Goal: Communication & Community: Answer question/provide support

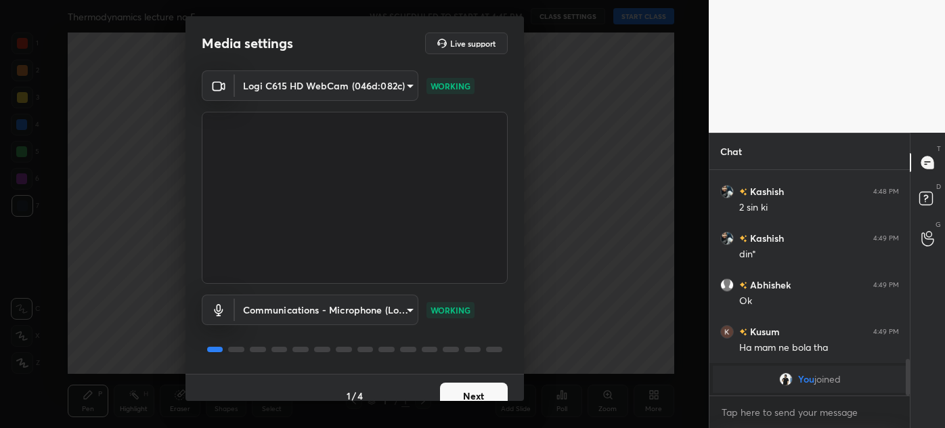
scroll to position [1088, 0]
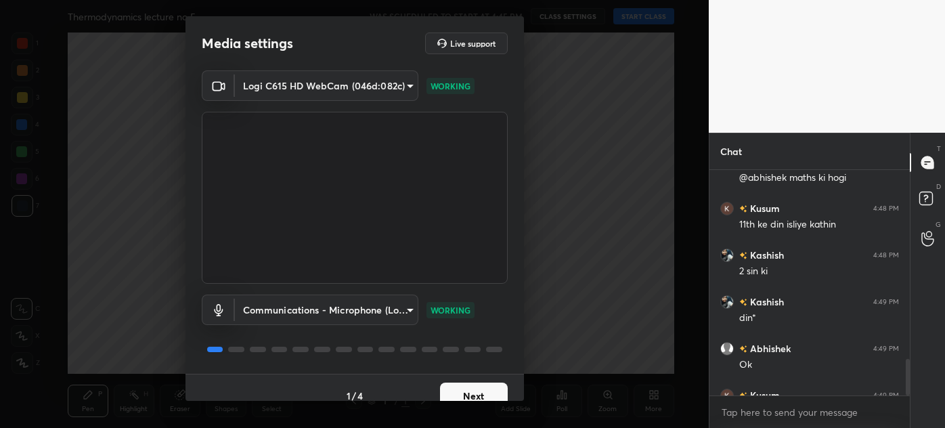
click at [477, 388] on button "Next" at bounding box center [474, 395] width 68 height 27
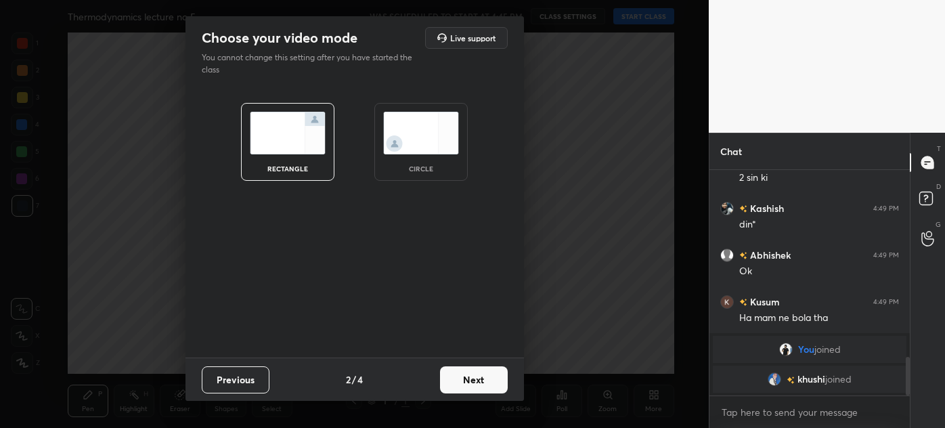
click at [433, 160] on div "circle" at bounding box center [420, 142] width 93 height 78
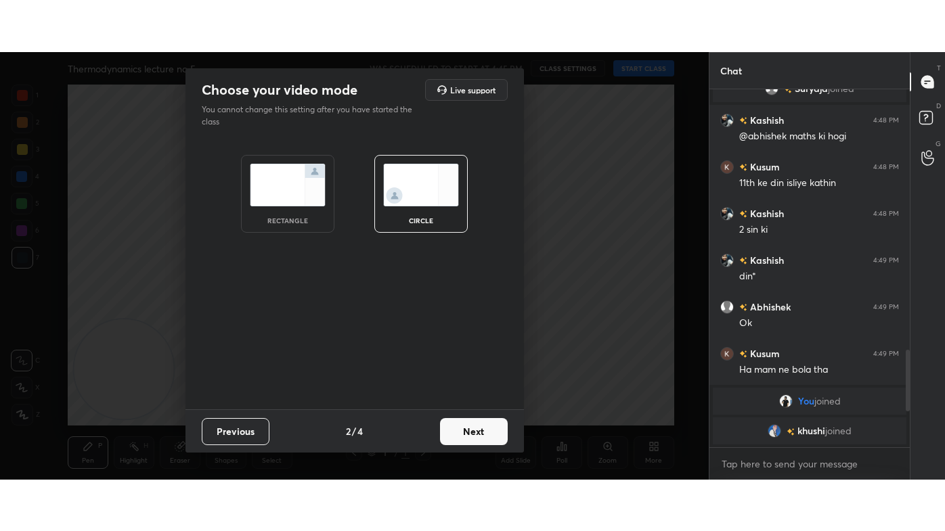
scroll to position [955, 0]
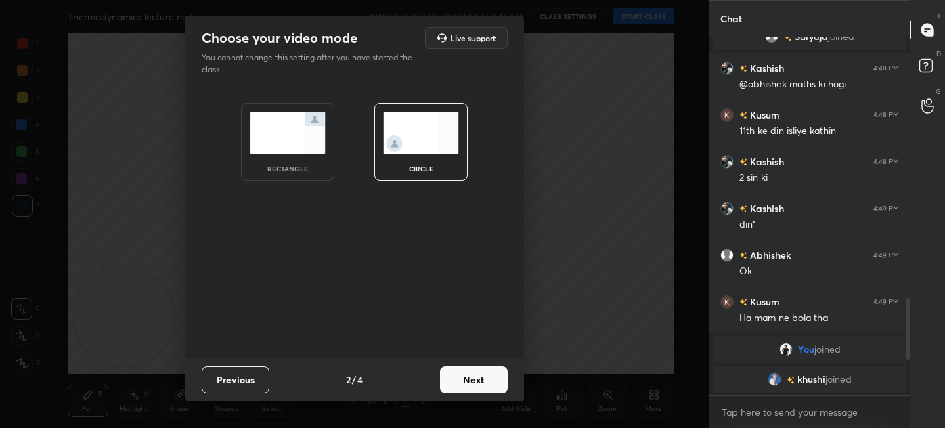
click at [485, 382] on button "Next" at bounding box center [474, 379] width 68 height 27
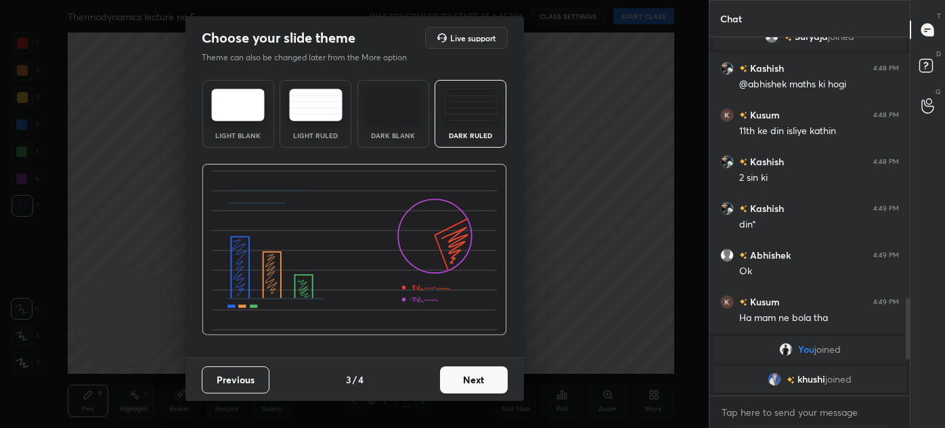
click at [492, 384] on button "Next" at bounding box center [474, 379] width 68 height 27
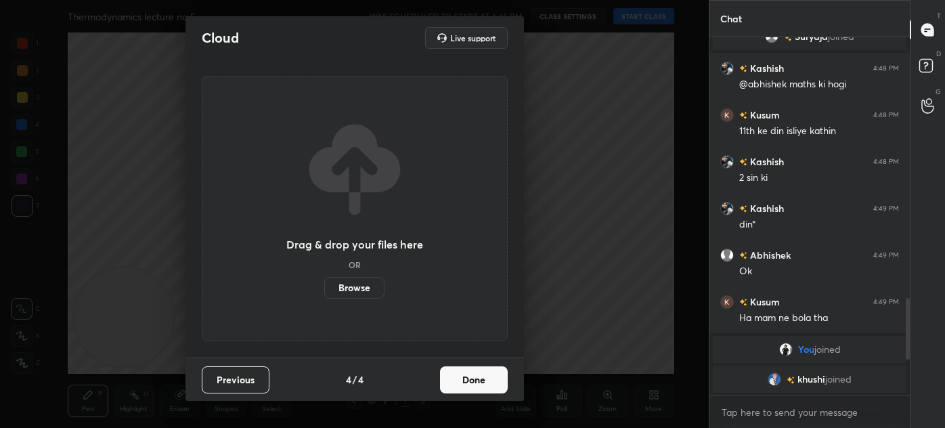
click at [494, 383] on button "Done" at bounding box center [474, 379] width 68 height 27
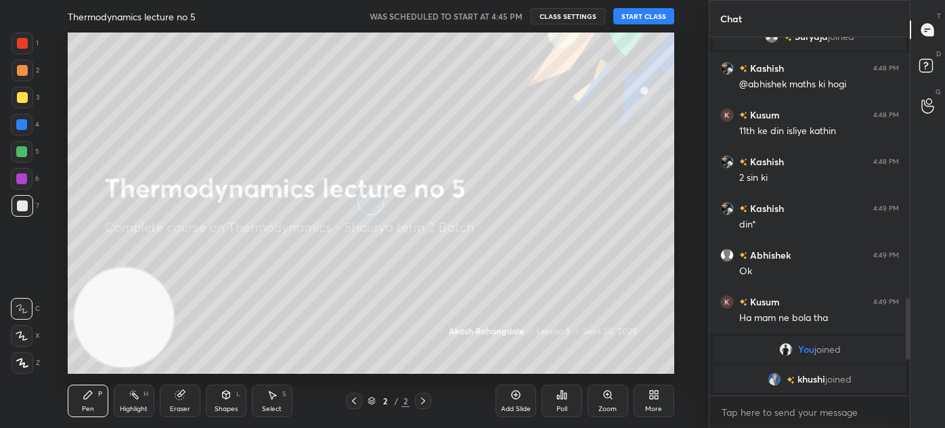
click at [659, 401] on div "More" at bounding box center [654, 400] width 41 height 32
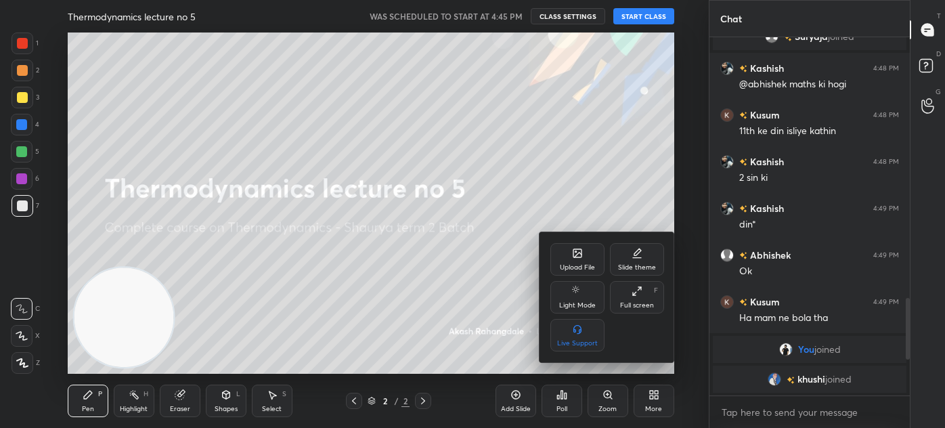
click at [636, 299] on div "Full screen F" at bounding box center [637, 297] width 54 height 32
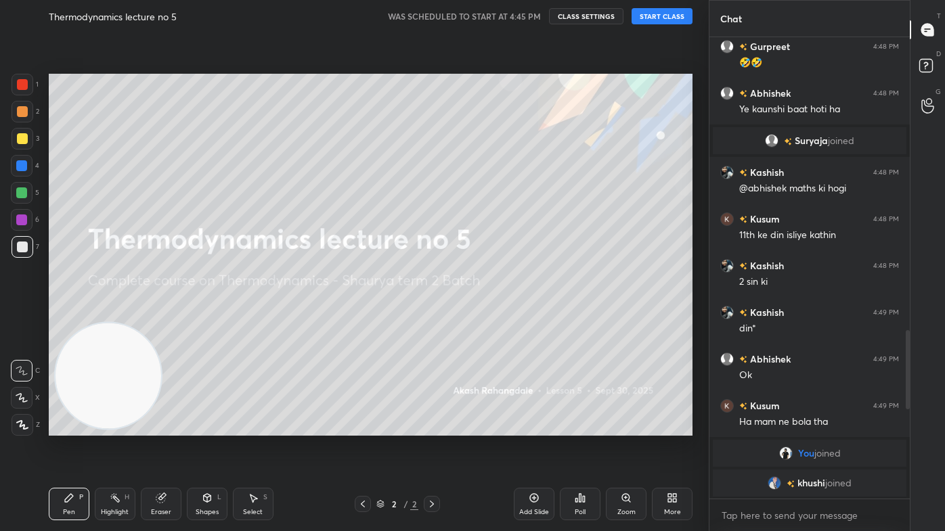
scroll to position [851, 0]
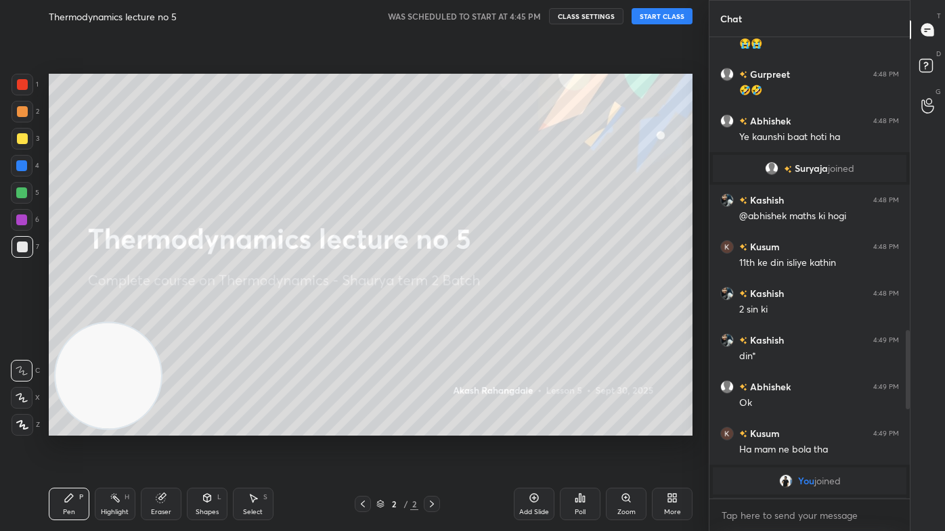
click at [678, 427] on div "More" at bounding box center [672, 512] width 17 height 7
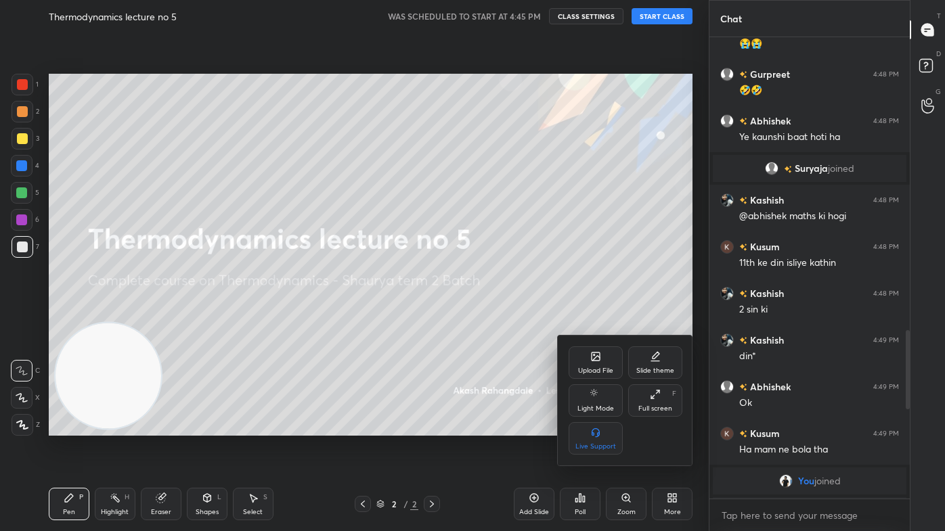
click at [465, 314] on div at bounding box center [472, 265] width 945 height 531
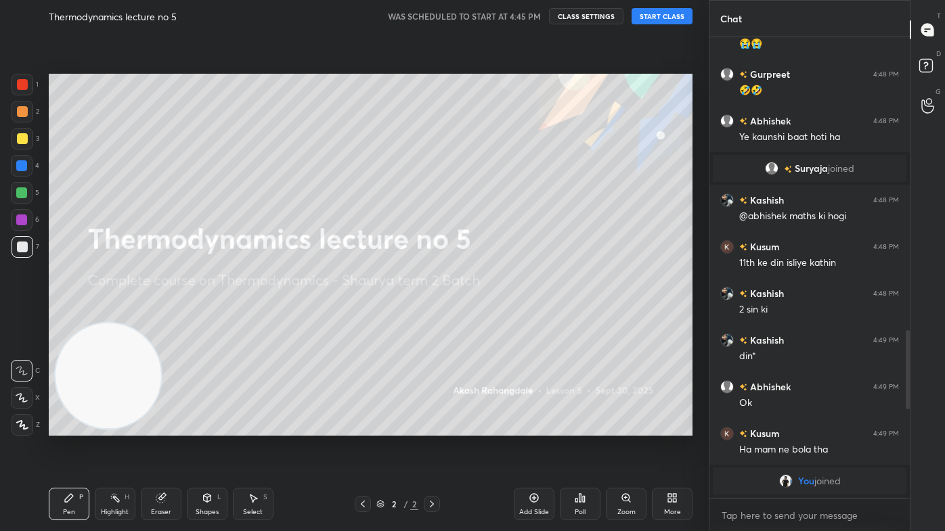
scroll to position [0, 0]
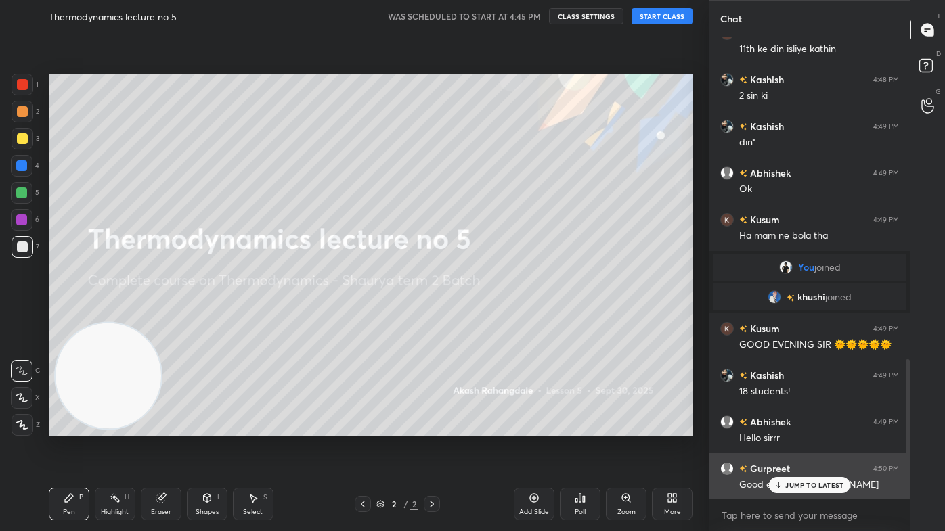
click at [785, 427] on div "JUMP TO LATEST" at bounding box center [809, 485] width 81 height 16
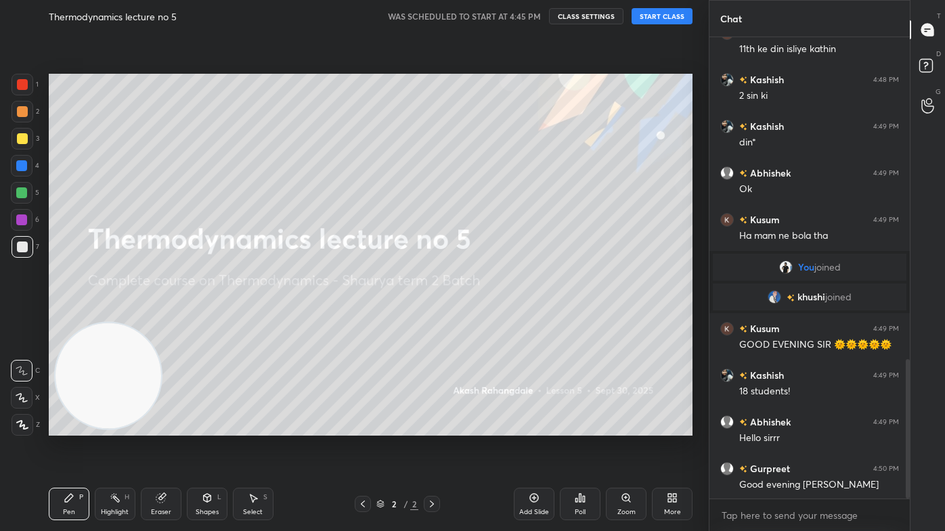
click at [654, 16] on button "START CLASS" at bounding box center [662, 16] width 61 height 16
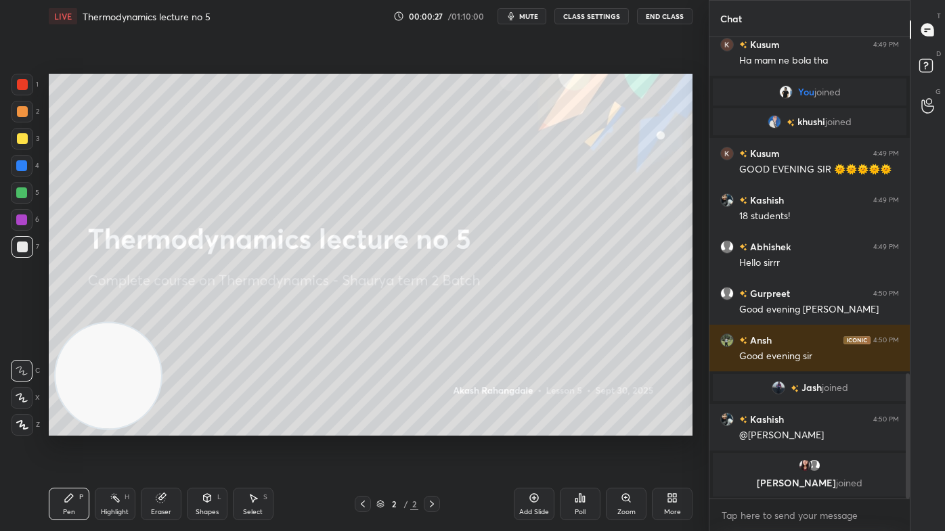
click at [778, 385] on img "grid" at bounding box center [779, 388] width 14 height 14
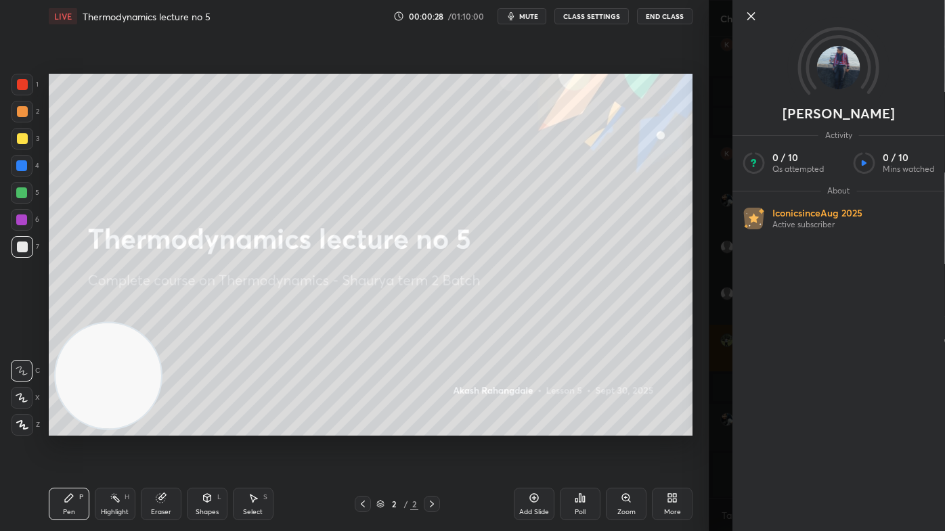
click at [703, 310] on div "1 2 3 4 5 6 7 C X Z C X Z E E Erase all H H LIVE Thermodynamics lecture no 5 00…" at bounding box center [354, 265] width 709 height 531
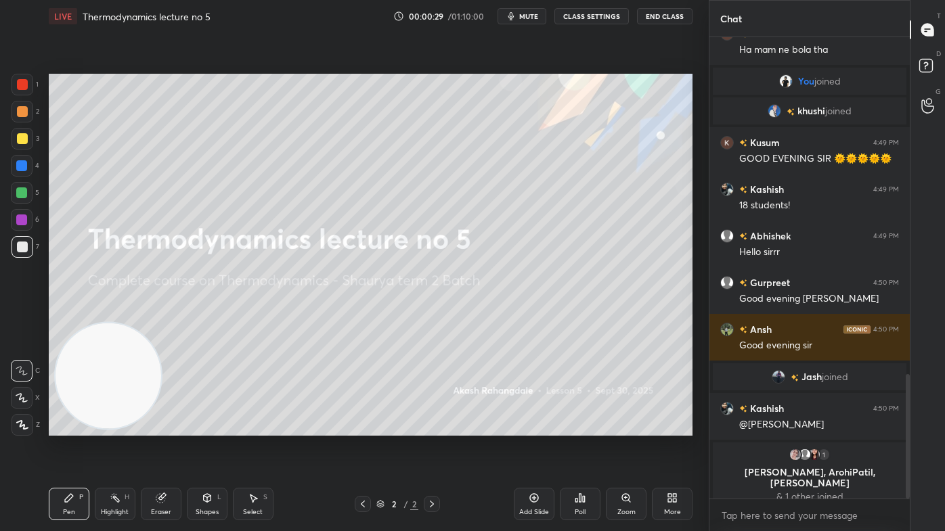
scroll to position [1166, 0]
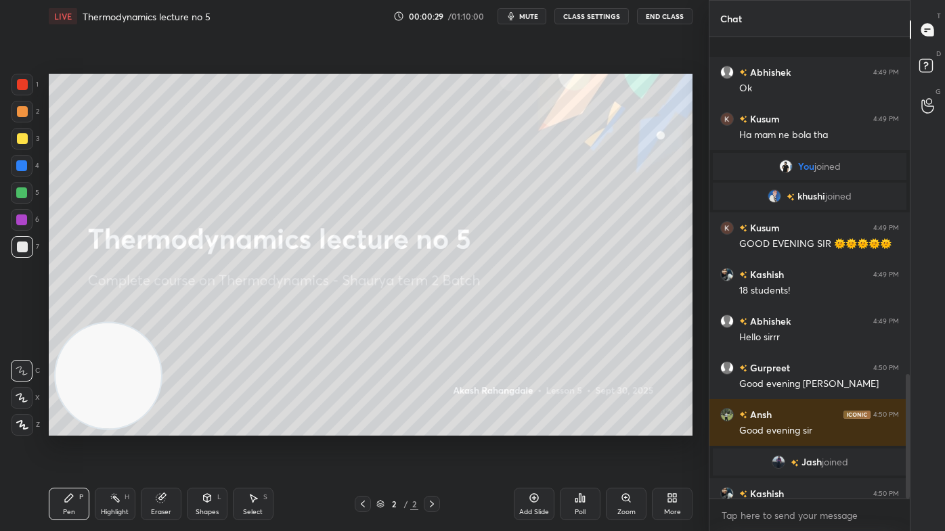
click at [773, 373] on div "Abhishek 4:49 PM Ok Kusum 4:49 PM Ha mam ne bola tha You joined khushi joined K…" at bounding box center [809, 268] width 200 height 462
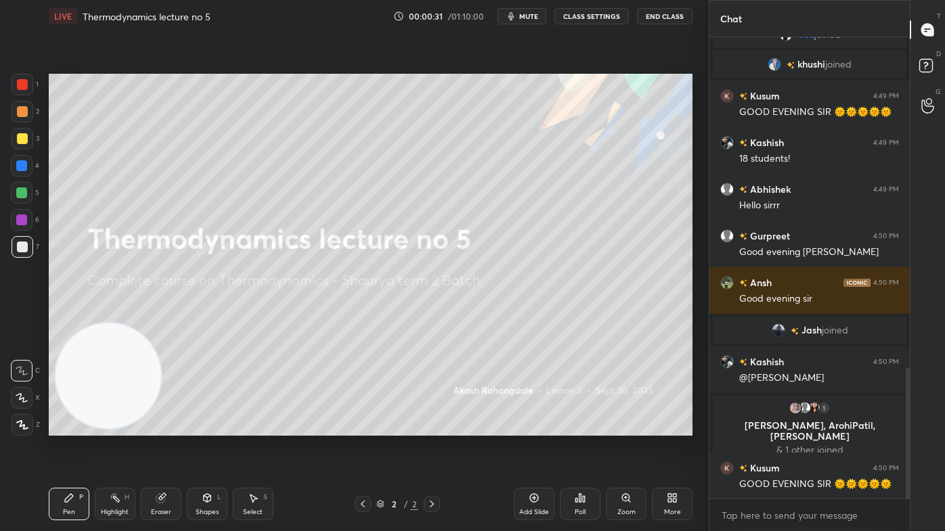
click at [794, 408] on img "grid" at bounding box center [796, 408] width 14 height 14
click at [796, 408] on img "grid" at bounding box center [796, 408] width 14 height 14
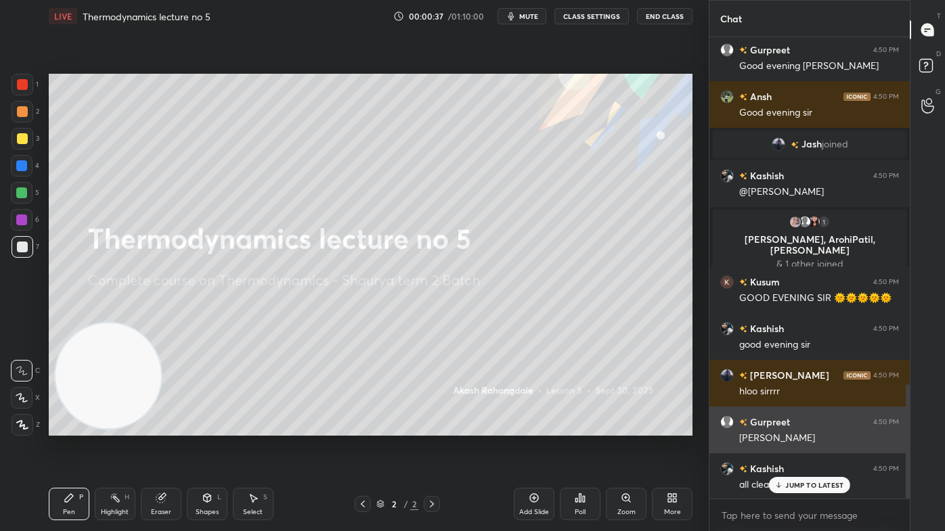
scroll to position [1399, 0]
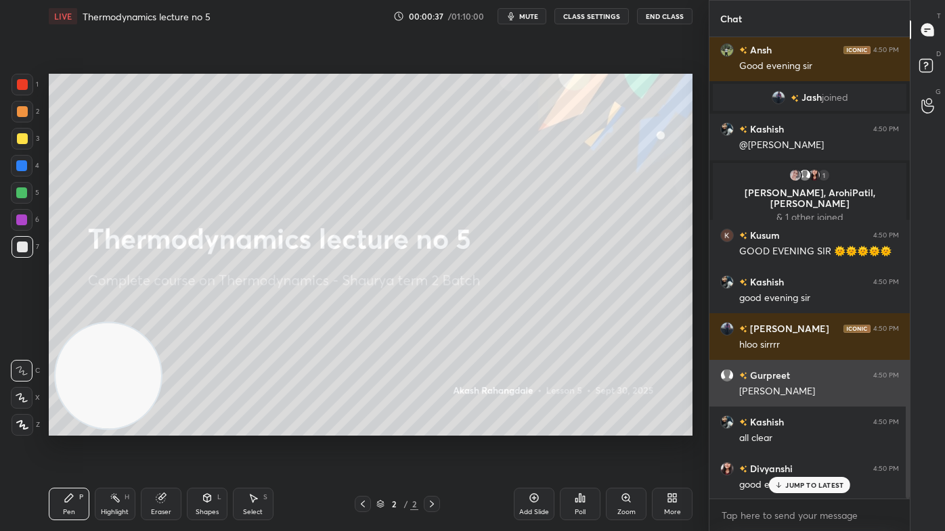
click at [724, 370] on img "grid" at bounding box center [727, 376] width 14 height 14
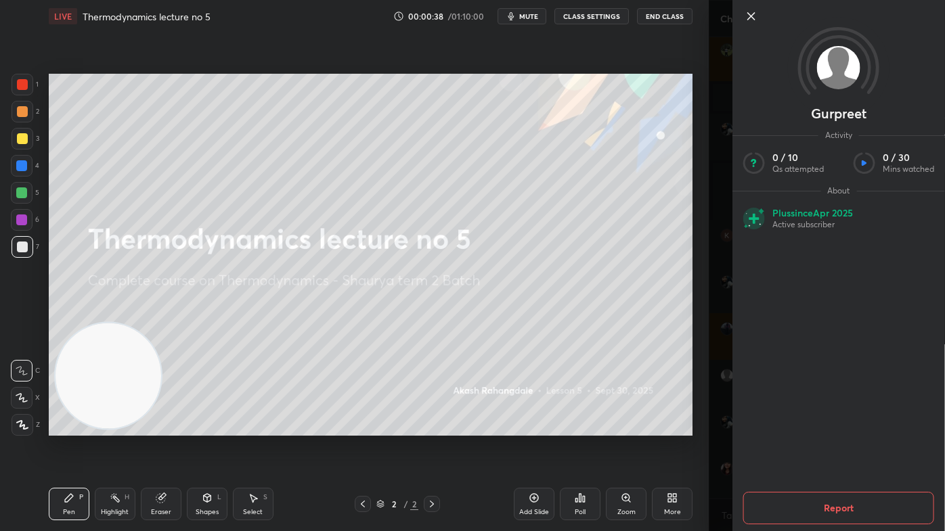
click at [708, 324] on body "1 2 3 4 5 6 7 C X Z C X Z E E Erase all H H LIVE Thermodynamics lecture no 5 00…" at bounding box center [472, 265] width 945 height 531
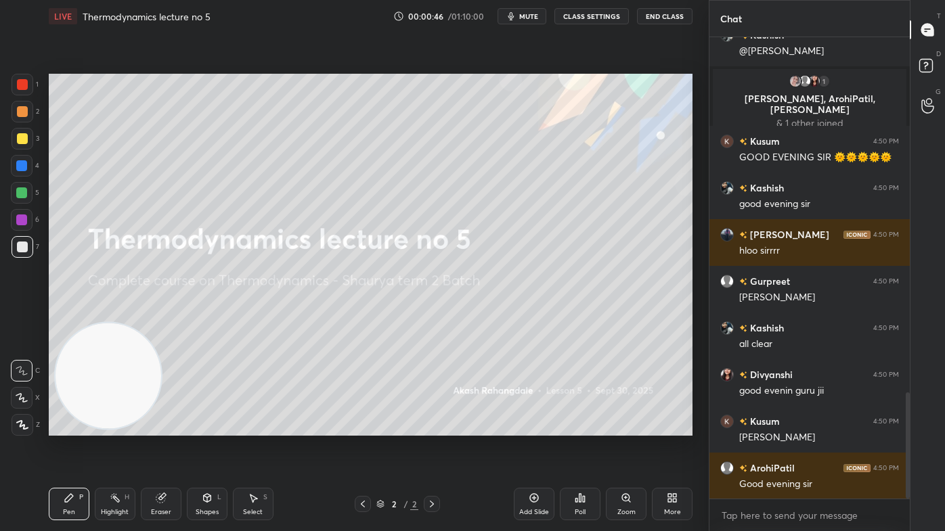
scroll to position [1539, 0]
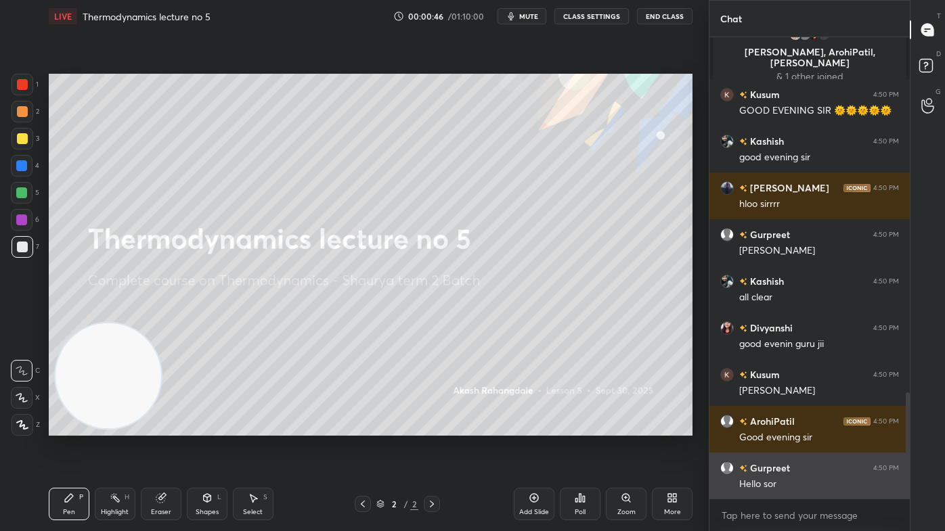
click at [726, 427] on img "grid" at bounding box center [727, 469] width 14 height 14
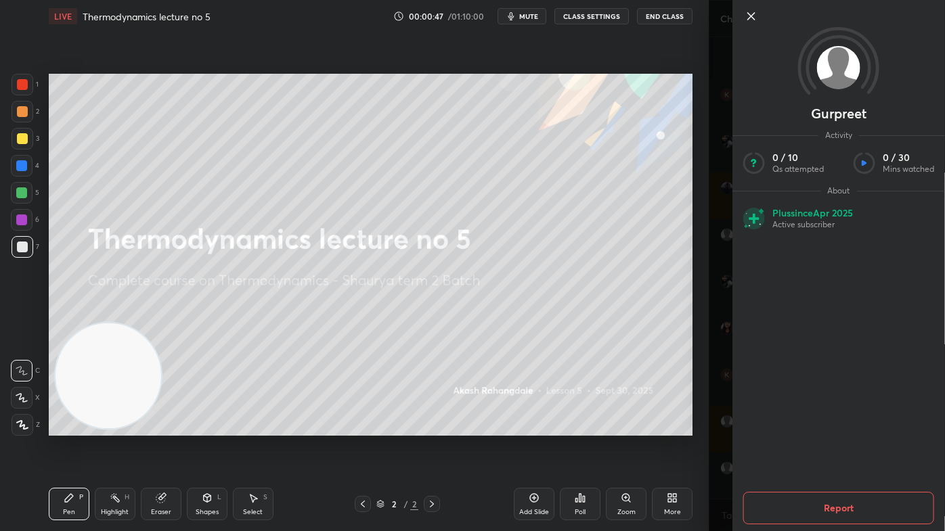
scroll to position [1586, 0]
click at [707, 427] on body "1 2 3 4 5 6 7 C X Z C X Z E E Erase all H H LIVE Thermodynamics lecture no 5 00…" at bounding box center [472, 265] width 945 height 531
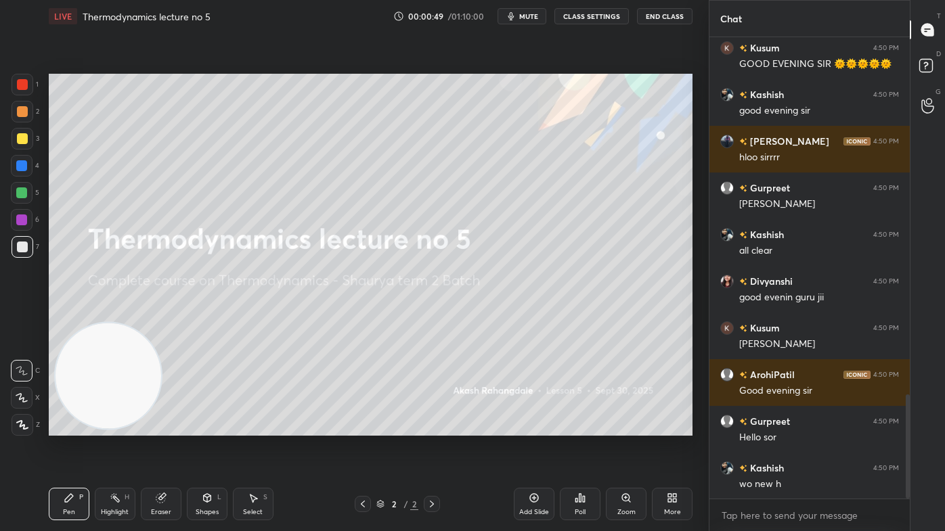
scroll to position [1599, 0]
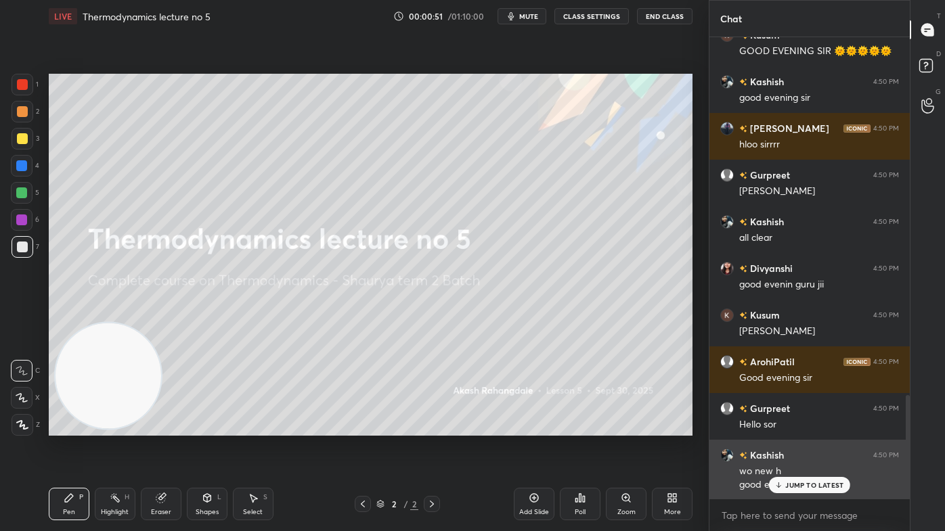
click at [821, 427] on p "JUMP TO LATEST" at bounding box center [814, 485] width 58 height 8
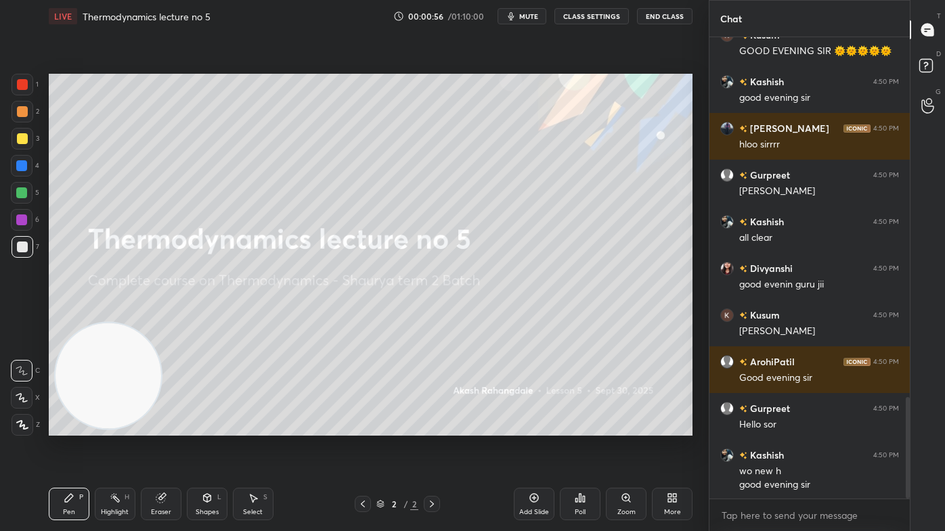
scroll to position [1646, 0]
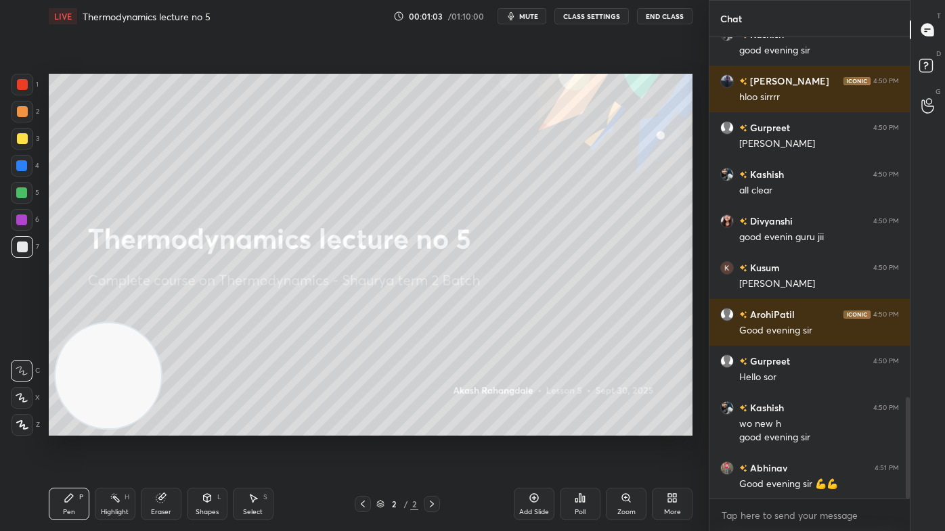
click at [514, 15] on icon "button" at bounding box center [511, 16] width 6 height 8
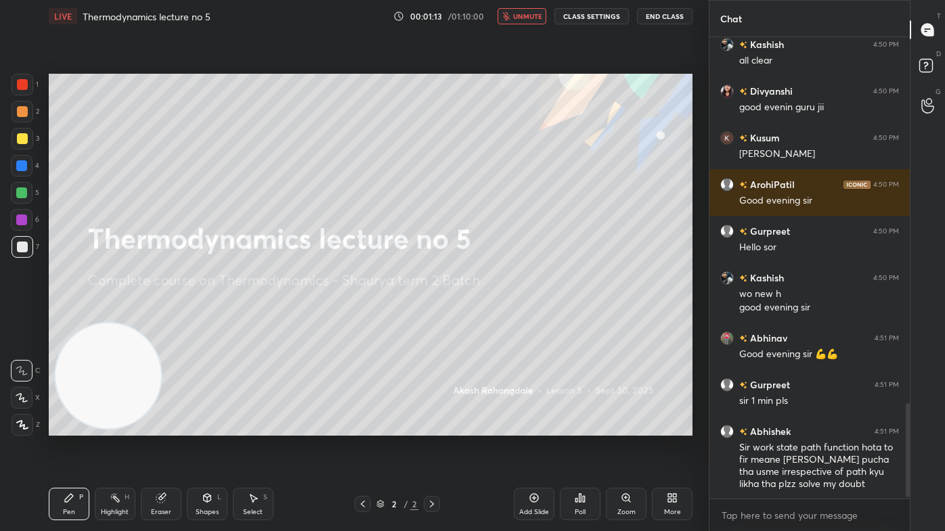
scroll to position [1823, 0]
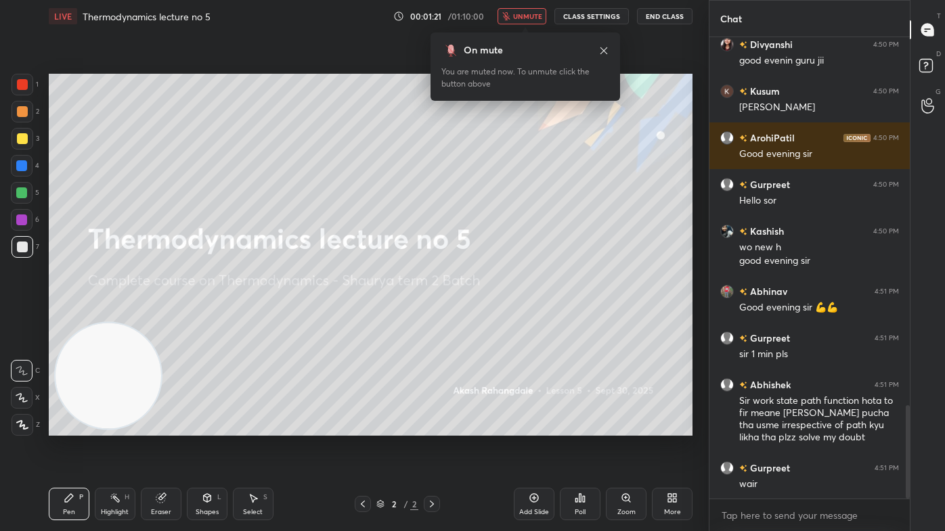
click at [525, 16] on span "unmute" at bounding box center [527, 16] width 29 height 9
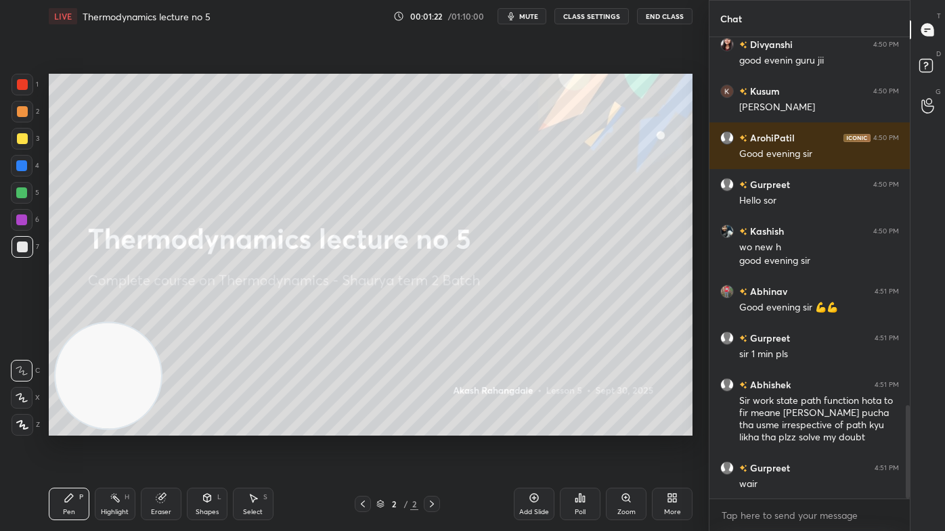
scroll to position [1870, 0]
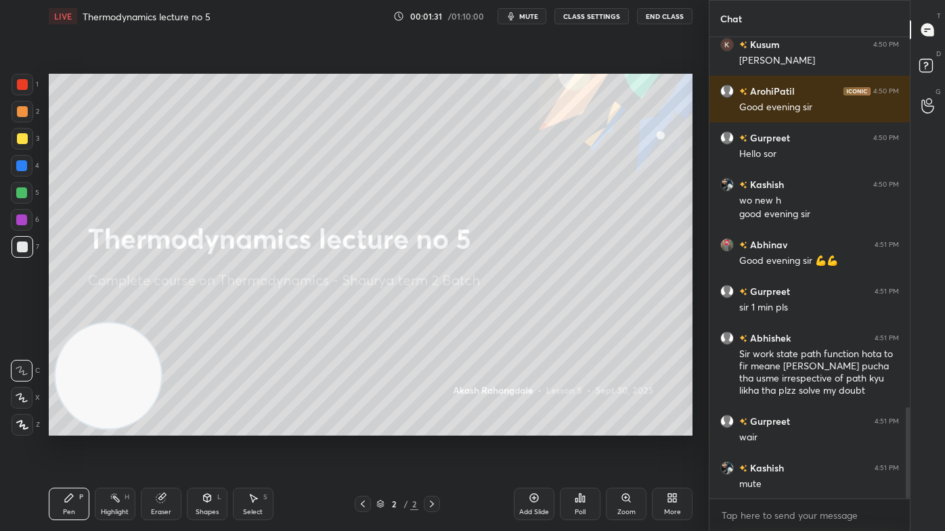
click at [516, 14] on icon "button" at bounding box center [511, 16] width 11 height 11
click at [519, 15] on span "unmute" at bounding box center [527, 16] width 29 height 9
click at [540, 12] on button "mute" at bounding box center [522, 16] width 49 height 16
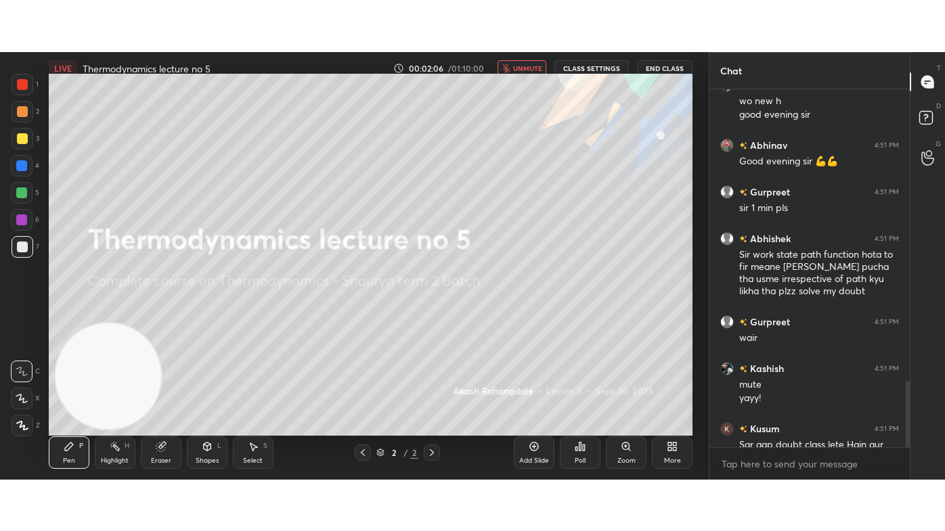
scroll to position [4, 3]
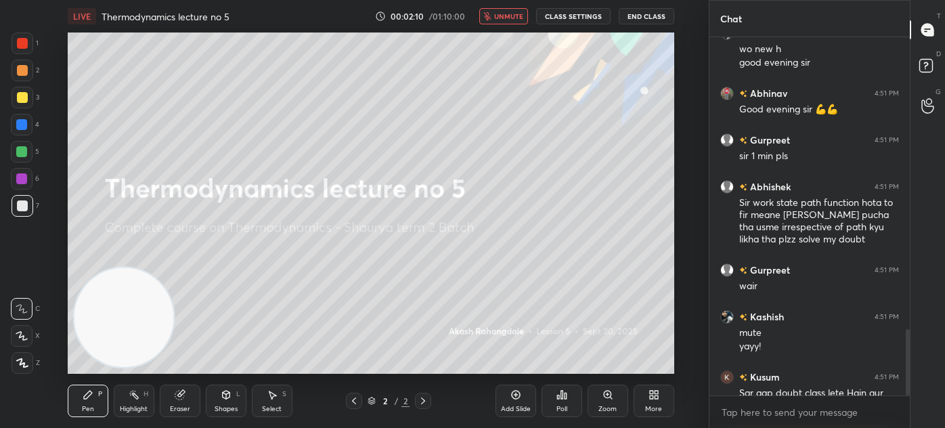
click at [661, 400] on div "More" at bounding box center [654, 400] width 41 height 32
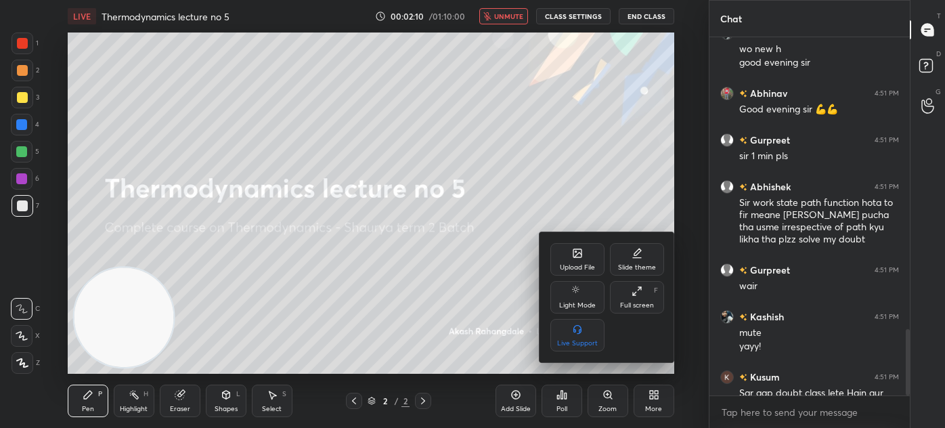
drag, startPoint x: 637, startPoint y: 301, endPoint x: 636, endPoint y: 374, distance: 73.1
click at [637, 302] on div "Full screen" at bounding box center [637, 305] width 34 height 7
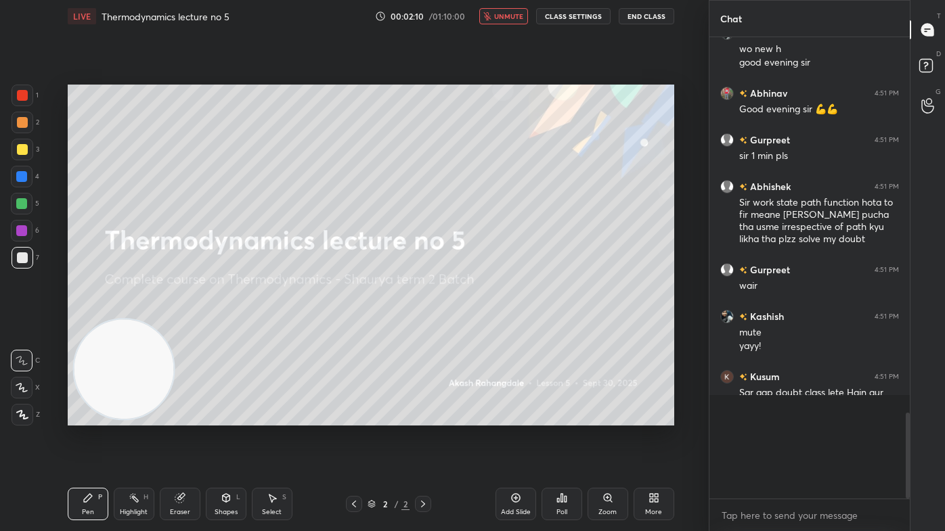
scroll to position [491, 196]
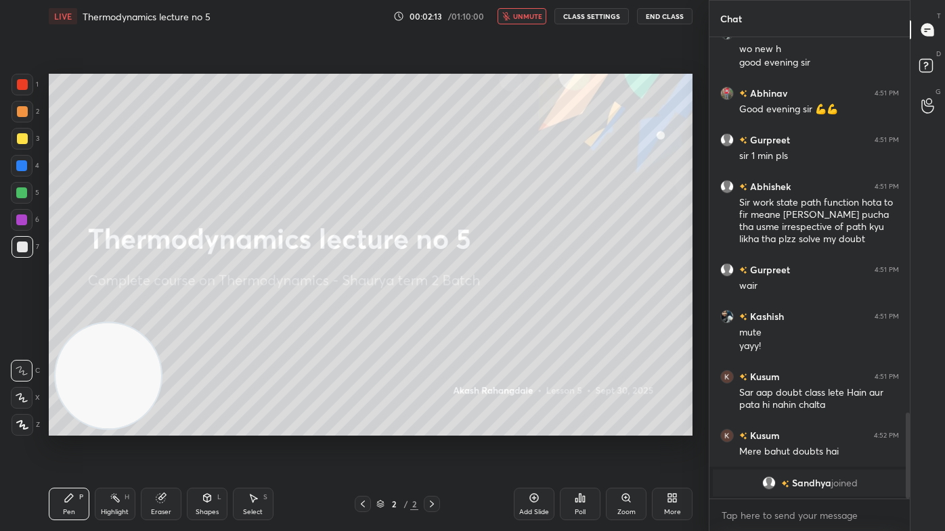
click at [525, 17] on span "unmute" at bounding box center [527, 16] width 29 height 9
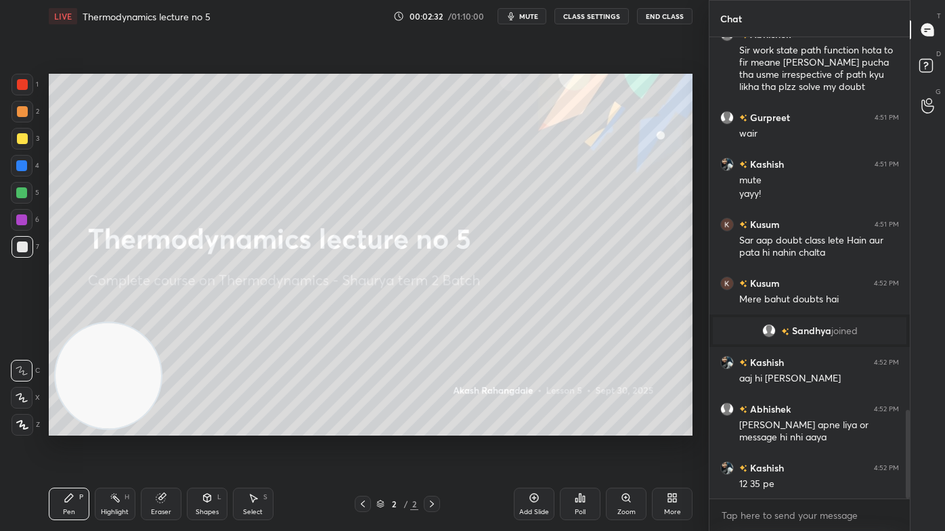
scroll to position [2008, 0]
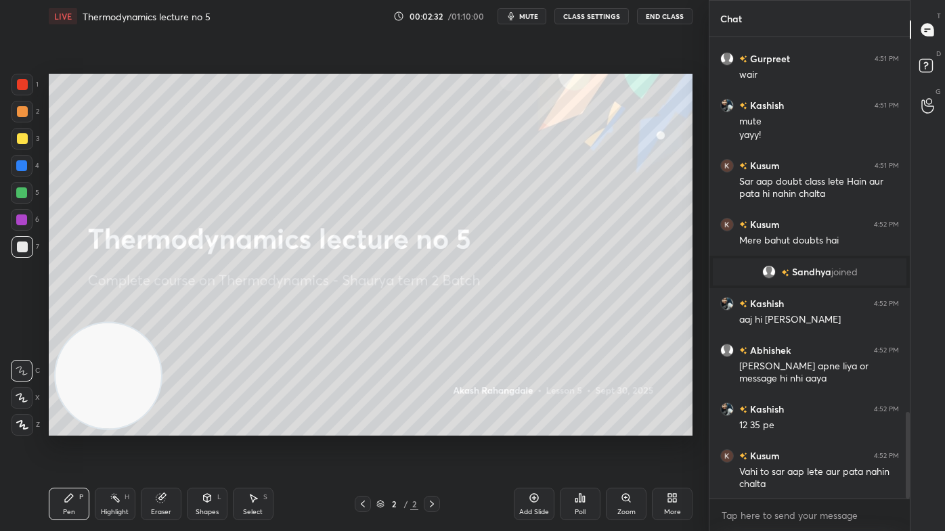
click at [546, 427] on div "Add Slide" at bounding box center [534, 512] width 30 height 7
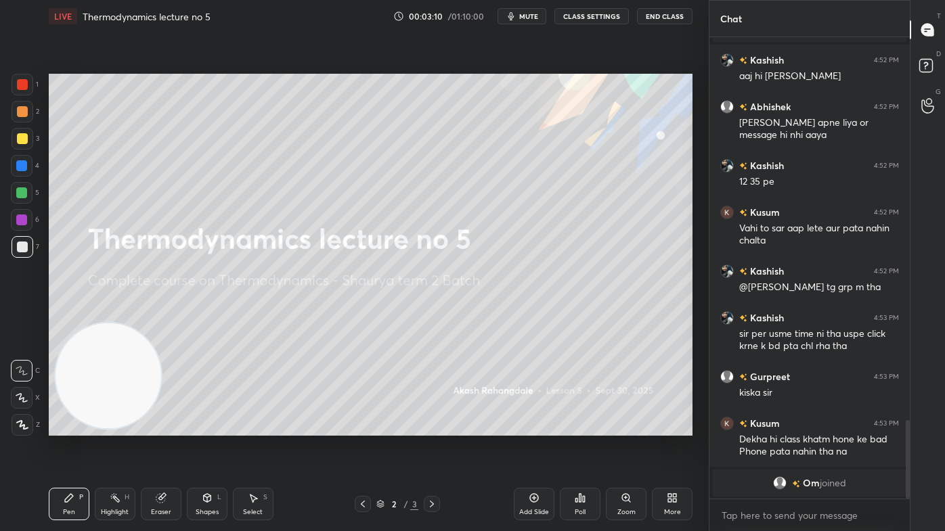
scroll to position [2222, 0]
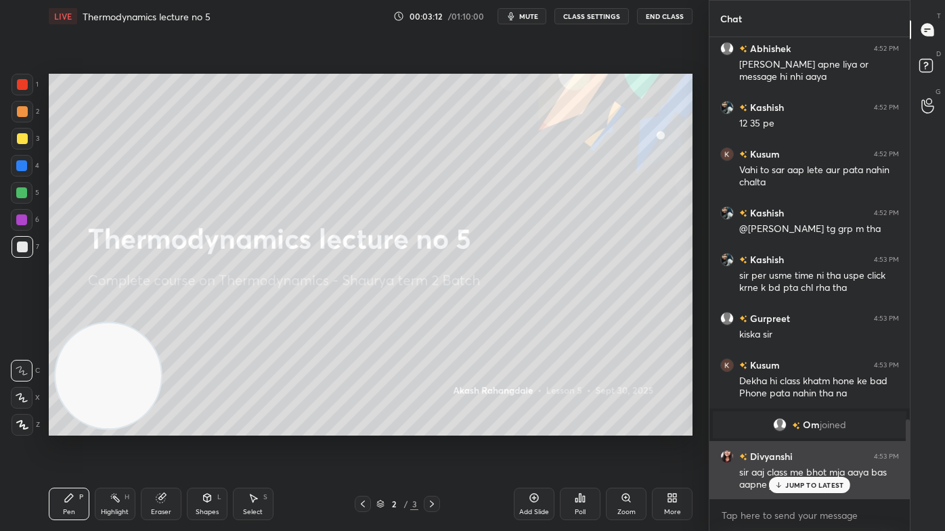
click at [819, 427] on p "JUMP TO LATEST" at bounding box center [814, 485] width 58 height 8
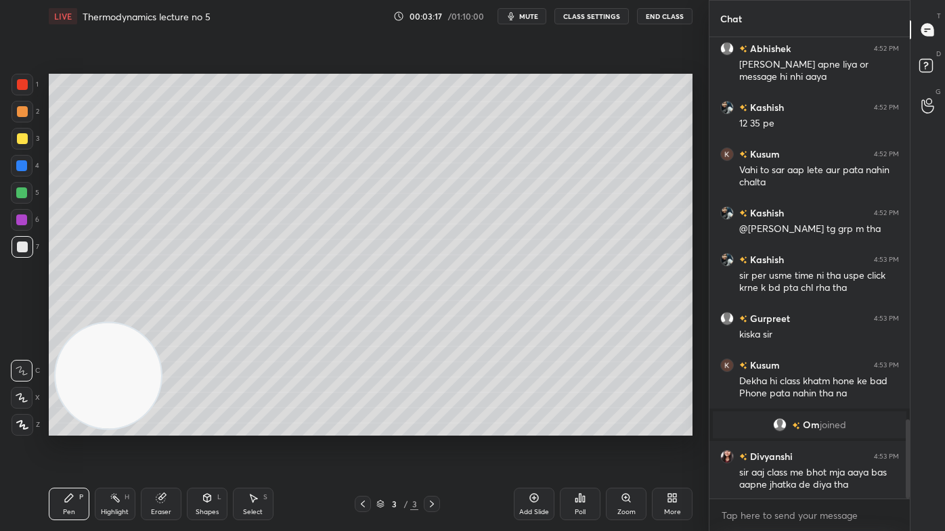
drag, startPoint x: 21, startPoint y: 137, endPoint x: 29, endPoint y: 135, distance: 8.2
click at [20, 137] on div at bounding box center [22, 138] width 11 height 11
click at [22, 393] on icon at bounding box center [22, 397] width 12 height 9
click at [575, 16] on button "CLASS SETTINGS" at bounding box center [591, 16] width 74 height 16
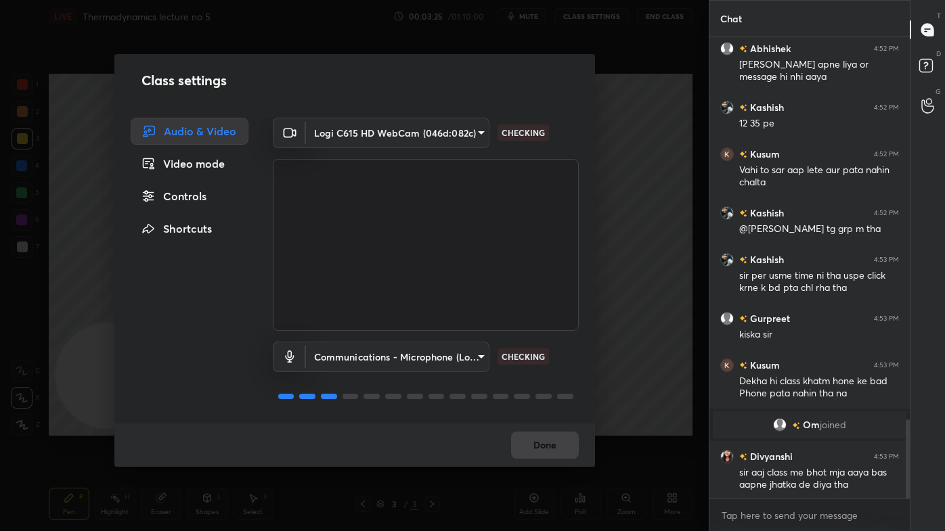
click at [645, 143] on div "Class settings Audio & Video Video mode Controls Shortcuts Logi C615 HD WebCam …" at bounding box center [354, 265] width 709 height 531
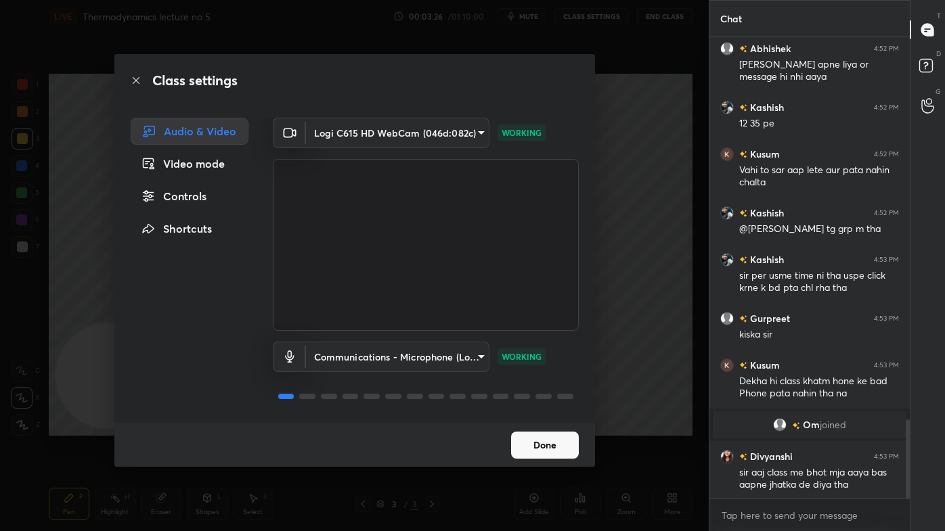
click at [544, 427] on button "Done" at bounding box center [545, 445] width 68 height 27
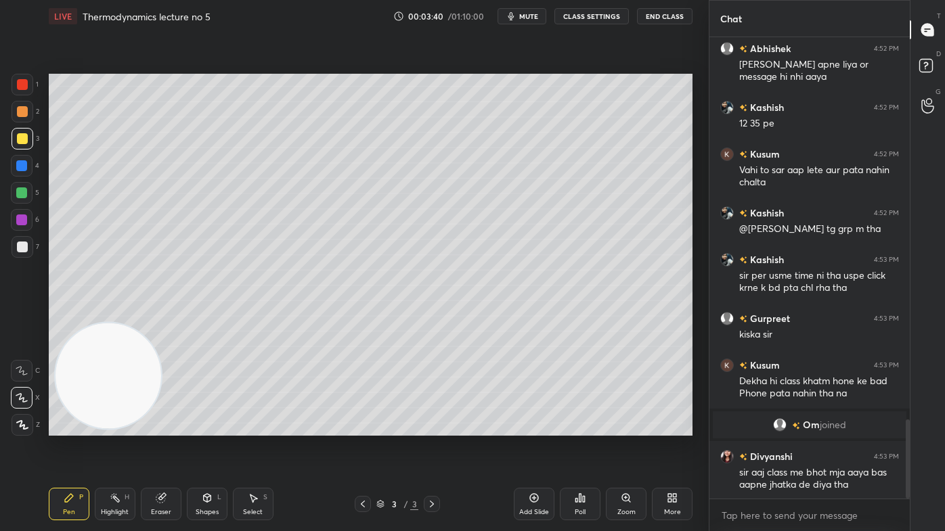
click at [169, 427] on div "Eraser" at bounding box center [161, 512] width 20 height 7
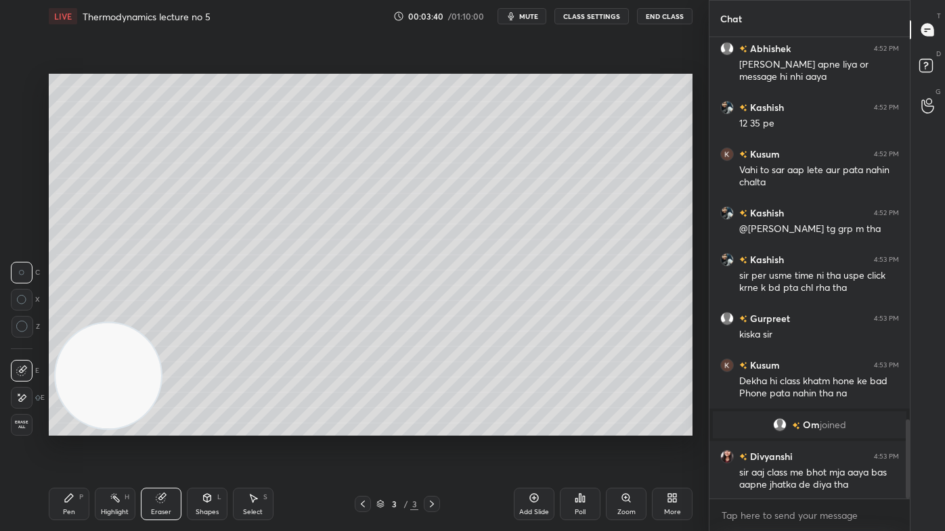
scroll to position [5, 3]
click at [28, 334] on div at bounding box center [23, 327] width 22 height 22
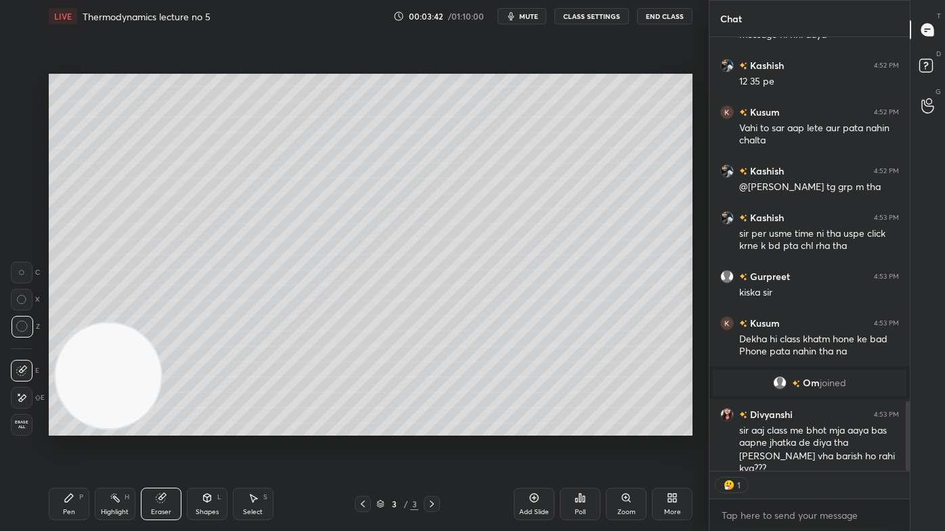
click at [72, 427] on div "Pen" at bounding box center [69, 512] width 12 height 7
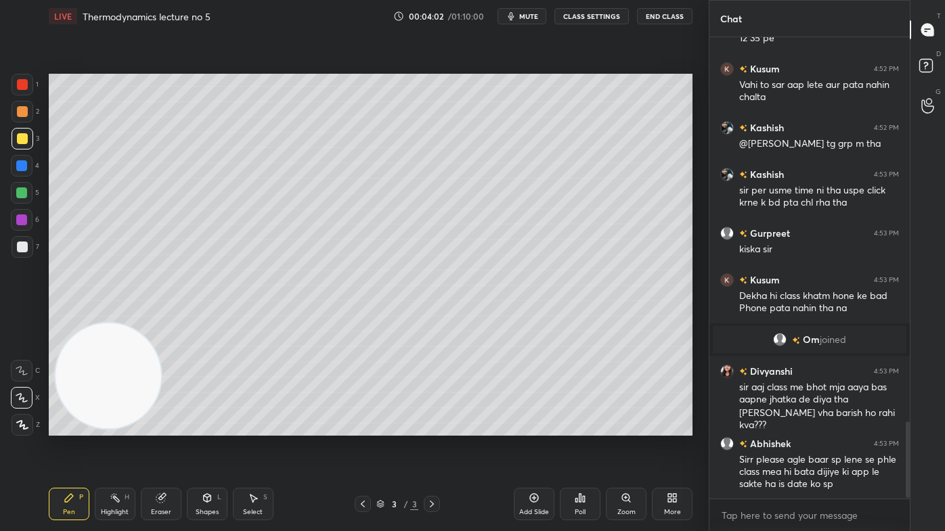
scroll to position [2354, 0]
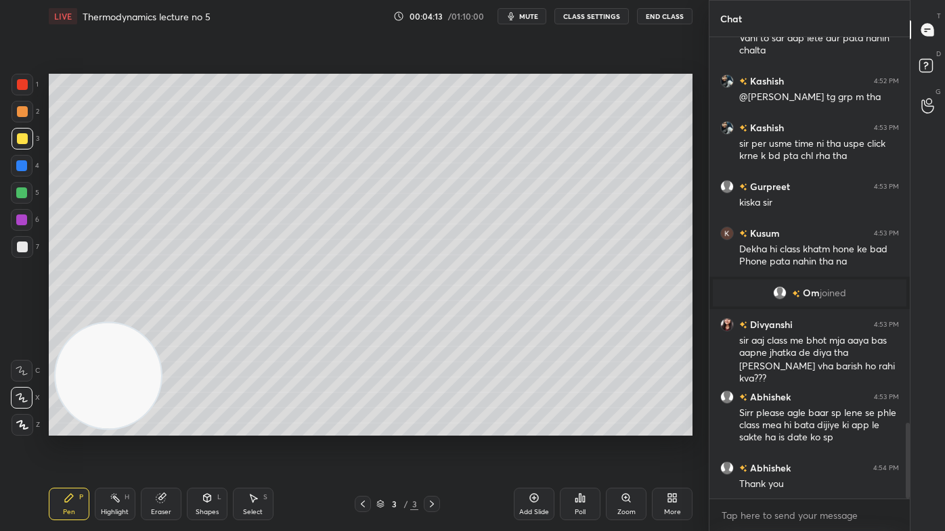
click at [22, 250] on div at bounding box center [22, 247] width 11 height 11
click at [22, 401] on icon at bounding box center [22, 397] width 12 height 9
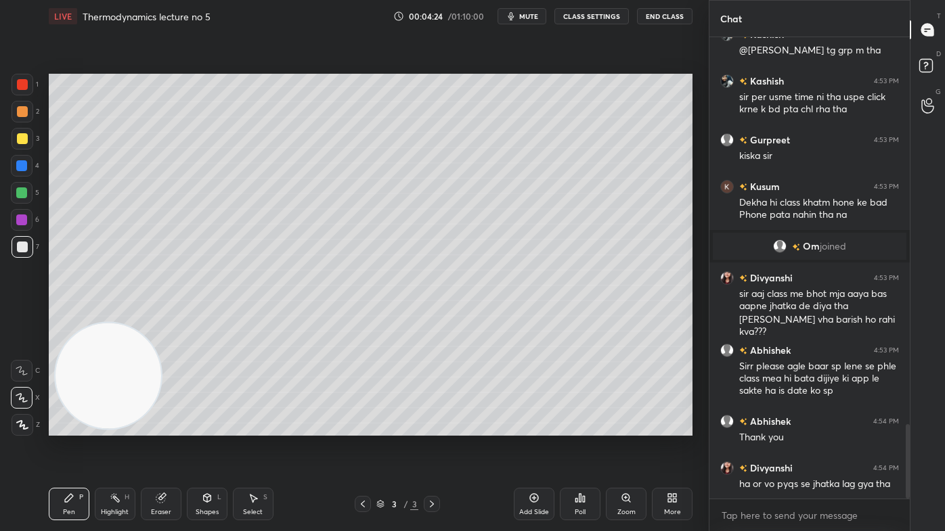
click at [160, 427] on div "Eraser" at bounding box center [161, 504] width 41 height 32
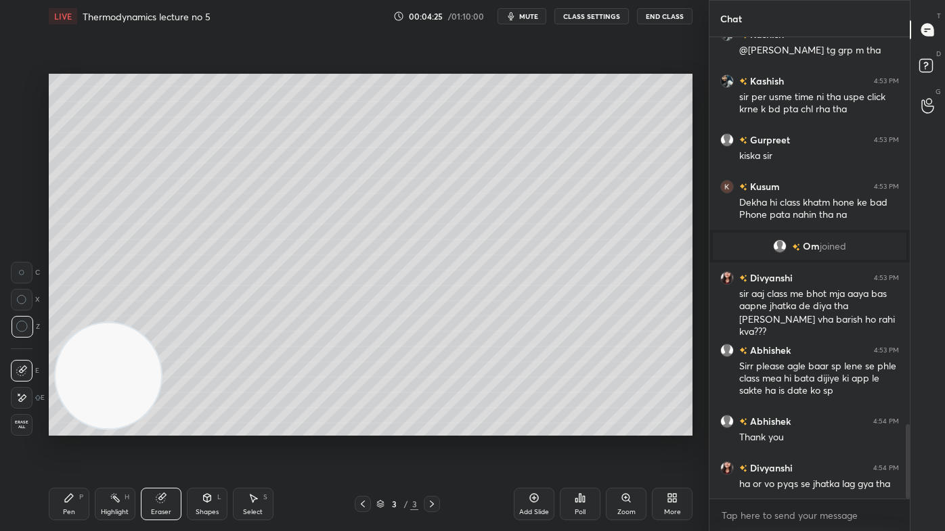
drag, startPoint x: 75, startPoint y: 505, endPoint x: 89, endPoint y: 498, distance: 16.0
click at [76, 427] on div "Pen P" at bounding box center [69, 504] width 41 height 32
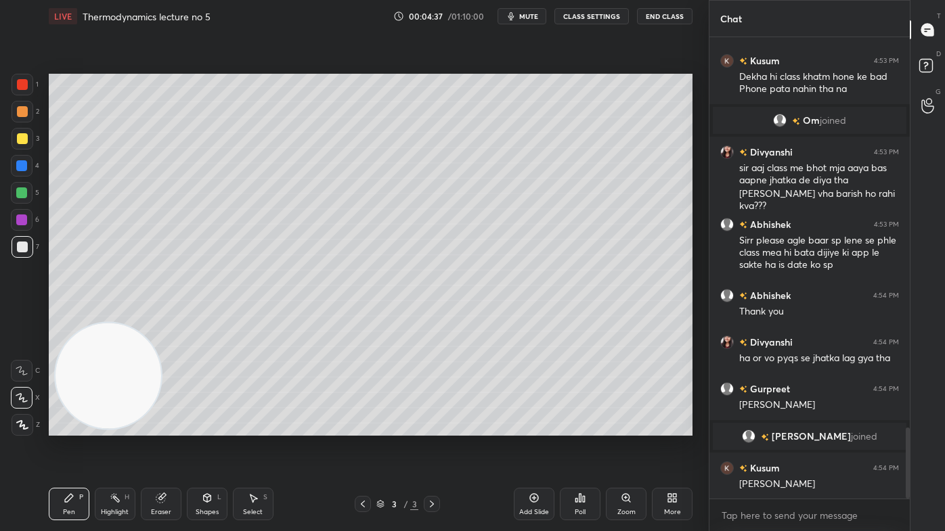
scroll to position [2584, 0]
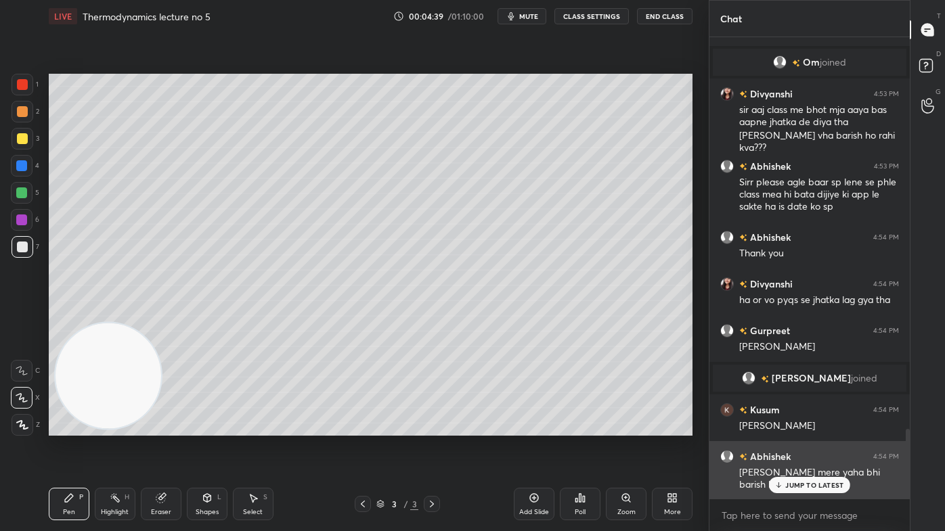
click at [797, 427] on p "JUMP TO LATEST" at bounding box center [814, 485] width 58 height 8
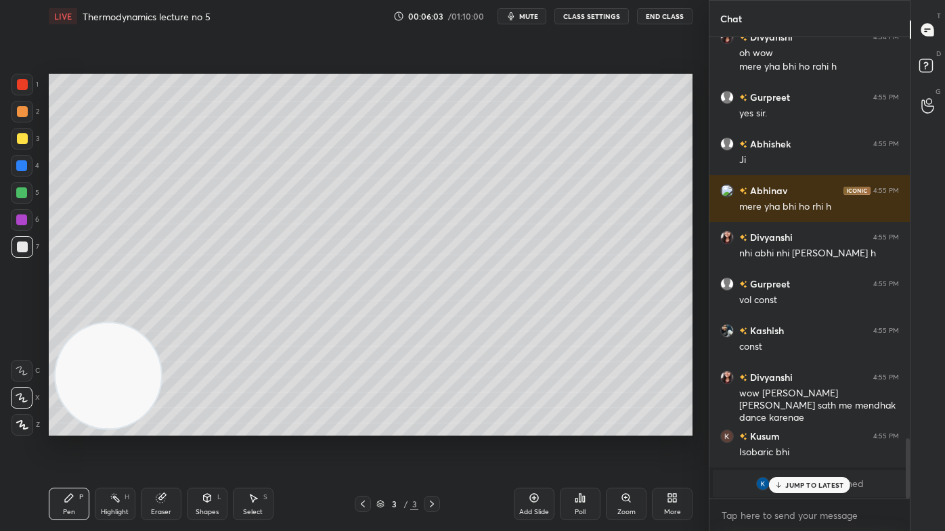
scroll to position [3110, 0]
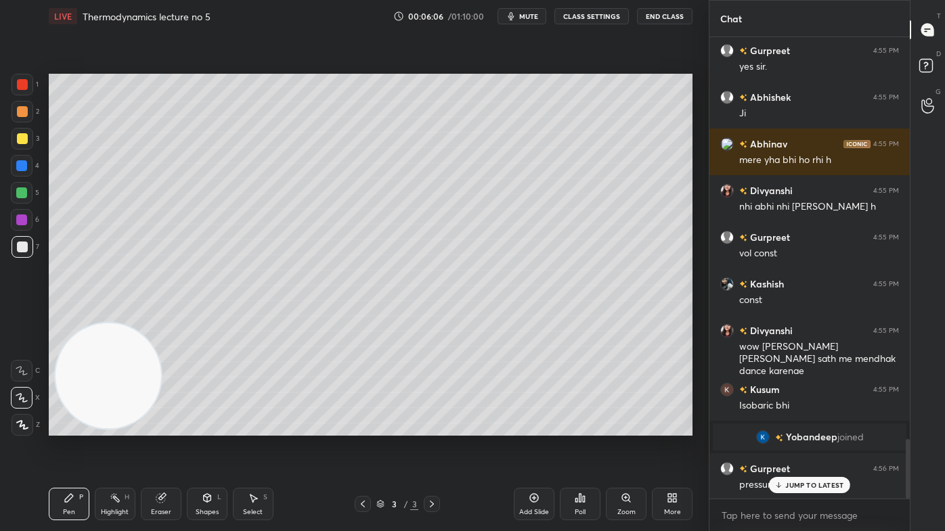
click at [155, 427] on div "Eraser" at bounding box center [161, 504] width 41 height 32
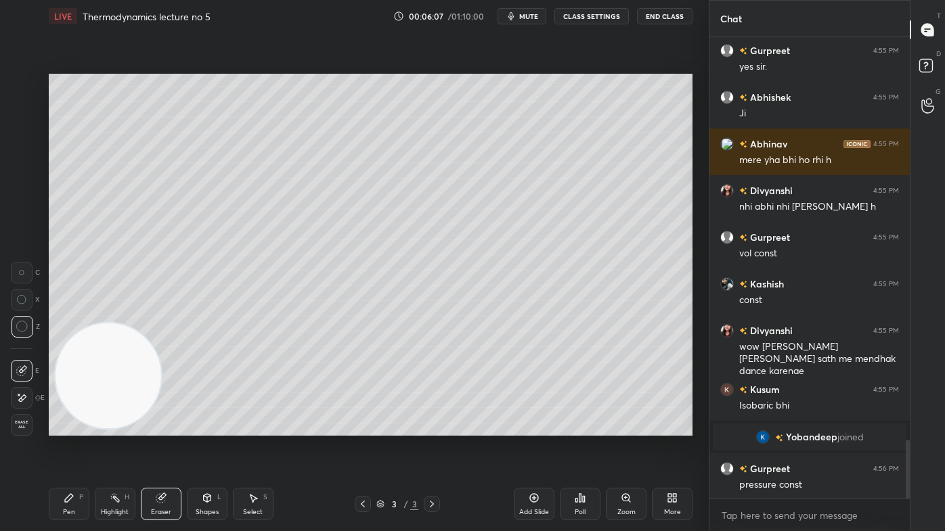
scroll to position [3157, 0]
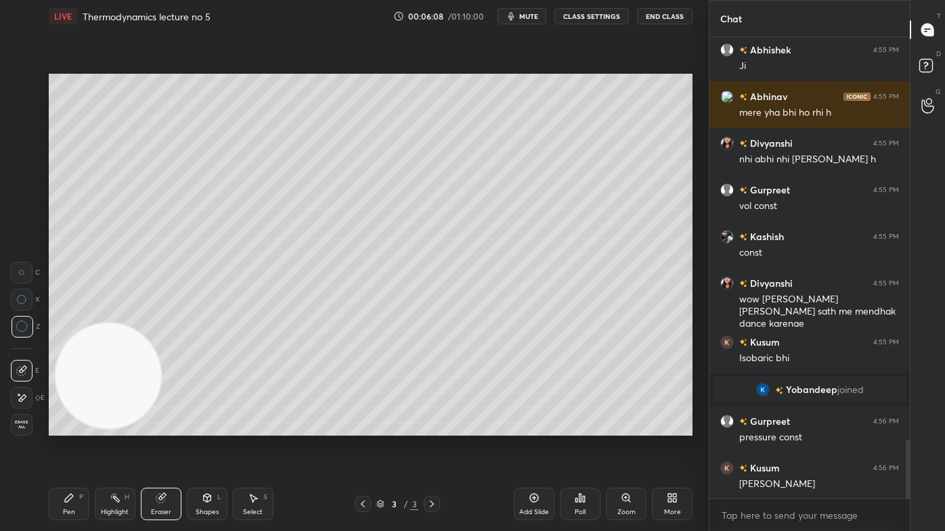
drag, startPoint x: 64, startPoint y: 515, endPoint x: 114, endPoint y: 453, distance: 80.3
click at [65, 427] on div "Pen" at bounding box center [69, 512] width 12 height 7
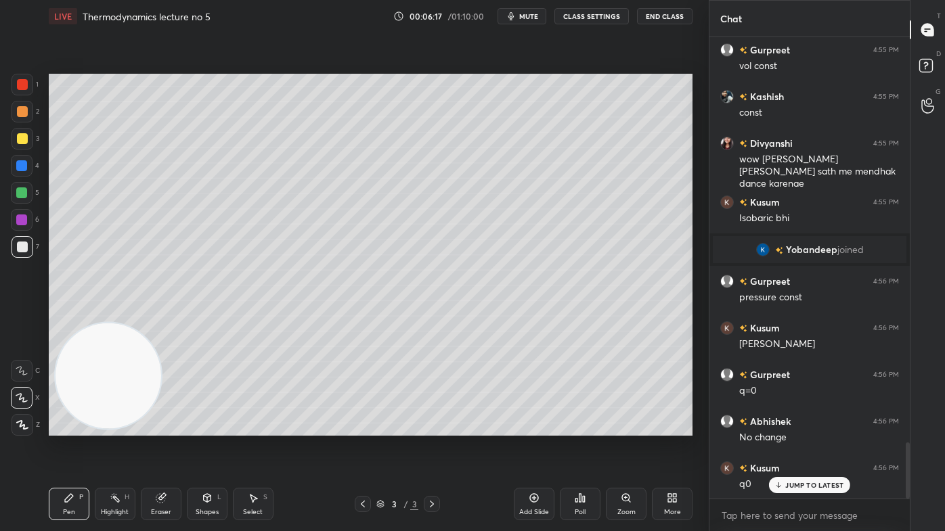
scroll to position [3355, 0]
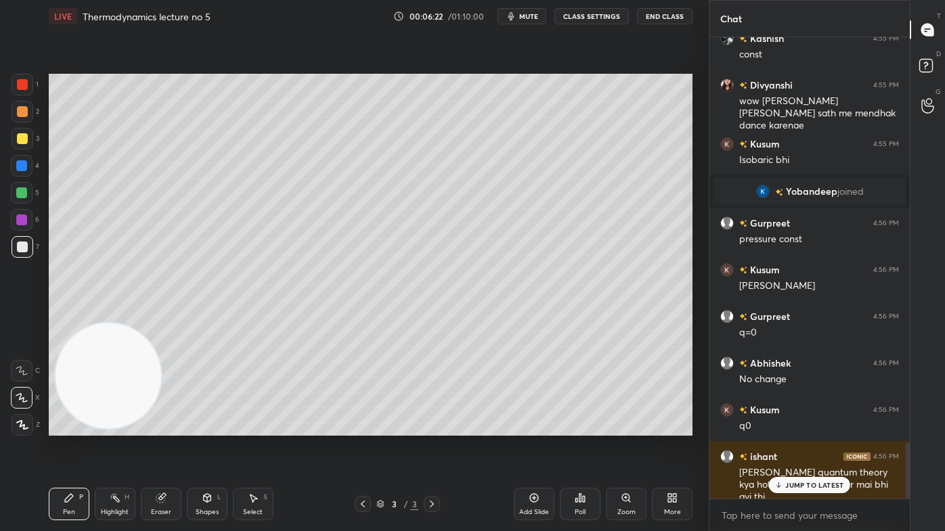
click at [159, 427] on div "Eraser" at bounding box center [161, 512] width 20 height 7
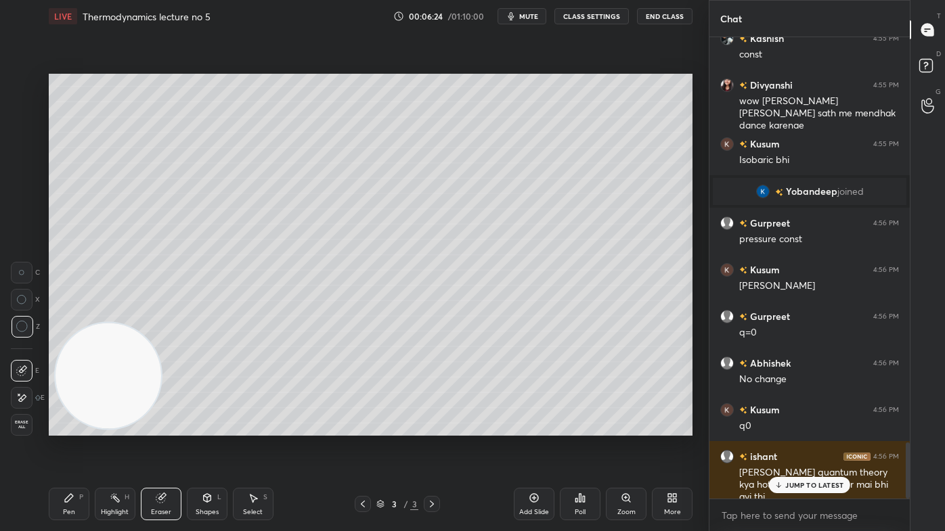
drag, startPoint x: 74, startPoint y: 508, endPoint x: 81, endPoint y: 505, distance: 7.6
click at [76, 427] on div "Pen P" at bounding box center [69, 504] width 41 height 32
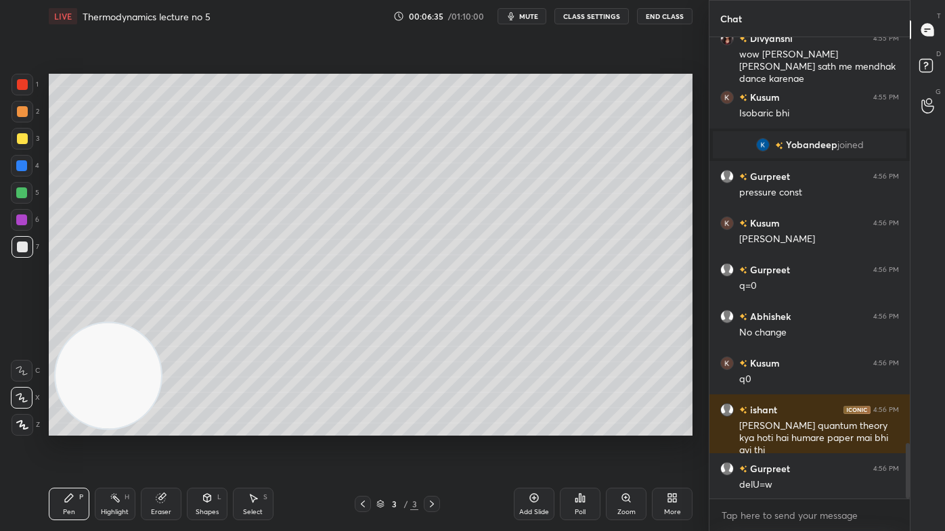
scroll to position [3435, 0]
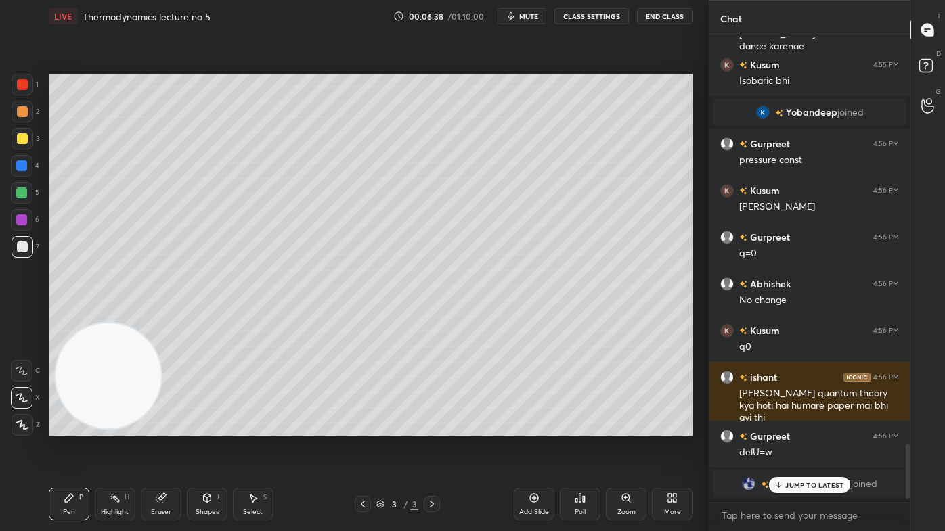
drag, startPoint x: 153, startPoint y: 511, endPoint x: 192, endPoint y: 493, distance: 42.4
click at [153, 427] on div "Eraser" at bounding box center [161, 512] width 20 height 7
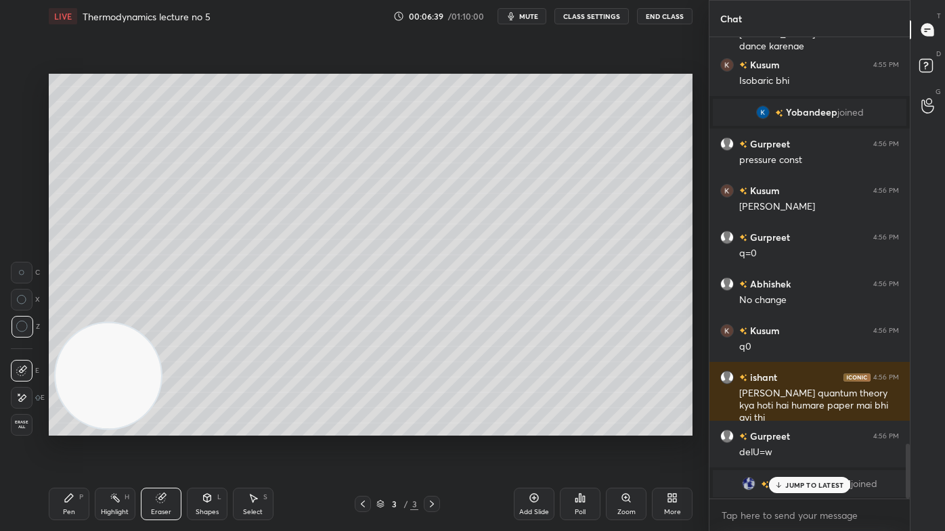
click at [55, 427] on div "Pen P" at bounding box center [69, 504] width 41 height 32
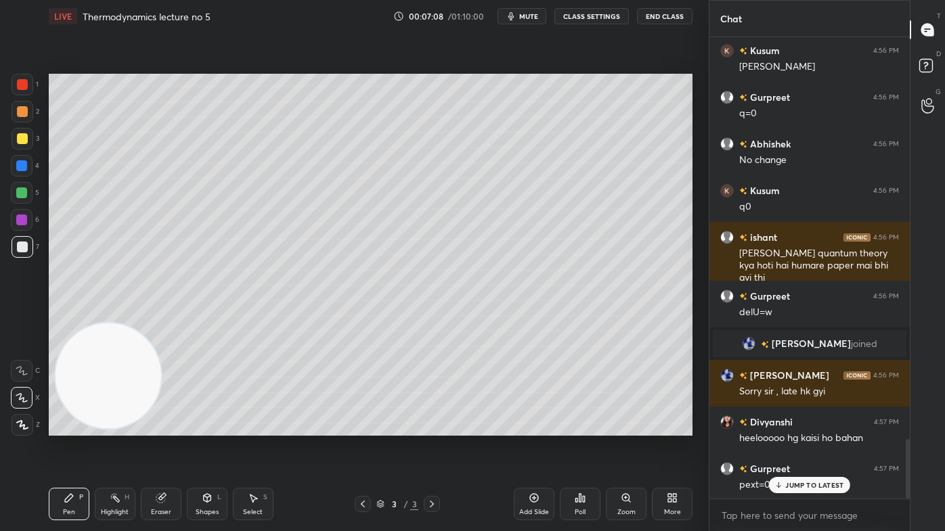
scroll to position [3115, 0]
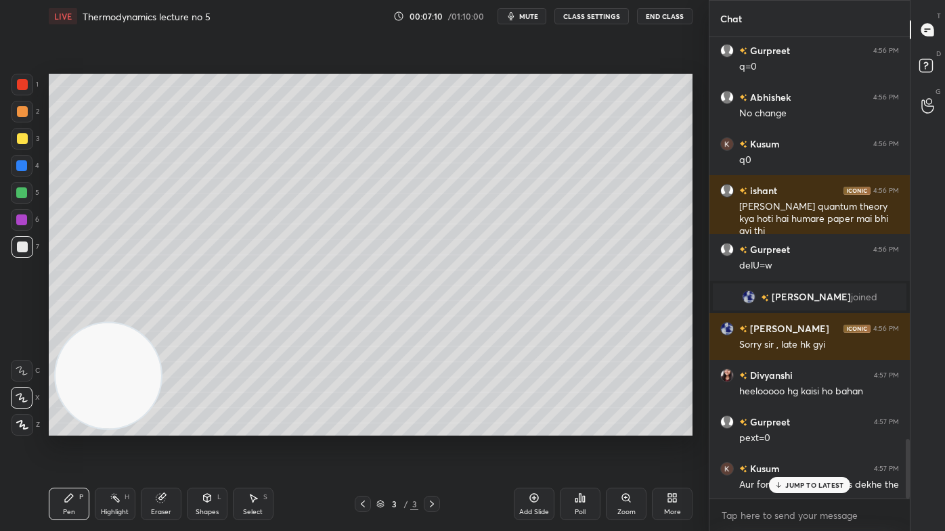
click at [21, 141] on div at bounding box center [22, 138] width 11 height 11
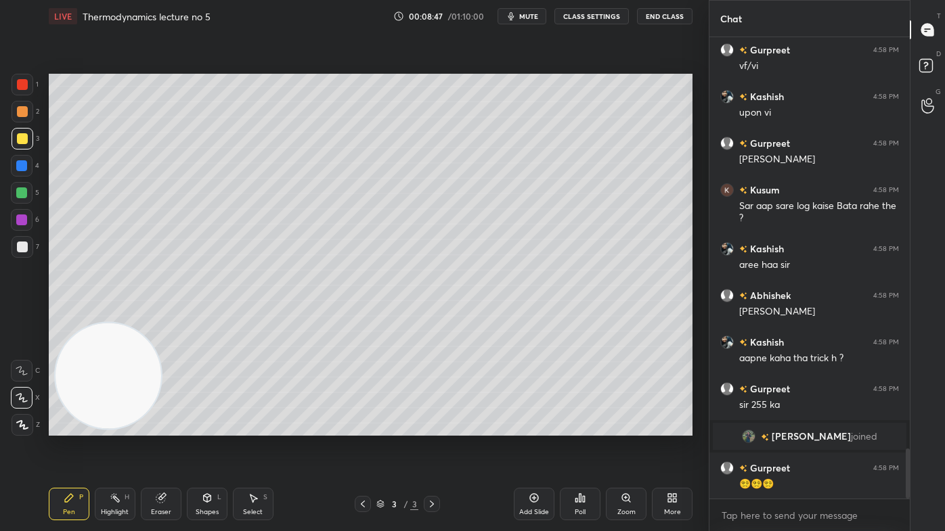
scroll to position [3817, 0]
click at [158, 427] on div "Eraser" at bounding box center [161, 512] width 20 height 7
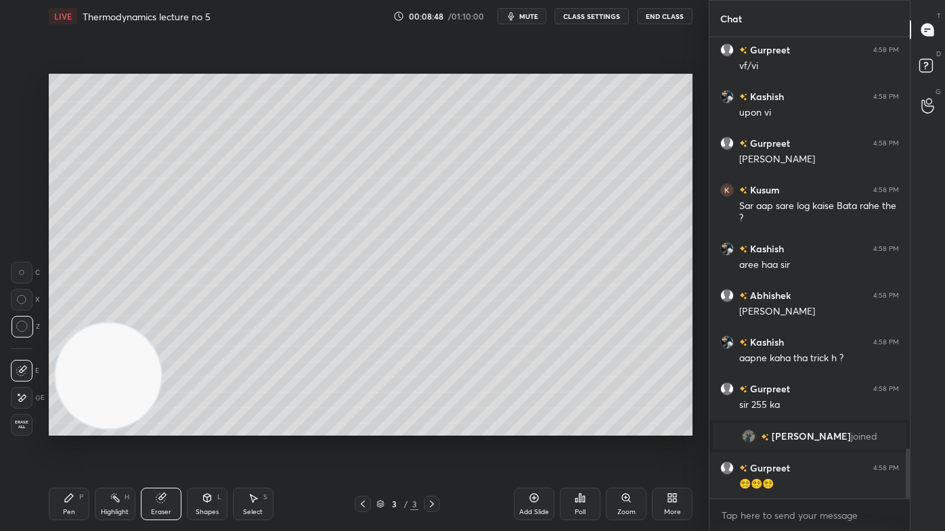
scroll to position [3864, 0]
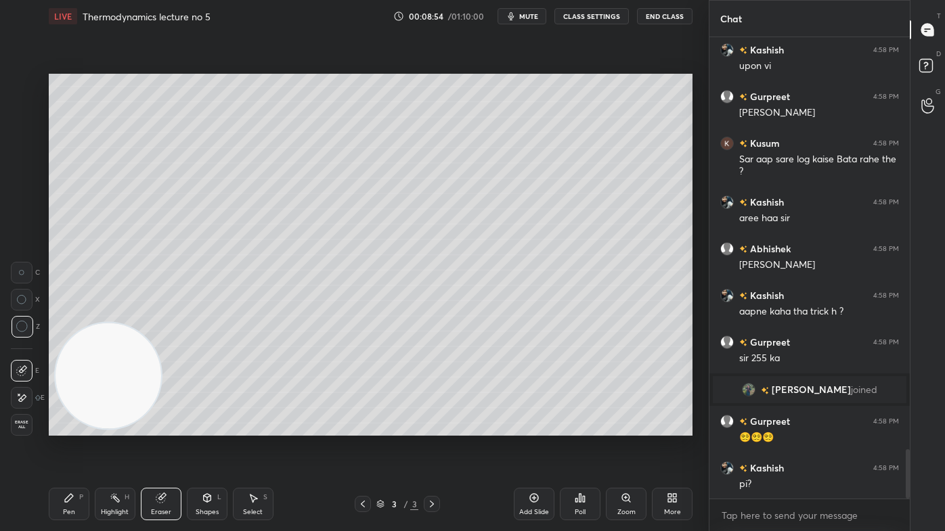
click at [63, 427] on div "Pen" at bounding box center [69, 512] width 12 height 7
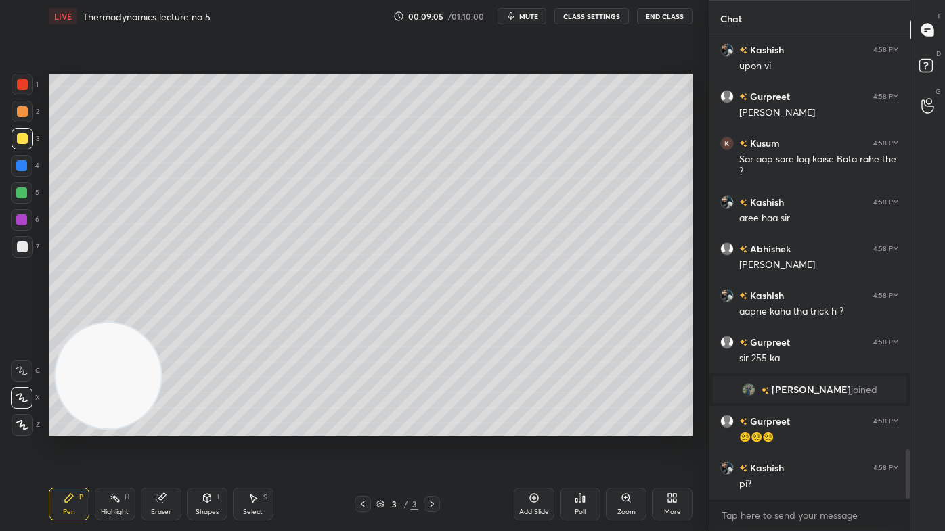
scroll to position [3910, 0]
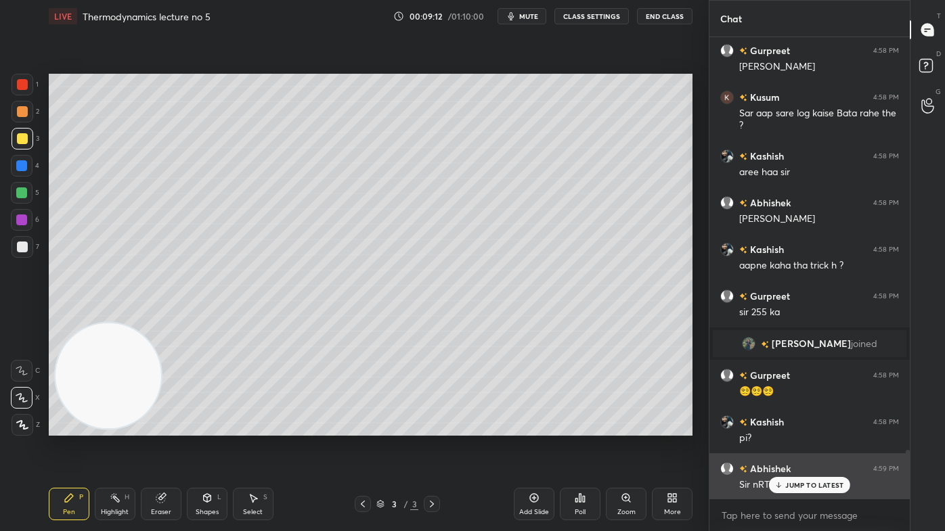
click at [793, 427] on p "JUMP TO LATEST" at bounding box center [814, 485] width 58 height 8
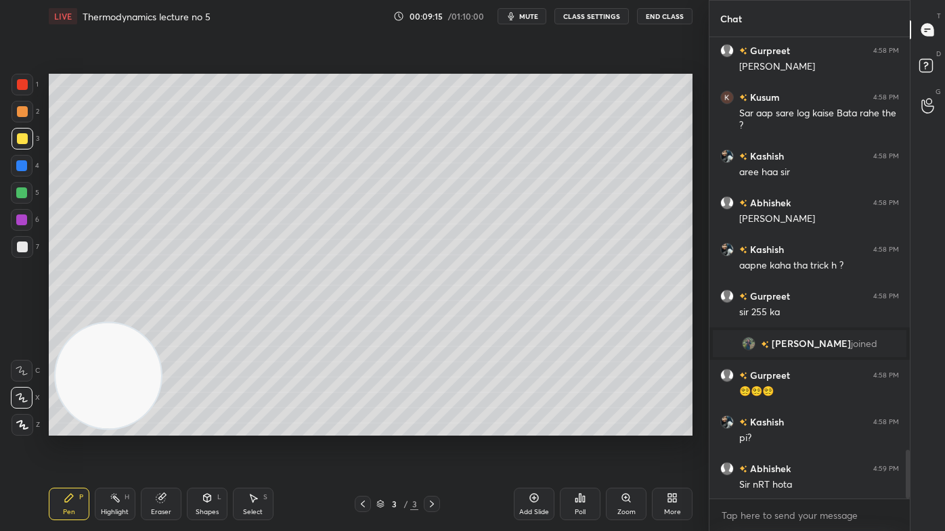
click at [155, 427] on div "Eraser" at bounding box center [161, 512] width 20 height 7
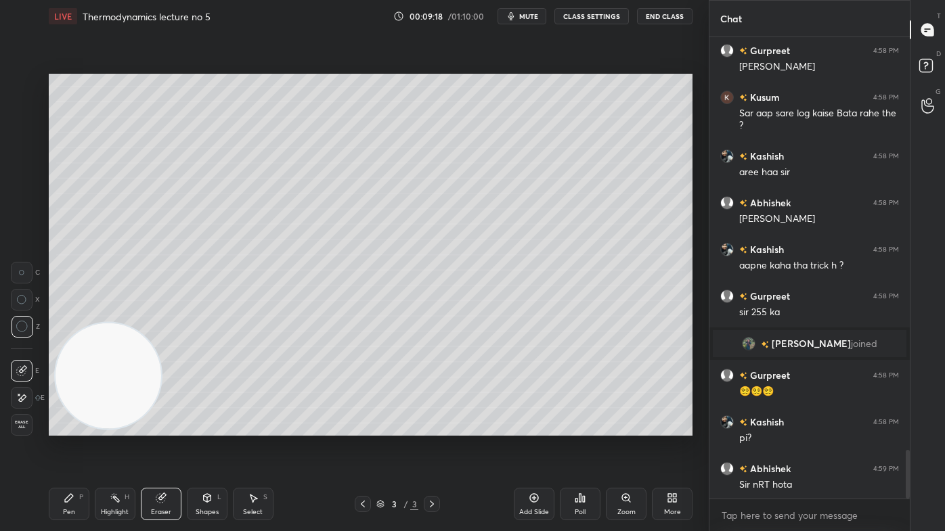
click at [69, 427] on icon at bounding box center [69, 498] width 11 height 11
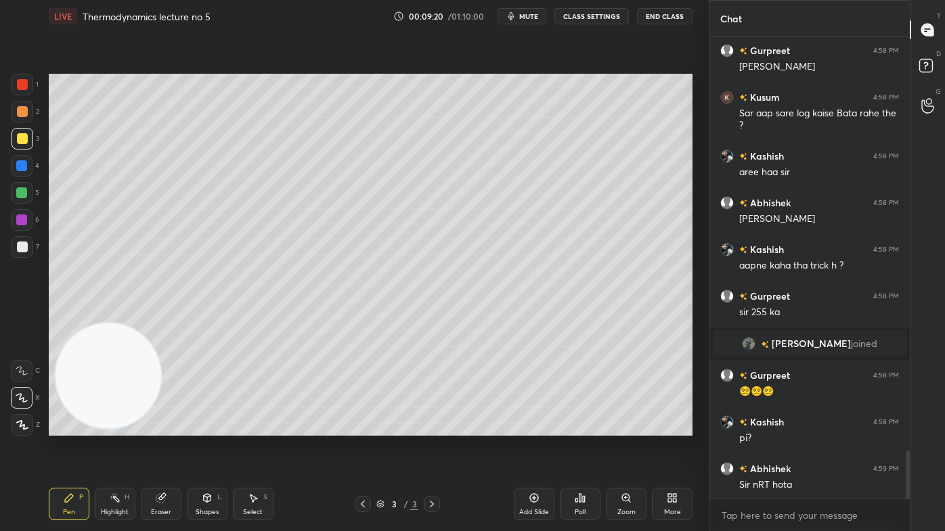
scroll to position [3957, 0]
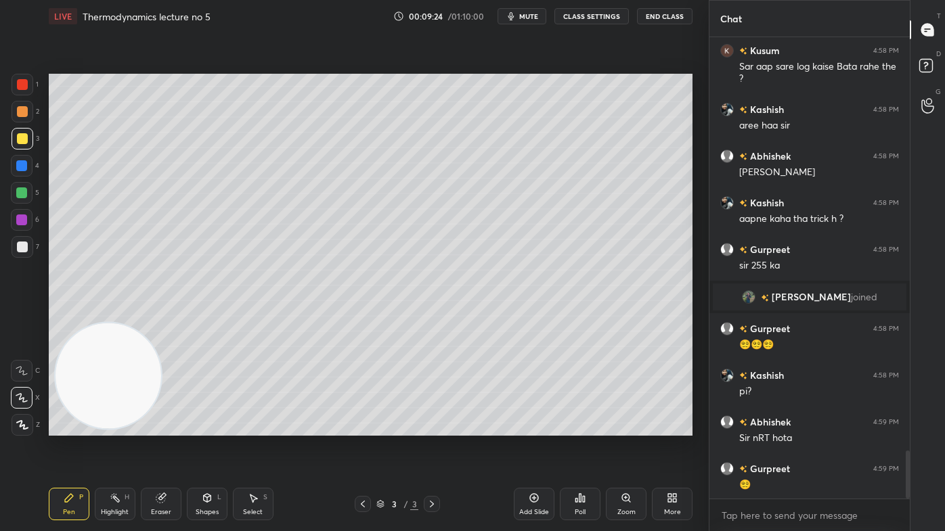
click at [167, 427] on div "Eraser" at bounding box center [161, 512] width 20 height 7
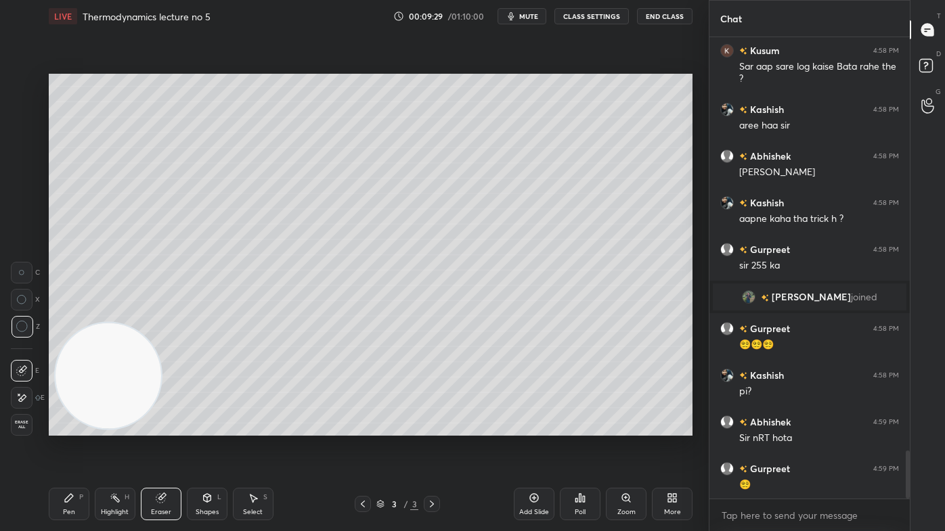
click at [72, 427] on div "Pen P" at bounding box center [69, 504] width 41 height 32
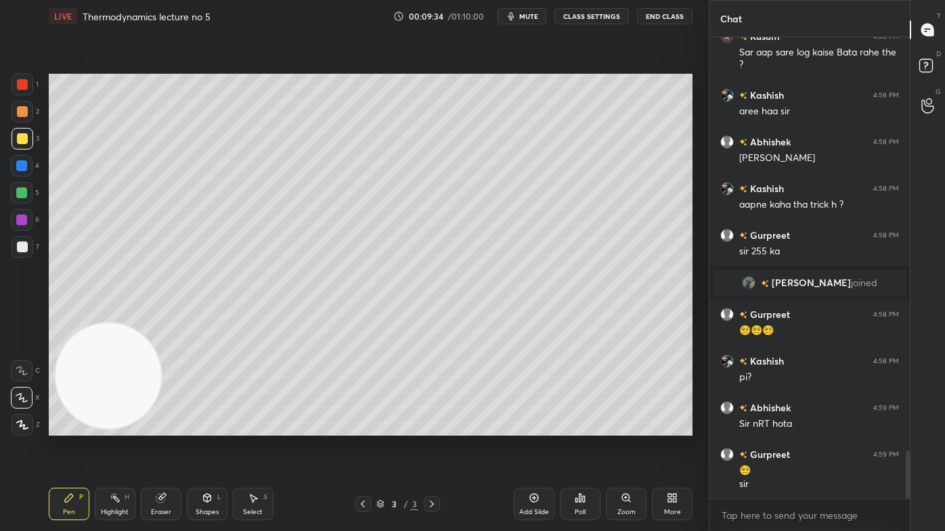
scroll to position [4018, 0]
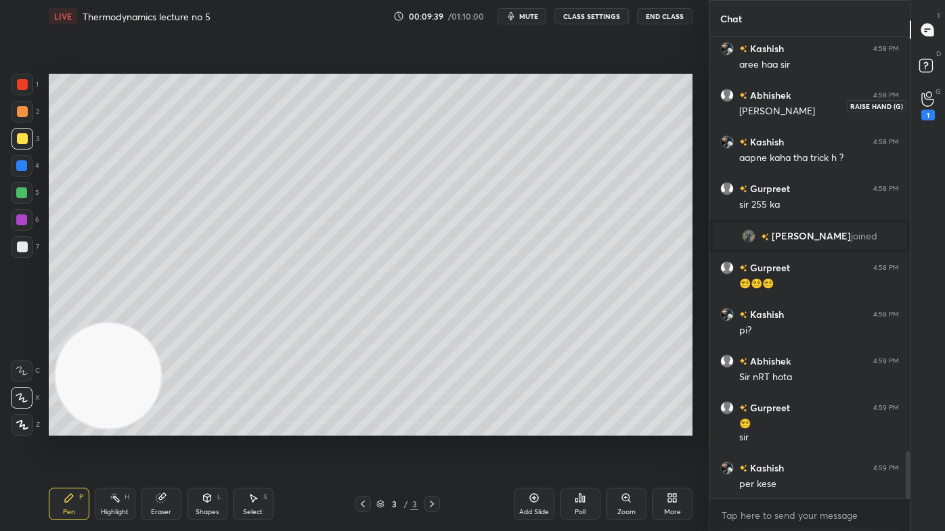
click at [930, 104] on icon at bounding box center [927, 99] width 13 height 16
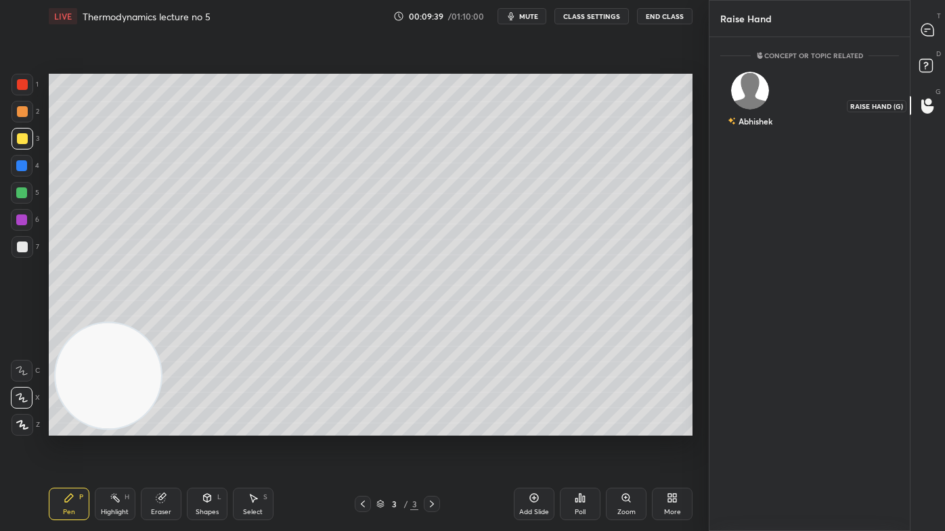
scroll to position [5, 3]
click at [757, 102] on div "Abhishek" at bounding box center [749, 102] width 59 height 79
click at [755, 127] on button "INVITE" at bounding box center [749, 131] width 47 height 18
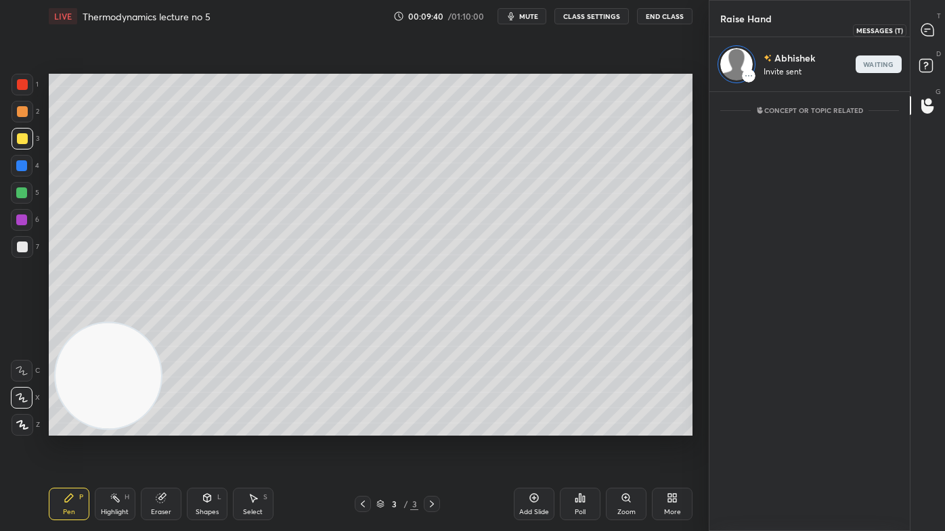
click at [925, 22] on div at bounding box center [928, 30] width 27 height 24
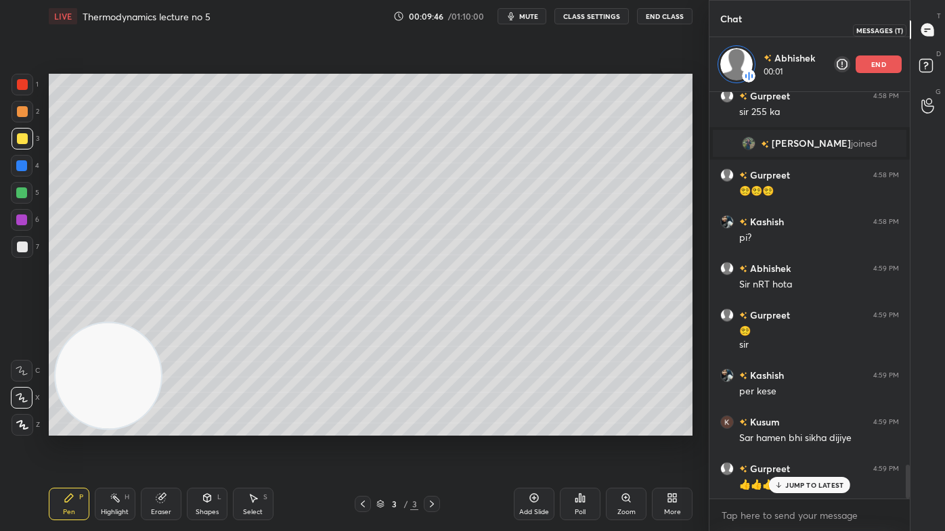
scroll to position [4536, 0]
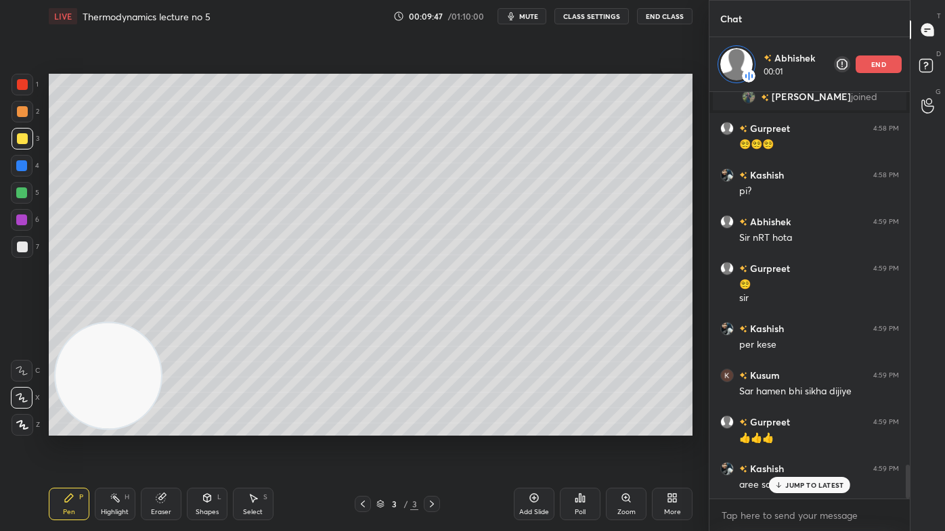
drag, startPoint x: 792, startPoint y: 485, endPoint x: 783, endPoint y: 490, distance: 10.6
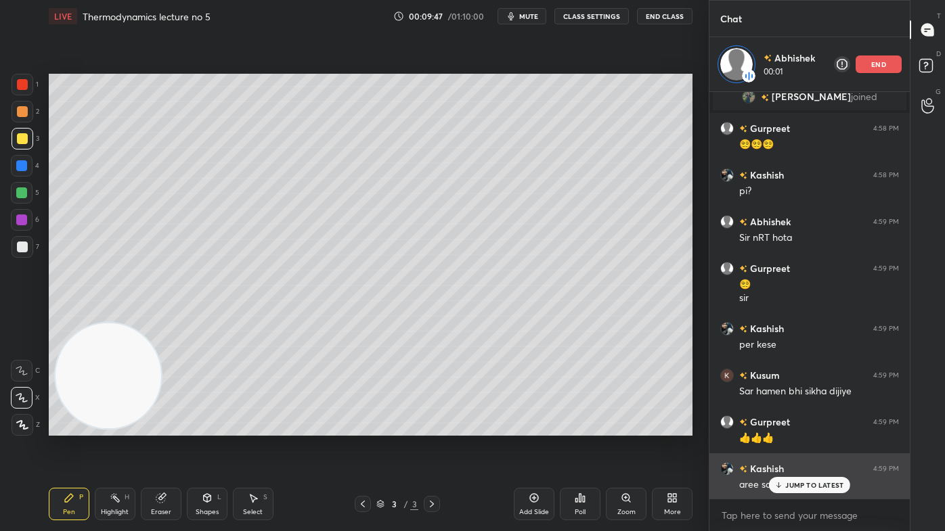
click at [791, 427] on p "JUMP TO LATEST" at bounding box center [814, 485] width 58 height 8
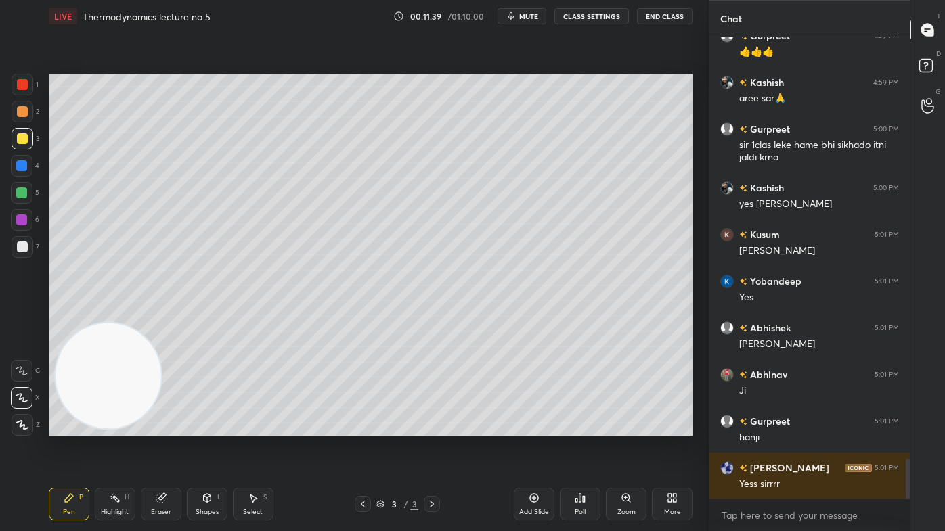
scroll to position [5007, 0]
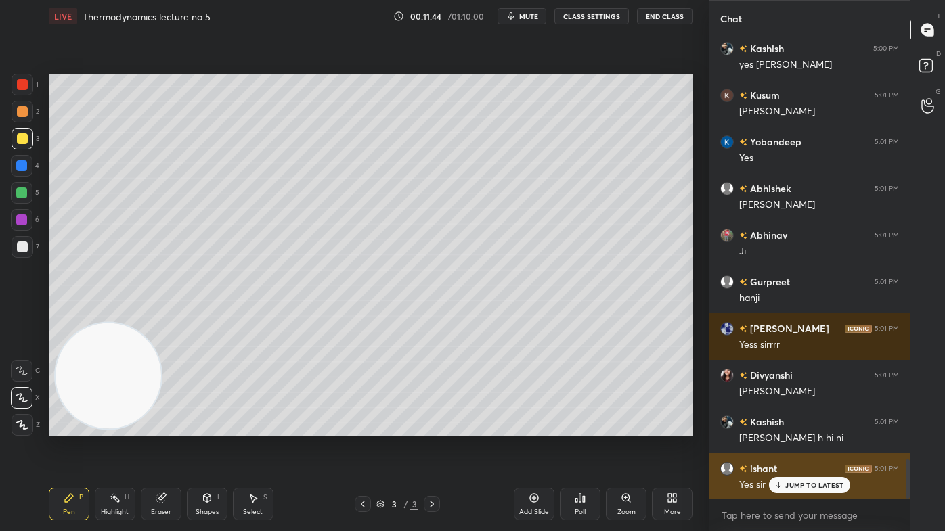
click at [813, 427] on p "JUMP TO LATEST" at bounding box center [814, 485] width 58 height 8
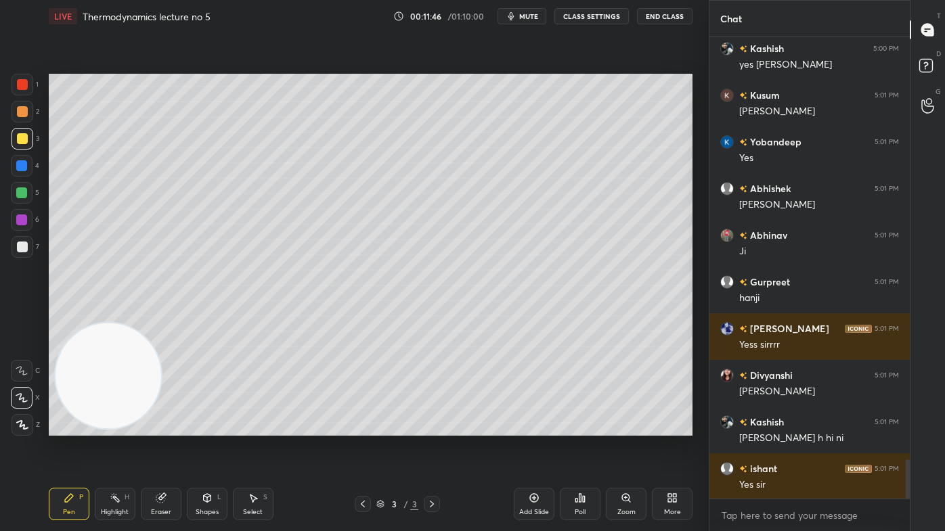
drag, startPoint x: 528, startPoint y: 507, endPoint x: 538, endPoint y: 502, distance: 11.2
click at [528, 427] on div "Add Slide" at bounding box center [534, 504] width 41 height 32
click at [20, 142] on div at bounding box center [22, 138] width 11 height 11
click at [529, 14] on span "mute" at bounding box center [528, 16] width 19 height 9
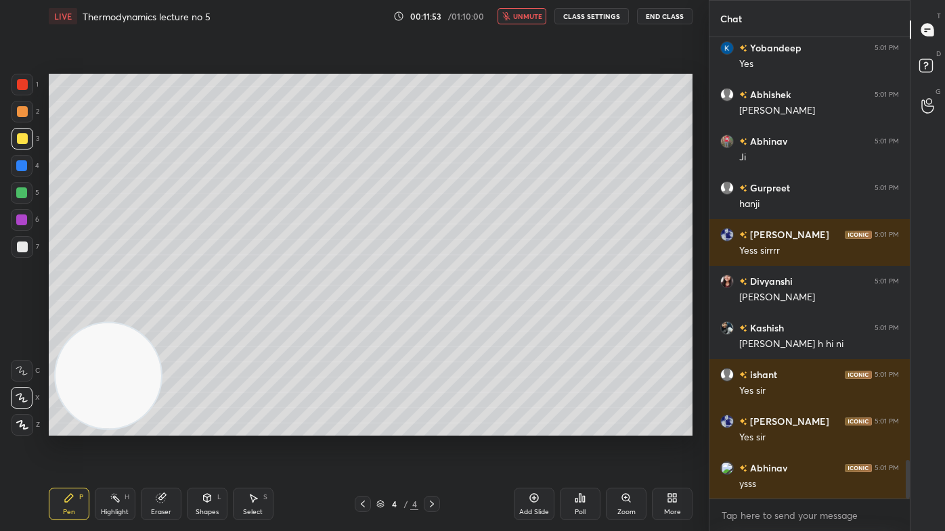
scroll to position [5160, 0]
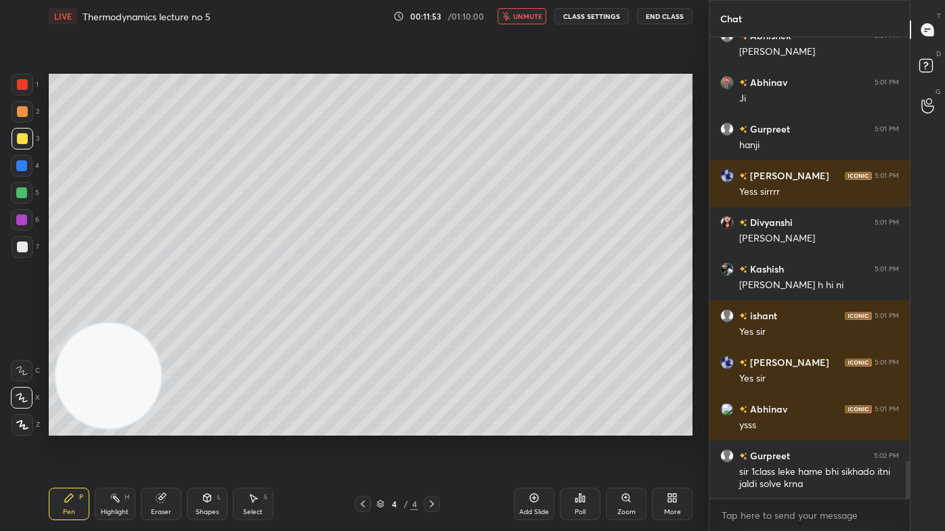
click at [519, 17] on span "unmute" at bounding box center [527, 16] width 29 height 9
drag, startPoint x: 22, startPoint y: 85, endPoint x: 46, endPoint y: 96, distance: 26.9
click at [17, 88] on div at bounding box center [22, 84] width 11 height 11
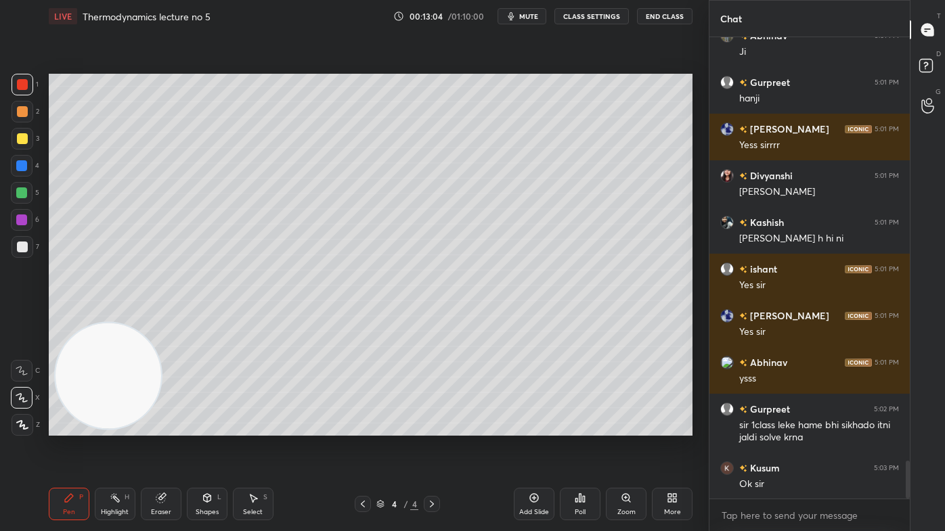
click at [22, 137] on div at bounding box center [22, 138] width 11 height 11
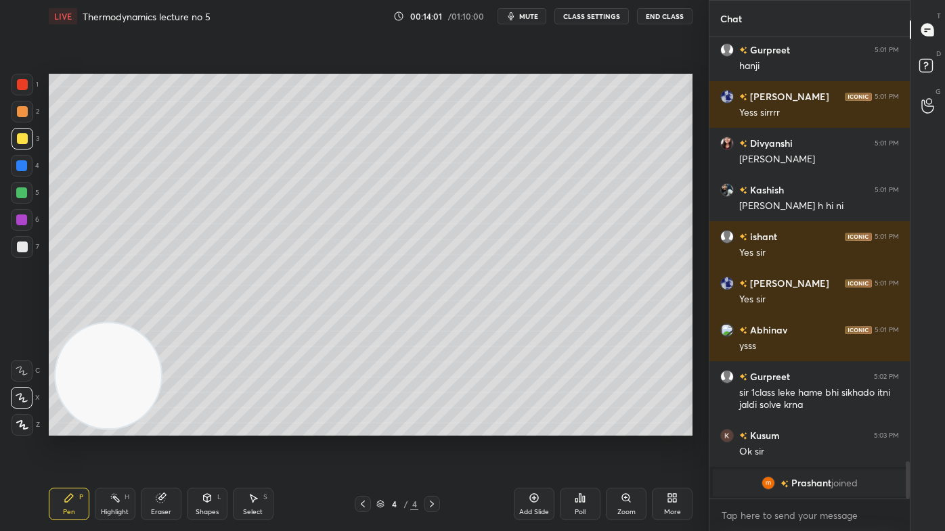
click at [157, 427] on icon at bounding box center [160, 498] width 9 height 9
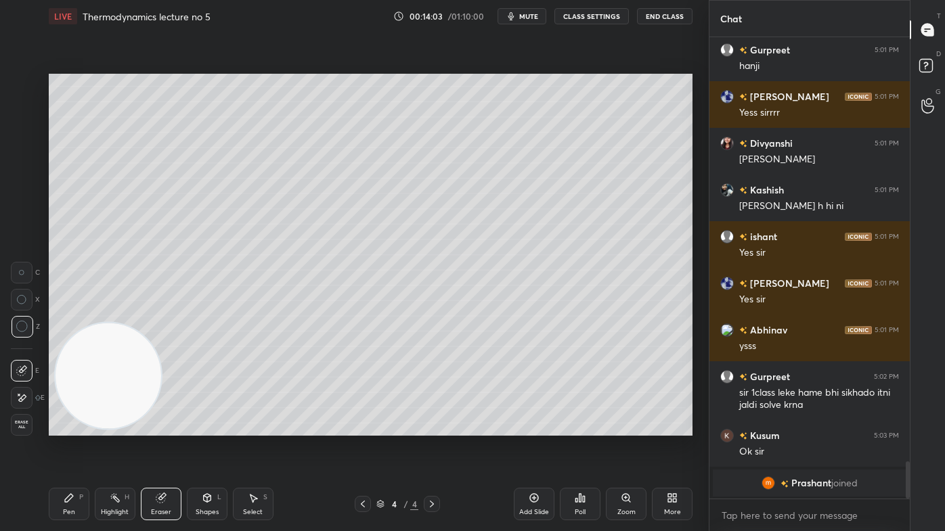
drag, startPoint x: 70, startPoint y: 498, endPoint x: 144, endPoint y: 446, distance: 89.8
click at [72, 427] on icon at bounding box center [69, 498] width 8 height 8
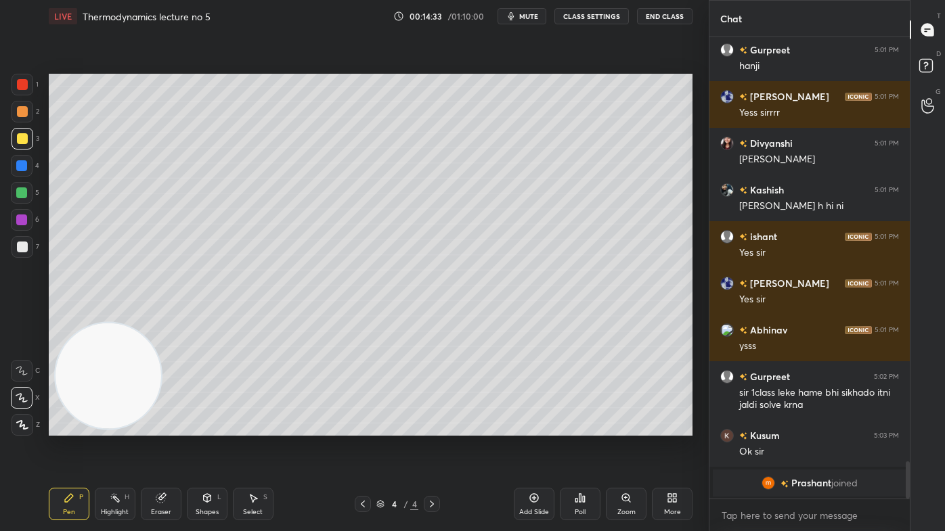
click at [522, 22] on div "LIVE Thermodynamics lecture no 5 00:14:33 / 01:10:00 mute CLASS SETTINGS End Cl…" at bounding box center [371, 16] width 644 height 32
click at [536, 14] on span "mute" at bounding box center [528, 16] width 19 height 9
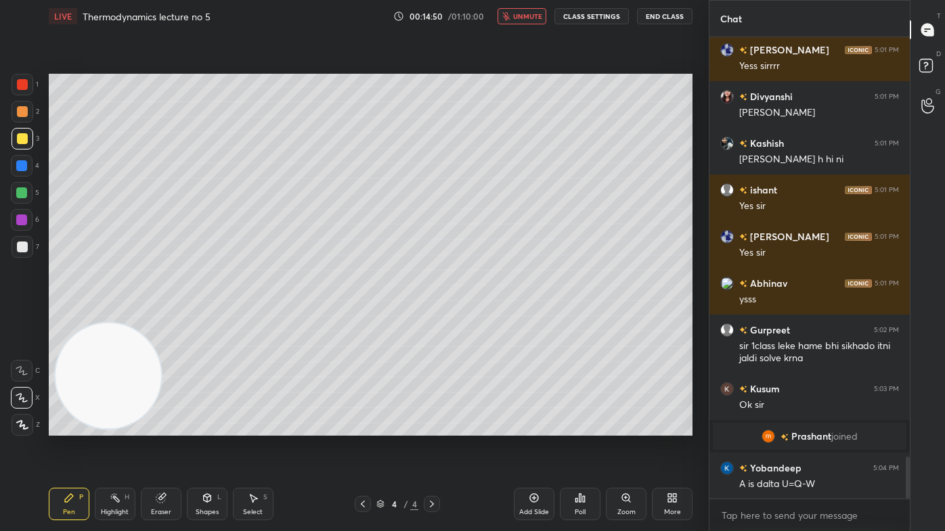
scroll to position [4623, 0]
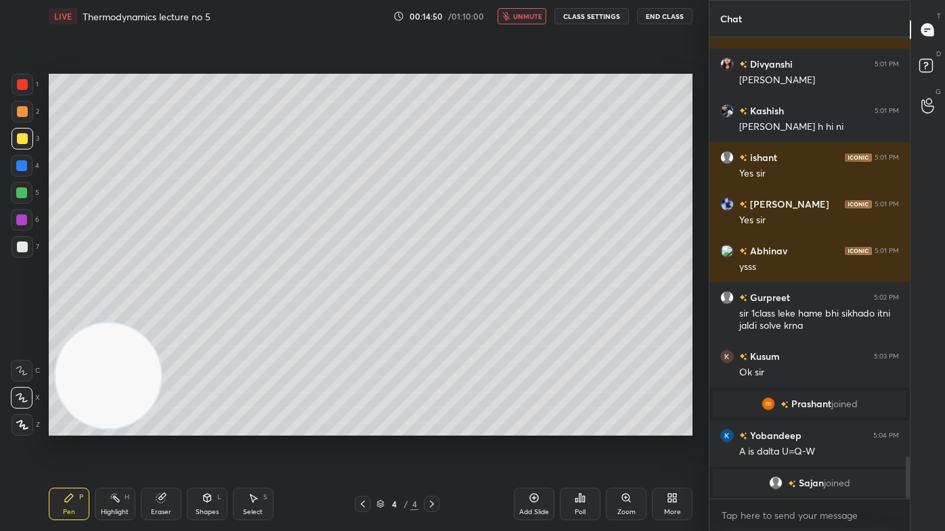
click at [523, 22] on button "unmute" at bounding box center [522, 16] width 49 height 16
drag, startPoint x: 22, startPoint y: 249, endPoint x: 30, endPoint y: 238, distance: 14.0
click at [22, 249] on div at bounding box center [22, 247] width 11 height 11
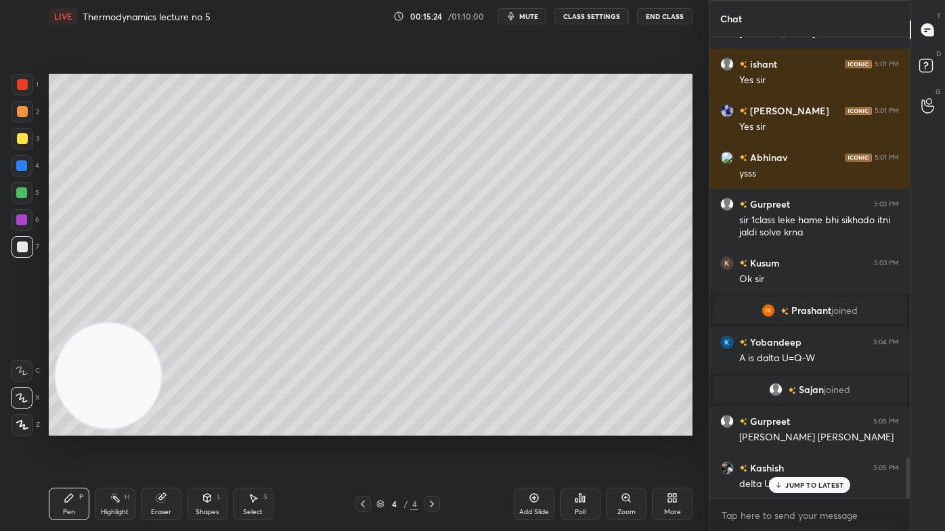
scroll to position [4749, 0]
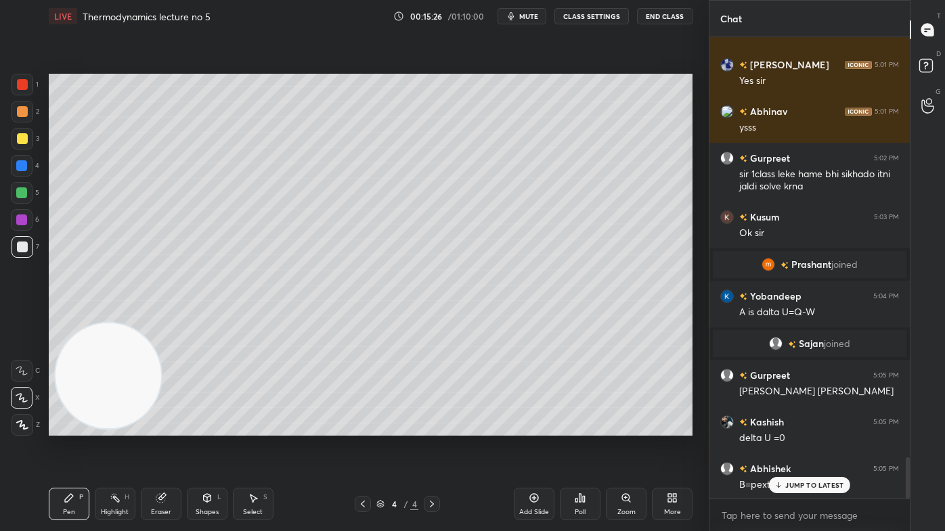
click at [797, 427] on p "JUMP TO LATEST" at bounding box center [814, 485] width 58 height 8
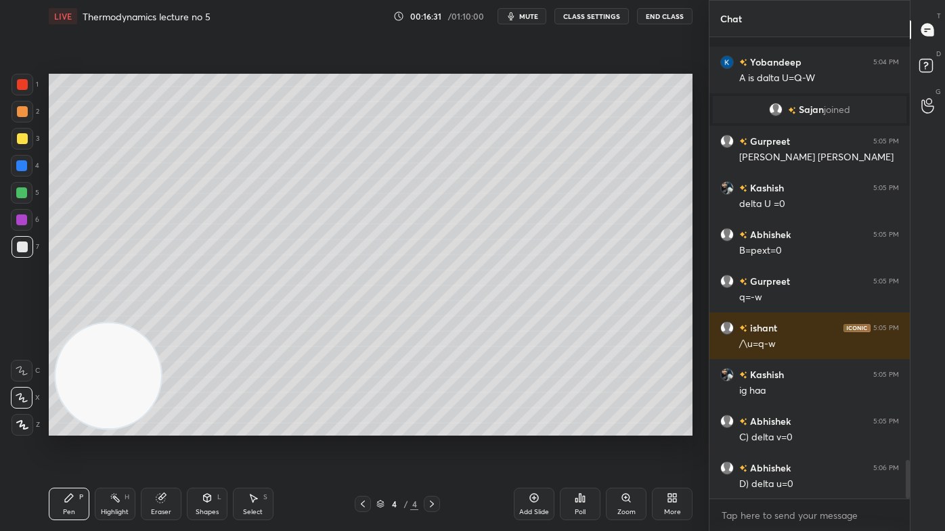
scroll to position [5067, 0]
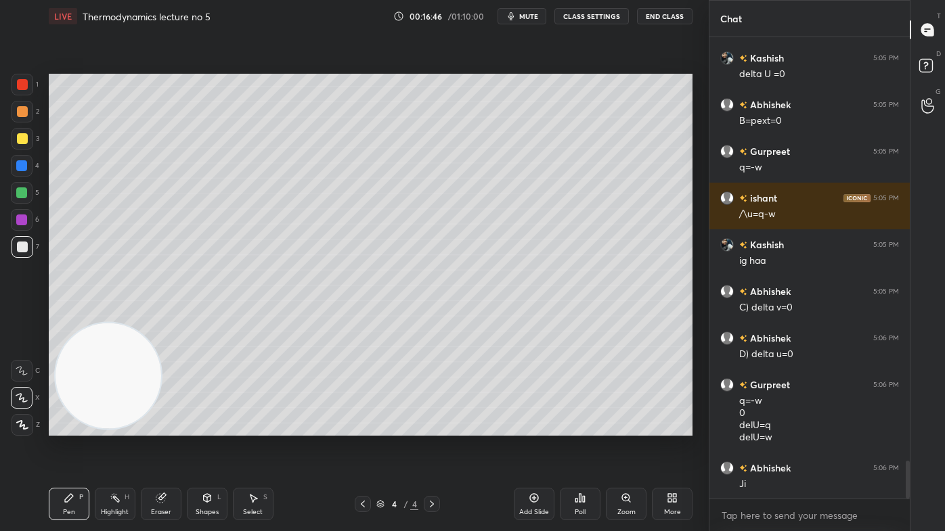
click at [162, 427] on div "Eraser" at bounding box center [161, 504] width 41 height 32
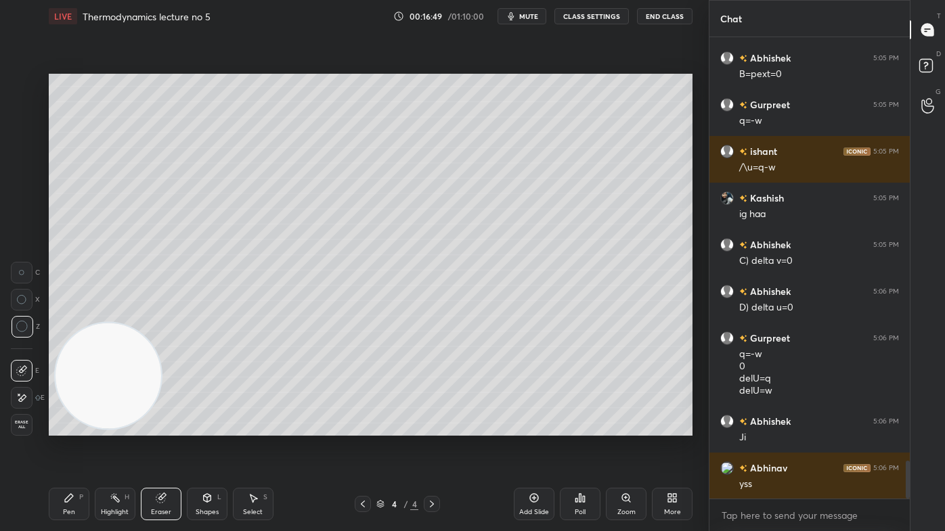
click at [64, 427] on div "Pen" at bounding box center [69, 512] width 12 height 7
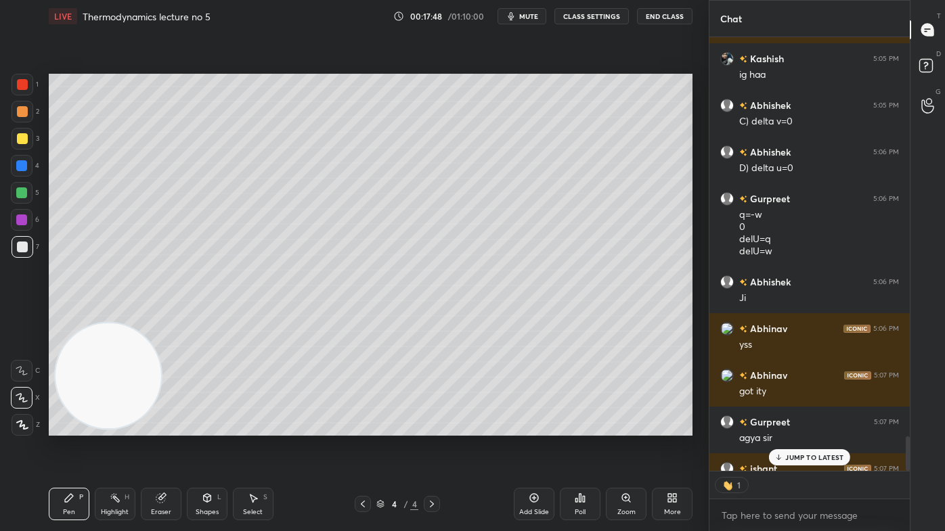
scroll to position [5, 3]
click at [523, 427] on div "Add Slide" at bounding box center [534, 504] width 41 height 32
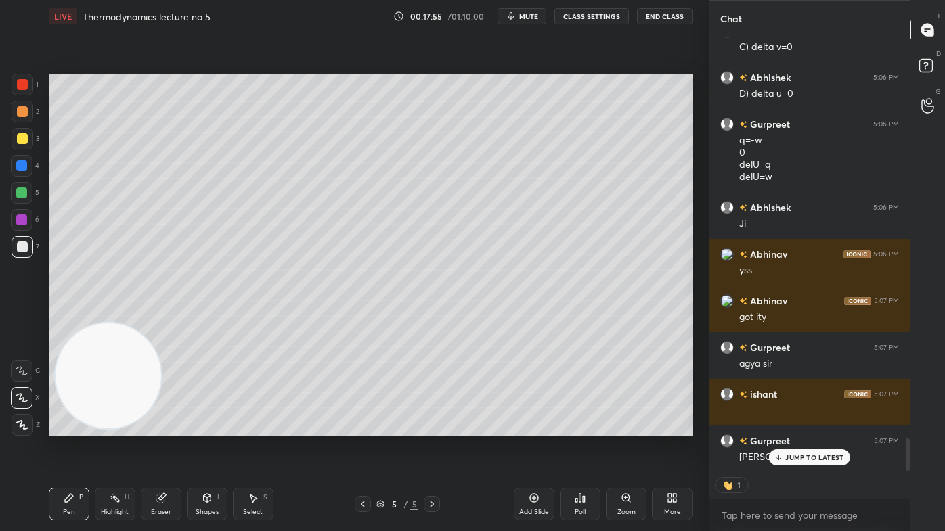
scroll to position [5421, 0]
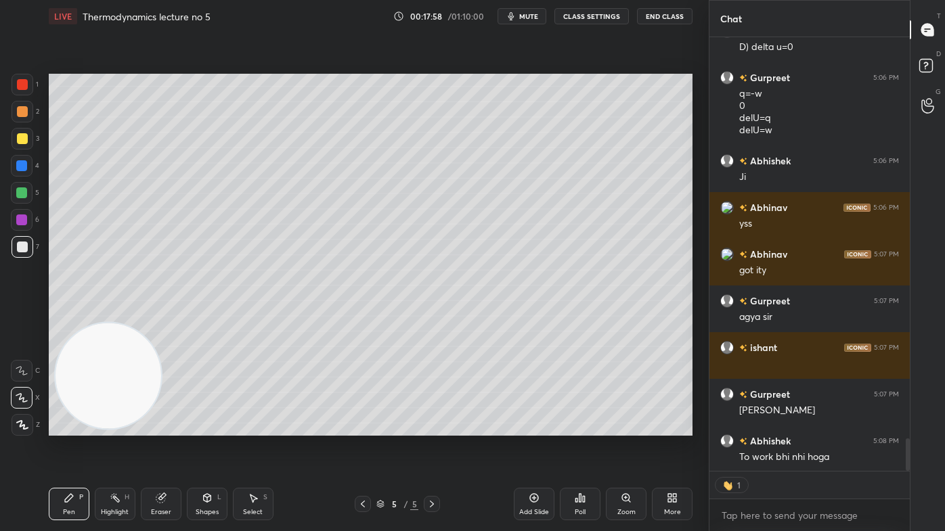
type textarea "x"
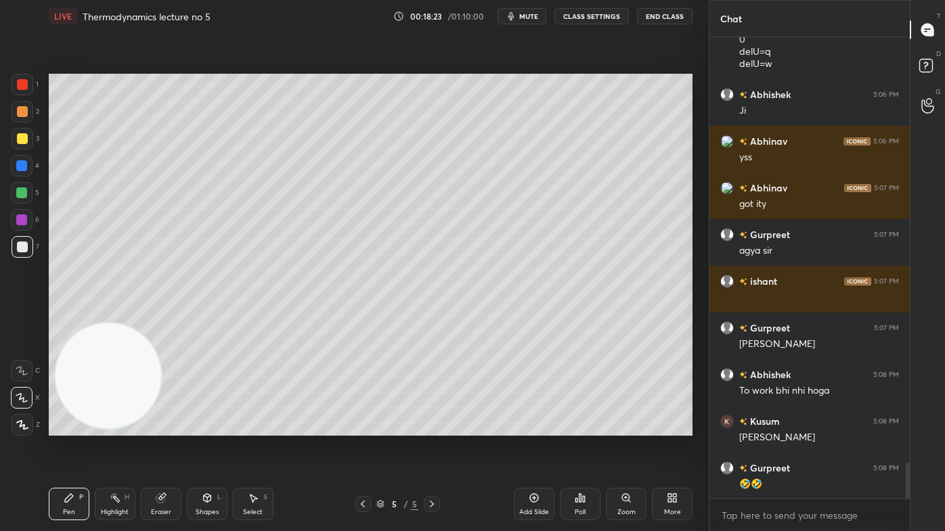
scroll to position [5534, 0]
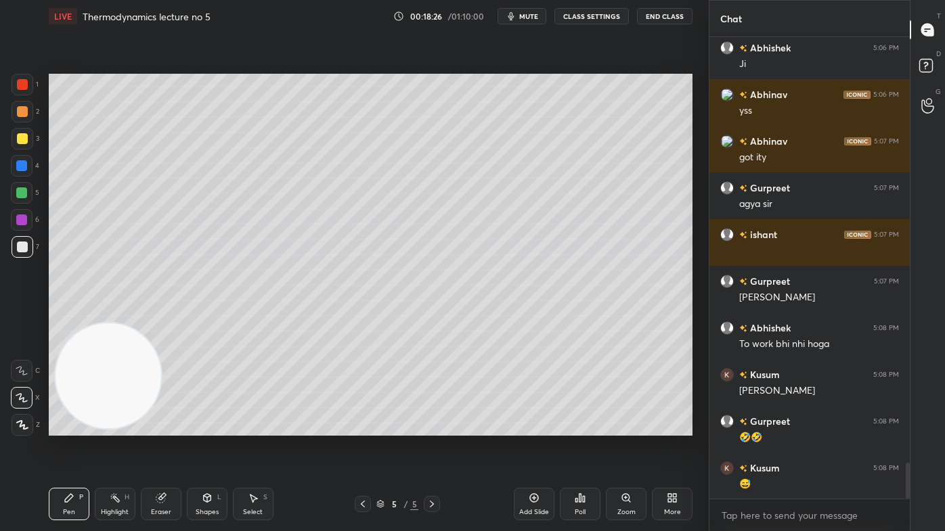
click at [249, 427] on div "Select" at bounding box center [253, 512] width 20 height 7
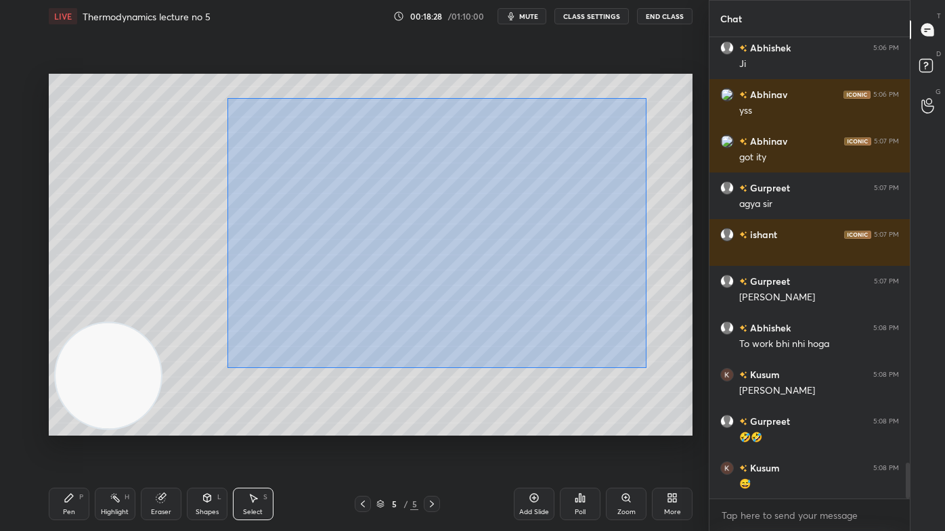
drag, startPoint x: 229, startPoint y: 124, endPoint x: 585, endPoint y: 343, distance: 417.3
click at [646, 366] on div "0 ° Undo Copy Duplicate Duplicate to new slide Delete" at bounding box center [371, 255] width 644 height 362
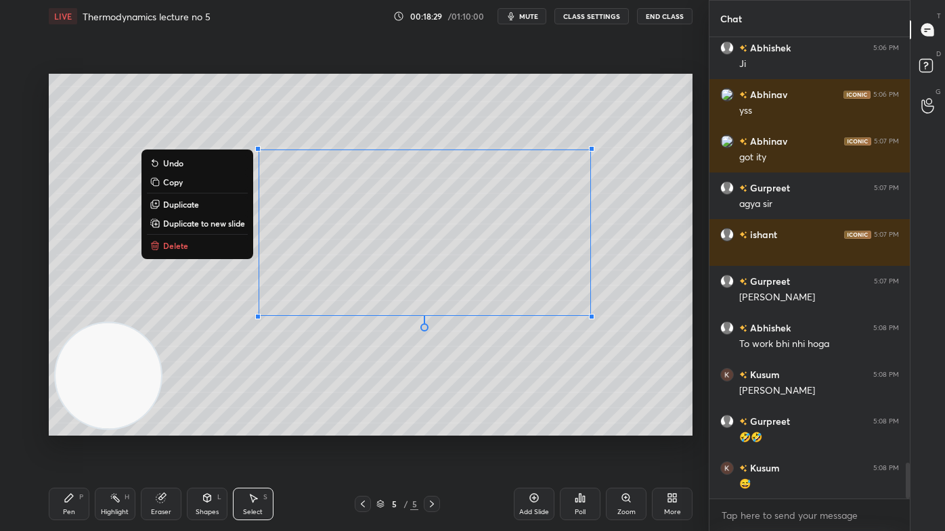
click at [198, 245] on button "Delete" at bounding box center [197, 246] width 101 height 16
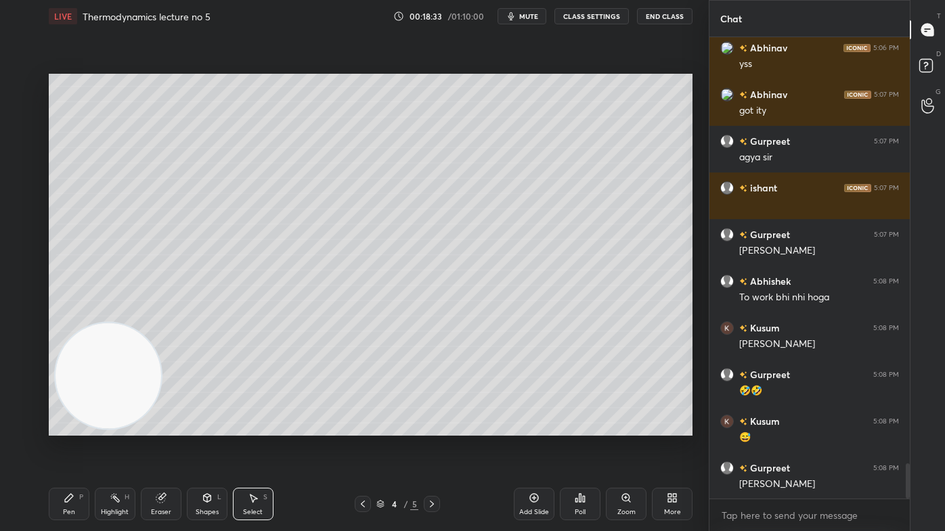
click at [79, 427] on div "Pen P" at bounding box center [69, 504] width 41 height 32
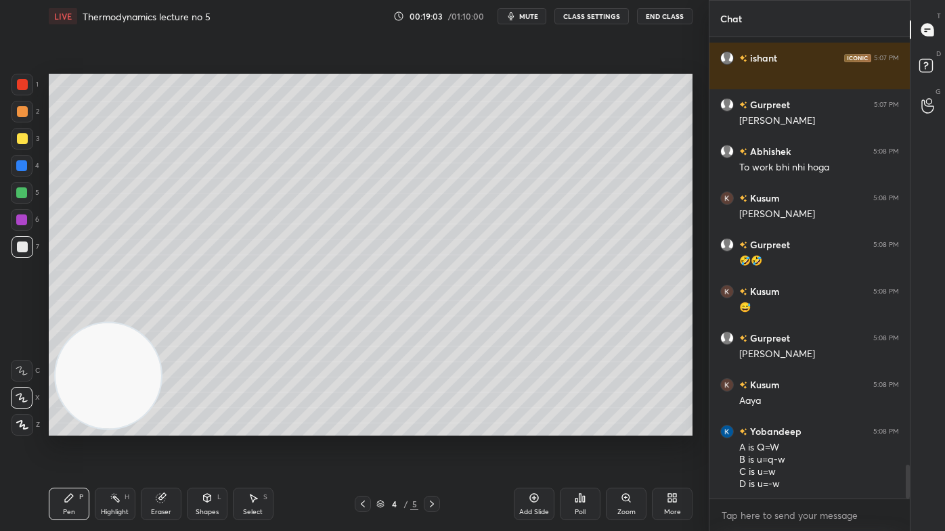
scroll to position [5782, 0]
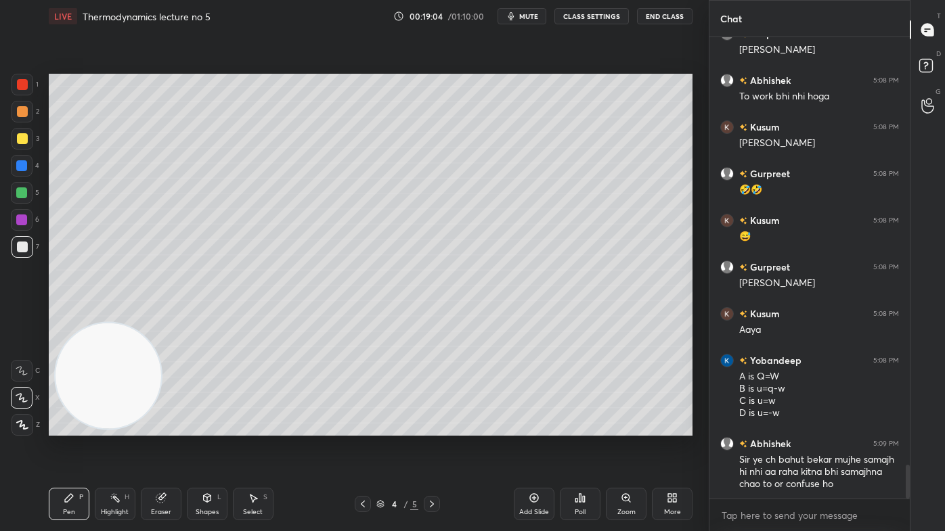
click at [177, 427] on div "Eraser" at bounding box center [161, 504] width 41 height 32
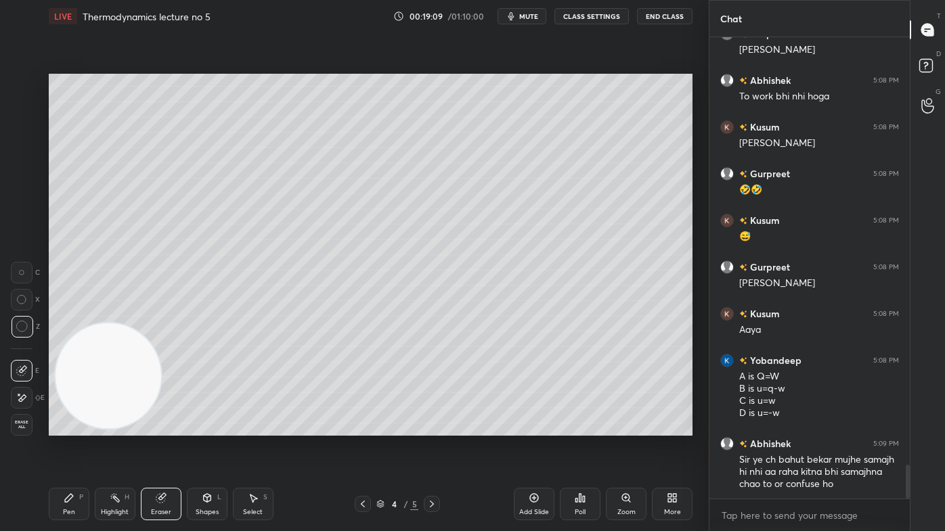
scroll to position [5828, 0]
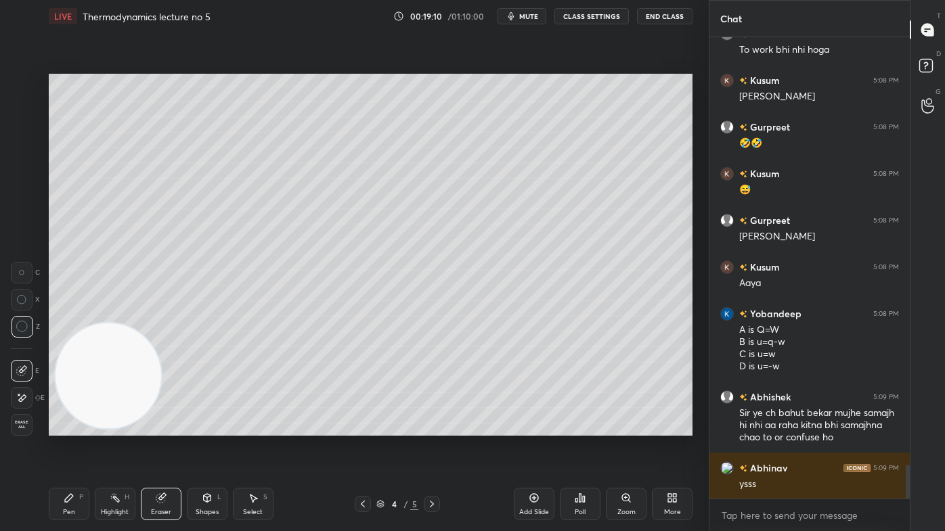
click at [74, 427] on div "Pen P" at bounding box center [69, 504] width 41 height 32
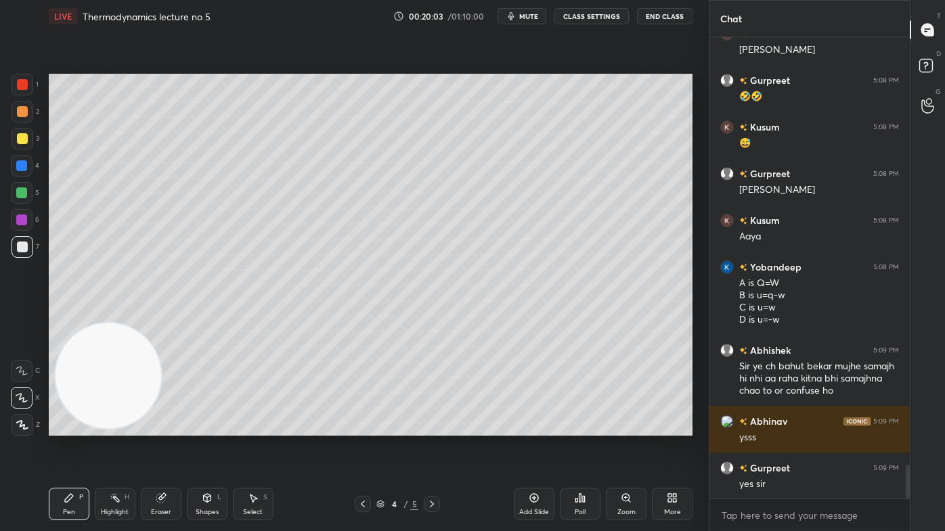
scroll to position [5922, 0]
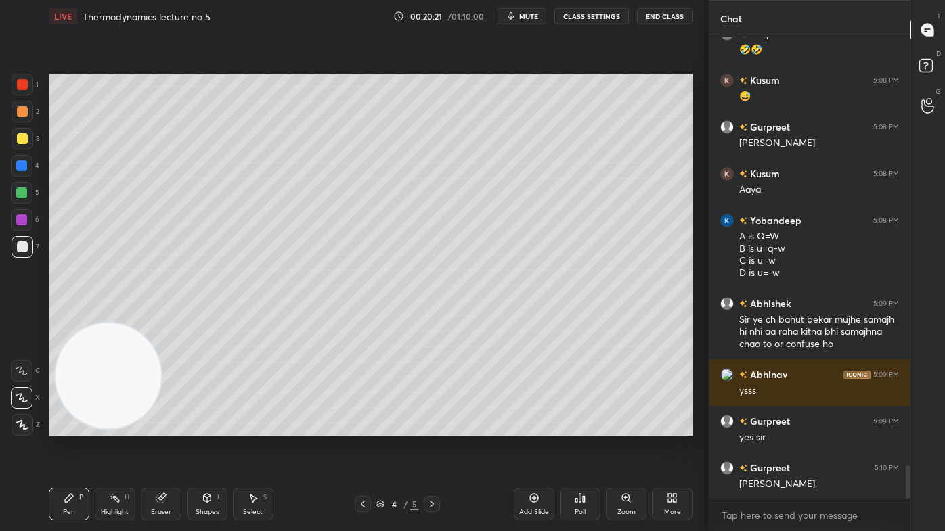
click at [164, 427] on div "Eraser" at bounding box center [161, 512] width 20 height 7
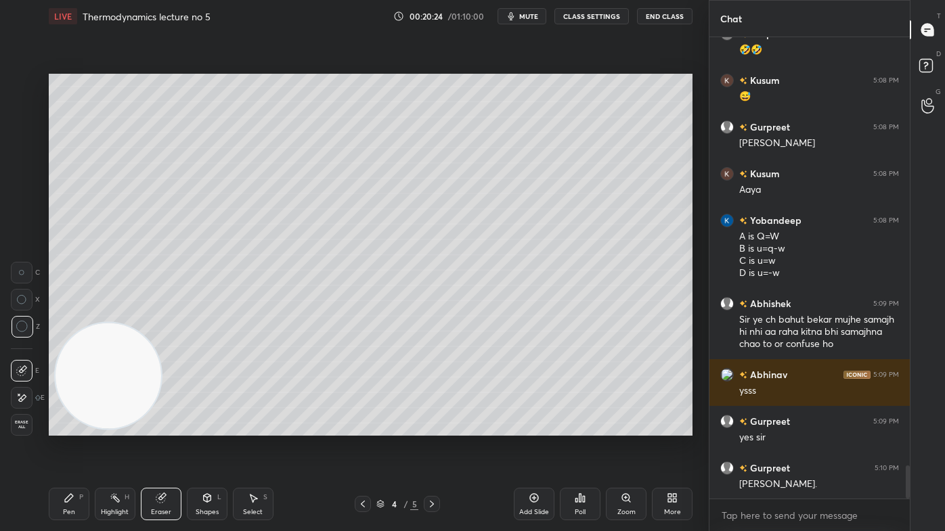
click at [68, 427] on div "Pen" at bounding box center [69, 512] width 12 height 7
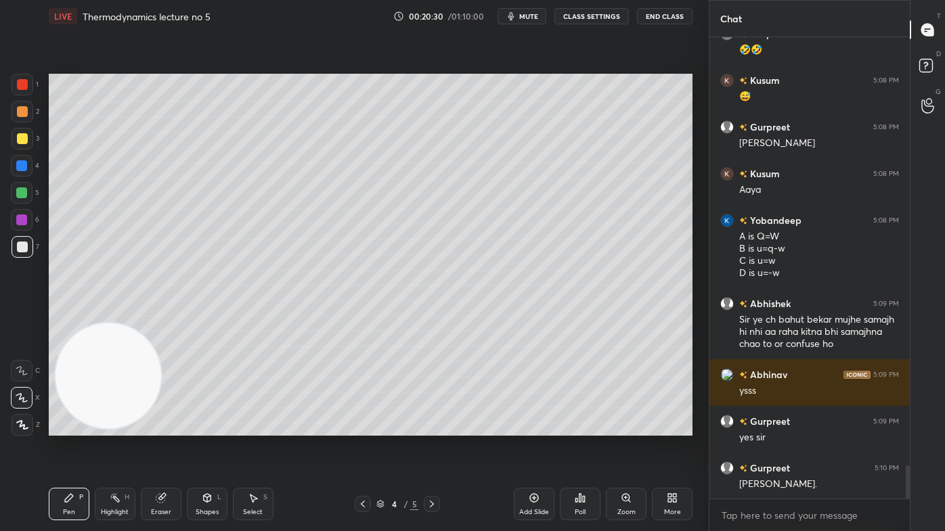
click at [16, 83] on div at bounding box center [23, 85] width 22 height 22
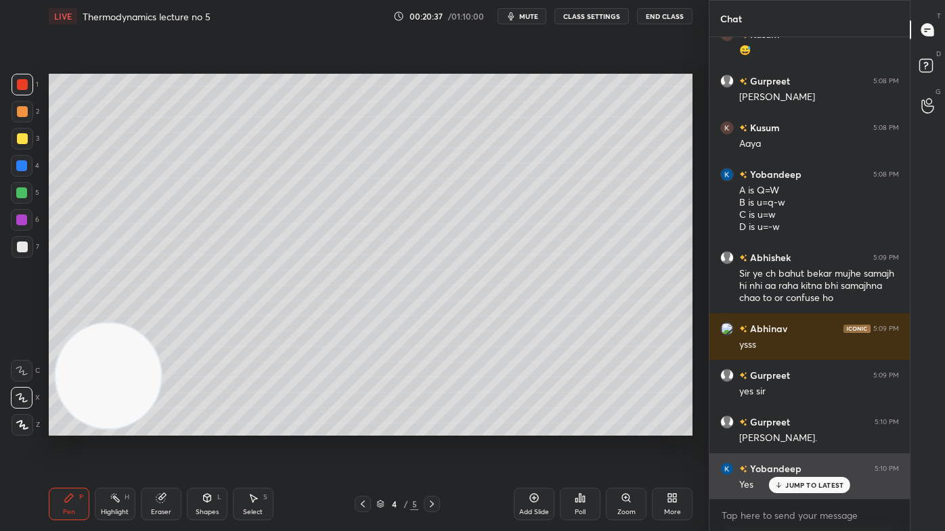
click at [810, 427] on p "JUMP TO LATEST" at bounding box center [814, 485] width 58 height 8
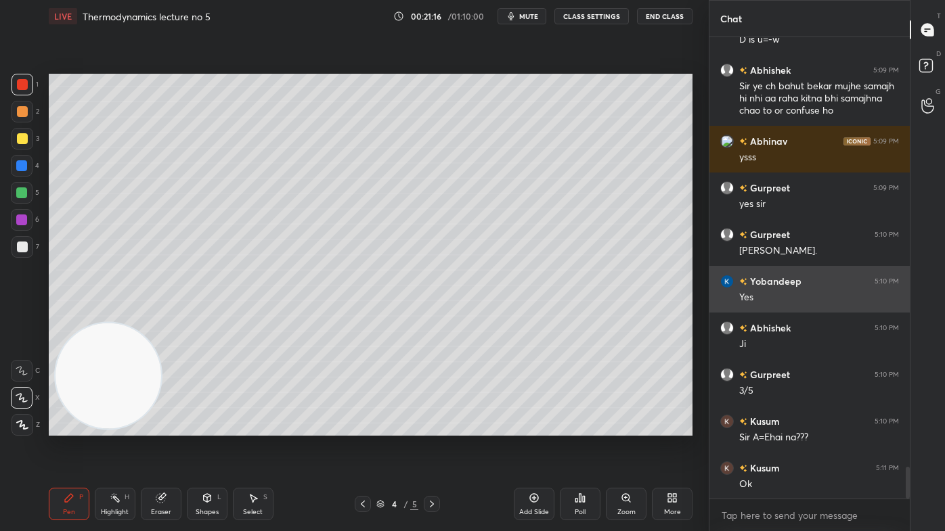
scroll to position [6214, 0]
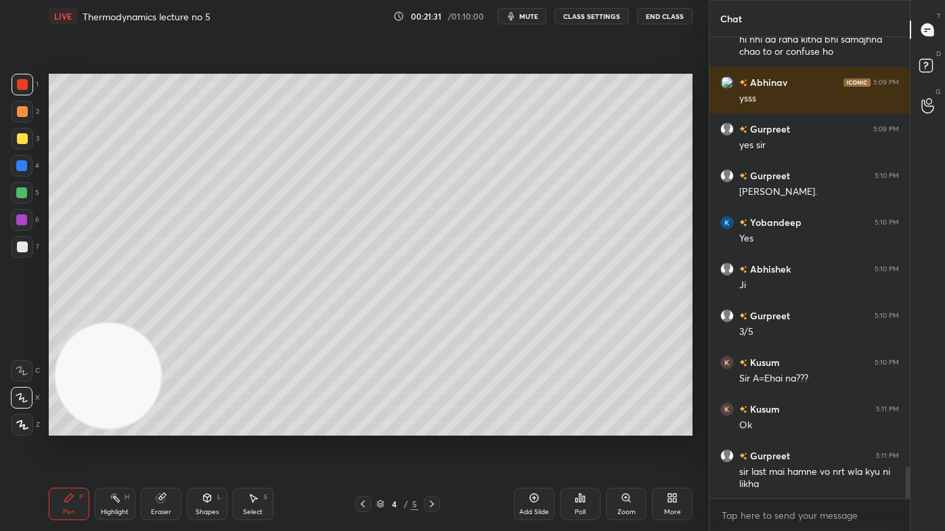
click at [166, 427] on div "Eraser" at bounding box center [161, 512] width 20 height 7
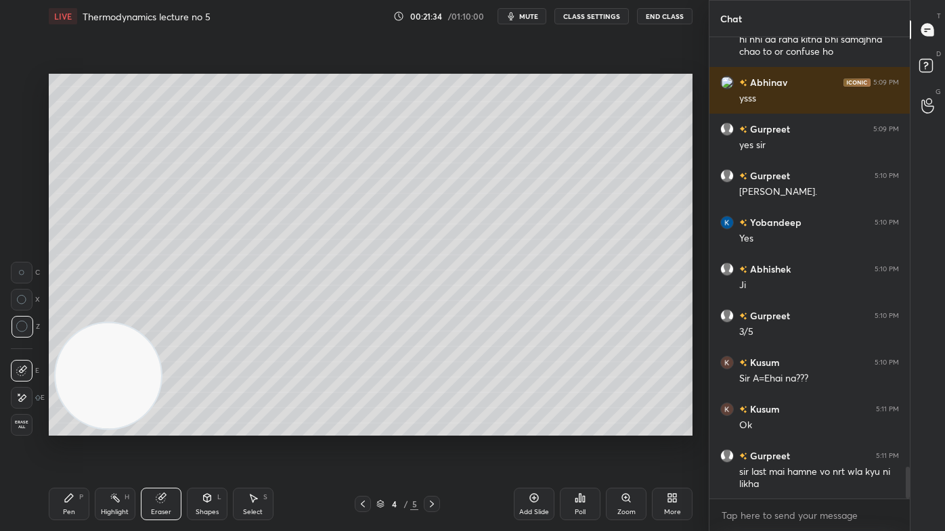
click at [72, 427] on div "Pen P" at bounding box center [69, 504] width 41 height 32
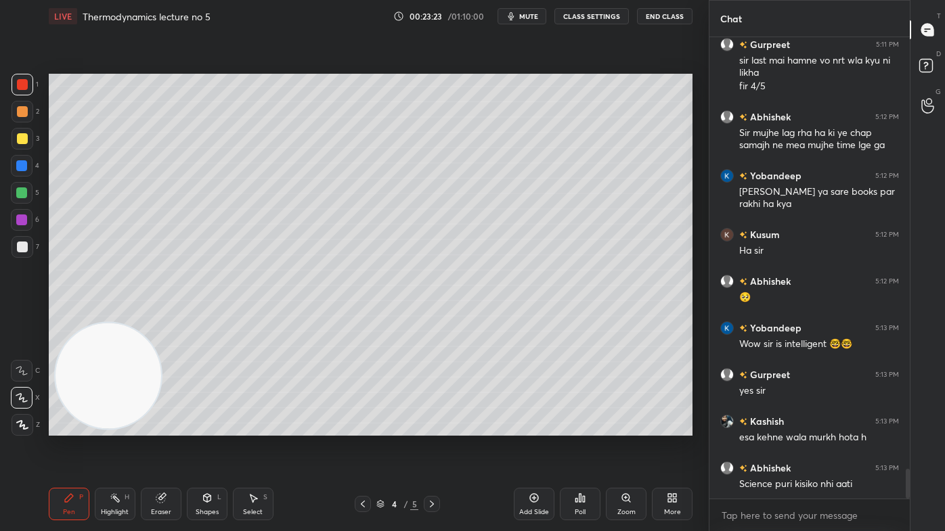
scroll to position [6672, 0]
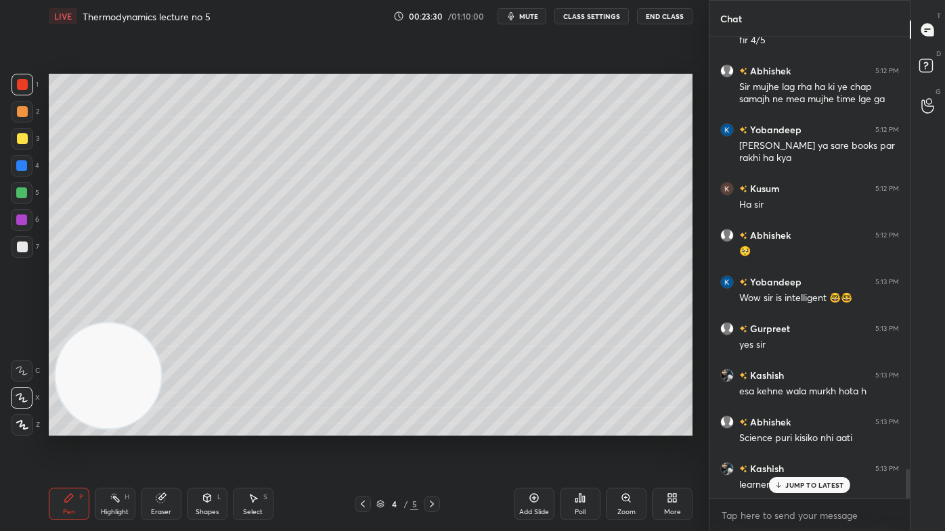
click at [787, 427] on p "JUMP TO LATEST" at bounding box center [814, 485] width 58 height 8
click at [26, 141] on div at bounding box center [23, 139] width 22 height 22
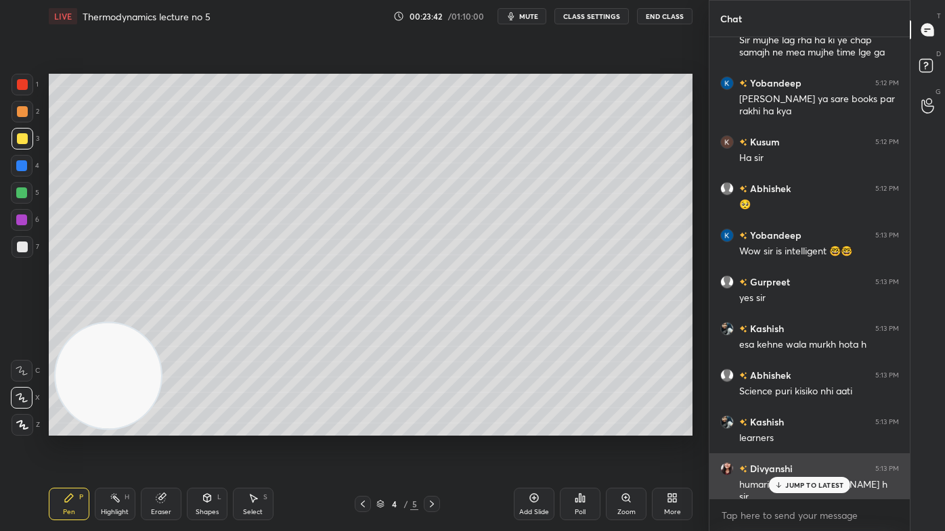
drag, startPoint x: 819, startPoint y: 487, endPoint x: 808, endPoint y: 491, distance: 11.6
click at [819, 427] on p "JUMP TO LATEST" at bounding box center [814, 485] width 58 height 8
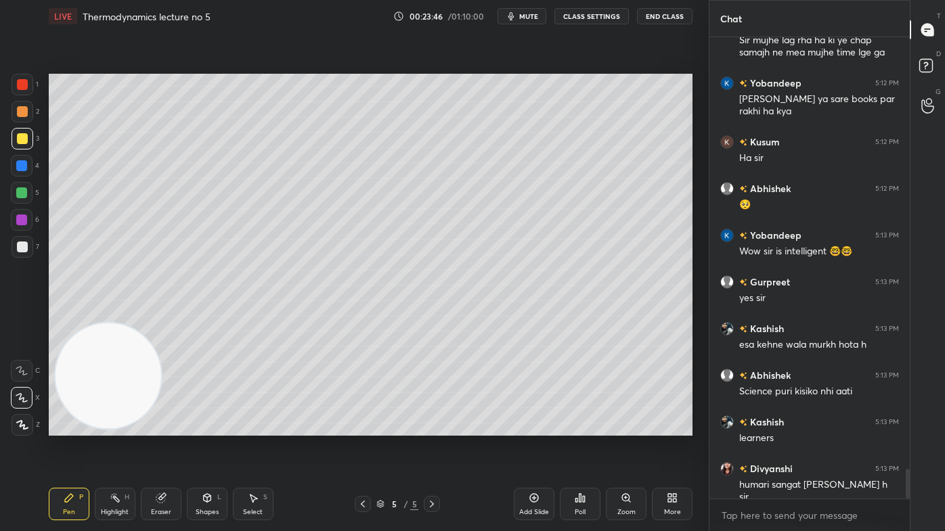
click at [592, 17] on button "CLASS SETTINGS" at bounding box center [591, 16] width 74 height 16
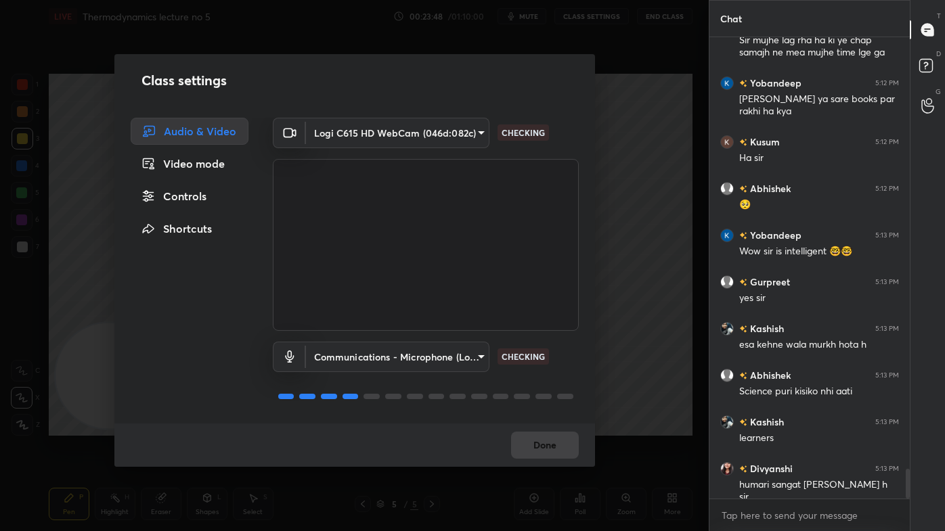
click at [192, 195] on div "Controls" at bounding box center [190, 196] width 118 height 27
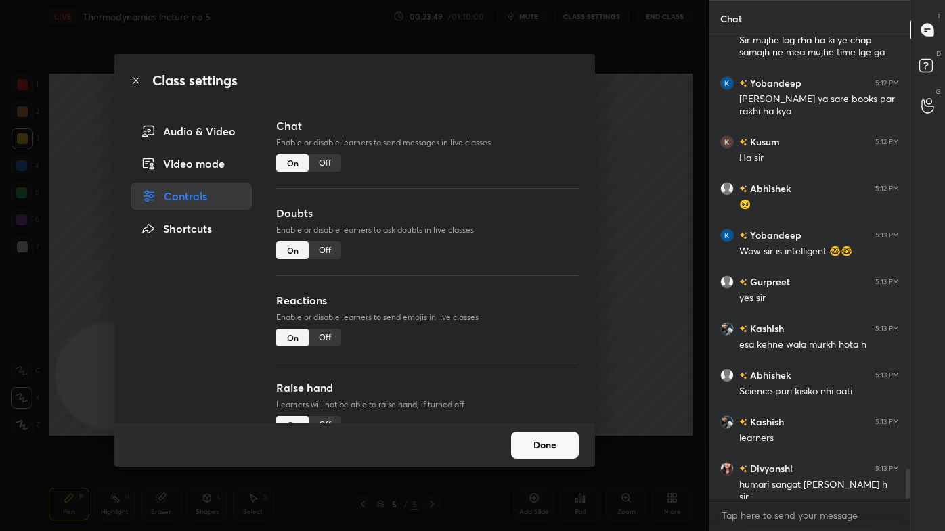
click at [330, 336] on div "Off" at bounding box center [325, 338] width 32 height 18
click at [324, 160] on div "Off" at bounding box center [325, 163] width 32 height 18
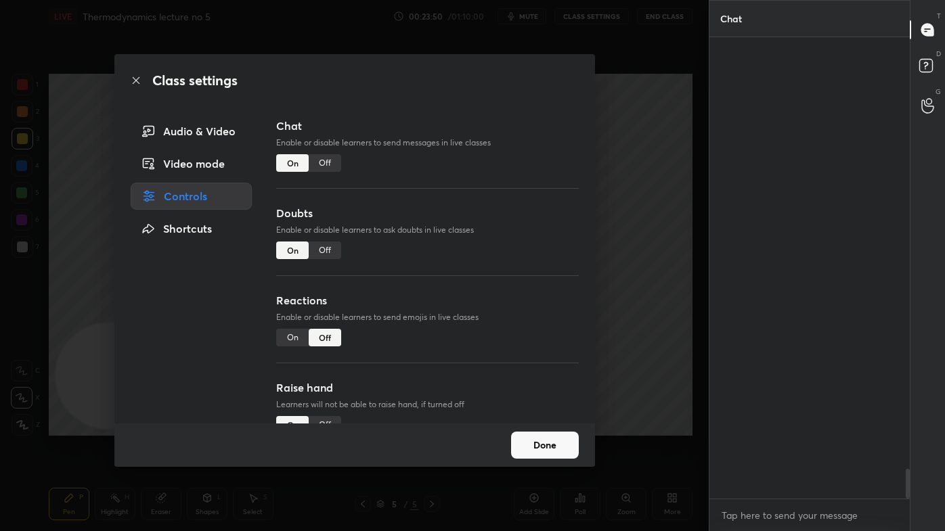
scroll to position [431, 196]
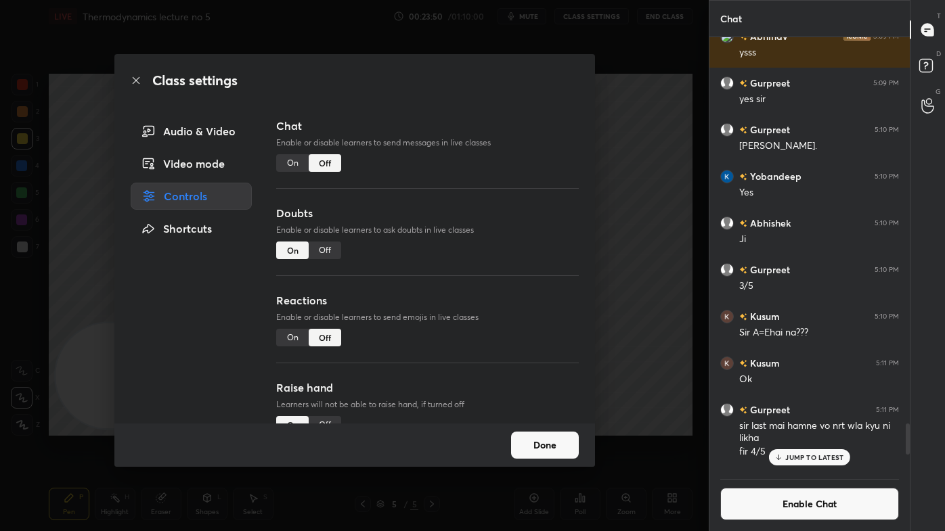
drag, startPoint x: 668, startPoint y: 188, endPoint x: 676, endPoint y: 182, distance: 9.2
click at [669, 188] on div "Class settings Audio & Video Video mode Controls Shortcuts Chat Enable or disab…" at bounding box center [354, 265] width 709 height 531
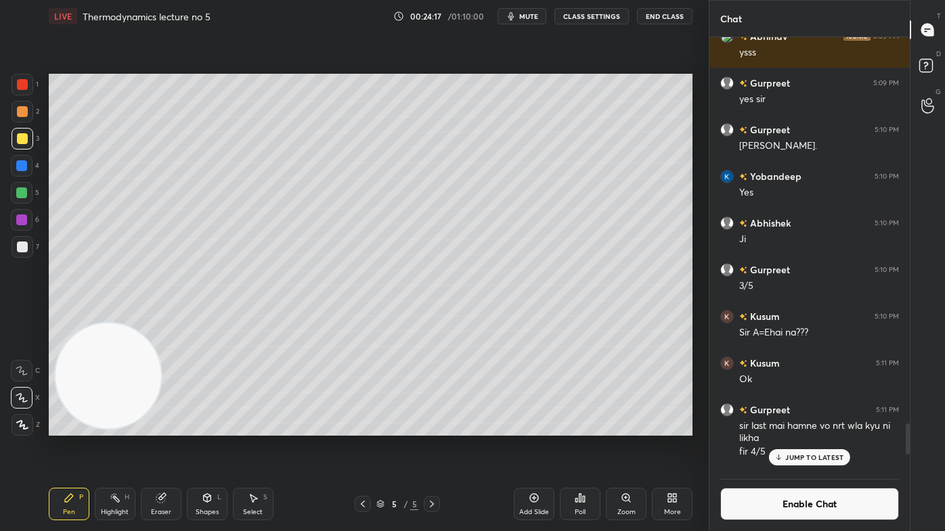
click at [536, 15] on span "mute" at bounding box center [528, 16] width 19 height 9
click at [521, 15] on span "unmute" at bounding box center [527, 16] width 29 height 9
click at [155, 427] on div "Eraser" at bounding box center [161, 504] width 41 height 32
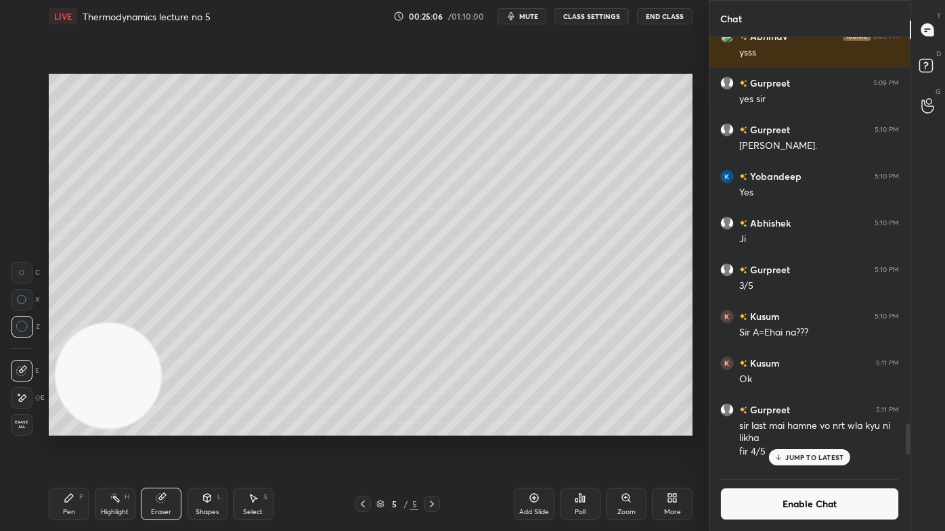
click at [79, 427] on div "P" at bounding box center [81, 497] width 4 height 7
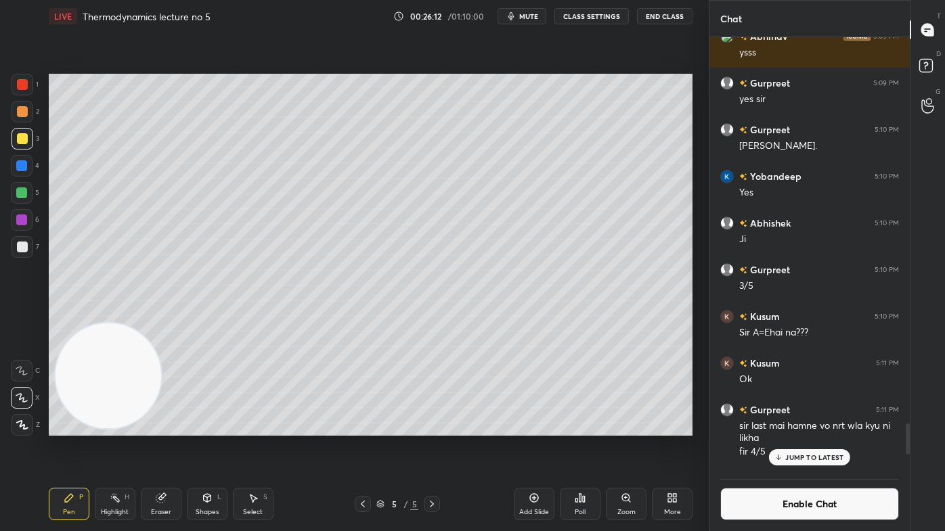
drag, startPoint x: 24, startPoint y: 247, endPoint x: 43, endPoint y: 236, distance: 22.8
click at [23, 249] on div at bounding box center [22, 247] width 11 height 11
click at [534, 17] on span "mute" at bounding box center [528, 16] width 19 height 9
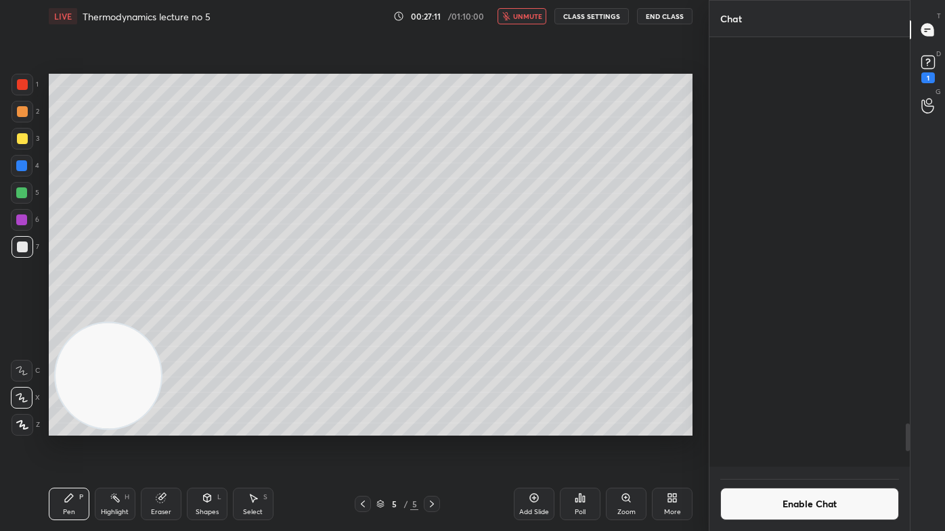
scroll to position [6335, 0]
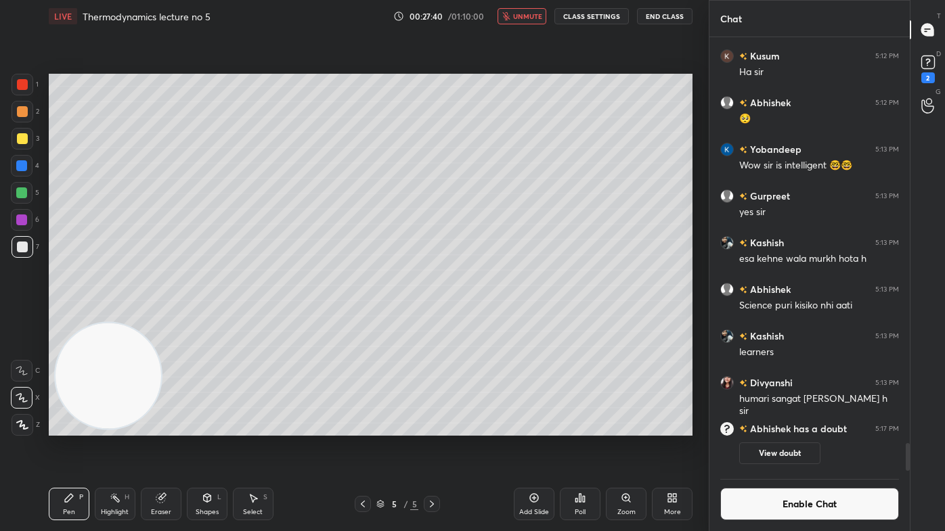
click at [929, 68] on icon at bounding box center [928, 62] width 20 height 20
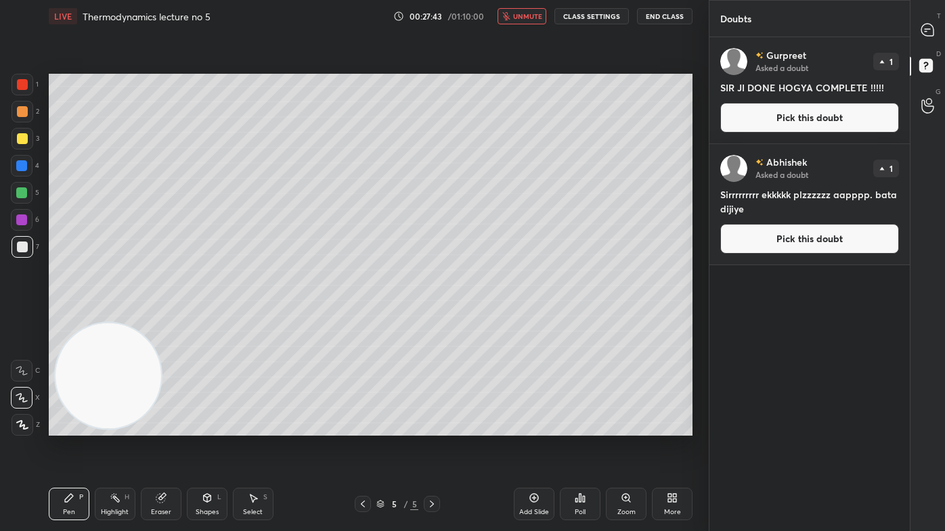
click at [523, 15] on span "unmute" at bounding box center [527, 16] width 29 height 9
click at [928, 27] on icon at bounding box center [928, 30] width 14 height 14
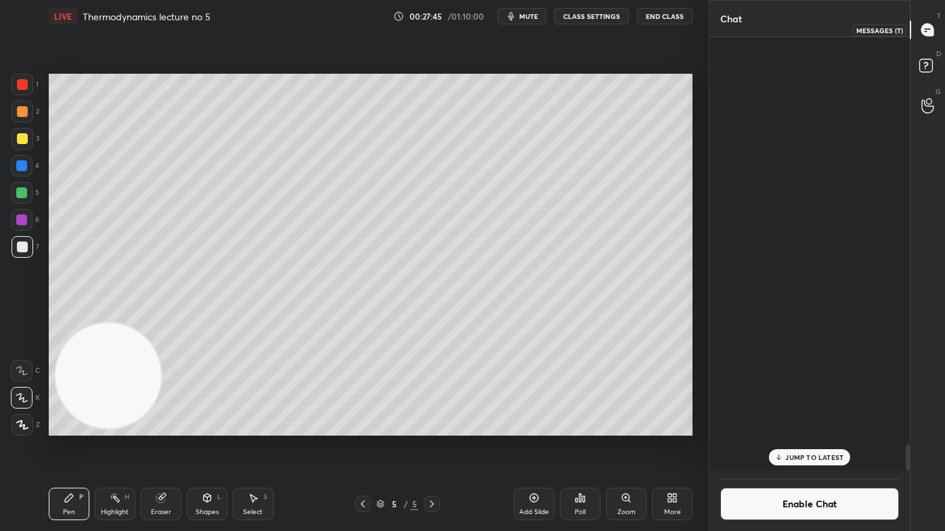
scroll to position [431, 196]
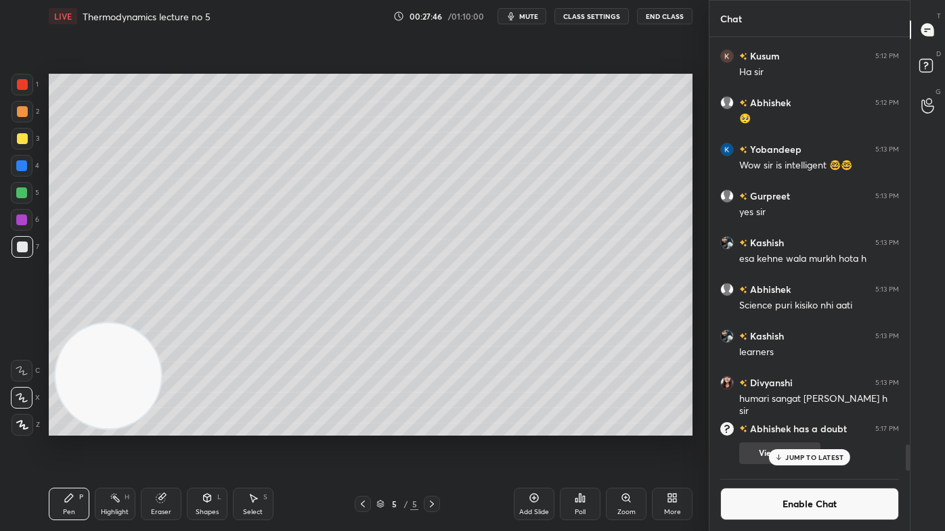
click at [797, 427] on p "JUMP TO LATEST" at bounding box center [814, 458] width 58 height 8
click at [797, 427] on button "Enable Chat" at bounding box center [809, 504] width 179 height 32
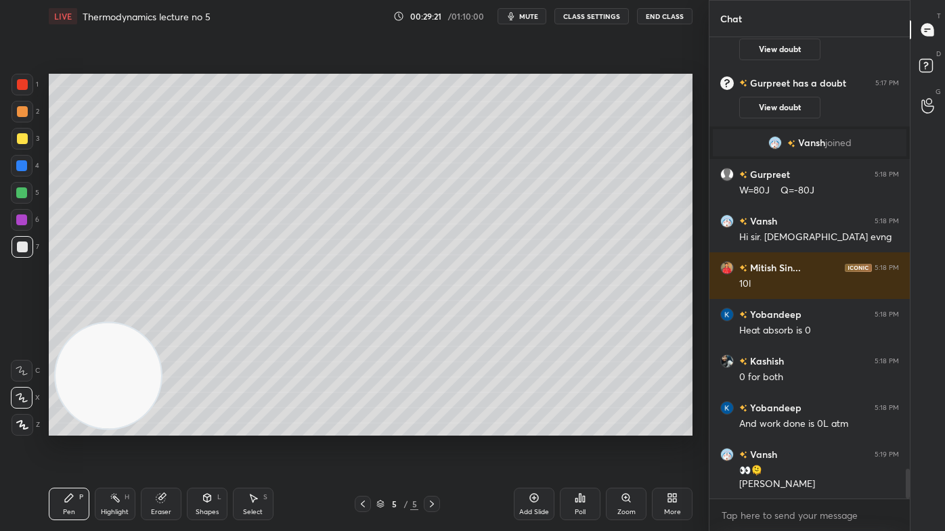
scroll to position [6745, 0]
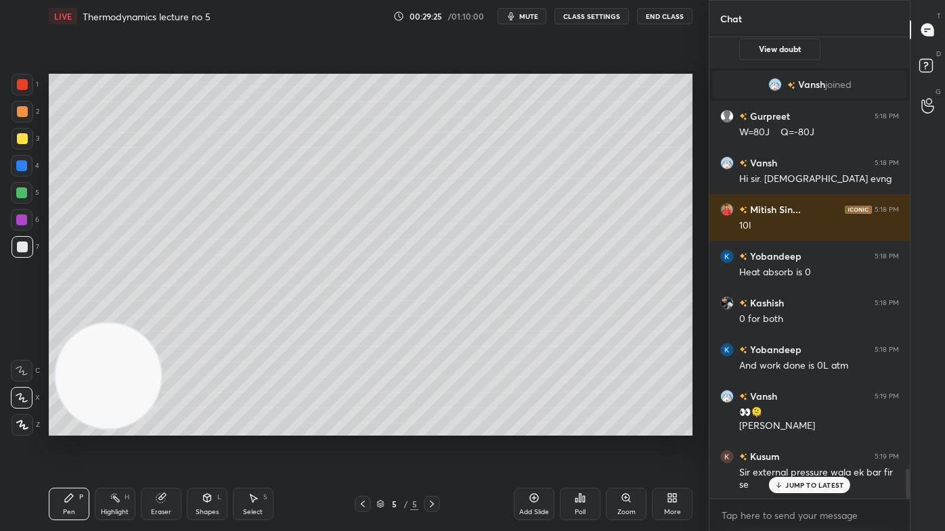
click at [797, 427] on p "JUMP TO LATEST" at bounding box center [814, 485] width 58 height 8
click at [198, 427] on div "Shapes L" at bounding box center [207, 504] width 41 height 32
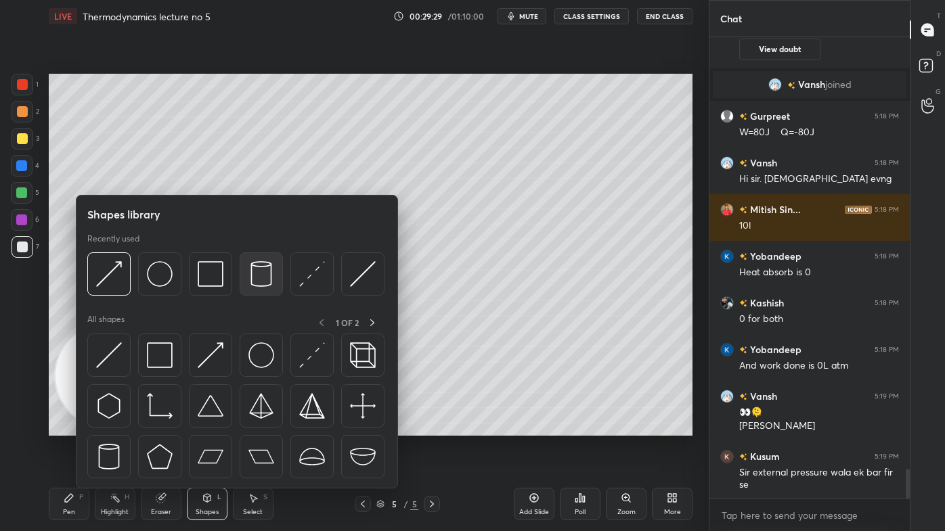
click at [252, 269] on img at bounding box center [261, 274] width 26 height 26
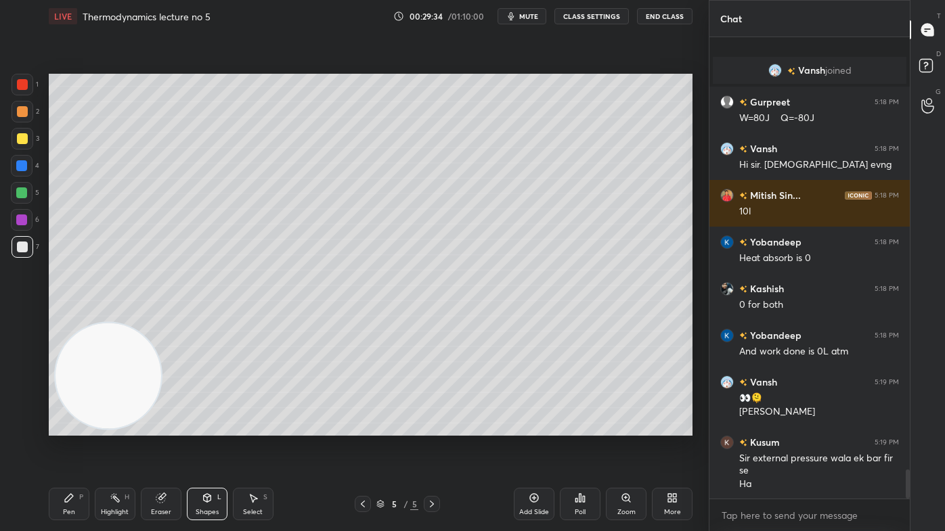
scroll to position [6818, 0]
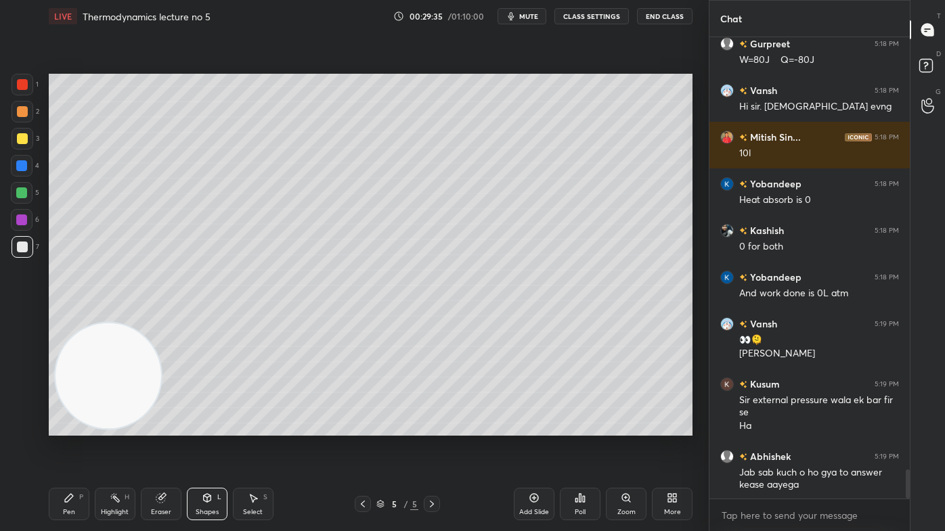
click at [22, 110] on div at bounding box center [22, 111] width 11 height 11
drag, startPoint x: 57, startPoint y: 505, endPoint x: 68, endPoint y: 493, distance: 16.3
click at [58, 427] on div "Pen P" at bounding box center [69, 504] width 41 height 32
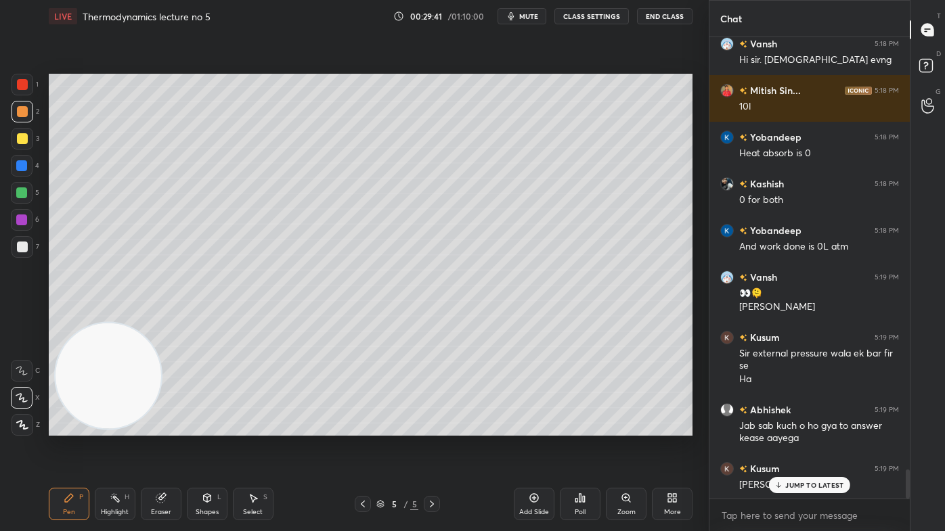
scroll to position [6911, 0]
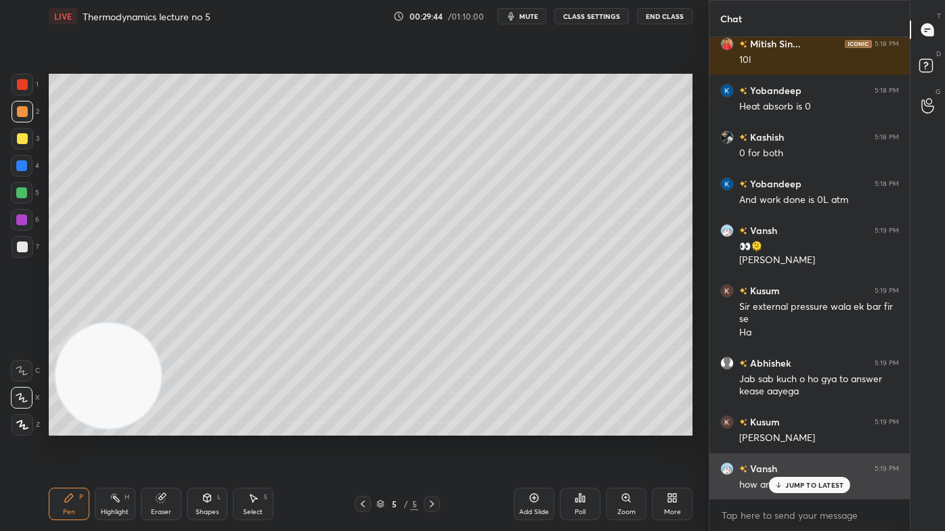
click at [789, 427] on p "JUMP TO LATEST" at bounding box center [814, 485] width 58 height 8
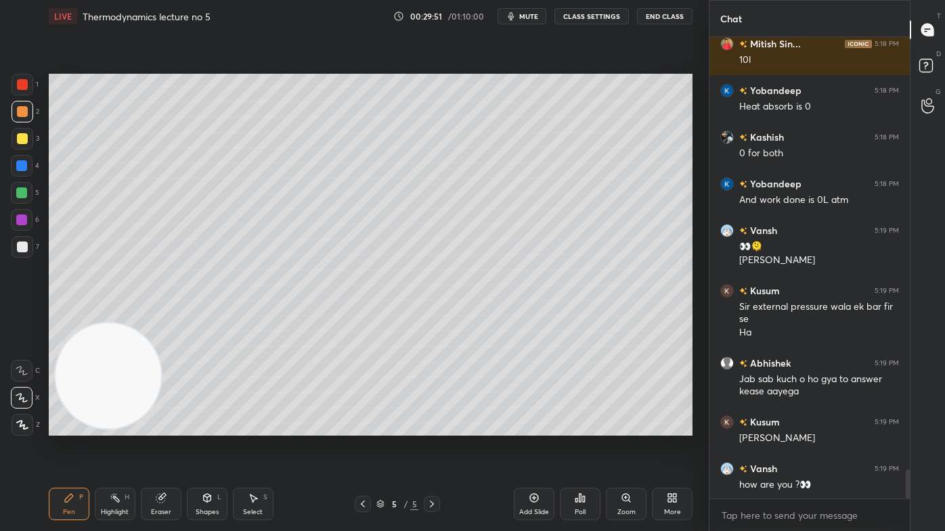
click at [25, 190] on div at bounding box center [21, 193] width 11 height 11
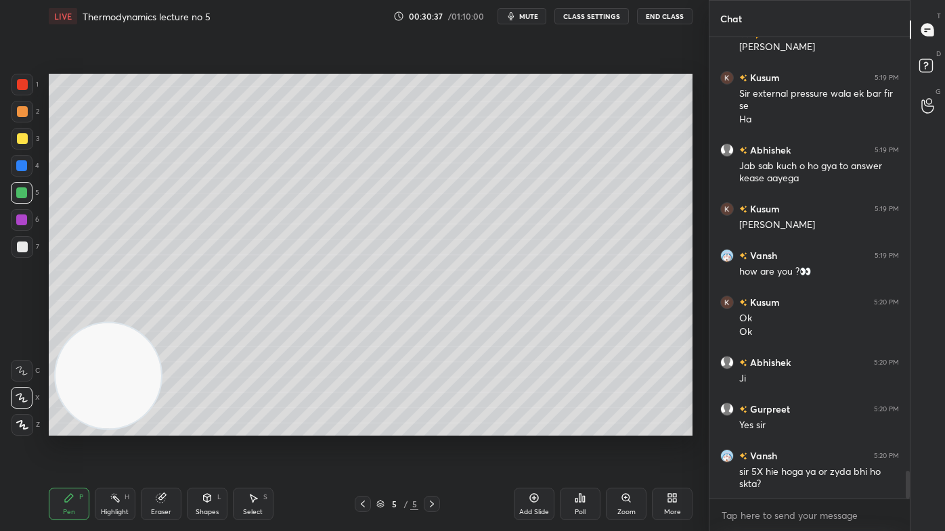
scroll to position [7183, 0]
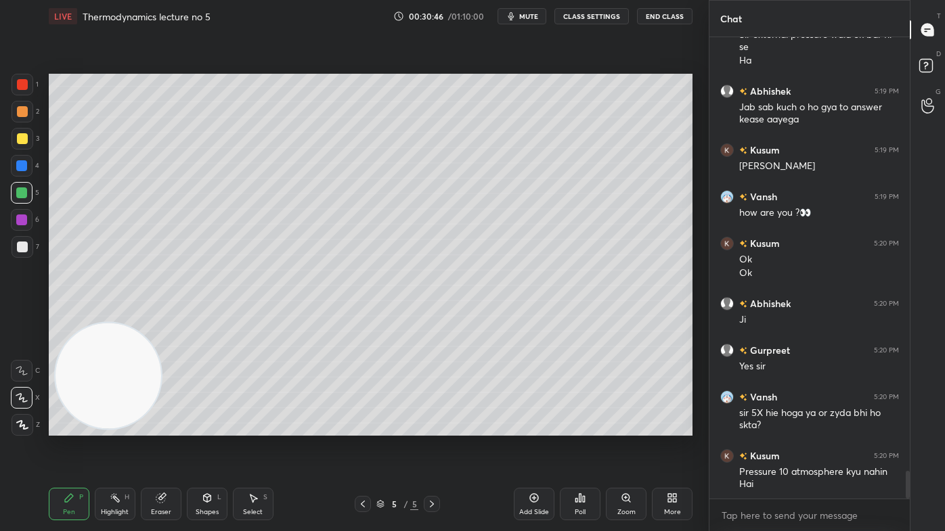
click at [157, 427] on div "Eraser" at bounding box center [161, 504] width 41 height 32
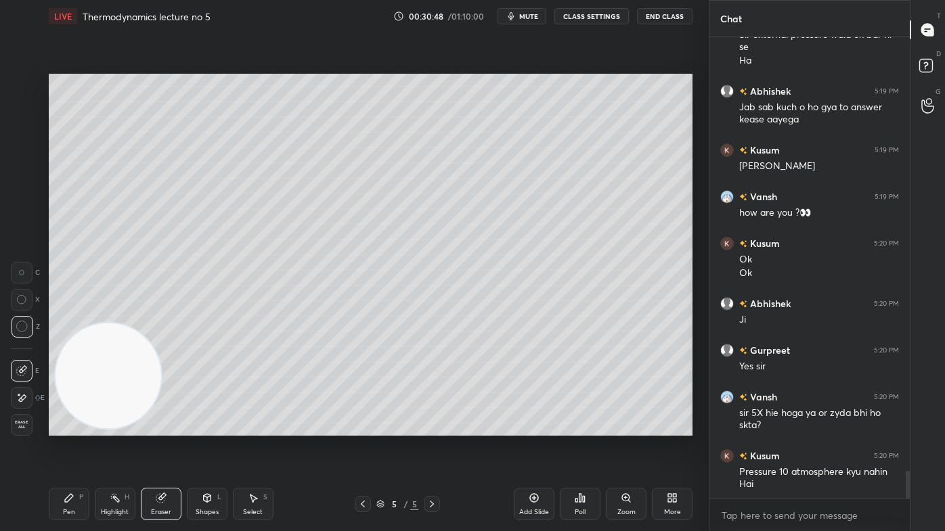
drag, startPoint x: 66, startPoint y: 499, endPoint x: 110, endPoint y: 447, distance: 68.2
click at [68, 427] on icon at bounding box center [69, 498] width 11 height 11
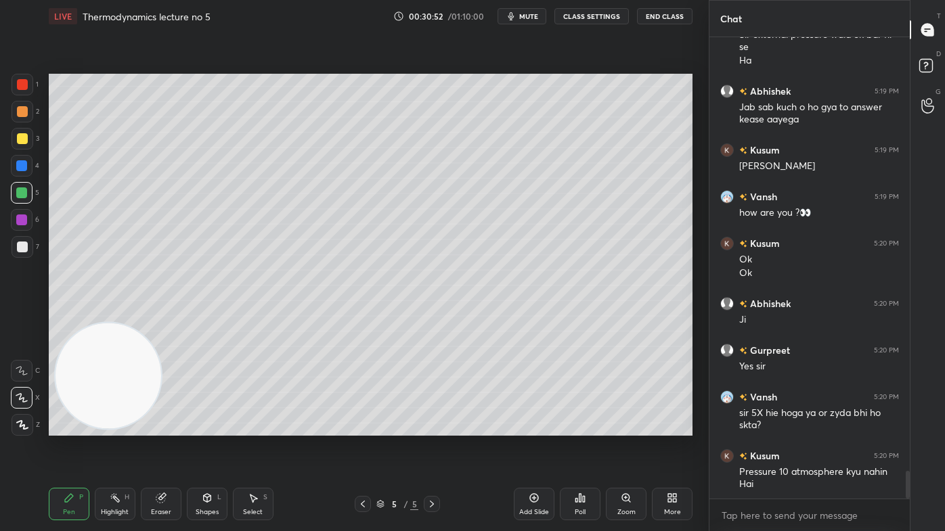
scroll to position [7229, 0]
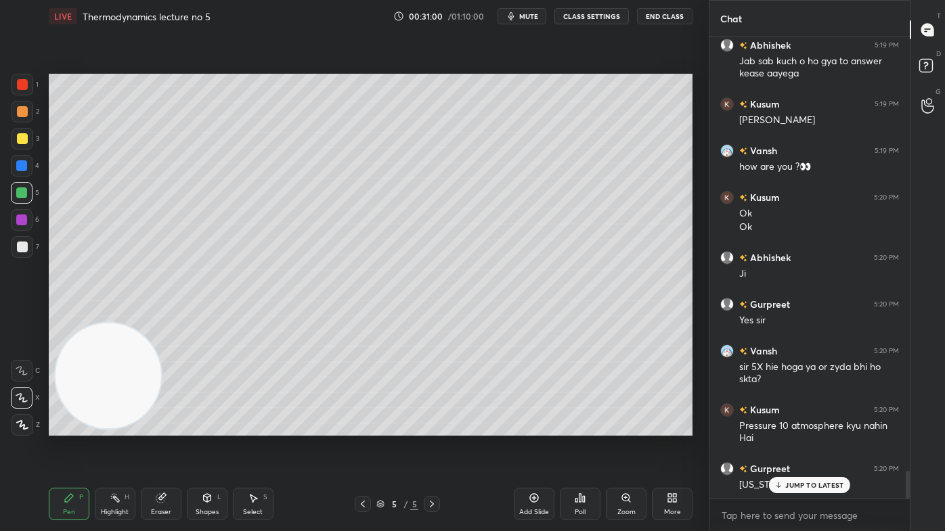
click at [529, 16] on span "mute" at bounding box center [528, 16] width 19 height 9
click at [531, 15] on span "unmute" at bounding box center [527, 16] width 29 height 9
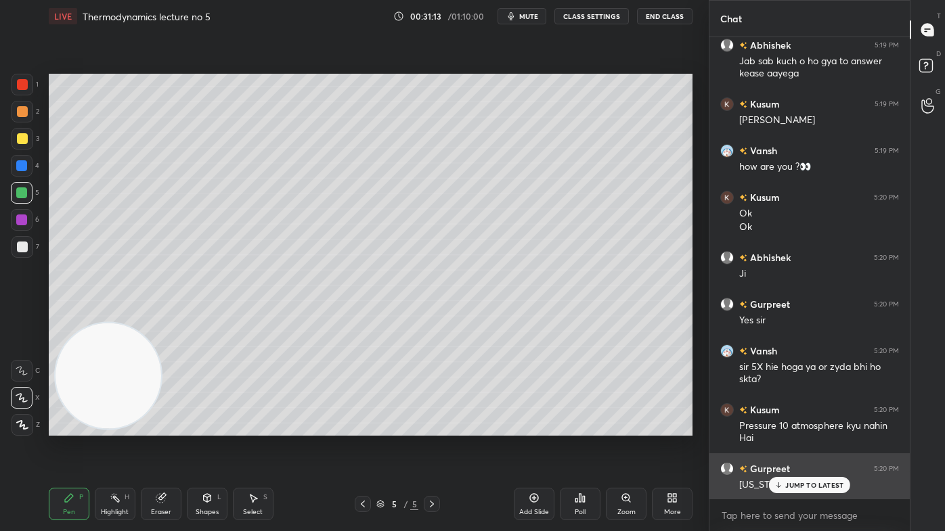
click at [787, 427] on div "JUMP TO LATEST" at bounding box center [809, 485] width 81 height 16
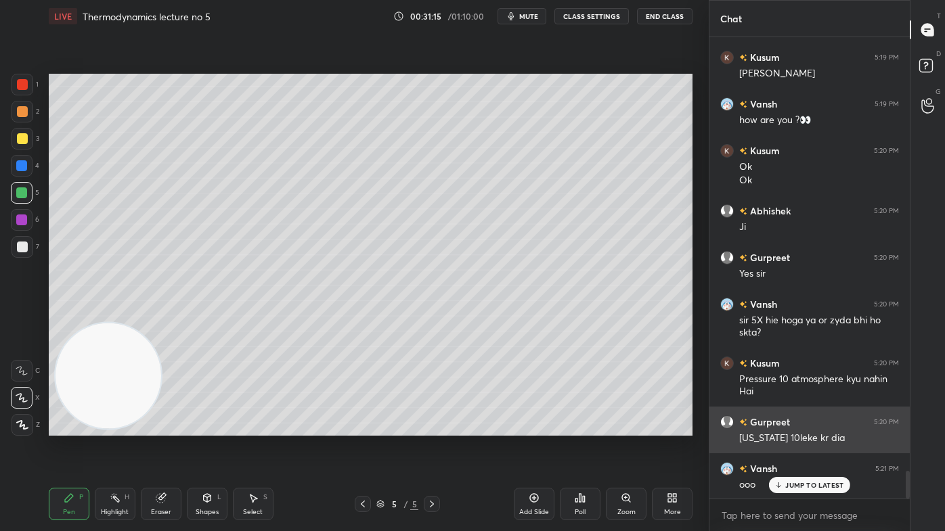
scroll to position [7323, 0]
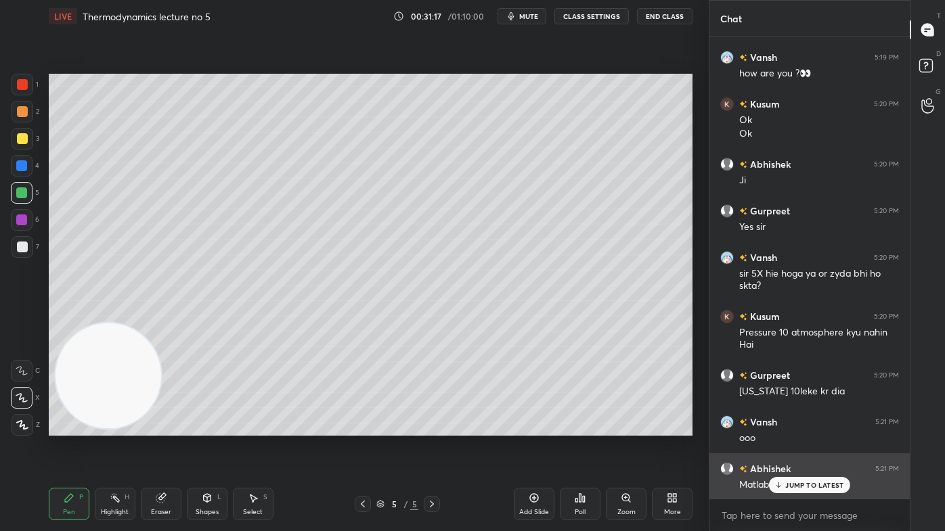
click at [785, 427] on div "Abhishek 5:21 PM Matlab pext ka 10 l" at bounding box center [809, 477] width 200 height 47
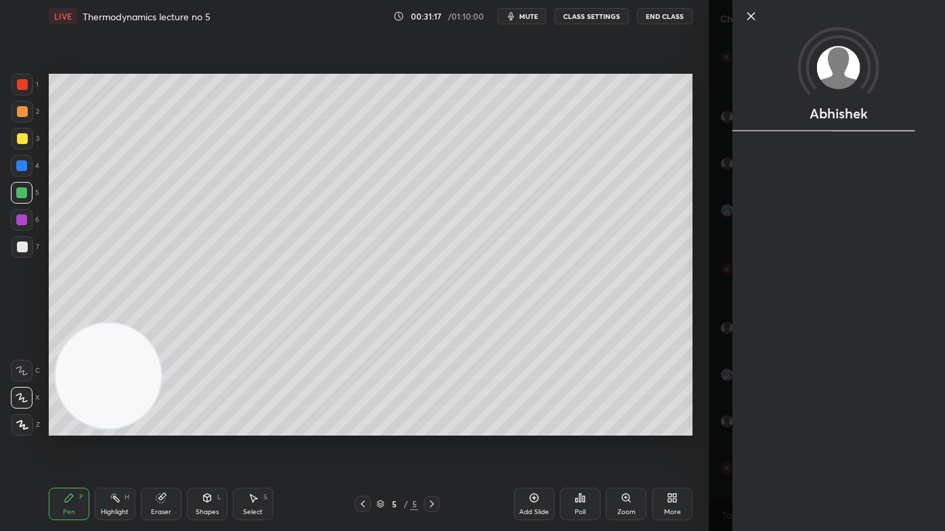
click at [725, 427] on div "Abhishek" at bounding box center [827, 265] width 236 height 531
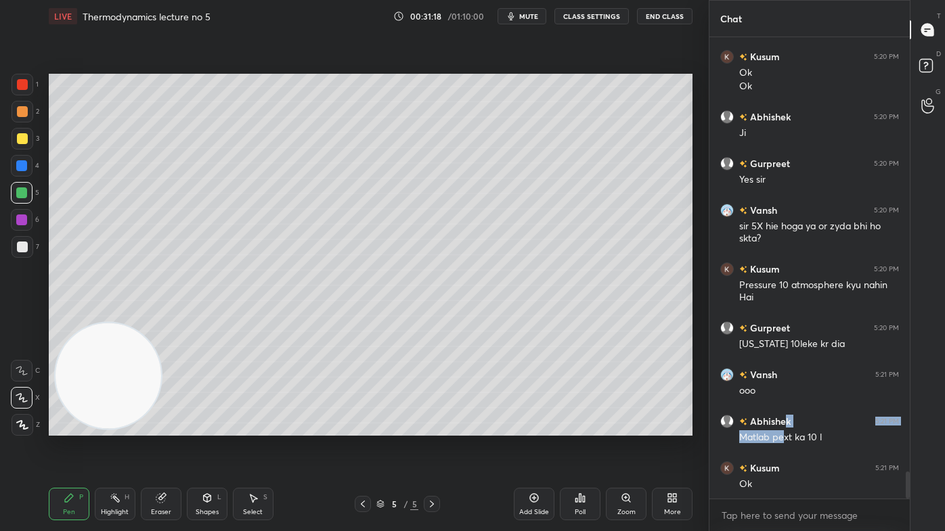
scroll to position [7417, 0]
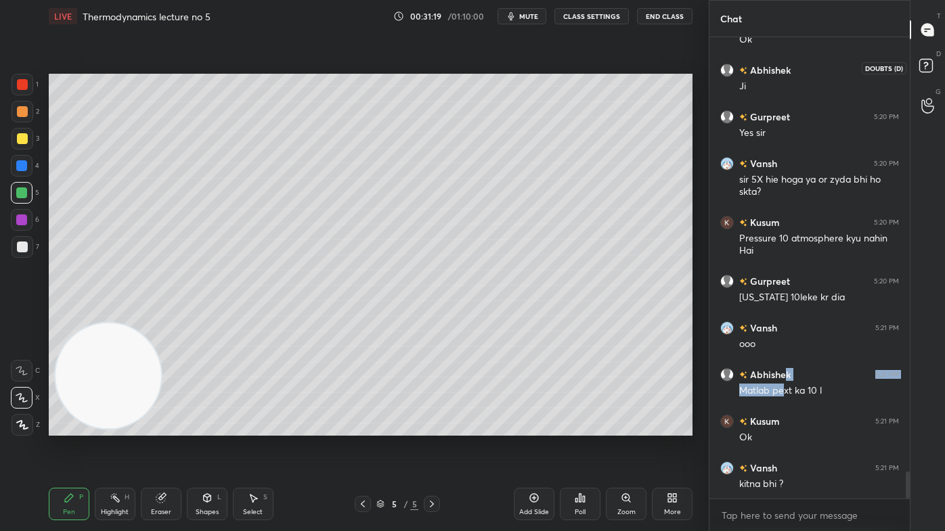
click at [921, 66] on rect at bounding box center [925, 66] width 13 height 13
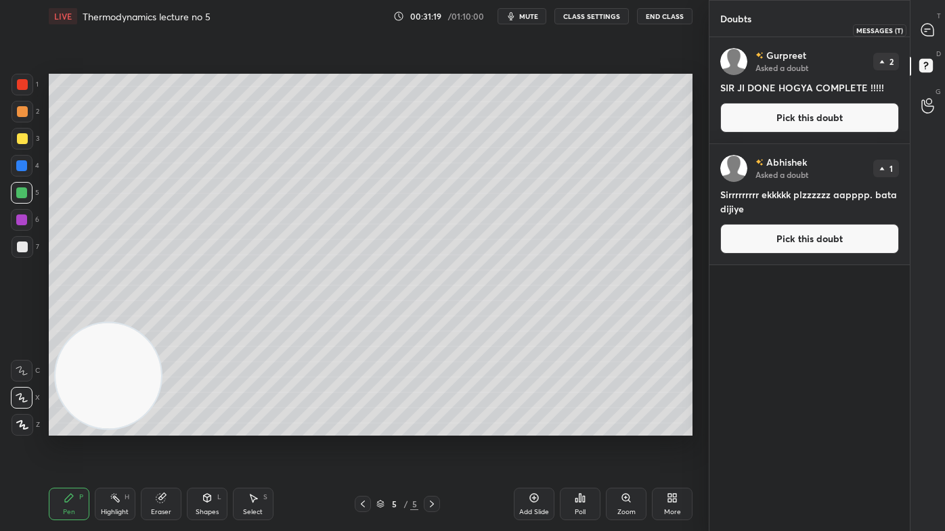
click at [927, 26] on icon at bounding box center [927, 30] width 12 height 12
type textarea "x"
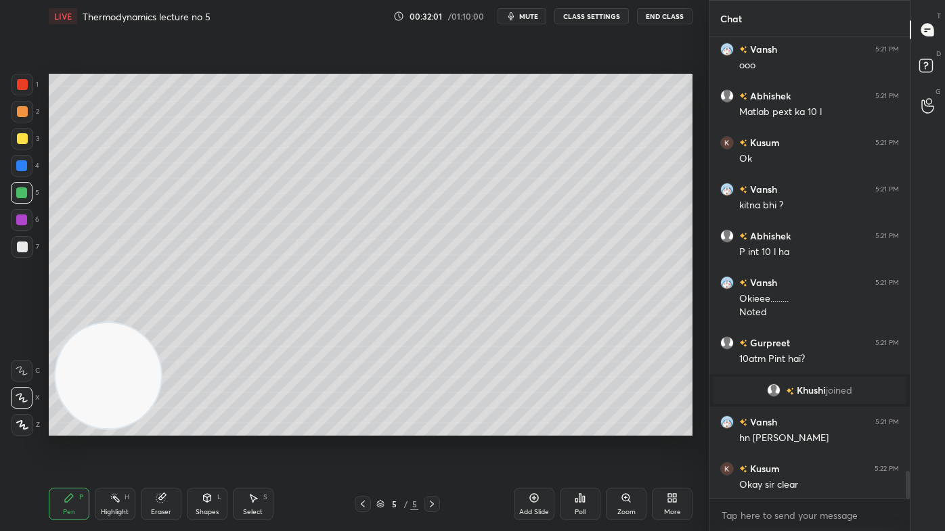
scroll to position [7211, 0]
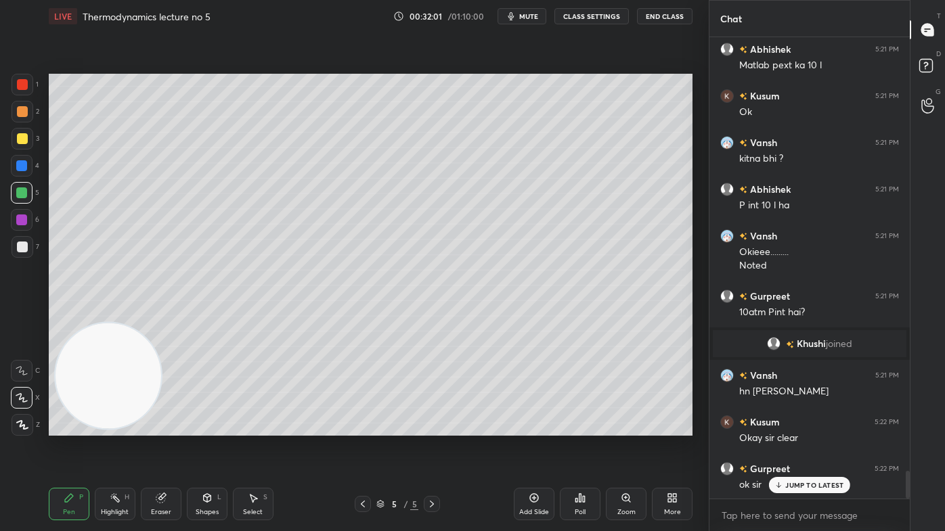
click at [527, 16] on span "mute" at bounding box center [528, 16] width 19 height 9
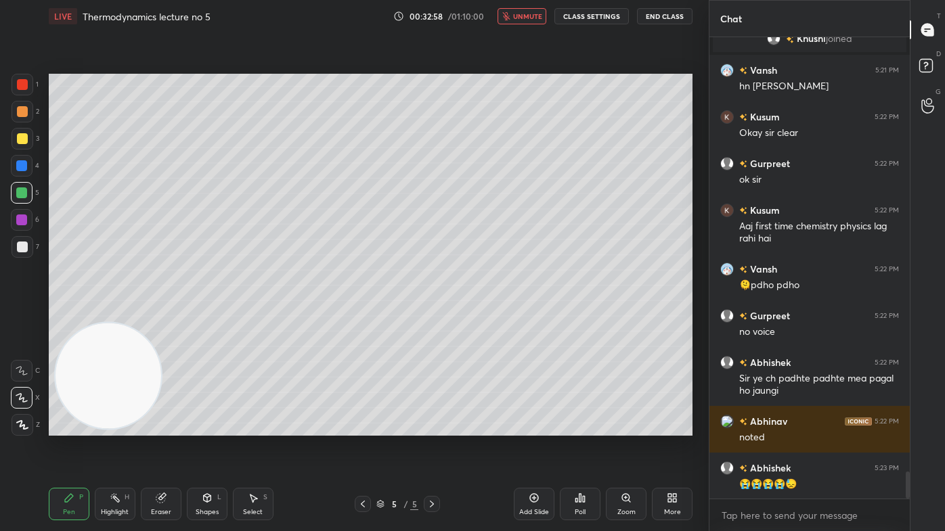
scroll to position [7563, 0]
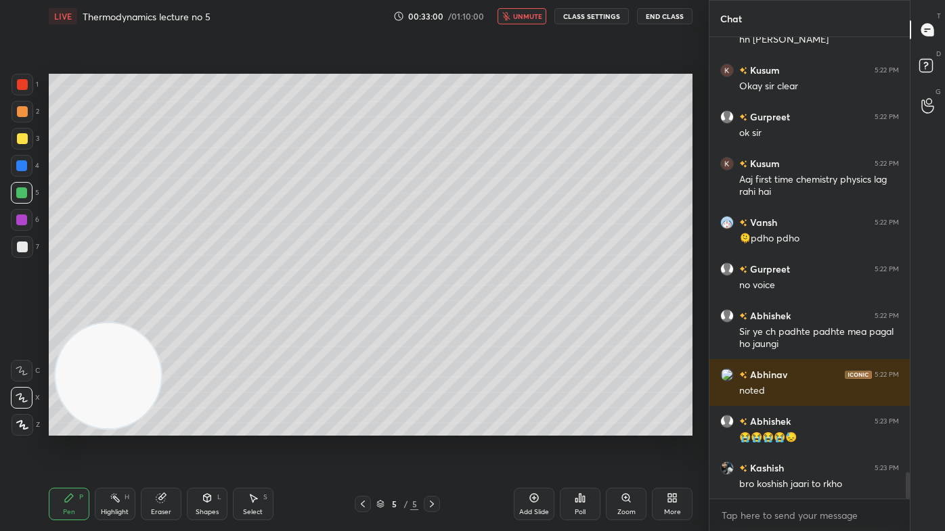
click at [529, 18] on span "unmute" at bounding box center [527, 16] width 29 height 9
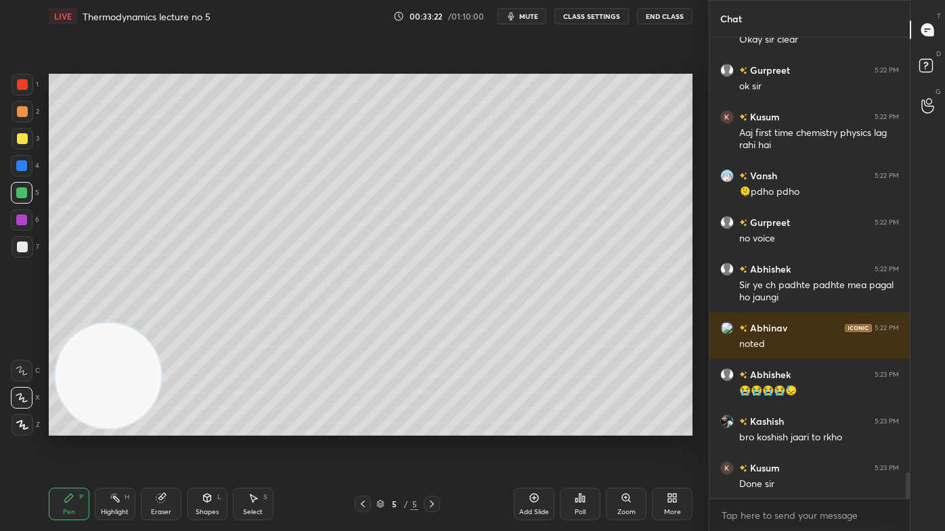
click at [535, 427] on div "Add Slide" at bounding box center [534, 504] width 41 height 32
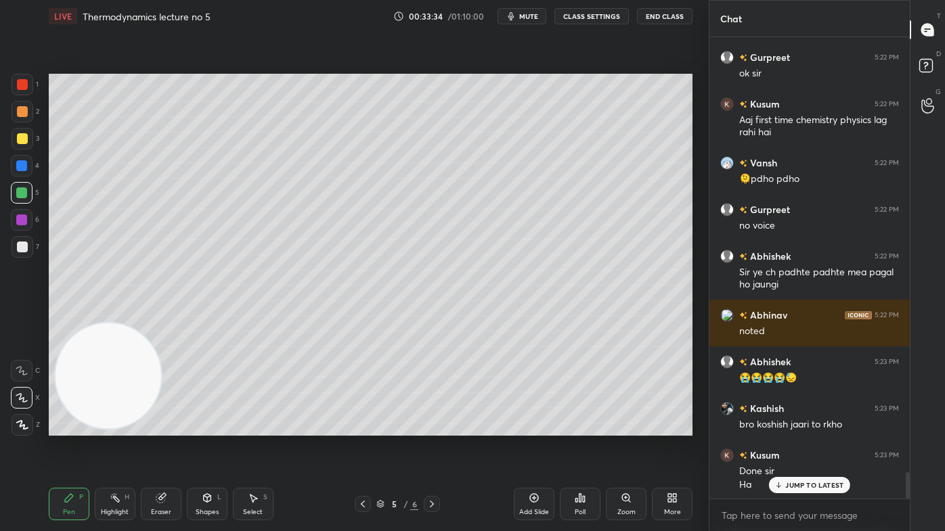
click at [431, 427] on icon at bounding box center [431, 504] width 11 height 11
click at [22, 140] on div at bounding box center [22, 138] width 11 height 11
click at [18, 401] on icon at bounding box center [22, 397] width 12 height 9
click at [152, 427] on div "Eraser" at bounding box center [161, 504] width 41 height 32
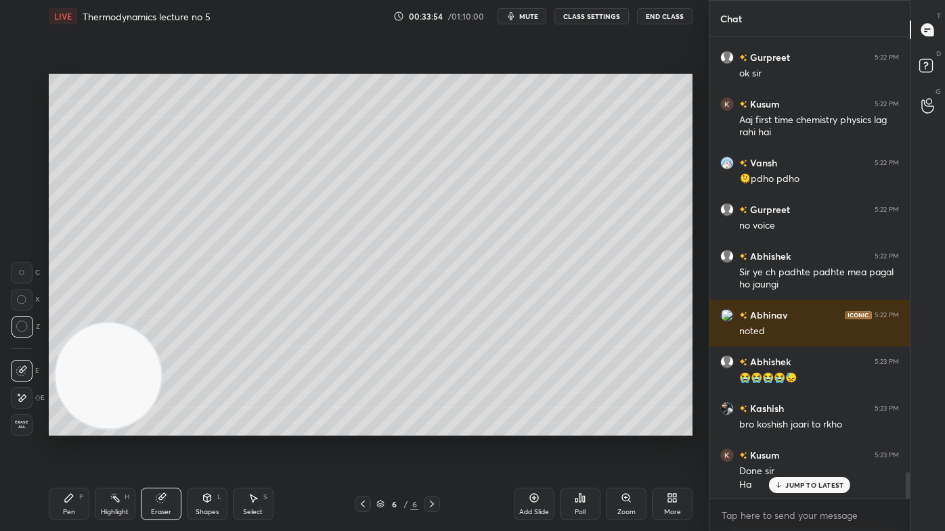
click at [66, 427] on icon at bounding box center [69, 498] width 8 height 8
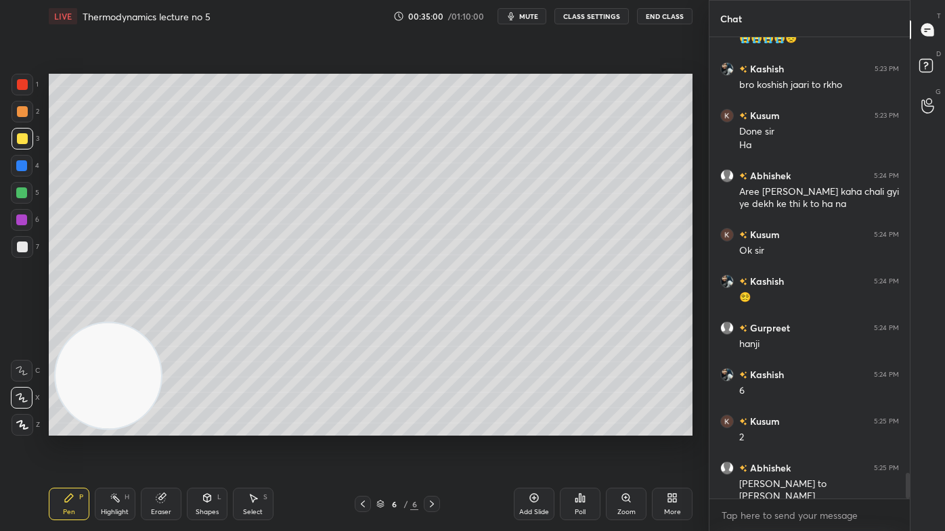
scroll to position [7791, 0]
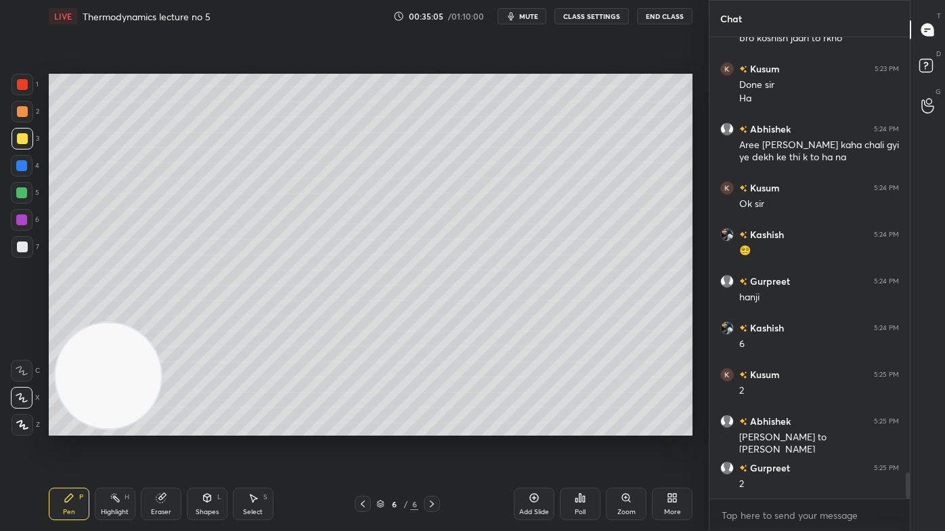
click at [24, 247] on div at bounding box center [22, 247] width 11 height 11
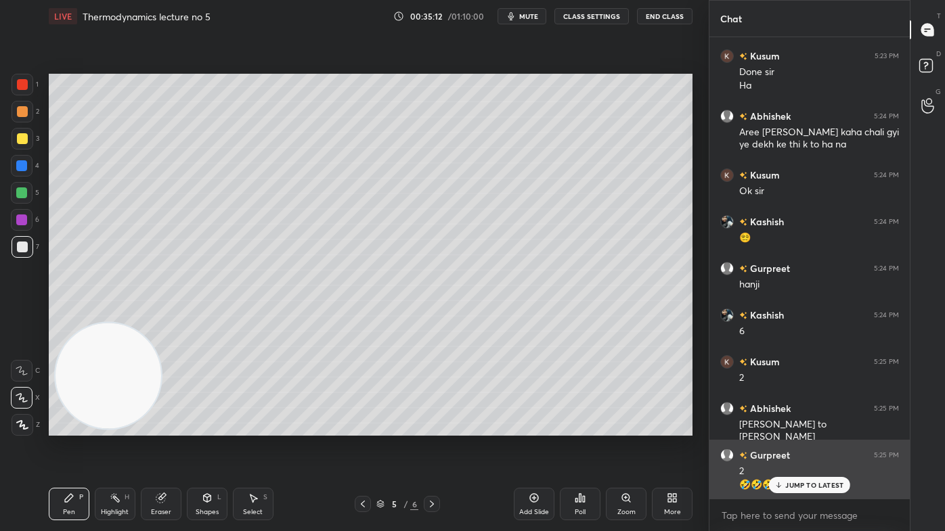
click at [792, 427] on p "JUMP TO LATEST" at bounding box center [814, 485] width 58 height 8
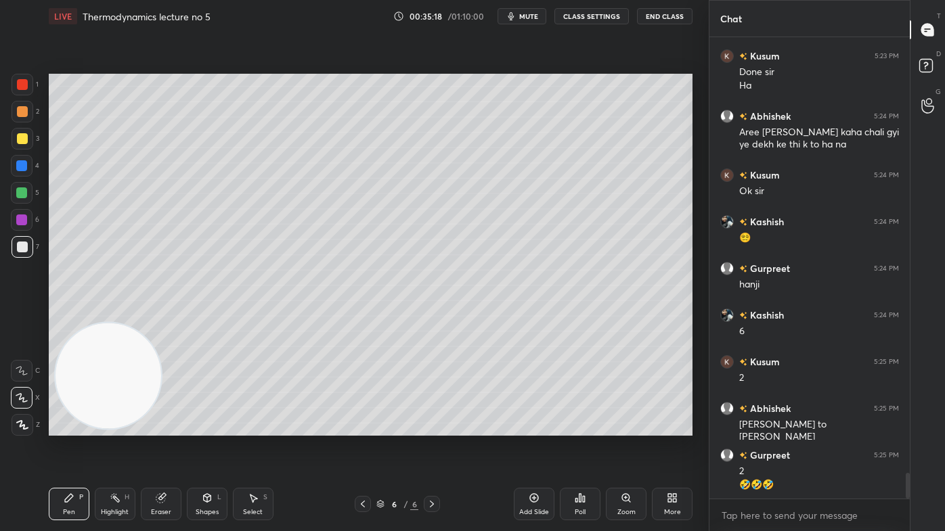
scroll to position [7818, 0]
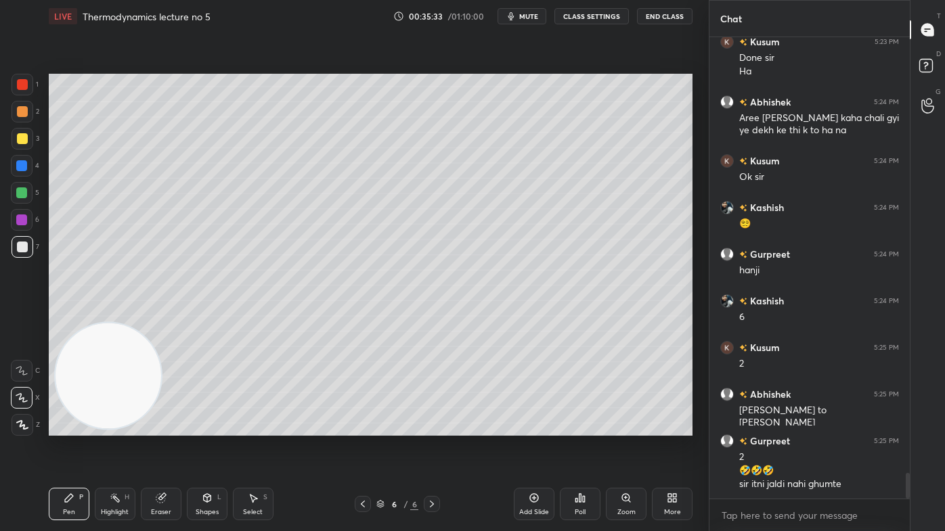
click at [536, 17] on span "mute" at bounding box center [528, 16] width 19 height 9
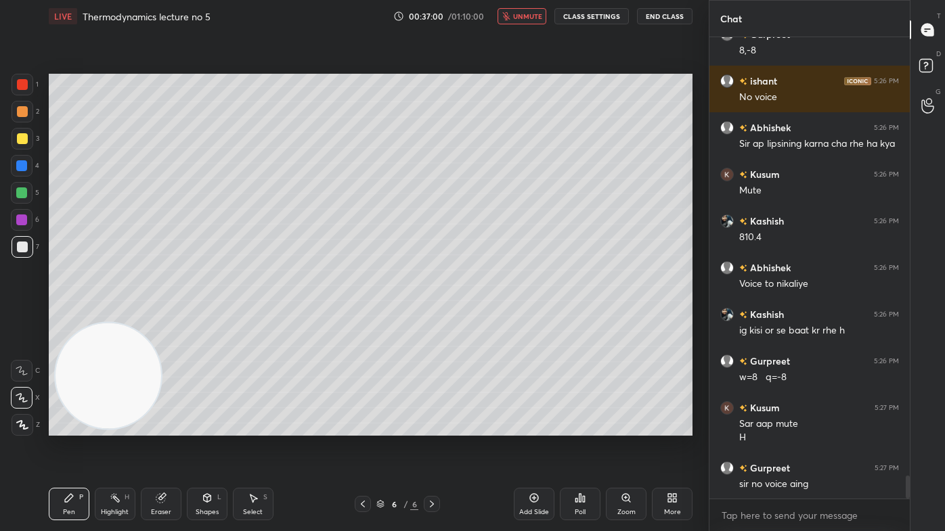
scroll to position [8731, 0]
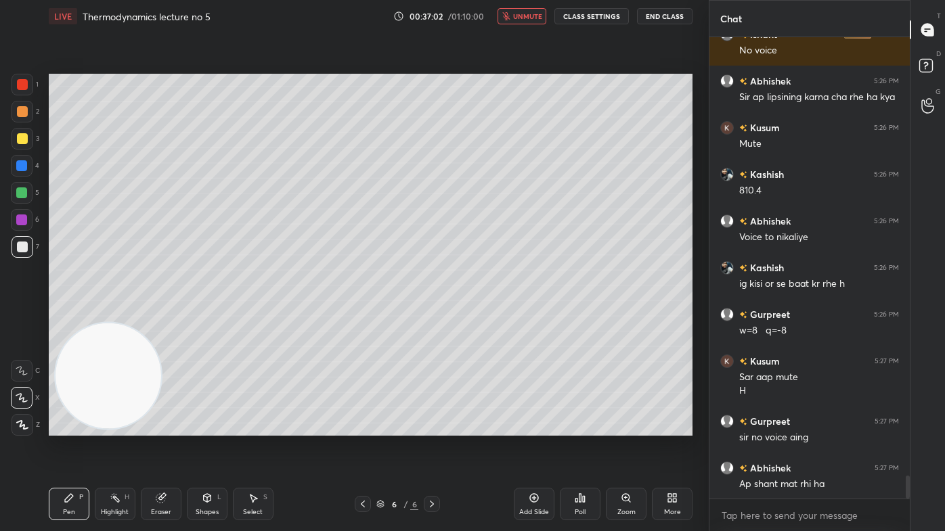
click at [535, 18] on span "unmute" at bounding box center [527, 16] width 29 height 9
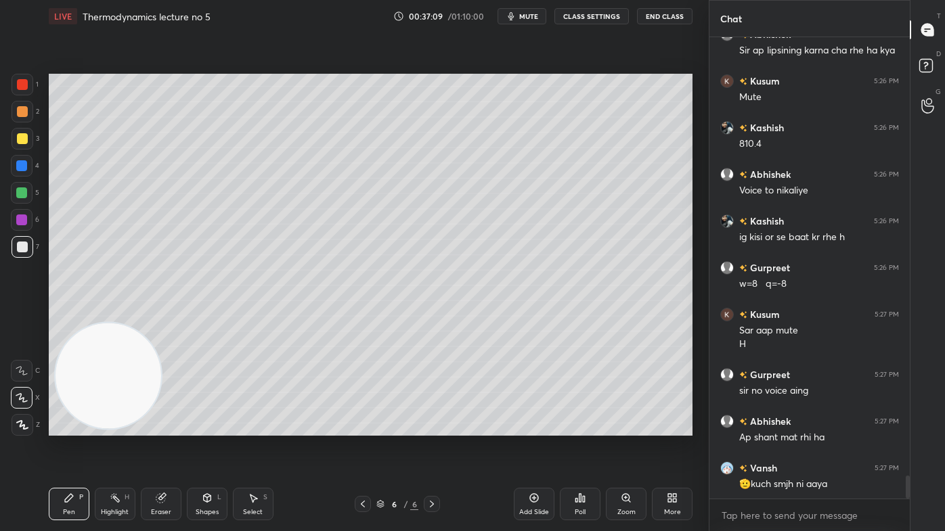
scroll to position [8824, 0]
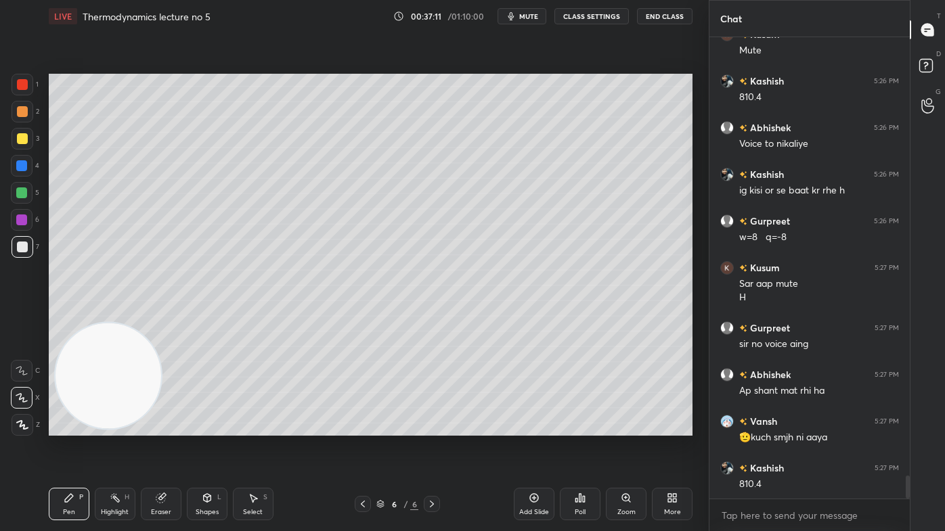
click at [157, 427] on div "Eraser" at bounding box center [161, 512] width 20 height 7
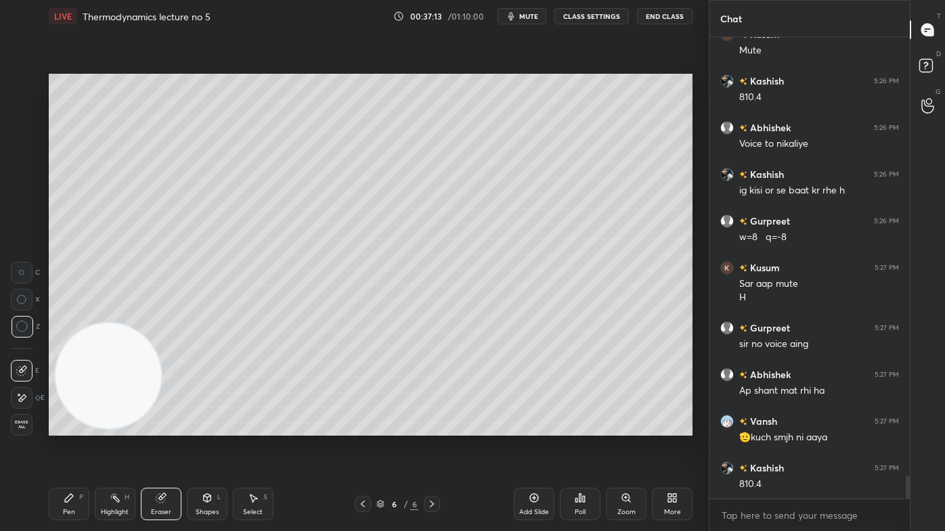
click at [65, 427] on div "Pen" at bounding box center [69, 512] width 12 height 7
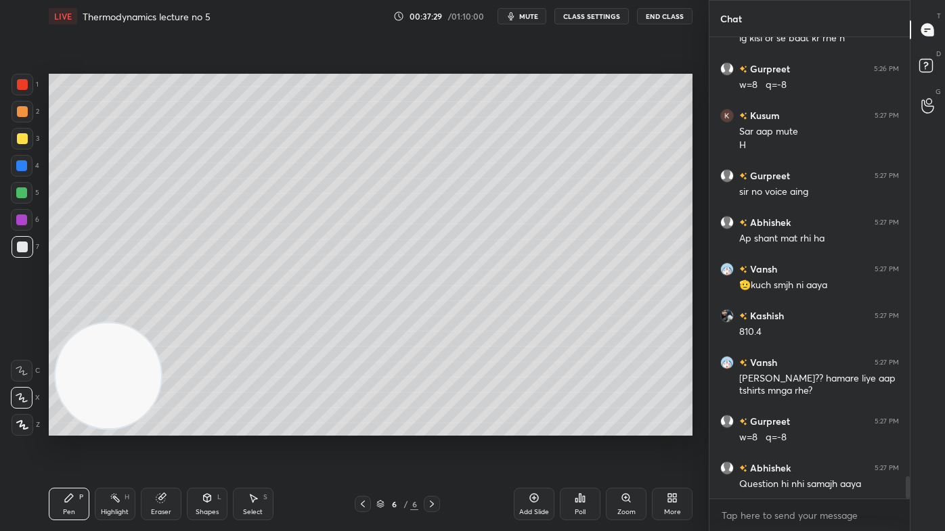
scroll to position [9036, 0]
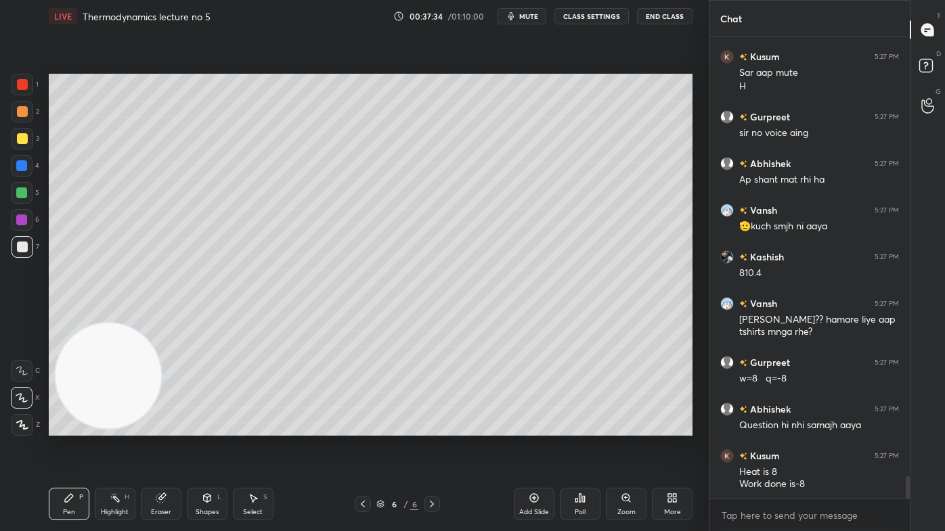
click at [22, 193] on div at bounding box center [21, 193] width 11 height 11
click at [164, 427] on div "Eraser" at bounding box center [161, 504] width 41 height 32
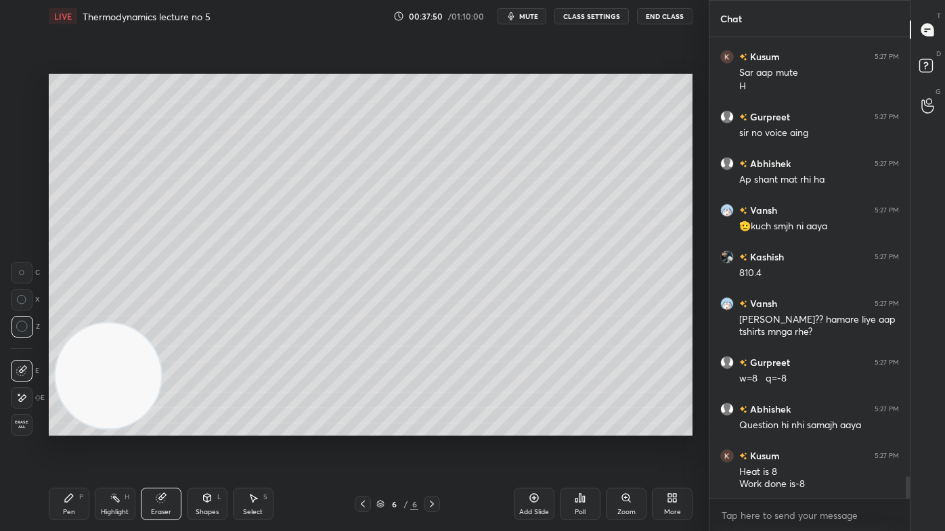
click at [67, 427] on div "Pen" at bounding box center [69, 512] width 12 height 7
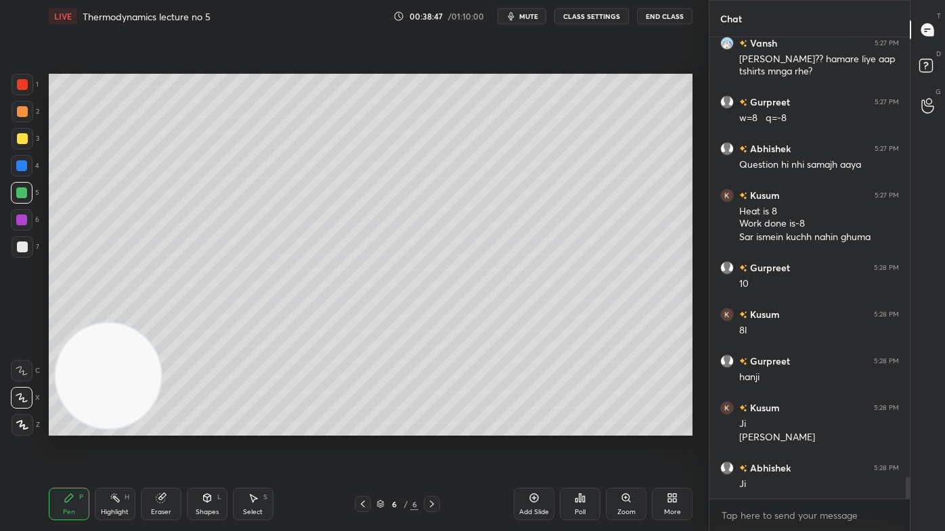
scroll to position [9343, 0]
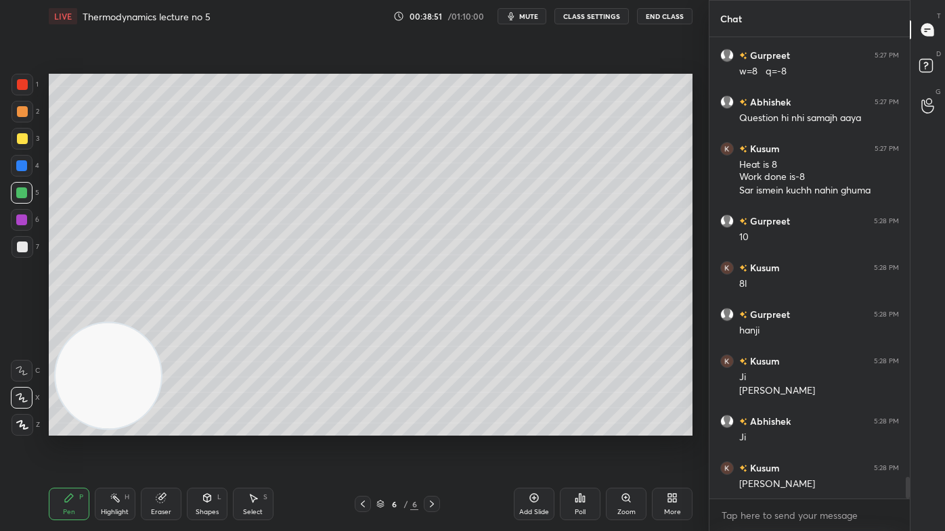
click at [168, 427] on div "Eraser" at bounding box center [161, 504] width 41 height 32
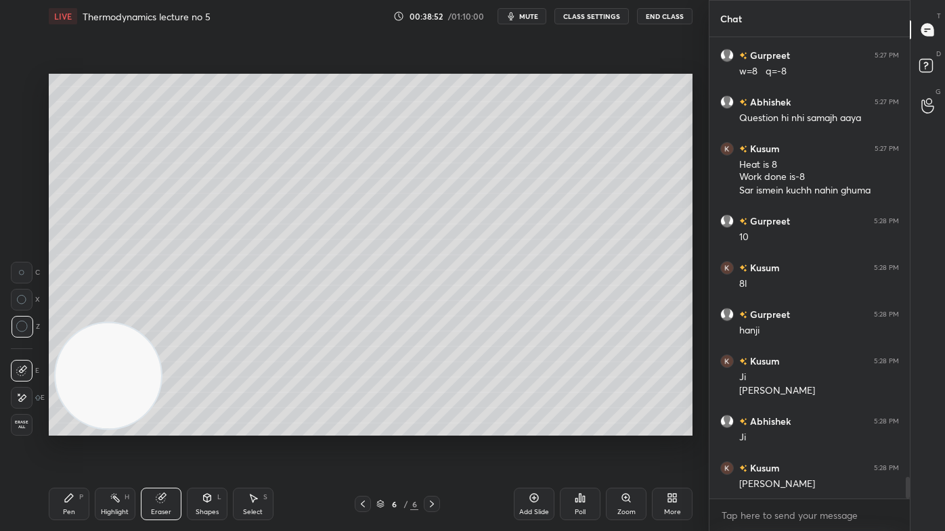
scroll to position [9356, 0]
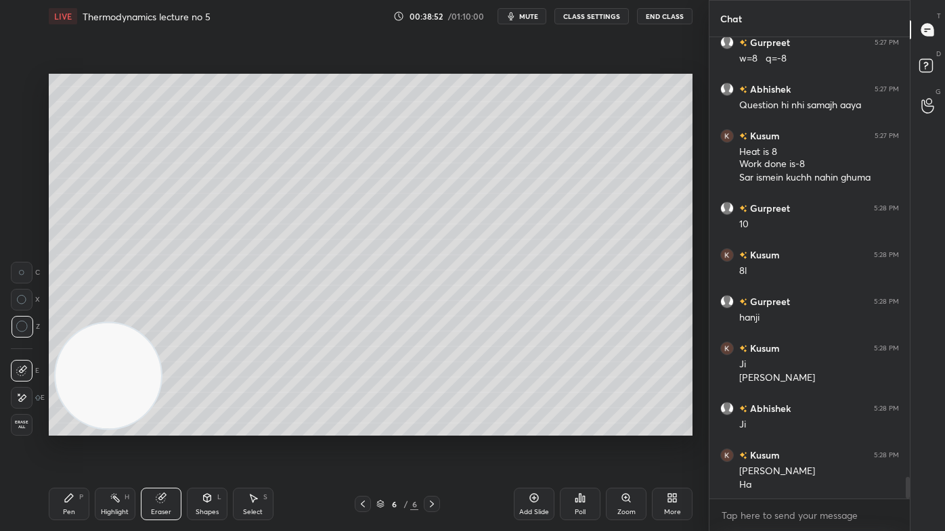
click at [67, 427] on div "Pen P" at bounding box center [69, 504] width 41 height 32
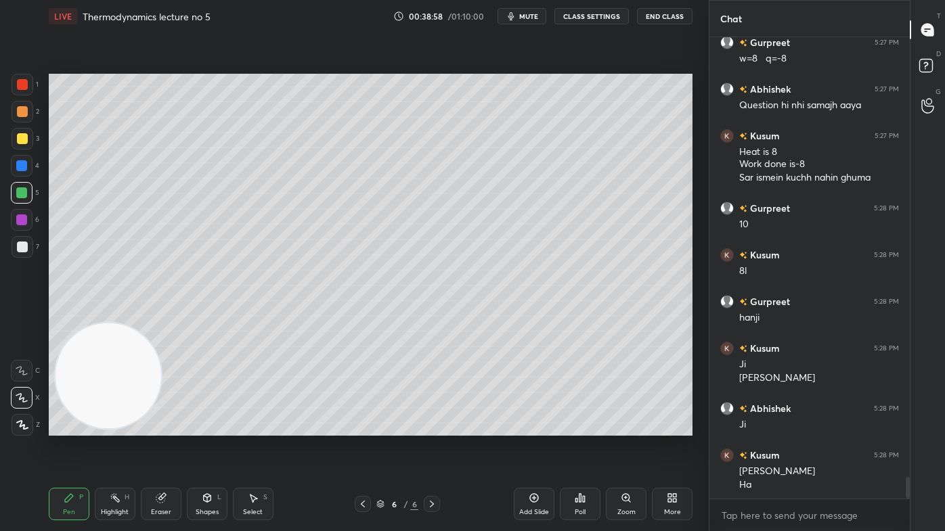
scroll to position [9402, 0]
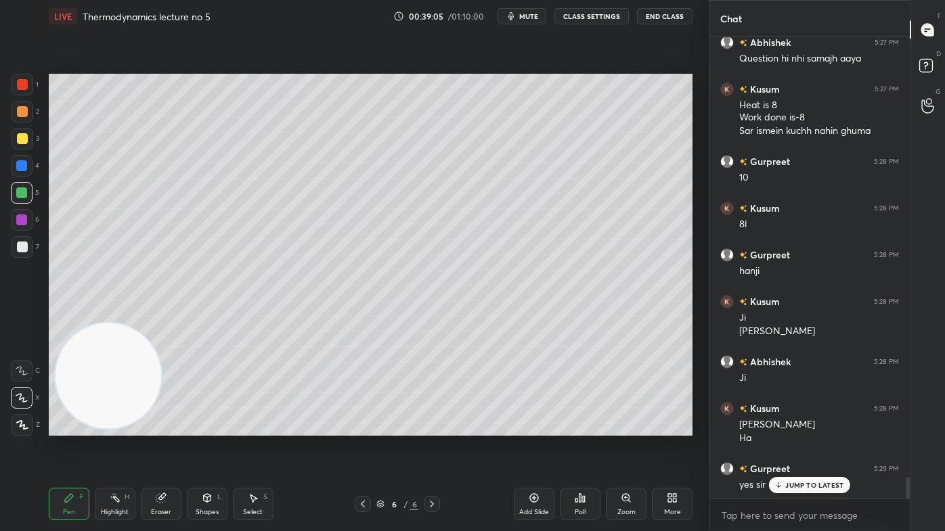
click at [815, 427] on p "JUMP TO LATEST" at bounding box center [814, 485] width 58 height 8
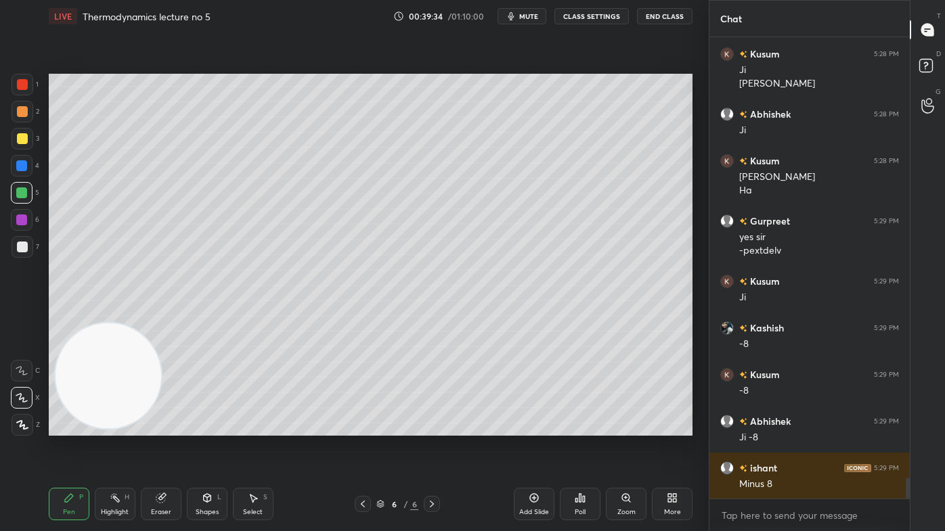
scroll to position [9697, 0]
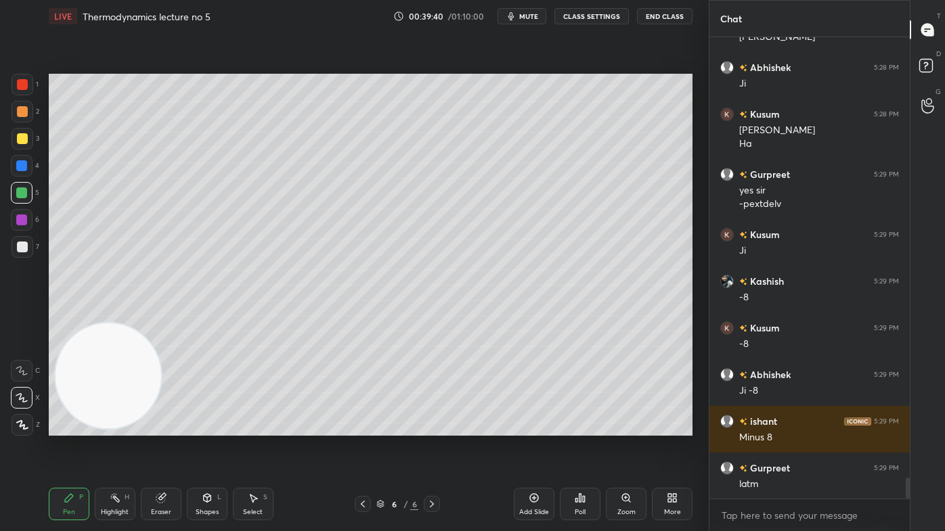
click at [20, 130] on div at bounding box center [23, 139] width 22 height 22
click at [23, 146] on div at bounding box center [23, 139] width 22 height 22
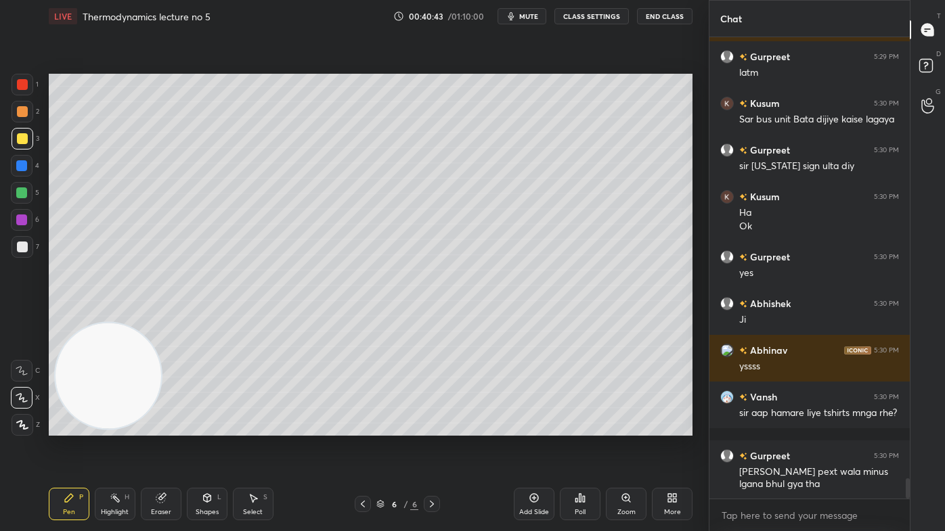
scroll to position [10155, 0]
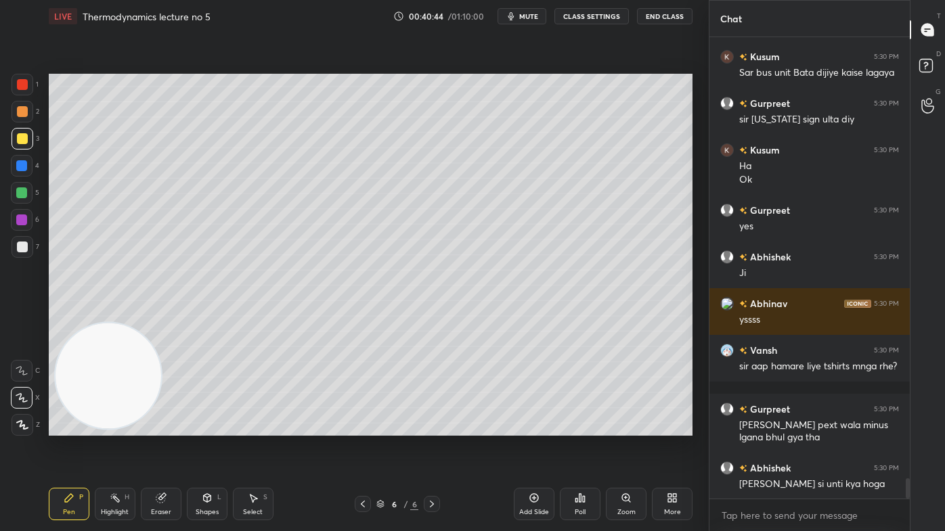
drag, startPoint x: 20, startPoint y: 140, endPoint x: 26, endPoint y: 150, distance: 11.3
click at [19, 140] on div at bounding box center [22, 138] width 11 height 11
click at [28, 83] on div at bounding box center [23, 85] width 22 height 22
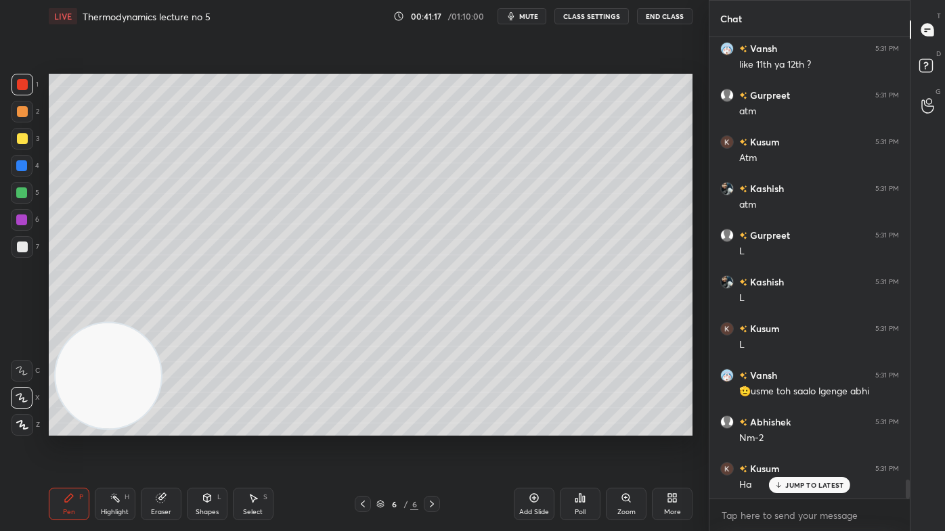
scroll to position [10715, 0]
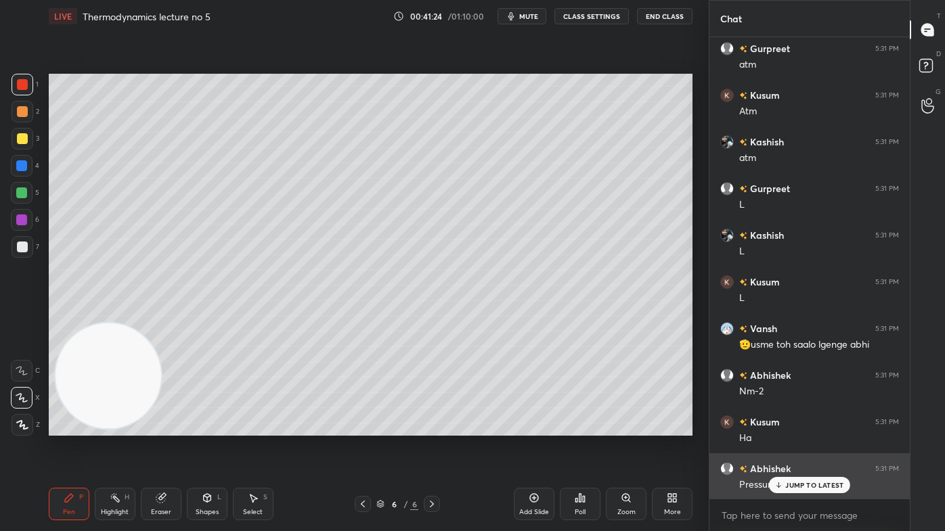
click at [789, 427] on p "JUMP TO LATEST" at bounding box center [814, 485] width 58 height 8
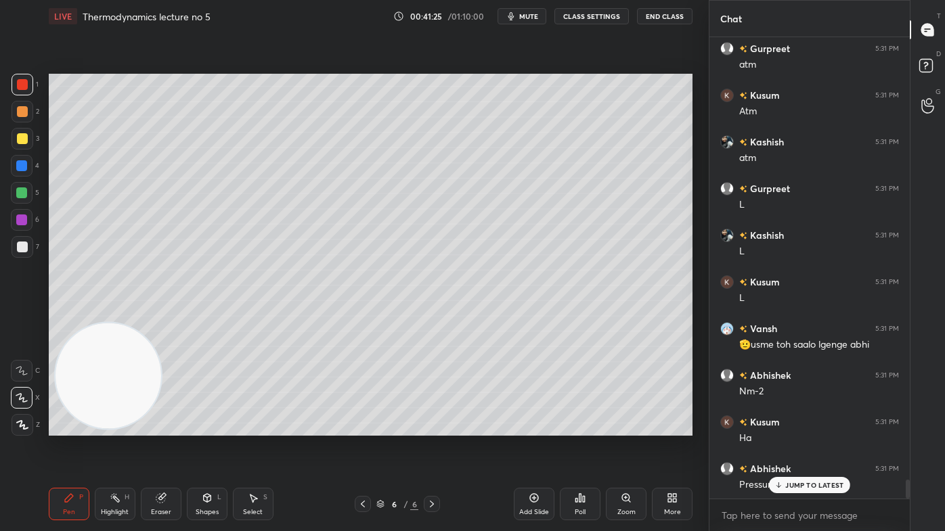
scroll to position [10762, 0]
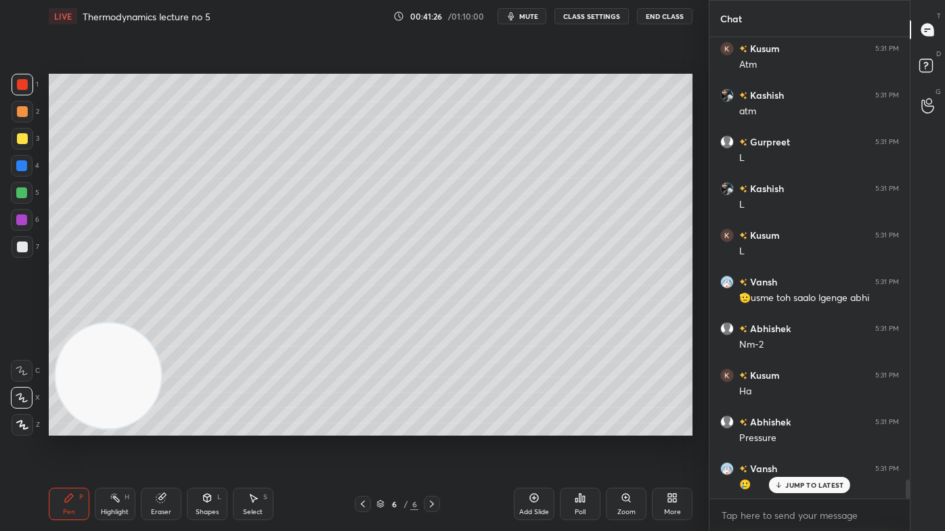
click at [801, 427] on div "Kusum 5:30 PM Ha Ok Gurpreet 5:30 PM yes Abhishek 5:30 PM Ji Abhinav 5:30 PM ys…" at bounding box center [809, 268] width 200 height 462
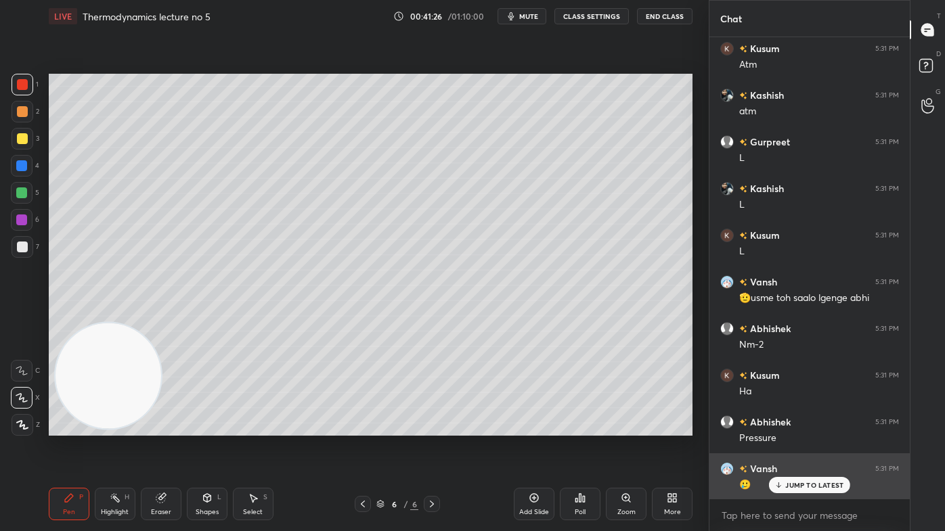
click at [810, 427] on p "JUMP TO LATEST" at bounding box center [814, 485] width 58 height 8
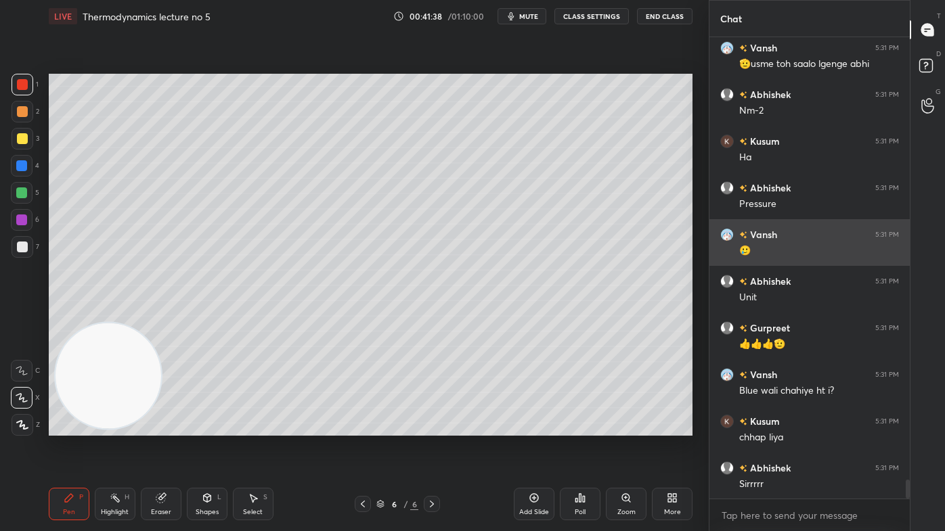
scroll to position [11042, 0]
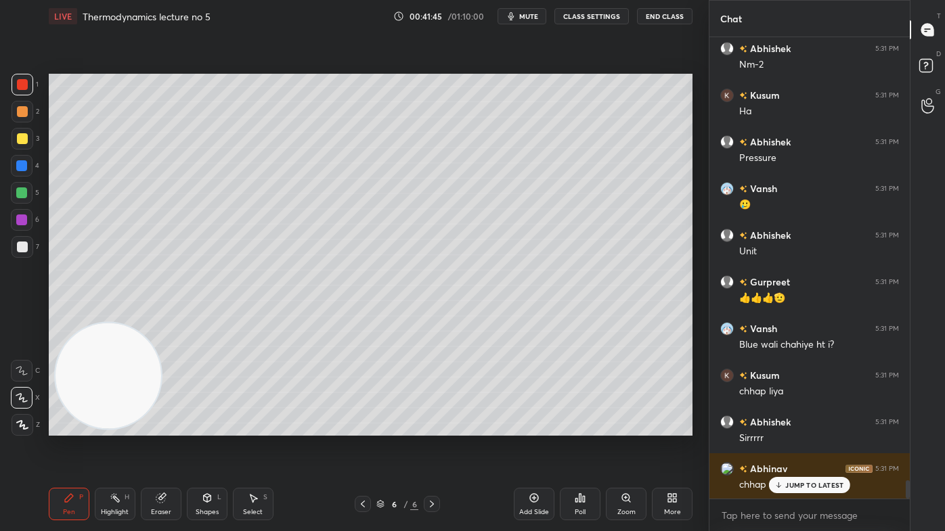
click at [792, 427] on p "JUMP TO LATEST" at bounding box center [814, 485] width 58 height 8
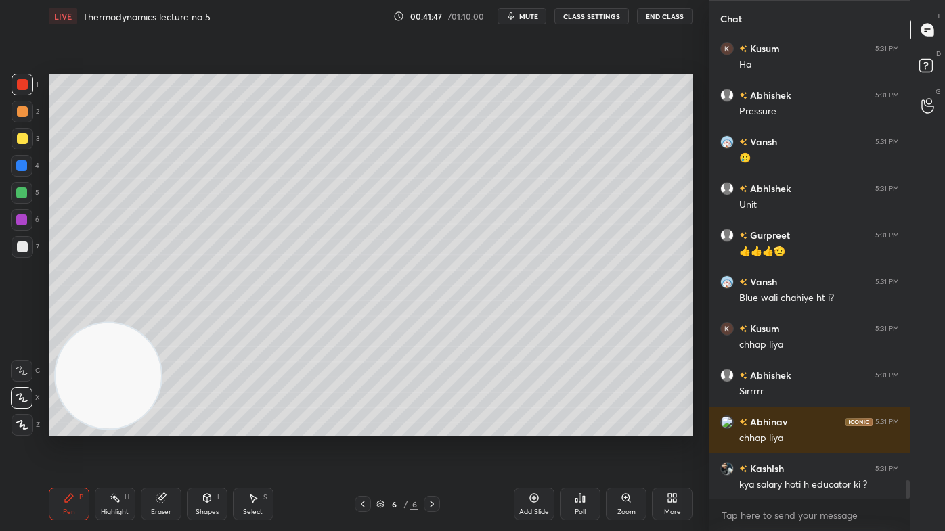
scroll to position [11135, 0]
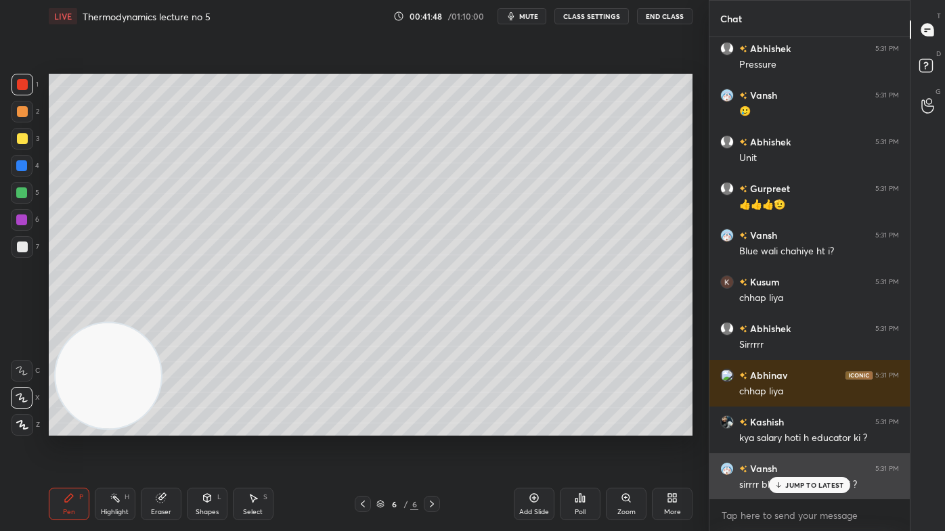
click at [785, 427] on div "JUMP TO LATEST" at bounding box center [809, 485] width 81 height 16
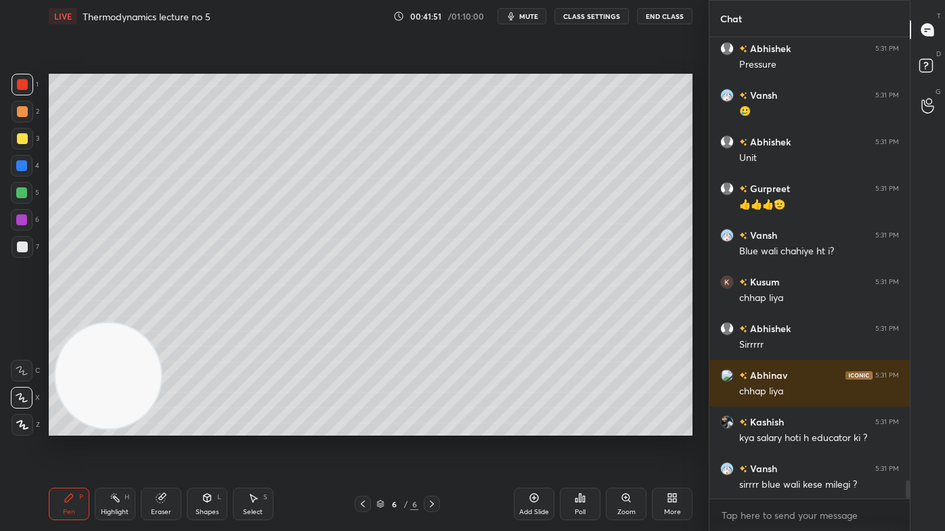
click at [527, 18] on span "mute" at bounding box center [528, 16] width 19 height 9
click at [533, 18] on span "unmute" at bounding box center [527, 16] width 29 height 9
click at [518, 427] on div "Add Slide" at bounding box center [534, 504] width 41 height 32
click at [16, 136] on div at bounding box center [23, 139] width 22 height 22
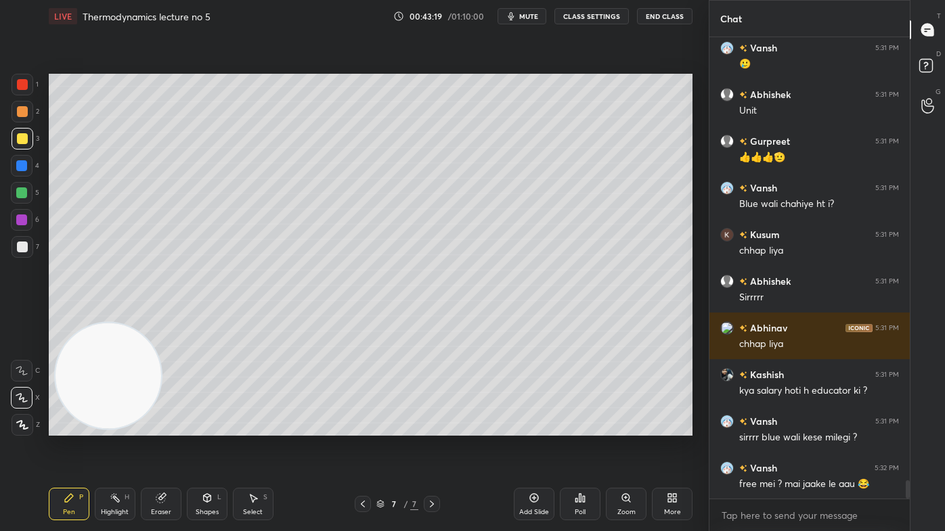
click at [173, 427] on div "Eraser" at bounding box center [161, 504] width 41 height 32
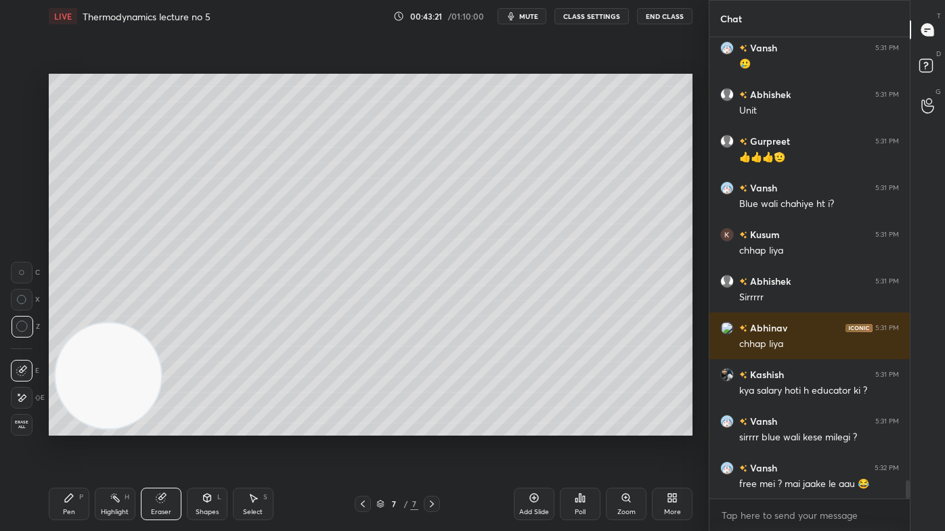
drag, startPoint x: 72, startPoint y: 506, endPoint x: 109, endPoint y: 470, distance: 50.7
click at [74, 427] on div "Pen P" at bounding box center [69, 504] width 41 height 32
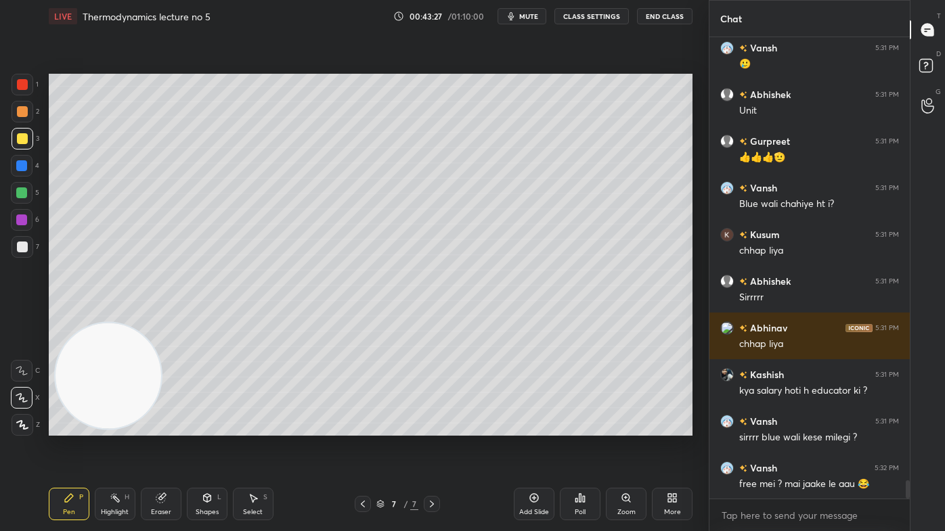
click at [536, 16] on span "mute" at bounding box center [528, 16] width 19 height 9
click at [529, 12] on span "unmute" at bounding box center [527, 16] width 29 height 9
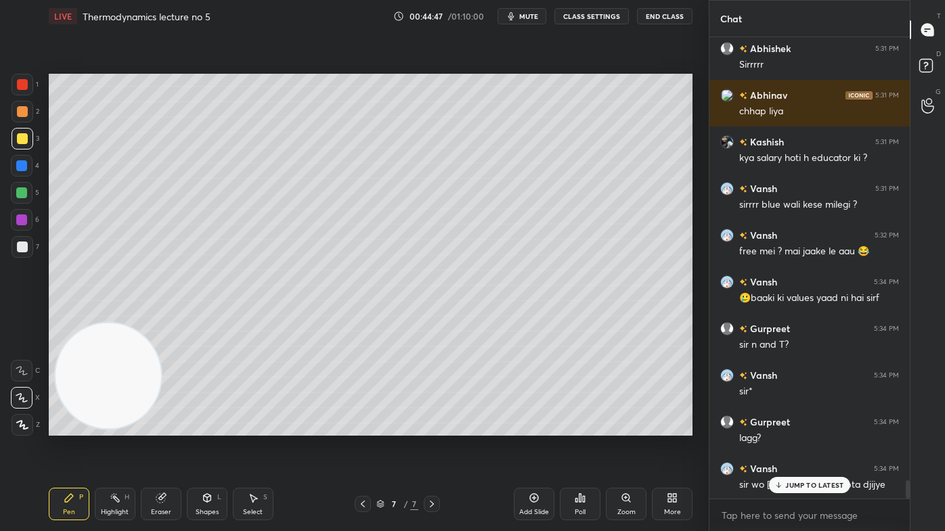
scroll to position [11462, 0]
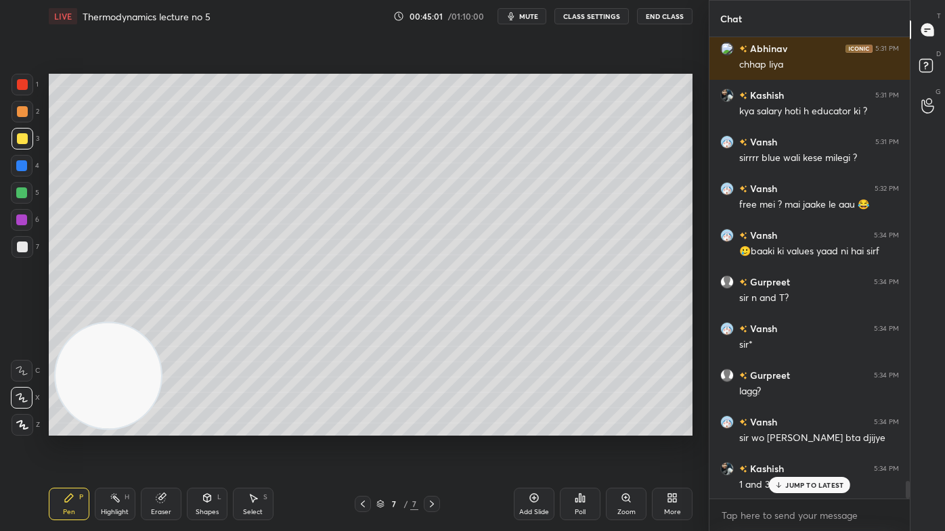
click at [158, 427] on div "Eraser" at bounding box center [161, 512] width 20 height 7
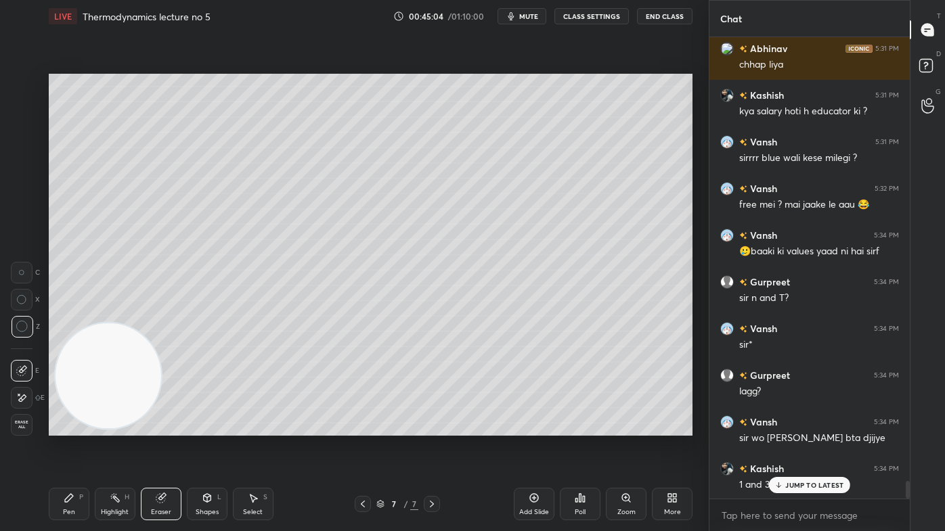
click at [65, 427] on div "Pen" at bounding box center [69, 512] width 12 height 7
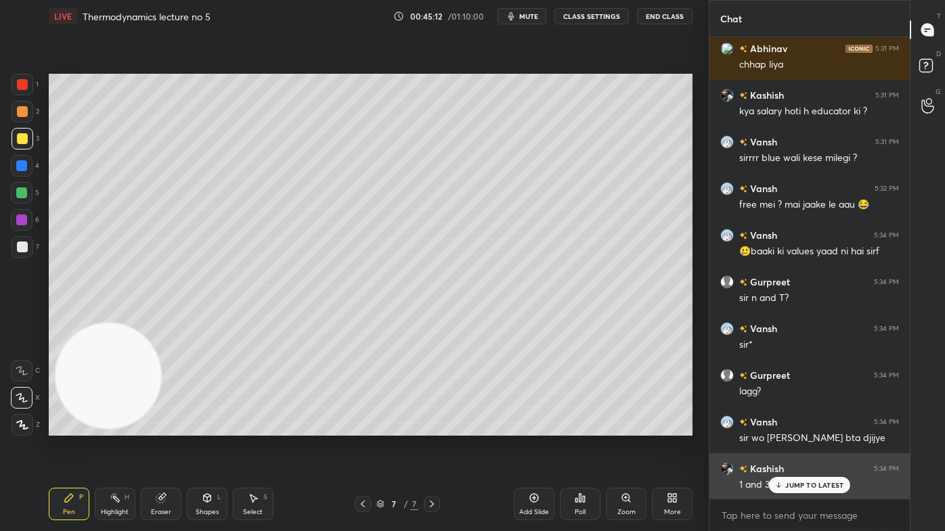
click at [827, 427] on p "JUMP TO LATEST" at bounding box center [814, 485] width 58 height 8
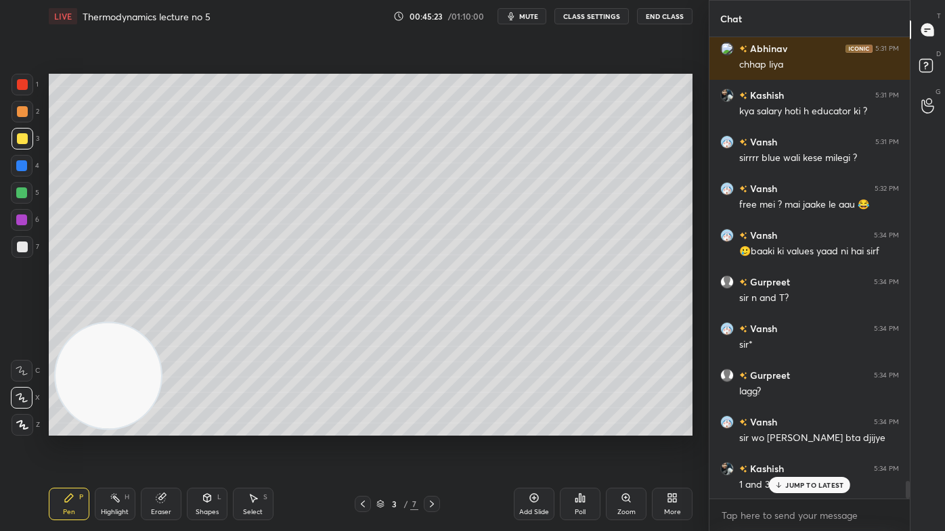
scroll to position [11509, 0]
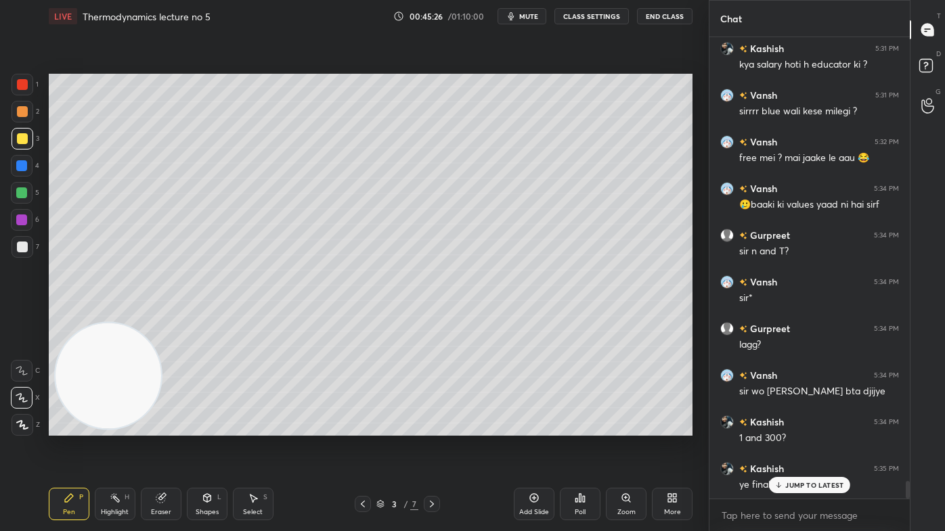
click at [819, 427] on p "JUMP TO LATEST" at bounding box center [814, 485] width 58 height 8
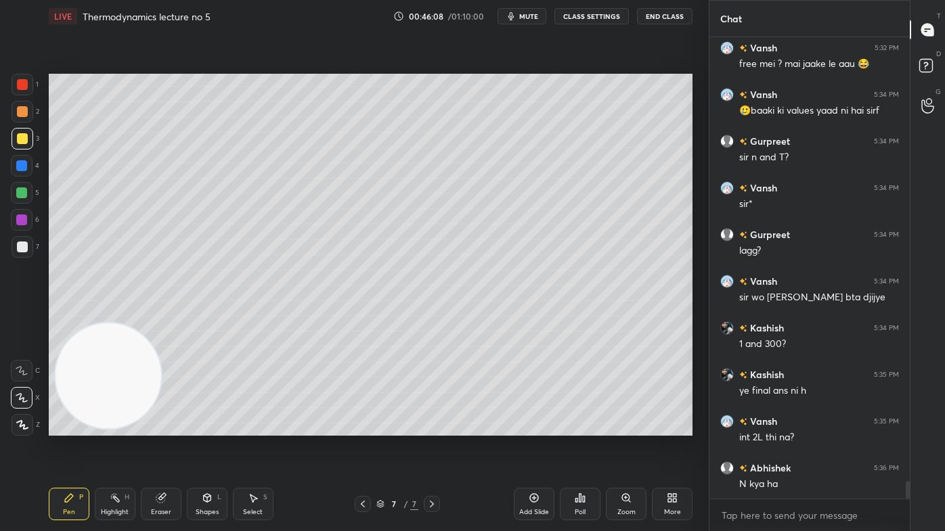
scroll to position [11650, 0]
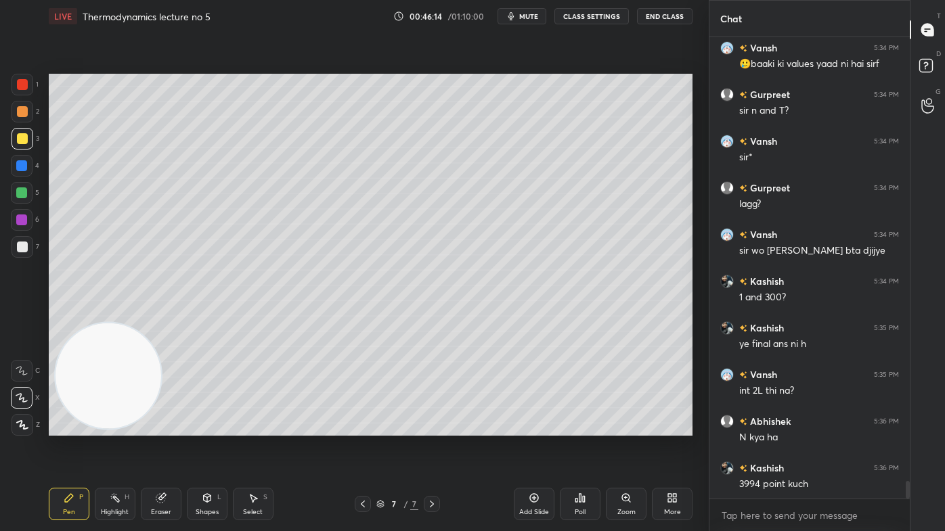
click at [14, 246] on div at bounding box center [23, 247] width 22 height 22
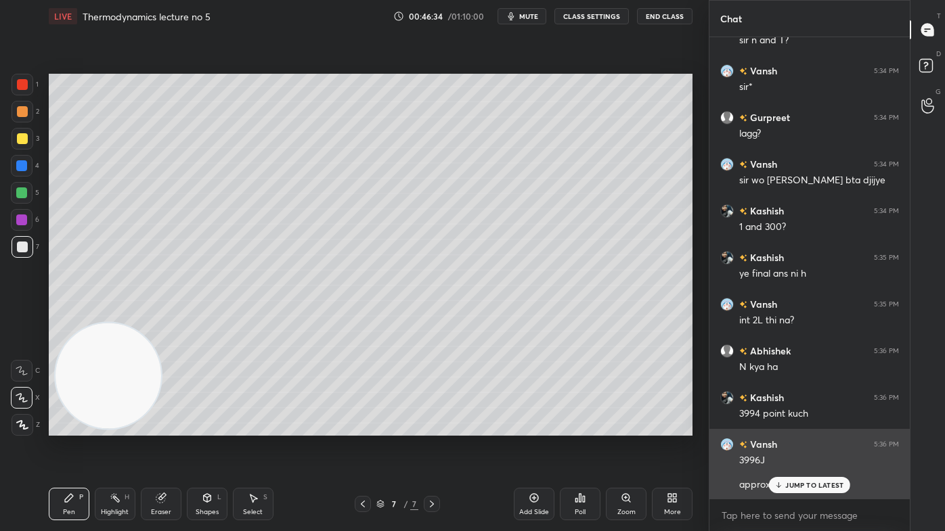
click at [793, 427] on p "JUMP TO LATEST" at bounding box center [814, 485] width 58 height 8
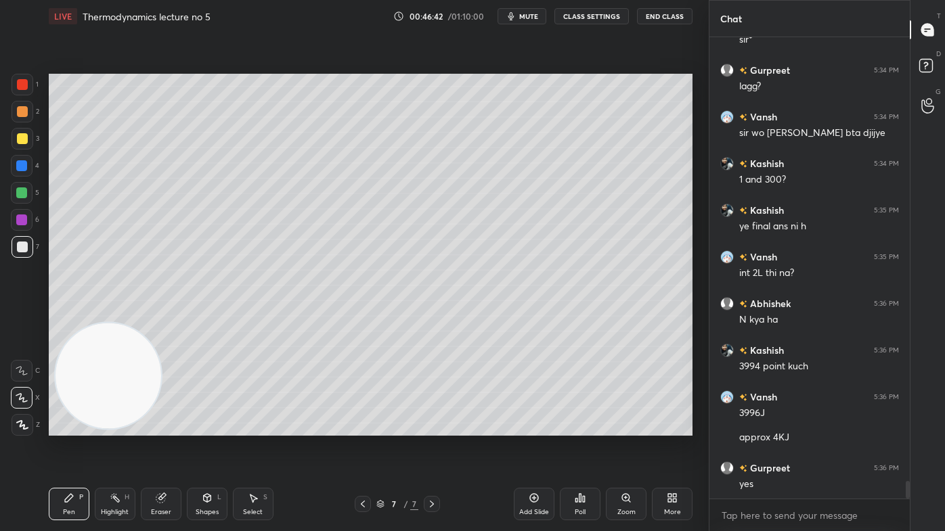
scroll to position [11814, 0]
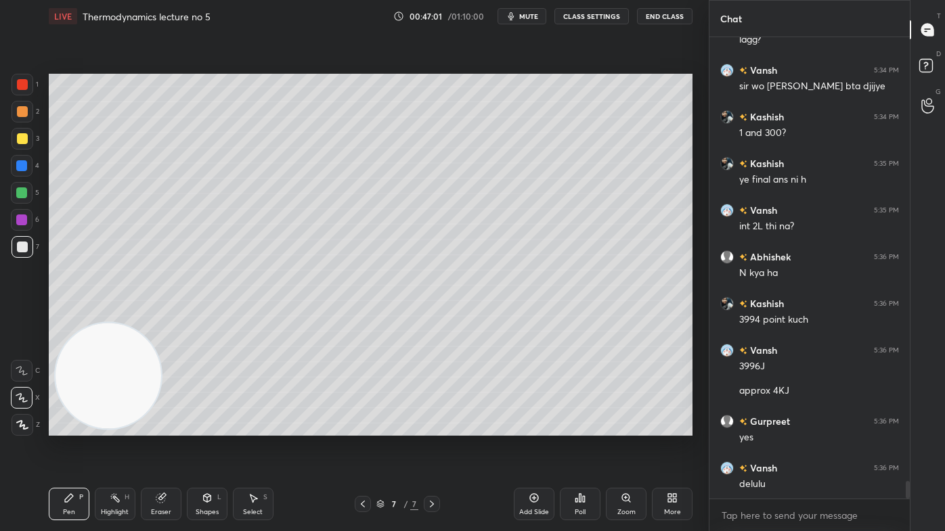
click at [162, 427] on div "Eraser" at bounding box center [161, 512] width 20 height 7
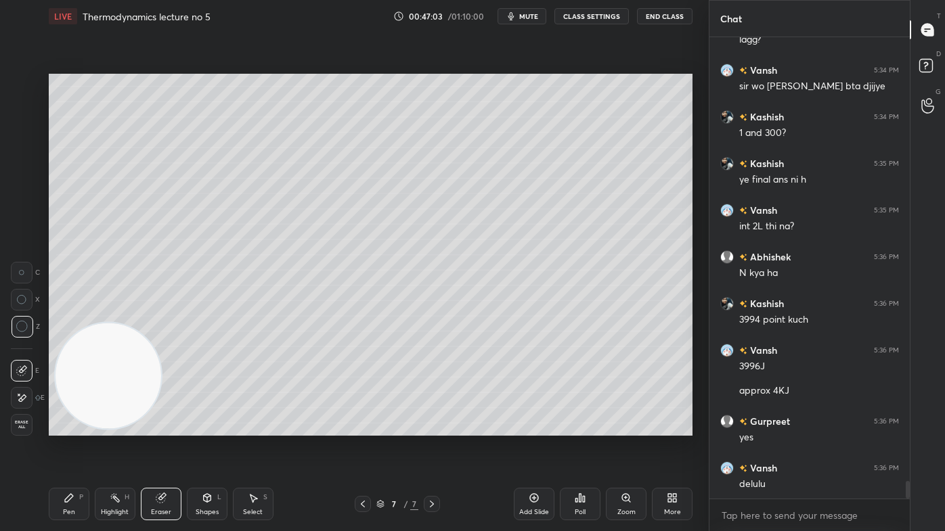
drag, startPoint x: 77, startPoint y: 514, endPoint x: 112, endPoint y: 489, distance: 43.6
click at [76, 427] on div "Pen P" at bounding box center [69, 504] width 41 height 32
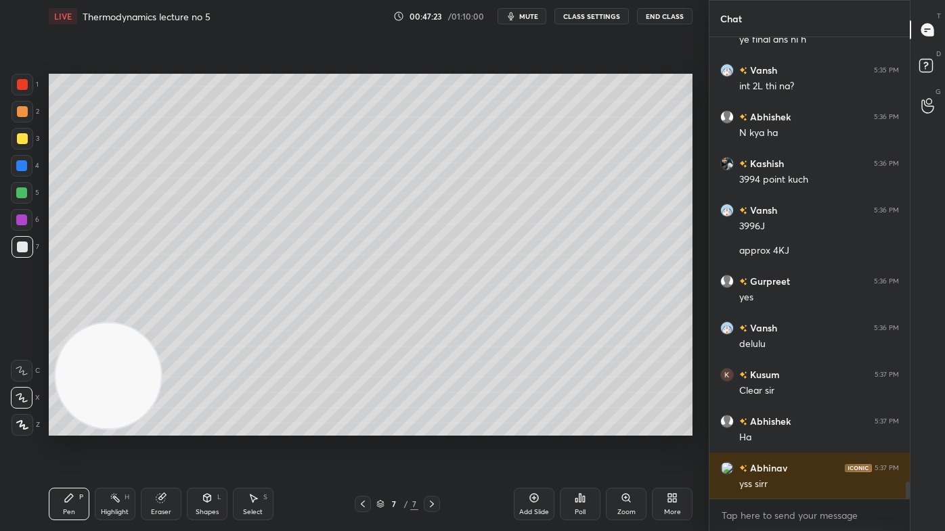
scroll to position [12000, 0]
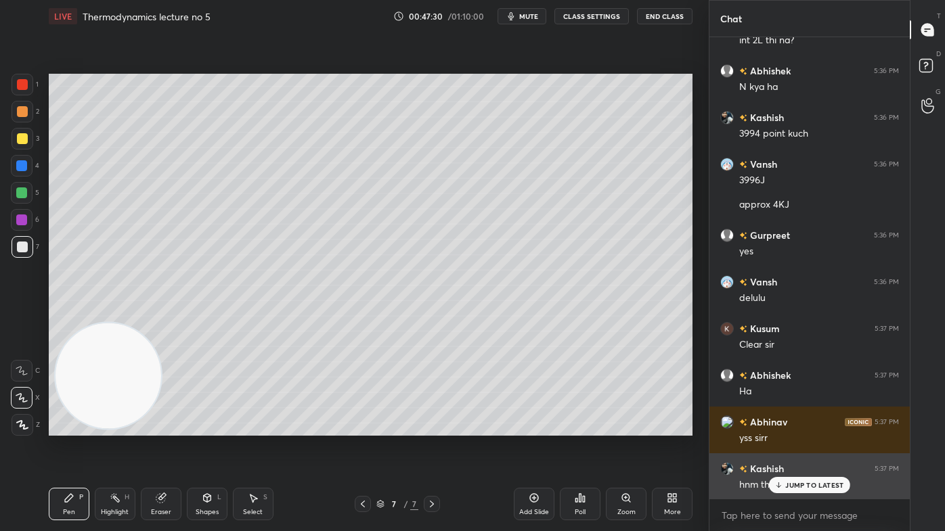
click at [801, 427] on div "JUMP TO LATEST" at bounding box center [809, 485] width 81 height 16
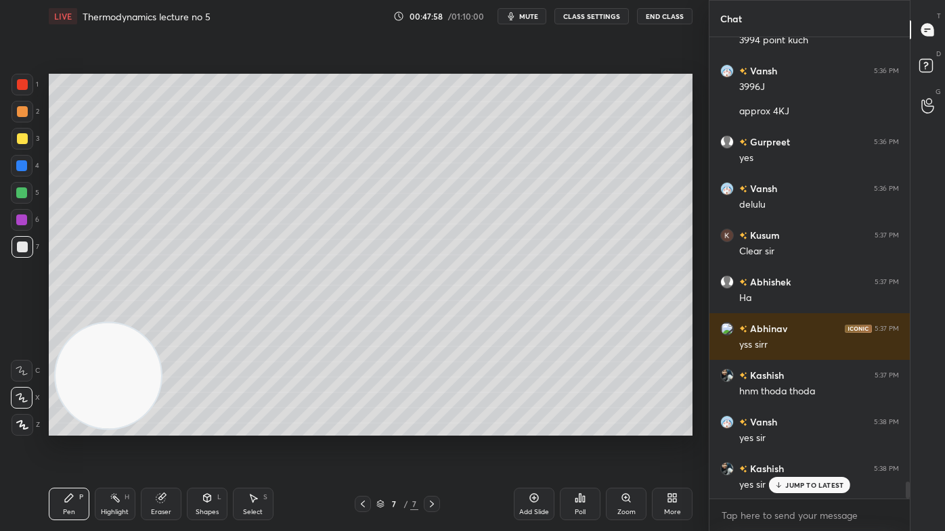
scroll to position [12177, 0]
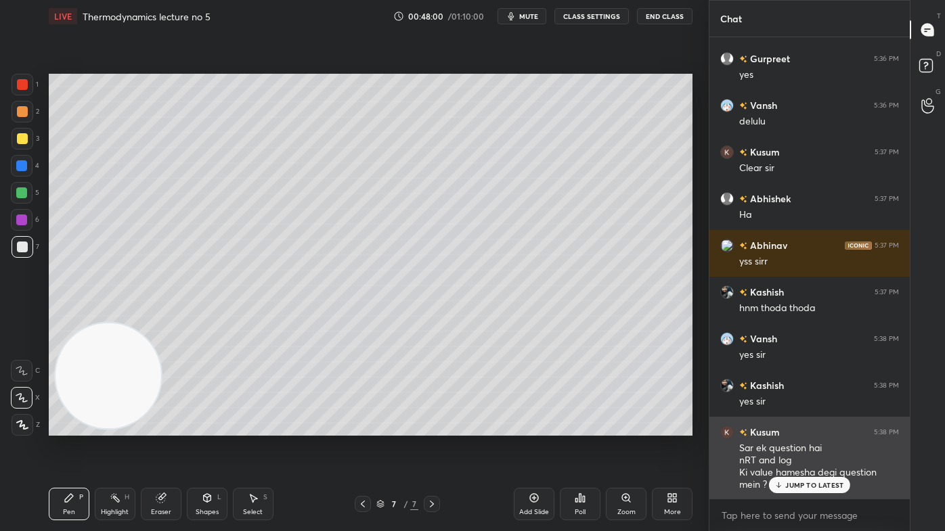
click at [805, 427] on p "JUMP TO LATEST" at bounding box center [814, 485] width 58 height 8
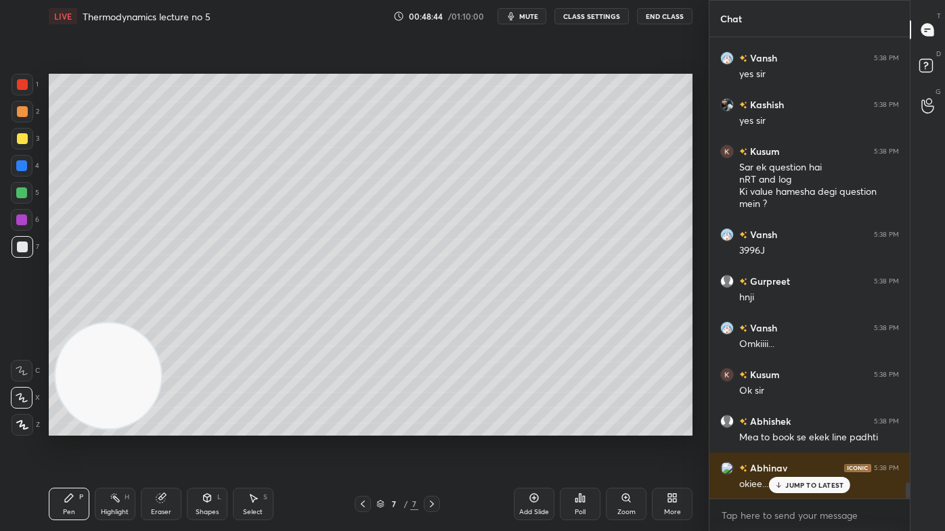
scroll to position [12504, 0]
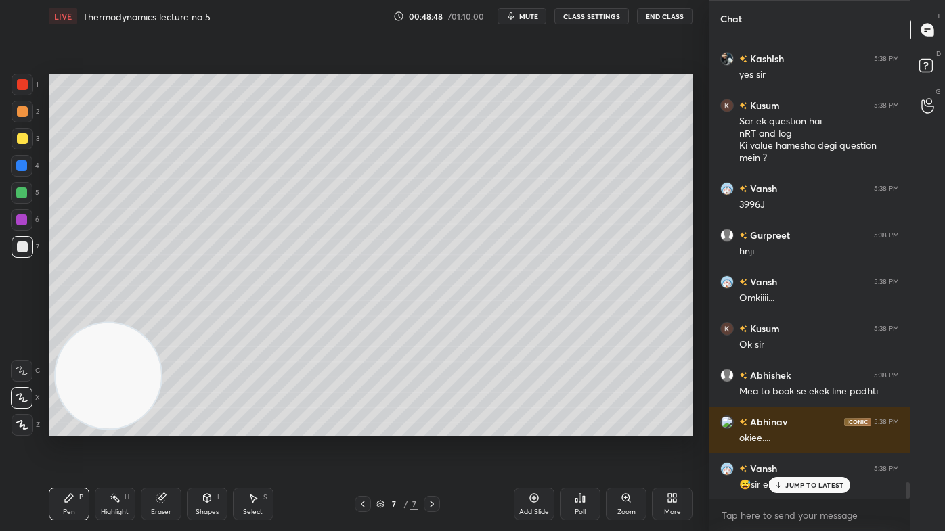
click at [525, 18] on span "mute" at bounding box center [528, 16] width 19 height 9
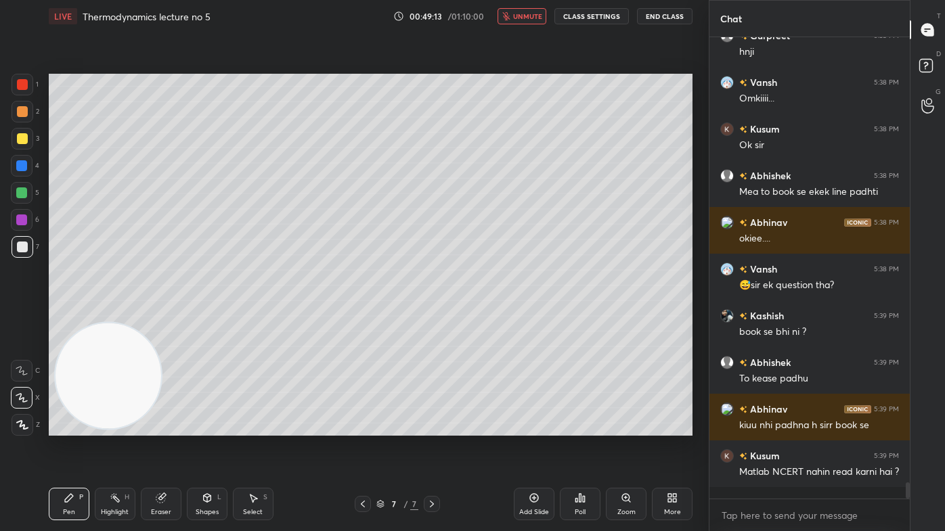
scroll to position [12750, 0]
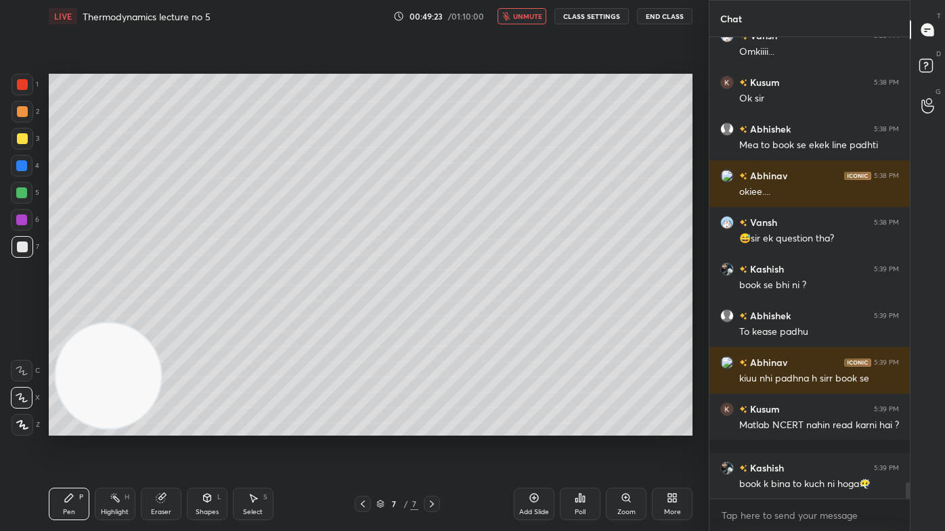
click at [518, 11] on button "unmute" at bounding box center [522, 16] width 49 height 16
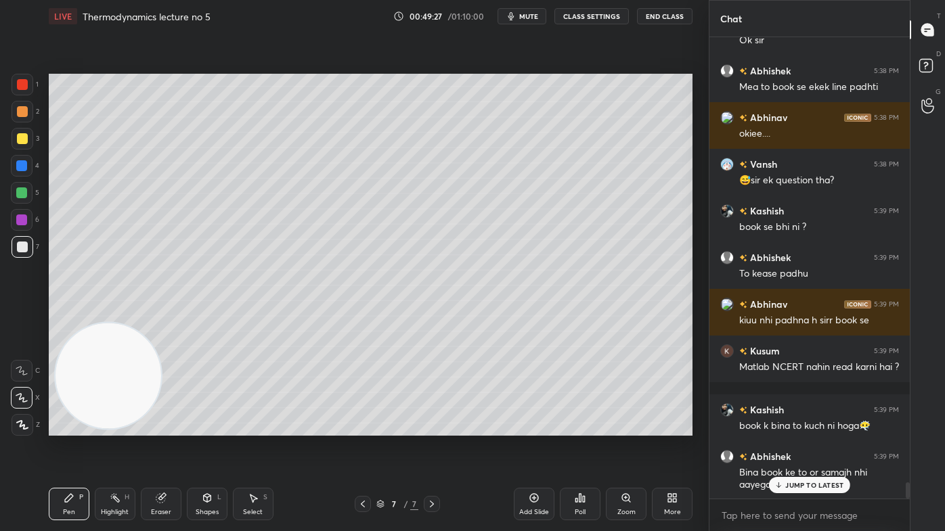
click at [18, 196] on div at bounding box center [21, 193] width 11 height 11
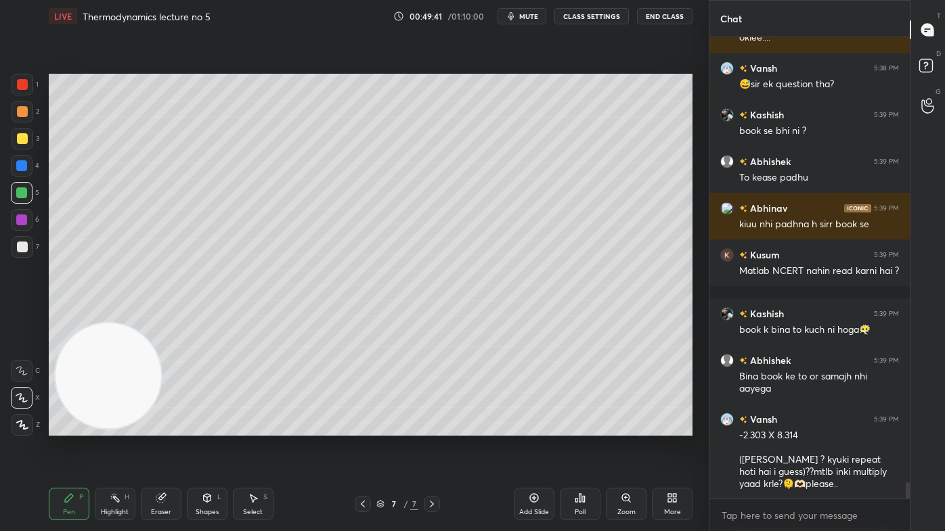
scroll to position [12951, 0]
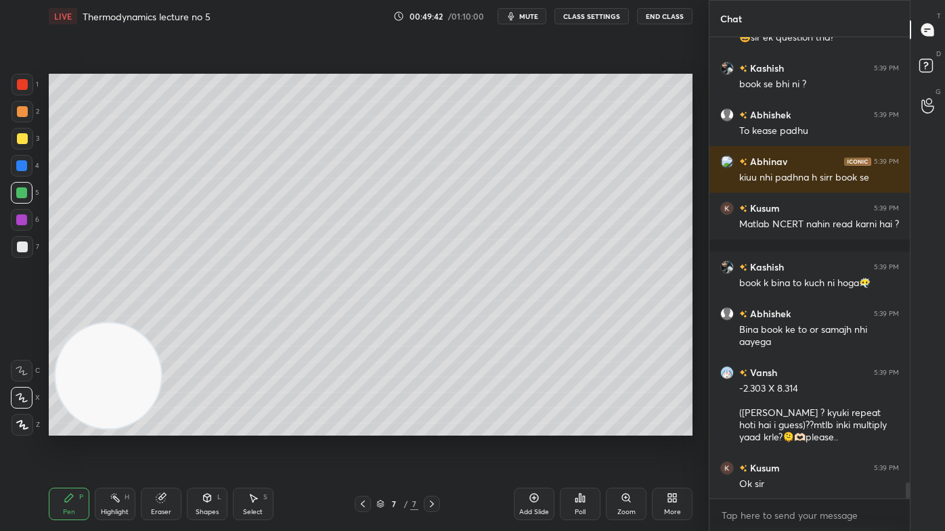
click at [169, 427] on div "Eraser" at bounding box center [161, 504] width 41 height 32
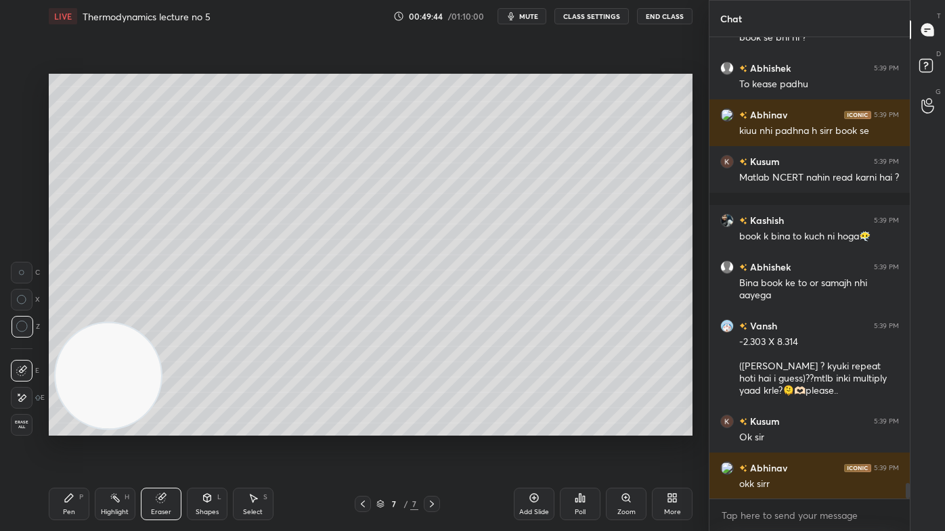
scroll to position [13045, 0]
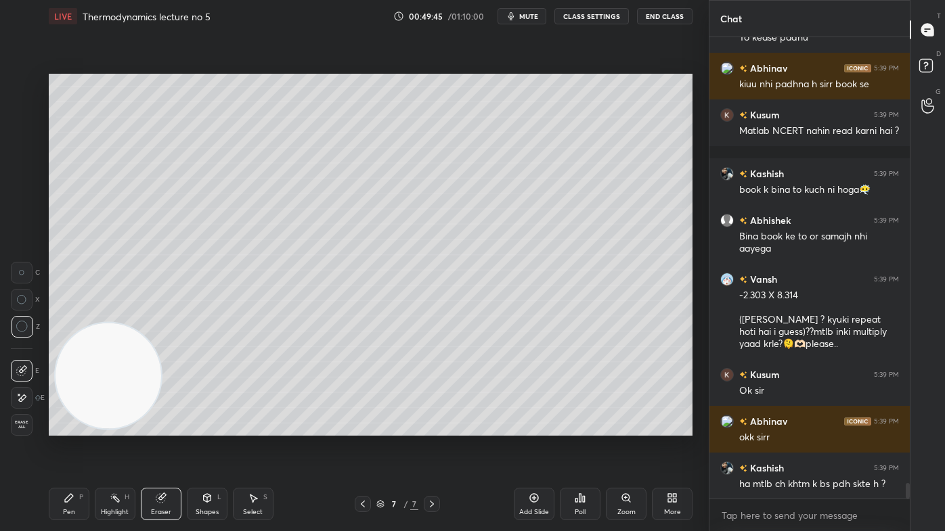
click at [70, 427] on div "Pen P" at bounding box center [69, 504] width 41 height 32
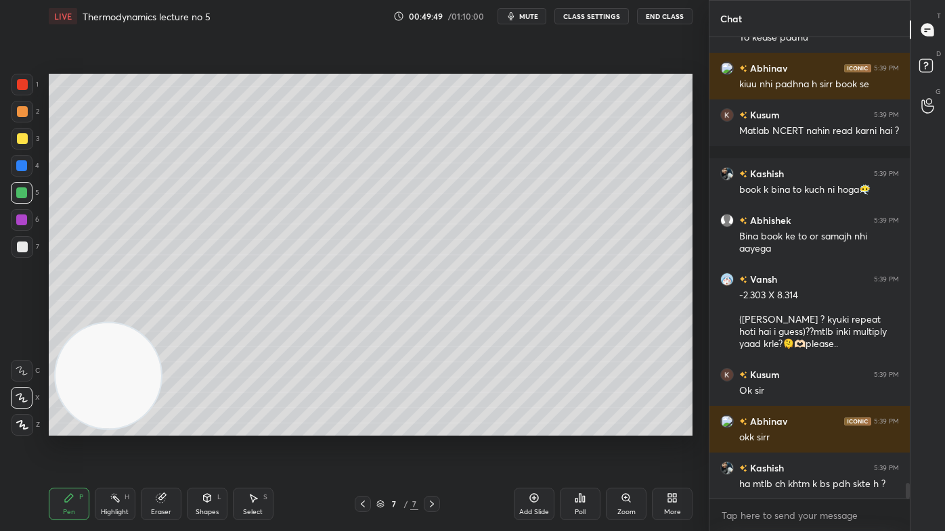
scroll to position [13103, 0]
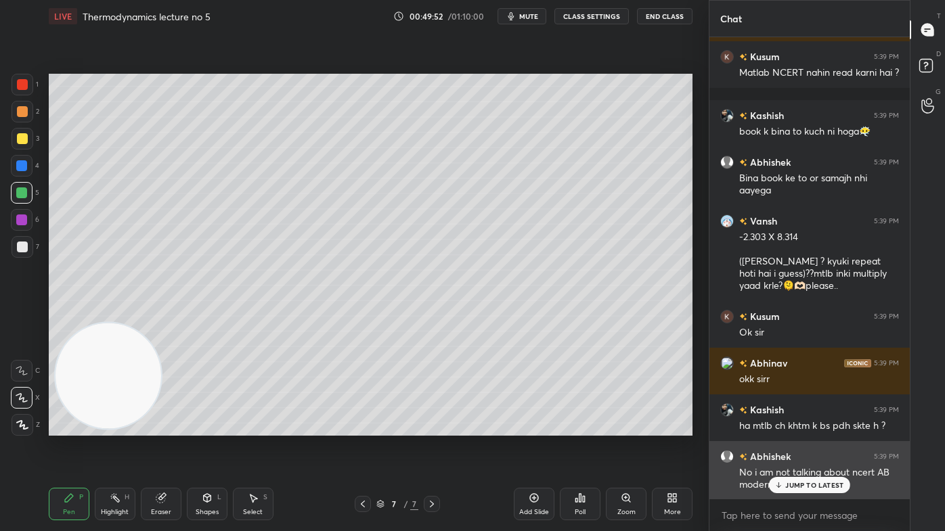
click at [796, 427] on div "JUMP TO LATEST" at bounding box center [809, 485] width 81 height 16
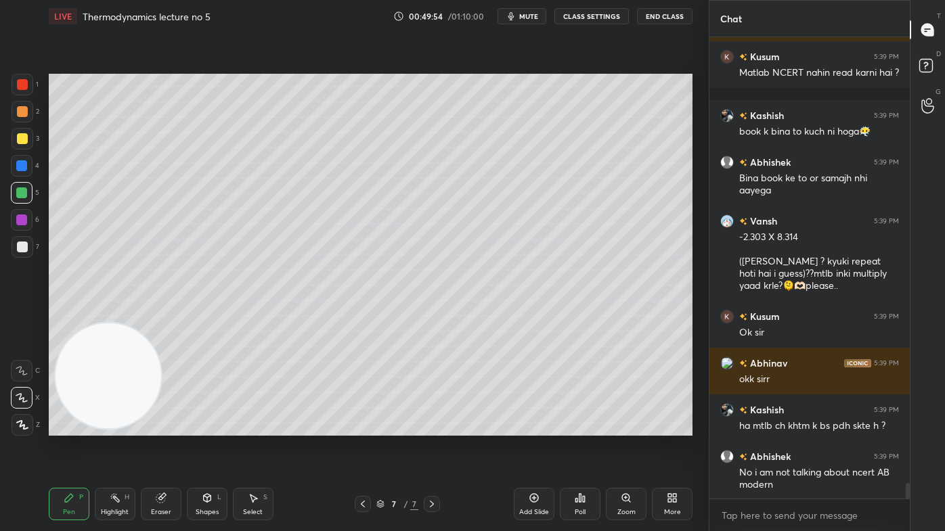
click at [72, 427] on div "Pen P" at bounding box center [69, 504] width 41 height 32
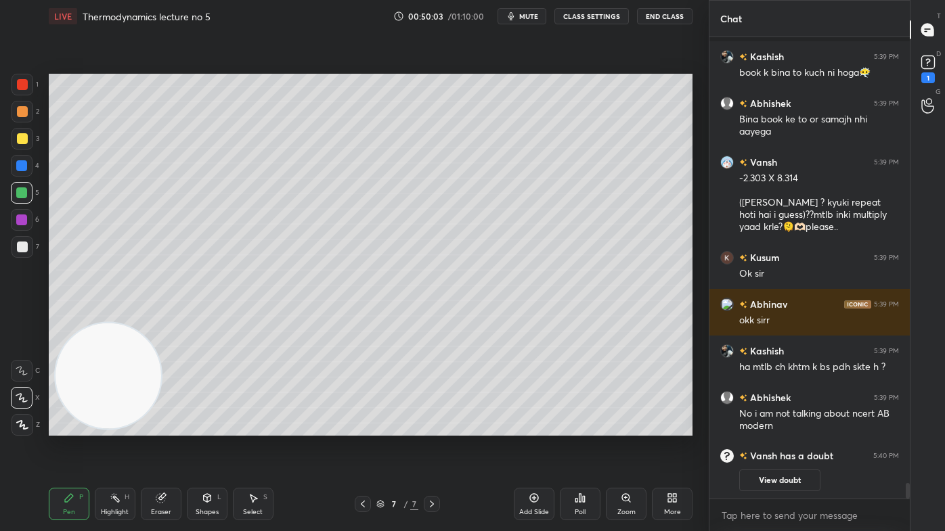
scroll to position [11462, 0]
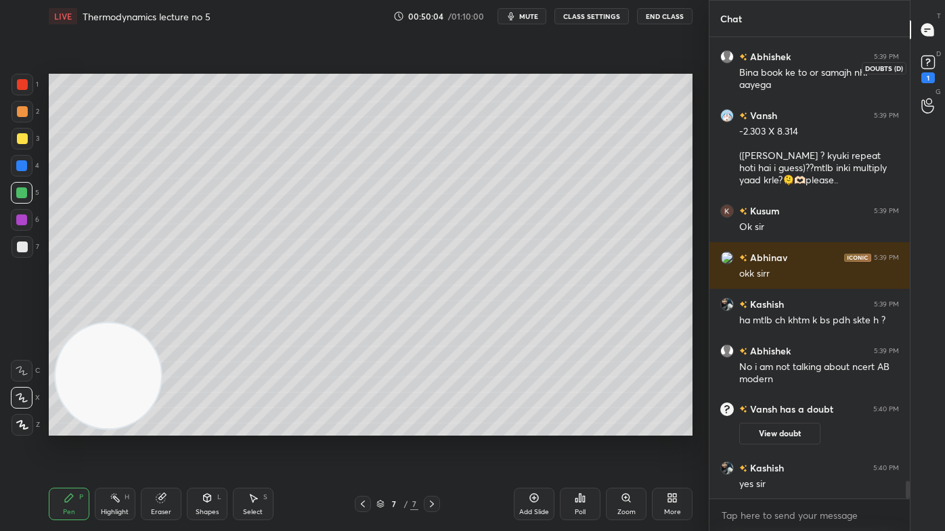
click at [920, 66] on icon at bounding box center [928, 62] width 20 height 20
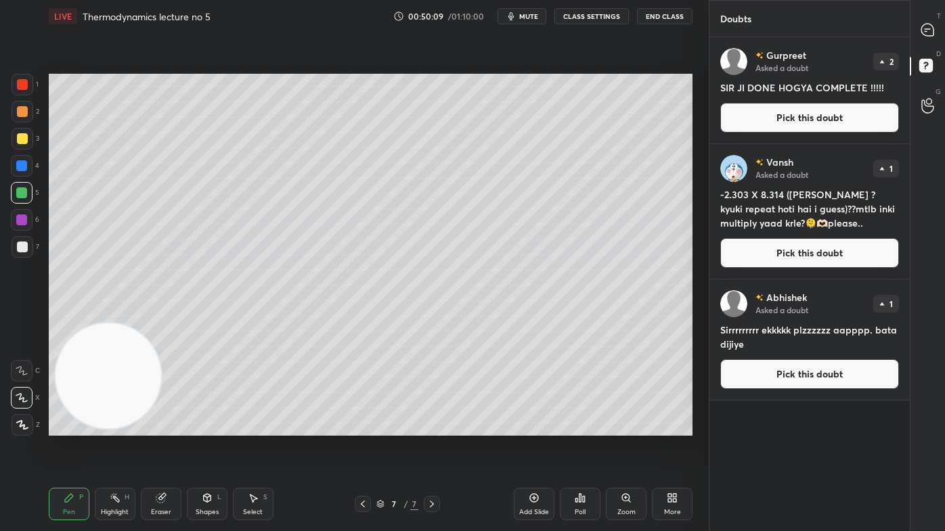
click at [759, 258] on button "Pick this doubt" at bounding box center [809, 253] width 179 height 30
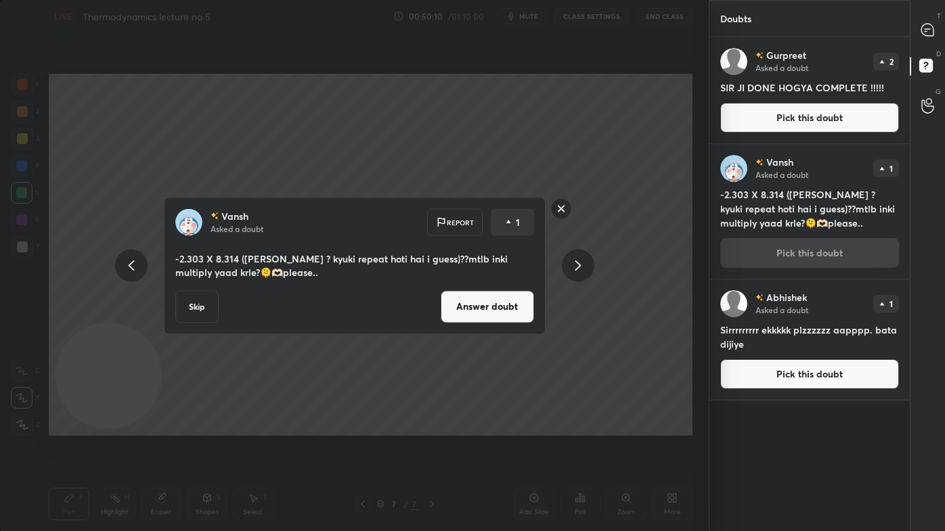
click at [510, 305] on button "Answer doubt" at bounding box center [487, 306] width 93 height 32
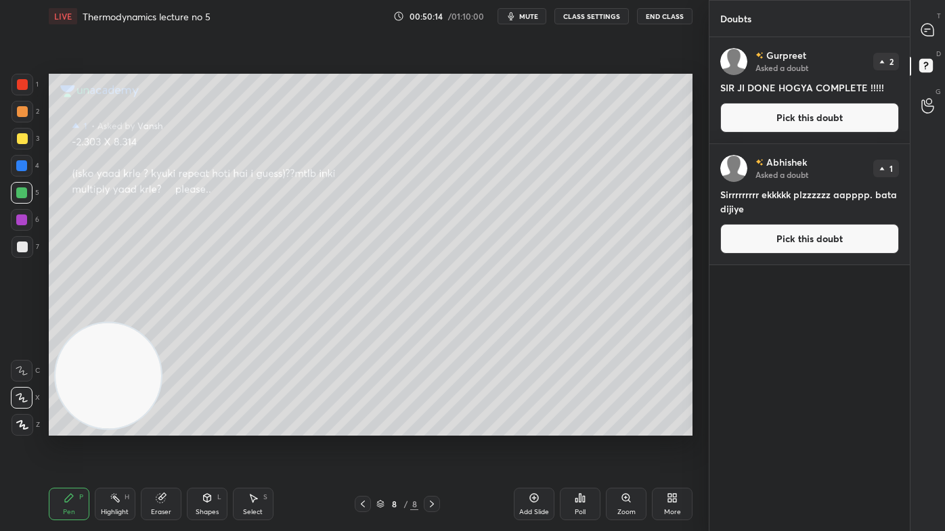
click at [14, 137] on div at bounding box center [23, 139] width 22 height 22
click at [144, 427] on div "Eraser" at bounding box center [161, 504] width 41 height 32
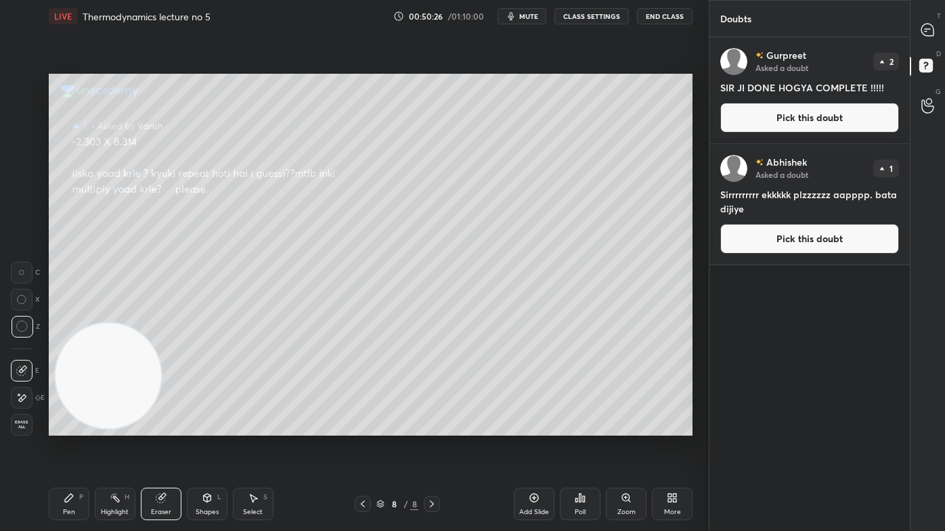
click at [83, 427] on div "Pen P" at bounding box center [69, 504] width 41 height 32
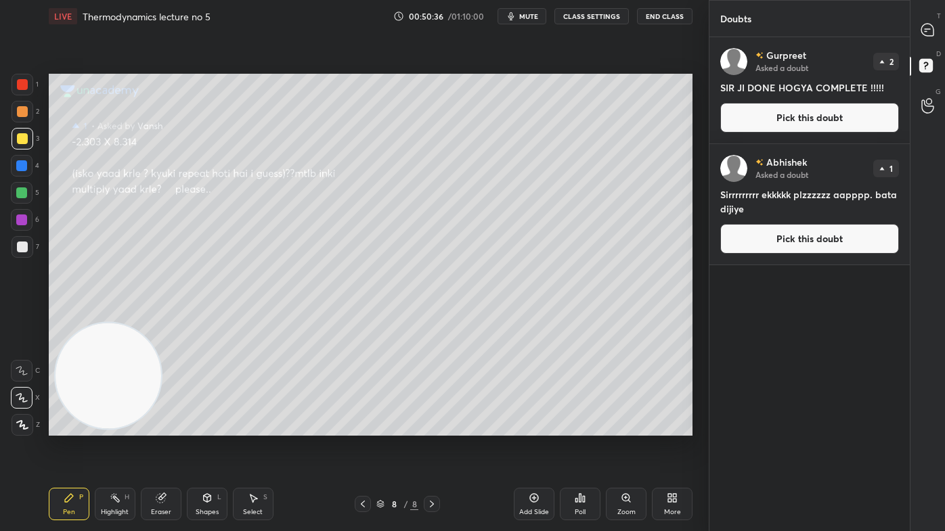
click at [929, 24] on icon at bounding box center [927, 30] width 12 height 12
type textarea "x"
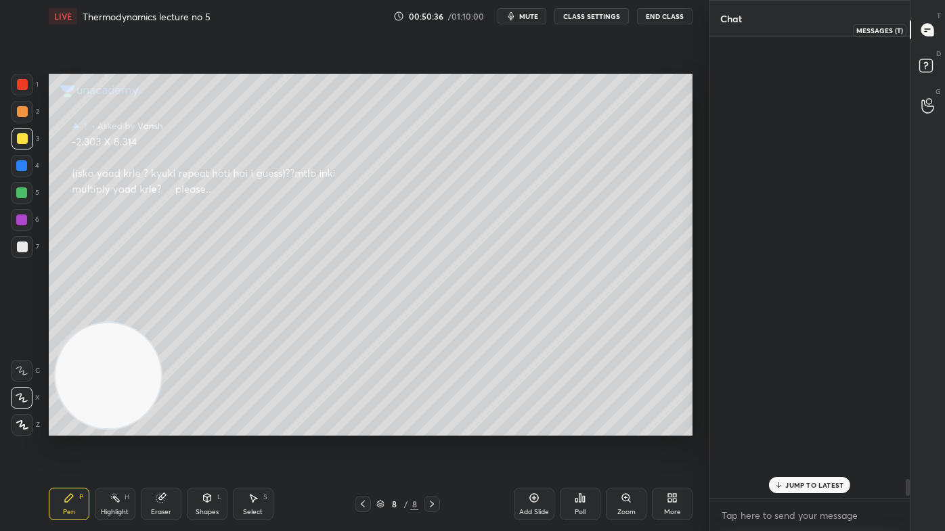
scroll to position [458, 196]
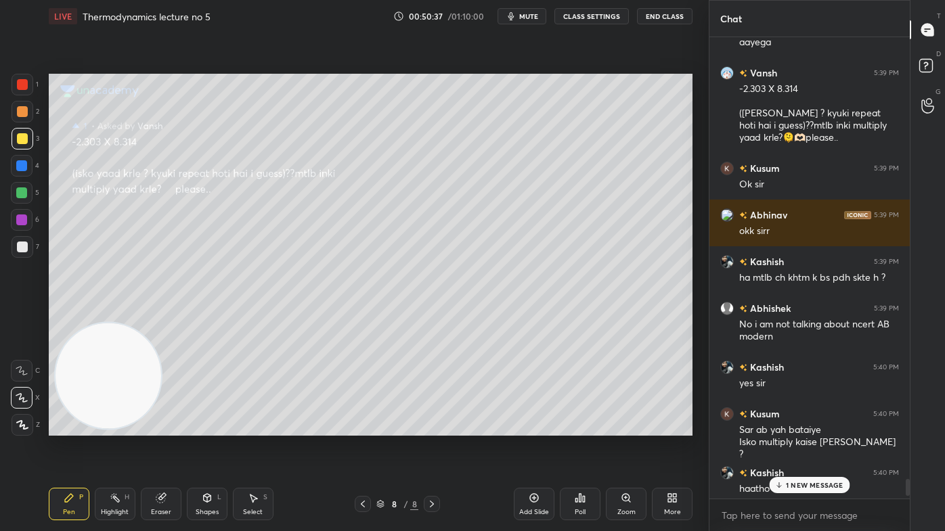
click at [799, 427] on p "1 NEW MESSAGE" at bounding box center [815, 485] width 58 height 8
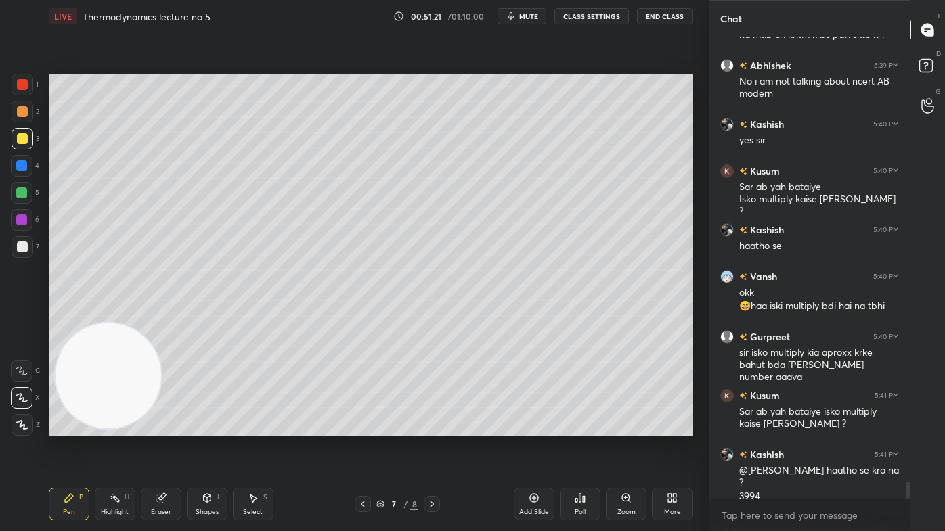
scroll to position [12130, 0]
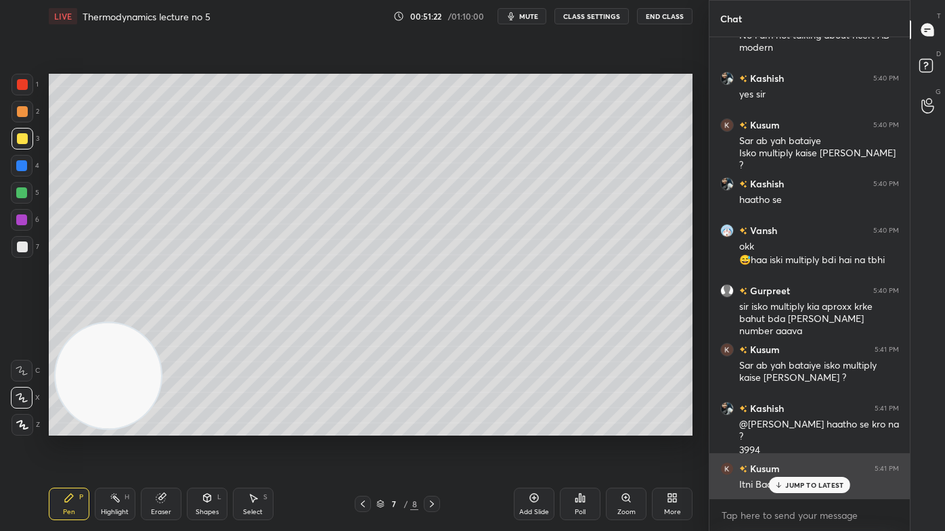
click at [793, 427] on p "JUMP TO LATEST" at bounding box center [814, 485] width 58 height 8
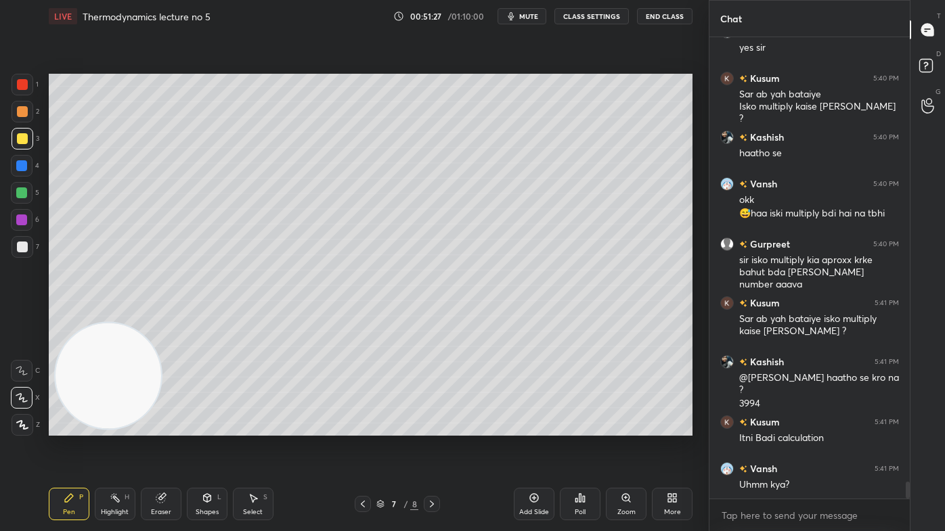
scroll to position [12224, 0]
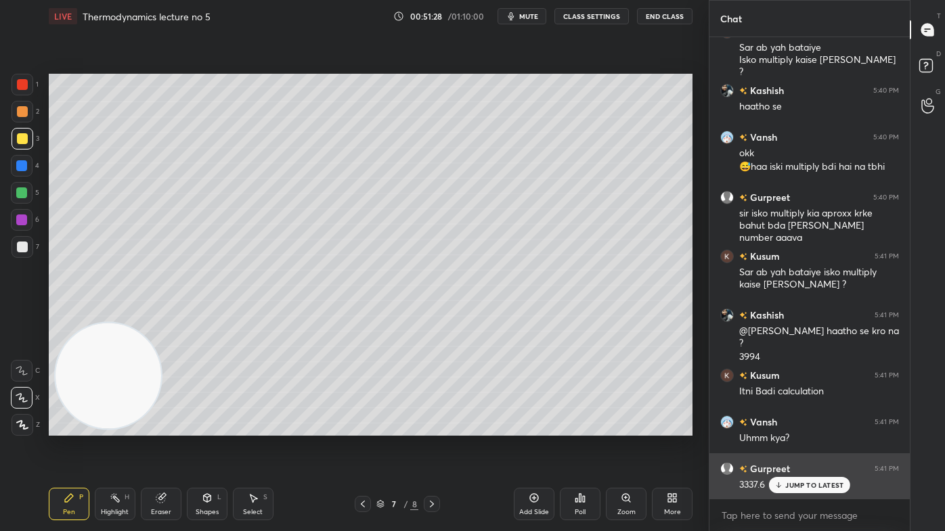
click at [796, 427] on p "JUMP TO LATEST" at bounding box center [814, 485] width 58 height 8
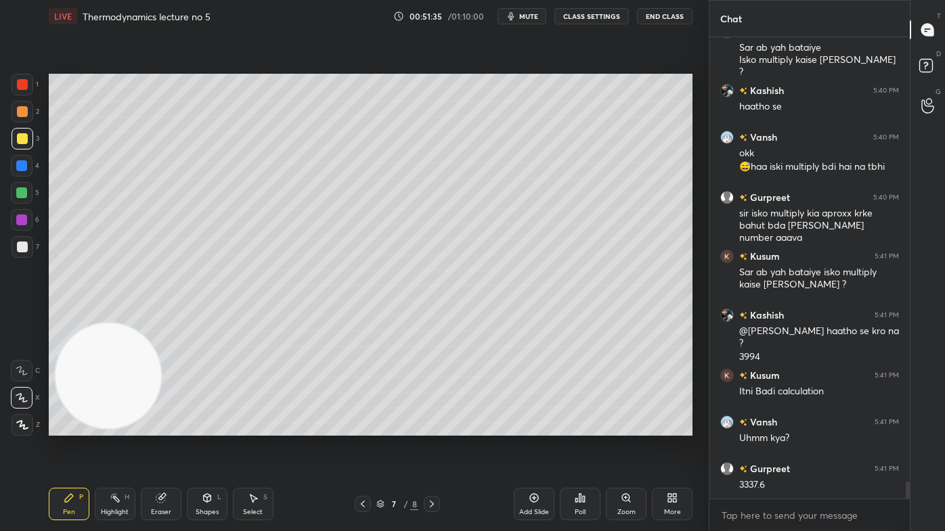
scroll to position [12271, 0]
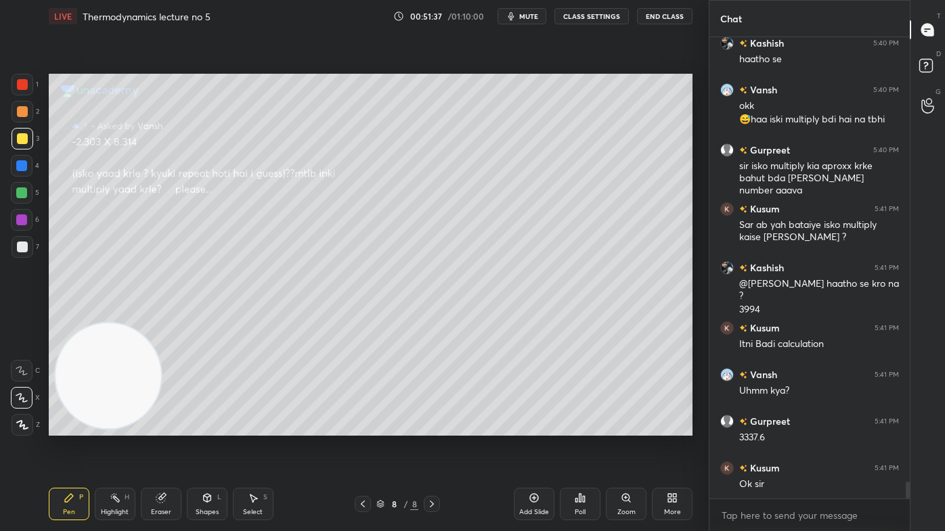
click at [531, 427] on div "Add Slide" at bounding box center [534, 512] width 30 height 7
click at [596, 16] on button "CLASS SETTINGS" at bounding box center [591, 16] width 74 height 16
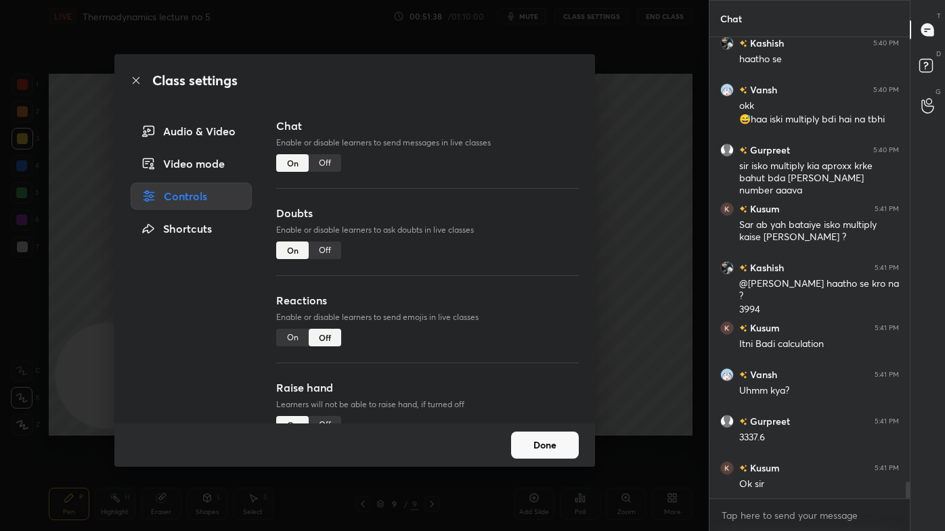
click at [325, 163] on div "Off" at bounding box center [325, 163] width 32 height 18
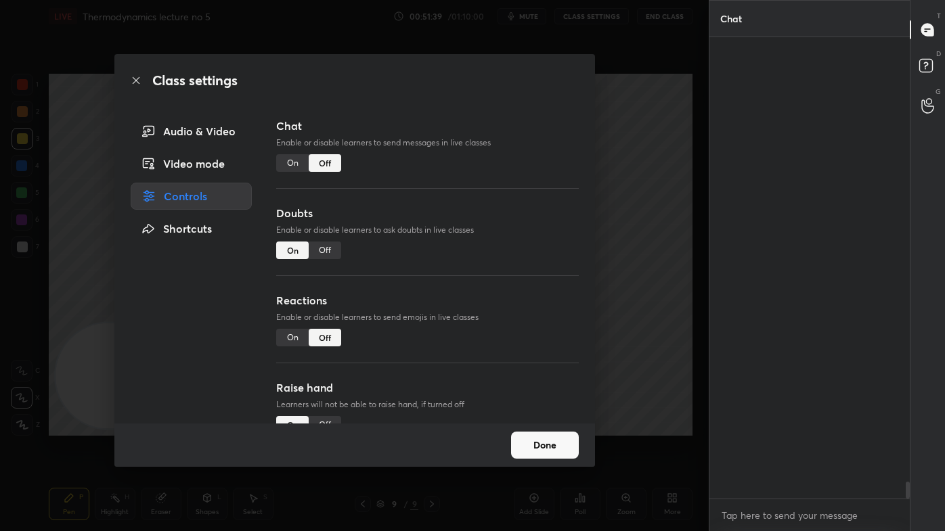
scroll to position [431, 196]
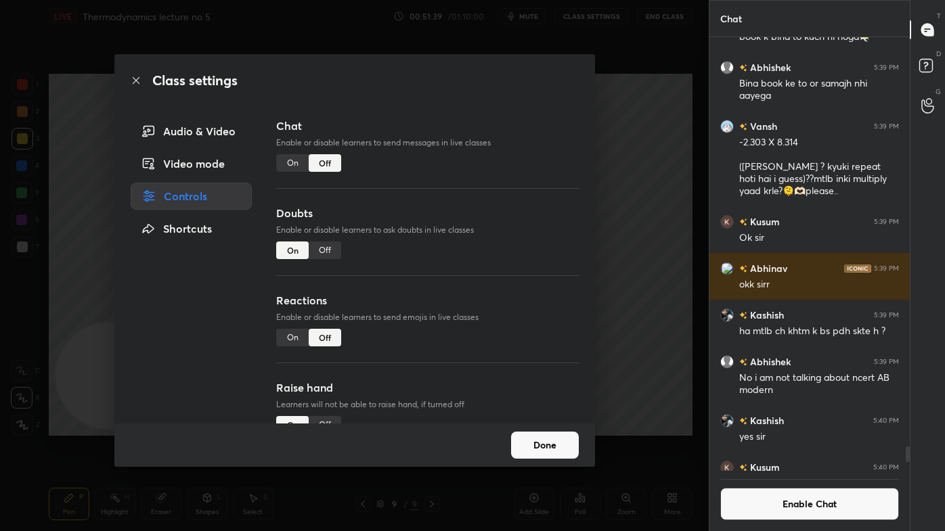
click at [662, 112] on div "Class settings Audio & Video Video mode Controls Shortcuts Chat Enable or disab…" at bounding box center [354, 265] width 709 height 531
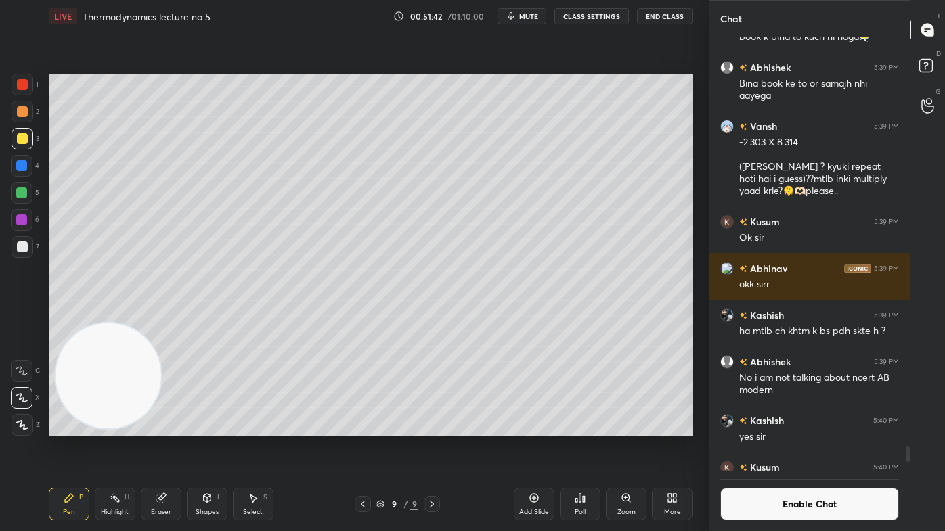
click at [24, 133] on div at bounding box center [22, 138] width 11 height 11
drag, startPoint x: 24, startPoint y: 399, endPoint x: 37, endPoint y: 392, distance: 13.9
click at [24, 398] on icon at bounding box center [22, 397] width 12 height 9
click at [26, 397] on icon at bounding box center [22, 397] width 12 height 9
click at [160, 427] on icon at bounding box center [160, 498] width 9 height 9
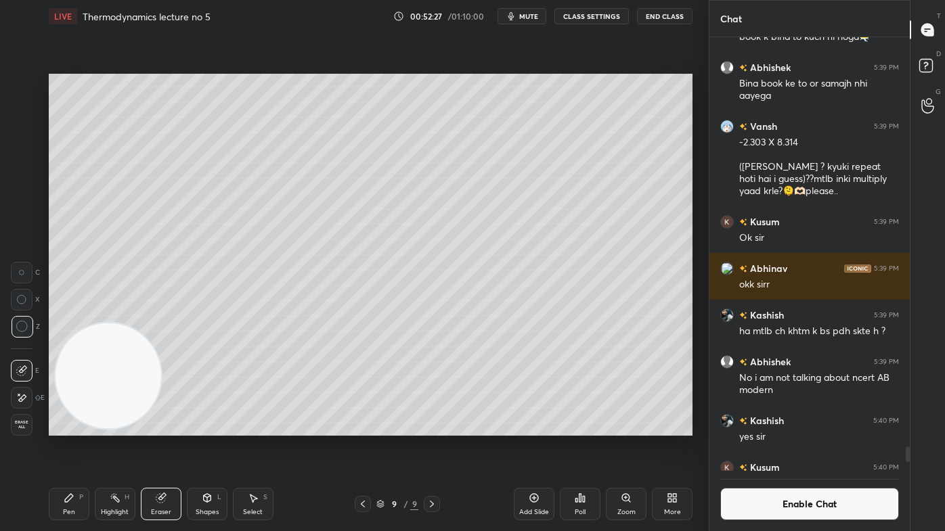
click at [77, 427] on div "Pen P" at bounding box center [69, 504] width 41 height 32
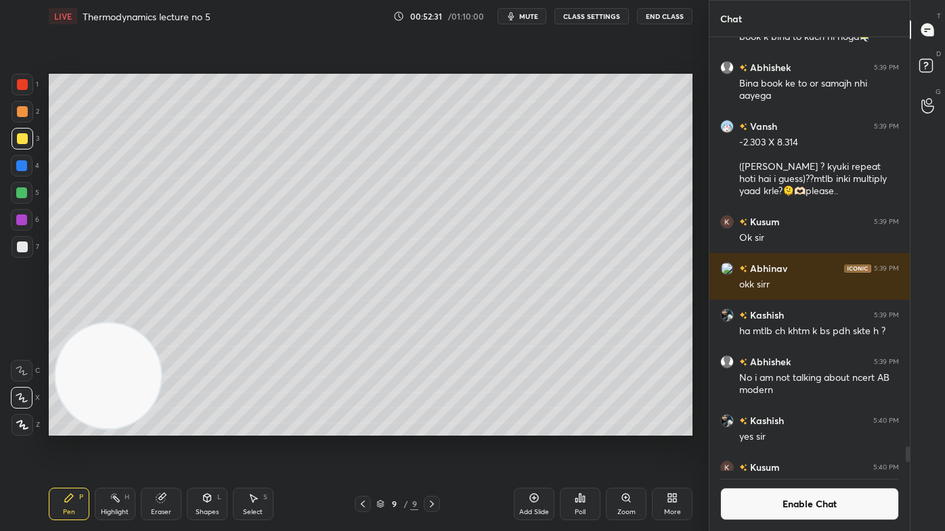
click at [165, 427] on div "Eraser" at bounding box center [161, 504] width 41 height 32
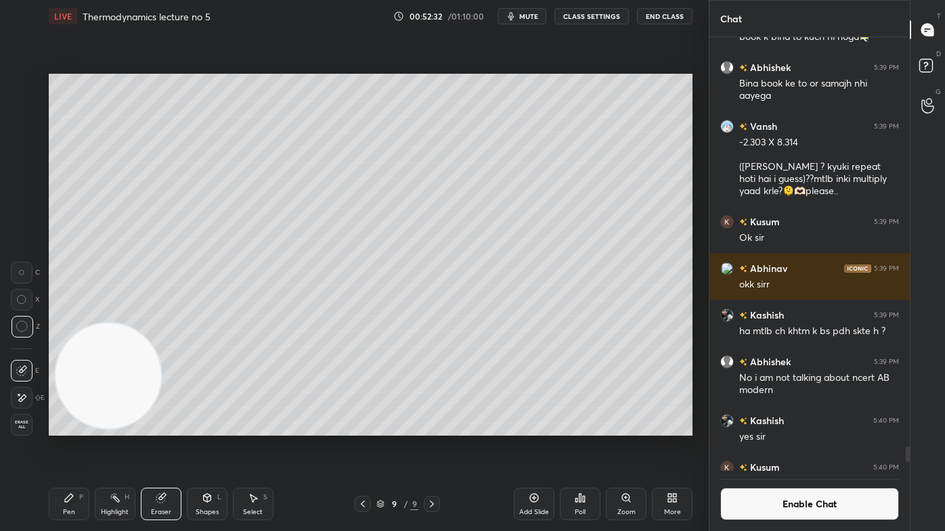
drag, startPoint x: 78, startPoint y: 510, endPoint x: 83, endPoint y: 497, distance: 14.3
click at [77, 427] on div "Pen P" at bounding box center [69, 504] width 41 height 32
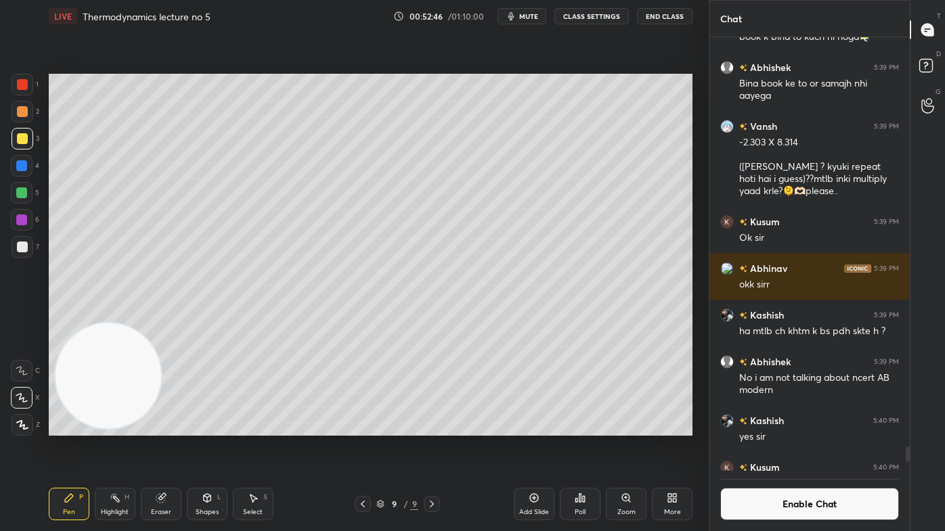
click at [164, 427] on div "Eraser" at bounding box center [161, 512] width 20 height 7
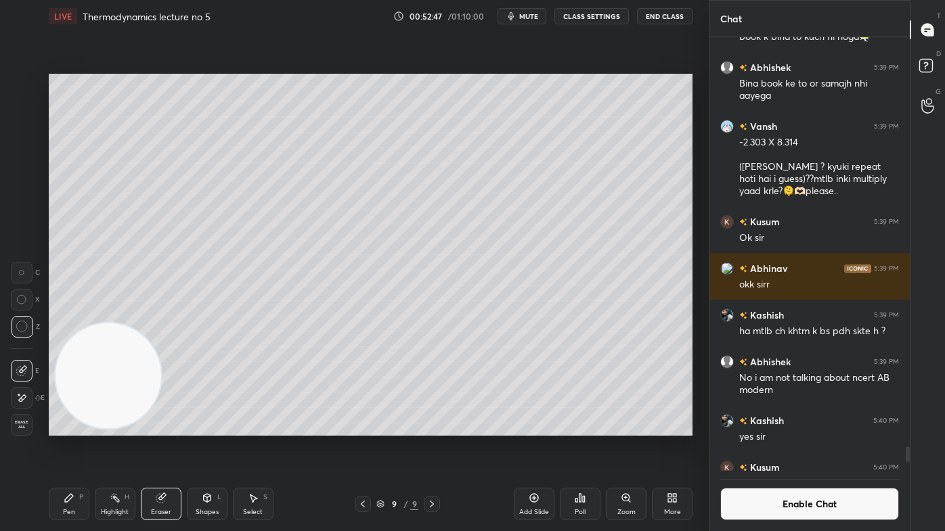
drag, startPoint x: 62, startPoint y: 512, endPoint x: 70, endPoint y: 502, distance: 14.0
click at [62, 427] on div "Pen P" at bounding box center [69, 504] width 41 height 32
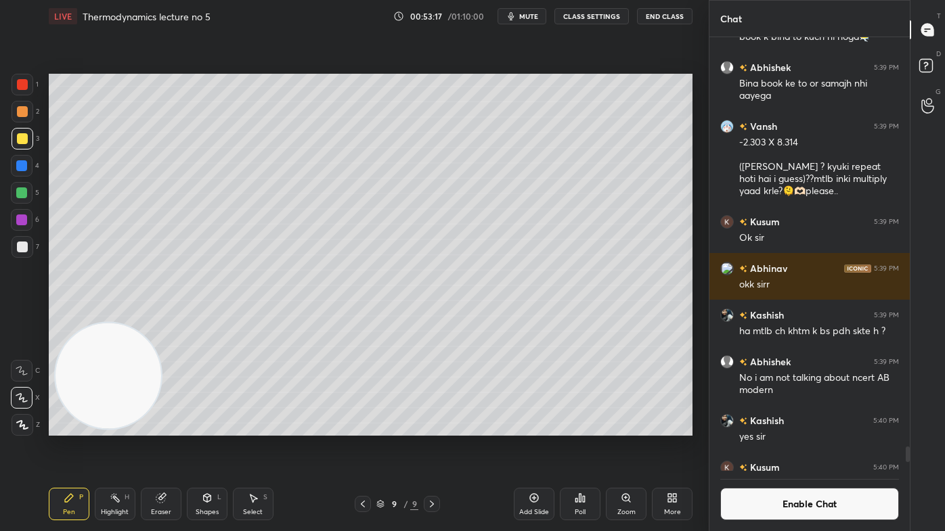
click at [782, 427] on button "Enable Chat" at bounding box center [809, 504] width 179 height 32
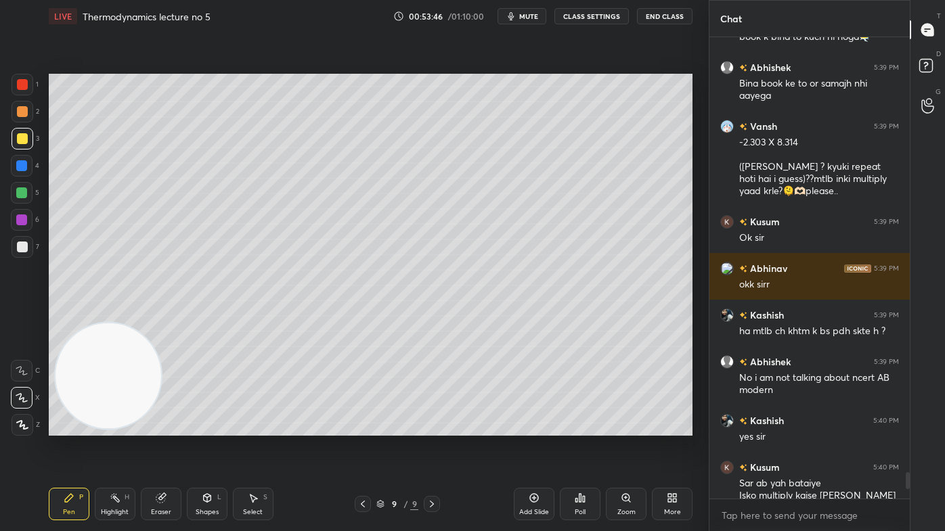
click at [531, 20] on span "mute" at bounding box center [528, 16] width 19 height 9
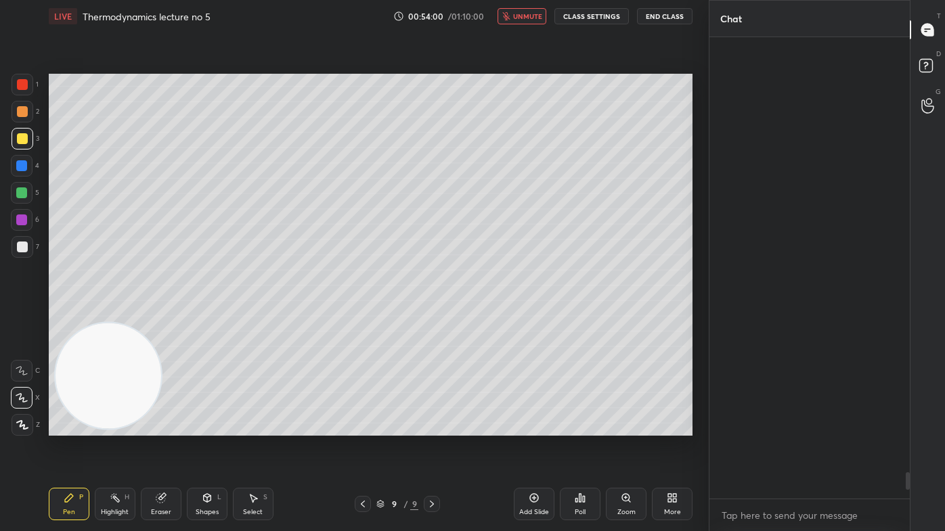
scroll to position [11906, 0]
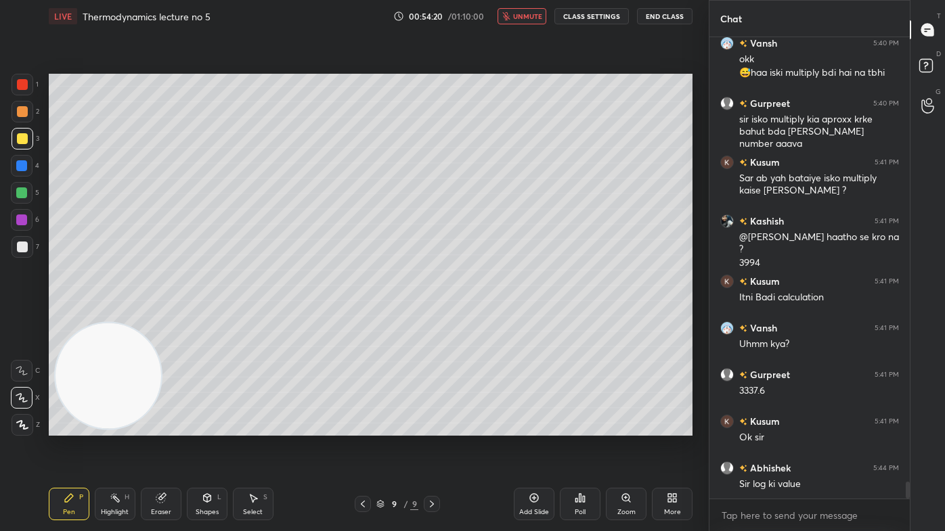
click at [510, 16] on icon "button" at bounding box center [506, 16] width 8 height 8
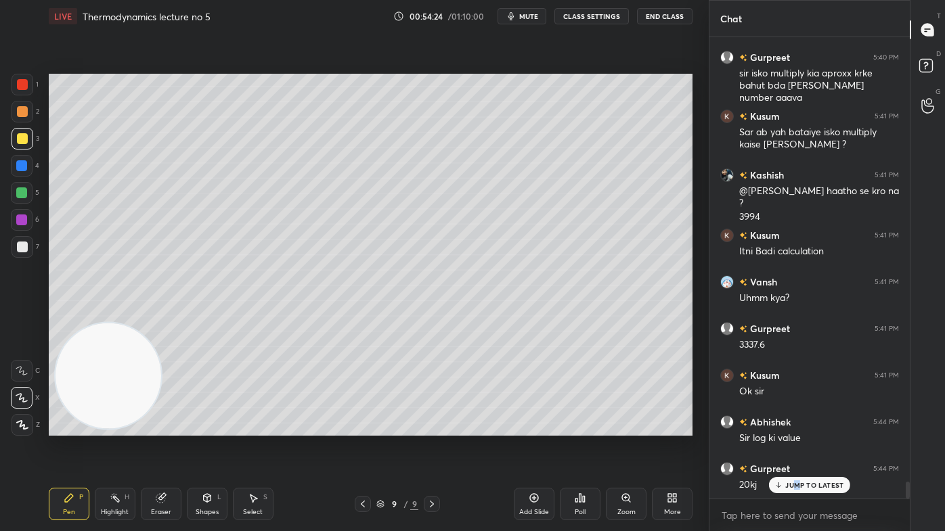
click at [797, 427] on p "JUMP TO LATEST" at bounding box center [814, 485] width 58 height 8
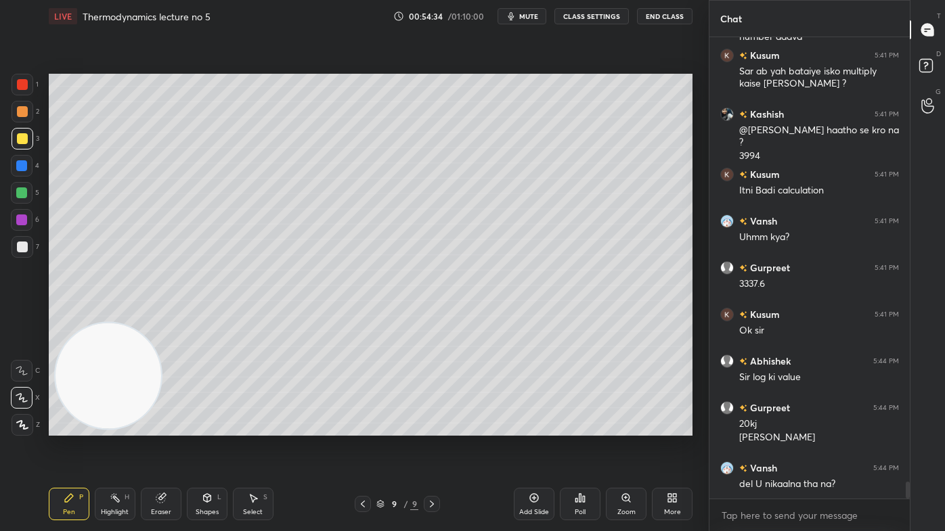
scroll to position [12059, 0]
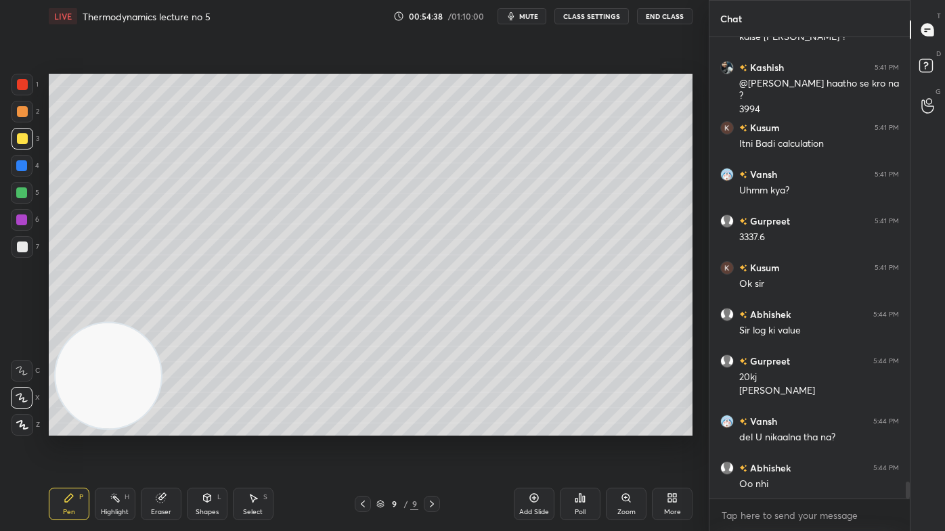
click at [162, 427] on icon at bounding box center [160, 498] width 9 height 9
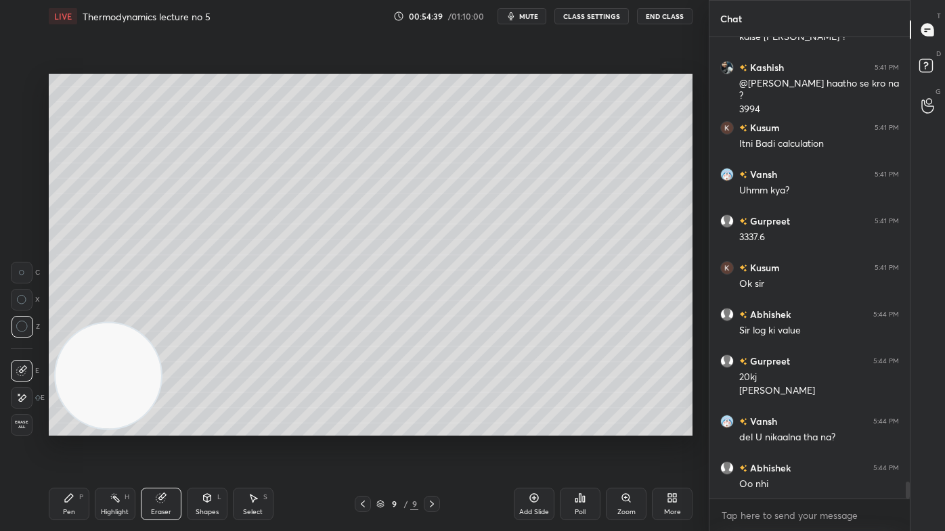
scroll to position [12106, 0]
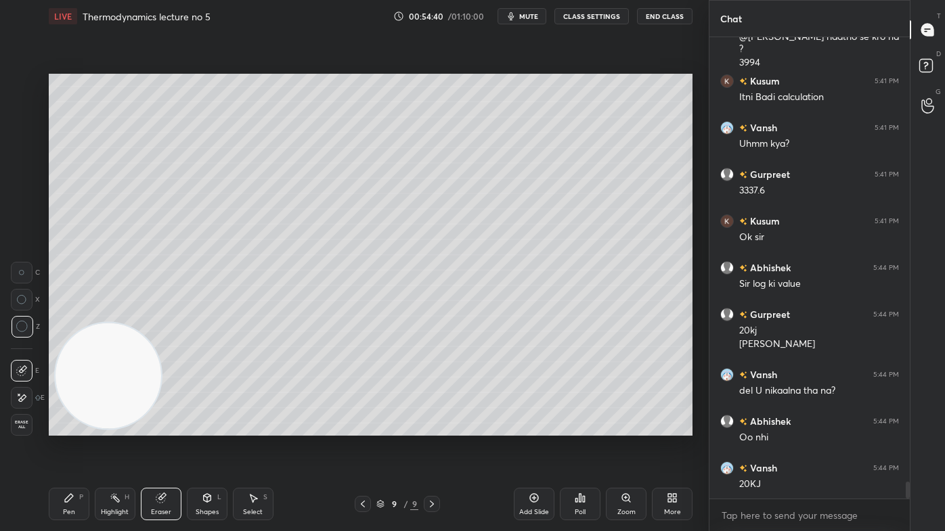
drag, startPoint x: 64, startPoint y: 500, endPoint x: 85, endPoint y: 447, distance: 55.9
click at [62, 427] on div "Pen P" at bounding box center [69, 504] width 41 height 32
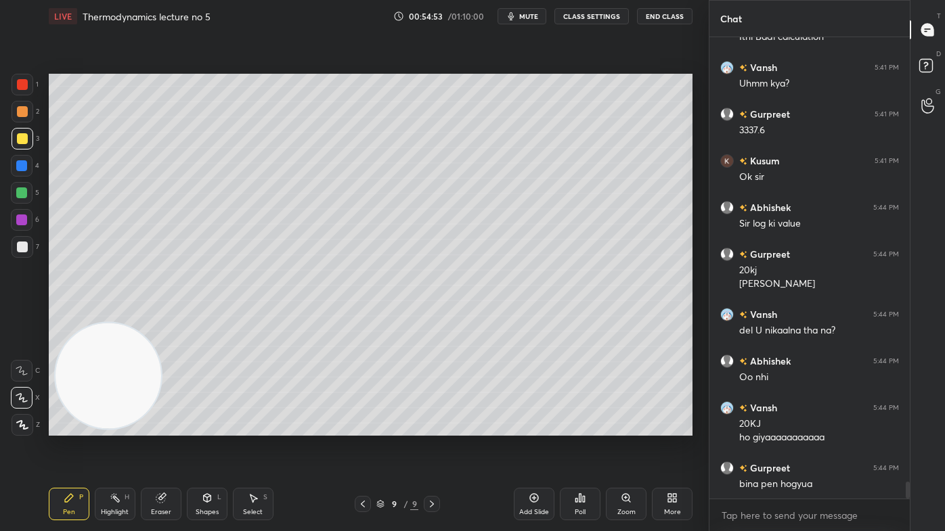
scroll to position [12213, 0]
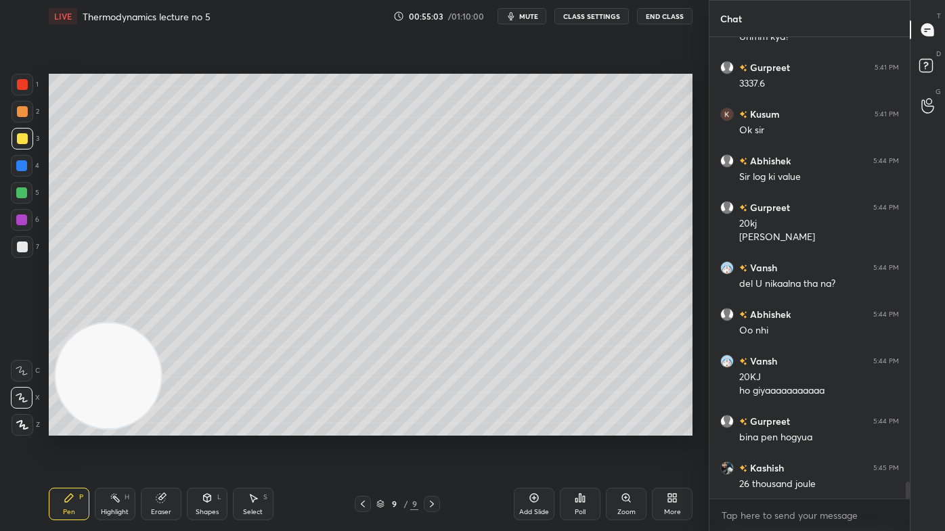
click at [160, 427] on div "Eraser" at bounding box center [161, 512] width 20 height 7
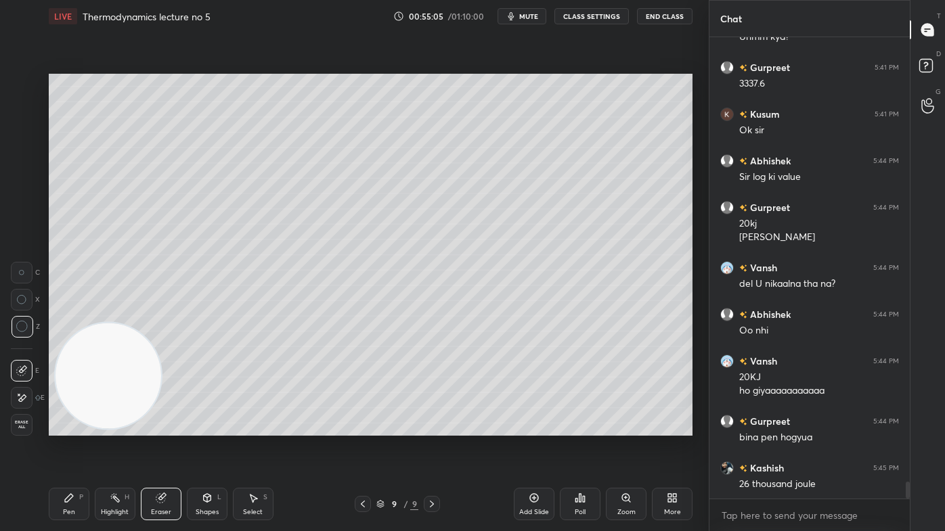
click at [69, 427] on div "Pen" at bounding box center [69, 512] width 12 height 7
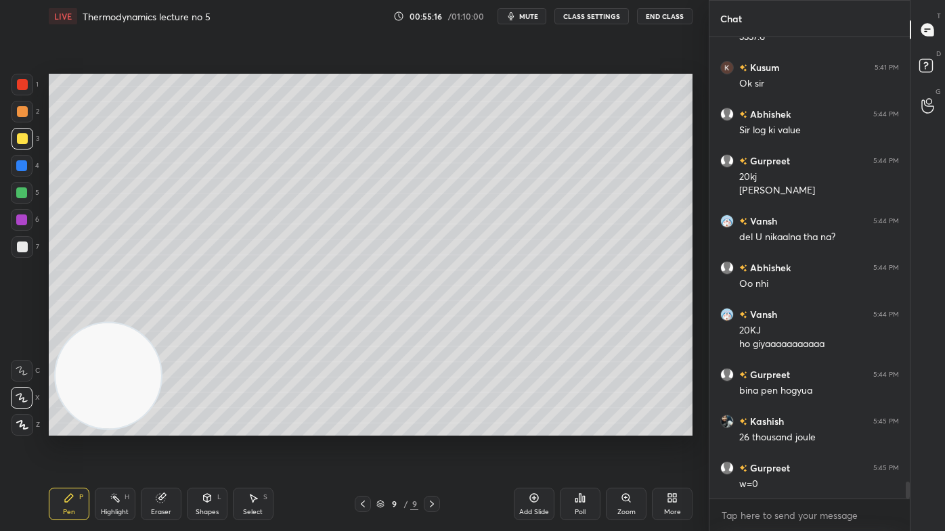
scroll to position [12273, 0]
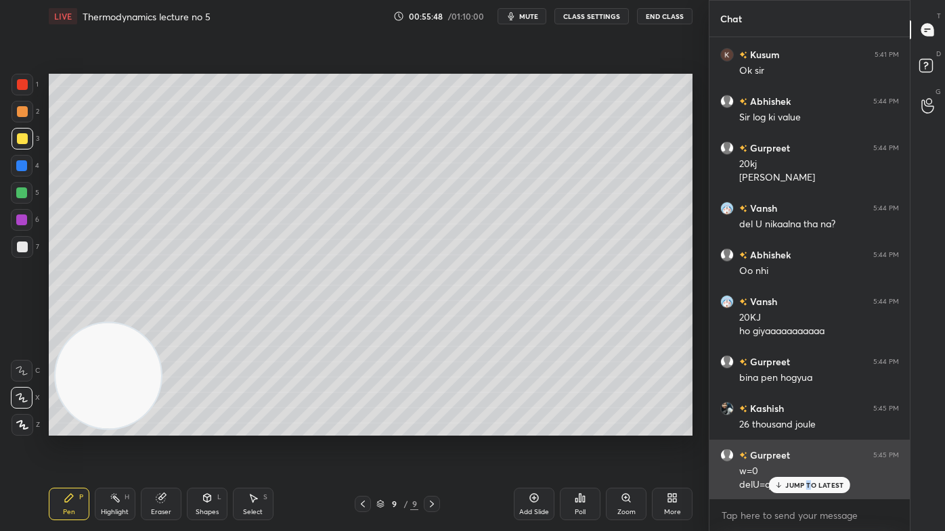
drag, startPoint x: 808, startPoint y: 491, endPoint x: 812, endPoint y: 498, distance: 8.5
click at [808, 427] on div "JUMP TO LATEST" at bounding box center [809, 485] width 81 height 16
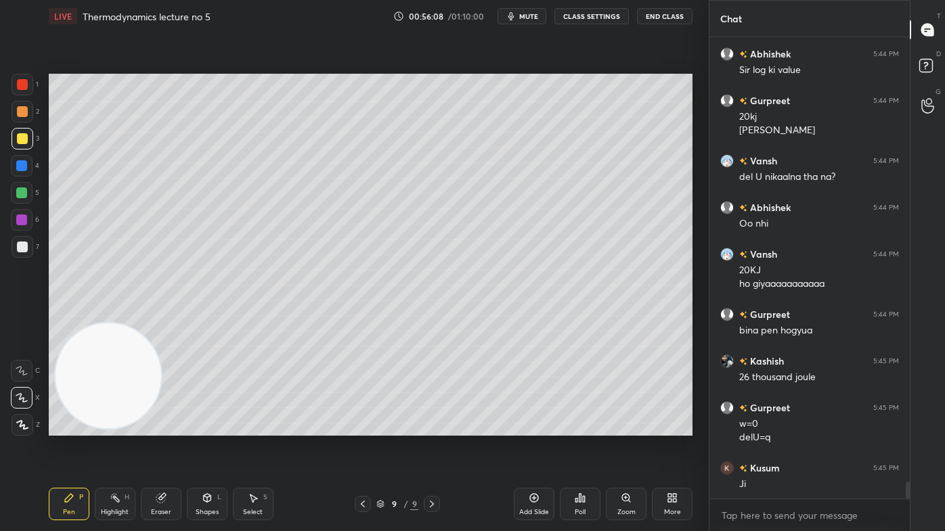
click at [20, 242] on div at bounding box center [22, 247] width 11 height 11
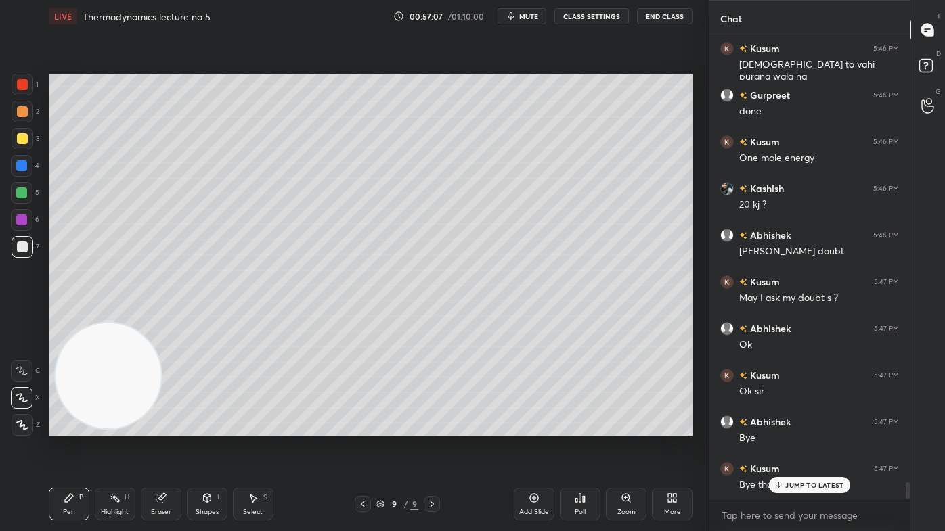
scroll to position [12939, 0]
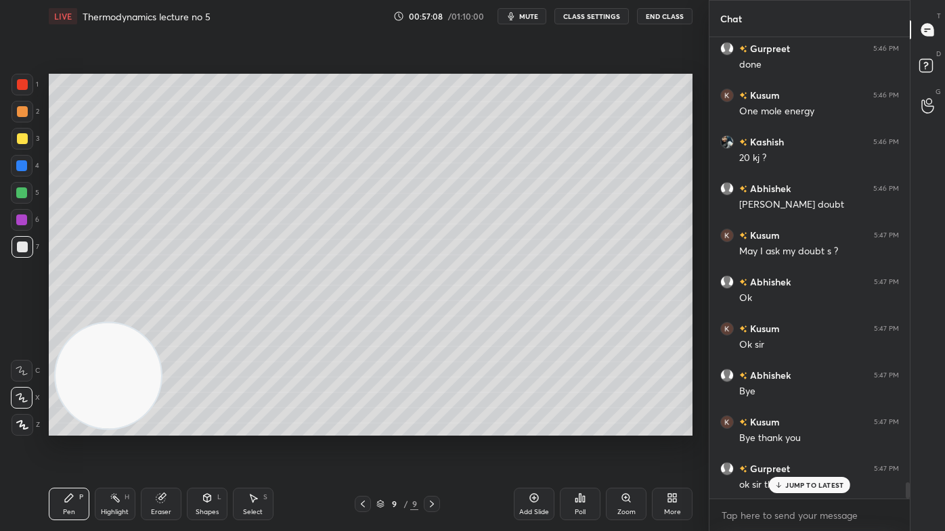
click at [663, 12] on button "End Class" at bounding box center [665, 16] width 56 height 16
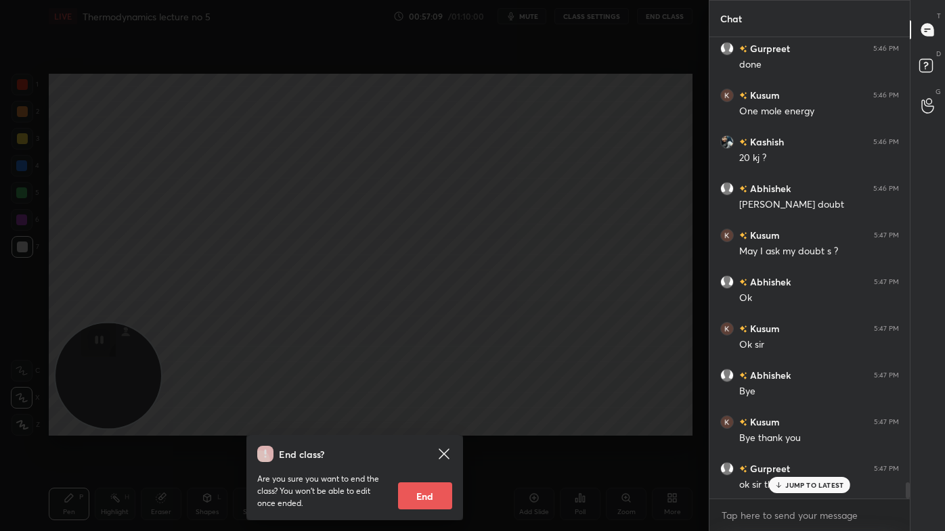
click at [687, 168] on div "End class? Are you sure you want to end the class? You won’t be able to edit on…" at bounding box center [354, 265] width 709 height 531
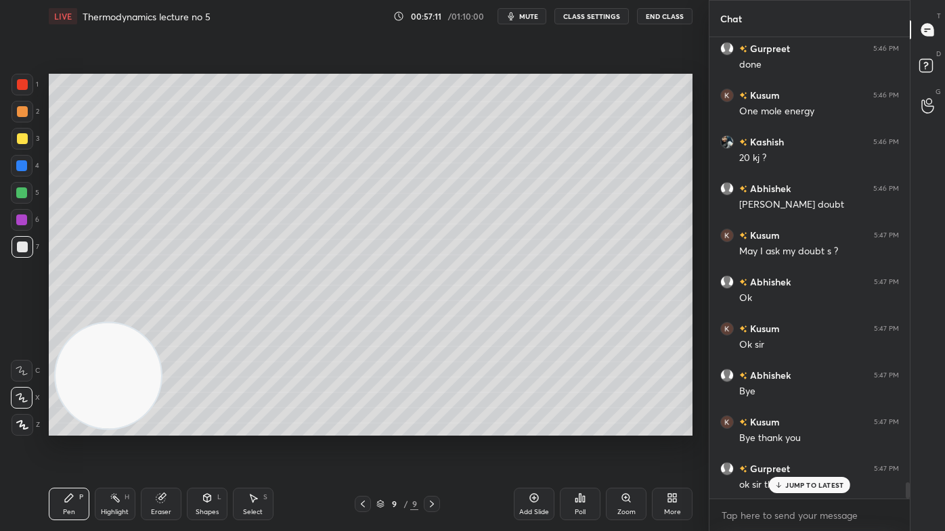
scroll to position [12986, 0]
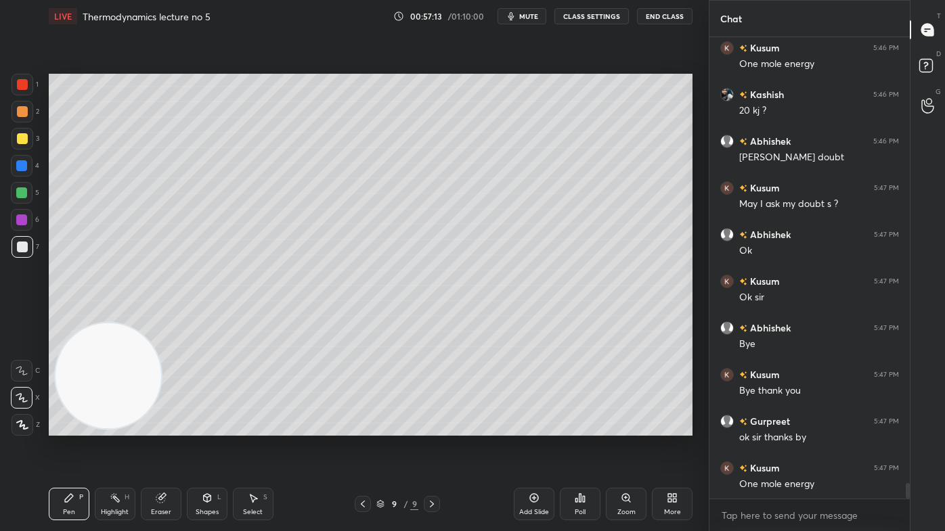
click at [667, 14] on button "End Class" at bounding box center [665, 16] width 56 height 16
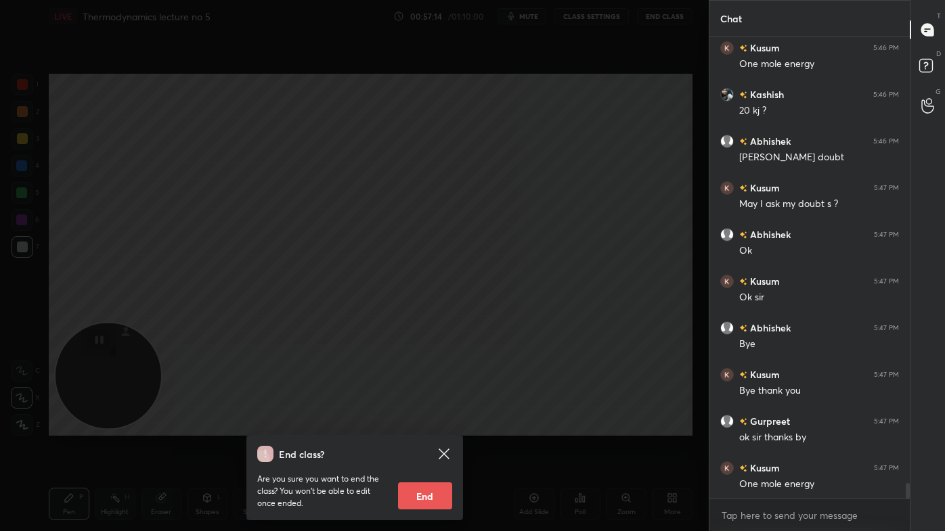
click at [424, 427] on button "End" at bounding box center [425, 496] width 54 height 27
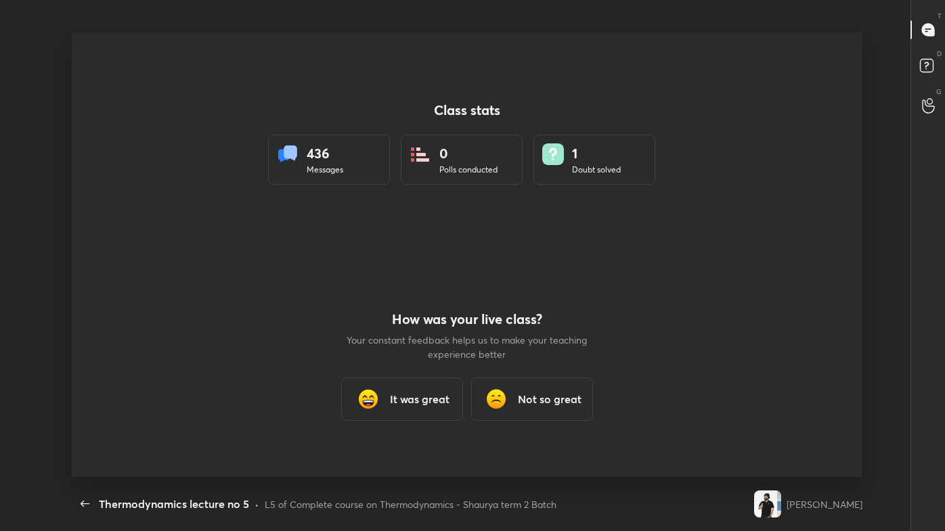
scroll to position [67246, 66757]
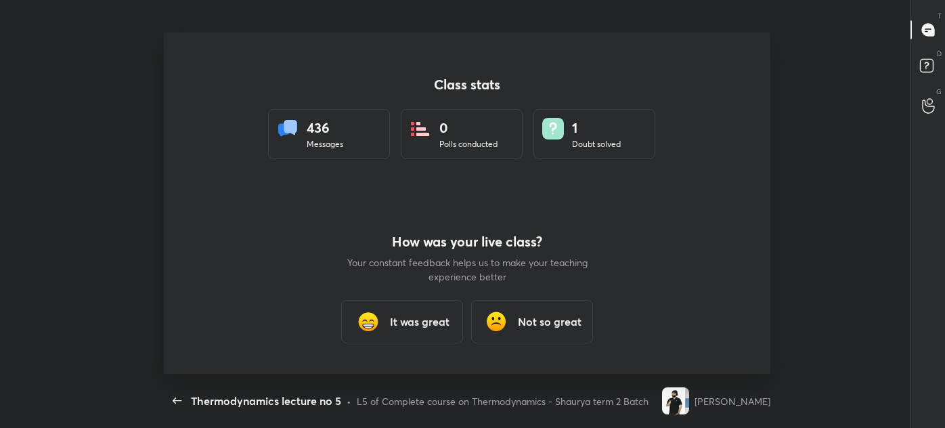
type textarea "x"
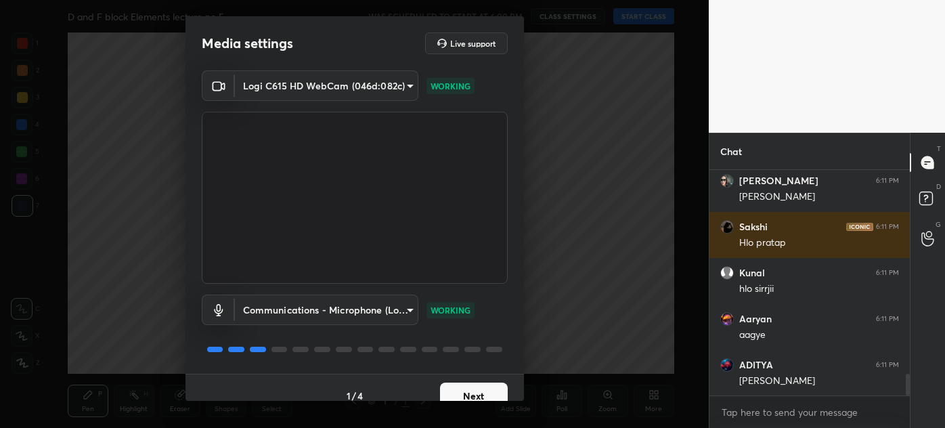
scroll to position [2100, 0]
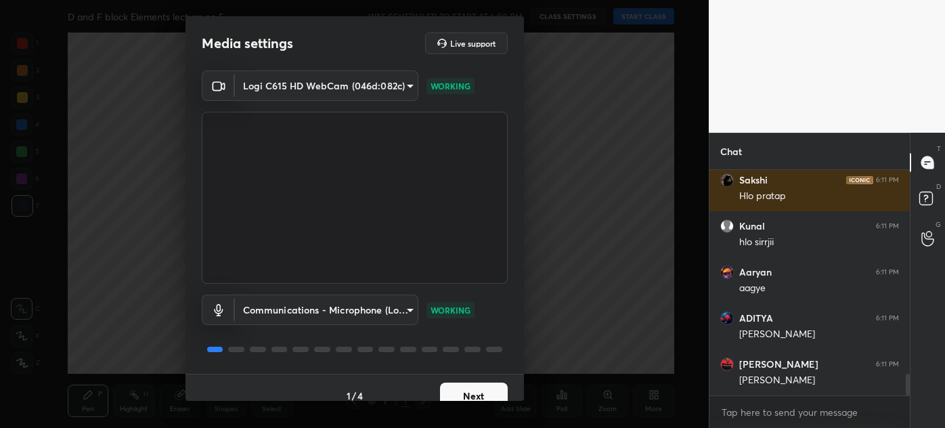
click at [475, 395] on button "Next" at bounding box center [474, 395] width 68 height 27
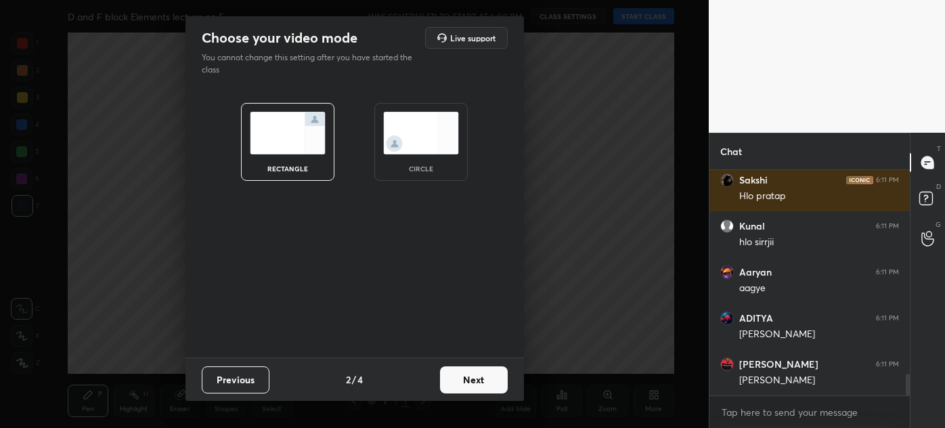
click at [406, 137] on img at bounding box center [421, 133] width 76 height 43
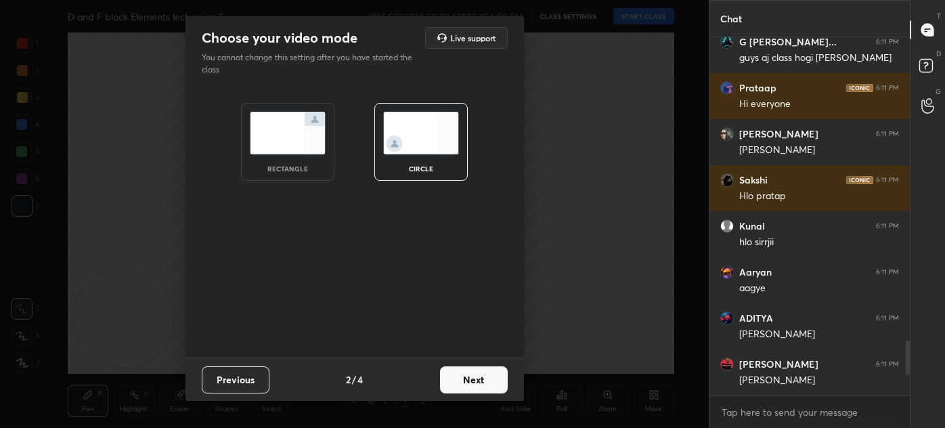
scroll to position [2014, 0]
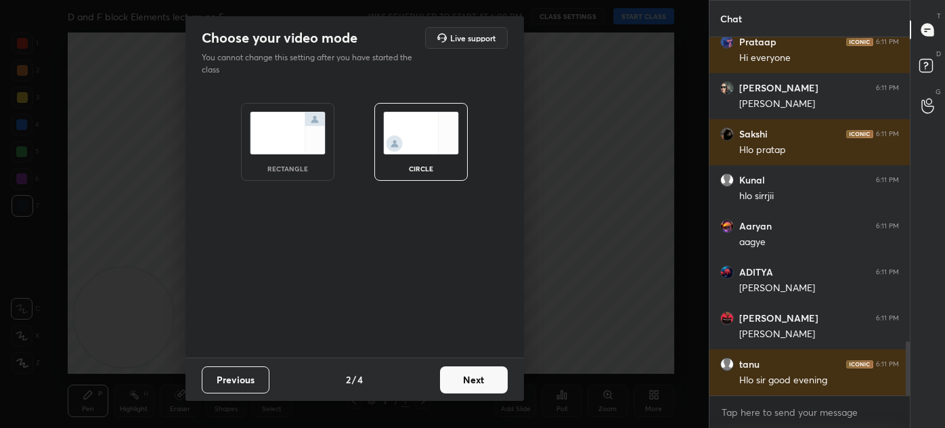
click at [469, 372] on button "Next" at bounding box center [474, 379] width 68 height 27
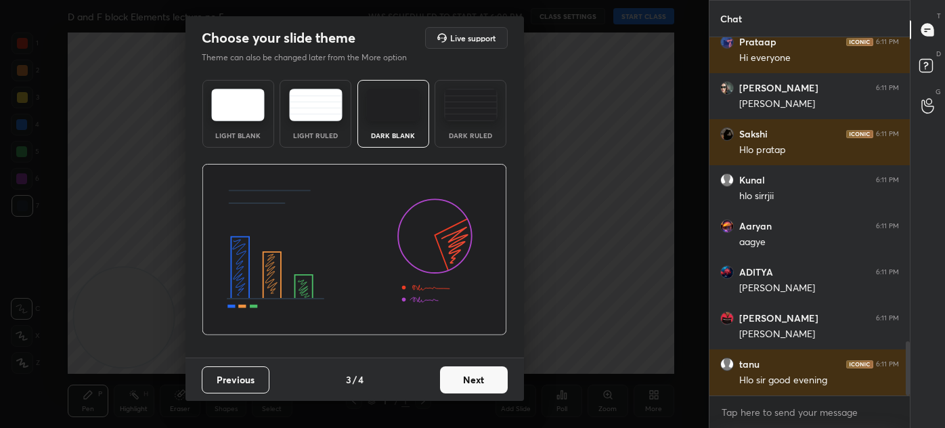
scroll to position [2059, 0]
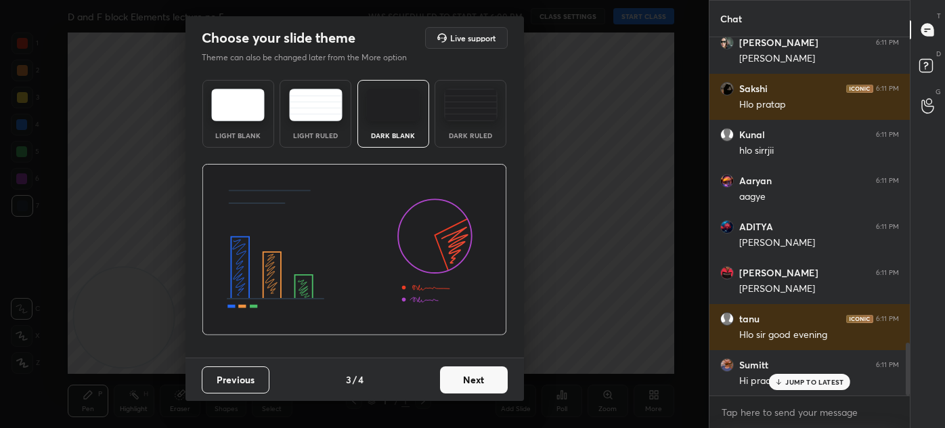
drag, startPoint x: 467, startPoint y: 108, endPoint x: 468, endPoint y: 126, distance: 18.3
click at [467, 108] on img at bounding box center [470, 105] width 53 height 32
click at [489, 382] on button "Next" at bounding box center [474, 379] width 68 height 27
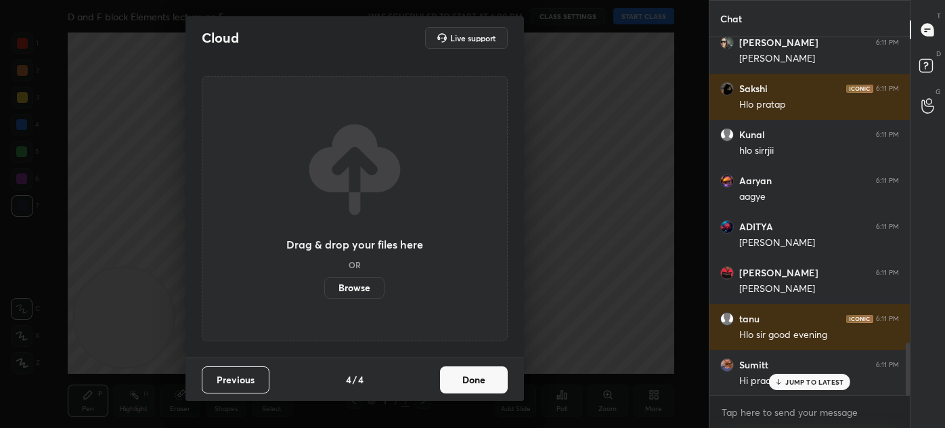
drag, startPoint x: 477, startPoint y: 386, endPoint x: 491, endPoint y: 381, distance: 15.0
click at [476, 386] on button "Done" at bounding box center [474, 379] width 68 height 27
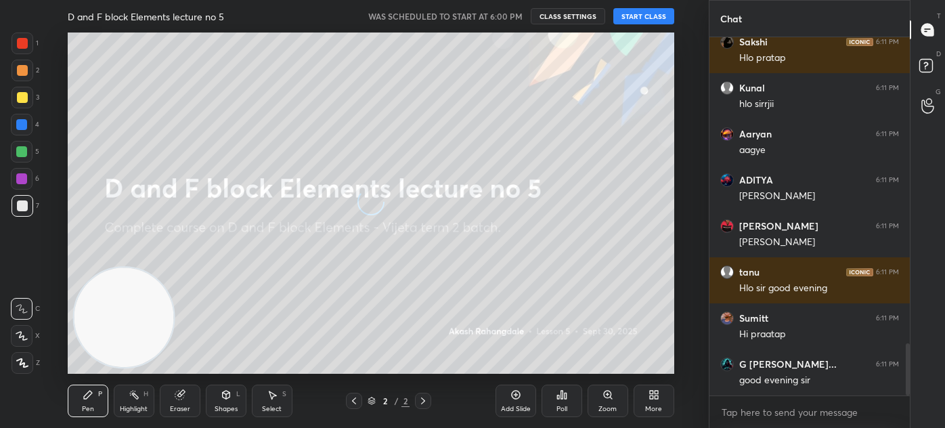
scroll to position [2151, 0]
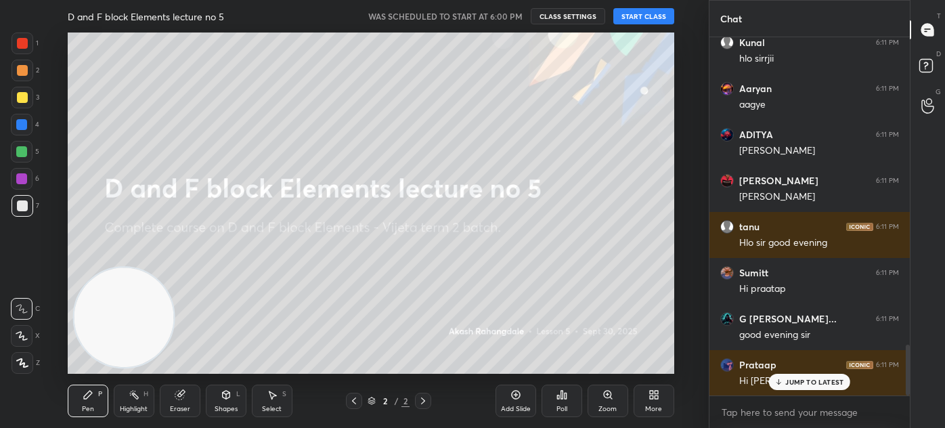
click at [646, 12] on button "START CLASS" at bounding box center [643, 16] width 61 height 16
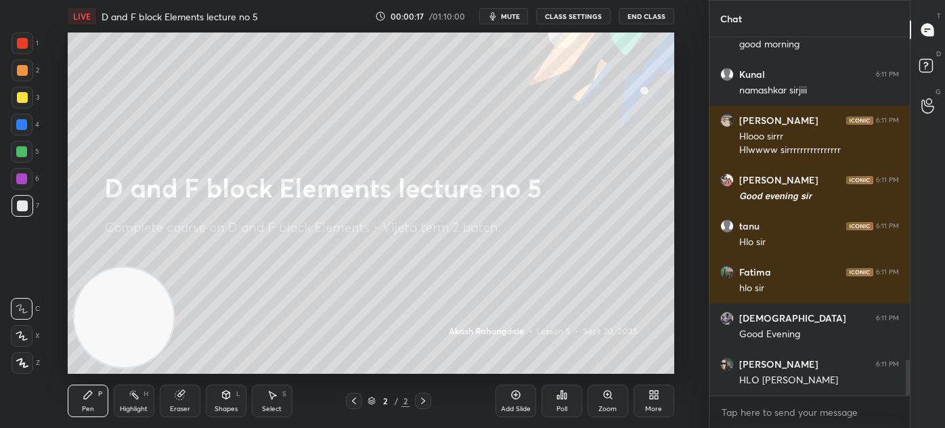
scroll to position [3272, 0]
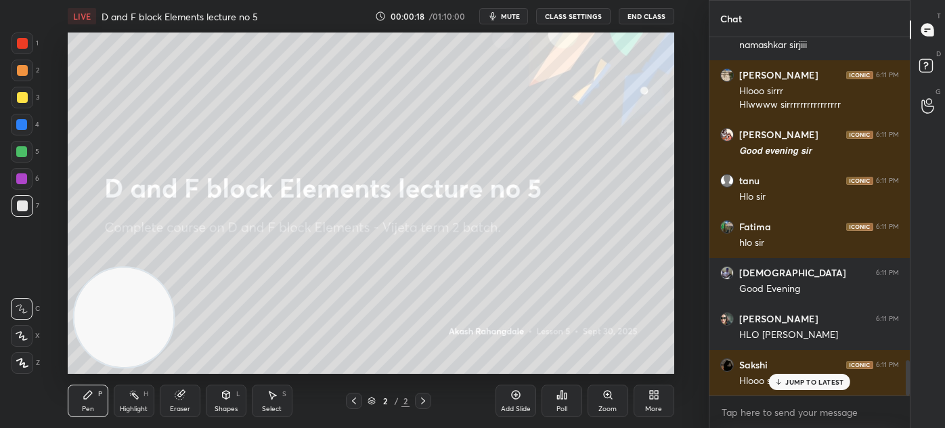
click at [507, 19] on span "mute" at bounding box center [510, 16] width 19 height 9
click at [526, 403] on div "Add Slide" at bounding box center [516, 400] width 41 height 32
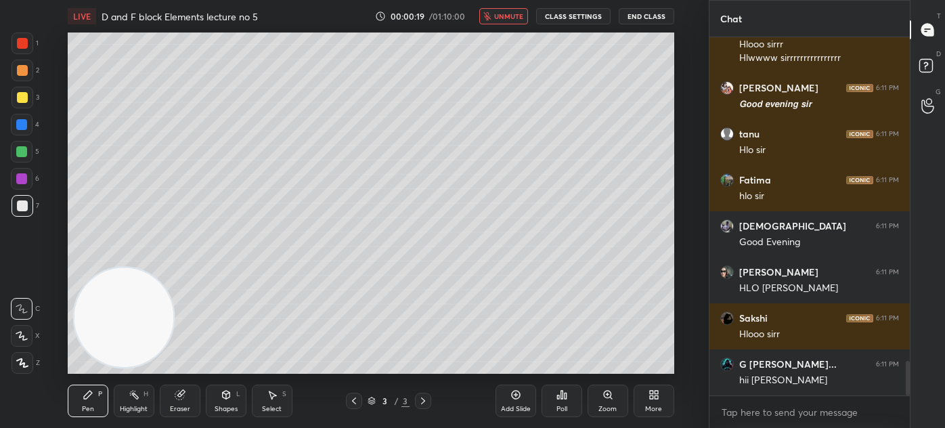
click at [513, 19] on span "unmute" at bounding box center [508, 16] width 29 height 9
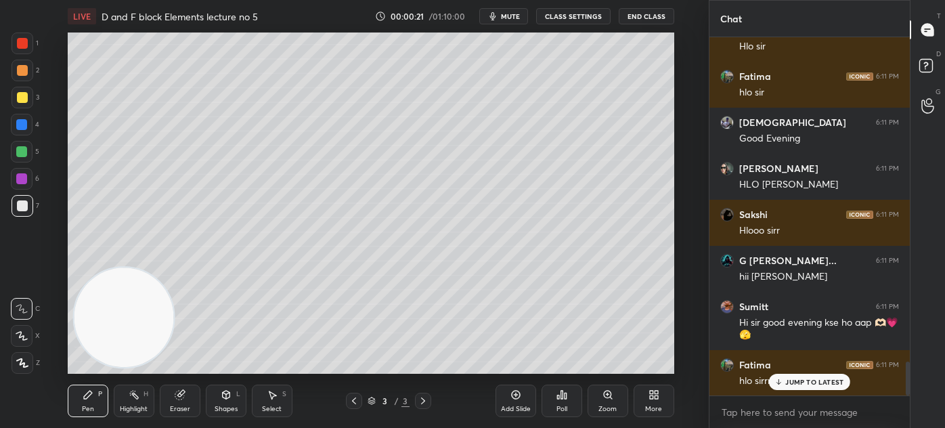
click at [496, 18] on icon "button" at bounding box center [492, 16] width 6 height 8
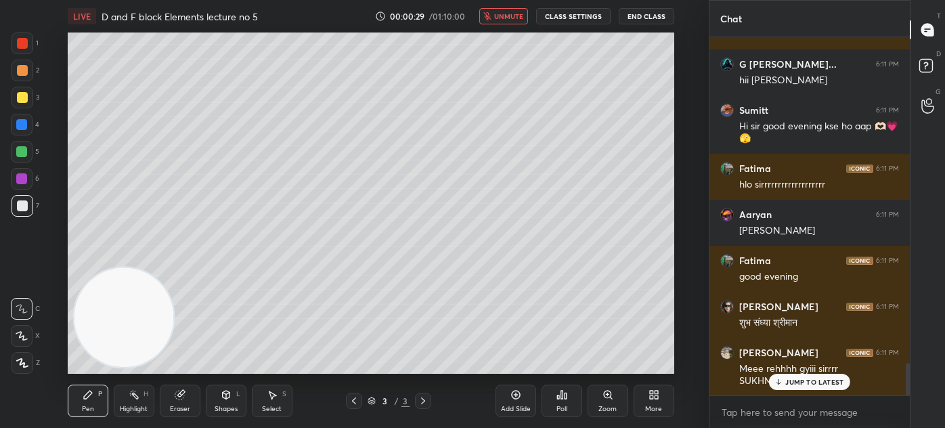
click at [507, 18] on span "unmute" at bounding box center [508, 16] width 29 height 9
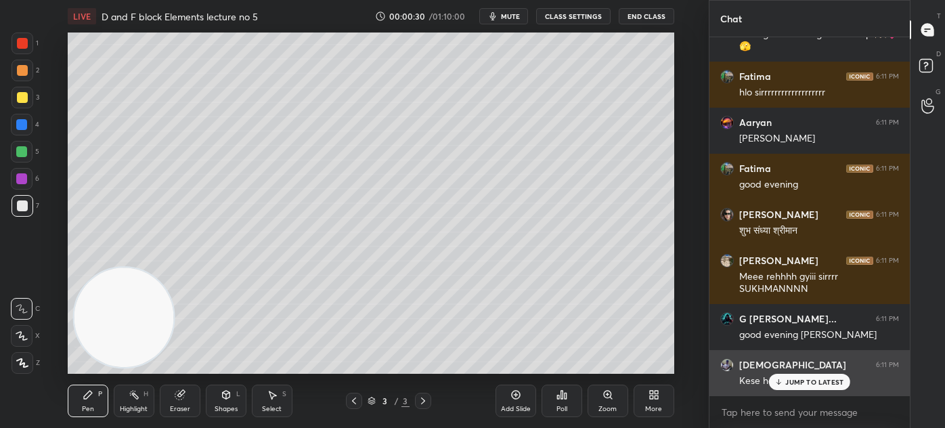
click at [804, 380] on p "JUMP TO LATEST" at bounding box center [814, 382] width 58 height 8
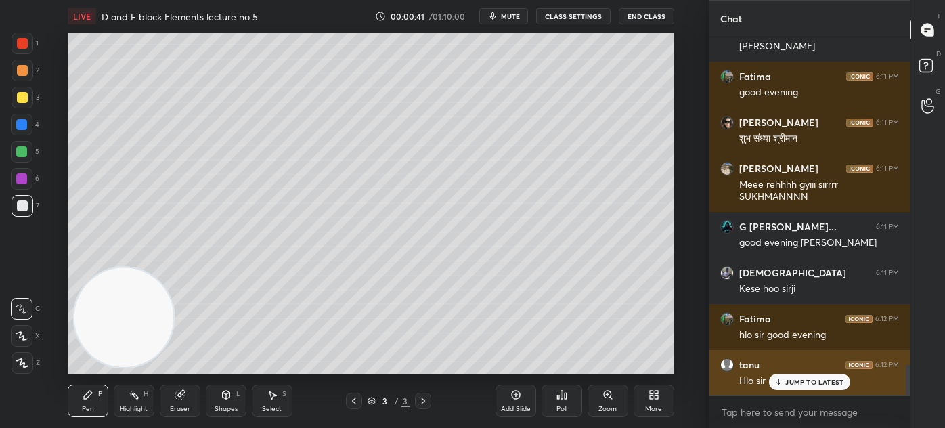
click at [801, 381] on p "JUMP TO LATEST" at bounding box center [814, 382] width 58 height 8
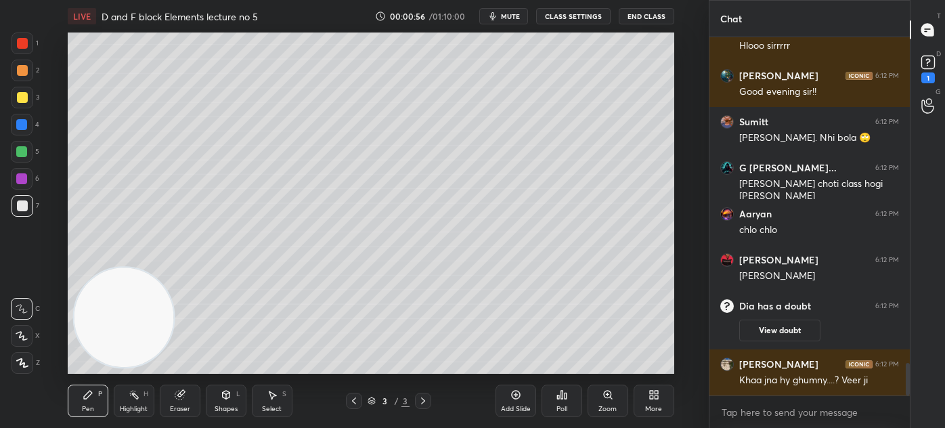
scroll to position [3601, 0]
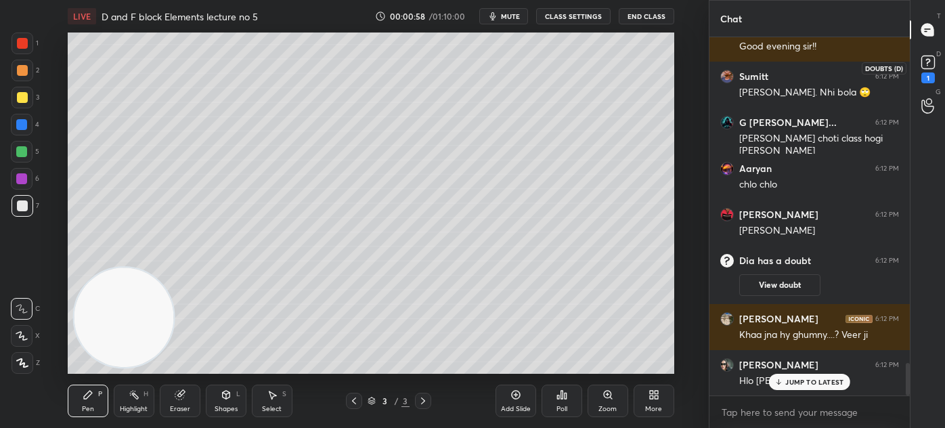
click at [927, 67] on rect at bounding box center [927, 62] width 13 height 13
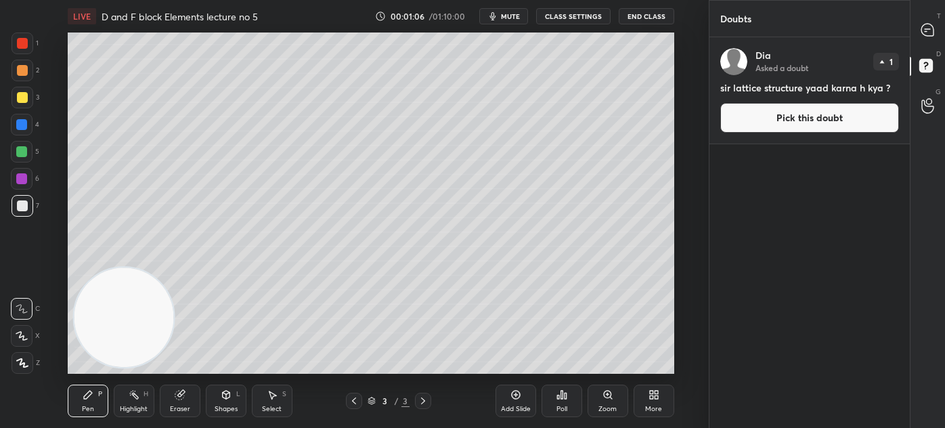
click at [927, 25] on icon at bounding box center [927, 30] width 12 height 12
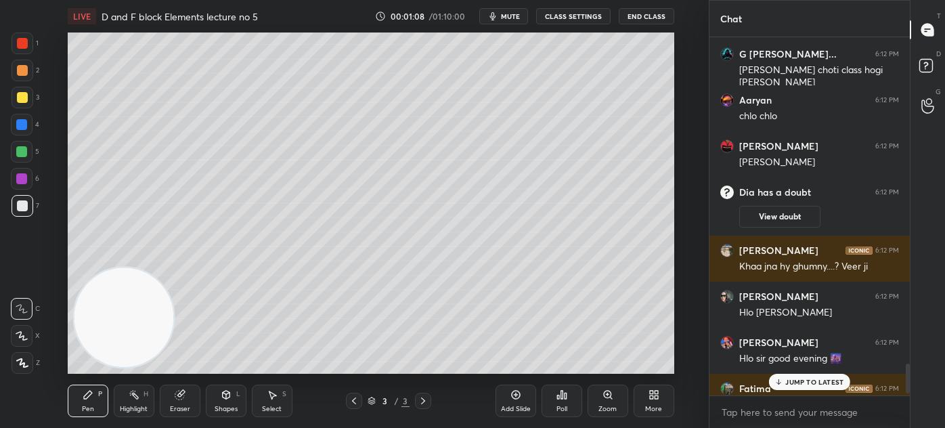
scroll to position [4025, 0]
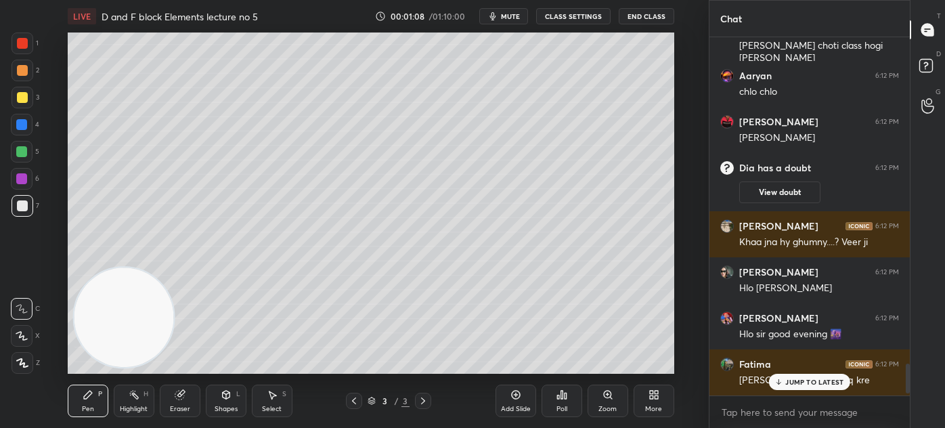
click at [514, 16] on span "mute" at bounding box center [510, 16] width 19 height 9
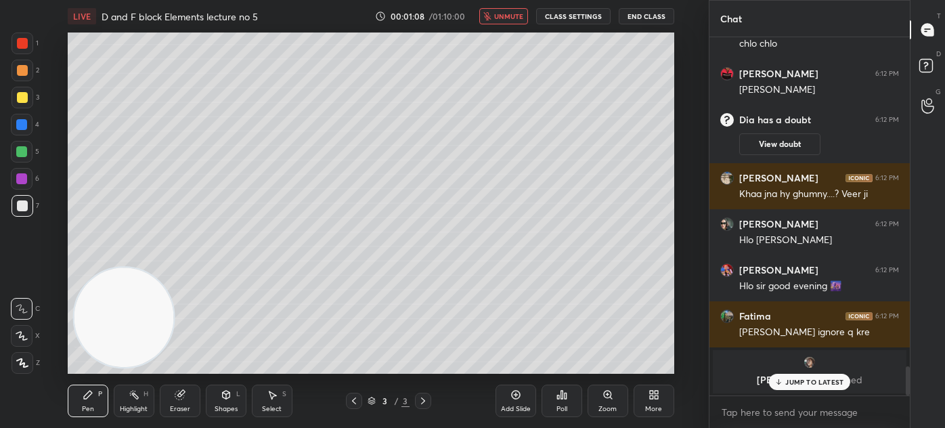
click at [509, 14] on span "unmute" at bounding box center [508, 16] width 29 height 9
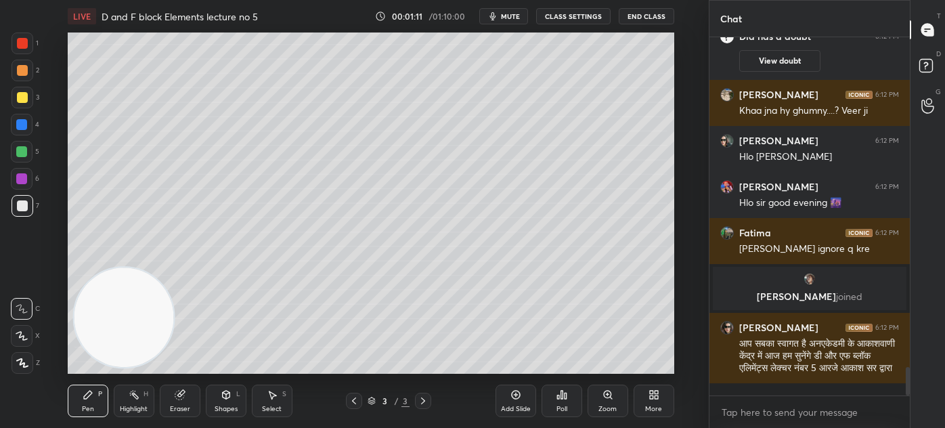
scroll to position [4154, 0]
click at [508, 16] on span "mute" at bounding box center [510, 16] width 19 height 9
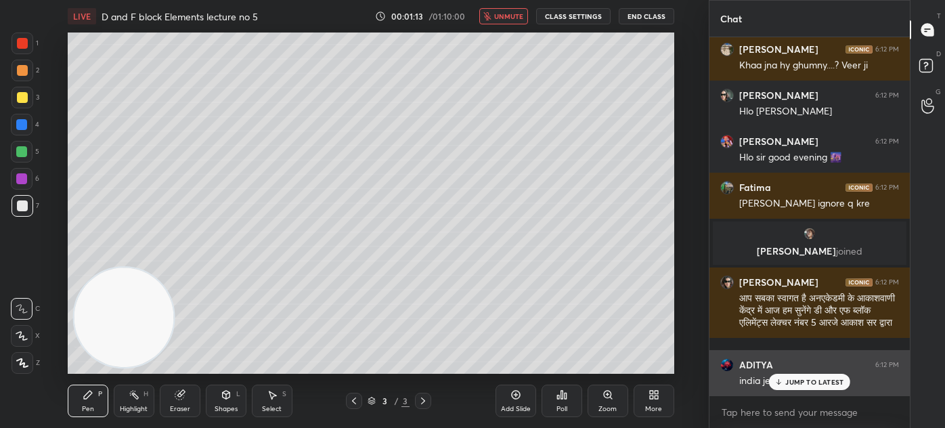
drag, startPoint x: 810, startPoint y: 376, endPoint x: 832, endPoint y: 353, distance: 31.1
click at [810, 375] on div "JUMP TO LATEST" at bounding box center [809, 382] width 81 height 16
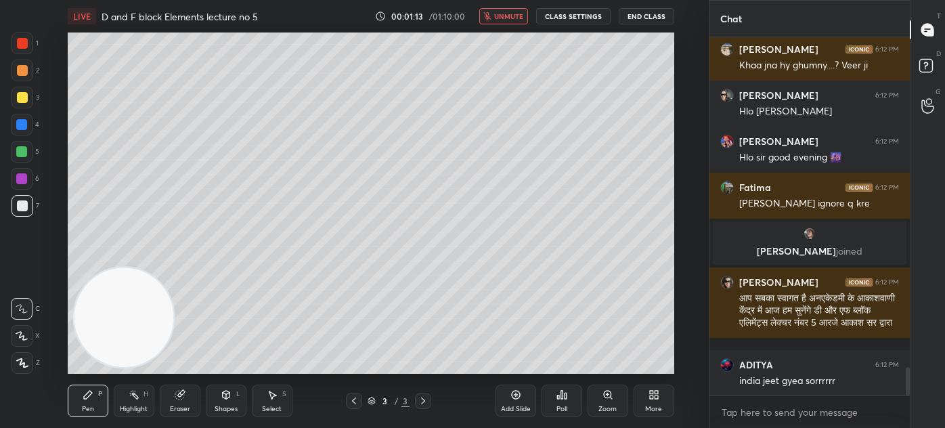
click at [16, 95] on div at bounding box center [23, 98] width 22 height 22
click at [20, 338] on div at bounding box center [22, 336] width 22 height 22
click at [84, 403] on div "Pen P" at bounding box center [88, 400] width 41 height 32
click at [511, 12] on span "unmute" at bounding box center [508, 16] width 29 height 9
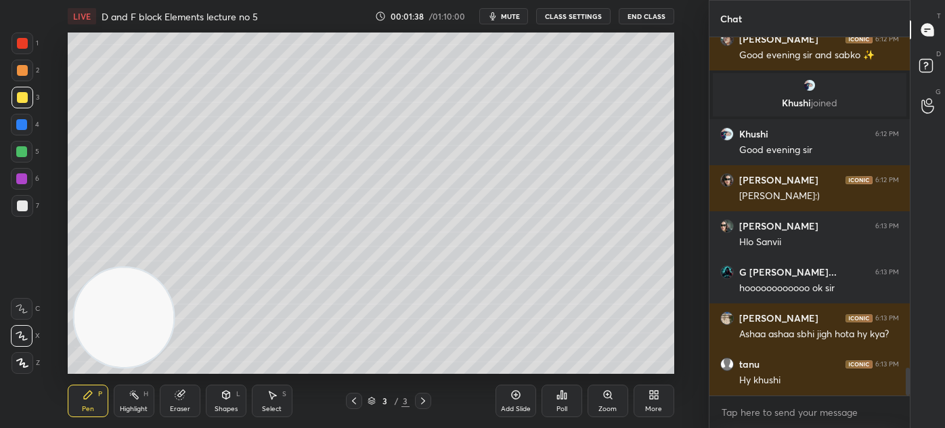
scroll to position [4269, 0]
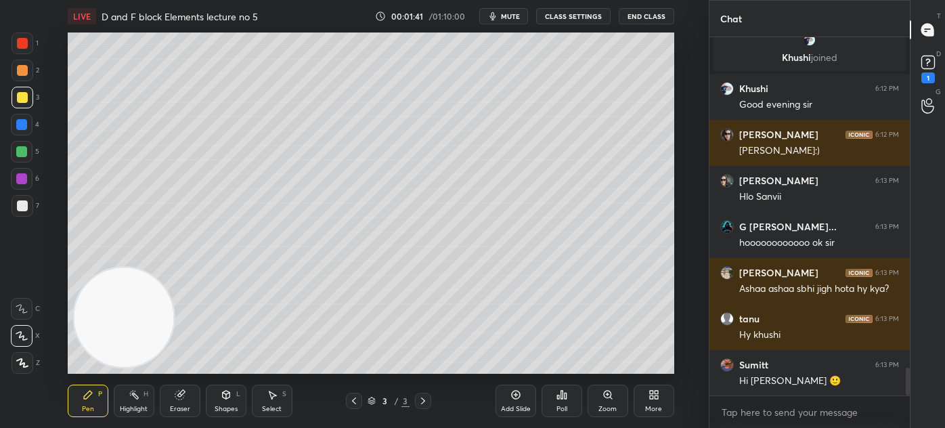
click at [567, 10] on button "CLASS SETTINGS" at bounding box center [573, 16] width 74 height 16
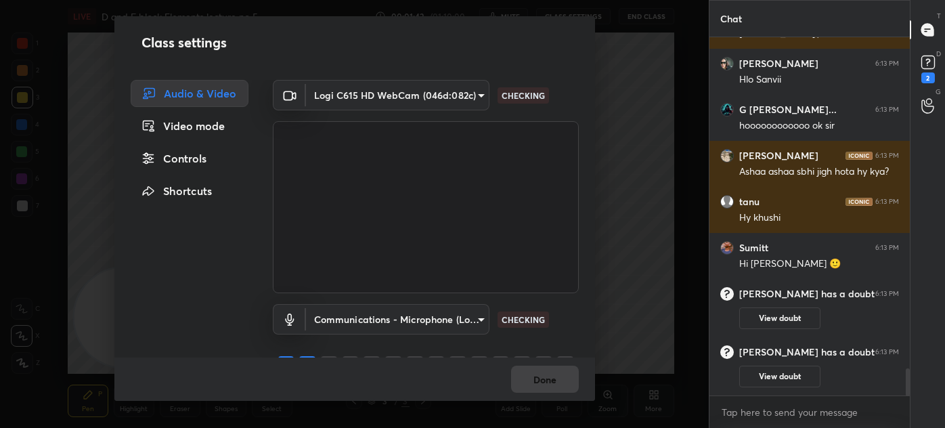
click at [206, 154] on div "Controls" at bounding box center [190, 158] width 118 height 27
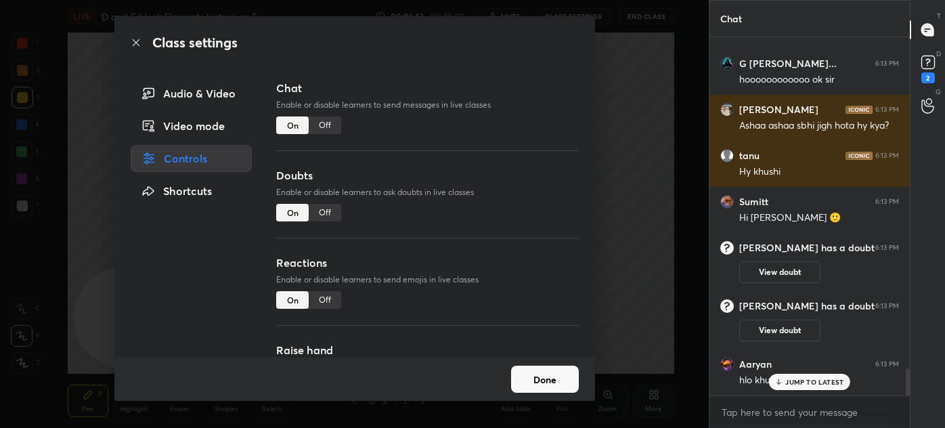
scroll to position [4334, 0]
drag, startPoint x: 320, startPoint y: 303, endPoint x: 336, endPoint y: 290, distance: 20.3
click at [320, 303] on div "Off" at bounding box center [325, 300] width 32 height 18
click at [320, 125] on div "Off" at bounding box center [325, 125] width 32 height 18
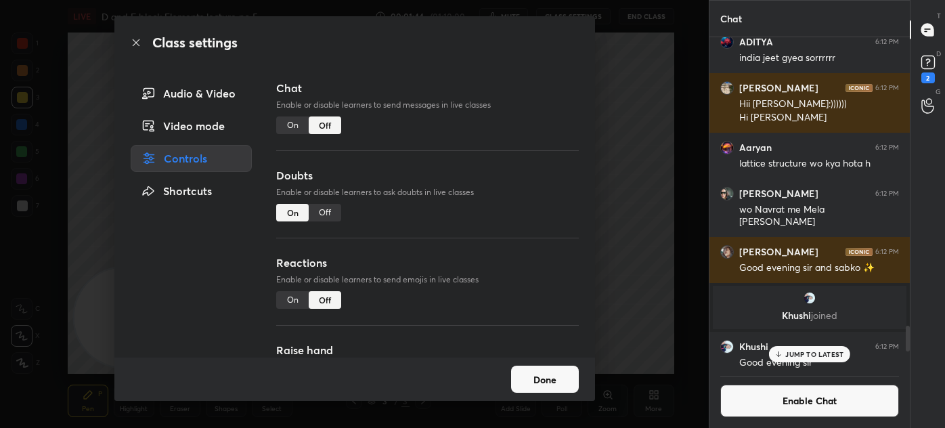
drag, startPoint x: 611, startPoint y: 117, endPoint x: 608, endPoint y: 111, distance: 7.0
click at [613, 116] on div "Class settings Audio & Video Video mode Controls Shortcuts Chat Enable or disab…" at bounding box center [354, 214] width 709 height 428
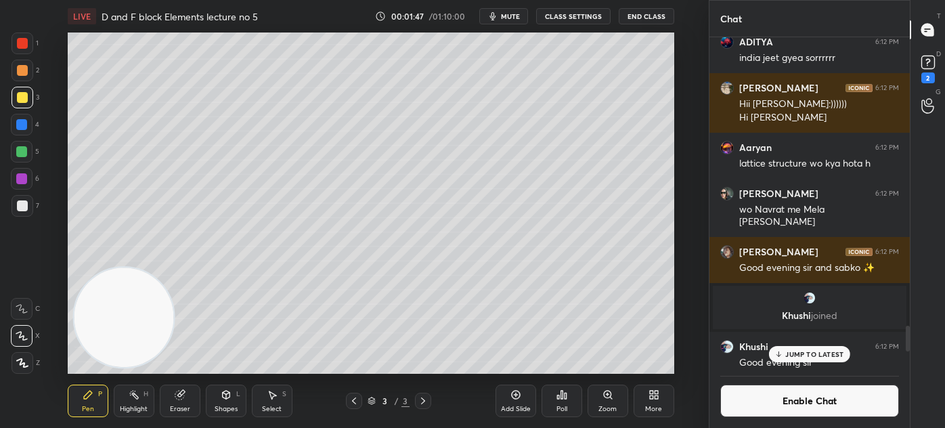
click at [21, 106] on div at bounding box center [23, 98] width 22 height 22
click at [507, 10] on button "mute" at bounding box center [503, 16] width 49 height 16
click at [173, 408] on div "Eraser" at bounding box center [180, 408] width 20 height 7
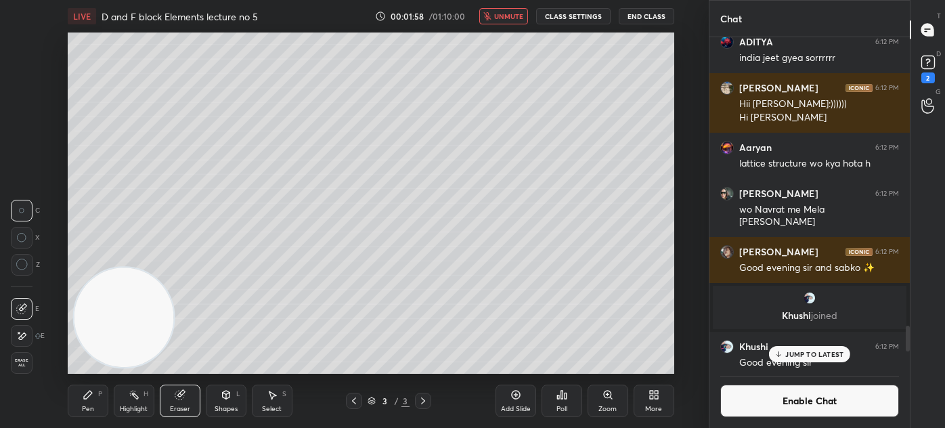
click at [13, 257] on div at bounding box center [23, 265] width 22 height 22
click at [87, 402] on div "Pen P" at bounding box center [88, 400] width 41 height 32
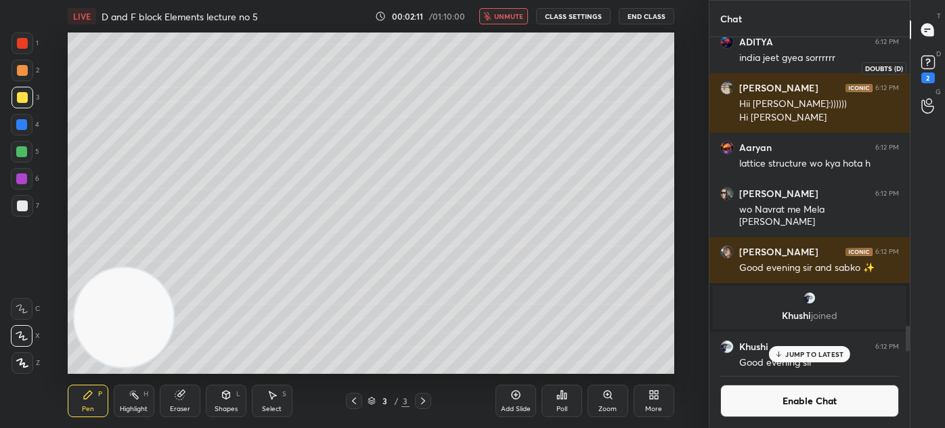
click at [926, 71] on div "2" at bounding box center [928, 67] width 20 height 31
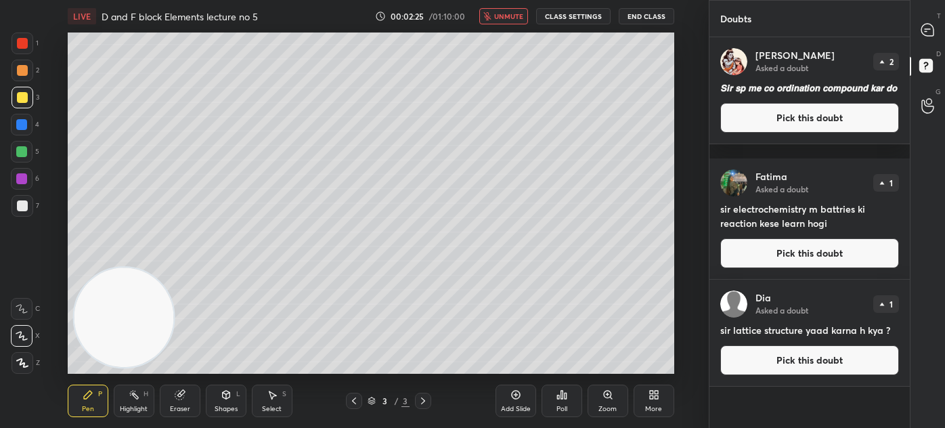
click at [508, 16] on span "unmute" at bounding box center [508, 16] width 29 height 9
click at [190, 404] on div "Eraser" at bounding box center [180, 400] width 41 height 32
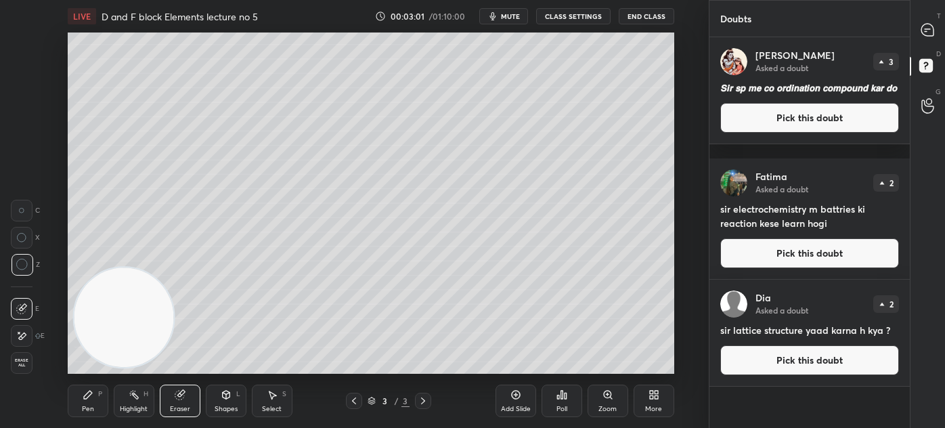
click at [95, 408] on div "Pen P" at bounding box center [88, 400] width 41 height 32
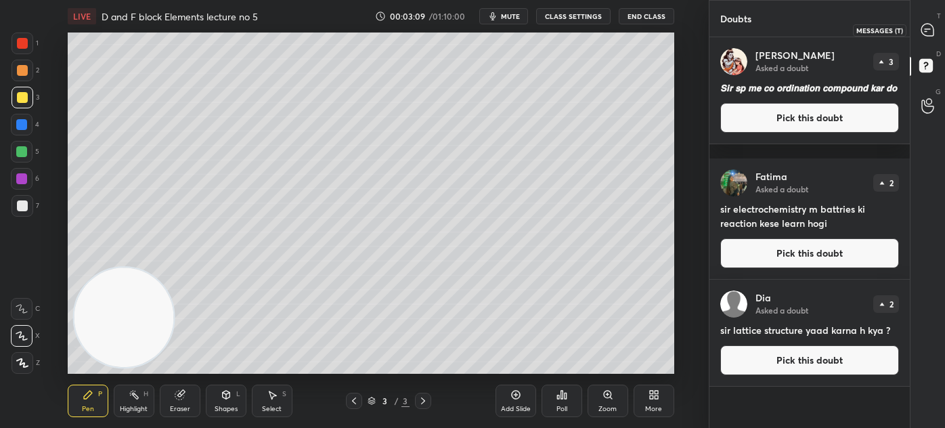
click at [926, 26] on icon at bounding box center [928, 30] width 14 height 14
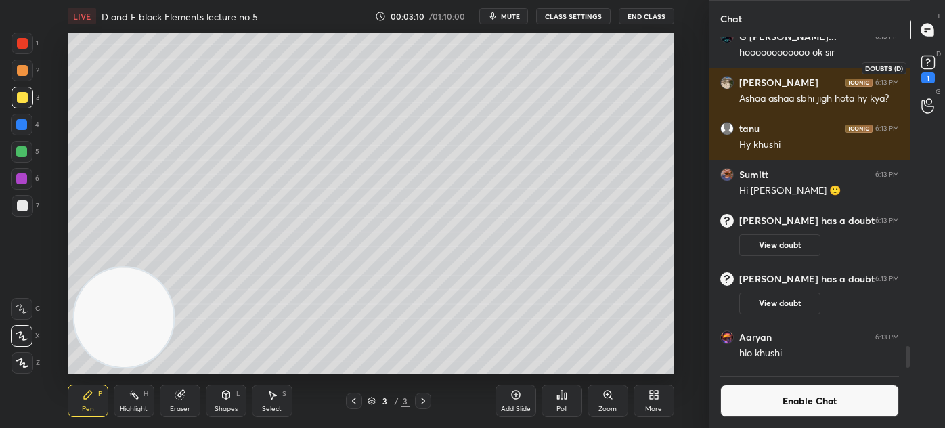
click at [930, 73] on div "1" at bounding box center [928, 77] width 14 height 11
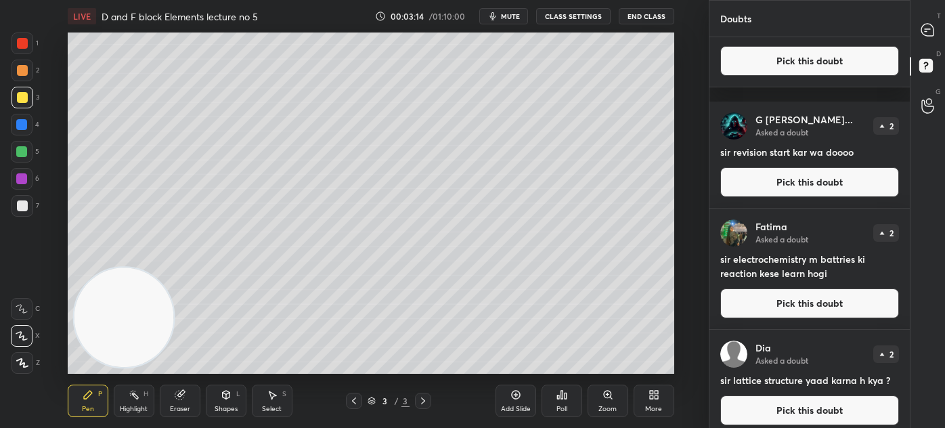
scroll to position [66, 0]
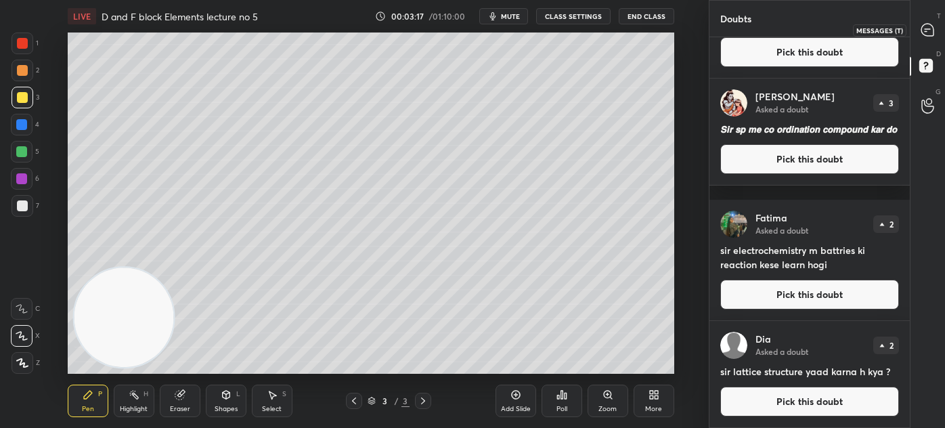
click at [927, 28] on icon at bounding box center [927, 30] width 12 height 12
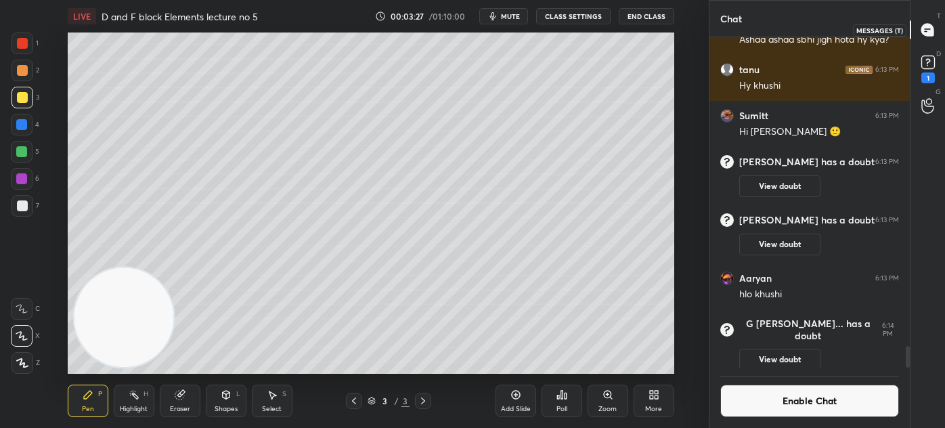
scroll to position [4500, 0]
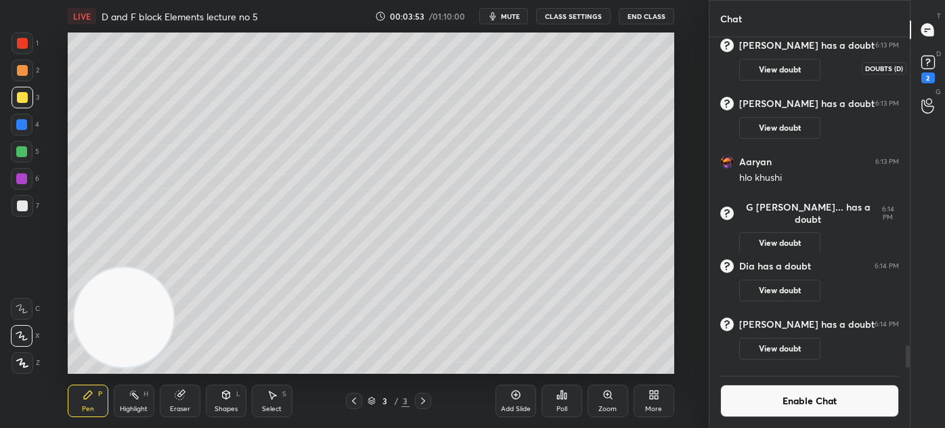
click at [928, 73] on div "2" at bounding box center [928, 77] width 14 height 11
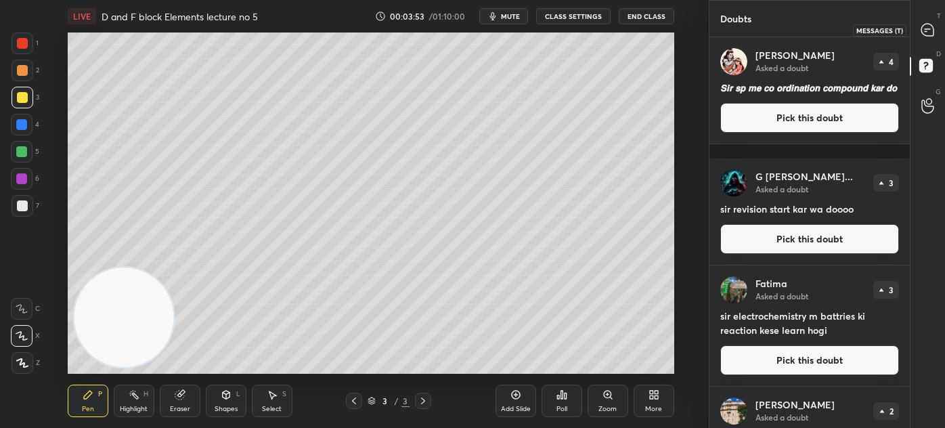
click at [923, 28] on icon at bounding box center [927, 30] width 12 height 12
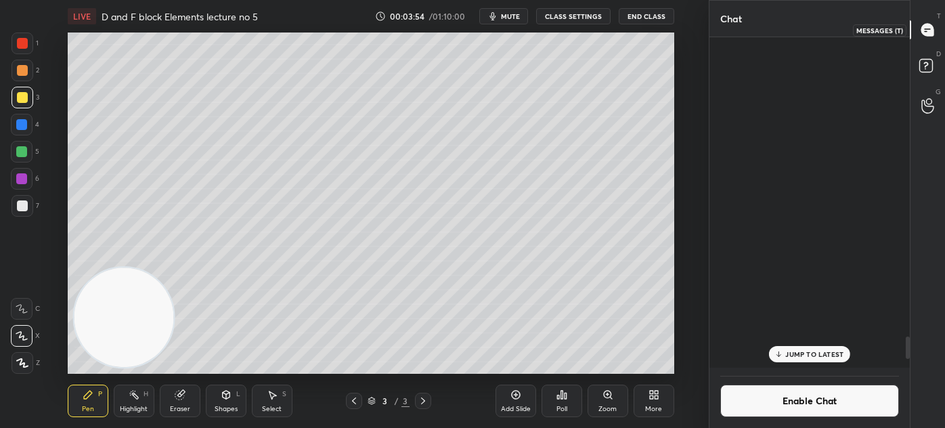
scroll to position [326, 196]
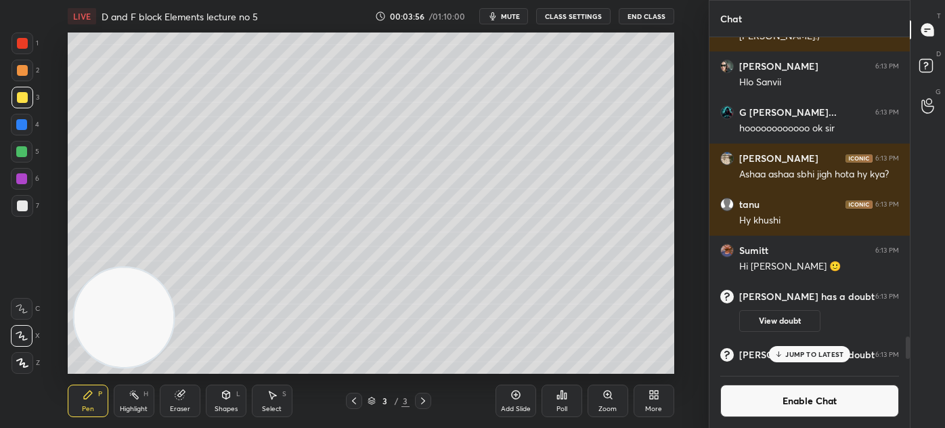
click at [567, 14] on button "CLASS SETTINGS" at bounding box center [573, 16] width 74 height 16
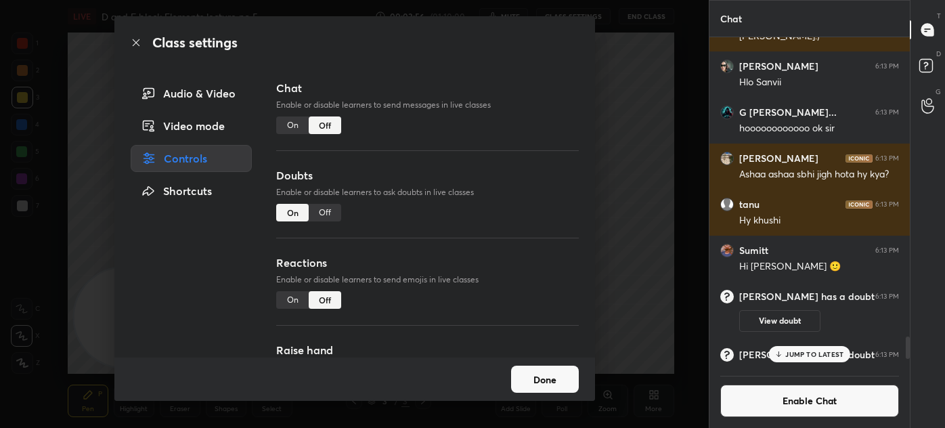
click at [661, 99] on div "Class settings Audio & Video Video mode Controls Shortcuts Chat Enable or disab…" at bounding box center [354, 214] width 709 height 428
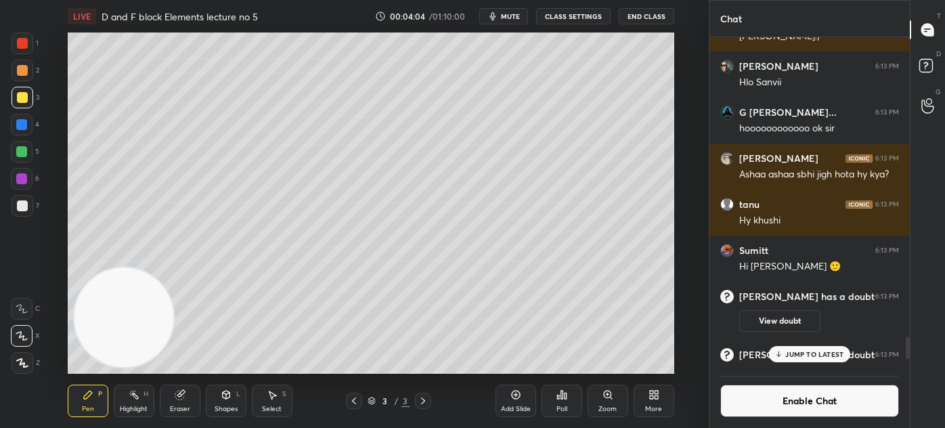
click at [175, 403] on div "Eraser" at bounding box center [180, 400] width 41 height 32
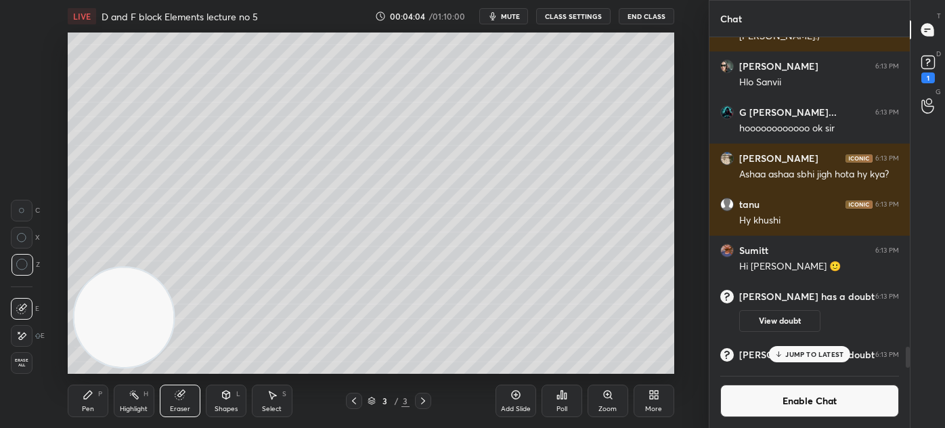
scroll to position [4828, 0]
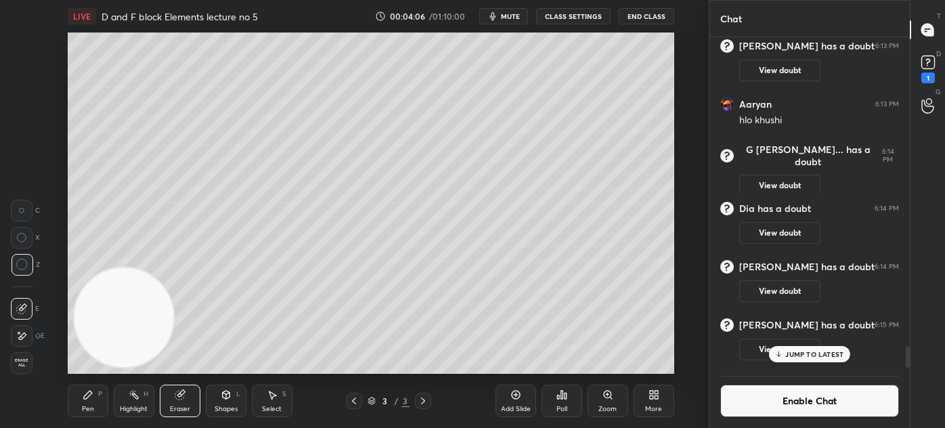
drag, startPoint x: 88, startPoint y: 403, endPoint x: 101, endPoint y: 385, distance: 21.8
click at [88, 403] on div "Pen P" at bounding box center [88, 400] width 41 height 32
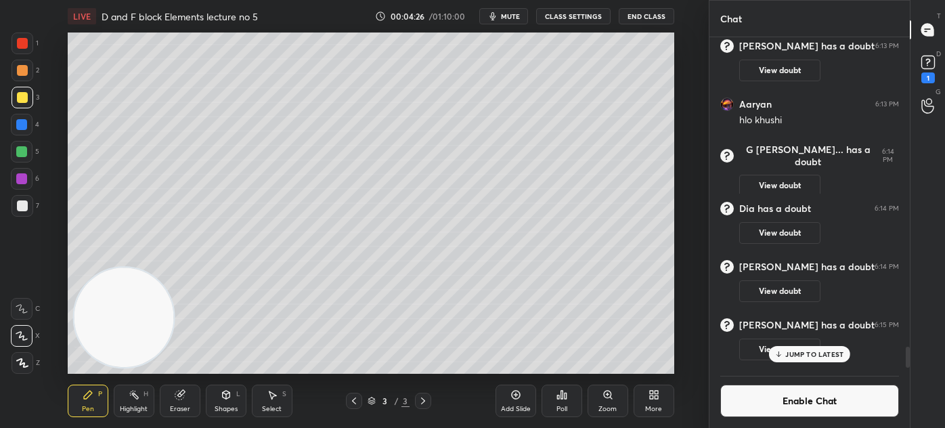
click at [168, 406] on div "Eraser" at bounding box center [180, 400] width 41 height 32
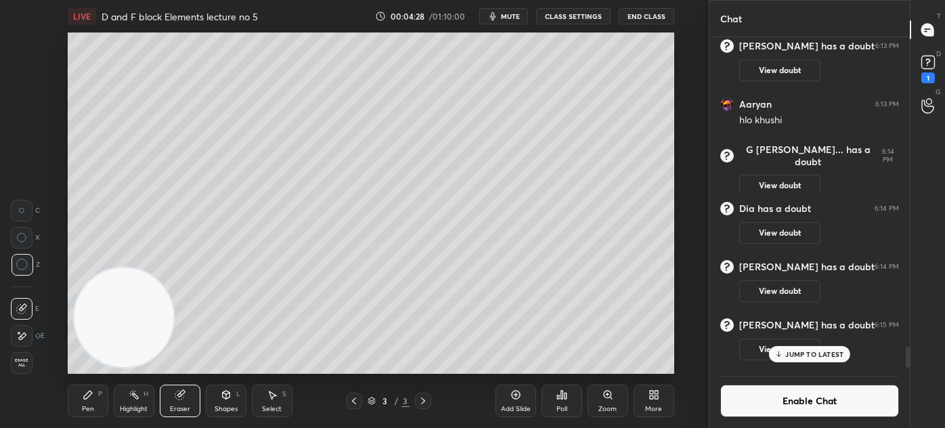
click at [85, 418] on div "Pen P Highlight H Eraser Shapes L Select S 3 / 3 Add Slide Poll Zoom More" at bounding box center [371, 401] width 607 height 54
click at [76, 424] on div "Pen P Highlight H Eraser Shapes L Select S 3 / 3 Add Slide Poll Zoom More" at bounding box center [371, 401] width 607 height 54
click at [83, 405] on div "Pen" at bounding box center [88, 408] width 12 height 7
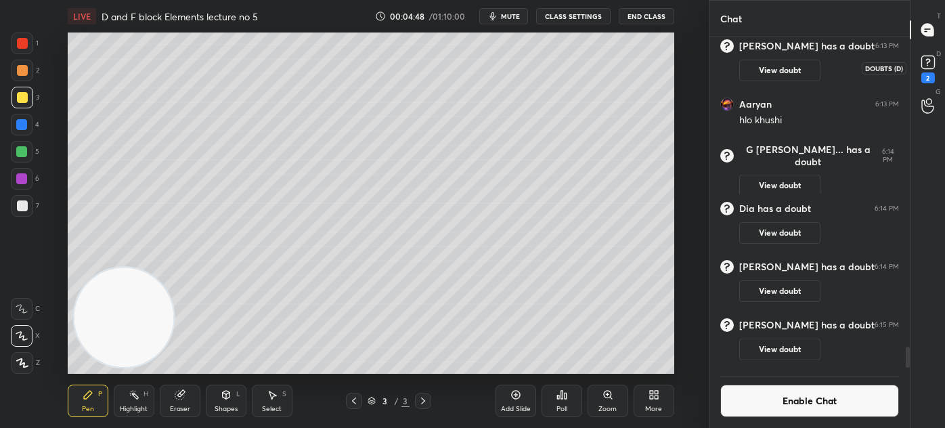
click at [921, 74] on div "2" at bounding box center [928, 77] width 14 height 11
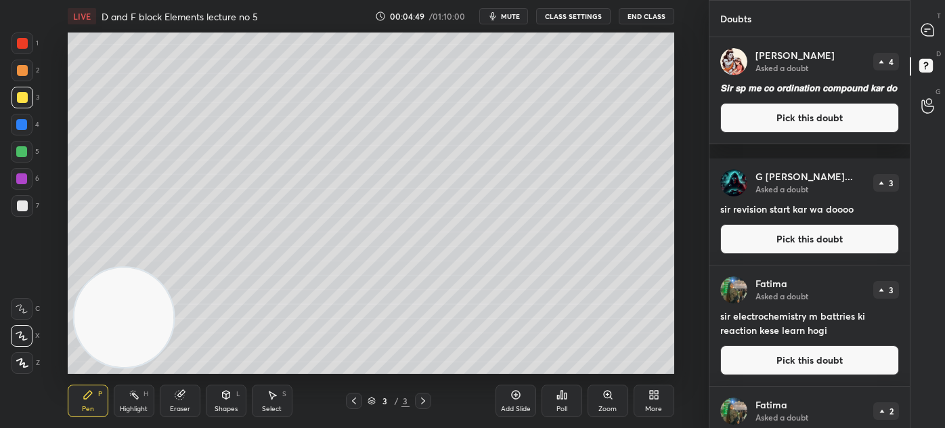
click at [922, 19] on div at bounding box center [928, 30] width 27 height 24
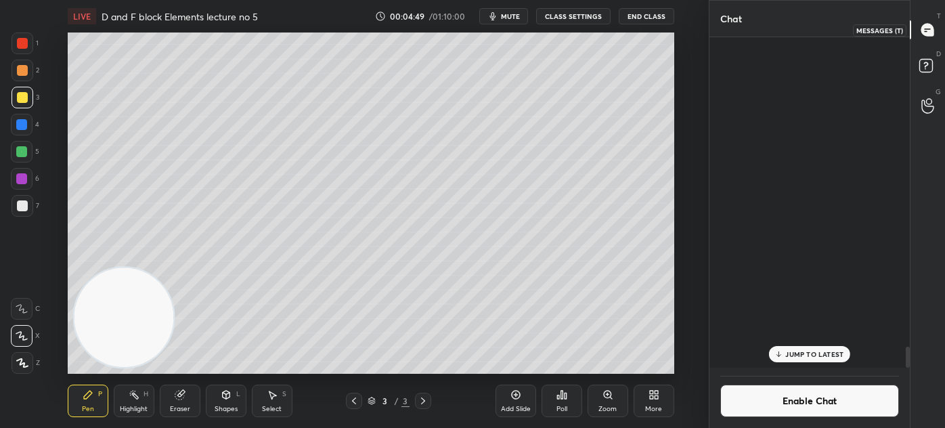
scroll to position [326, 196]
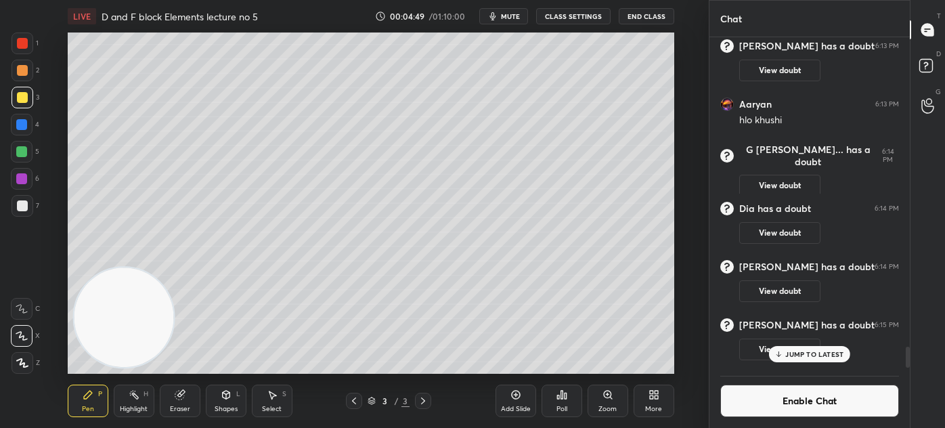
click at [799, 398] on button "Enable Chat" at bounding box center [809, 400] width 179 height 32
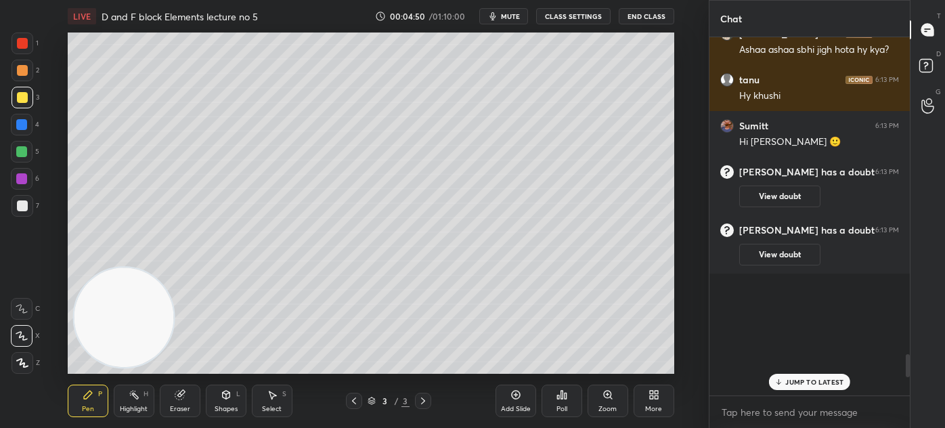
scroll to position [354, 196]
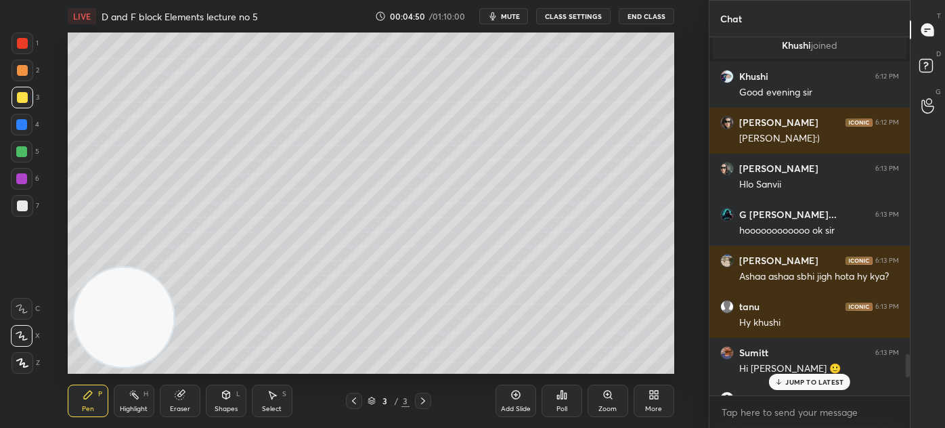
click at [797, 391] on div "[PERSON_NAME] has a doubt 6:13 PM View doubt" at bounding box center [809, 413] width 200 height 58
click at [793, 384] on p "JUMP TO LATEST" at bounding box center [814, 382] width 58 height 8
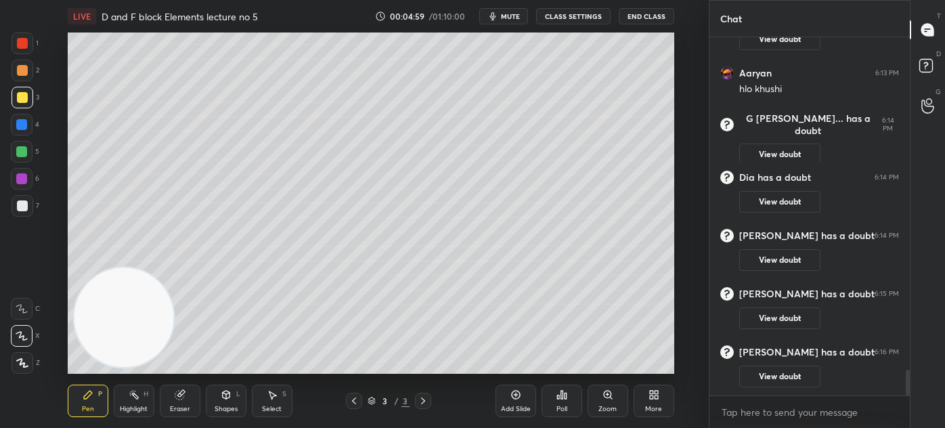
scroll to position [4659, 0]
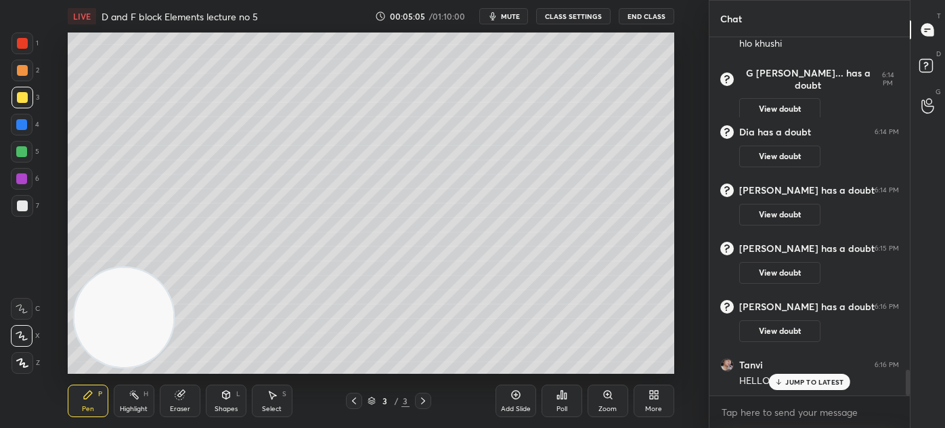
click at [184, 401] on div "Eraser" at bounding box center [180, 400] width 41 height 32
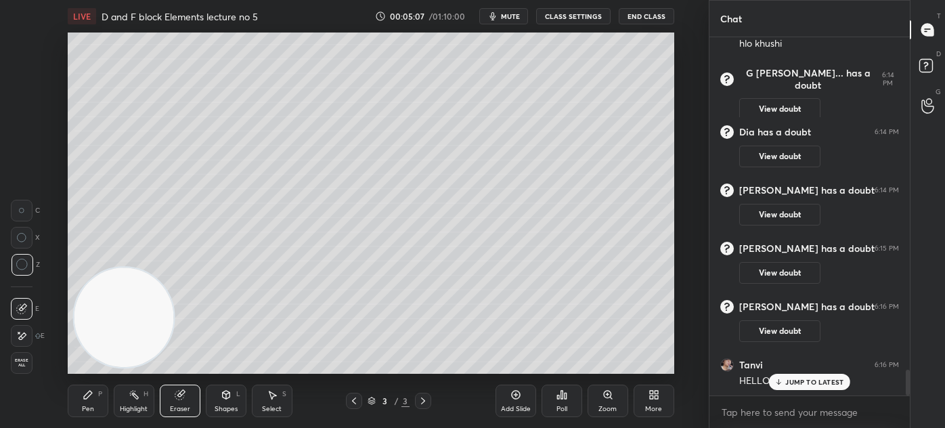
click at [72, 409] on div "Pen P" at bounding box center [88, 400] width 41 height 32
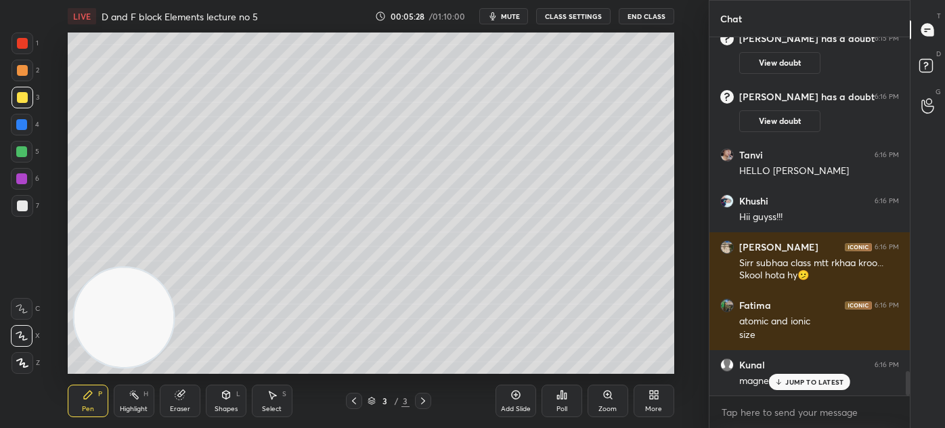
scroll to position [4927, 0]
click at [18, 149] on div at bounding box center [21, 151] width 11 height 11
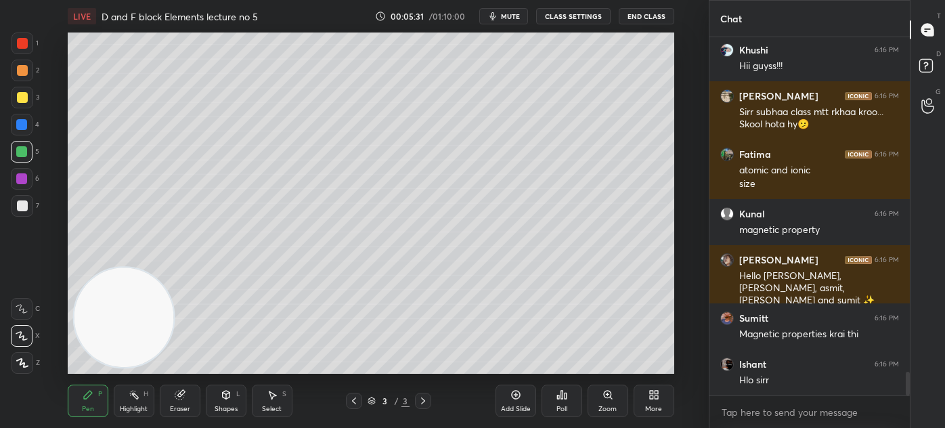
scroll to position [5065, 0]
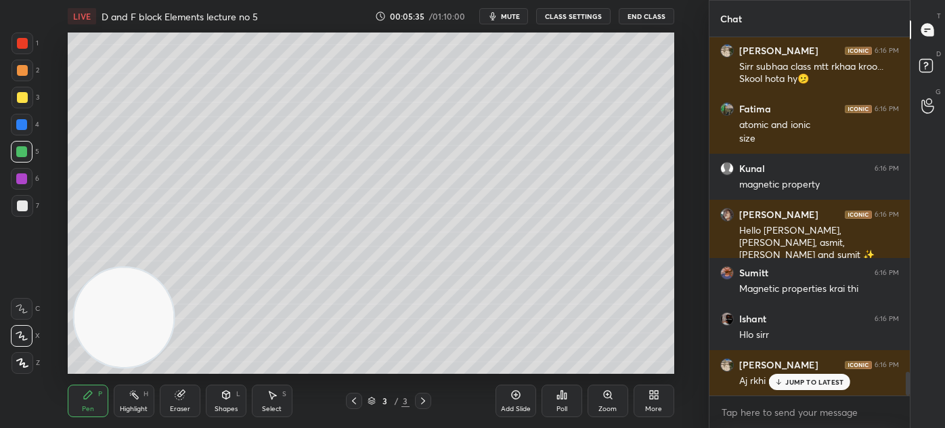
click at [804, 382] on p "JUMP TO LATEST" at bounding box center [814, 382] width 58 height 8
click at [20, 96] on div at bounding box center [22, 97] width 11 height 11
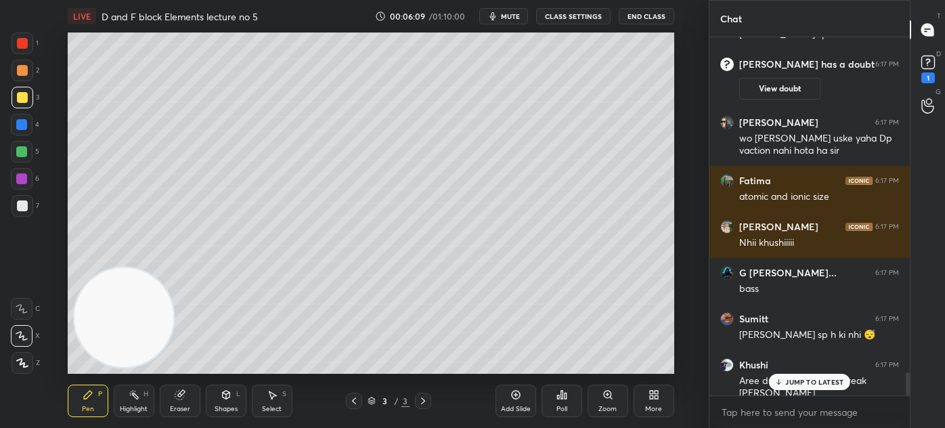
scroll to position [5216, 0]
click at [794, 380] on p "JUMP TO LATEST" at bounding box center [814, 382] width 58 height 8
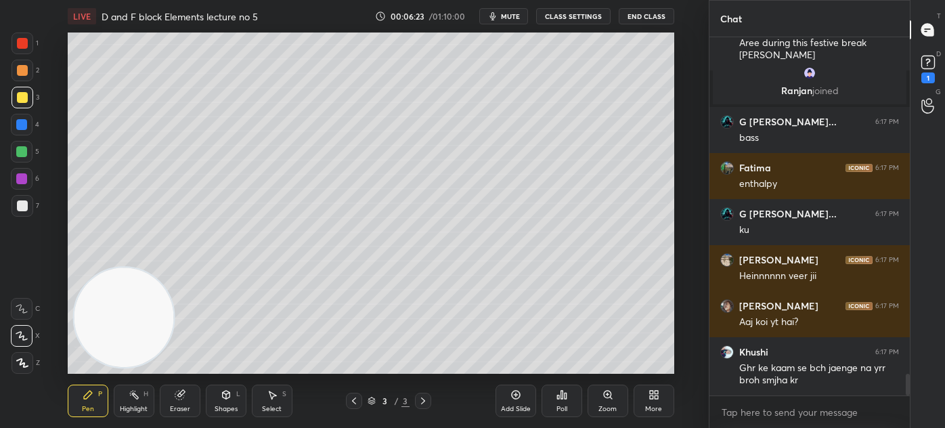
scroll to position [5551, 0]
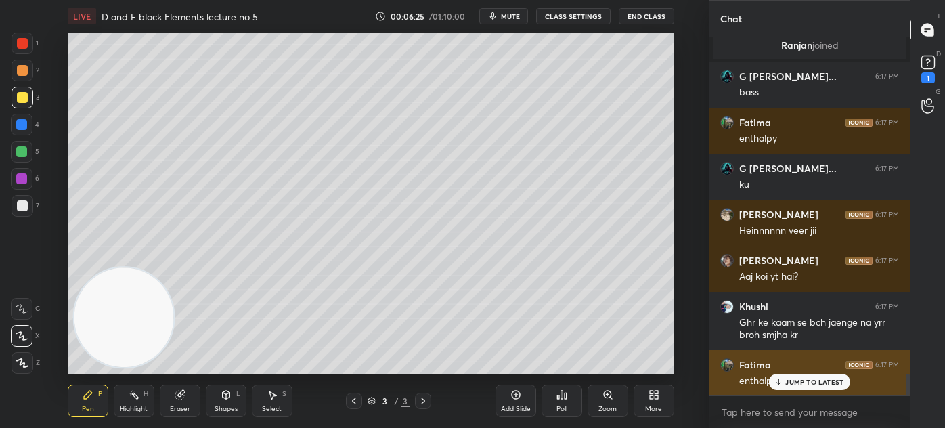
click at [801, 380] on p "JUMP TO LATEST" at bounding box center [814, 382] width 58 height 8
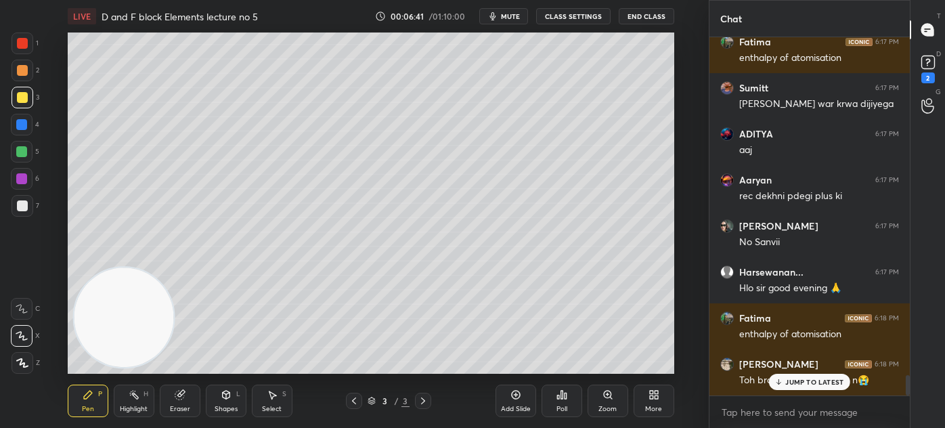
scroll to position [5919, 0]
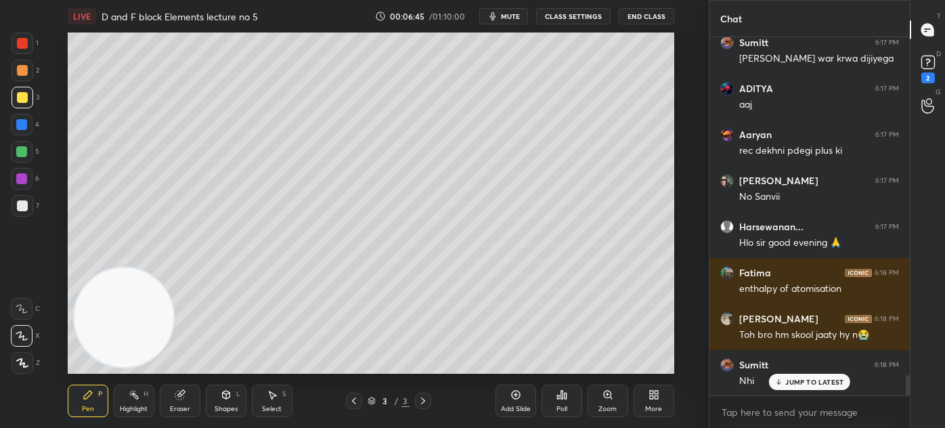
click at [512, 17] on span "mute" at bounding box center [510, 16] width 19 height 9
click at [508, 15] on span "unmute" at bounding box center [508, 16] width 29 height 9
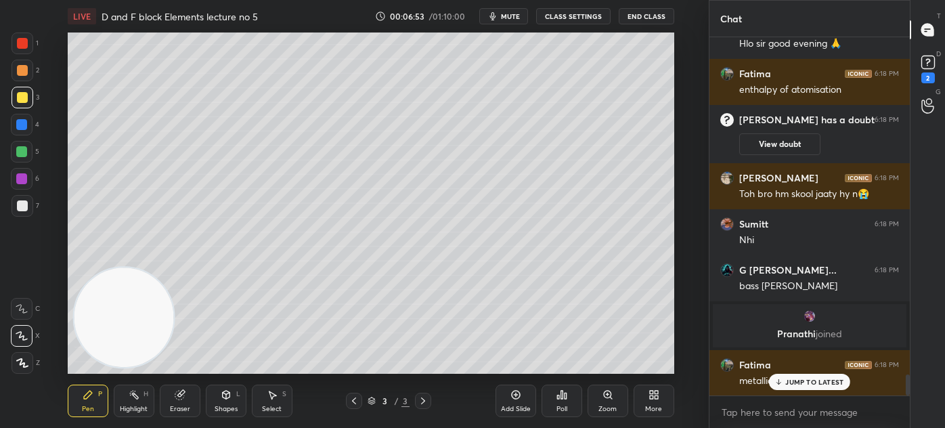
scroll to position [5783, 0]
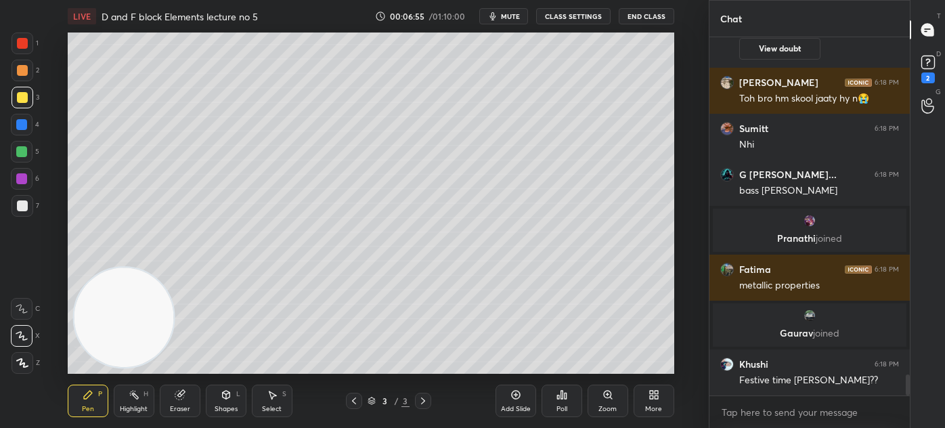
click at [24, 124] on div at bounding box center [21, 124] width 11 height 11
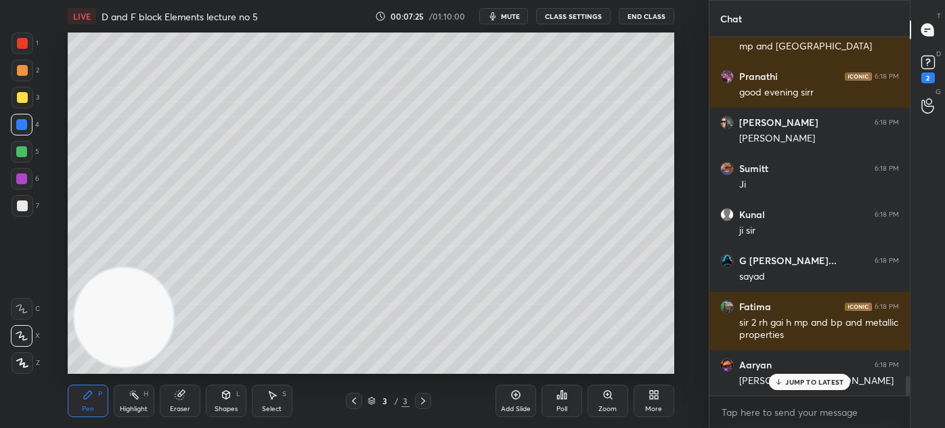
scroll to position [6233, 0]
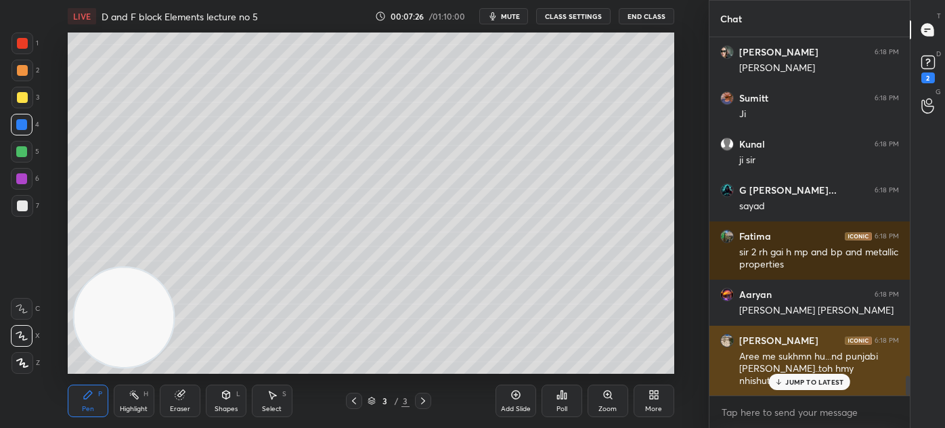
click at [811, 388] on div "JUMP TO LATEST" at bounding box center [809, 382] width 81 height 16
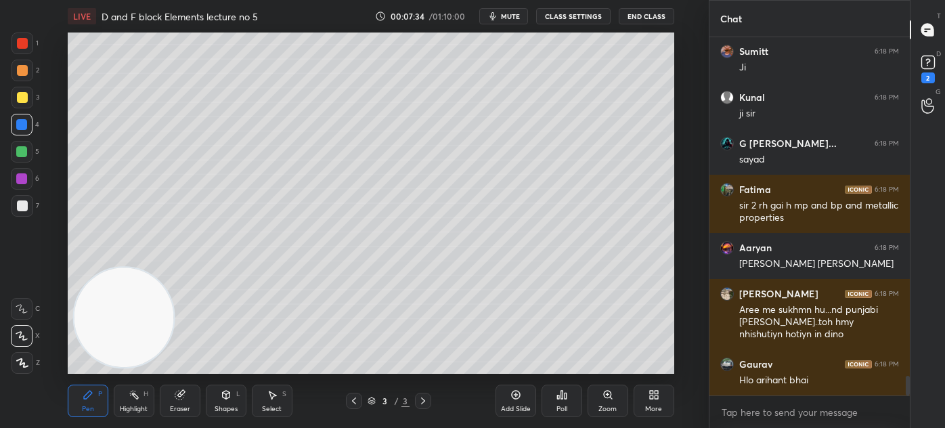
scroll to position [6337, 0]
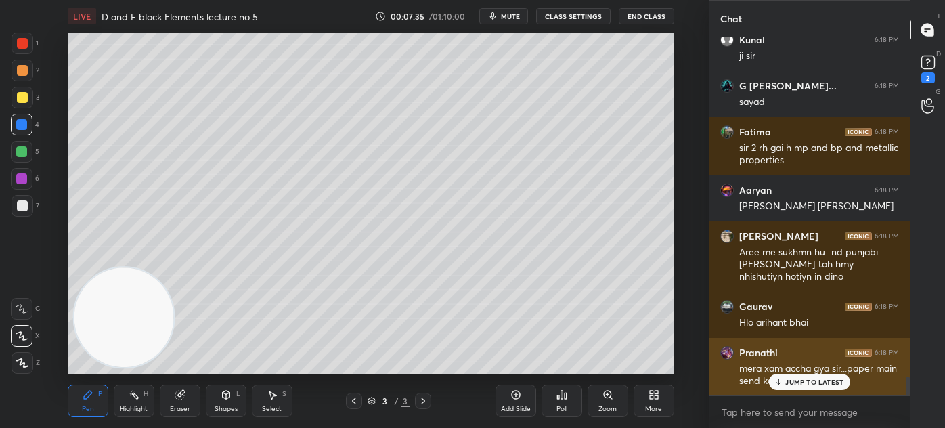
click at [803, 383] on p "JUMP TO LATEST" at bounding box center [814, 382] width 58 height 8
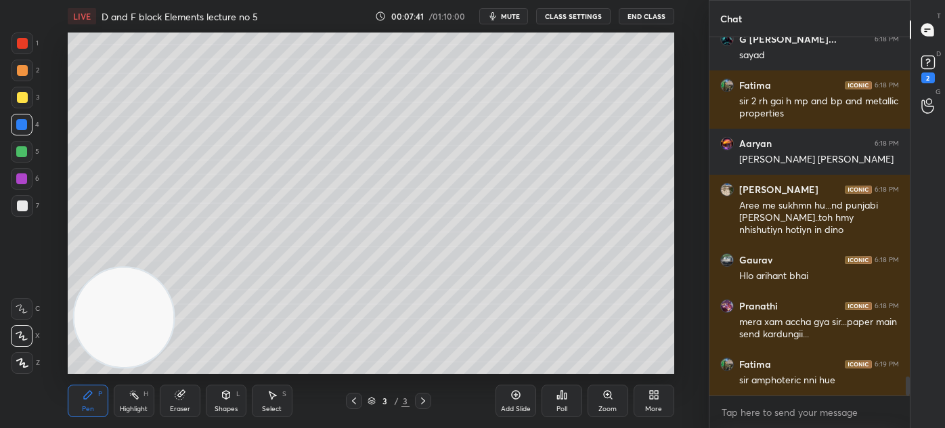
scroll to position [6429, 0]
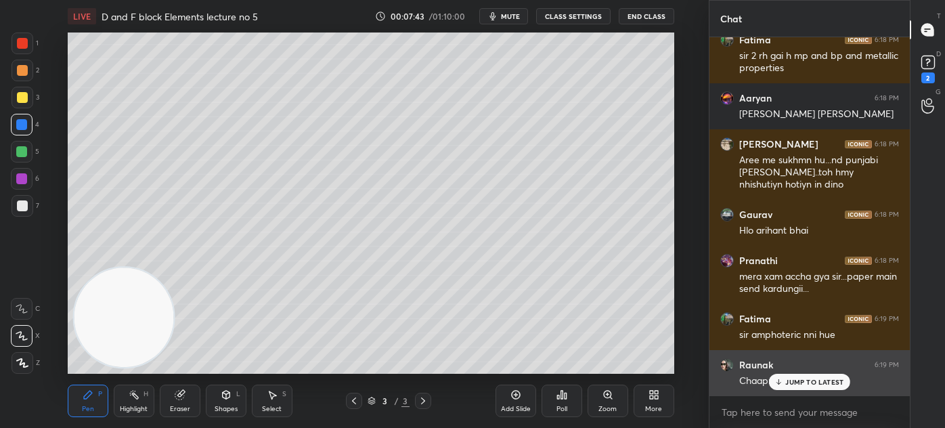
drag, startPoint x: 801, startPoint y: 382, endPoint x: 783, endPoint y: 389, distance: 20.1
click at [801, 382] on p "JUMP TO LATEST" at bounding box center [814, 382] width 58 height 8
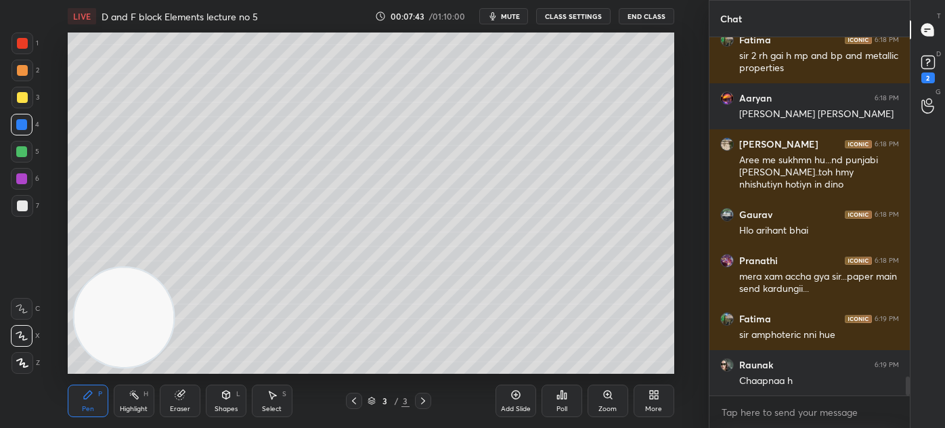
scroll to position [6500, 0]
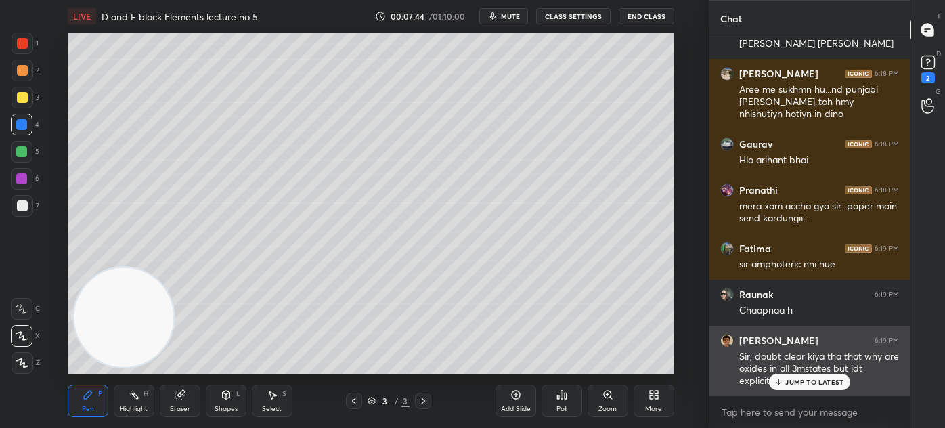
click at [794, 382] on p "JUMP TO LATEST" at bounding box center [814, 382] width 58 height 8
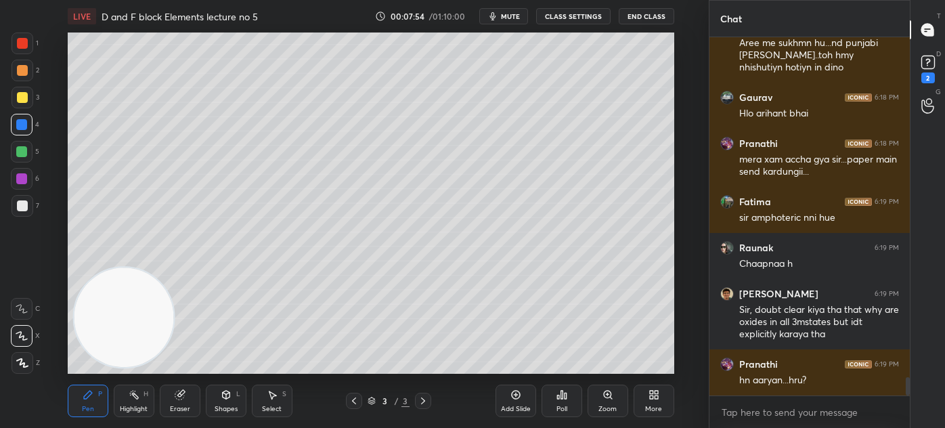
scroll to position [6592, 0]
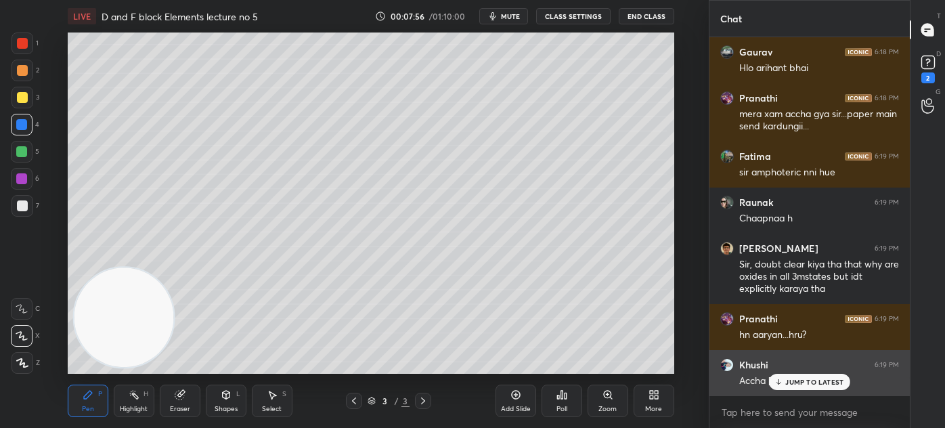
click at [791, 378] on p "JUMP TO LATEST" at bounding box center [814, 382] width 58 height 8
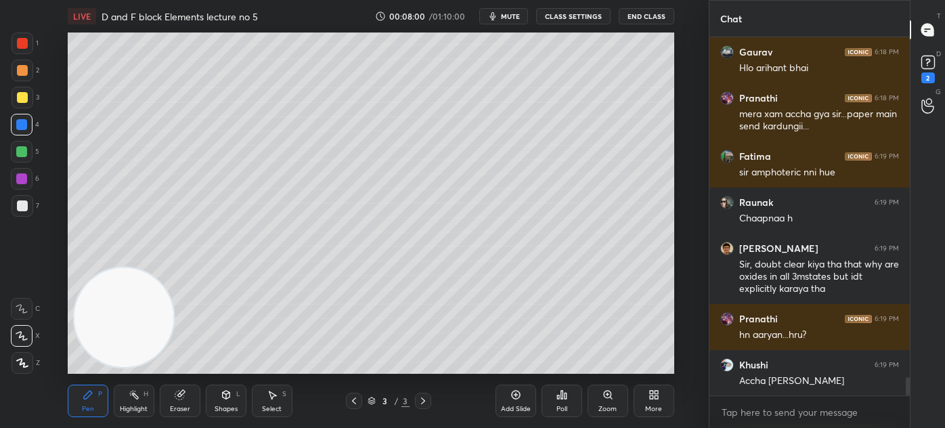
scroll to position [6639, 0]
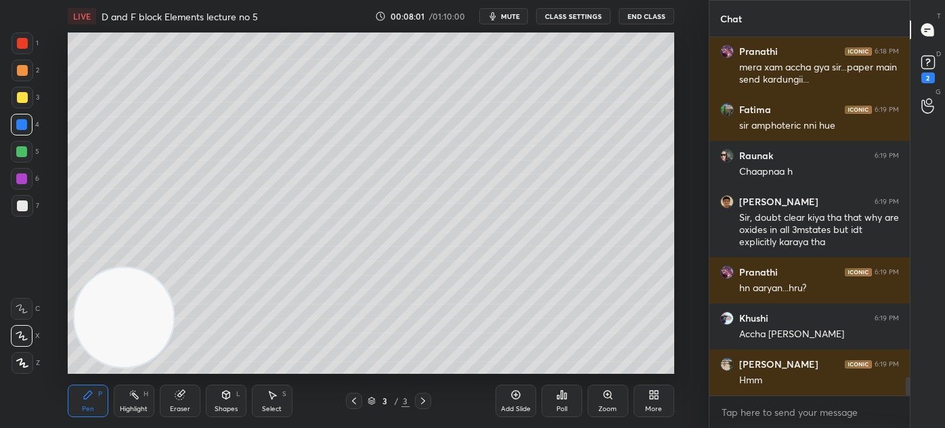
click at [569, 17] on button "CLASS SETTINGS" at bounding box center [573, 16] width 74 height 16
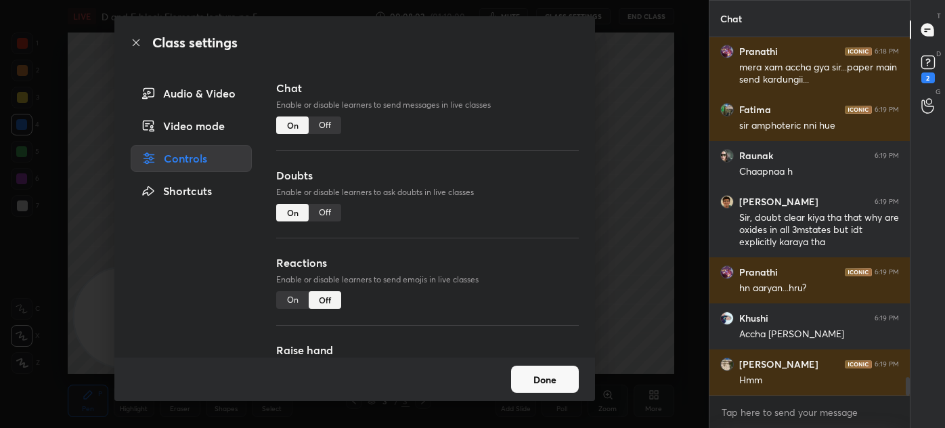
click at [328, 120] on div "Off" at bounding box center [325, 125] width 32 height 18
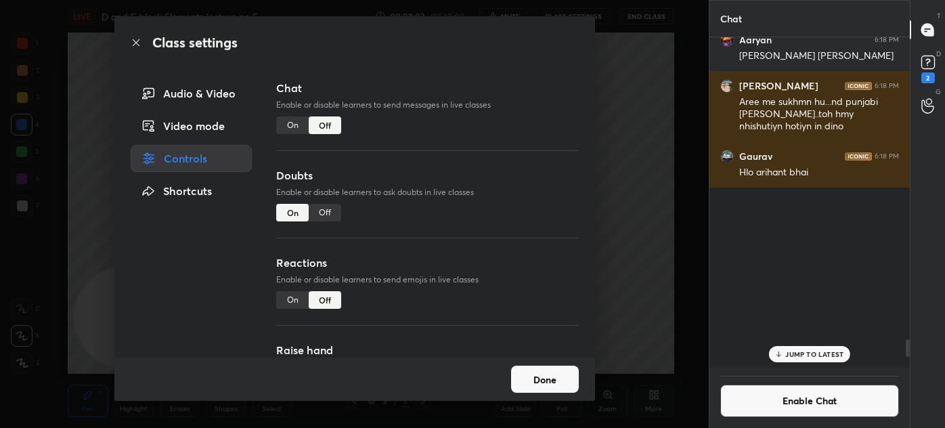
scroll to position [326, 196]
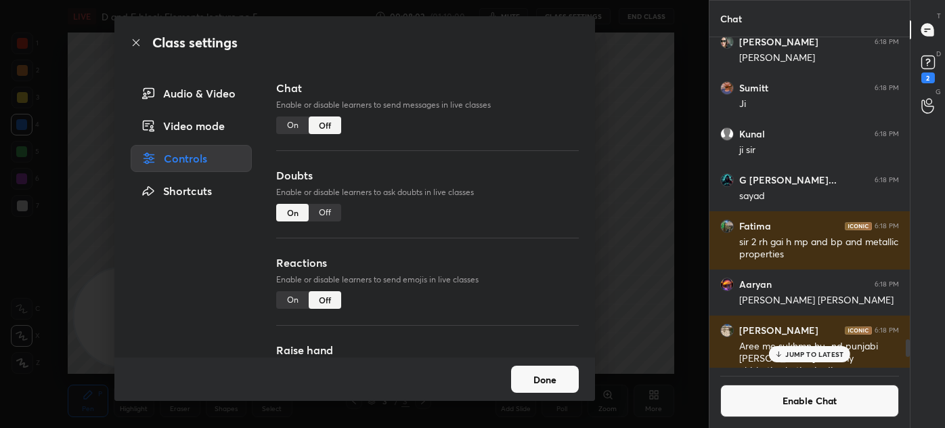
click at [655, 97] on div "Class settings Audio & Video Video mode Controls Shortcuts Chat Enable or disab…" at bounding box center [354, 214] width 709 height 428
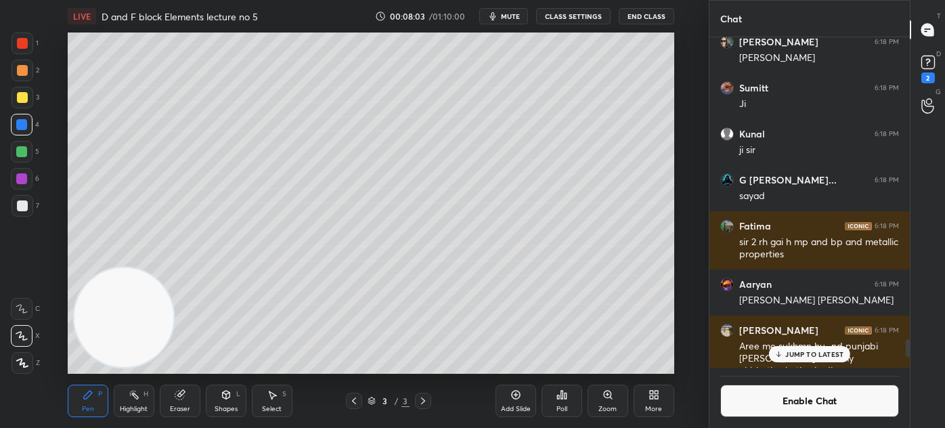
click at [514, 395] on icon at bounding box center [515, 394] width 11 height 11
drag, startPoint x: 26, startPoint y: 93, endPoint x: 36, endPoint y: 99, distance: 11.5
click at [24, 93] on div at bounding box center [22, 97] width 11 height 11
click at [23, 333] on icon at bounding box center [22, 335] width 12 height 9
click at [22, 91] on div at bounding box center [23, 98] width 22 height 22
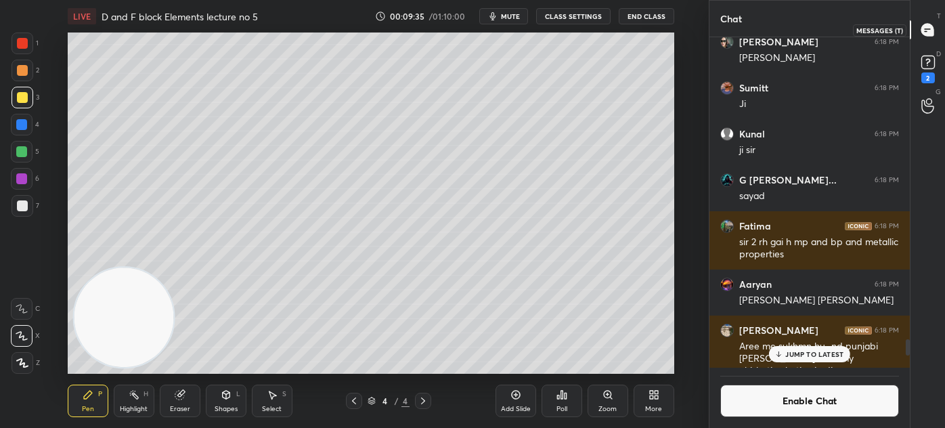
click at [921, 28] on icon at bounding box center [928, 30] width 14 height 14
drag, startPoint x: 809, startPoint y: 355, endPoint x: 809, endPoint y: 370, distance: 14.9
click at [809, 355] on p "JUMP TO LATEST" at bounding box center [814, 354] width 58 height 8
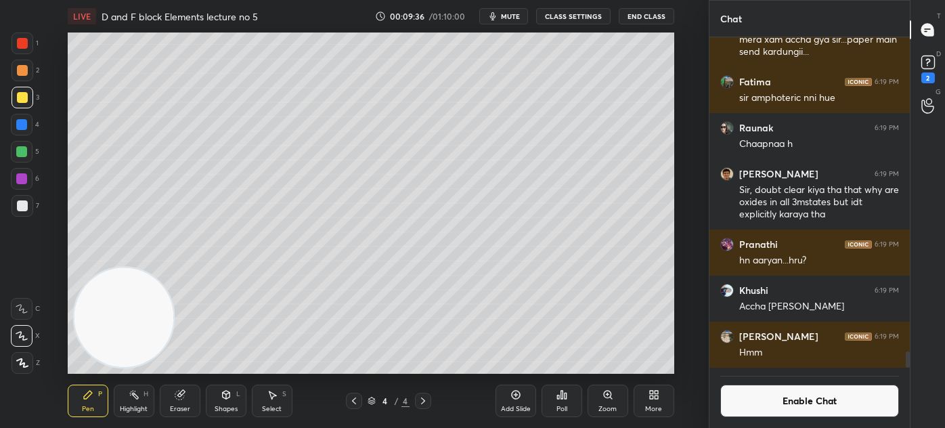
click at [808, 391] on button "Enable Chat" at bounding box center [809, 400] width 179 height 32
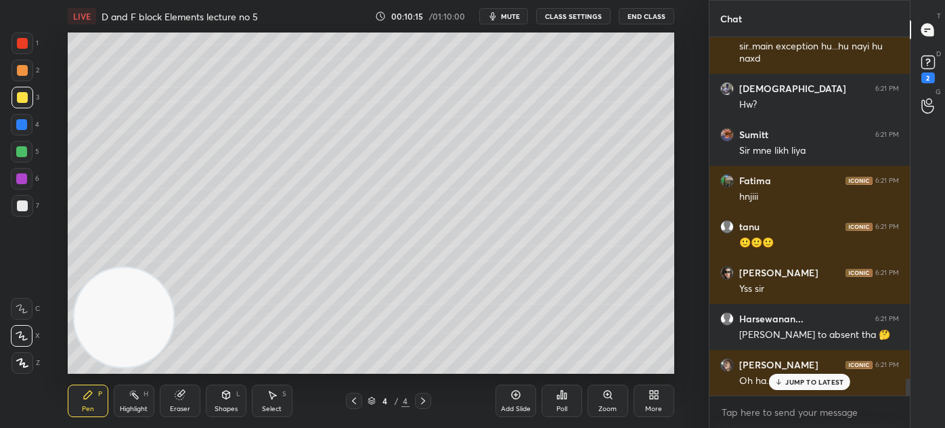
scroll to position [7390, 0]
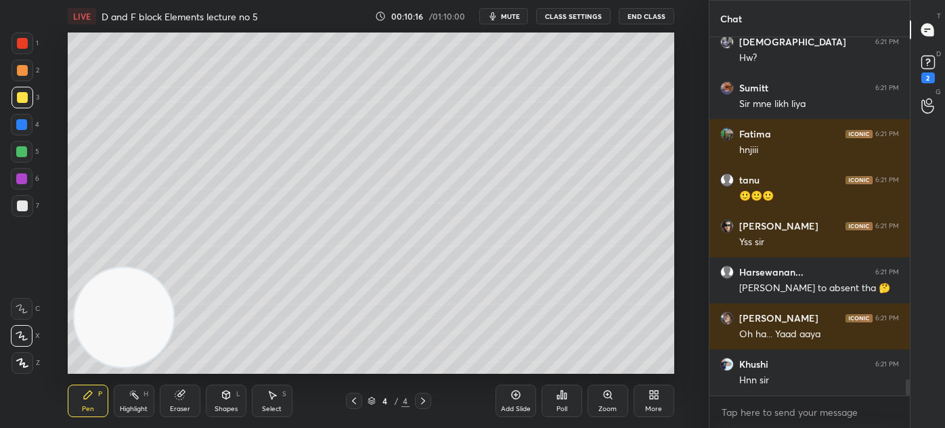
click at [566, 14] on button "CLASS SETTINGS" at bounding box center [573, 16] width 74 height 16
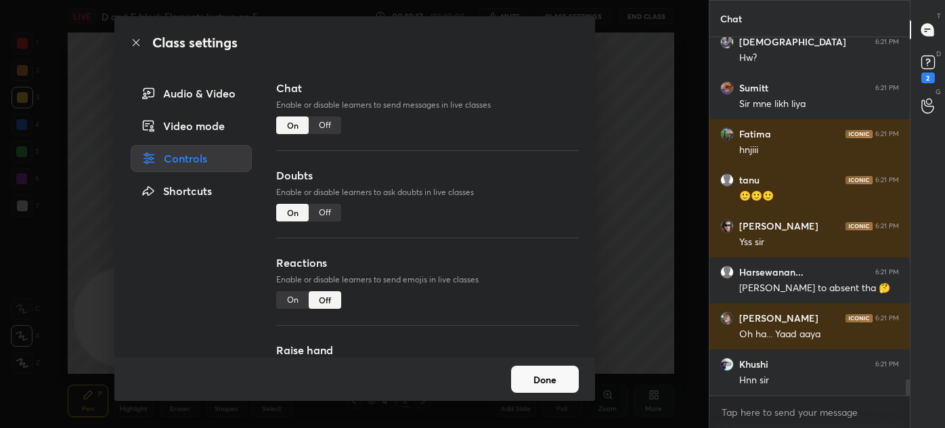
click at [317, 119] on div "Off" at bounding box center [325, 125] width 32 height 18
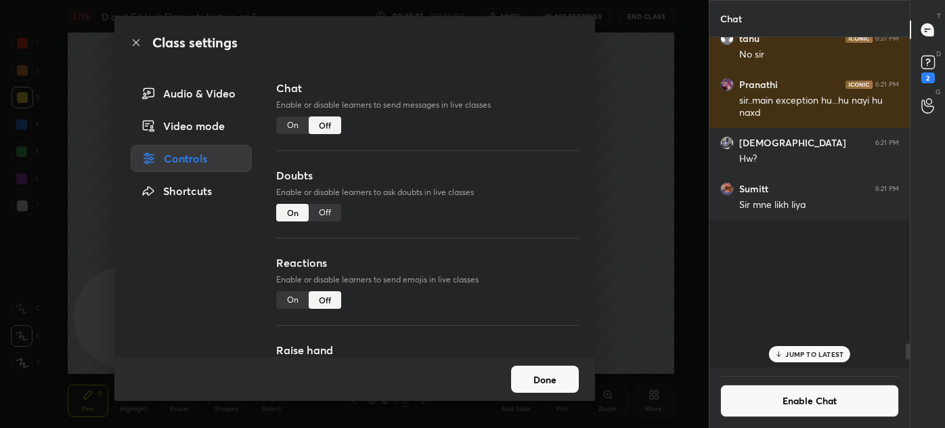
scroll to position [326, 196]
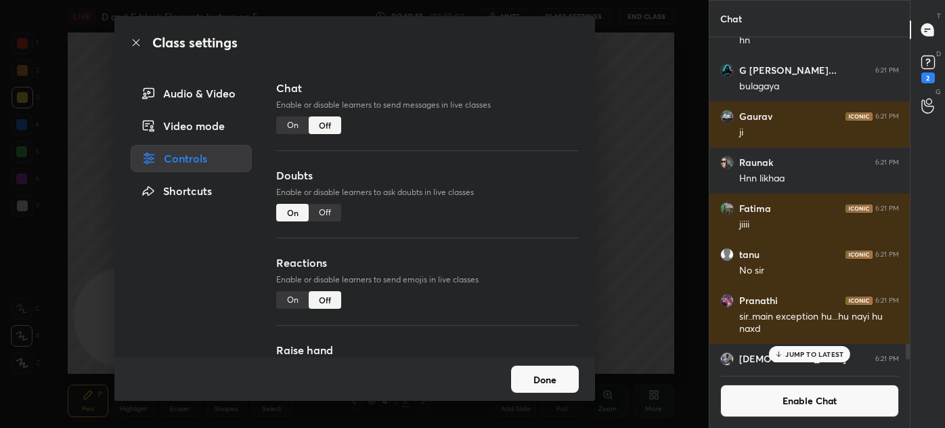
click at [649, 111] on div "Class settings Audio & Video Video mode Controls Shortcuts Chat Enable or disab…" at bounding box center [354, 214] width 709 height 428
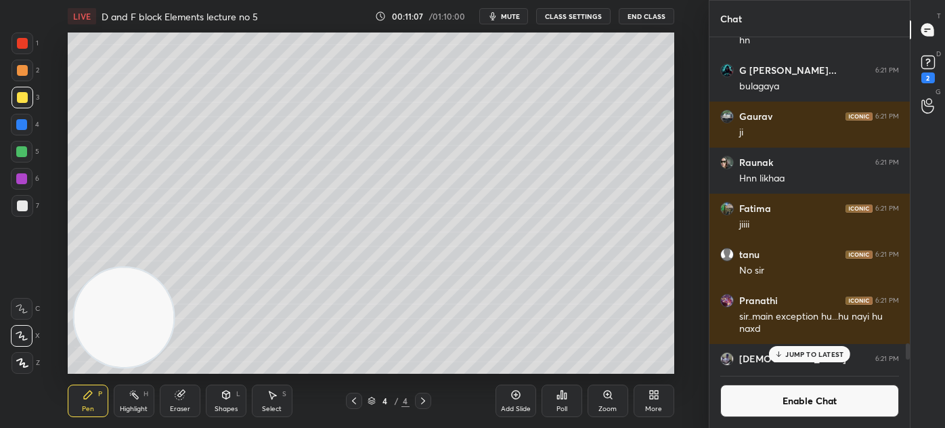
click at [191, 405] on div "Eraser" at bounding box center [180, 400] width 41 height 32
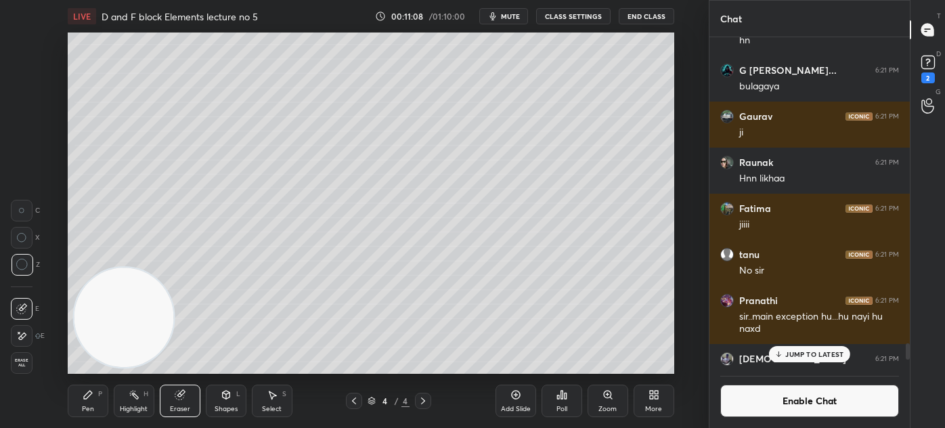
click at [79, 411] on div "Pen P" at bounding box center [88, 400] width 41 height 32
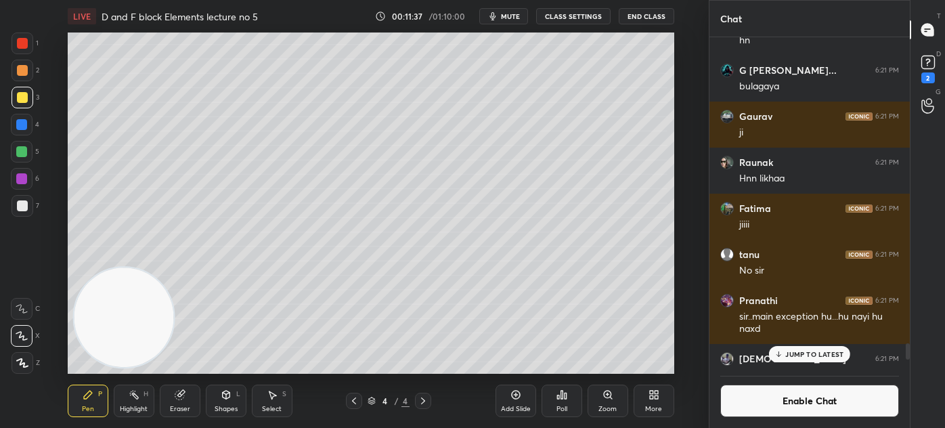
scroll to position [7220, 0]
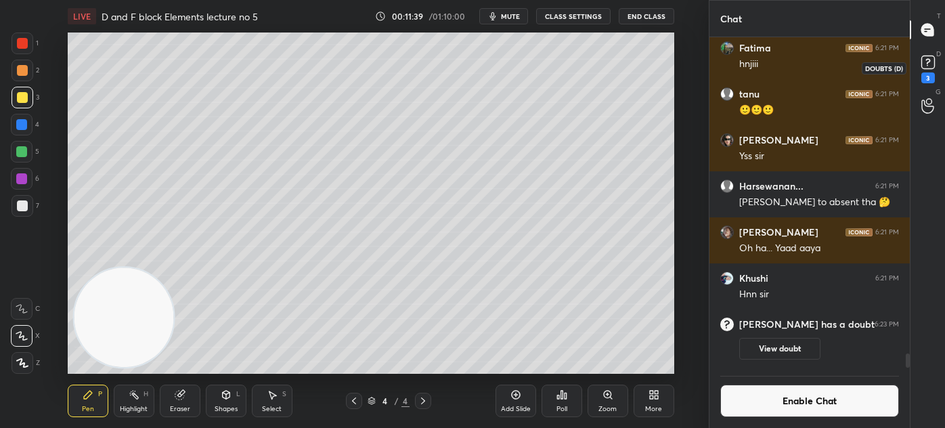
click at [929, 72] on div "3" at bounding box center [928, 67] width 20 height 31
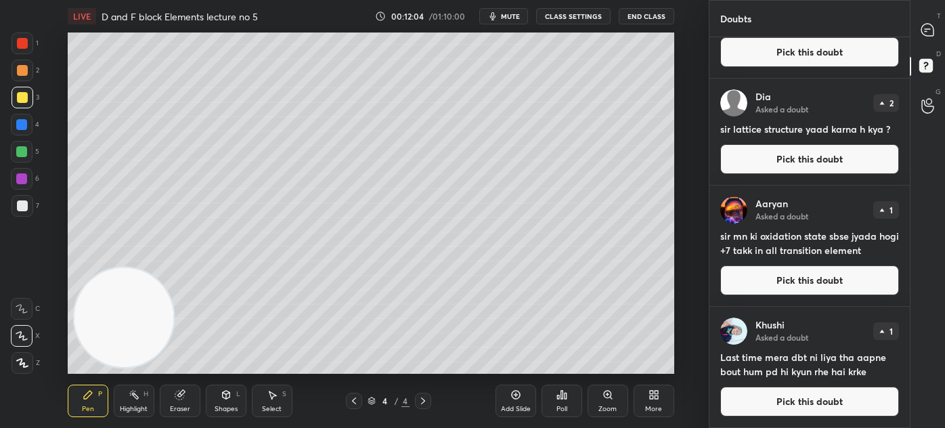
scroll to position [956, 0]
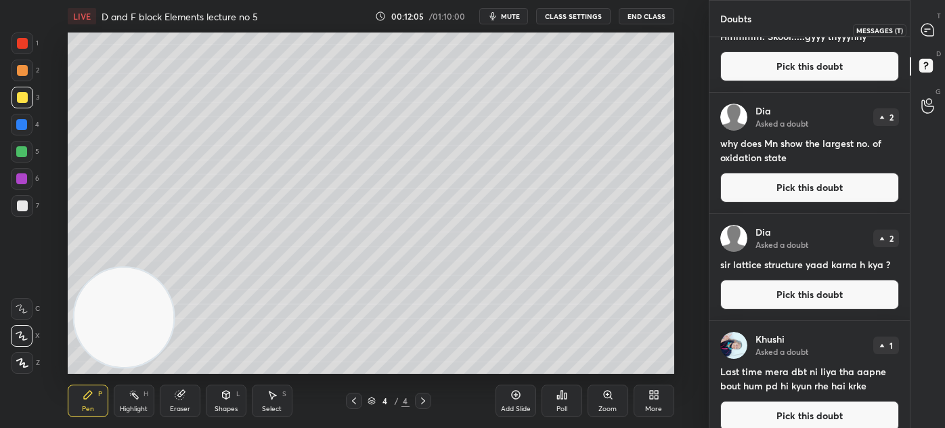
click at [927, 28] on icon at bounding box center [927, 30] width 12 height 12
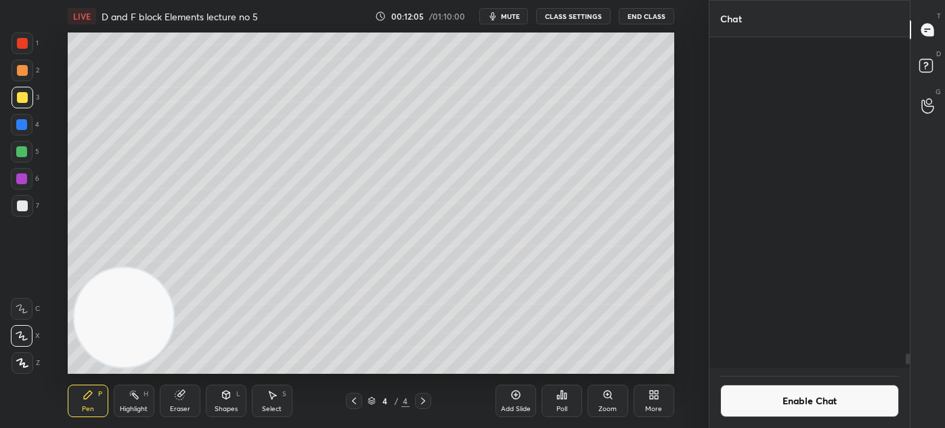
scroll to position [326, 196]
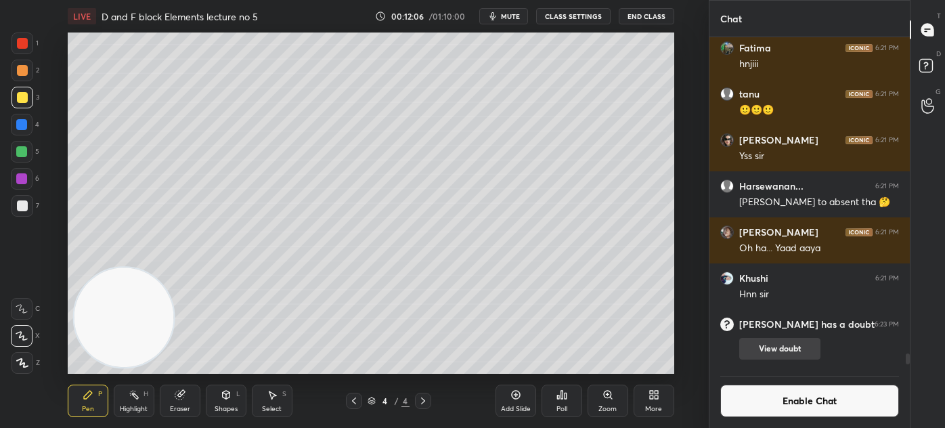
click at [790, 340] on button "View doubt" at bounding box center [779, 349] width 81 height 22
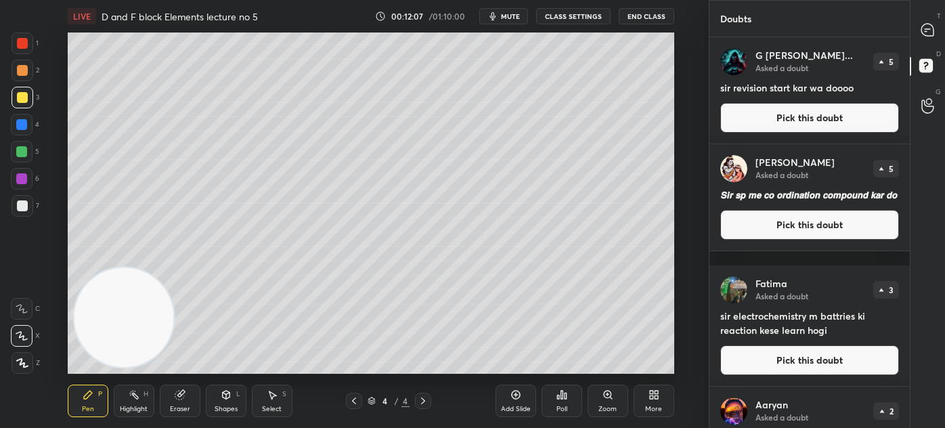
click at [929, 30] on icon at bounding box center [927, 30] width 12 height 12
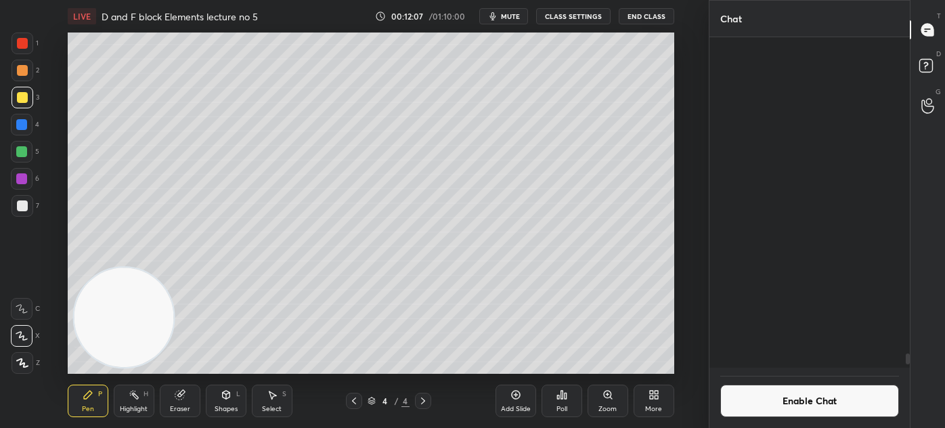
scroll to position [326, 196]
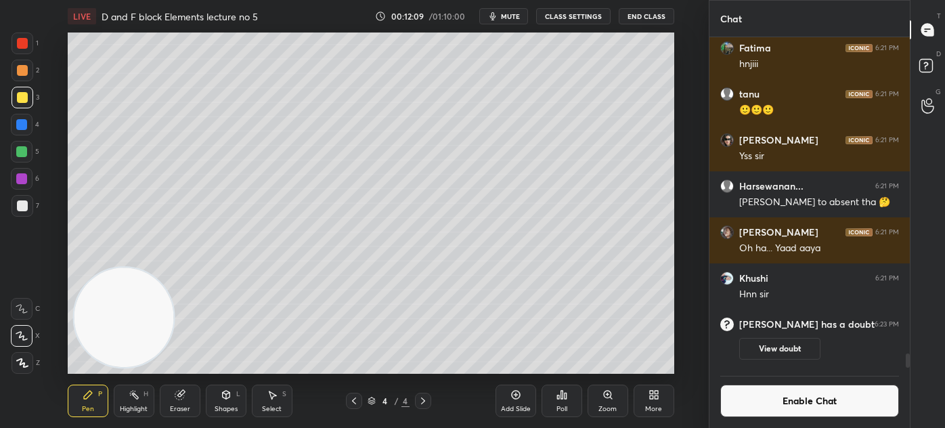
drag, startPoint x: 906, startPoint y: 358, endPoint x: 910, endPoint y: 387, distance: 28.6
click at [910, 387] on div "Chat Sumitt 6:21 PM Sir mne likh liya Fatima 6:21 PM hnjiii tanu 6:21 PM 🙂🙂🙂 [P…" at bounding box center [827, 214] width 236 height 428
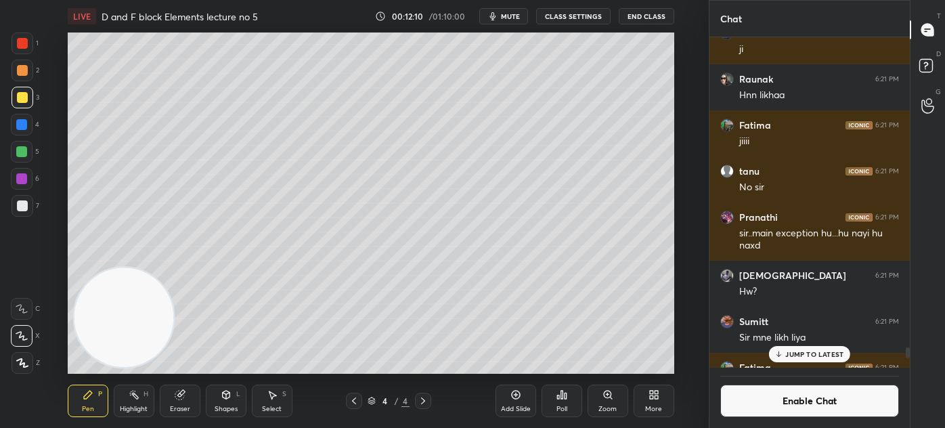
scroll to position [9545, 0]
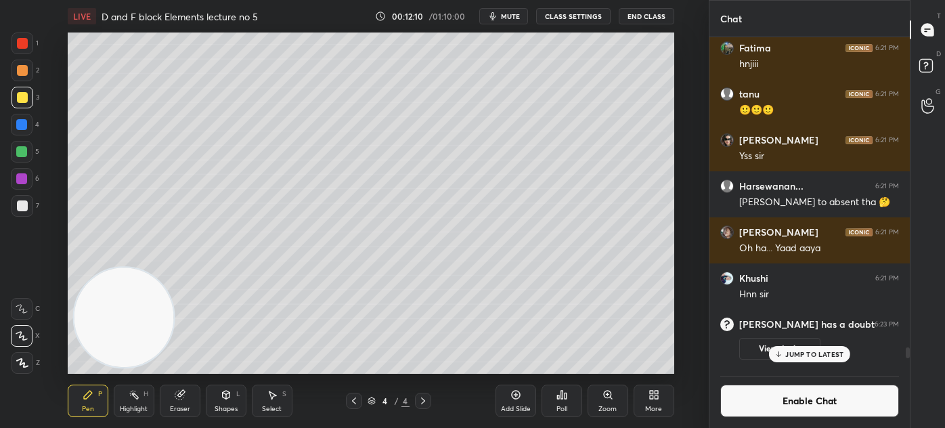
drag, startPoint x: 906, startPoint y: 360, endPoint x: 910, endPoint y: 387, distance: 26.7
click at [911, 388] on div "Chat Gaurav 6:21 PM ji Raunak 6:21 PM Hnn likhaa Fatima 6:21 PM jiiii tanu 6:21…" at bounding box center [827, 214] width 236 height 428
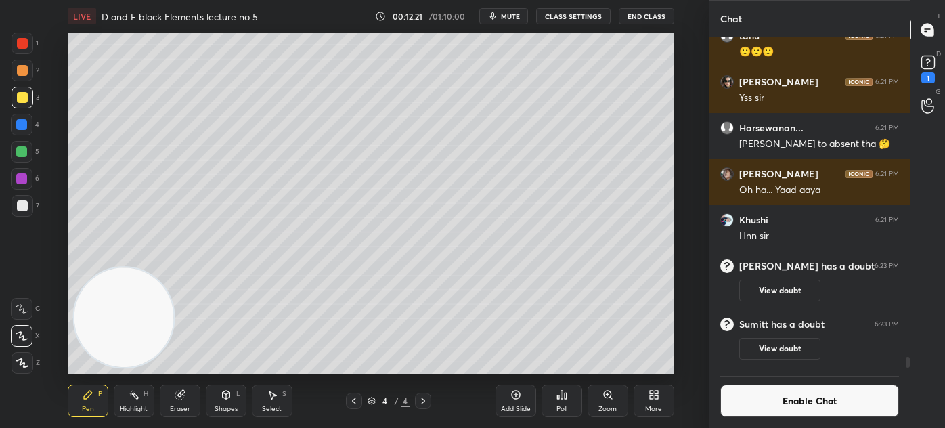
click at [180, 405] on div "Eraser" at bounding box center [180, 408] width 20 height 7
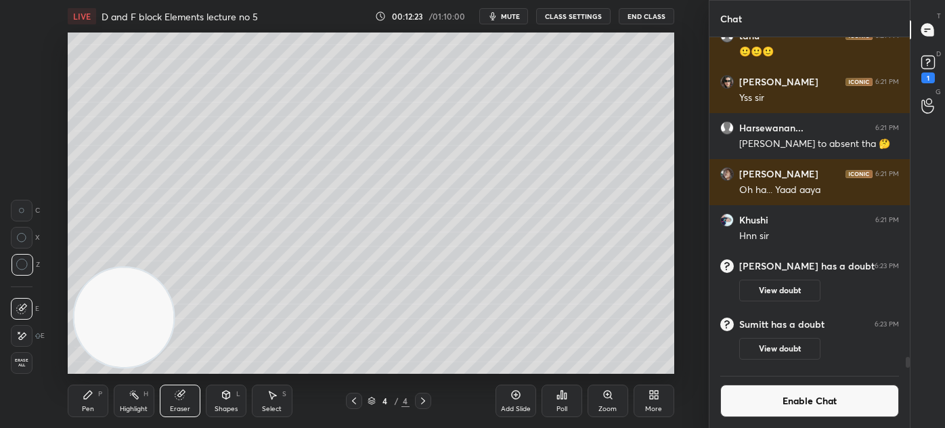
click at [87, 412] on div "Pen P" at bounding box center [88, 400] width 41 height 32
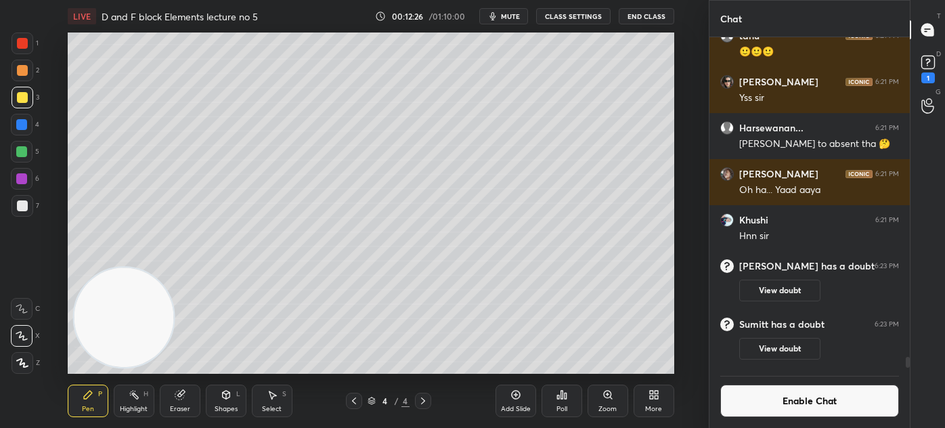
click at [12, 213] on div at bounding box center [23, 206] width 22 height 22
click at [194, 393] on div "Eraser" at bounding box center [180, 400] width 41 height 32
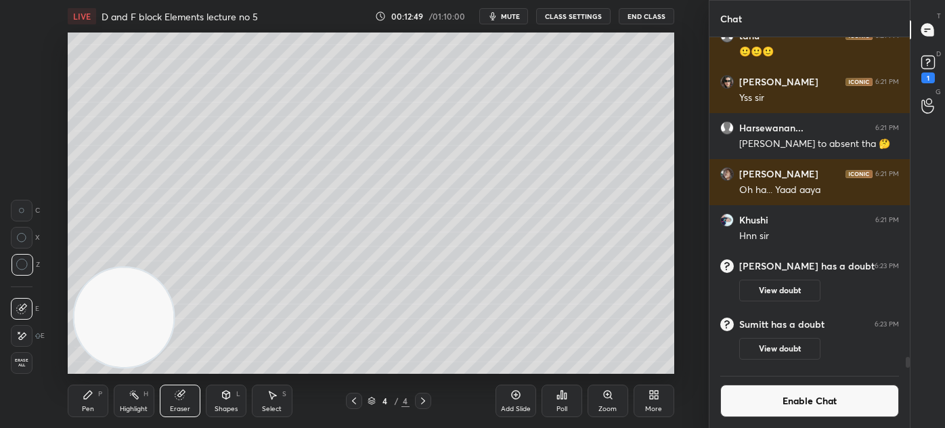
click at [72, 416] on div "Pen P Highlight H Eraser Shapes L Select S 4 / 4 Add Slide Poll Zoom More" at bounding box center [371, 401] width 607 height 54
click at [82, 409] on div "Pen" at bounding box center [88, 408] width 12 height 7
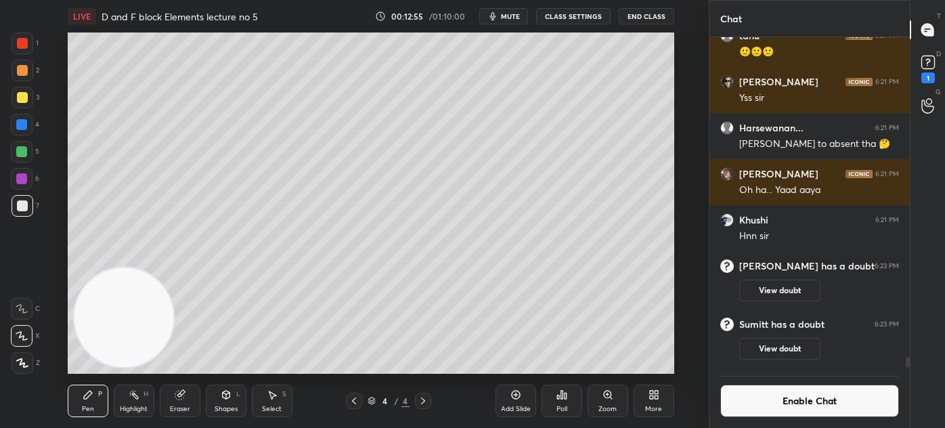
click at [22, 100] on div at bounding box center [22, 97] width 11 height 11
drag, startPoint x: 806, startPoint y: 400, endPoint x: 812, endPoint y: 393, distance: 9.6
click at [806, 399] on button "Enable Chat" at bounding box center [809, 400] width 179 height 32
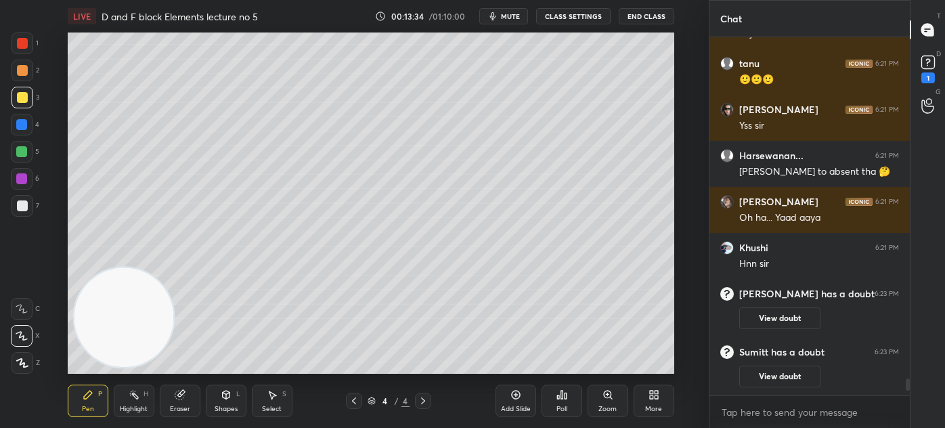
scroll to position [354, 196]
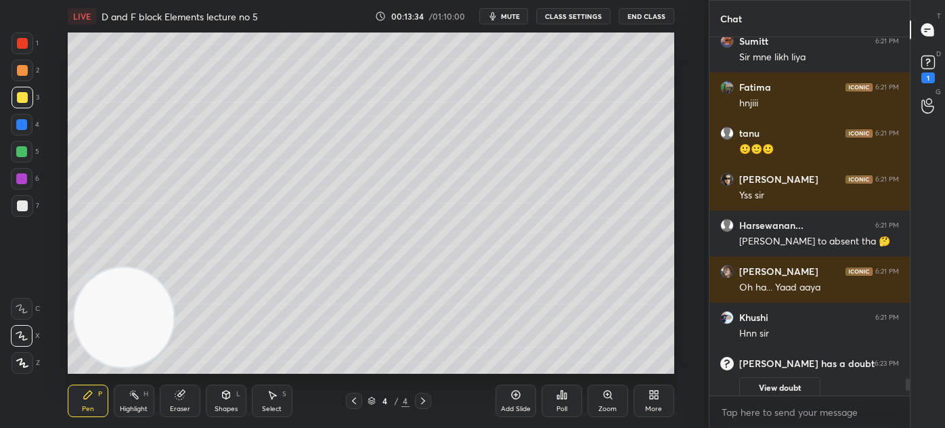
click at [786, 385] on button "View doubt" at bounding box center [779, 388] width 81 height 22
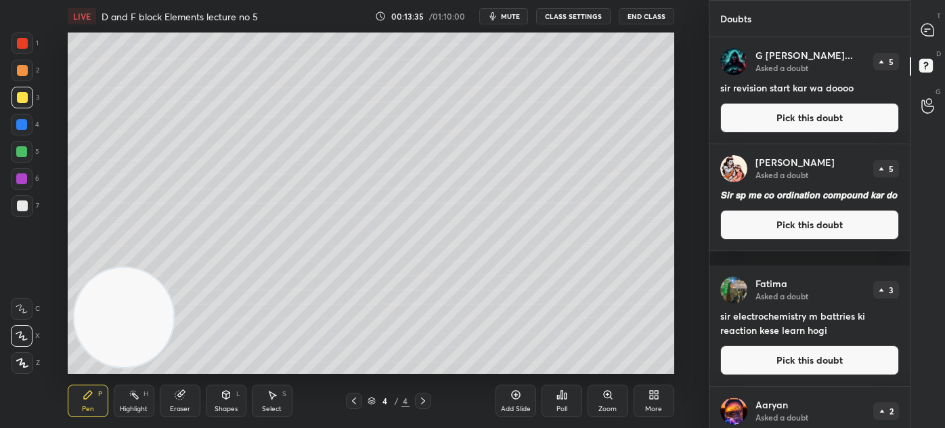
click at [925, 31] on icon at bounding box center [926, 31] width 2 height 0
type textarea "x"
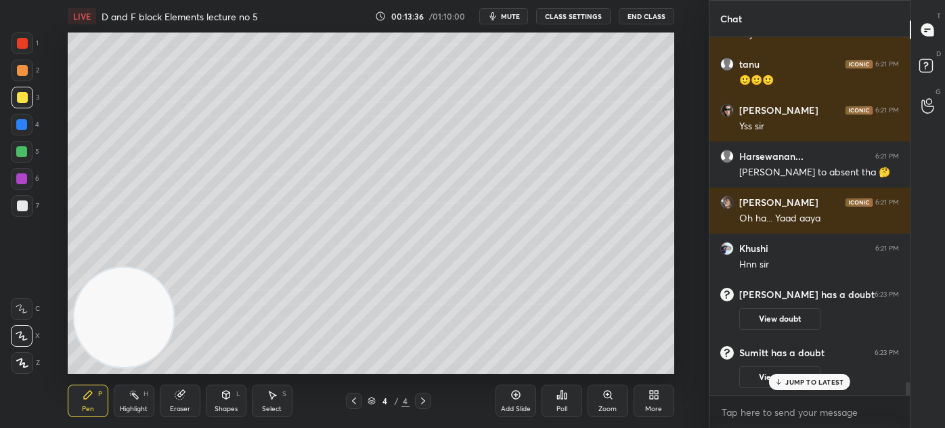
click at [826, 383] on p "JUMP TO LATEST" at bounding box center [814, 382] width 58 height 8
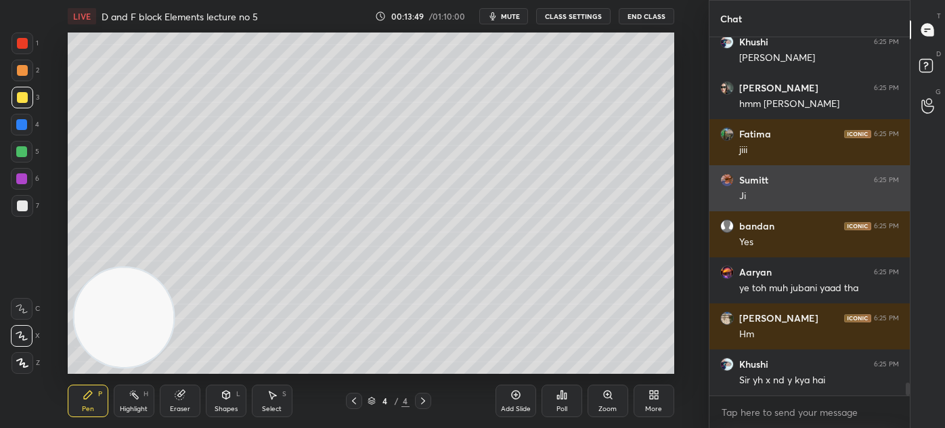
scroll to position [9612, 0]
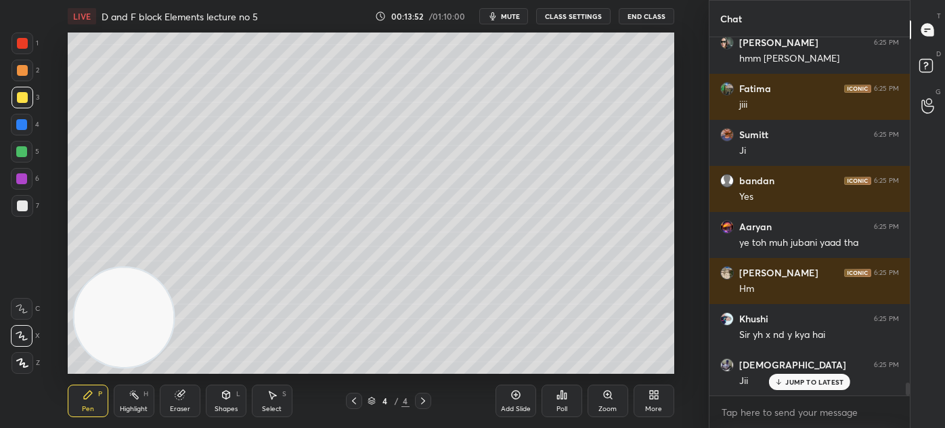
click at [18, 45] on div at bounding box center [22, 43] width 11 height 11
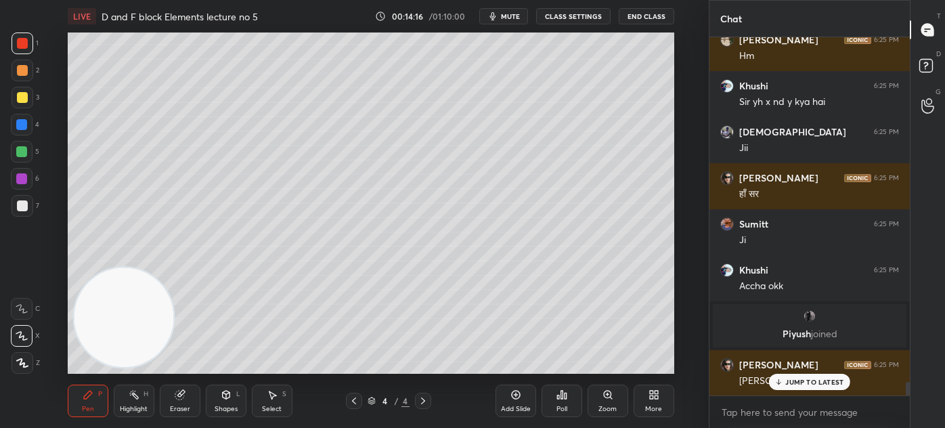
scroll to position [9368, 0]
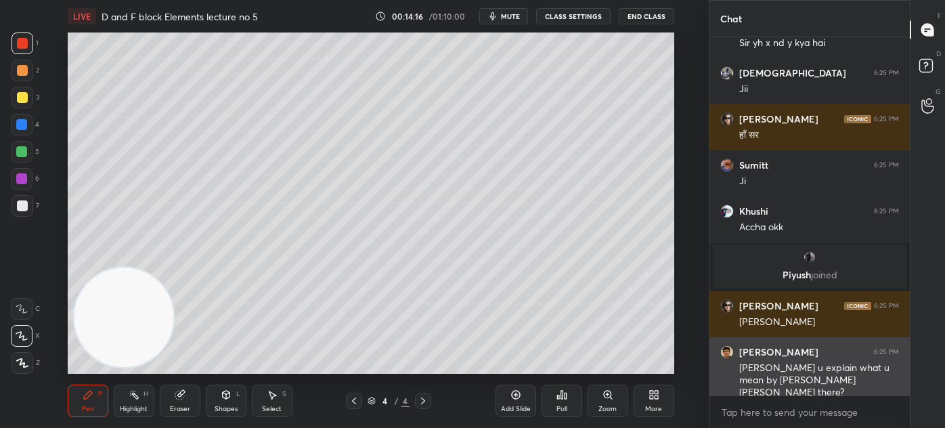
click at [803, 379] on div "[PERSON_NAME] u explain what u mean by [PERSON_NAME] [PERSON_NAME] there?" at bounding box center [819, 380] width 160 height 38
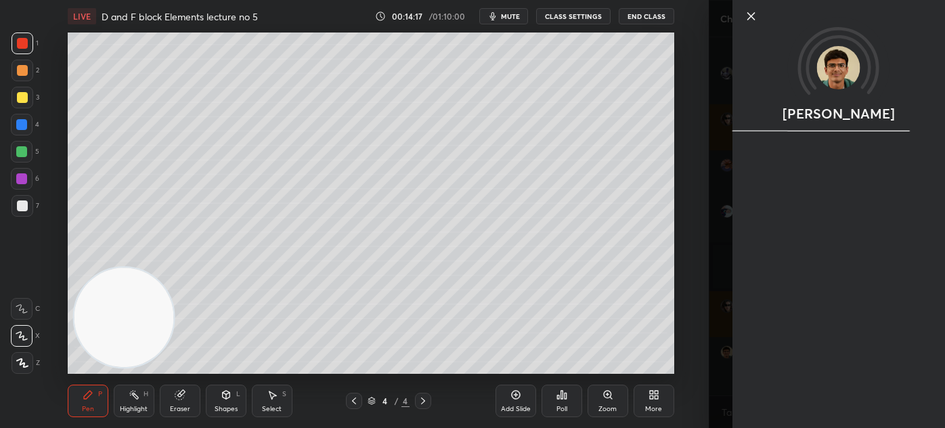
click at [726, 374] on div "[PERSON_NAME]" at bounding box center [827, 214] width 236 height 428
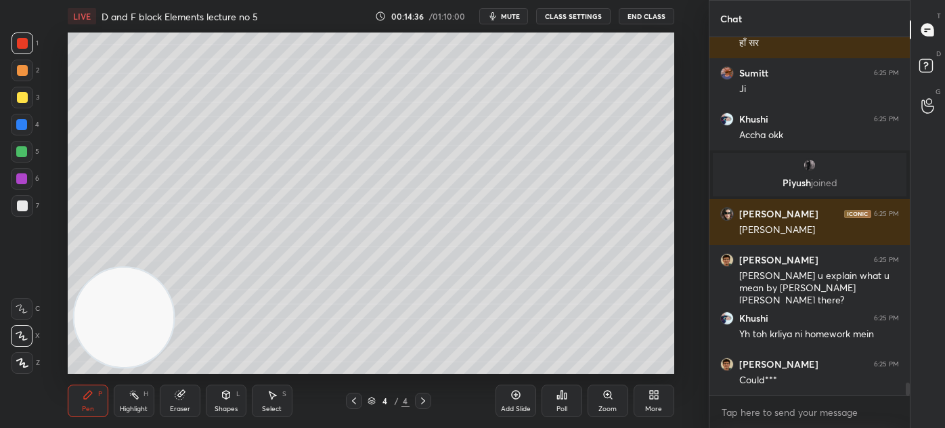
scroll to position [9505, 0]
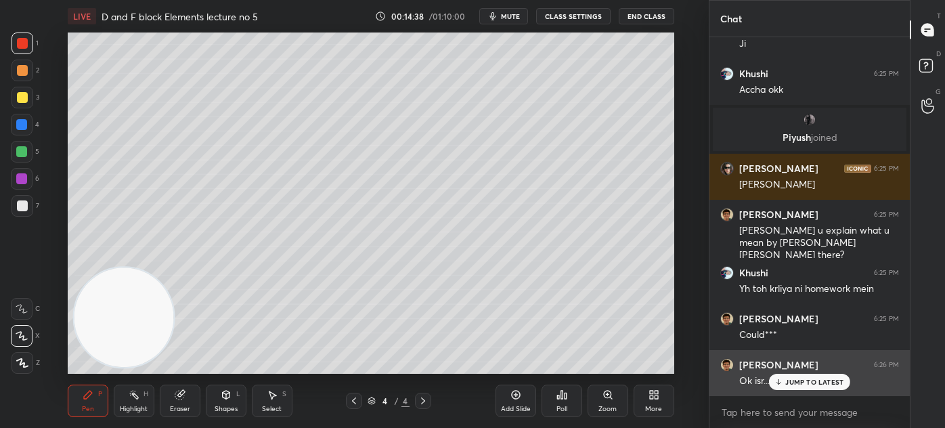
click at [821, 386] on p "JUMP TO LATEST" at bounding box center [814, 382] width 58 height 8
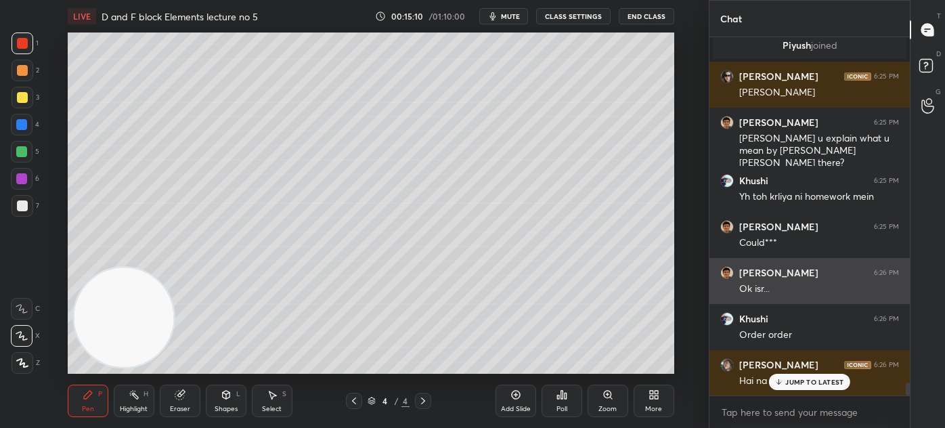
scroll to position [9656, 0]
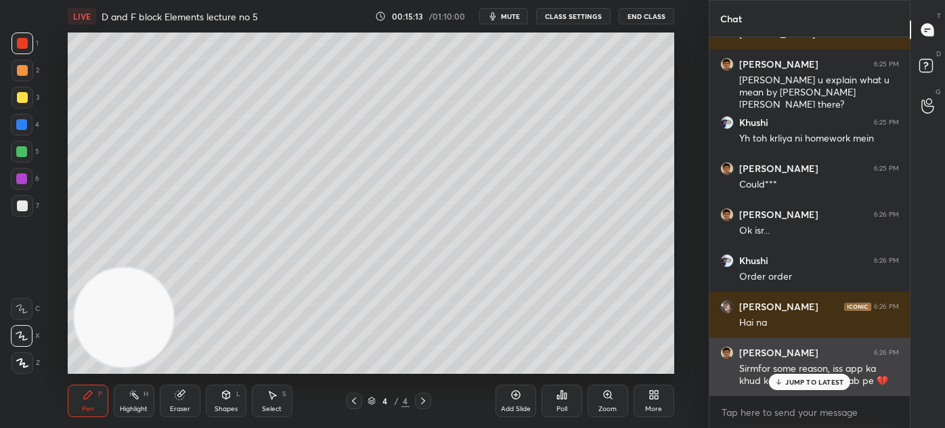
click at [805, 384] on p "JUMP TO LATEST" at bounding box center [814, 382] width 58 height 8
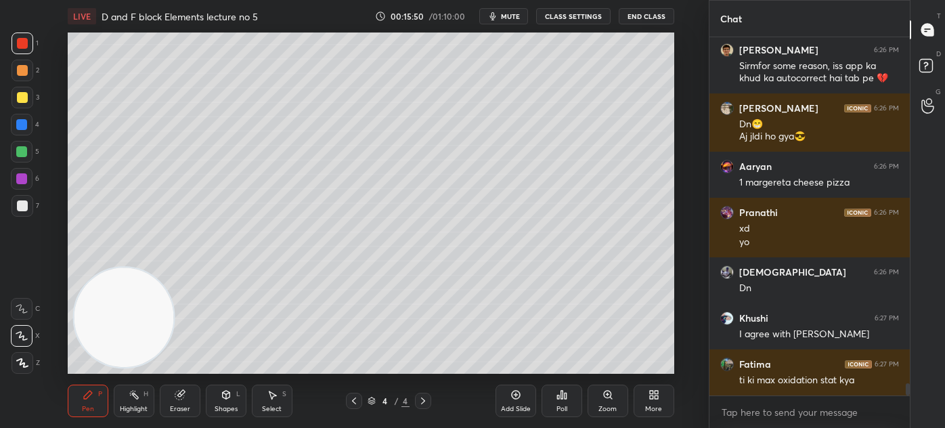
scroll to position [10004, 0]
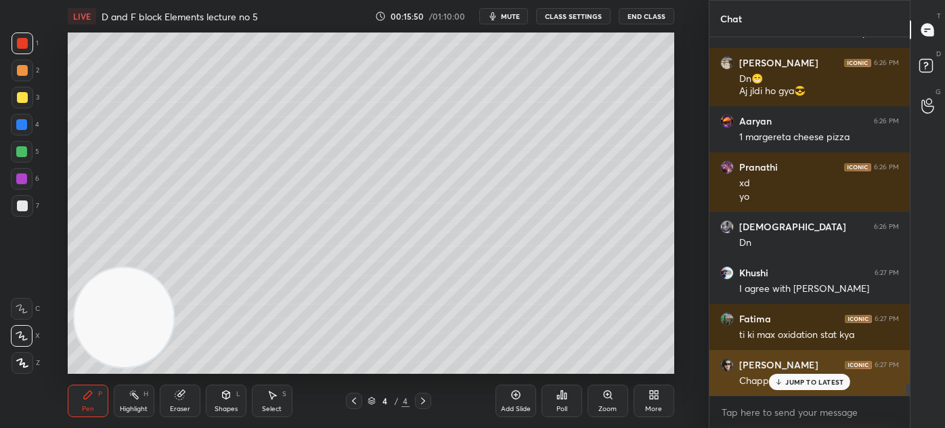
click at [793, 379] on p "JUMP TO LATEST" at bounding box center [814, 382] width 58 height 8
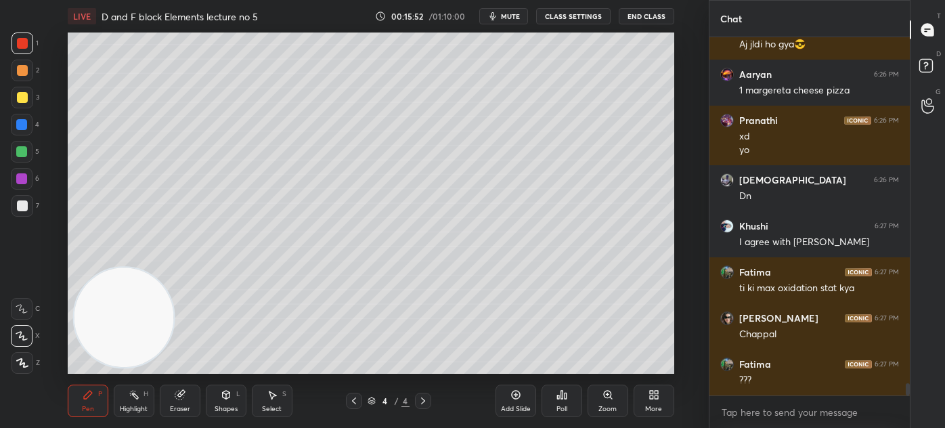
scroll to position [10096, 0]
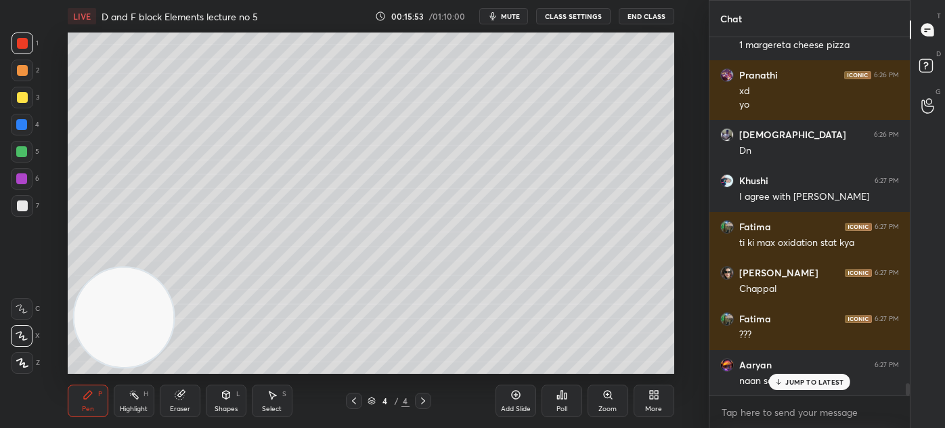
click at [789, 378] on p "JUMP TO LATEST" at bounding box center [814, 382] width 58 height 8
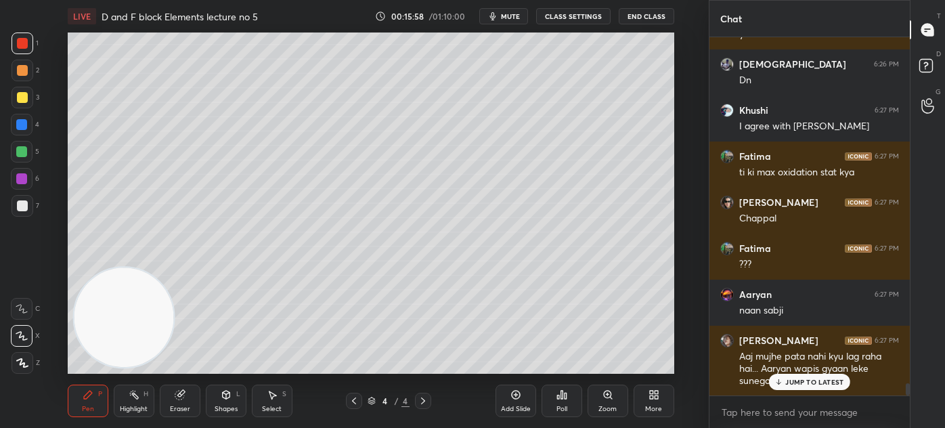
scroll to position [10213, 0]
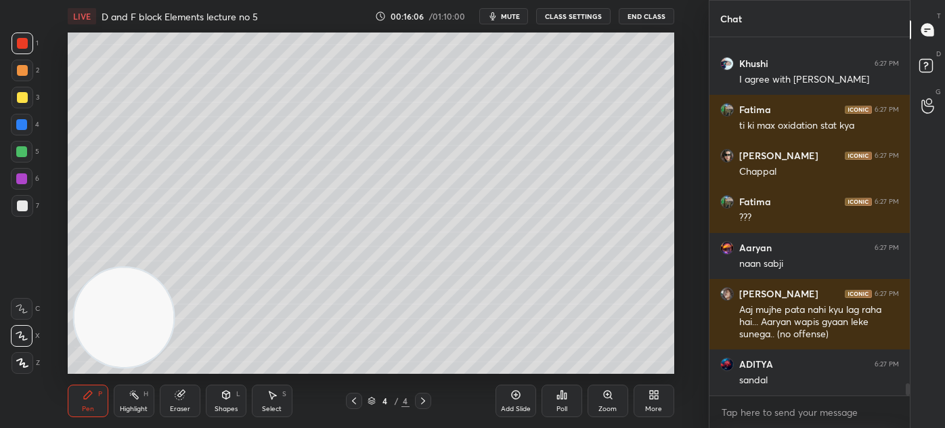
click at [563, 16] on button "CLASS SETTINGS" at bounding box center [573, 16] width 74 height 16
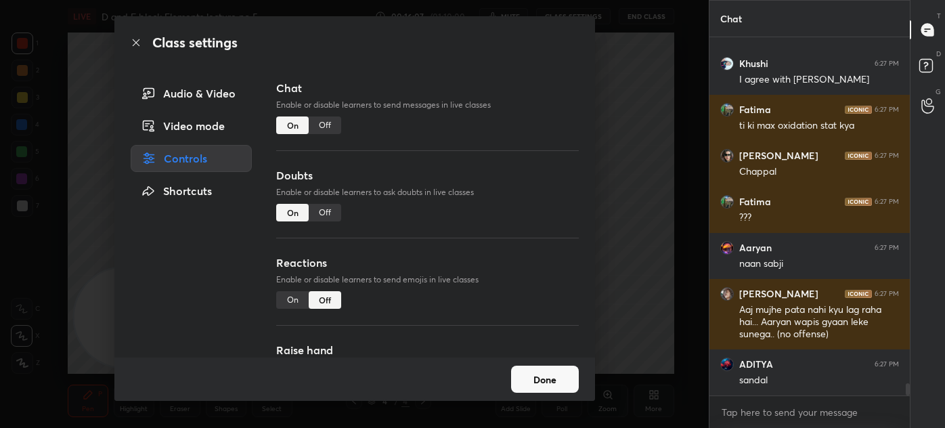
click at [335, 125] on div "Off" at bounding box center [325, 125] width 32 height 18
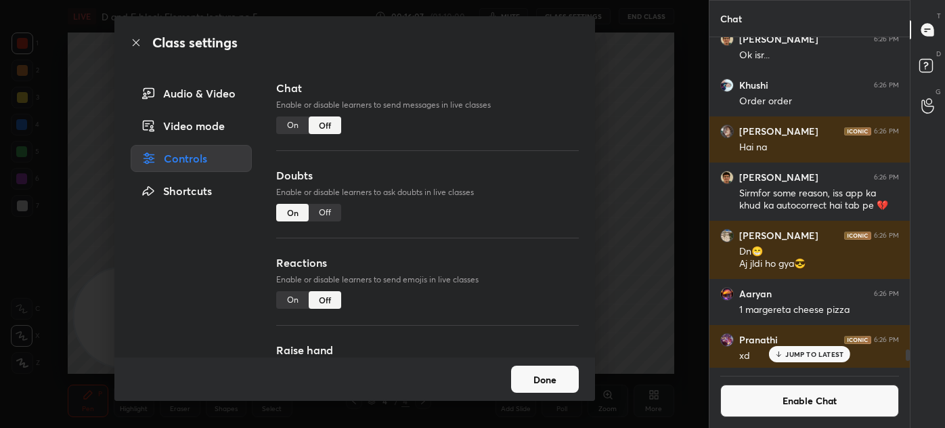
click at [649, 144] on div "Class settings Audio & Video Video mode Controls Shortcuts Chat Enable or disab…" at bounding box center [354, 214] width 709 height 428
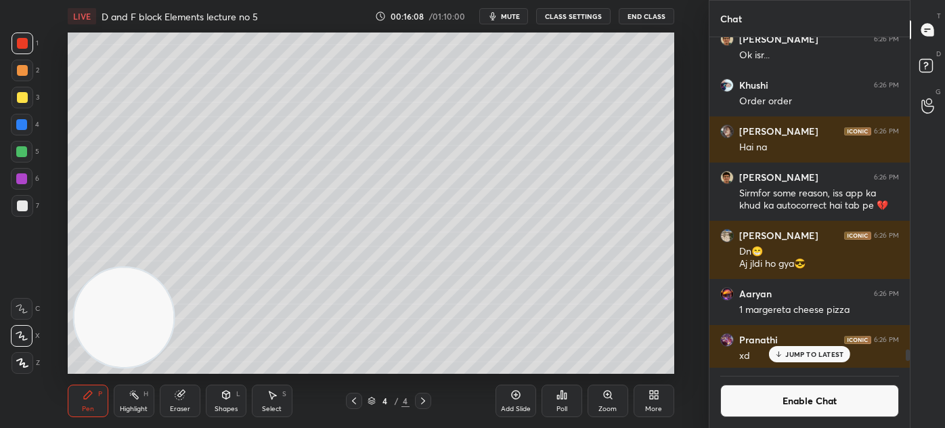
drag, startPoint x: 516, startPoint y: 403, endPoint x: 534, endPoint y: 389, distance: 22.7
click at [516, 403] on div "Add Slide" at bounding box center [516, 400] width 41 height 32
click at [20, 100] on div at bounding box center [22, 97] width 11 height 11
click at [805, 350] on p "JUMP TO LATEST" at bounding box center [814, 354] width 58 height 8
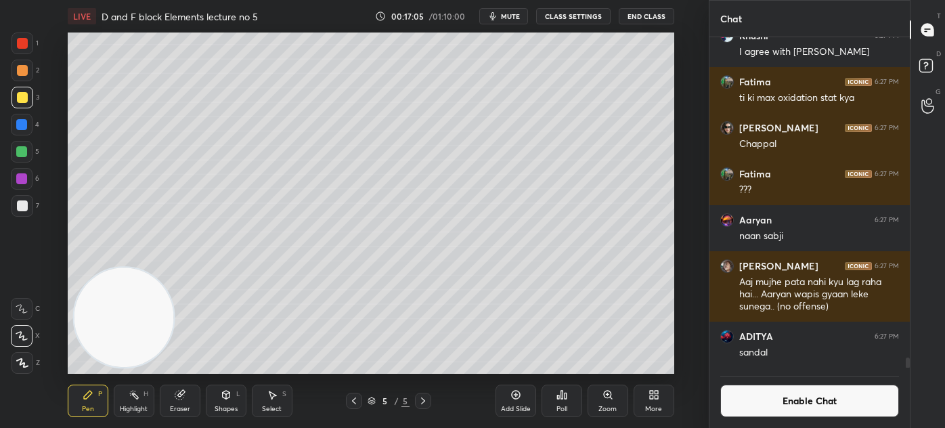
click at [812, 410] on button "Enable Chat" at bounding box center [809, 400] width 179 height 32
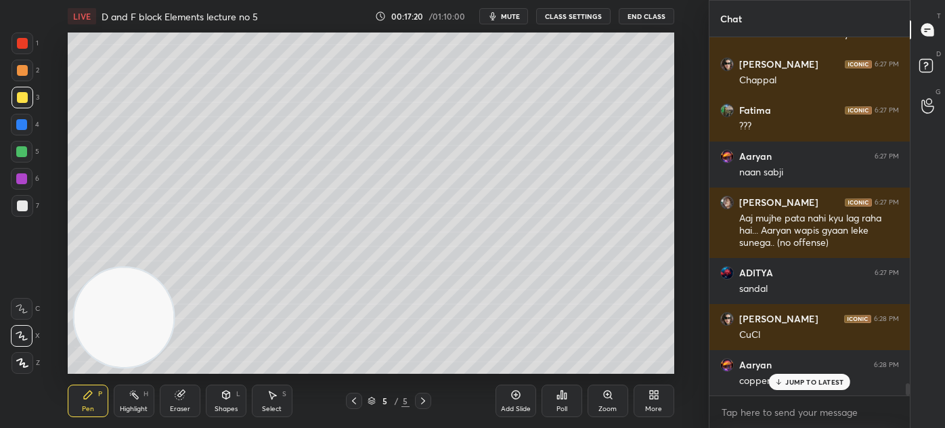
scroll to position [10092, 0]
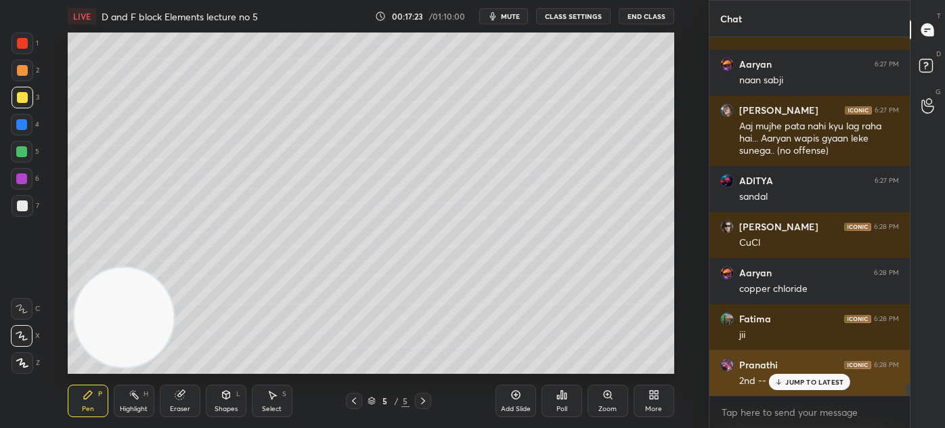
click at [797, 382] on p "JUMP TO LATEST" at bounding box center [814, 382] width 58 height 8
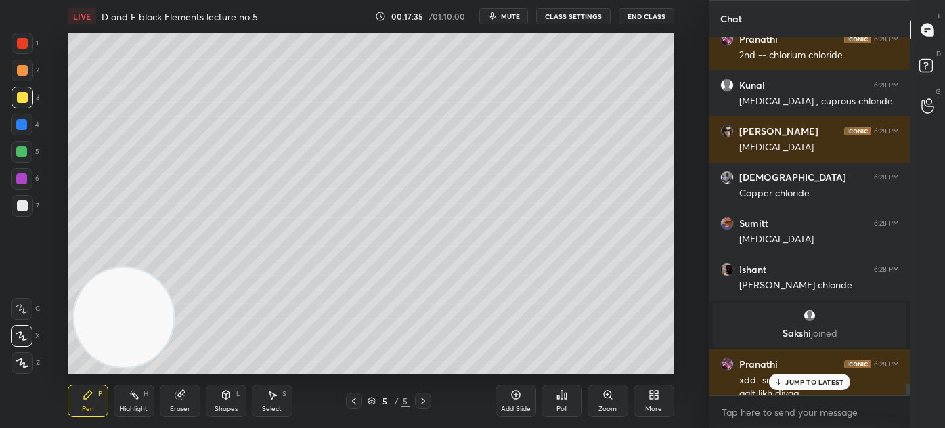
scroll to position [10366, 0]
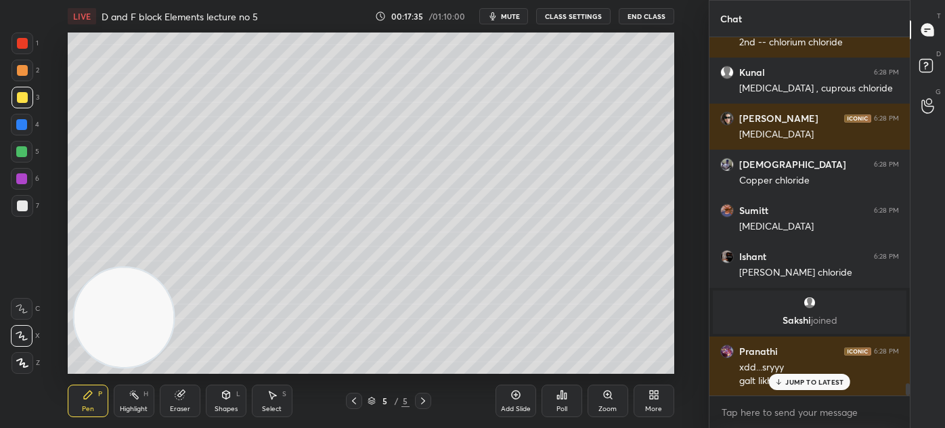
click at [177, 405] on div "Eraser" at bounding box center [180, 408] width 20 height 7
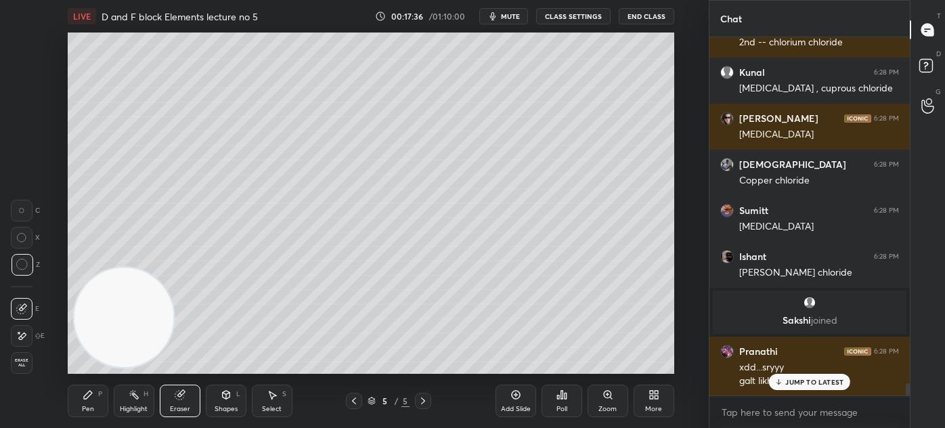
scroll to position [10425, 0]
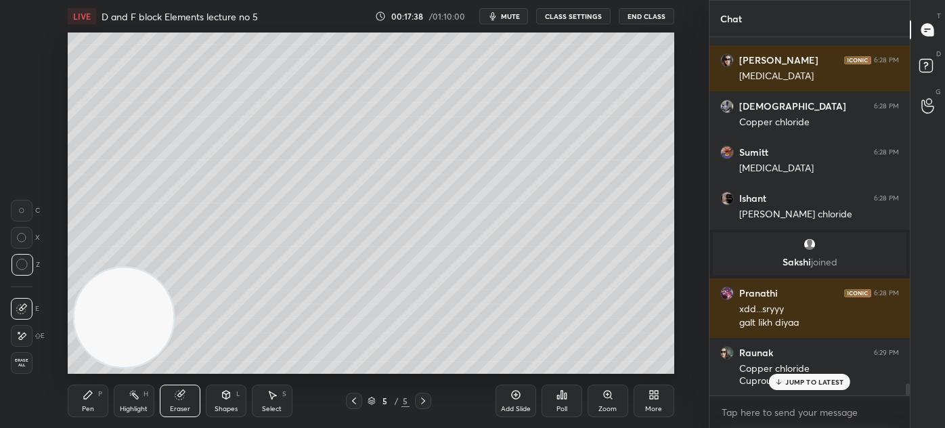
click at [76, 405] on div "Pen P" at bounding box center [88, 400] width 41 height 32
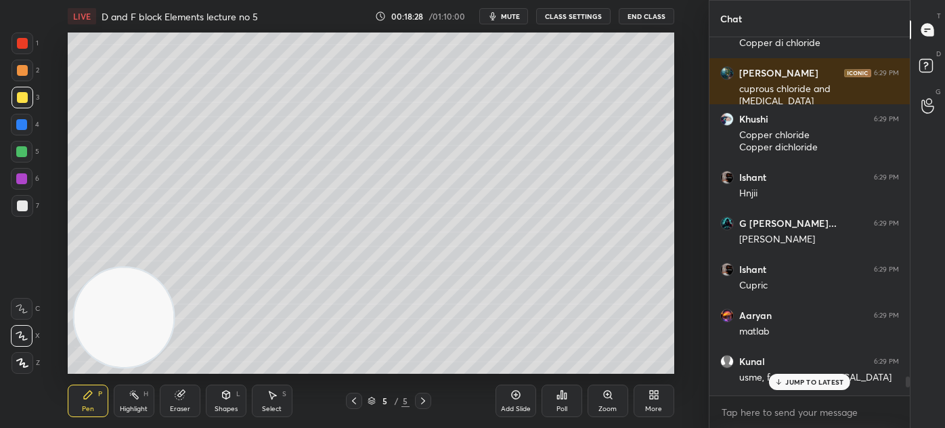
scroll to position [11073, 0]
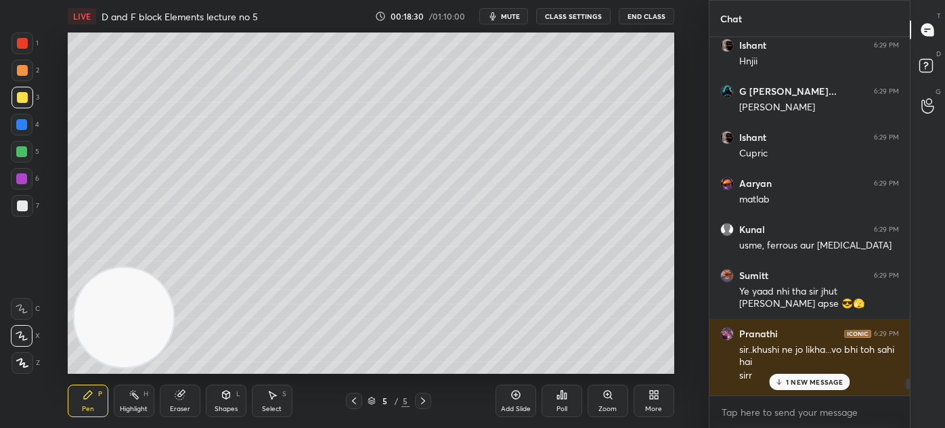
click at [908, 386] on div at bounding box center [908, 383] width 4 height 11
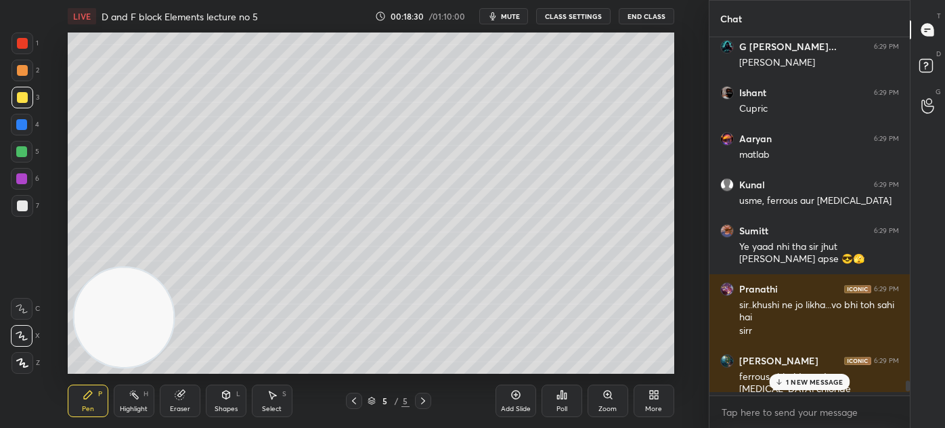
click at [824, 378] on p "1 NEW MESSAGE" at bounding box center [815, 382] width 58 height 8
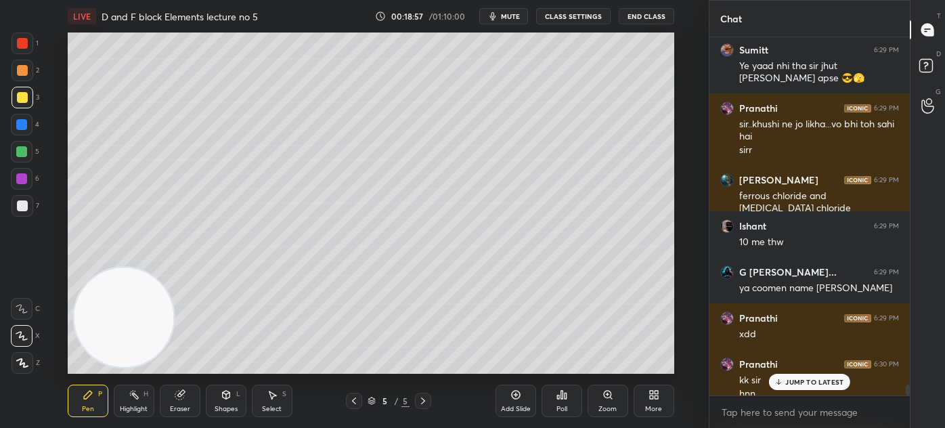
scroll to position [11421, 0]
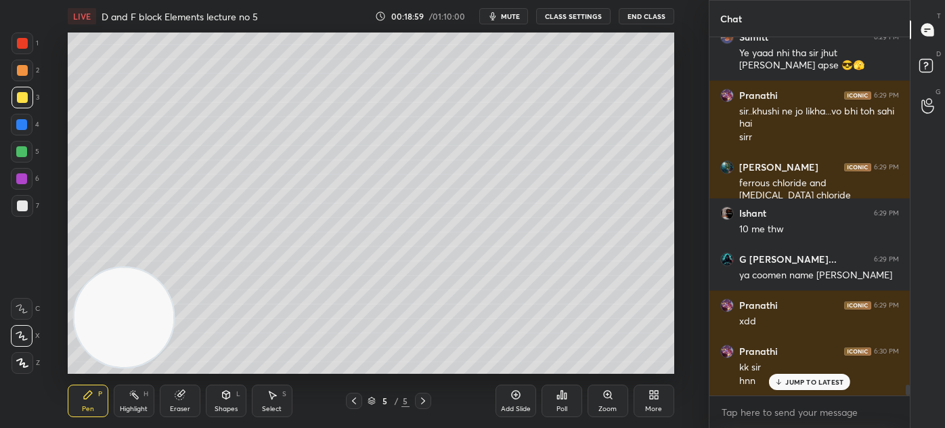
click at [29, 199] on div at bounding box center [23, 206] width 22 height 22
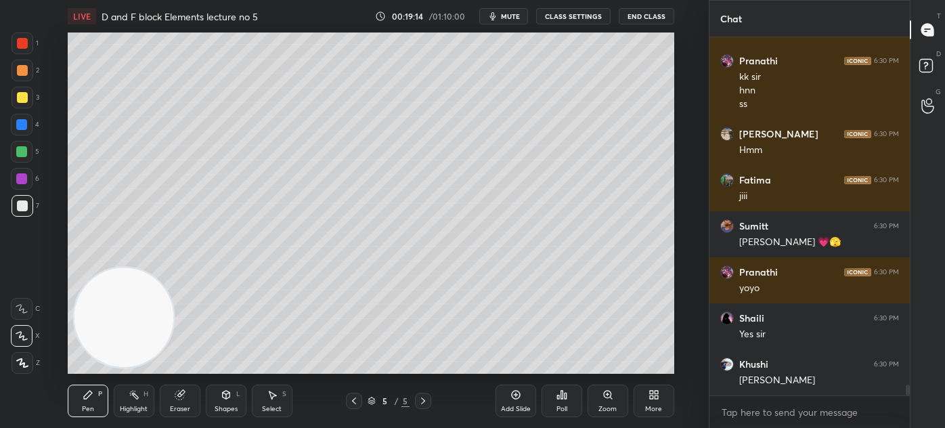
scroll to position [11757, 0]
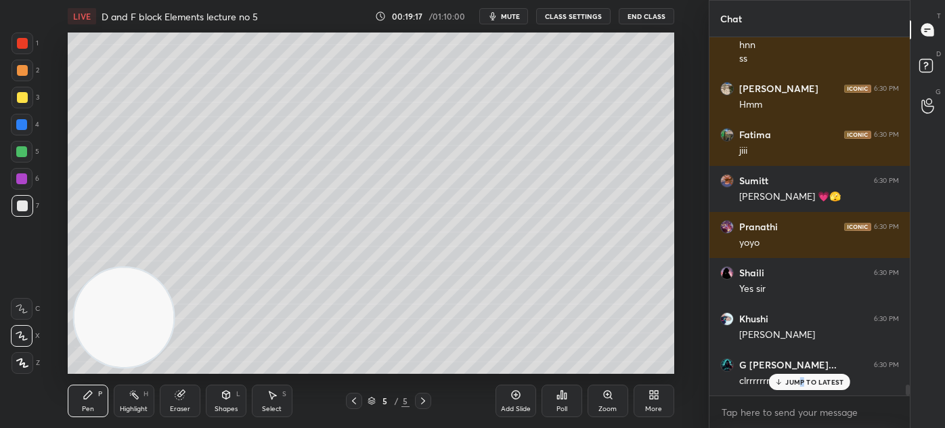
click at [801, 387] on div "JUMP TO LATEST" at bounding box center [809, 382] width 81 height 16
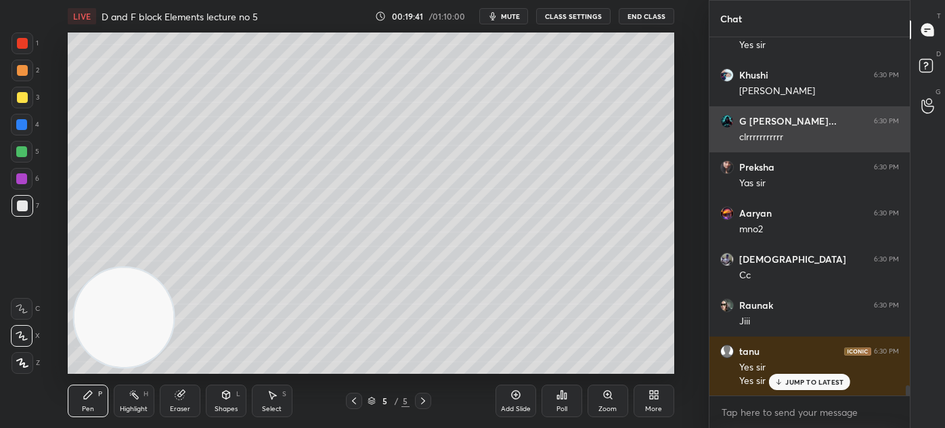
scroll to position [12047, 0]
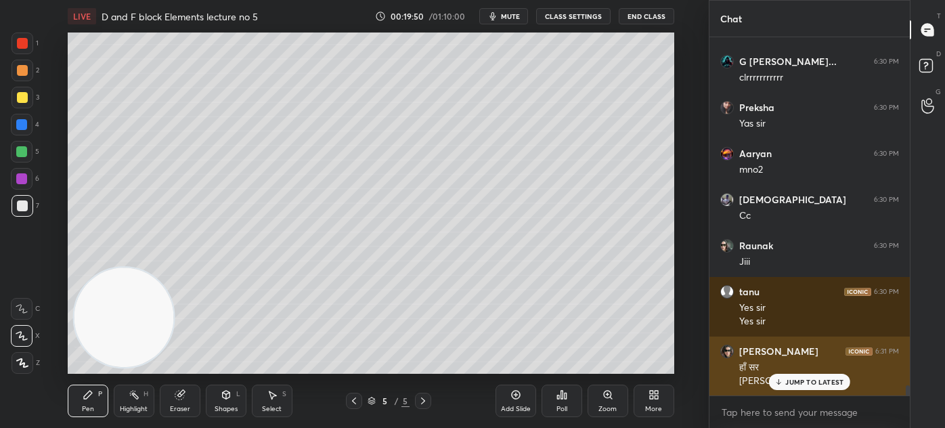
click at [727, 348] on img "grid" at bounding box center [727, 352] width 14 height 14
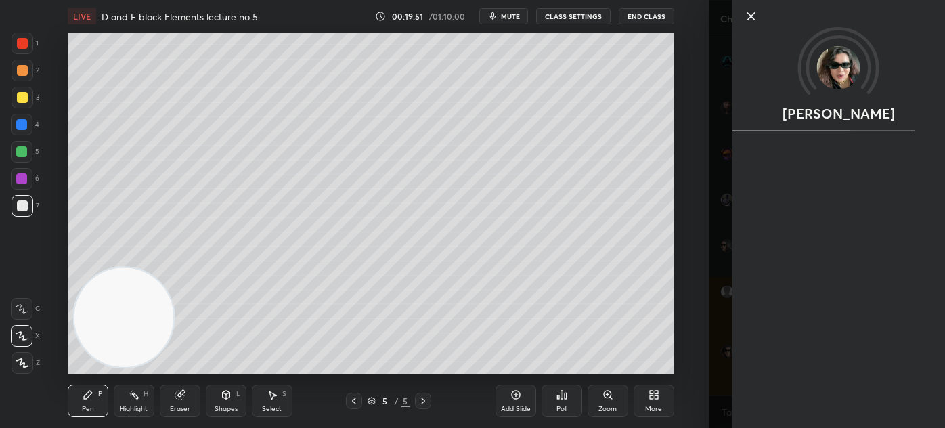
scroll to position [12107, 0]
click at [705, 328] on div "1 2 3 4 5 6 7 C X Z C X Z E E Erase all H H LIVE D and F block Elements lecture…" at bounding box center [354, 214] width 709 height 428
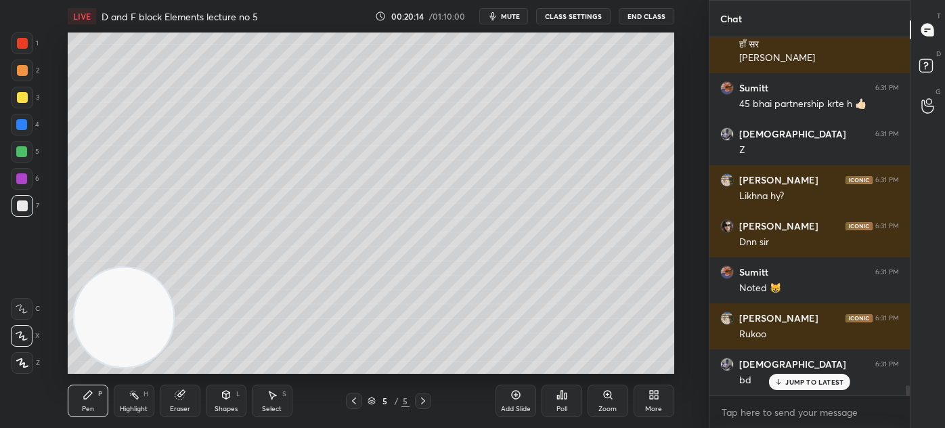
scroll to position [12428, 0]
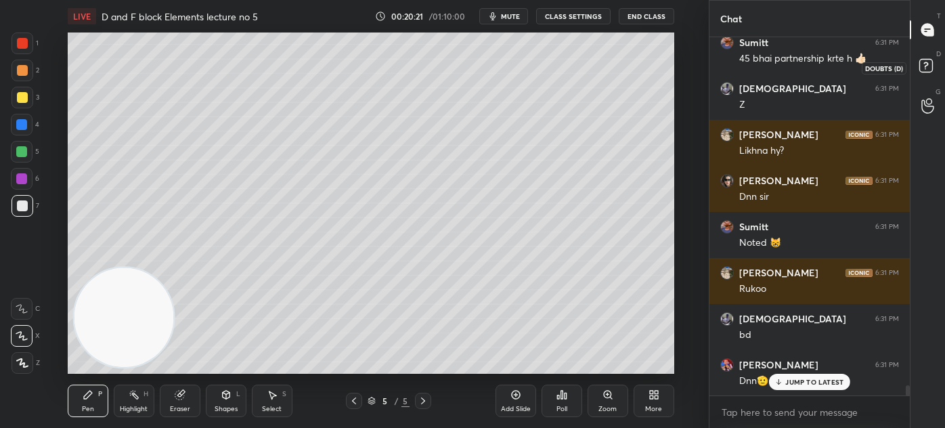
click at [925, 66] on icon at bounding box center [925, 64] width 5 height 5
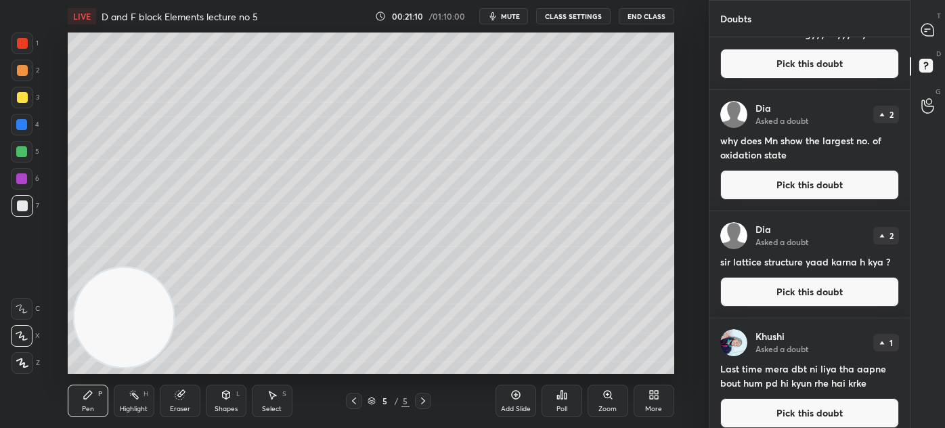
scroll to position [1092, 0]
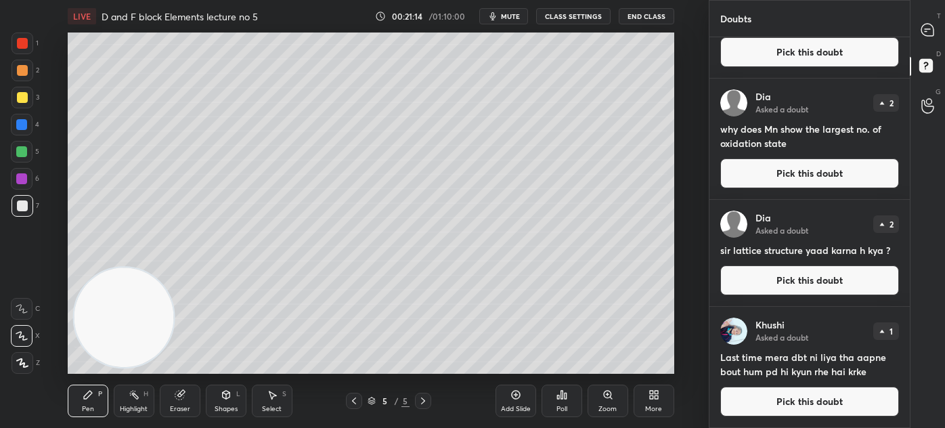
click at [785, 176] on button "Pick this doubt" at bounding box center [809, 173] width 179 height 30
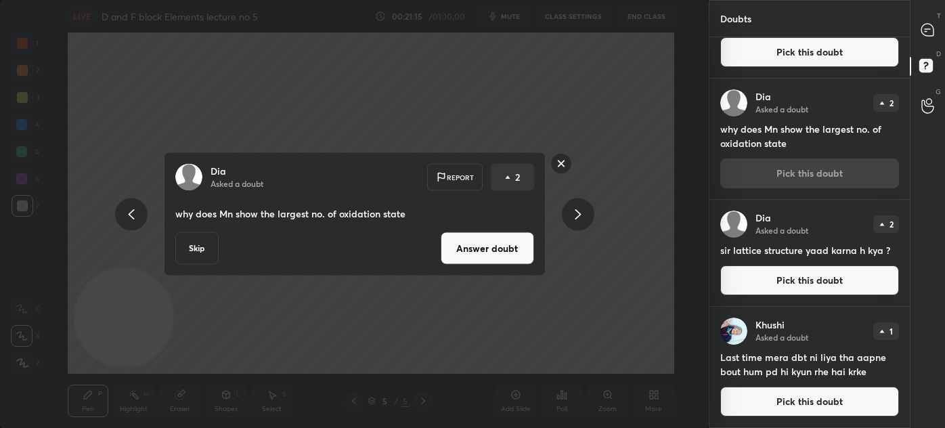
click at [487, 243] on button "Answer doubt" at bounding box center [487, 248] width 93 height 32
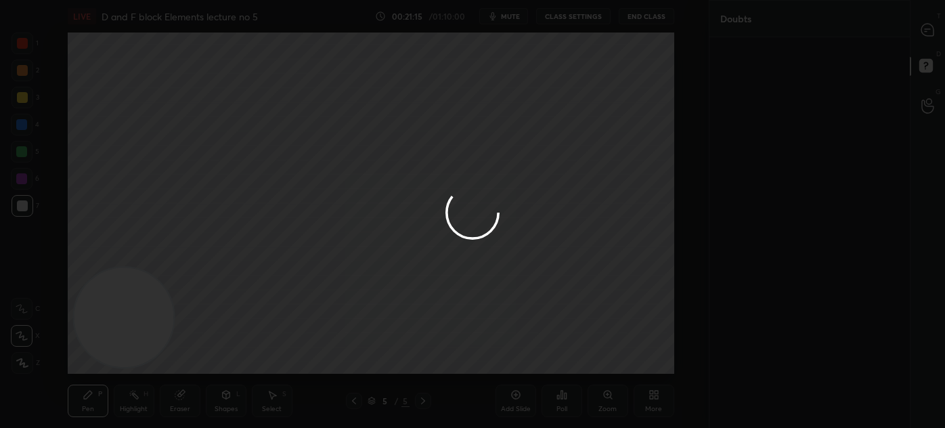
scroll to position [0, 0]
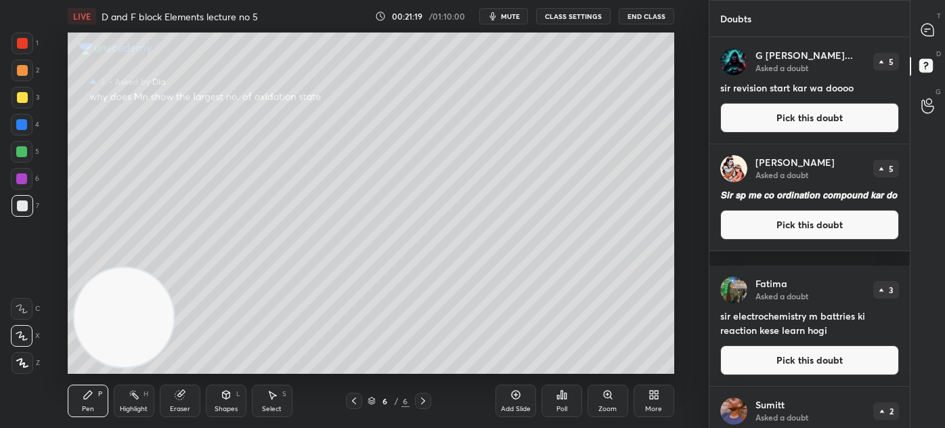
click at [26, 99] on div at bounding box center [23, 98] width 22 height 22
click at [18, 153] on div at bounding box center [21, 151] width 11 height 11
click at [25, 207] on div at bounding box center [23, 206] width 22 height 22
drag, startPoint x: 927, startPoint y: 100, endPoint x: 910, endPoint y: 106, distance: 18.4
click at [927, 100] on icon at bounding box center [927, 99] width 13 height 16
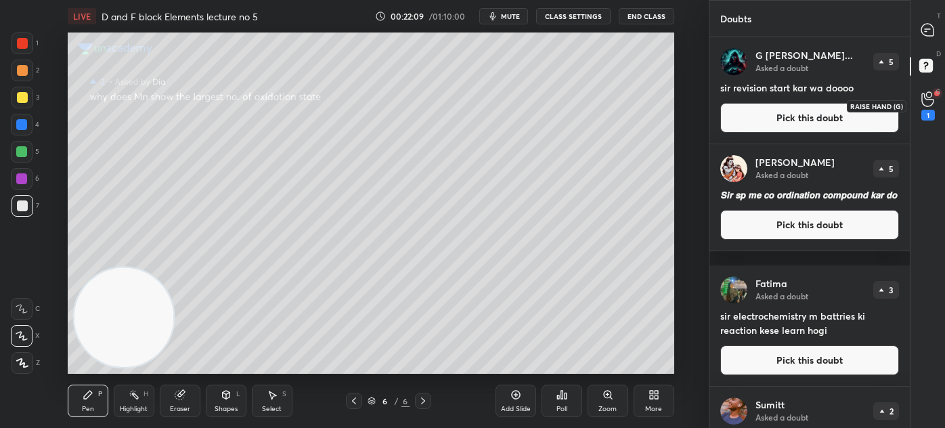
scroll to position [4, 3]
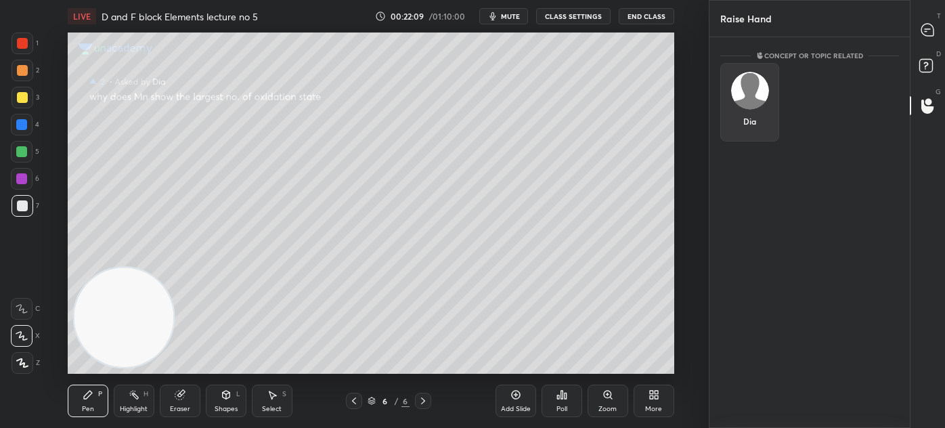
click at [741, 106] on div "Dia" at bounding box center [749, 102] width 59 height 79
click at [743, 125] on button "INVITE" at bounding box center [749, 131] width 47 height 18
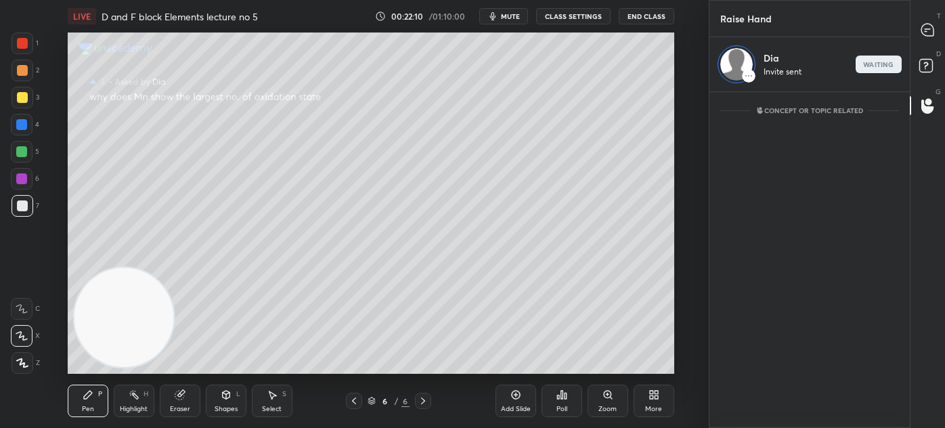
scroll to position [332, 196]
click at [927, 30] on icon at bounding box center [927, 30] width 12 height 12
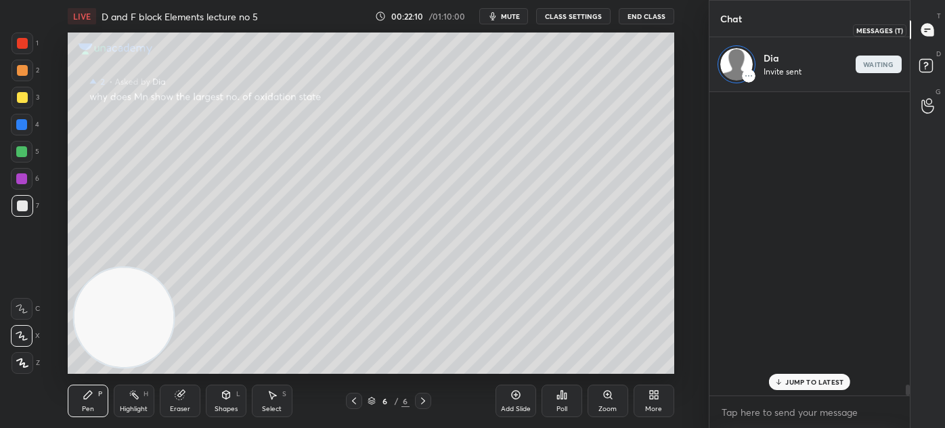
scroll to position [299, 196]
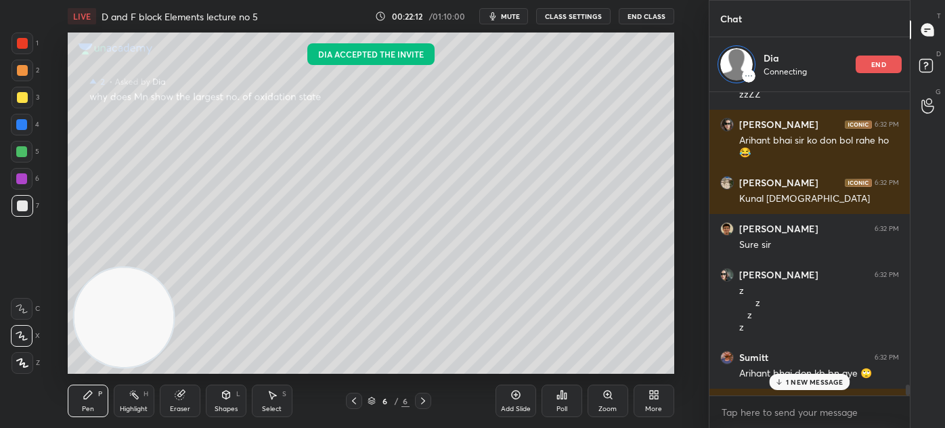
click at [177, 403] on div "Eraser" at bounding box center [180, 400] width 41 height 32
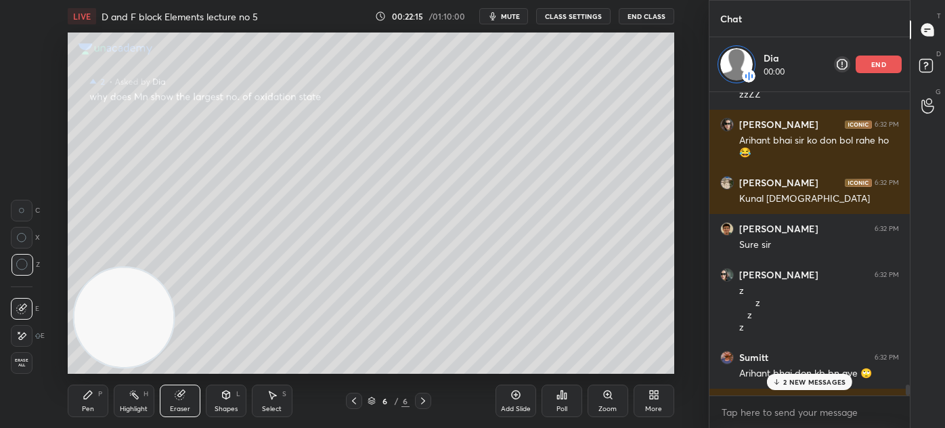
drag, startPoint x: 89, startPoint y: 408, endPoint x: 119, endPoint y: 380, distance: 41.2
click at [89, 407] on div "Pen" at bounding box center [88, 408] width 12 height 7
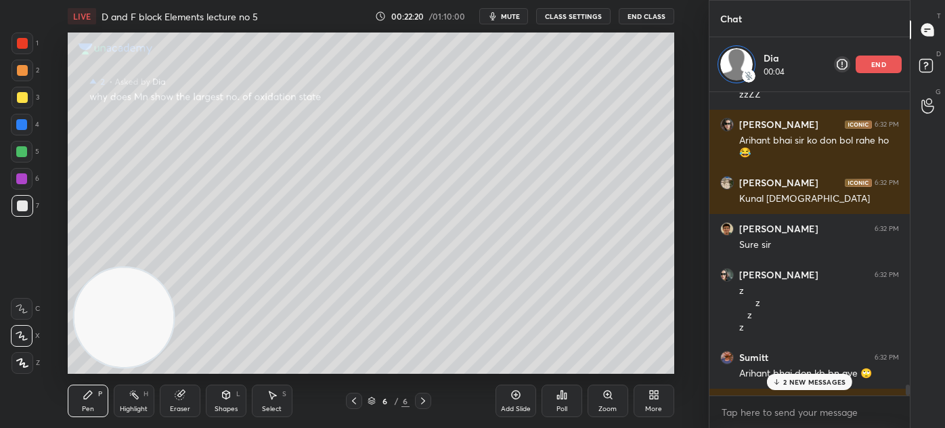
click at [791, 380] on p "2 NEW MESSAGES" at bounding box center [814, 382] width 62 height 8
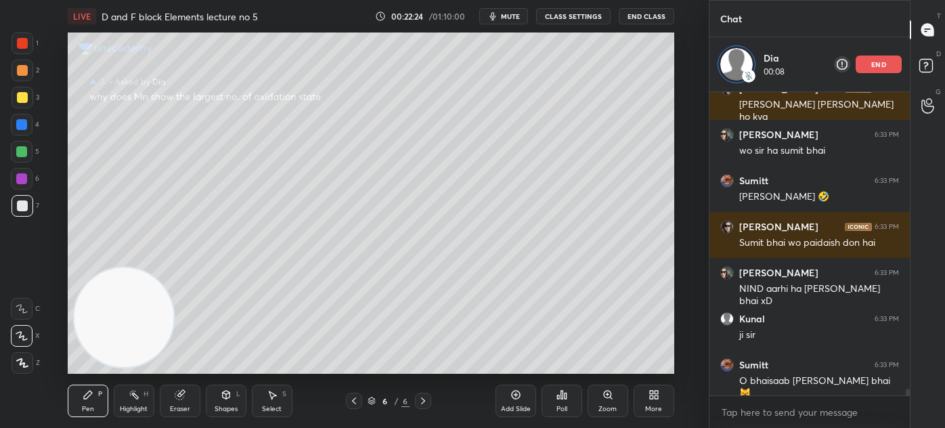
scroll to position [13766, 0]
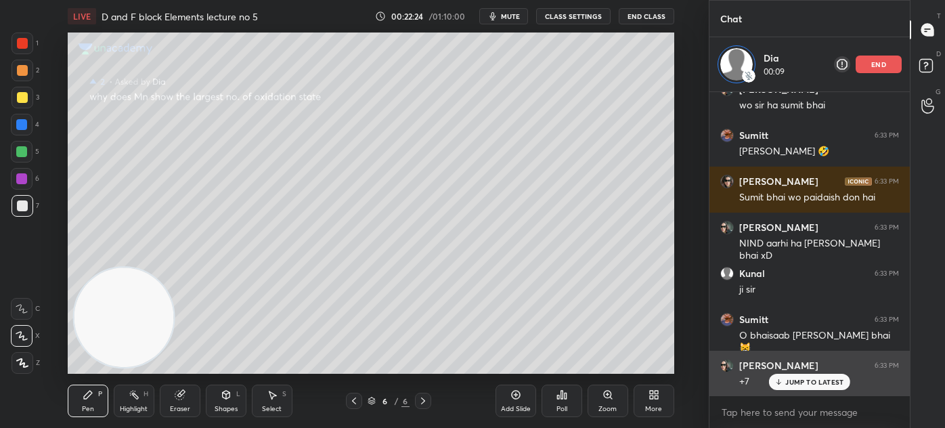
click at [814, 382] on p "JUMP TO LATEST" at bounding box center [814, 382] width 58 height 8
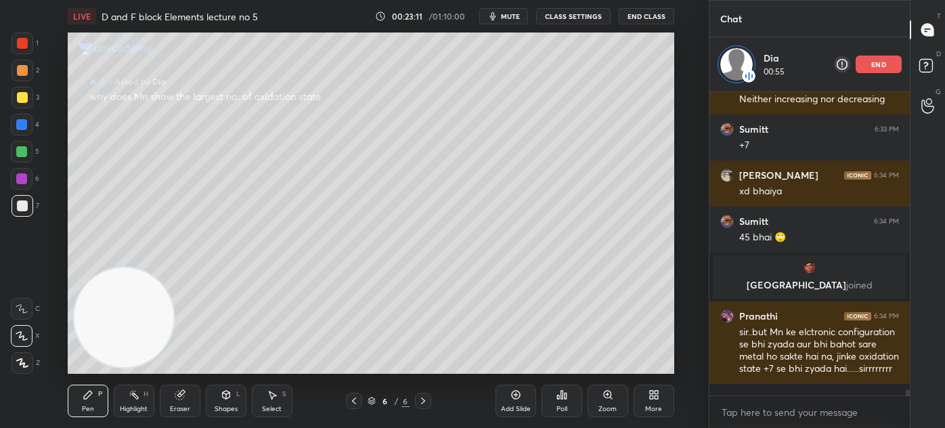
scroll to position [14040, 0]
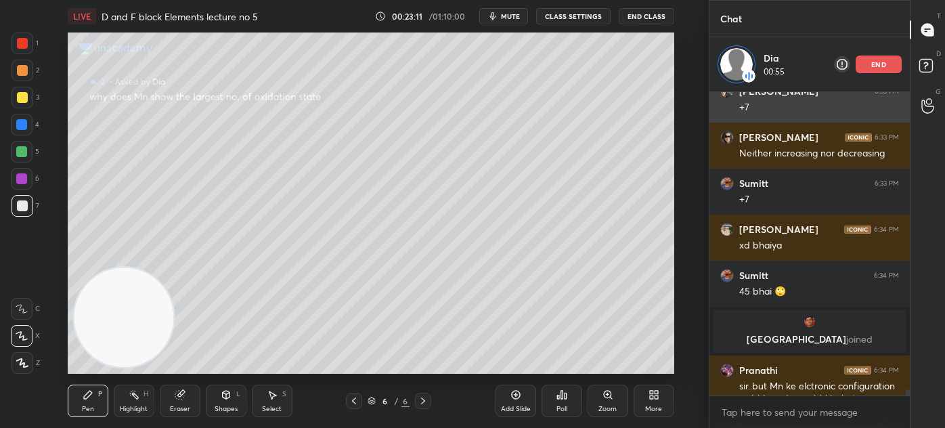
click at [877, 92] on div "Arihant 6:33 PM +7 [PERSON_NAME] 6:33 PM Neither increasing nor decreasing Sumi…" at bounding box center [809, 244] width 200 height 304
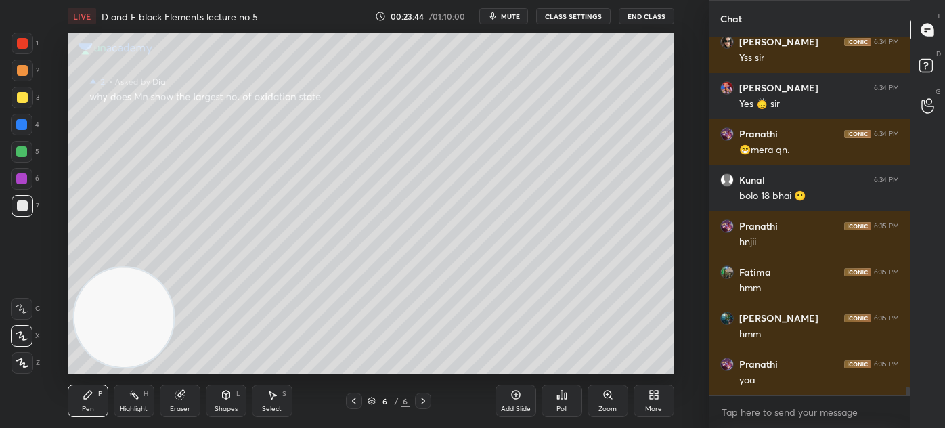
scroll to position [14454, 0]
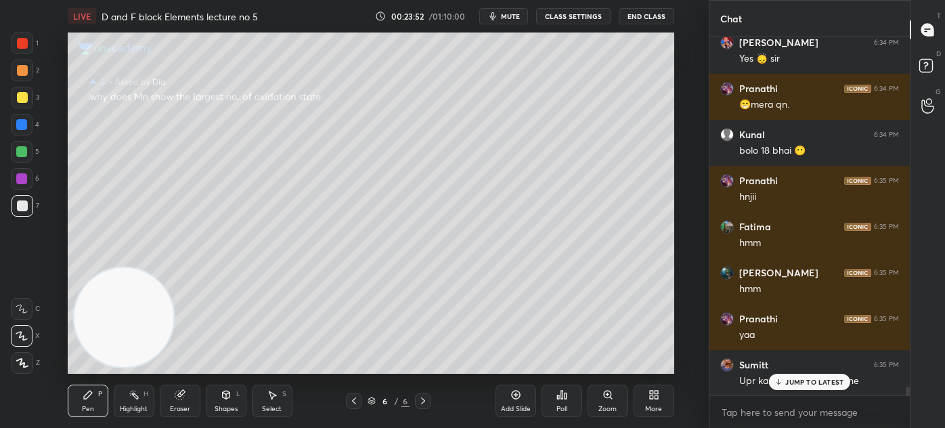
click at [175, 403] on div "Eraser" at bounding box center [180, 400] width 41 height 32
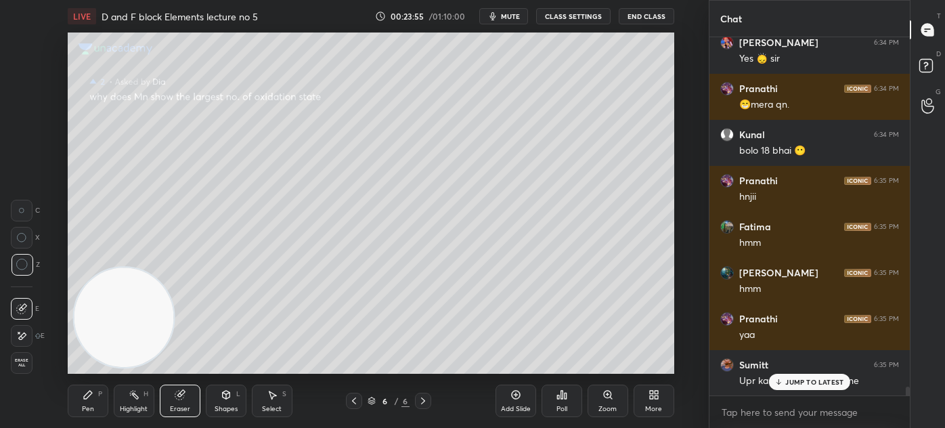
click at [79, 415] on div "Pen P" at bounding box center [88, 400] width 41 height 32
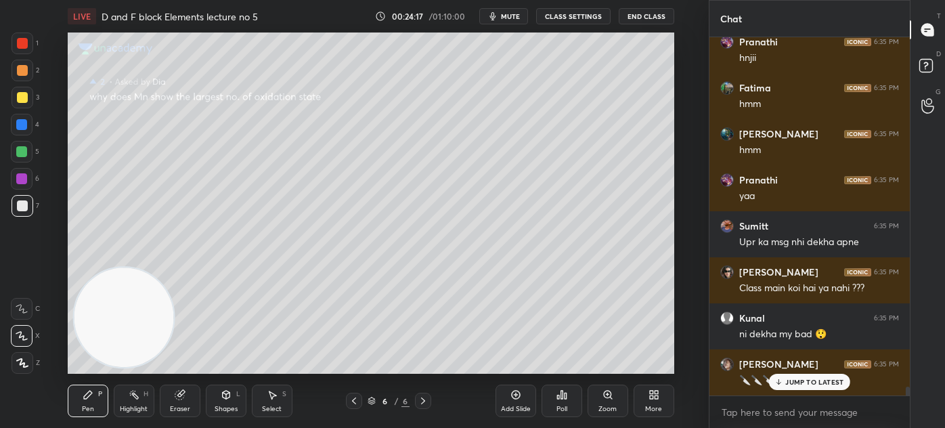
scroll to position [14638, 0]
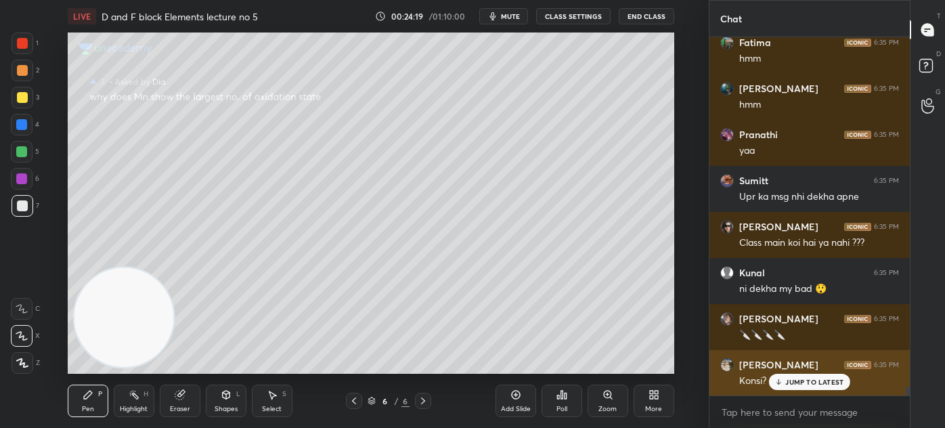
click at [789, 384] on p "JUMP TO LATEST" at bounding box center [814, 382] width 58 height 8
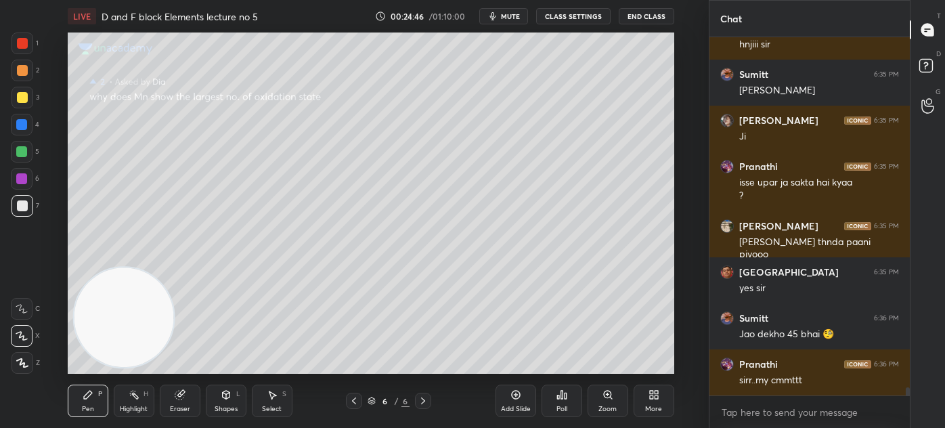
scroll to position [15091, 0]
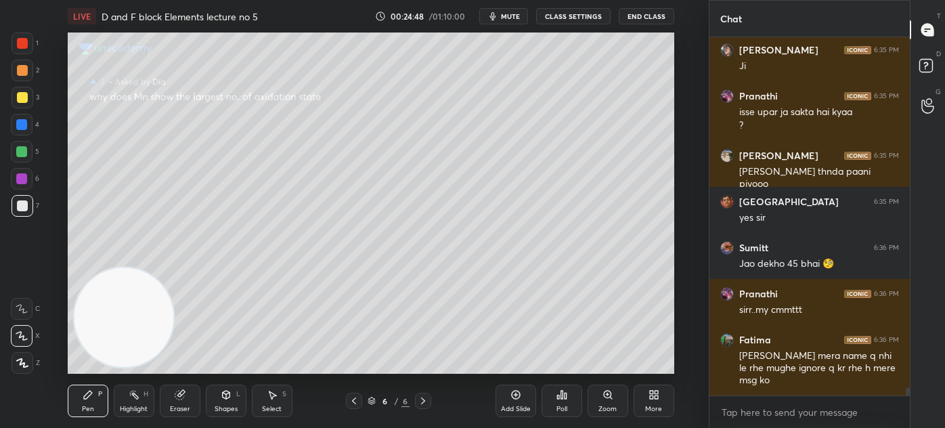
drag, startPoint x: 906, startPoint y: 385, endPoint x: 906, endPoint y: 378, distance: 7.4
click at [906, 378] on div at bounding box center [906, 216] width 8 height 358
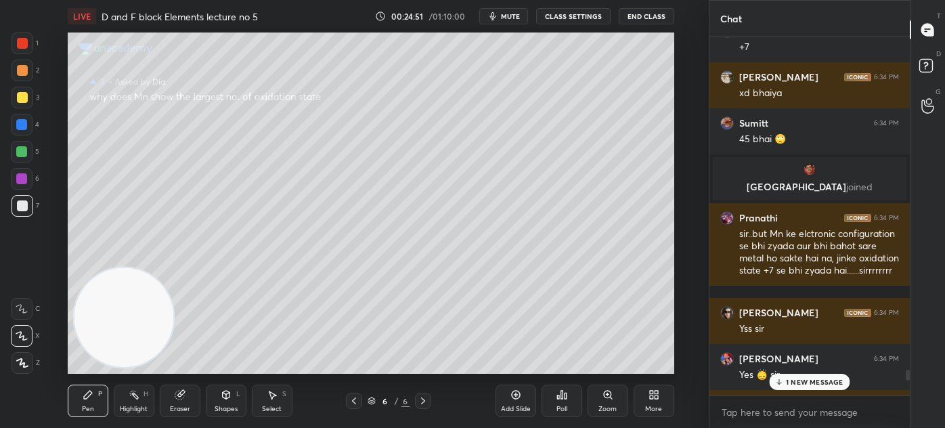
scroll to position [14109, 0]
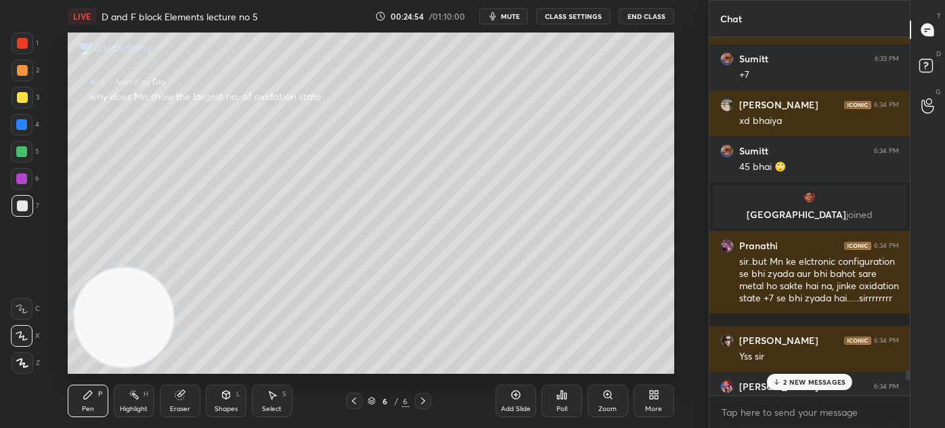
drag, startPoint x: 906, startPoint y: 389, endPoint x: 854, endPoint y: 373, distance: 55.0
click at [910, 366] on div "Chat Arihant 6:33 PM +7 [PERSON_NAME] 6:33 PM Neither increasing nor decreasing…" at bounding box center [827, 214] width 236 height 428
click at [830, 378] on p "2 NEW MESSAGES" at bounding box center [814, 382] width 62 height 8
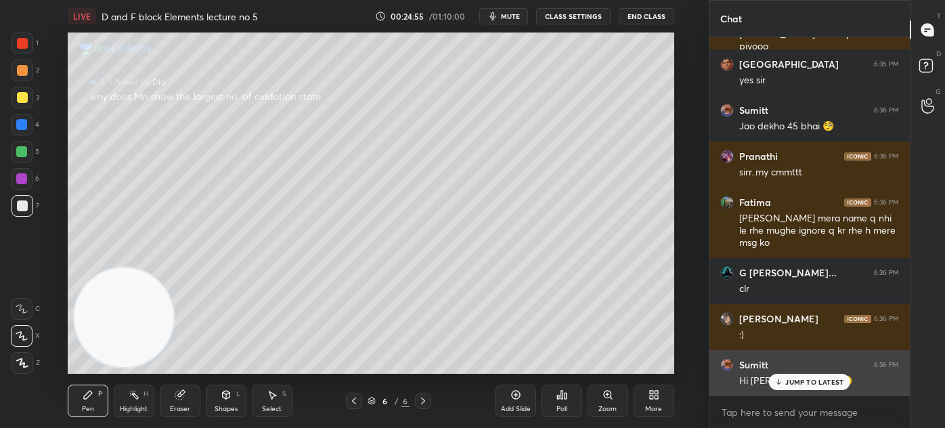
click at [822, 386] on div "JUMP TO LATEST" at bounding box center [809, 382] width 81 height 16
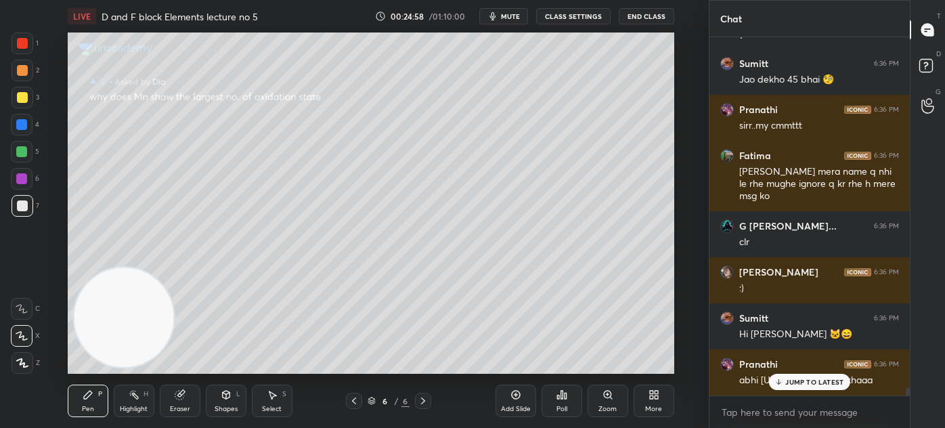
scroll to position [15332, 0]
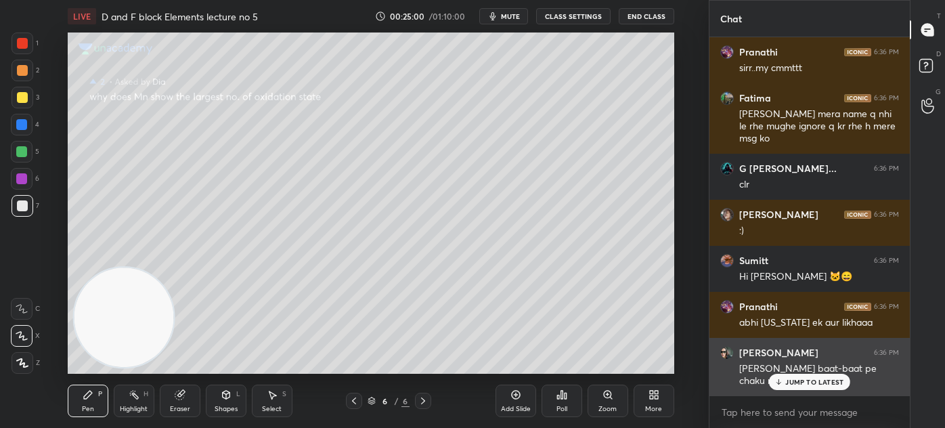
click at [800, 380] on p "JUMP TO LATEST" at bounding box center [814, 382] width 58 height 8
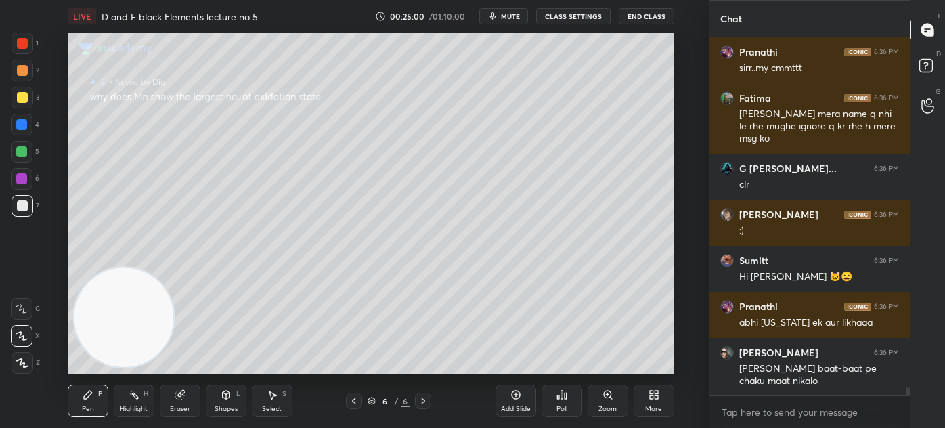
scroll to position [15379, 0]
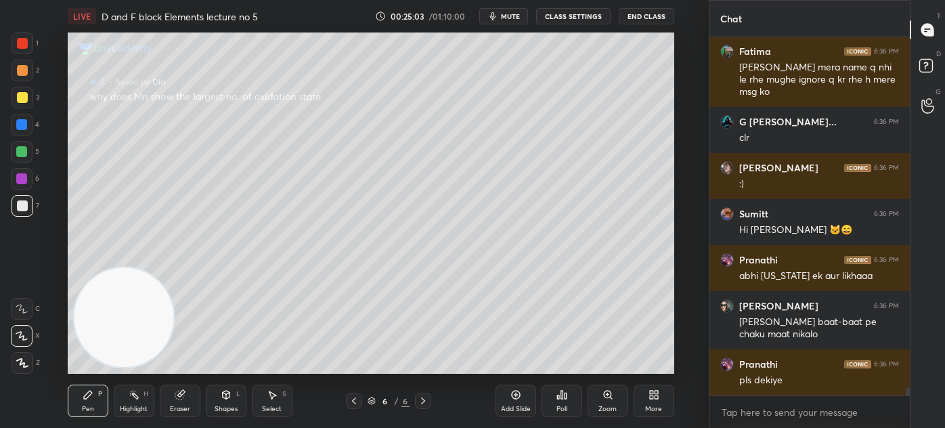
click at [904, 387] on div at bounding box center [906, 216] width 8 height 358
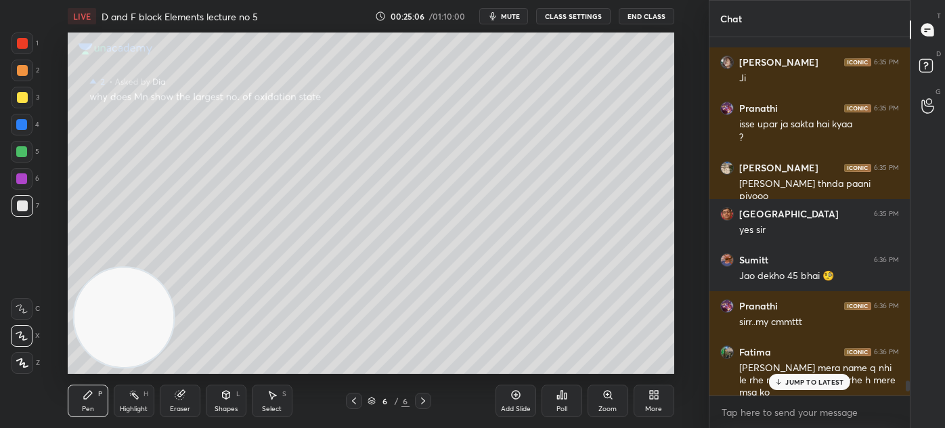
scroll to position [14989, 0]
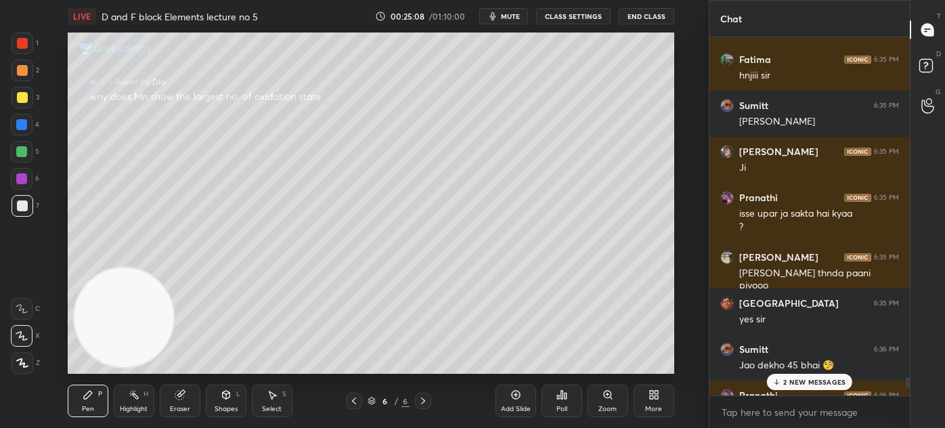
drag, startPoint x: 906, startPoint y: 389, endPoint x: 868, endPoint y: 372, distance: 41.9
click at [906, 378] on div at bounding box center [908, 382] width 4 height 11
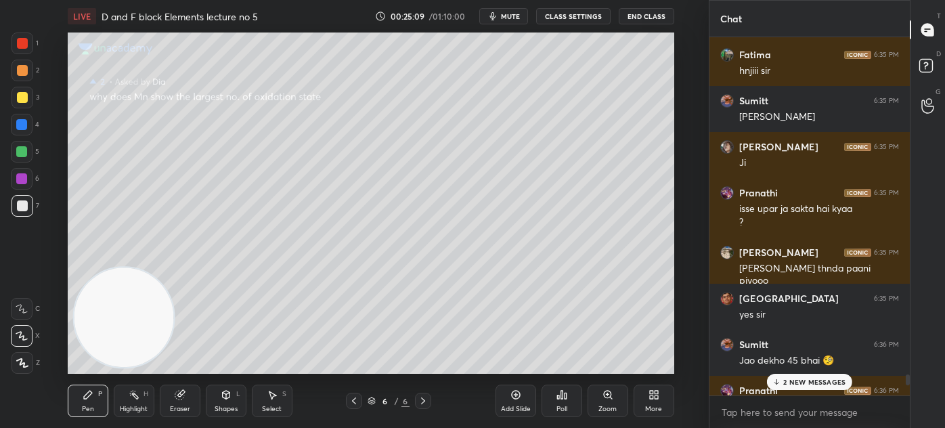
click at [809, 381] on p "2 NEW MESSAGES" at bounding box center [814, 382] width 62 height 8
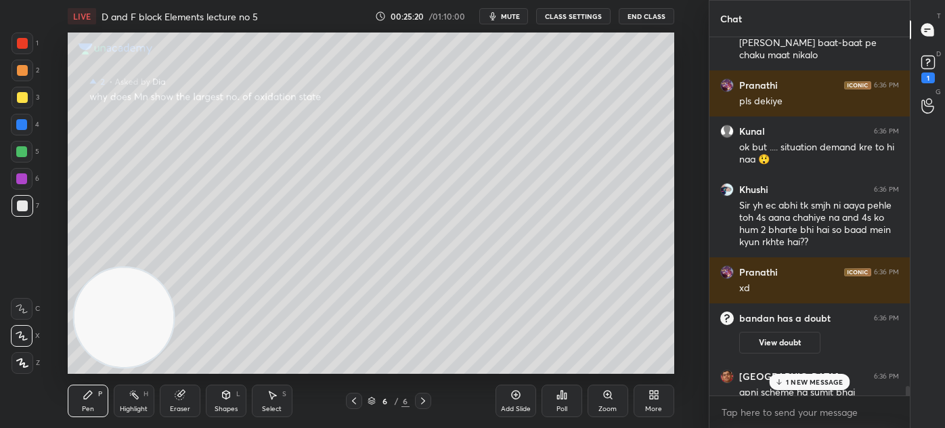
scroll to position [13891, 0]
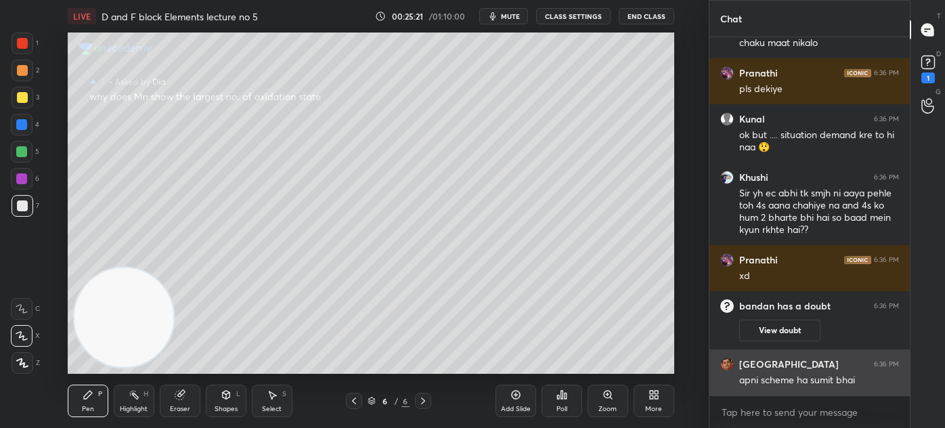
drag, startPoint x: 908, startPoint y: 389, endPoint x: 898, endPoint y: 369, distance: 22.7
click at [908, 378] on div at bounding box center [906, 216] width 8 height 358
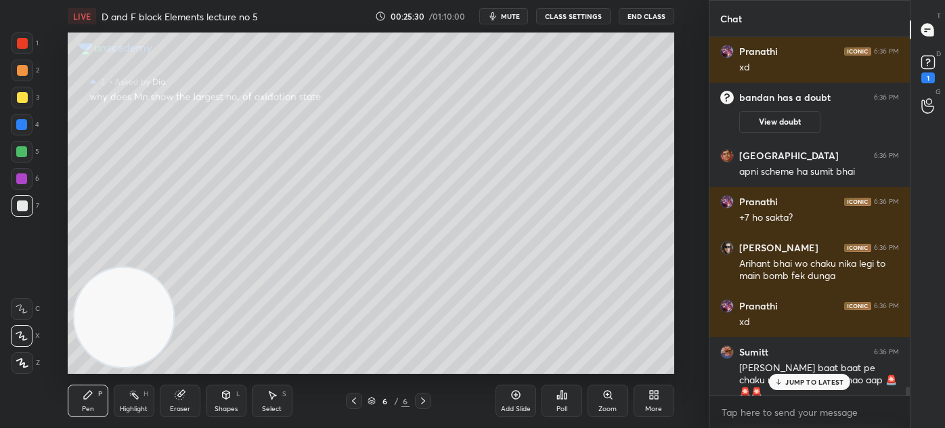
scroll to position [14145, 0]
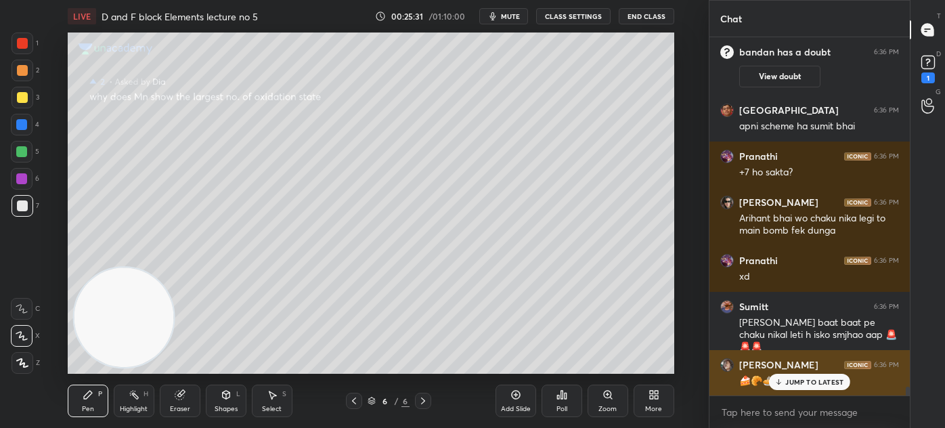
click at [800, 382] on p "JUMP TO LATEST" at bounding box center [814, 382] width 58 height 8
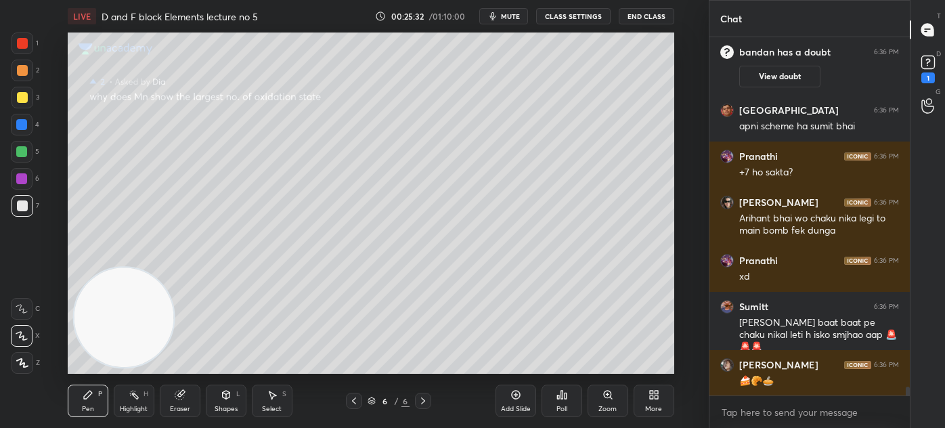
click at [927, 70] on icon at bounding box center [928, 62] width 20 height 20
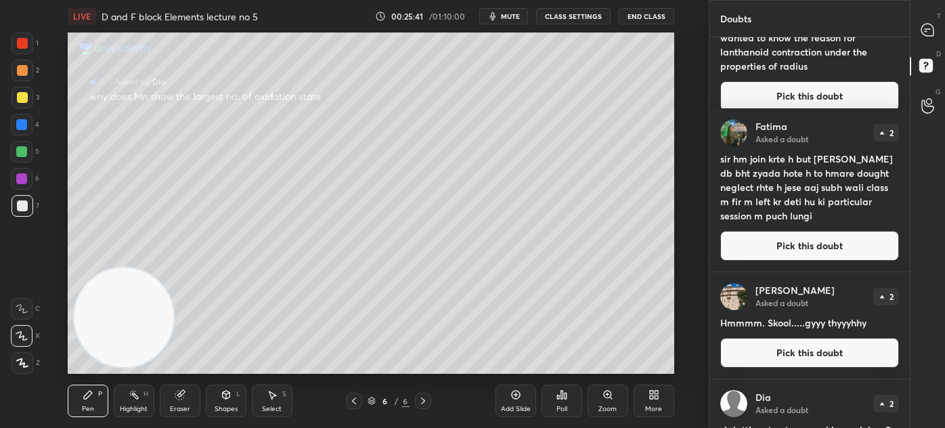
scroll to position [822, 0]
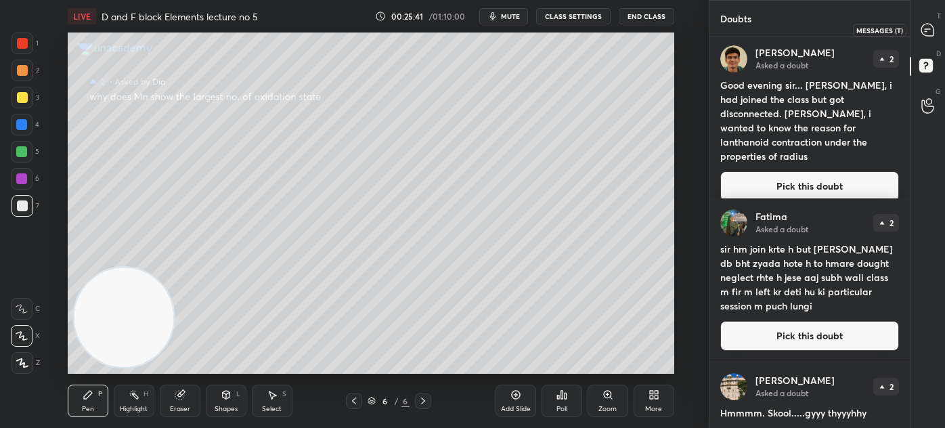
click at [926, 28] on icon at bounding box center [928, 30] width 14 height 14
type textarea "x"
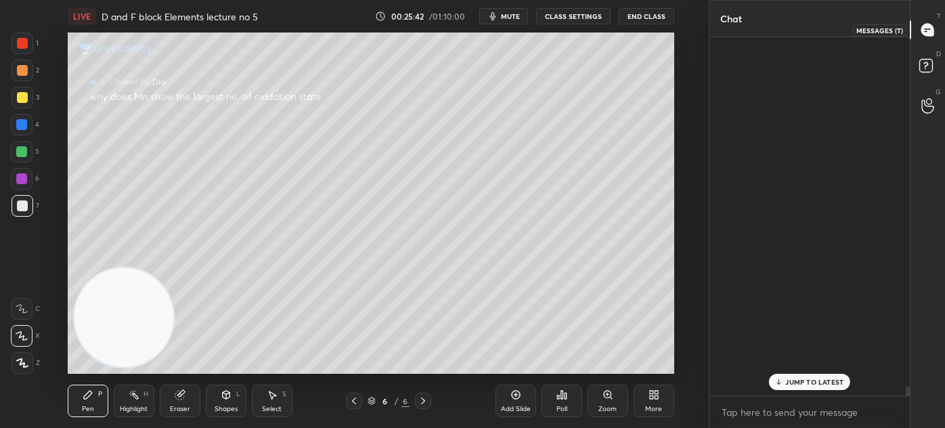
scroll to position [354, 196]
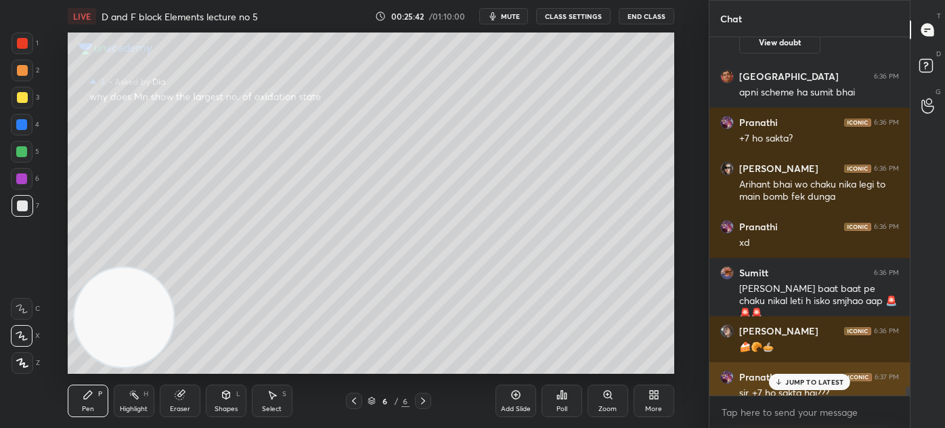
click at [789, 379] on p "JUMP TO LATEST" at bounding box center [814, 382] width 58 height 8
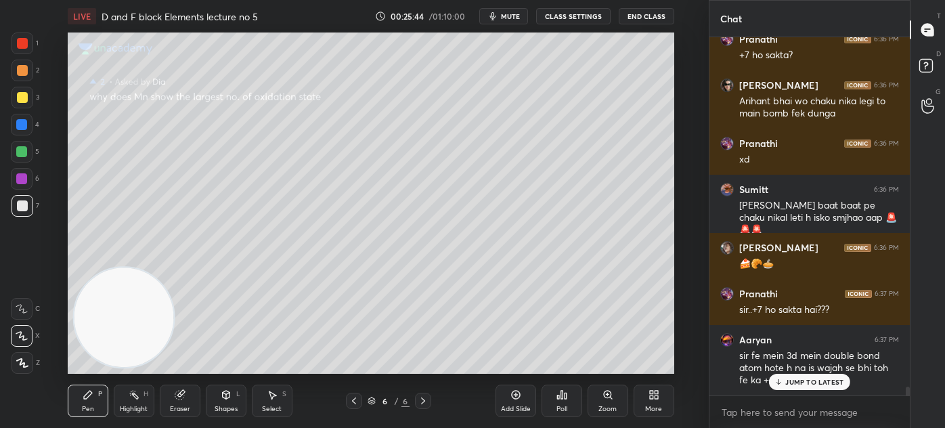
scroll to position [14649, 0]
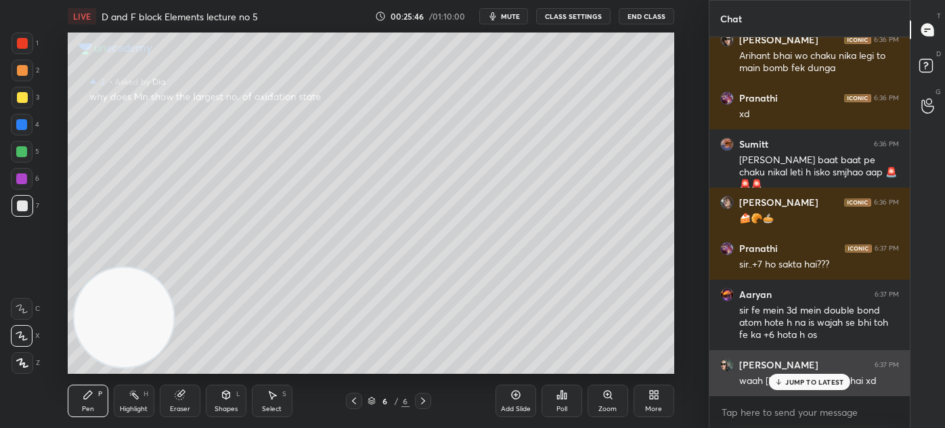
click at [808, 382] on p "JUMP TO LATEST" at bounding box center [814, 382] width 58 height 8
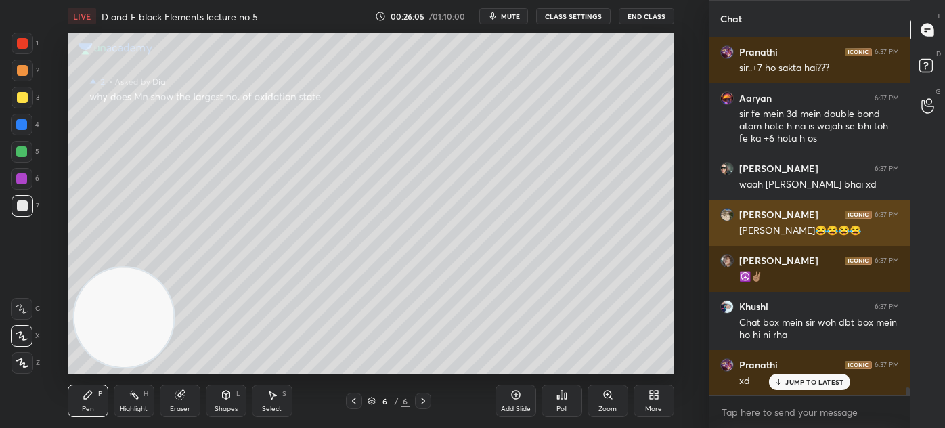
scroll to position [14903, 0]
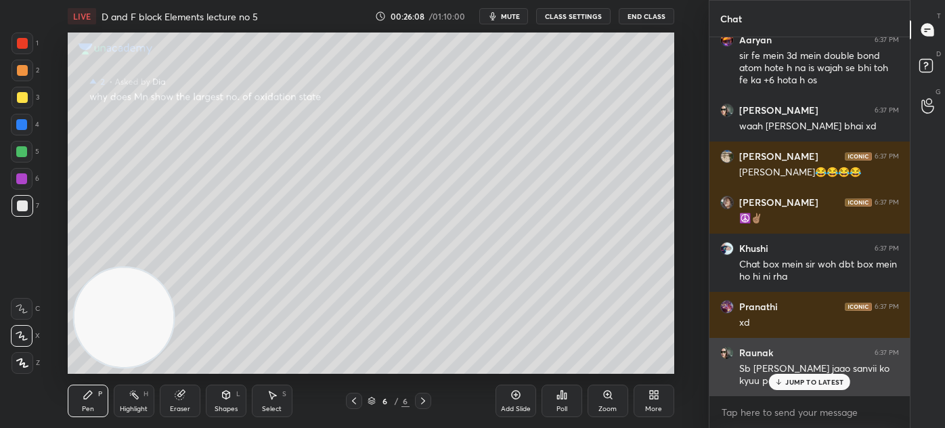
click at [799, 384] on p "JUMP TO LATEST" at bounding box center [814, 382] width 58 height 8
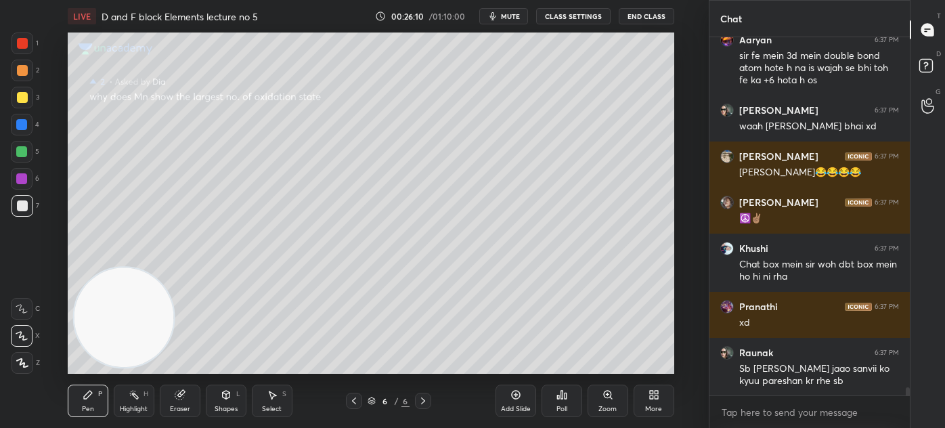
scroll to position [14962, 0]
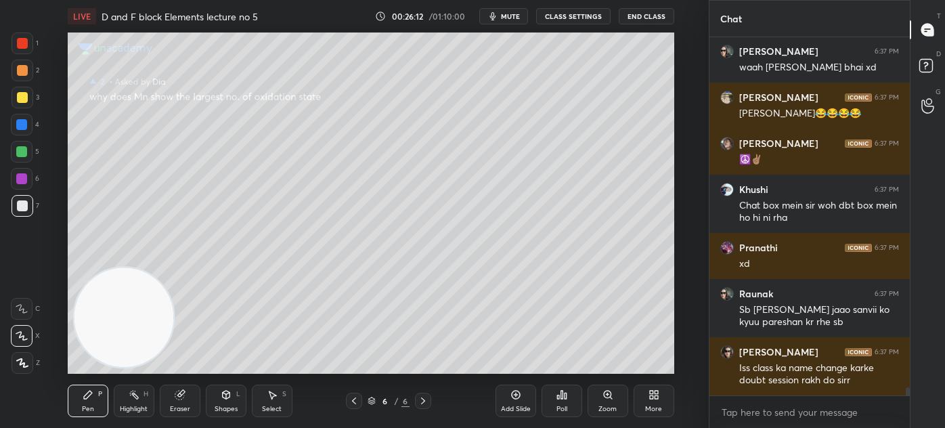
click at [582, 13] on button "CLASS SETTINGS" at bounding box center [573, 16] width 74 height 16
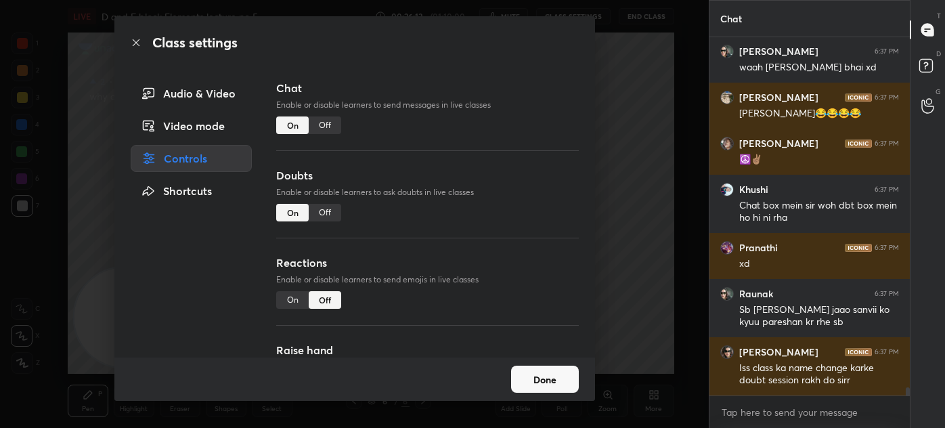
click at [327, 130] on div "Off" at bounding box center [325, 125] width 32 height 18
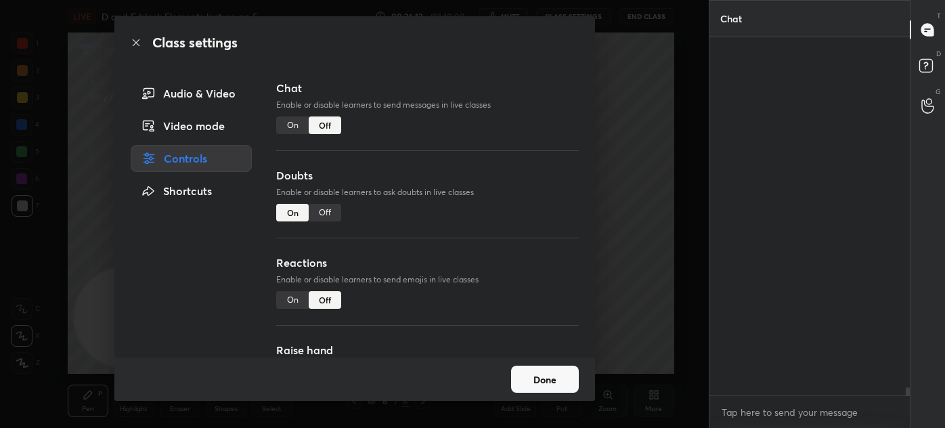
scroll to position [326, 196]
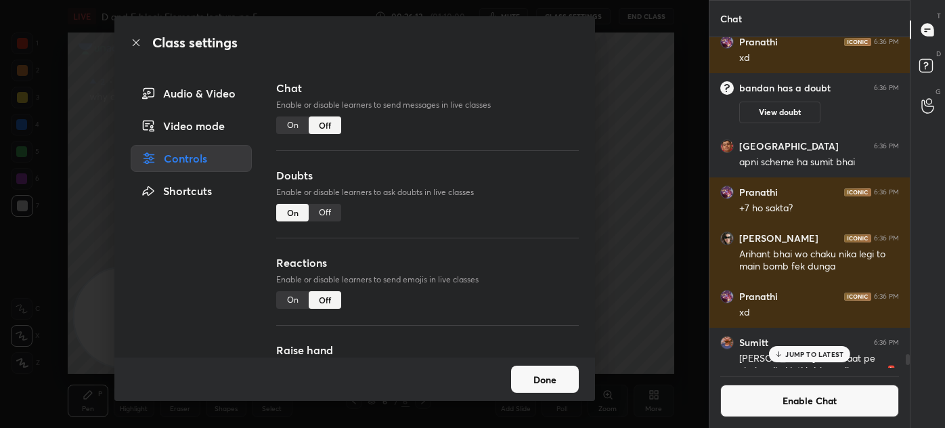
click at [657, 100] on div "Class settings Audio & Video Video mode Controls Shortcuts Chat Enable or disab…" at bounding box center [354, 214] width 709 height 428
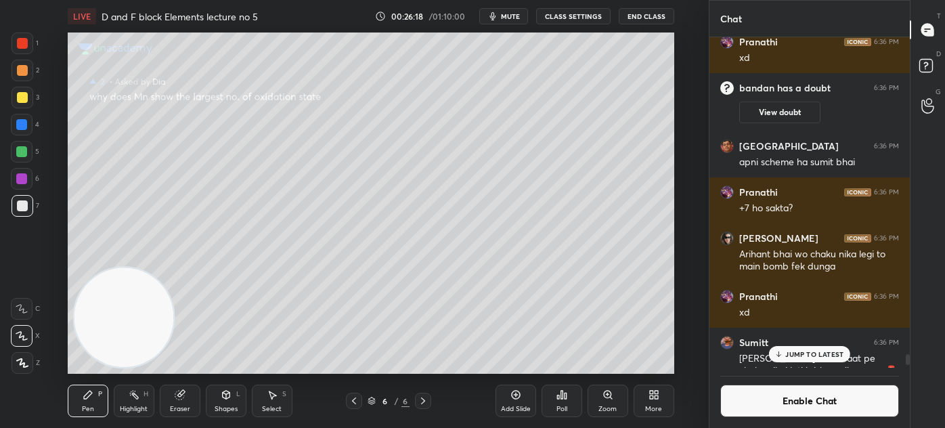
drag, startPoint x: 519, startPoint y: 394, endPoint x: 525, endPoint y: 365, distance: 29.7
click at [519, 395] on icon at bounding box center [515, 395] width 9 height 9
click at [28, 97] on div at bounding box center [23, 98] width 22 height 22
click at [19, 153] on div at bounding box center [21, 151] width 11 height 11
click at [25, 145] on div at bounding box center [22, 152] width 22 height 22
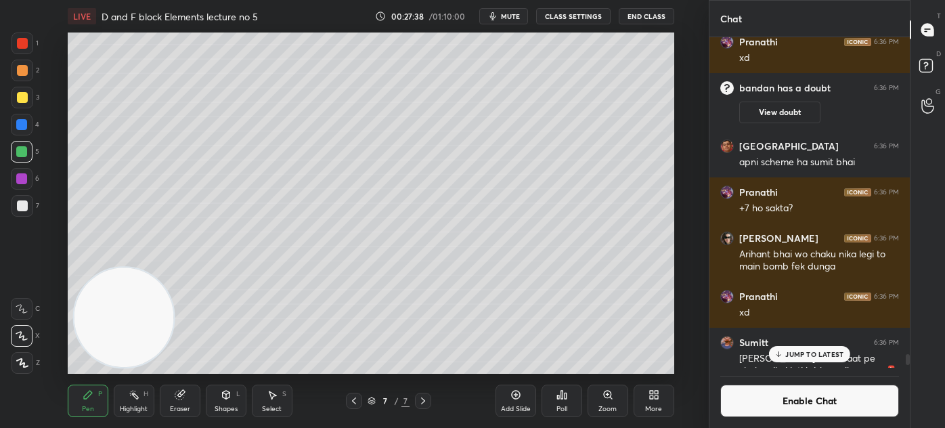
click at [808, 355] on p "JUMP TO LATEST" at bounding box center [814, 354] width 58 height 8
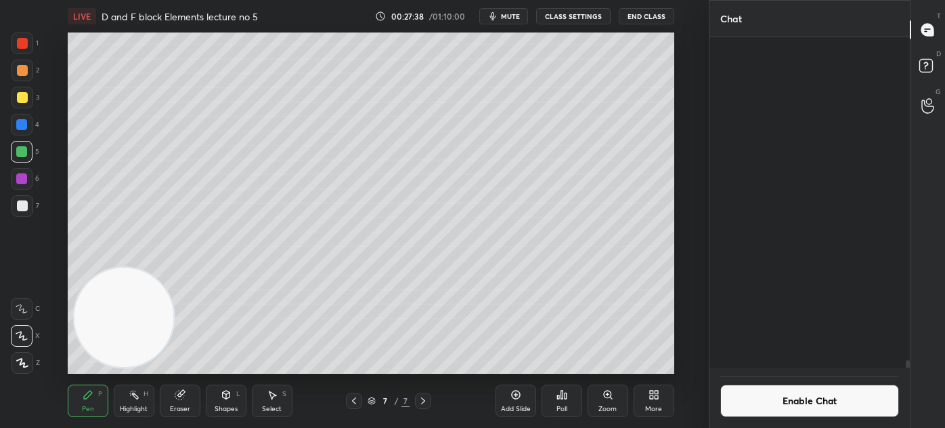
scroll to position [14464, 0]
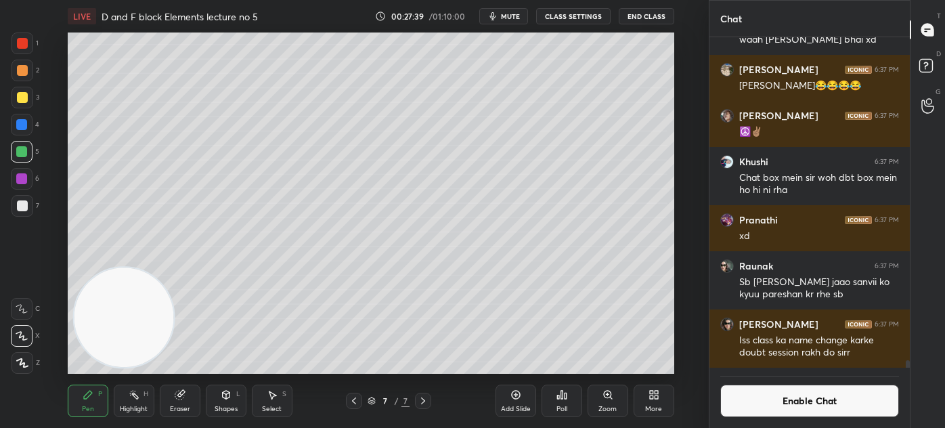
click at [17, 97] on div at bounding box center [22, 97] width 11 height 11
click at [799, 410] on button "Enable Chat" at bounding box center [809, 400] width 179 height 32
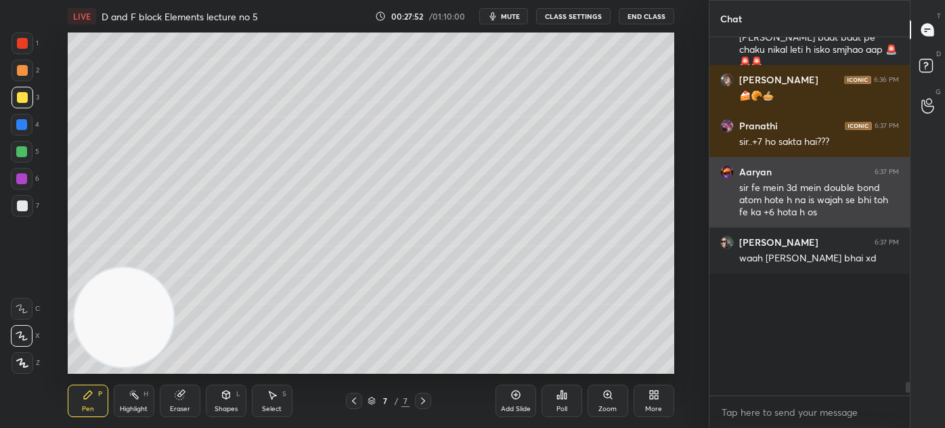
scroll to position [354, 196]
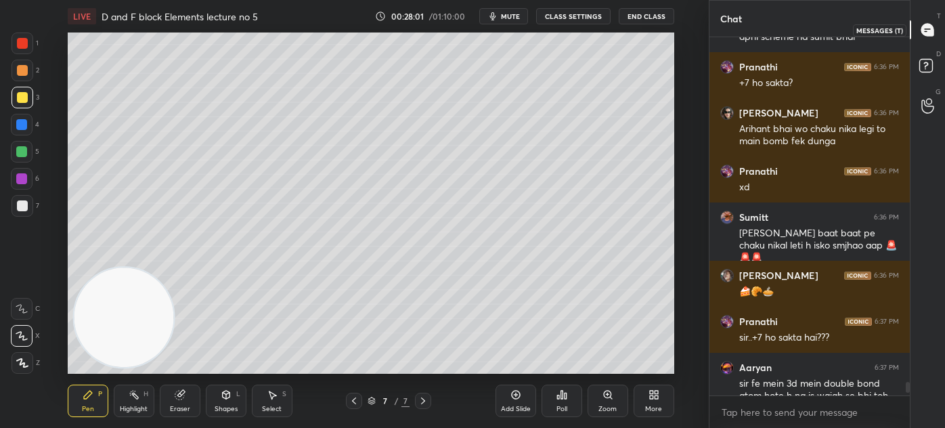
drag, startPoint x: 925, startPoint y: 68, endPoint x: 927, endPoint y: 48, distance: 19.8
click at [925, 66] on icon at bounding box center [928, 68] width 24 height 24
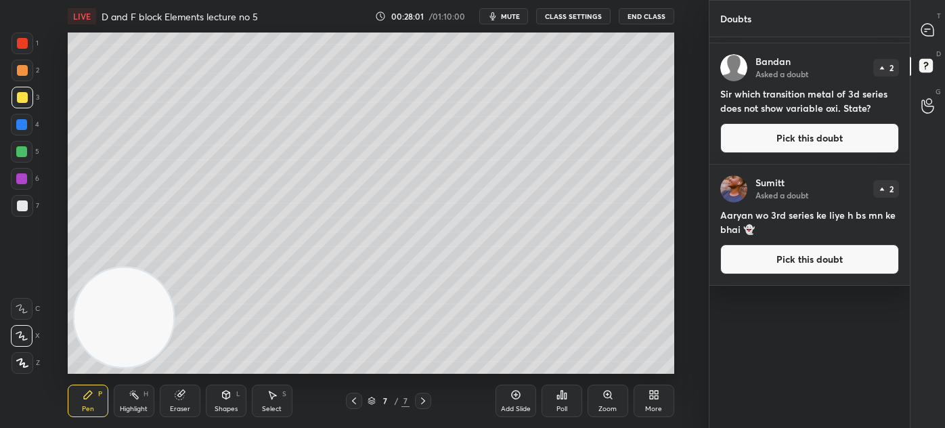
scroll to position [0, 0]
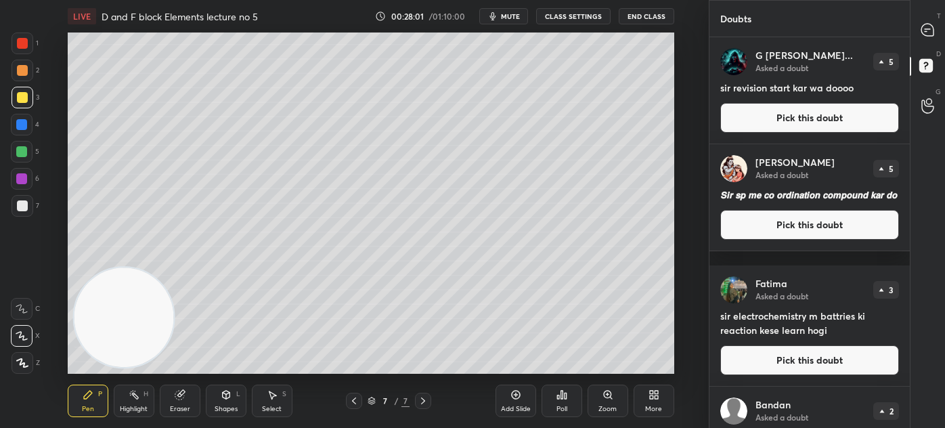
click at [921, 24] on icon at bounding box center [928, 30] width 14 height 14
type textarea "x"
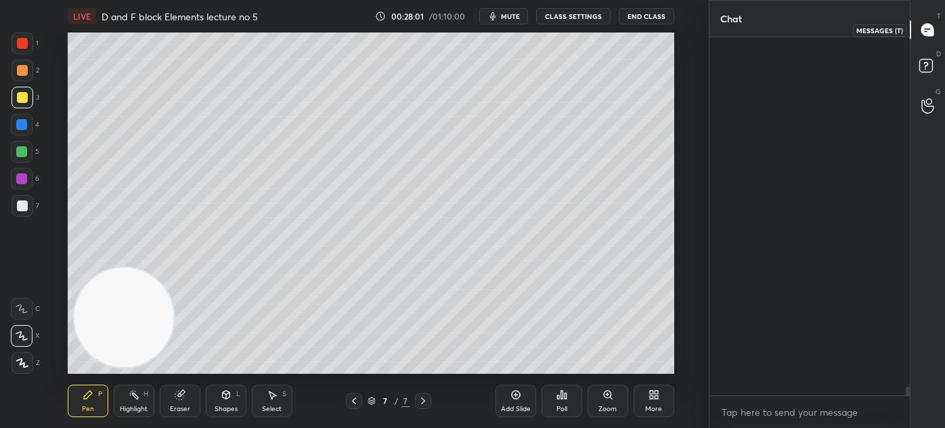
scroll to position [354, 196]
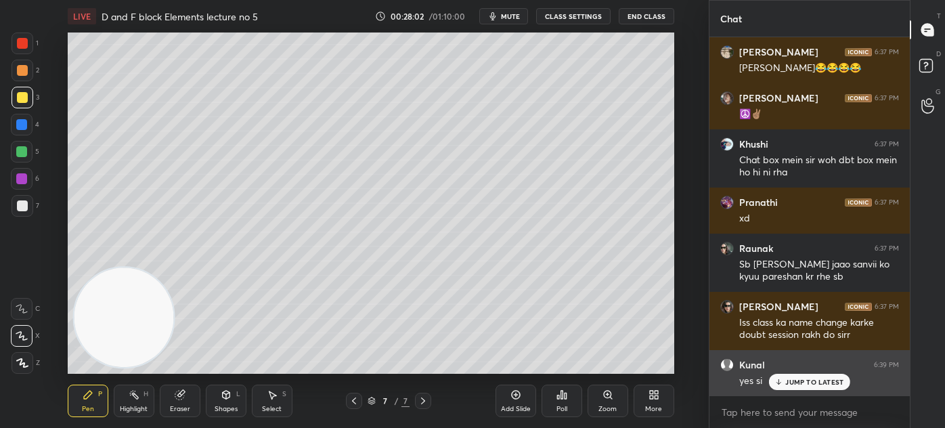
click at [799, 382] on p "JUMP TO LATEST" at bounding box center [814, 382] width 58 height 8
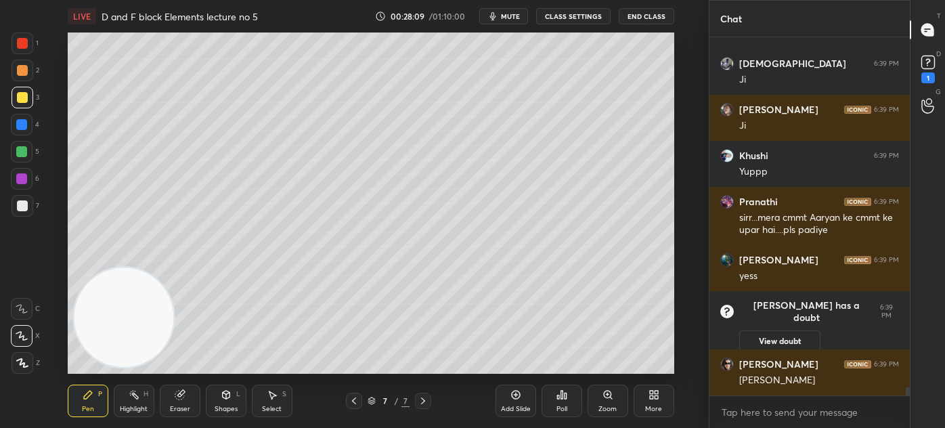
scroll to position [14659, 0]
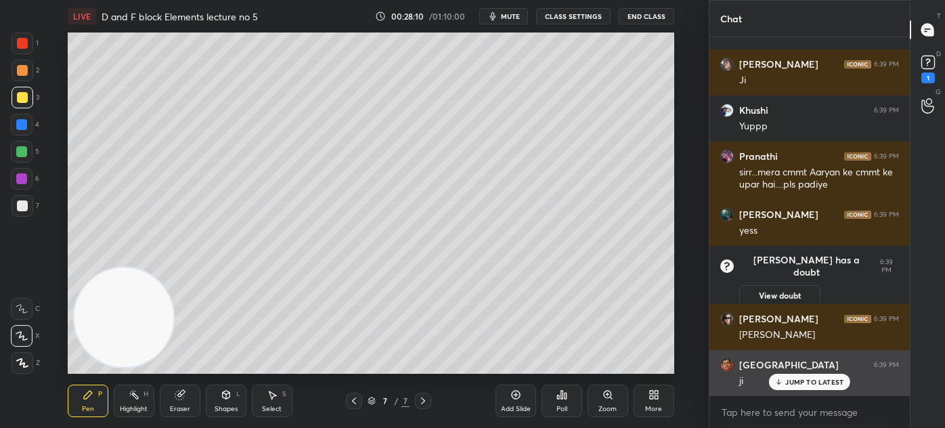
click at [808, 378] on p "JUMP TO LATEST" at bounding box center [814, 382] width 58 height 8
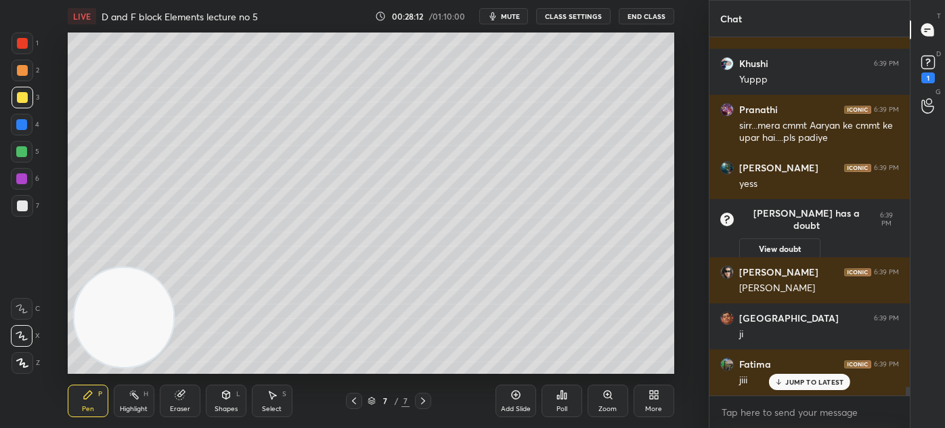
scroll to position [14751, 0]
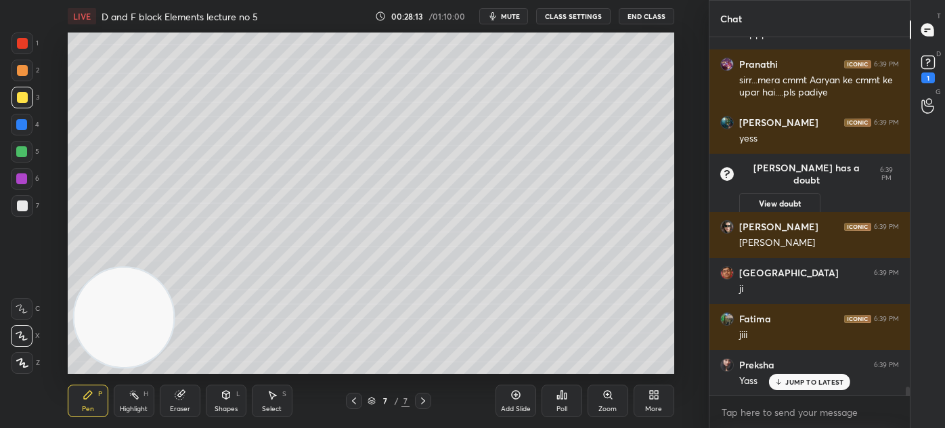
click at [818, 383] on p "JUMP TO LATEST" at bounding box center [814, 382] width 58 height 8
drag, startPoint x: 20, startPoint y: 123, endPoint x: 33, endPoint y: 131, distance: 15.8
click at [18, 123] on div at bounding box center [21, 124] width 11 height 11
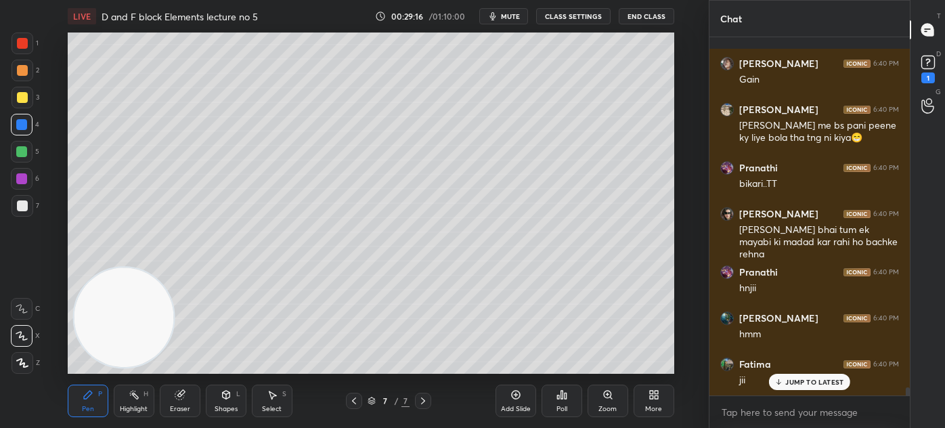
scroll to position [15374, 0]
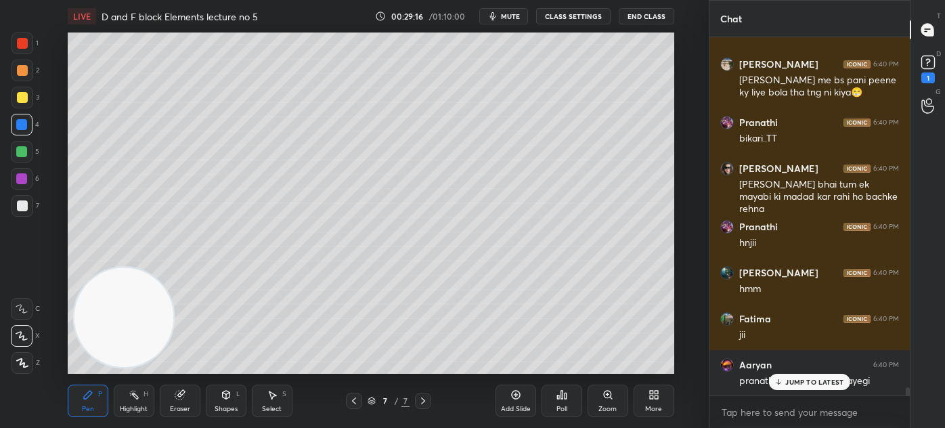
click at [25, 99] on div at bounding box center [22, 97] width 11 height 11
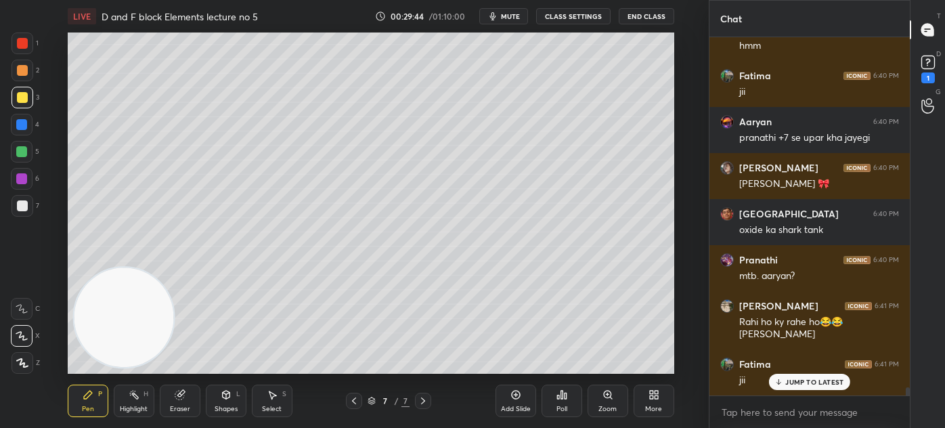
scroll to position [15663, 0]
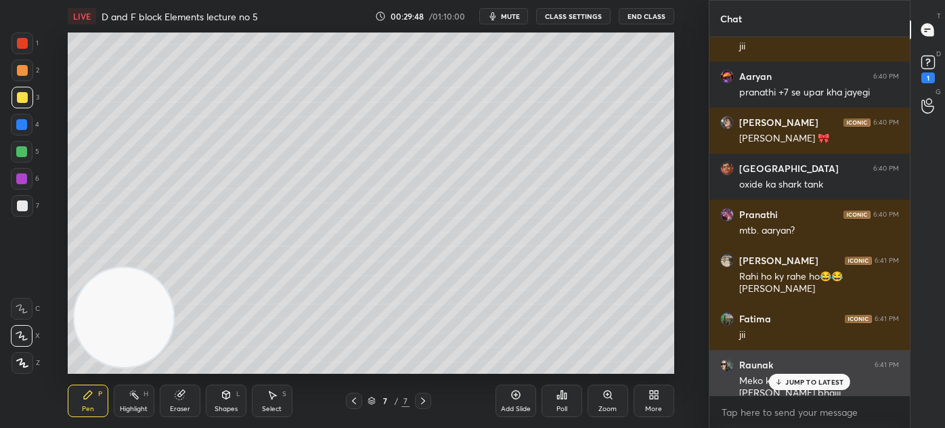
click at [807, 378] on p "JUMP TO LATEST" at bounding box center [814, 382] width 58 height 8
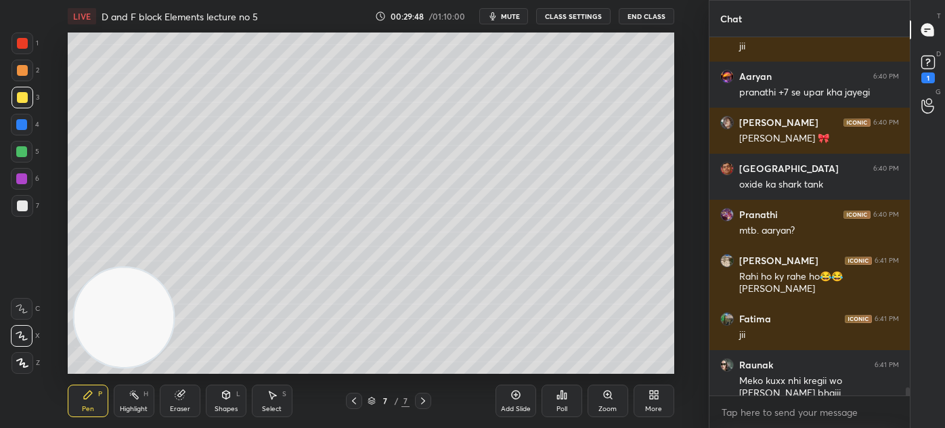
scroll to position [15709, 0]
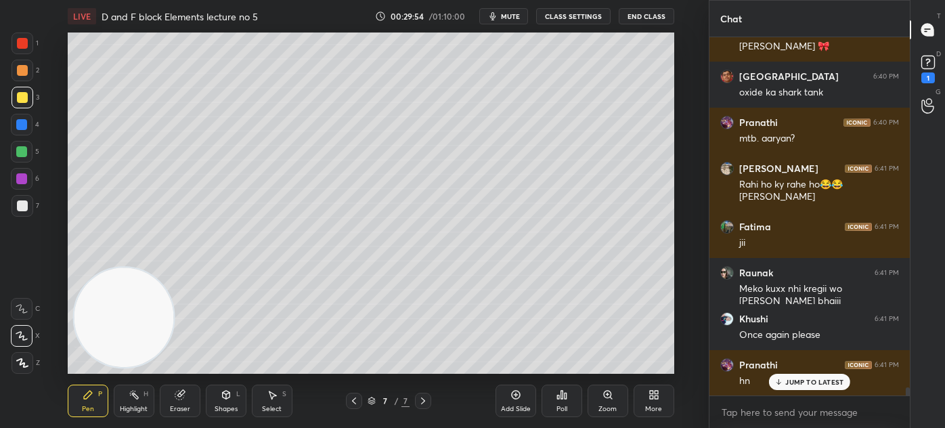
drag, startPoint x: 182, startPoint y: 403, endPoint x: 206, endPoint y: 379, distance: 34.0
click at [182, 404] on div "Eraser" at bounding box center [180, 400] width 41 height 32
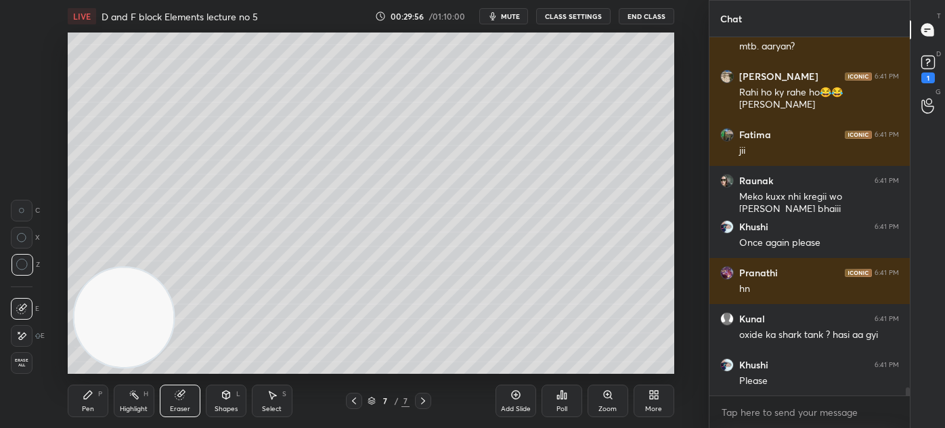
scroll to position [15893, 0]
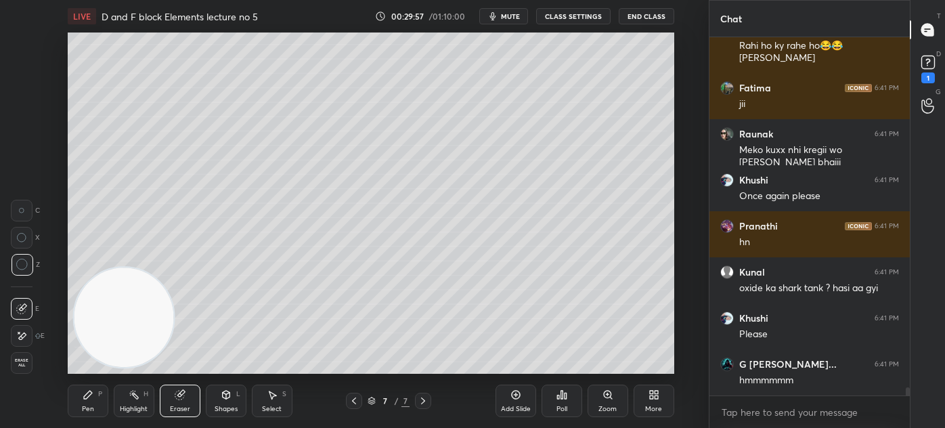
click at [93, 411] on div "Pen P" at bounding box center [88, 400] width 41 height 32
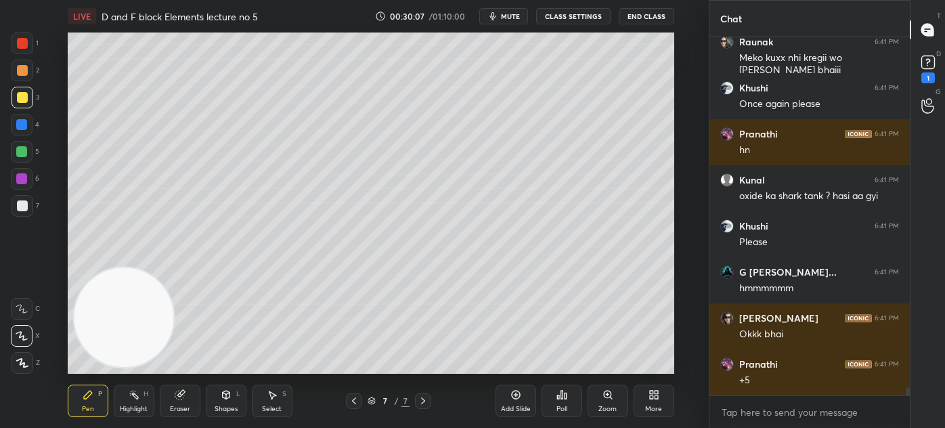
scroll to position [15998, 0]
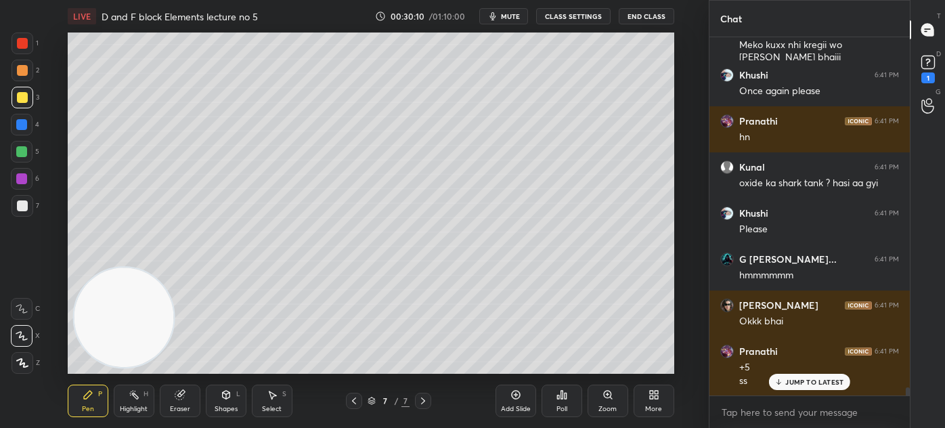
click at [18, 48] on div at bounding box center [22, 43] width 11 height 11
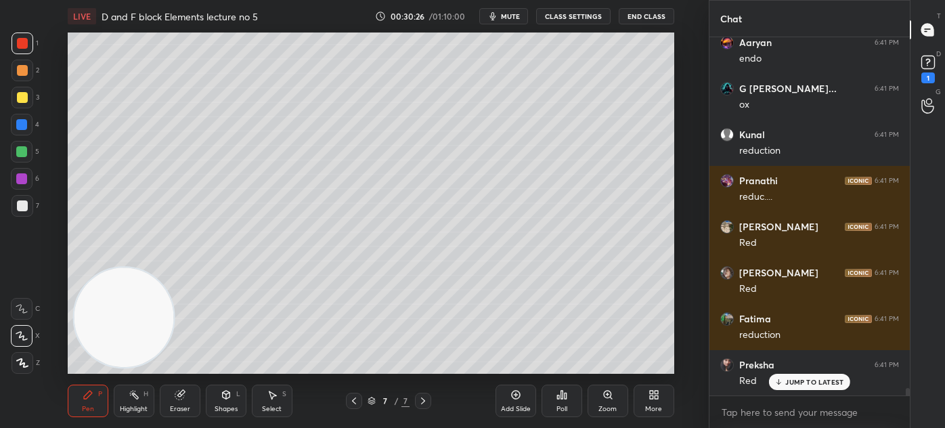
scroll to position [16413, 0]
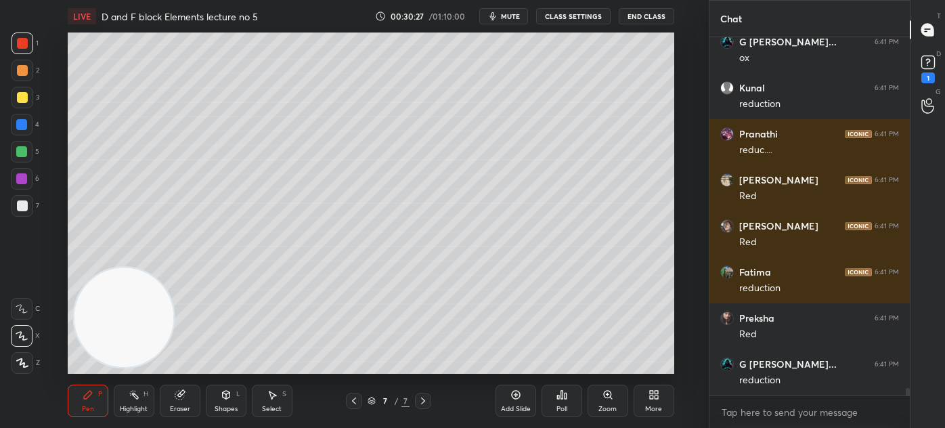
drag, startPoint x: 22, startPoint y: 146, endPoint x: 57, endPoint y: 165, distance: 40.3
click at [22, 146] on div at bounding box center [21, 151] width 11 height 11
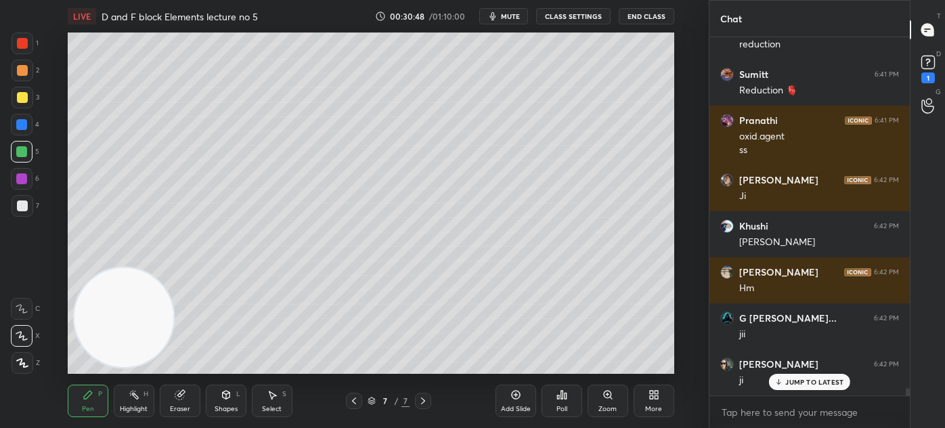
scroll to position [16794, 0]
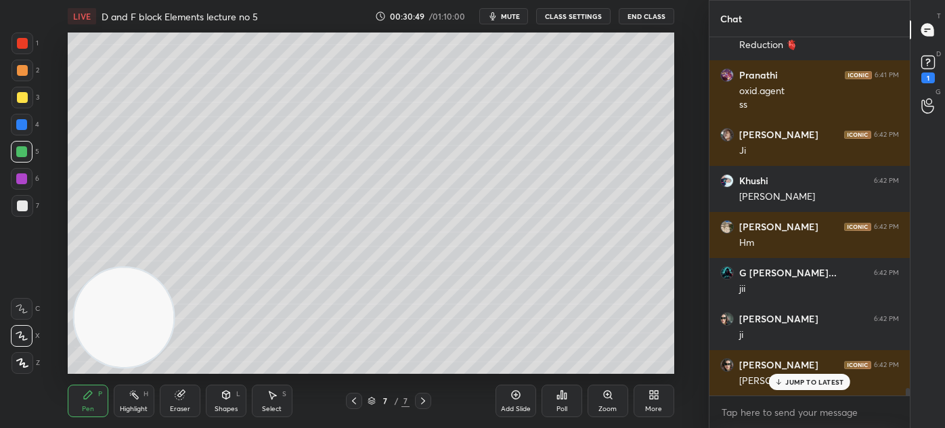
click at [19, 43] on div at bounding box center [22, 43] width 11 height 11
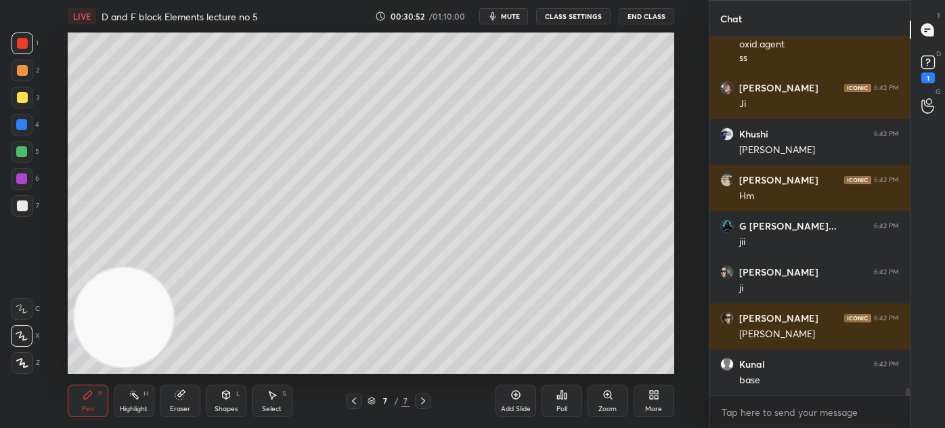
click at [192, 402] on div "Eraser" at bounding box center [180, 400] width 41 height 32
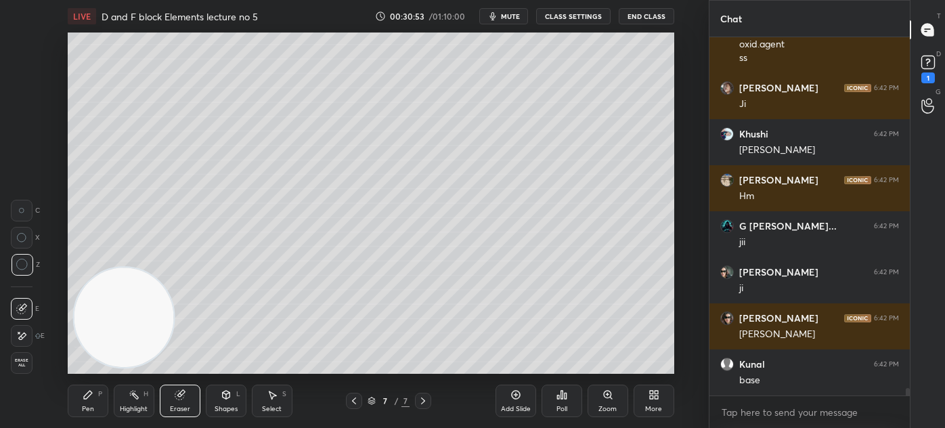
scroll to position [16886, 0]
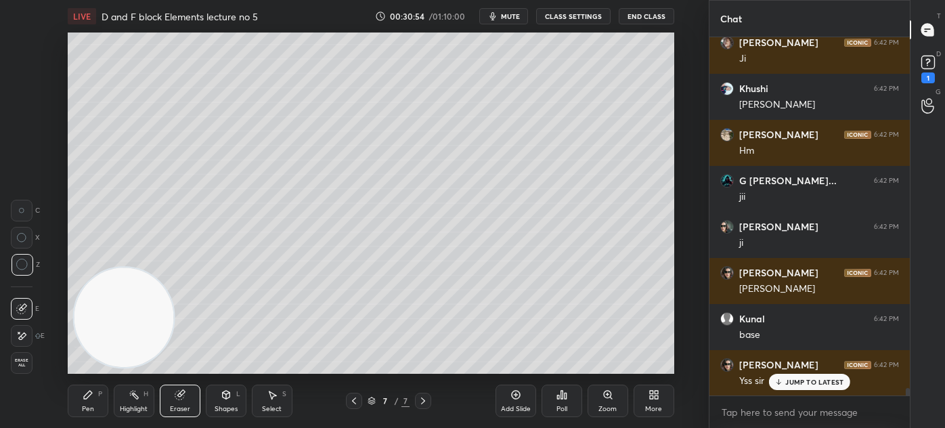
click at [89, 411] on div "Pen" at bounding box center [88, 408] width 12 height 7
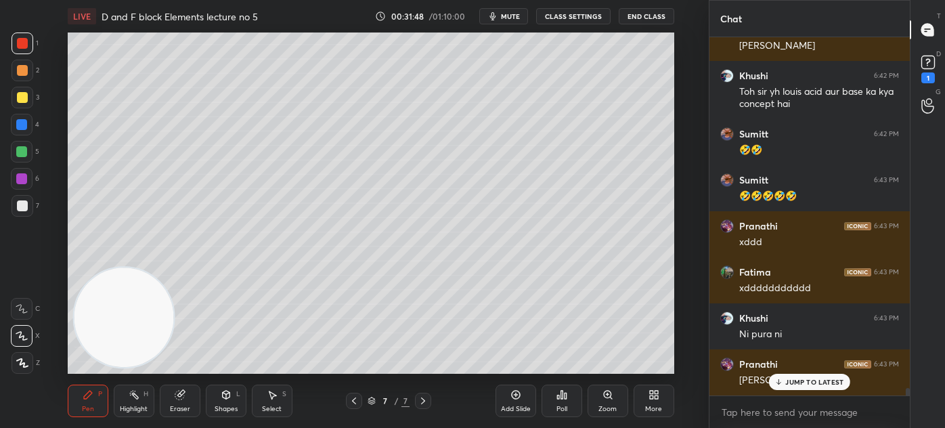
scroll to position [17567, 0]
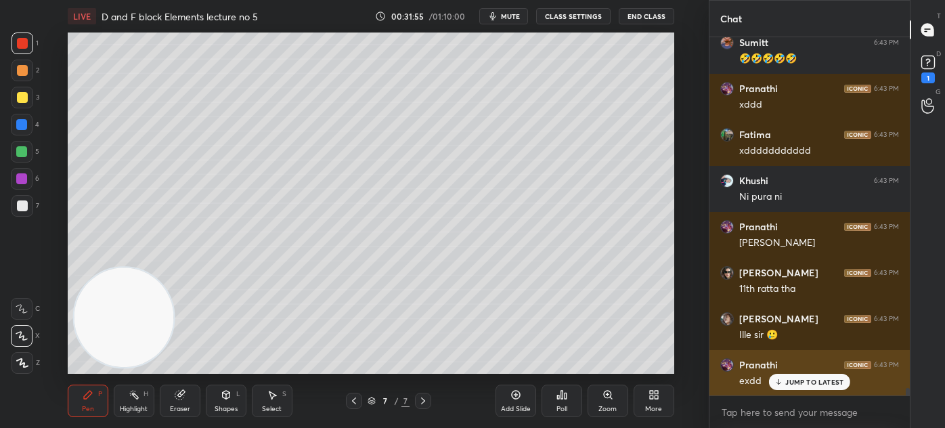
click at [819, 382] on p "JUMP TO LATEST" at bounding box center [814, 382] width 58 height 8
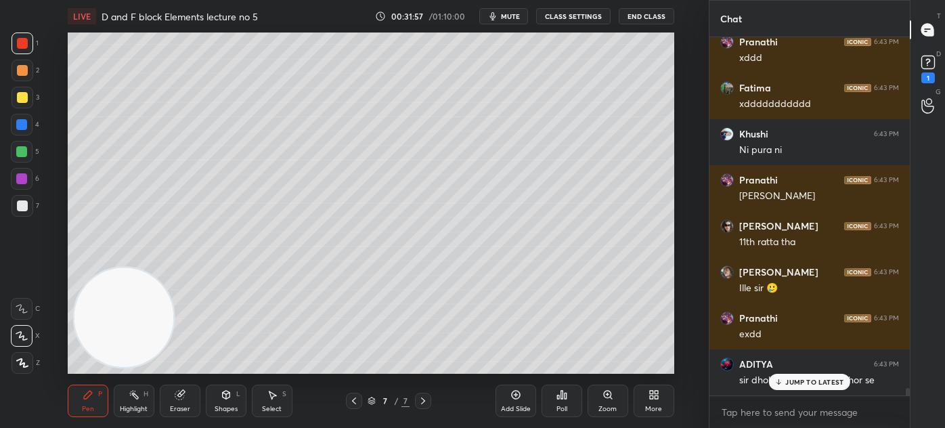
scroll to position [17659, 0]
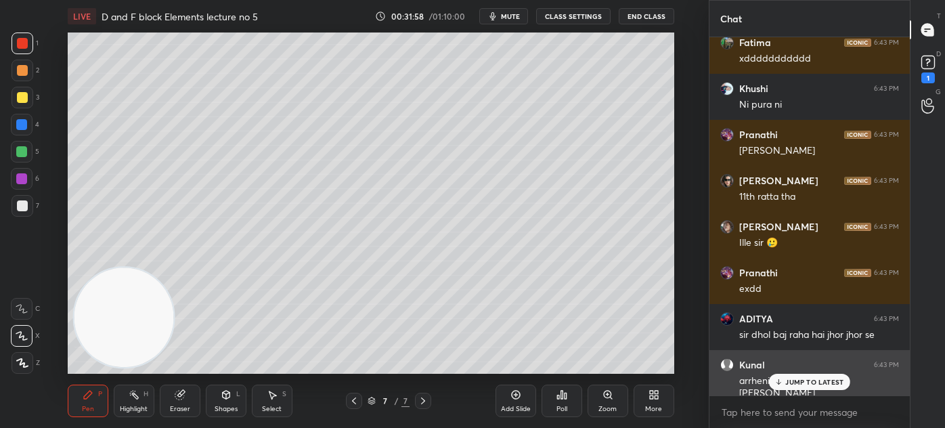
click at [796, 380] on p "JUMP TO LATEST" at bounding box center [814, 382] width 58 height 8
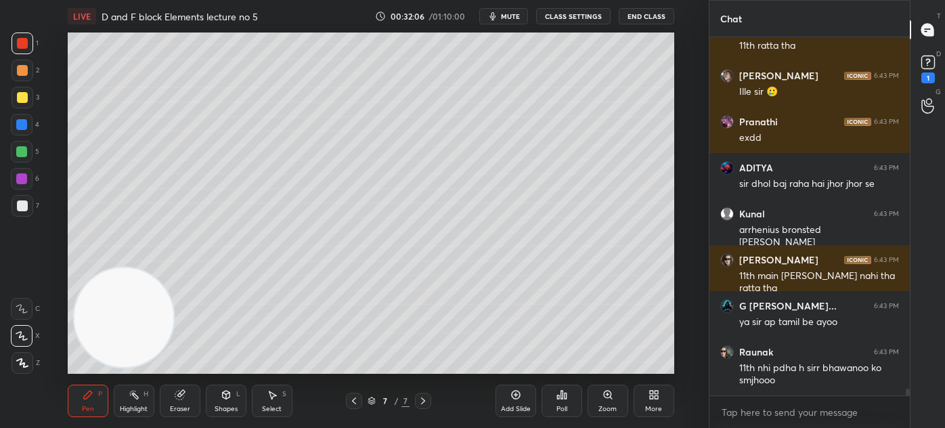
scroll to position [17856, 0]
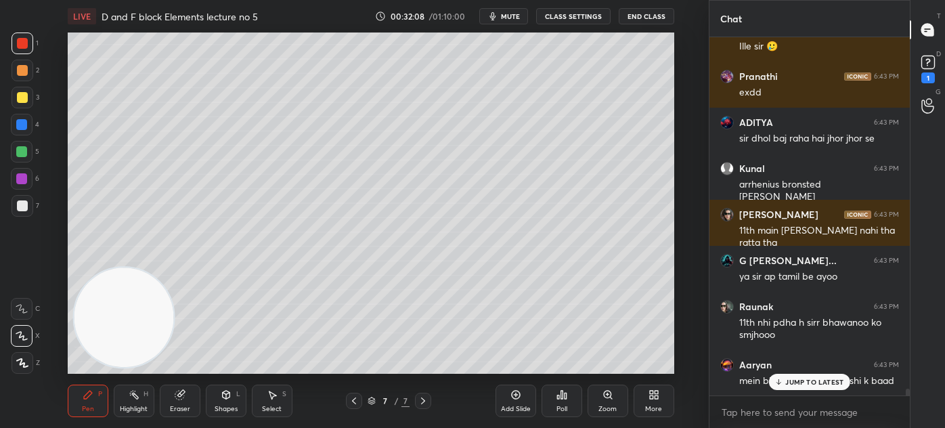
click at [796, 374] on div "JUMP TO LATEST" at bounding box center [809, 382] width 81 height 16
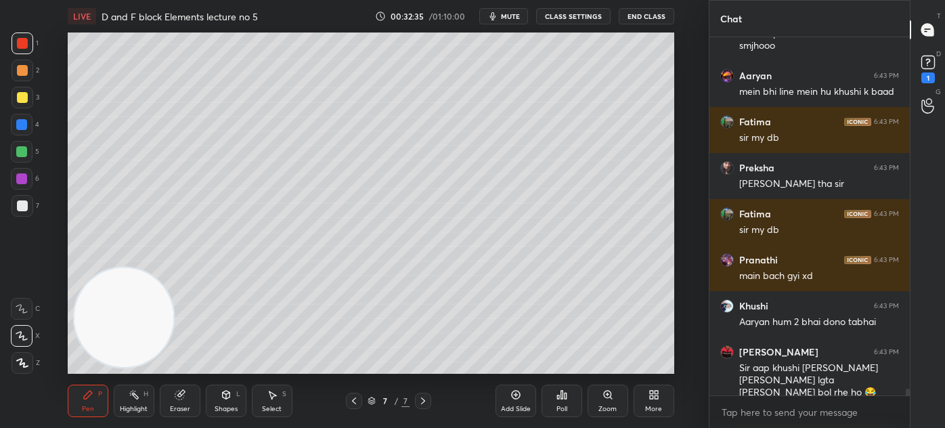
scroll to position [18202, 0]
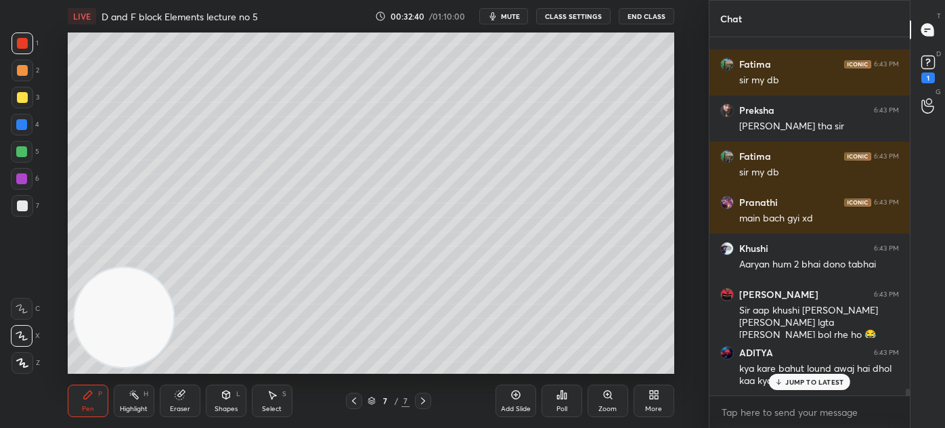
click at [781, 378] on icon at bounding box center [778, 382] width 9 height 8
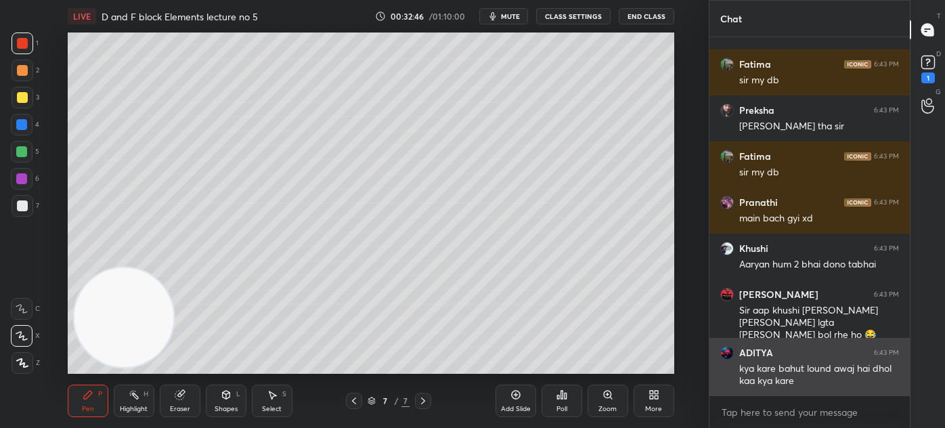
scroll to position [18249, 0]
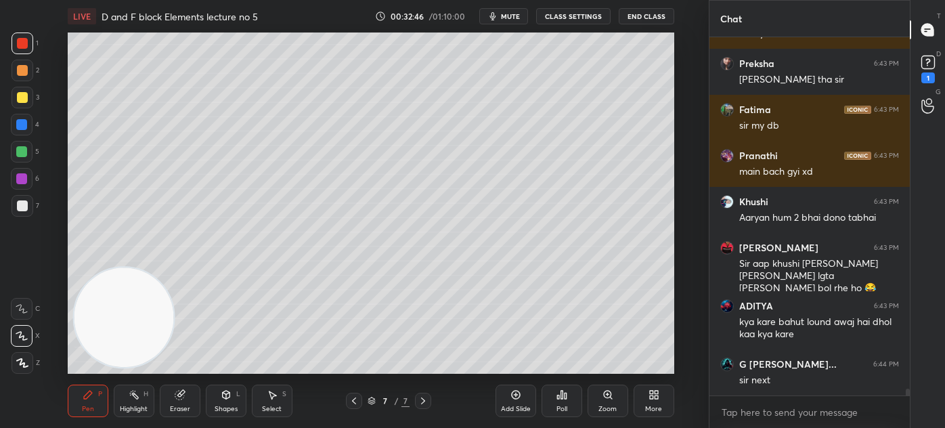
click at [20, 180] on div at bounding box center [21, 178] width 11 height 11
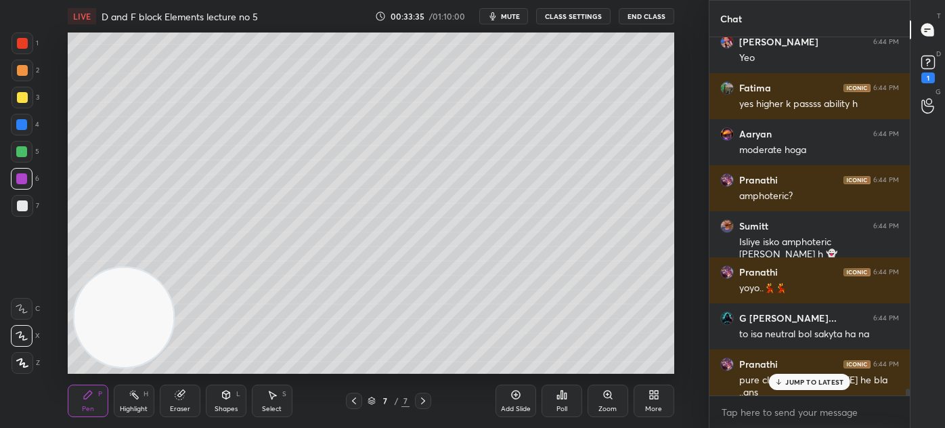
scroll to position [19307, 0]
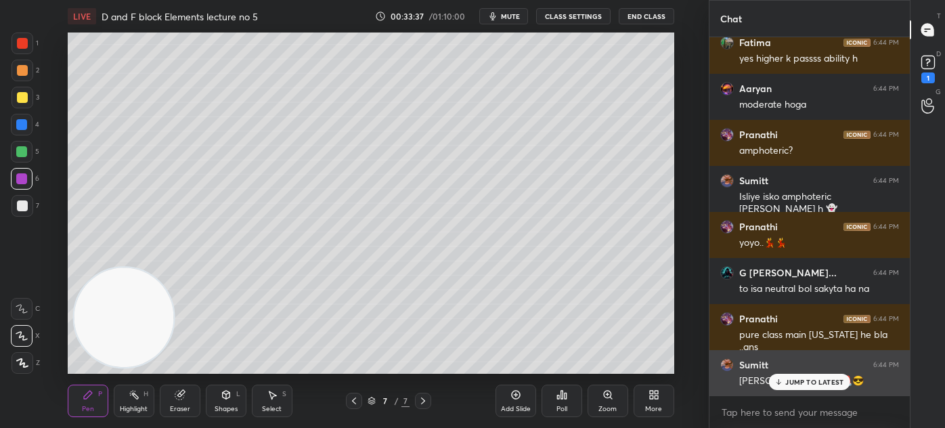
click at [814, 380] on p "JUMP TO LATEST" at bounding box center [814, 382] width 58 height 8
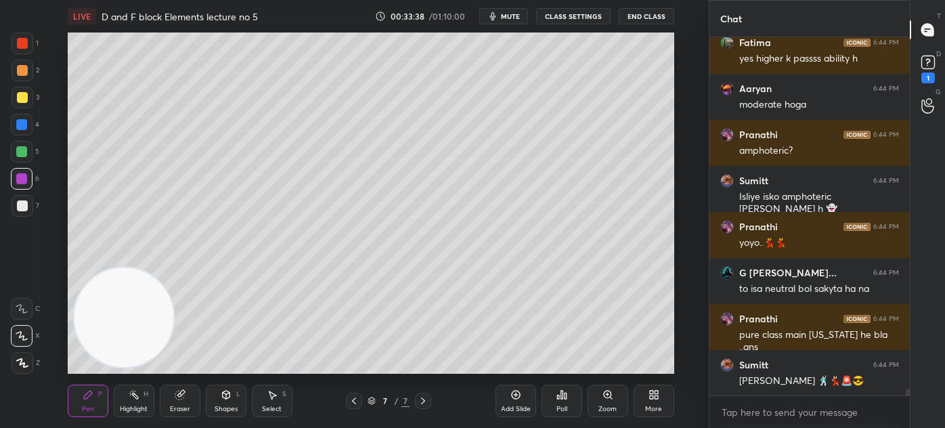
scroll to position [19354, 0]
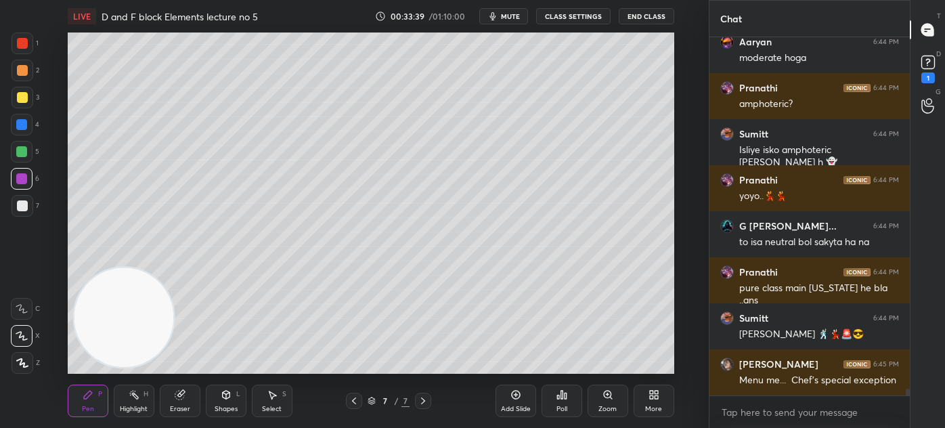
click at [554, 17] on button "CLASS SETTINGS" at bounding box center [573, 16] width 74 height 16
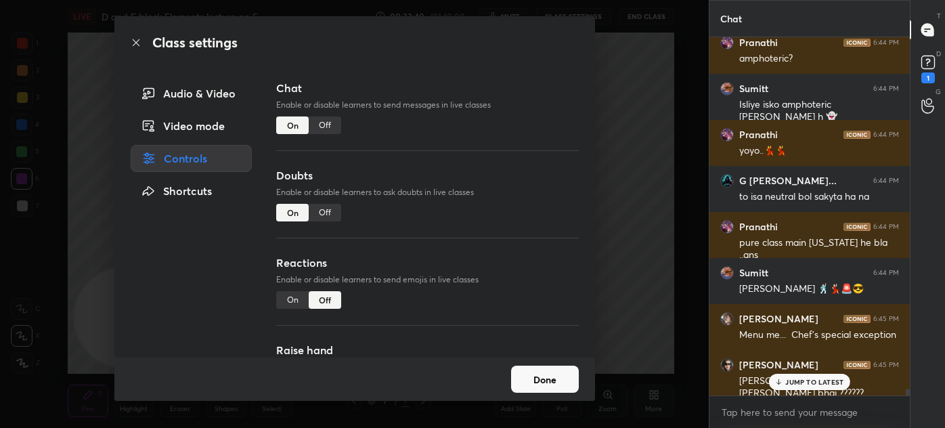
click at [336, 120] on div "Off" at bounding box center [325, 125] width 32 height 18
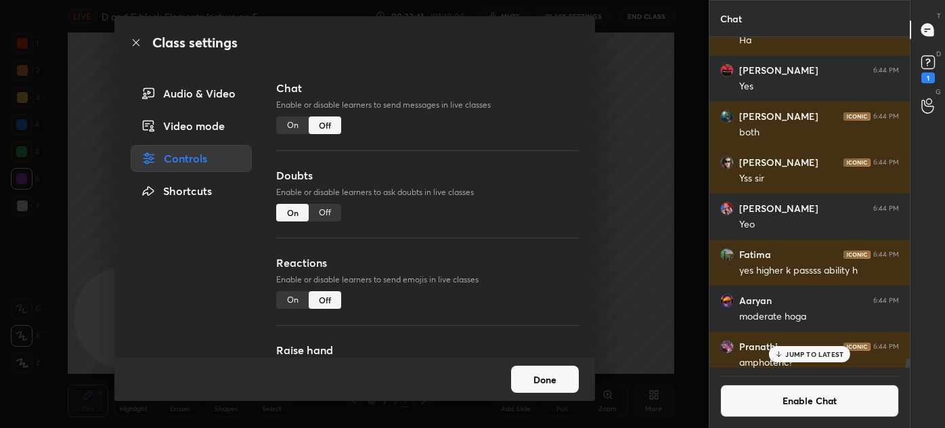
click at [629, 80] on div "Class settings Audio & Video Video mode Controls Shortcuts Chat Enable or disab…" at bounding box center [354, 214] width 709 height 428
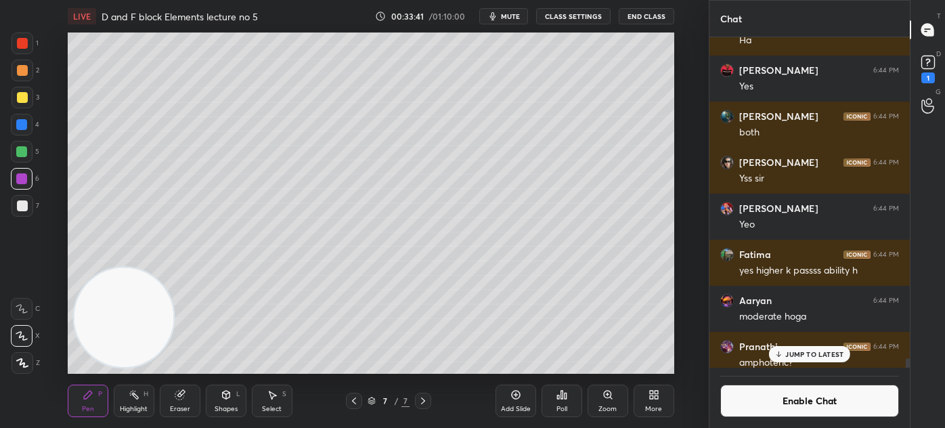
click at [512, 401] on div "Add Slide" at bounding box center [516, 400] width 41 height 32
click at [27, 100] on div at bounding box center [23, 98] width 22 height 22
click at [24, 343] on div at bounding box center [22, 336] width 22 height 22
click at [931, 64] on rect at bounding box center [927, 62] width 13 height 13
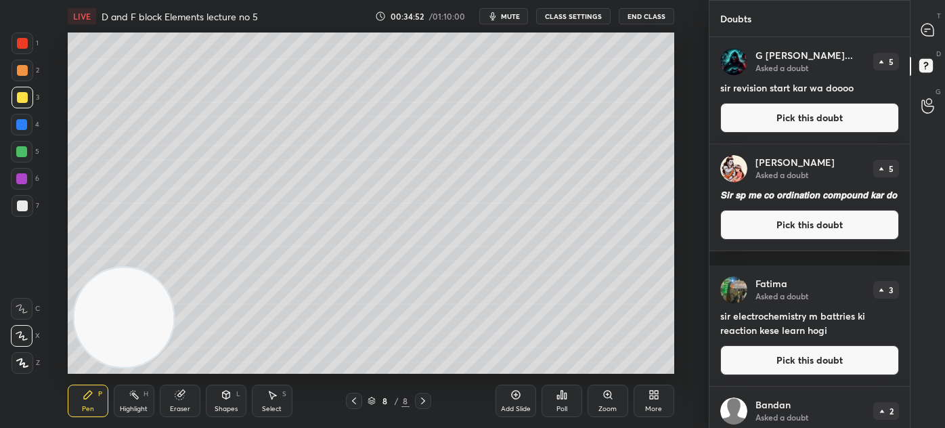
click at [496, 14] on icon "button" at bounding box center [492, 16] width 6 height 8
drag, startPoint x: 910, startPoint y: 114, endPoint x: 906, endPoint y: 122, distance: 8.2
click at [908, 124] on div "Doubts Enable Chat G [PERSON_NAME]... Asked a doubt 5 sir revision start kar wa…" at bounding box center [827, 214] width 236 height 428
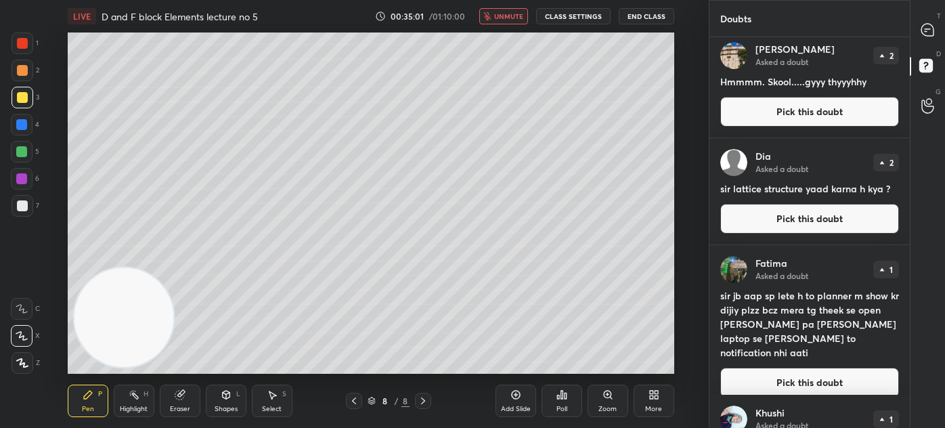
scroll to position [1155, 0]
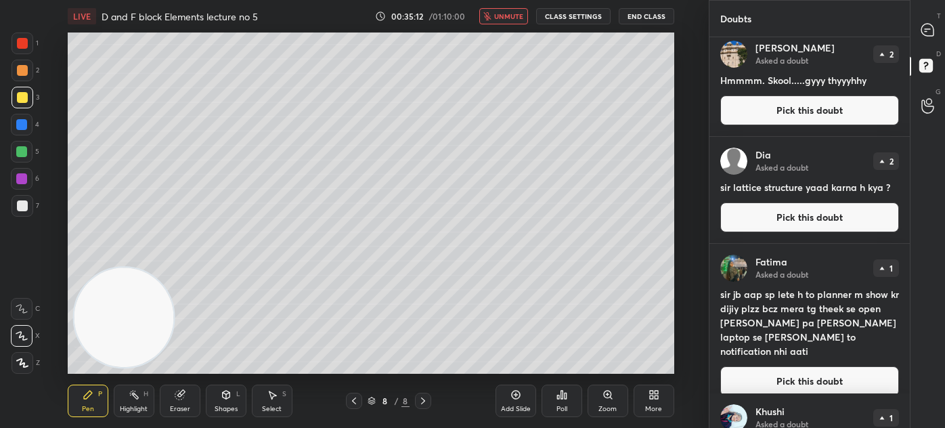
click at [502, 20] on span "unmute" at bounding box center [508, 16] width 29 height 9
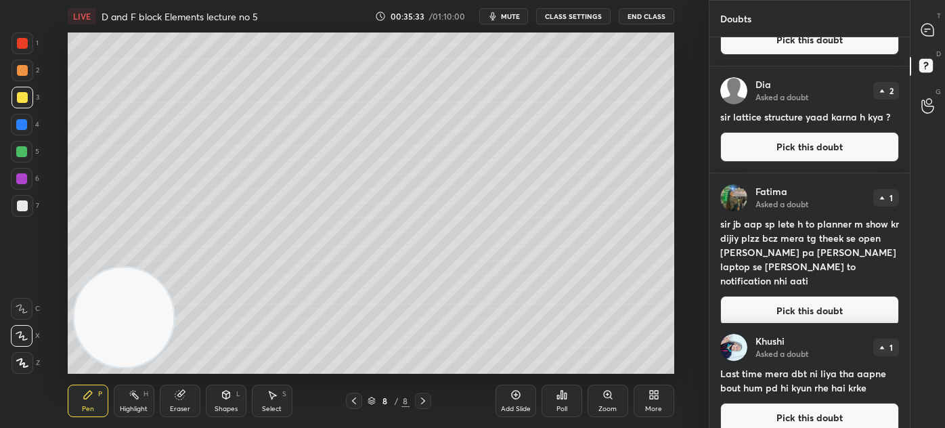
scroll to position [1241, 0]
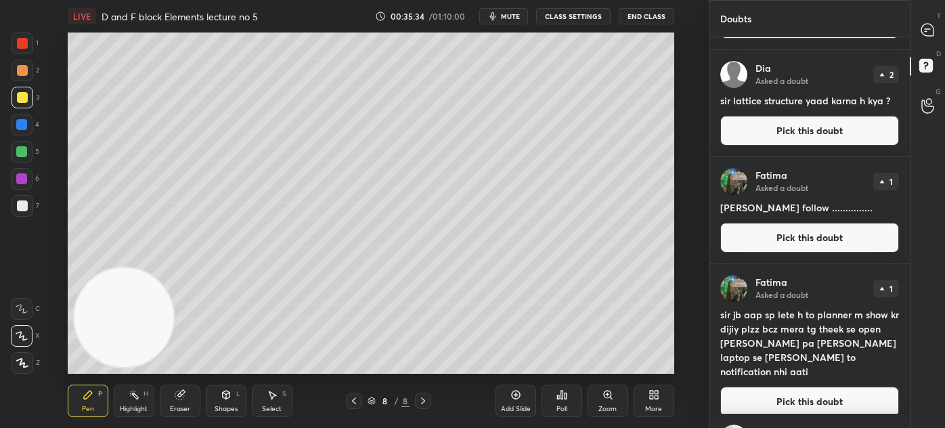
click at [503, 11] on button "mute" at bounding box center [503, 16] width 49 height 16
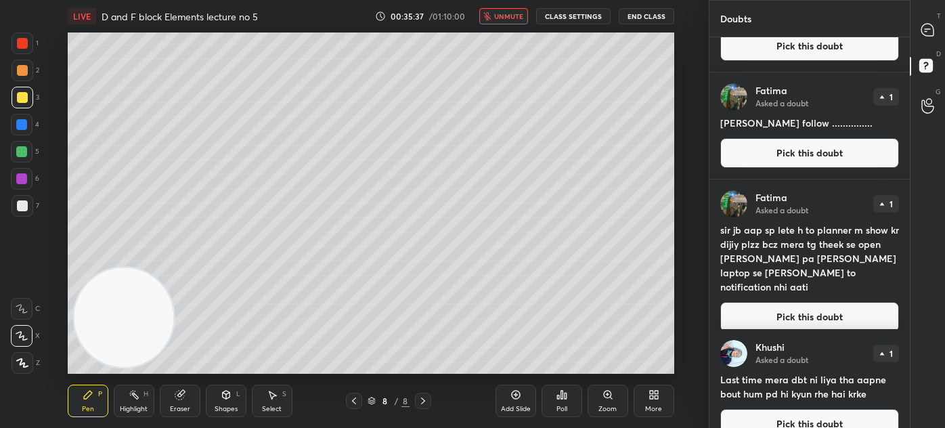
scroll to position [1348, 0]
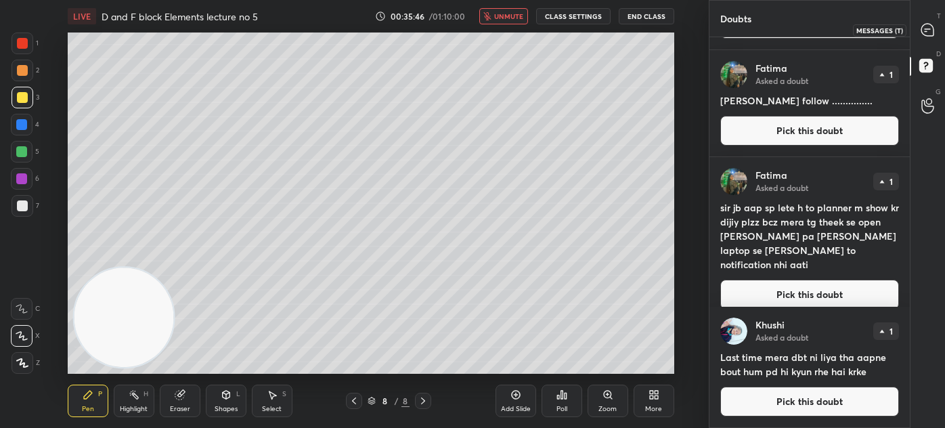
click at [925, 26] on icon at bounding box center [927, 30] width 12 height 12
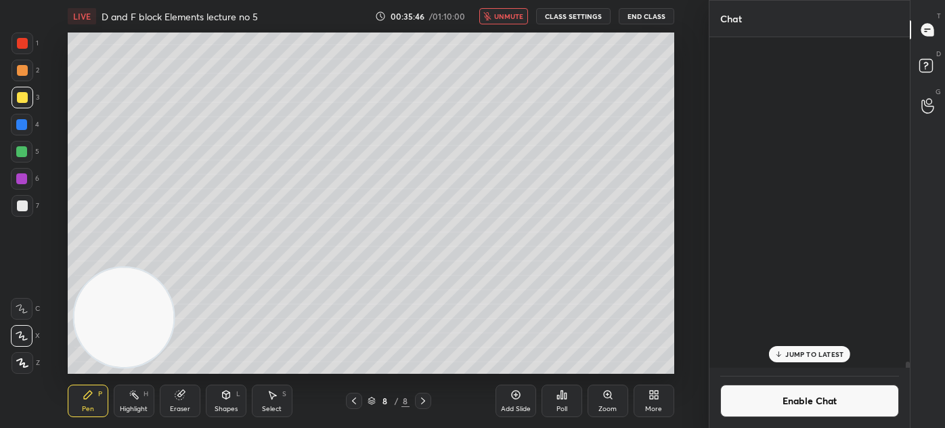
scroll to position [326, 196]
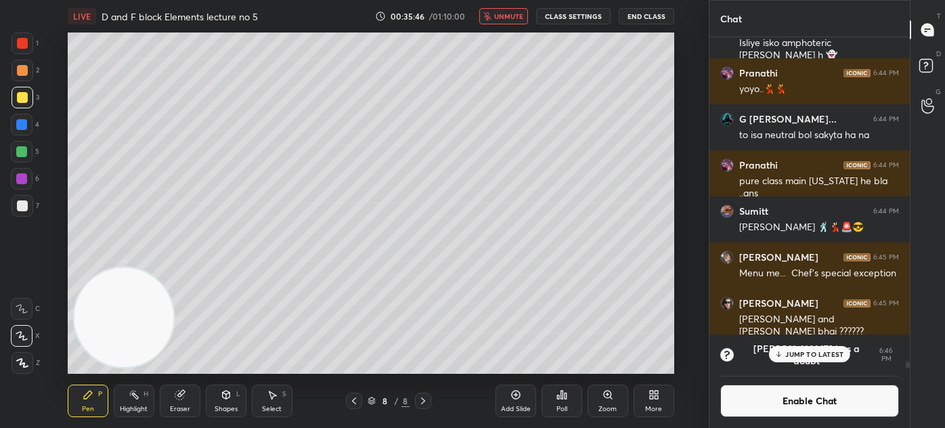
click at [812, 354] on p "JUMP TO LATEST" at bounding box center [814, 354] width 58 height 8
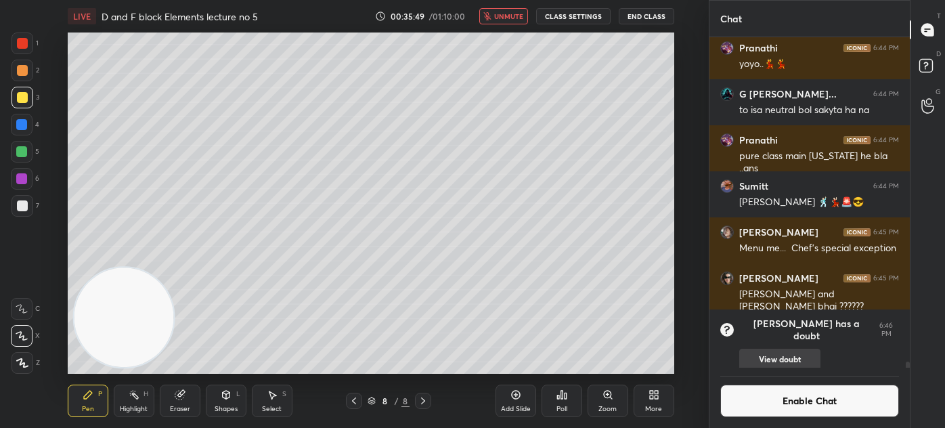
scroll to position [18493, 0]
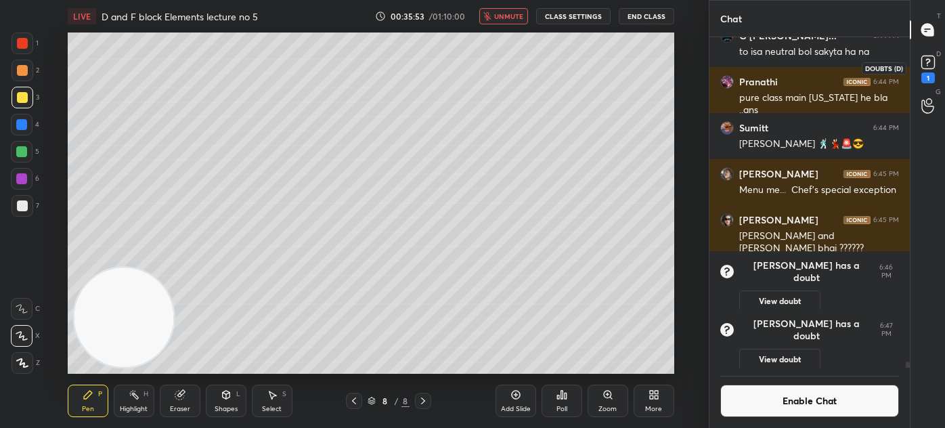
click at [926, 74] on div "1" at bounding box center [928, 77] width 14 height 11
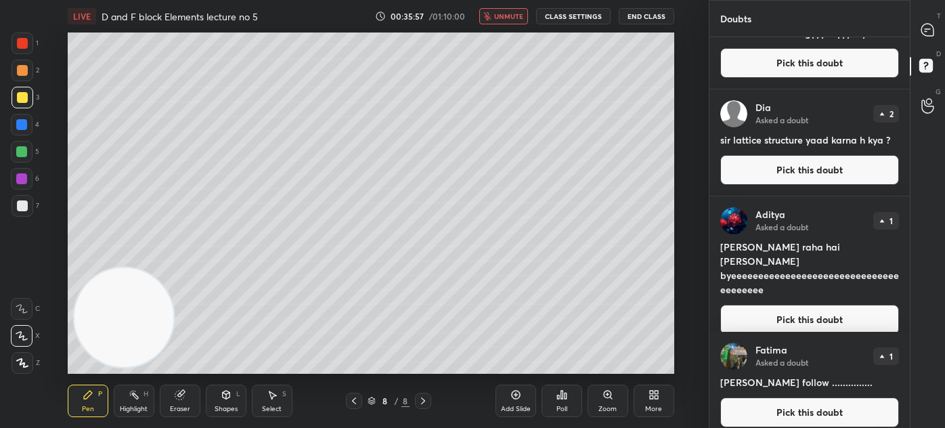
scroll to position [1218, 0]
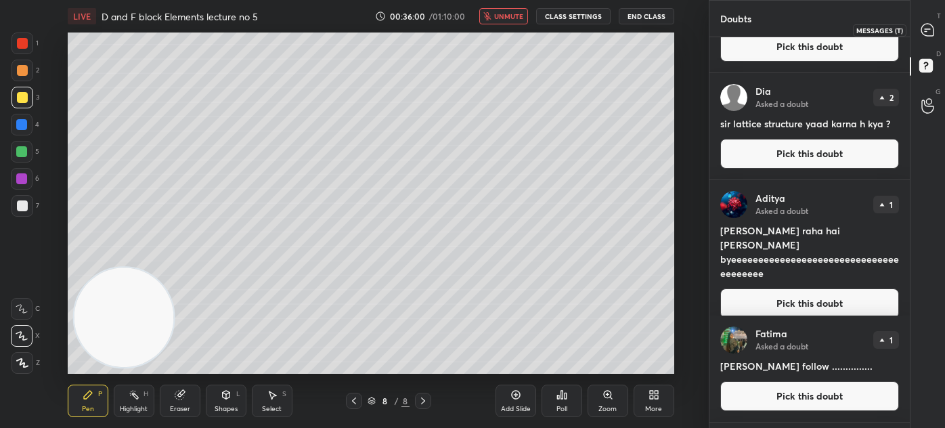
click at [921, 25] on icon at bounding box center [928, 30] width 14 height 14
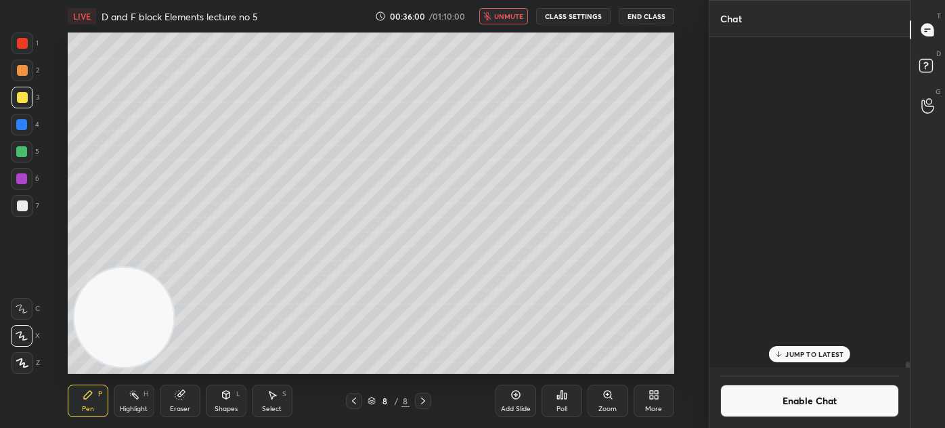
scroll to position [326, 196]
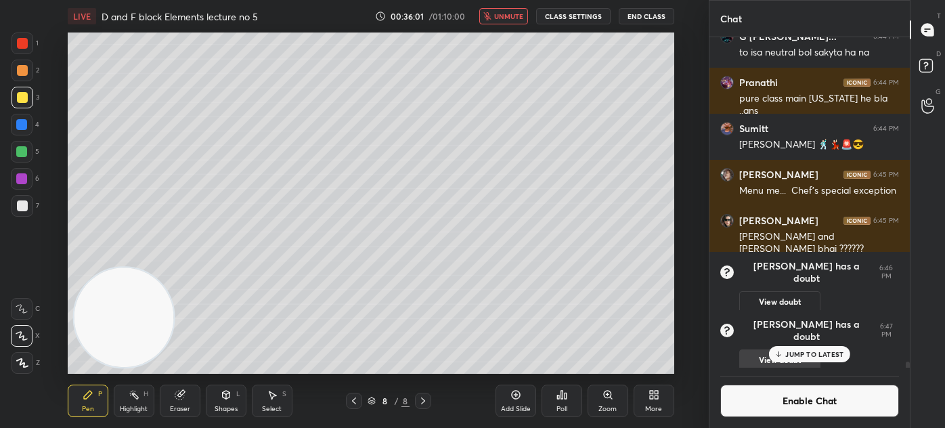
click at [802, 353] on p "JUMP TO LATEST" at bounding box center [814, 354] width 58 height 8
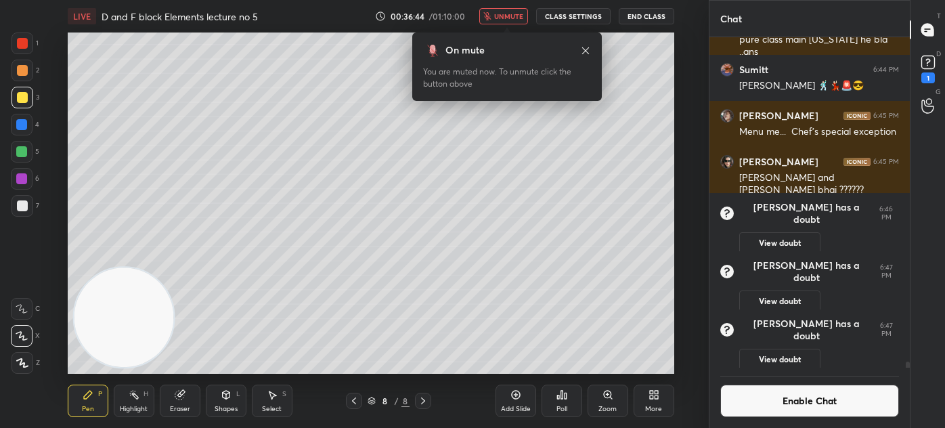
click at [505, 12] on span "unmute" at bounding box center [508, 16] width 29 height 9
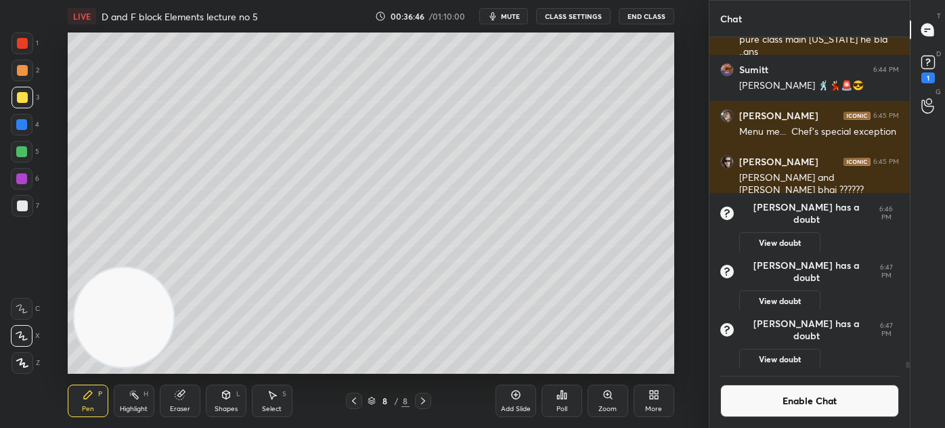
drag, startPoint x: 909, startPoint y: 367, endPoint x: 912, endPoint y: 378, distance: 11.2
click at [911, 378] on div "Chat G [PERSON_NAME]... 6:44 PM to isa neutral bol sakyta ha na Pranathi 6:44 P…" at bounding box center [827, 214] width 236 height 428
click at [853, 404] on button "Enable Chat" at bounding box center [809, 400] width 179 height 32
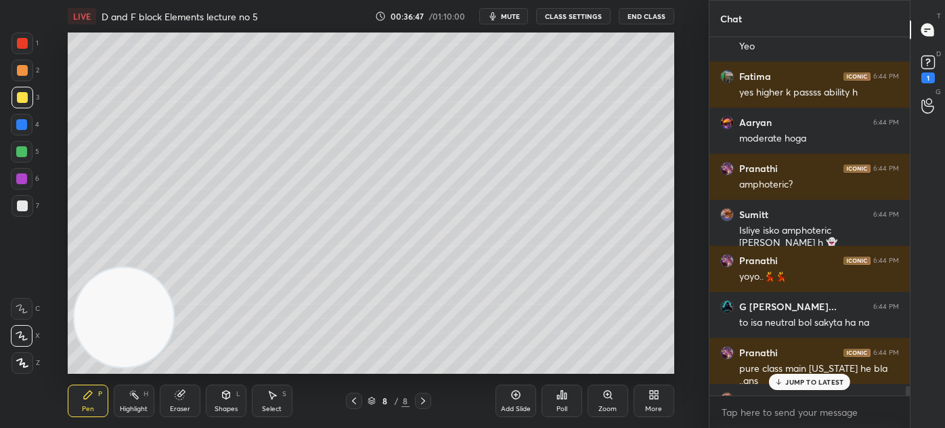
click at [807, 382] on p "JUMP TO LATEST" at bounding box center [814, 382] width 58 height 8
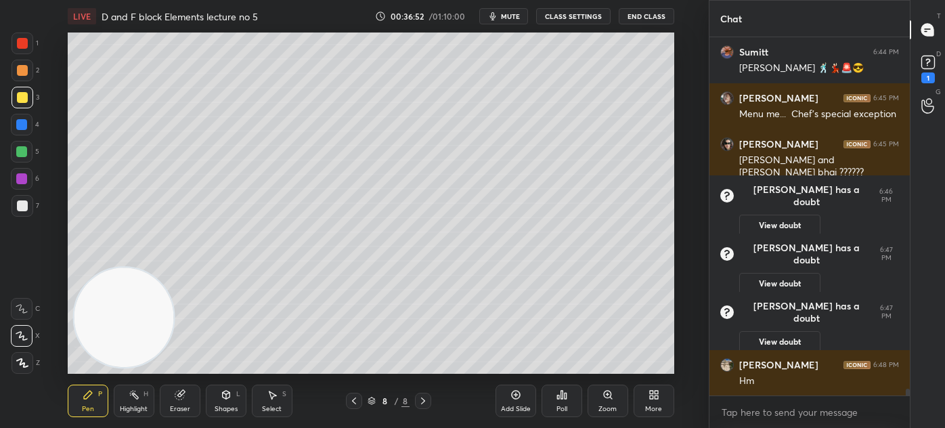
scroll to position [18238, 0]
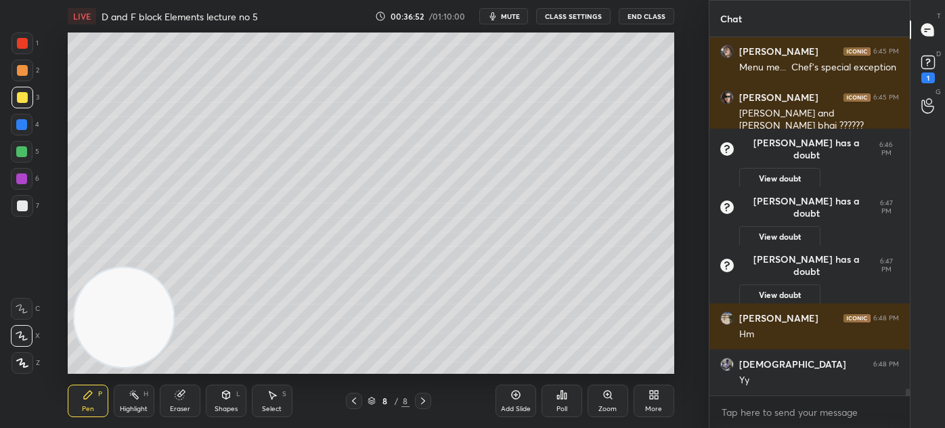
click at [22, 47] on div at bounding box center [22, 43] width 11 height 11
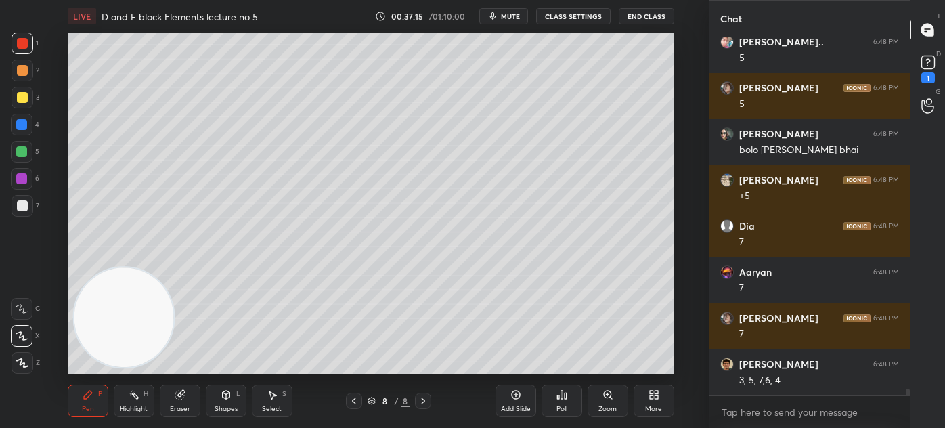
scroll to position [19204, 0]
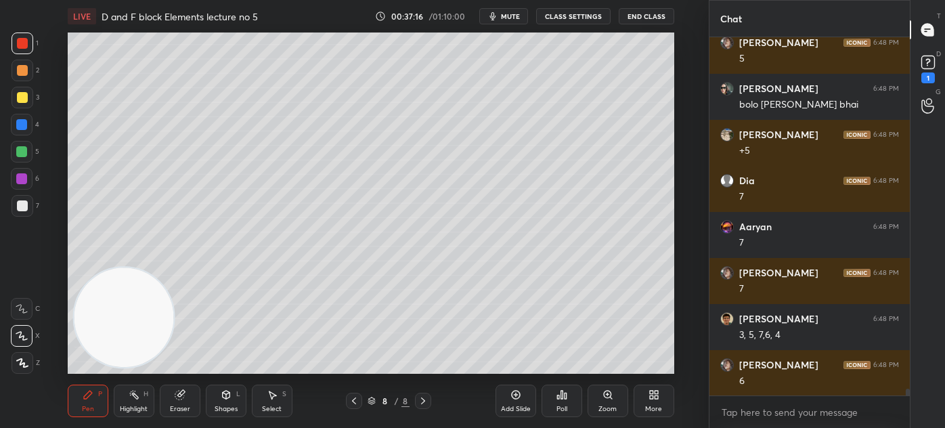
click at [182, 400] on div "Eraser" at bounding box center [180, 400] width 41 height 32
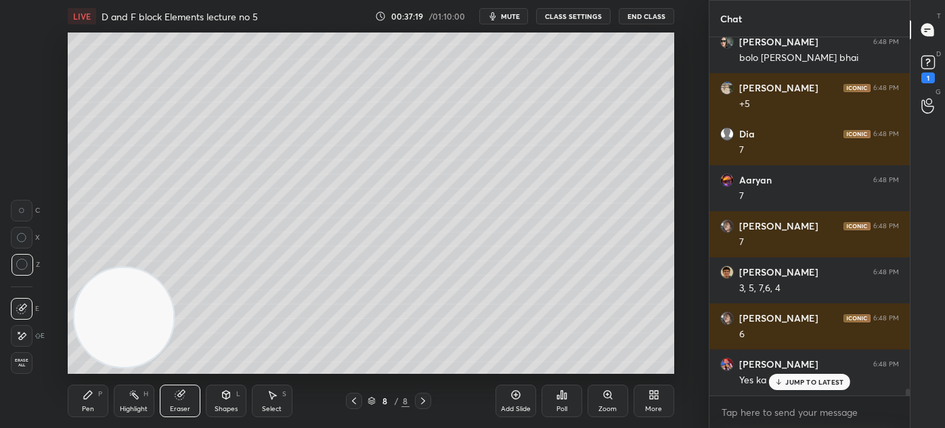
scroll to position [19296, 0]
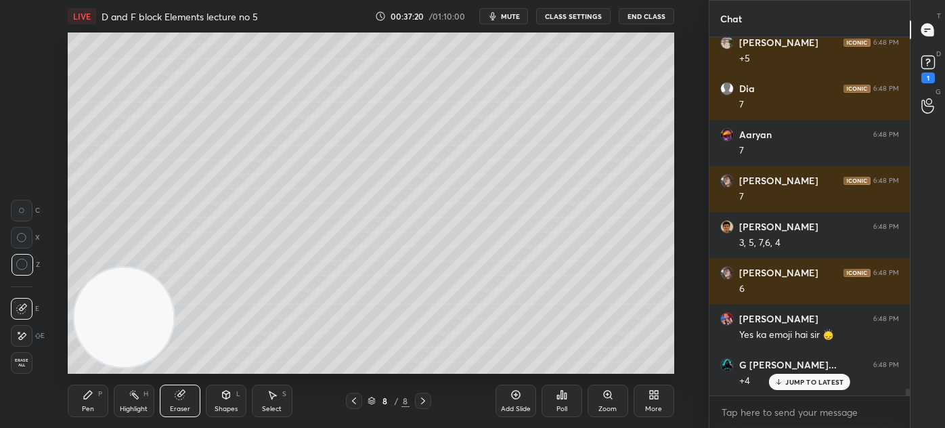
drag, startPoint x: 91, startPoint y: 402, endPoint x: 96, endPoint y: 397, distance: 7.7
click at [90, 401] on div "Pen P" at bounding box center [88, 400] width 41 height 32
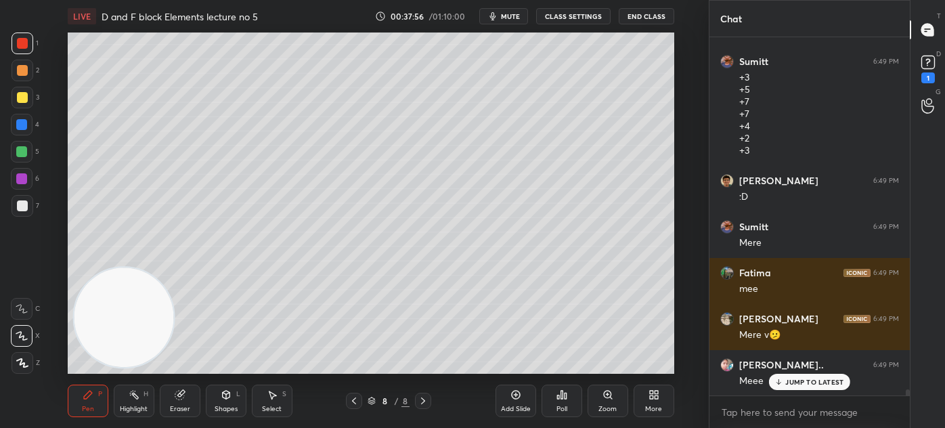
scroll to position [20653, 0]
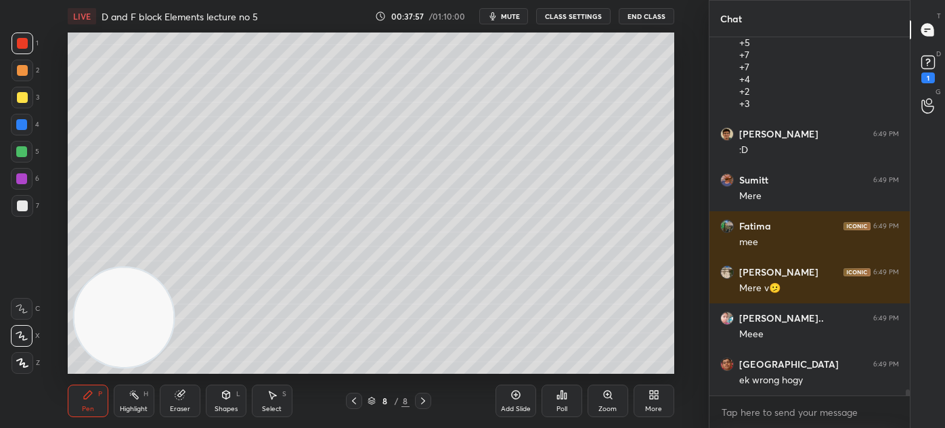
click at [528, 401] on div "Add Slide" at bounding box center [516, 400] width 41 height 32
click at [566, 16] on button "CLASS SETTINGS" at bounding box center [573, 16] width 74 height 16
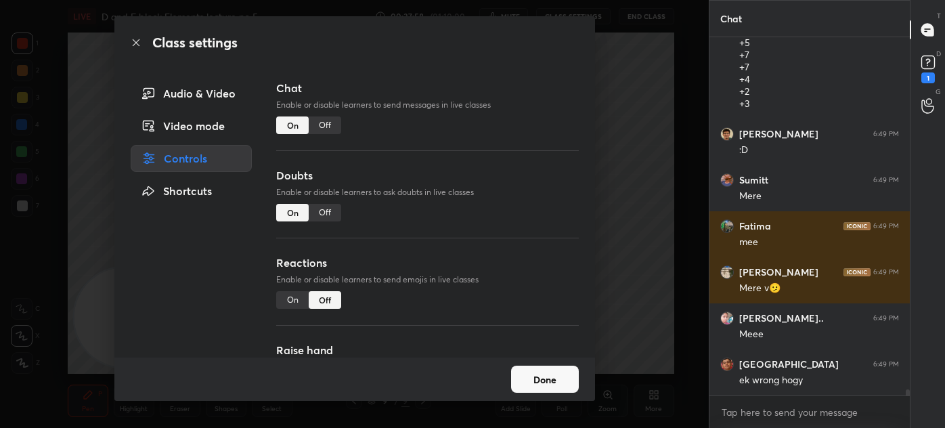
click at [332, 129] on div "Off" at bounding box center [325, 125] width 32 height 18
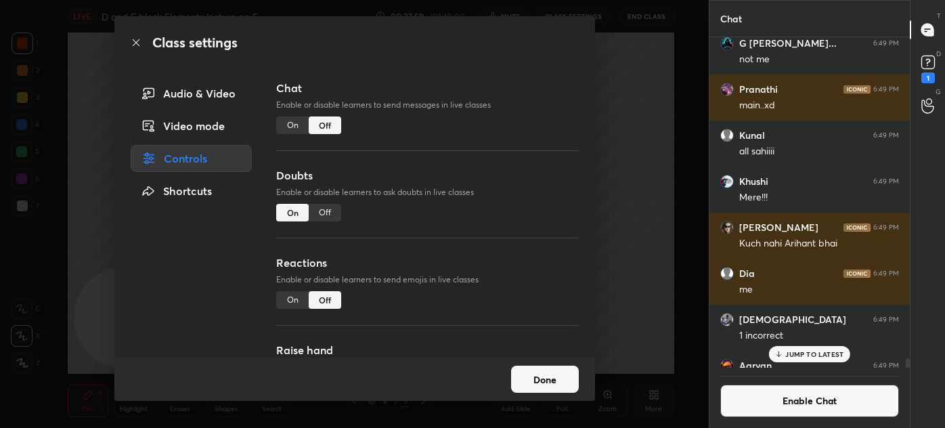
click at [657, 115] on div "Class settings Audio & Video Video mode Controls Shortcuts Chat Enable or disab…" at bounding box center [354, 214] width 709 height 428
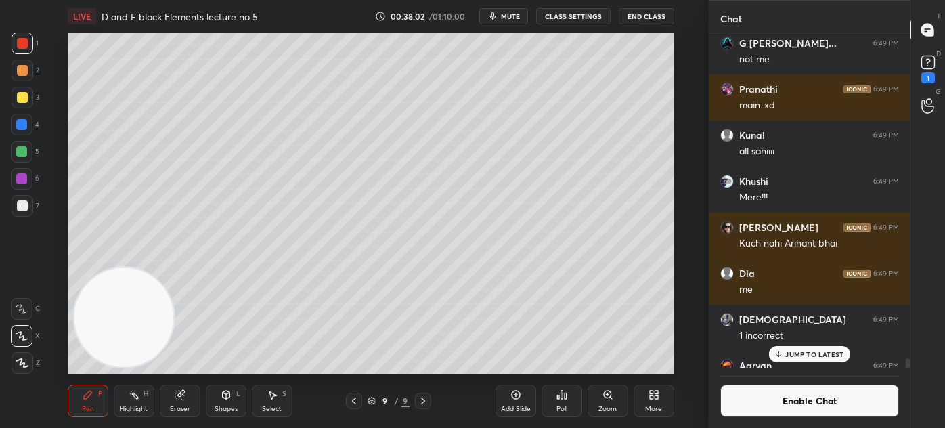
click at [26, 102] on div at bounding box center [23, 98] width 22 height 22
click at [21, 326] on div "X" at bounding box center [25, 333] width 29 height 27
click at [184, 410] on div "Eraser" at bounding box center [180, 408] width 20 height 7
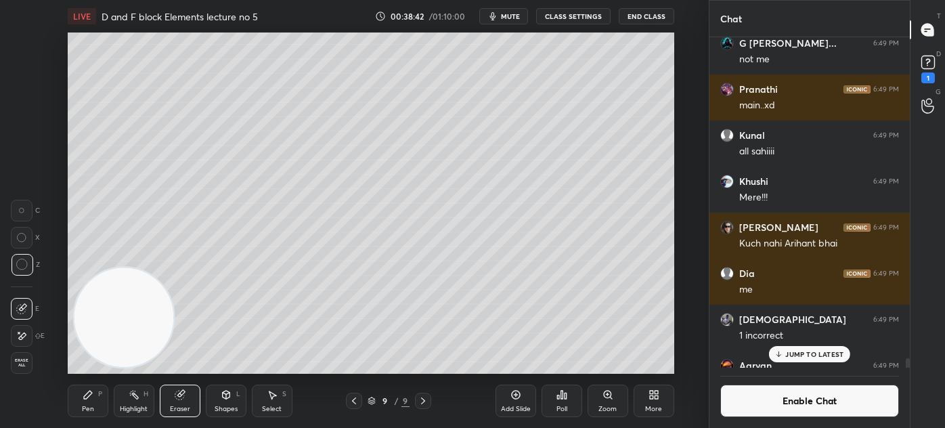
click at [99, 400] on div "Pen P" at bounding box center [88, 400] width 41 height 32
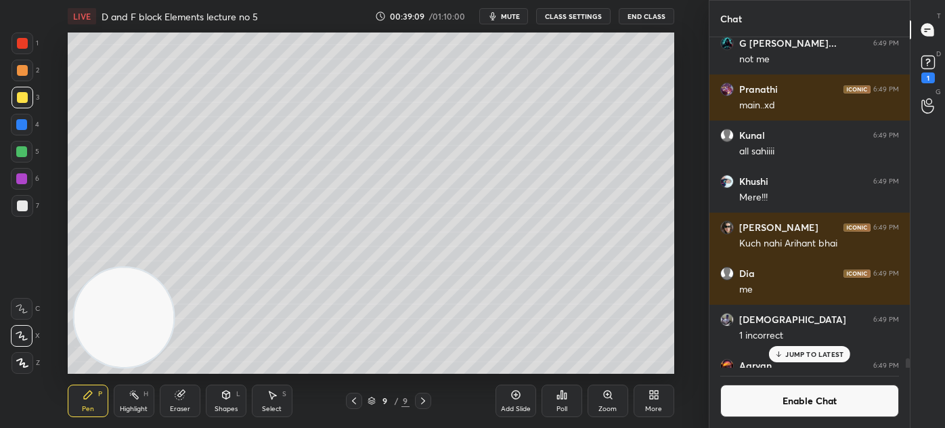
scroll to position [20118, 0]
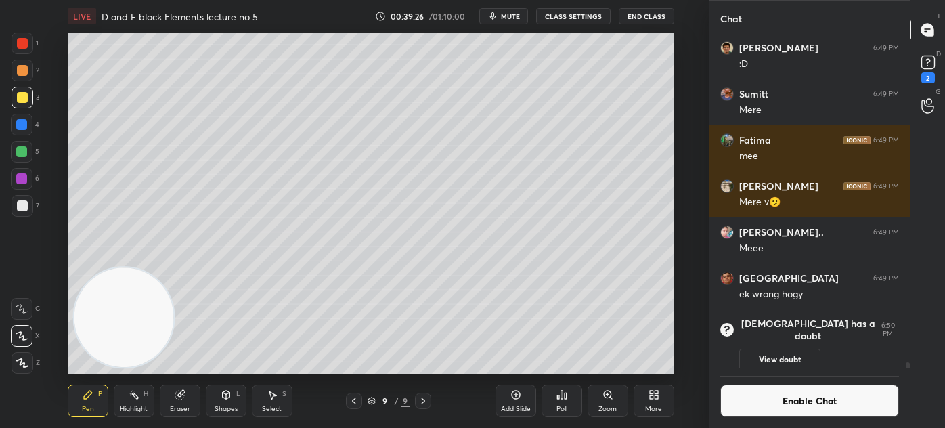
click at [22, 154] on div at bounding box center [21, 151] width 11 height 11
click at [505, 18] on span "mute" at bounding box center [510, 16] width 19 height 9
click at [502, 14] on span "unmute" at bounding box center [508, 16] width 29 height 9
drag, startPoint x: 908, startPoint y: 366, endPoint x: 910, endPoint y: 380, distance: 15.0
click at [910, 381] on div "Chat Sumitt 6:49 PM +3 +5 +7 +7 +4 +2 +3 [PERSON_NAME] 6:49 PM :D Sumitt 6:49 P…" at bounding box center [827, 214] width 236 height 428
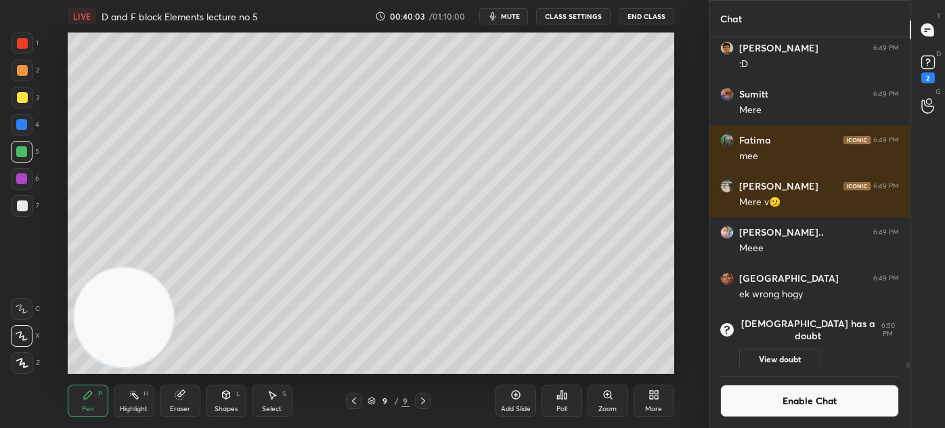
click at [908, 376] on div "Sumitt 6:49 PM +3 +5 +7 +7 +4 +2 +3 [PERSON_NAME] 6:49 PM :D Sumitt 6:49 PM Mer…" at bounding box center [809, 232] width 200 height 391
click at [930, 76] on div "2" at bounding box center [928, 77] width 14 height 11
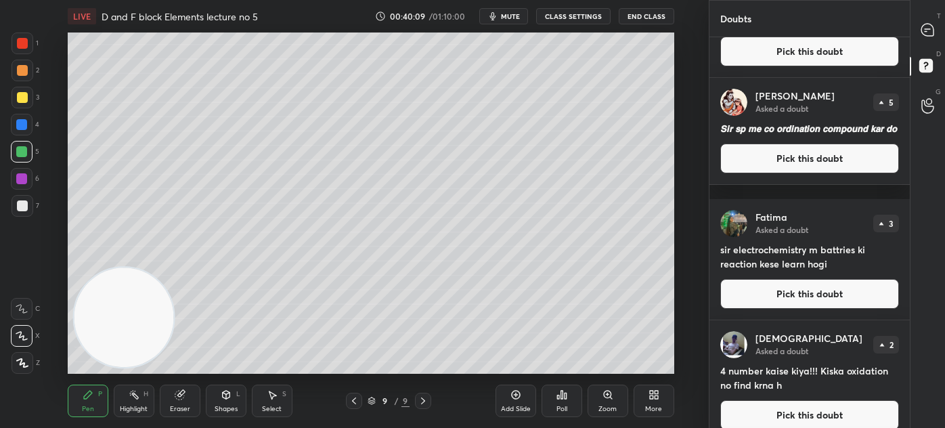
scroll to position [64, 0]
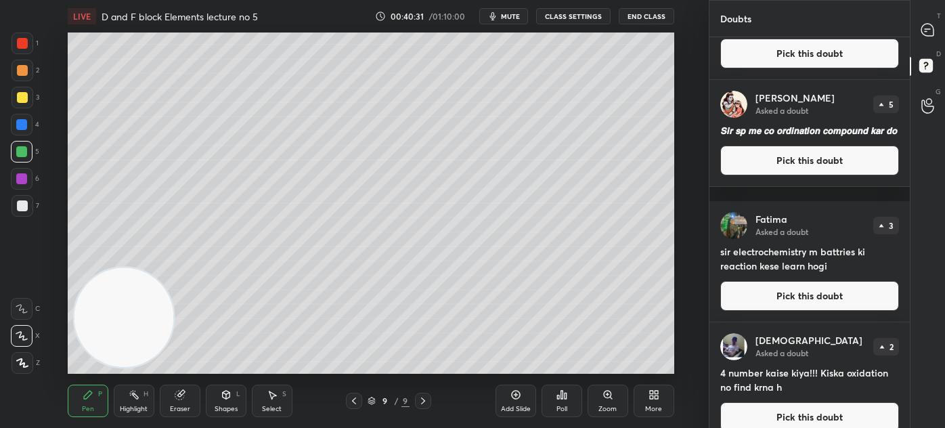
click at [25, 49] on div at bounding box center [23, 43] width 22 height 22
click at [936, 28] on div at bounding box center [928, 30] width 27 height 24
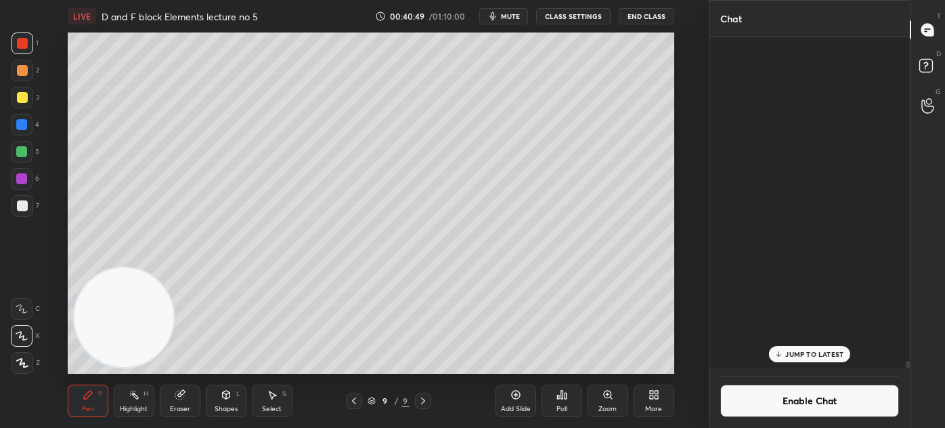
scroll to position [326, 196]
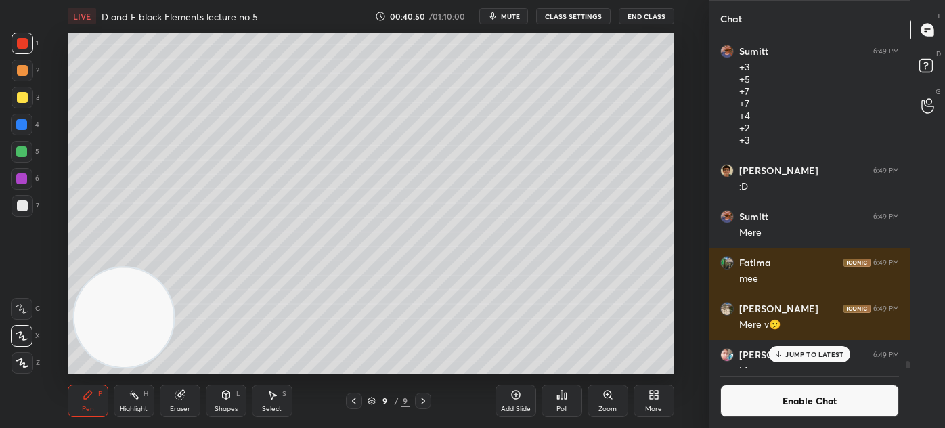
click at [816, 358] on div "JUMP TO LATEST" at bounding box center [809, 354] width 81 height 16
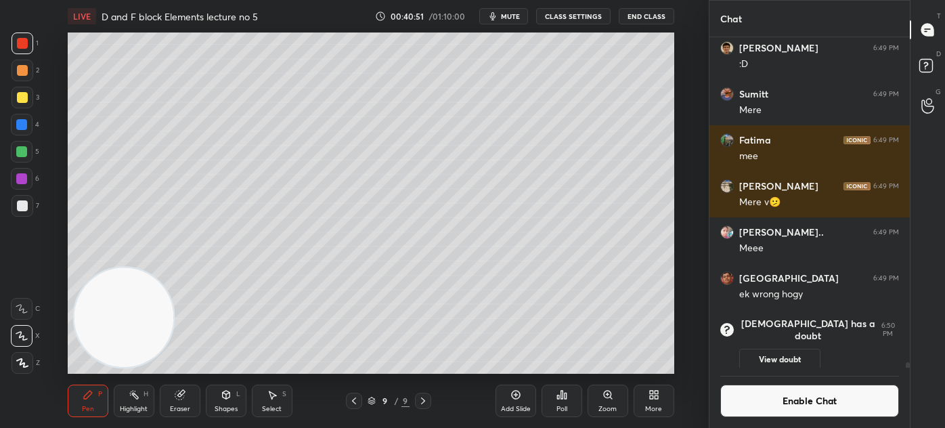
click at [512, 14] on span "mute" at bounding box center [510, 16] width 19 height 9
click at [505, 16] on span "unmute" at bounding box center [508, 16] width 29 height 9
click at [809, 408] on button "Enable Chat" at bounding box center [809, 400] width 179 height 32
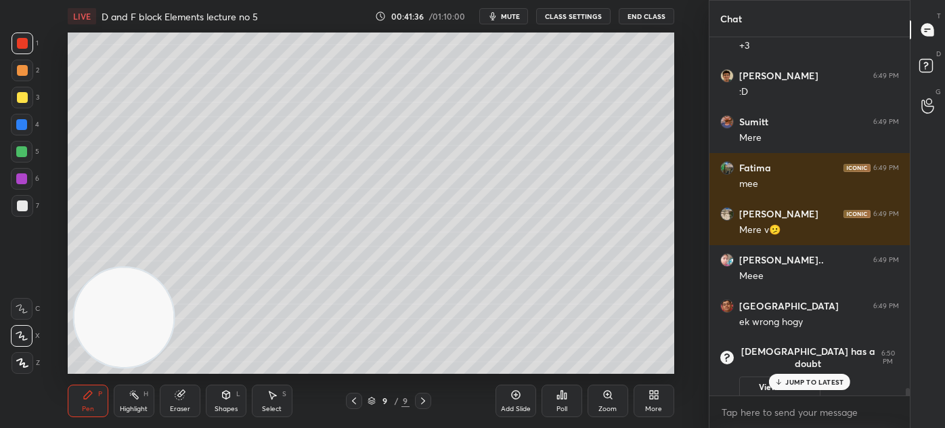
scroll to position [354, 196]
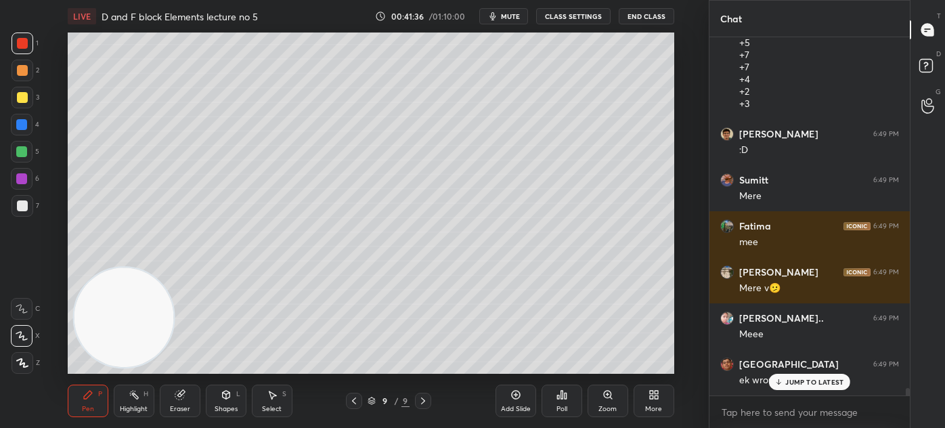
click at [796, 384] on p "JUMP TO LATEST" at bounding box center [814, 382] width 58 height 8
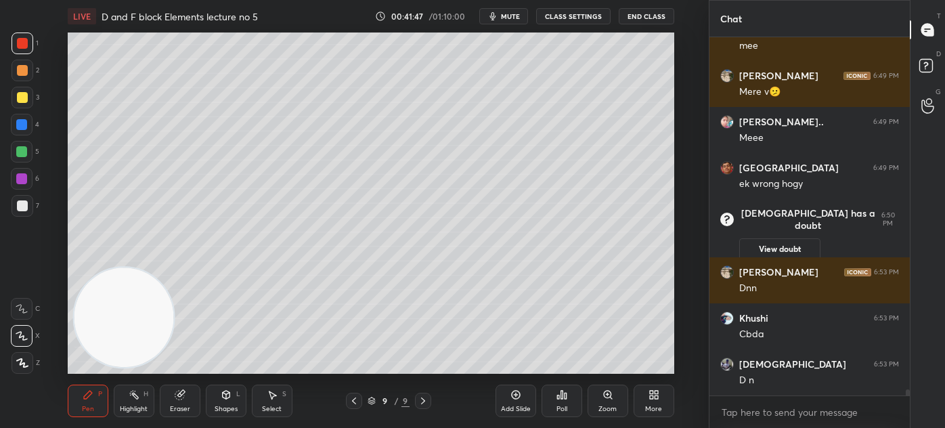
scroll to position [20065, 0]
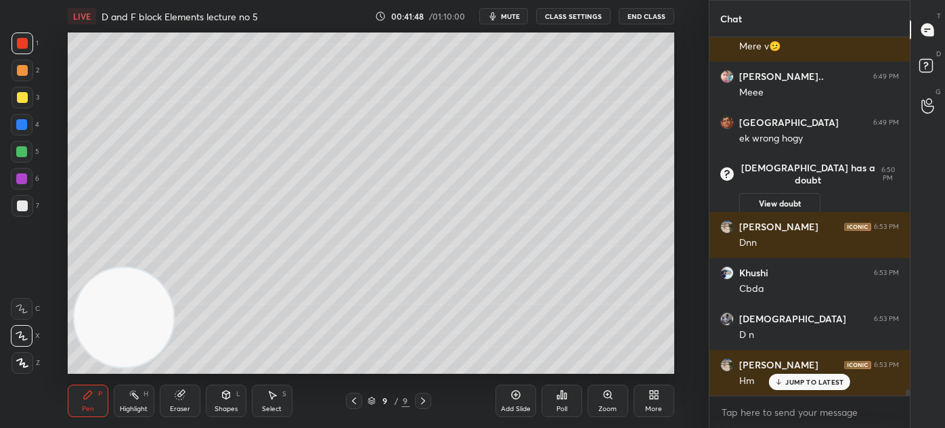
click at [16, 364] on icon at bounding box center [22, 362] width 12 height 9
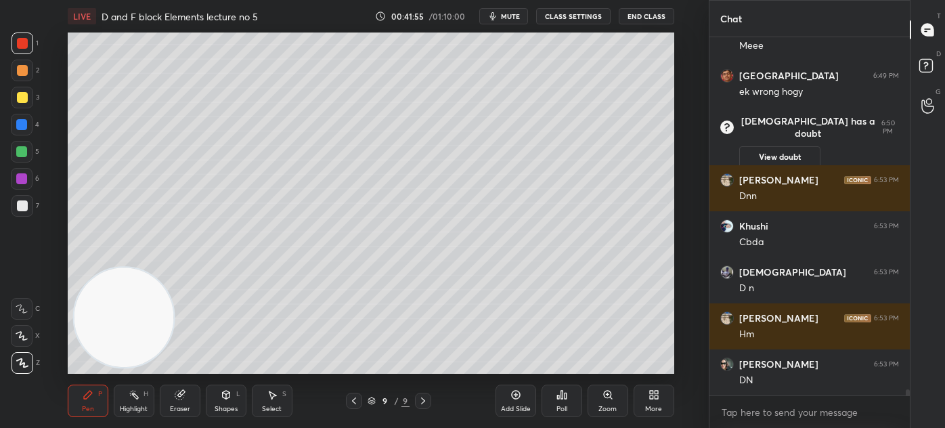
drag, startPoint x: 183, startPoint y: 398, endPoint x: 218, endPoint y: 374, distance: 42.8
click at [182, 398] on icon at bounding box center [180, 394] width 11 height 11
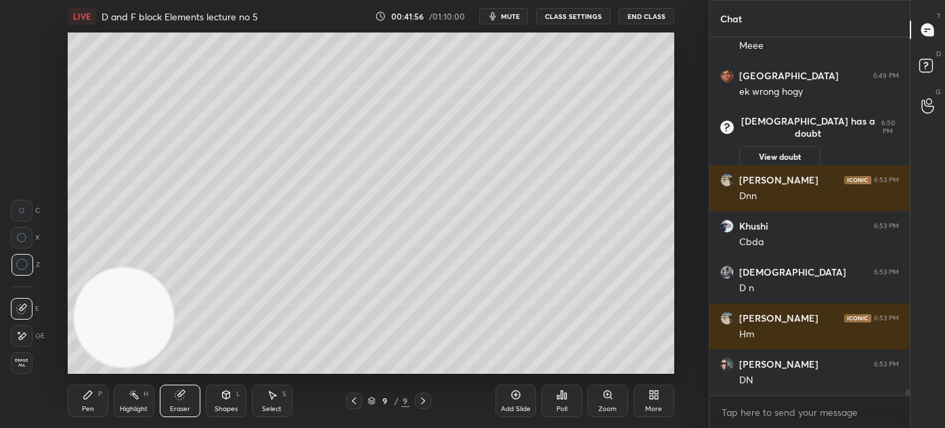
drag, startPoint x: 81, startPoint y: 403, endPoint x: 106, endPoint y: 383, distance: 31.8
click at [81, 403] on div "Pen P" at bounding box center [88, 400] width 41 height 32
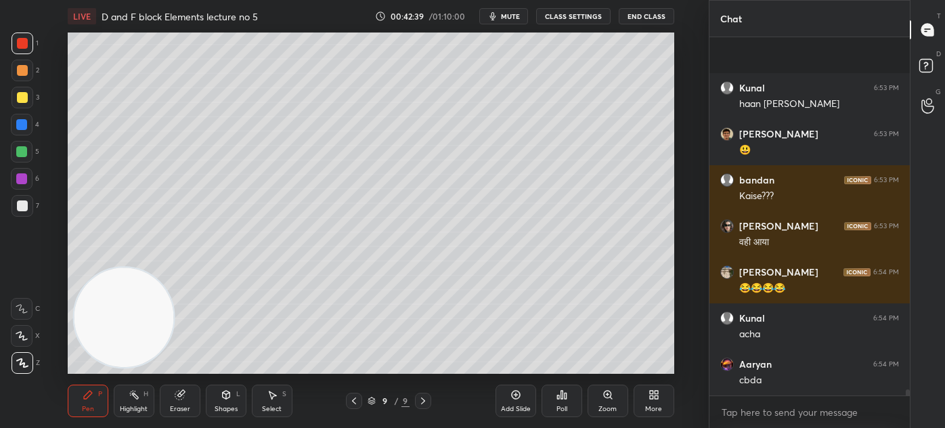
scroll to position [20848, 0]
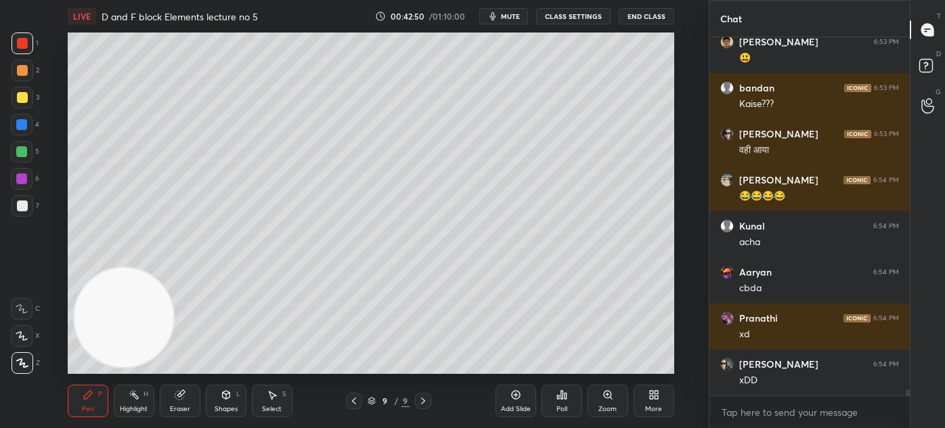
click at [510, 13] on span "mute" at bounding box center [510, 16] width 19 height 9
click at [508, 16] on span "unmute" at bounding box center [508, 16] width 29 height 9
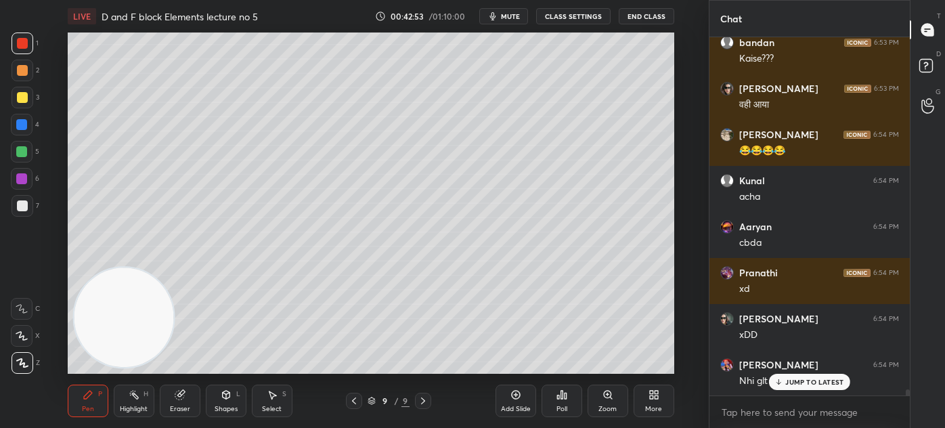
scroll to position [20952, 0]
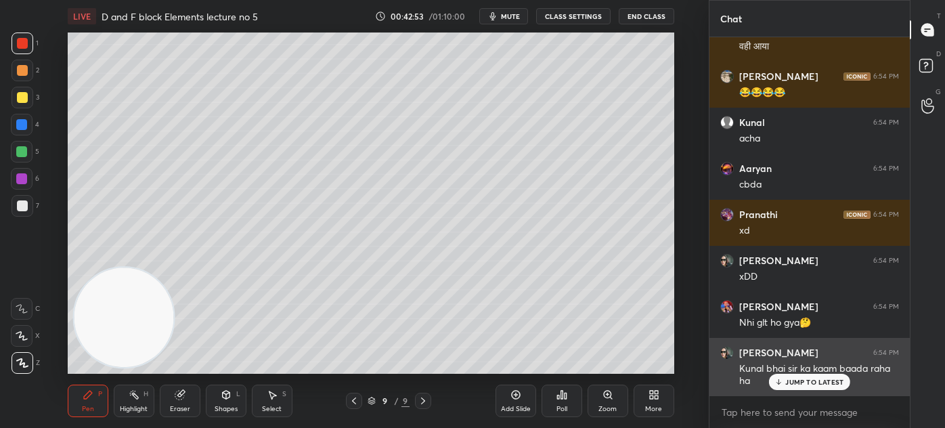
drag, startPoint x: 791, startPoint y: 384, endPoint x: 785, endPoint y: 387, distance: 7.3
click at [791, 382] on p "JUMP TO LATEST" at bounding box center [814, 382] width 58 height 8
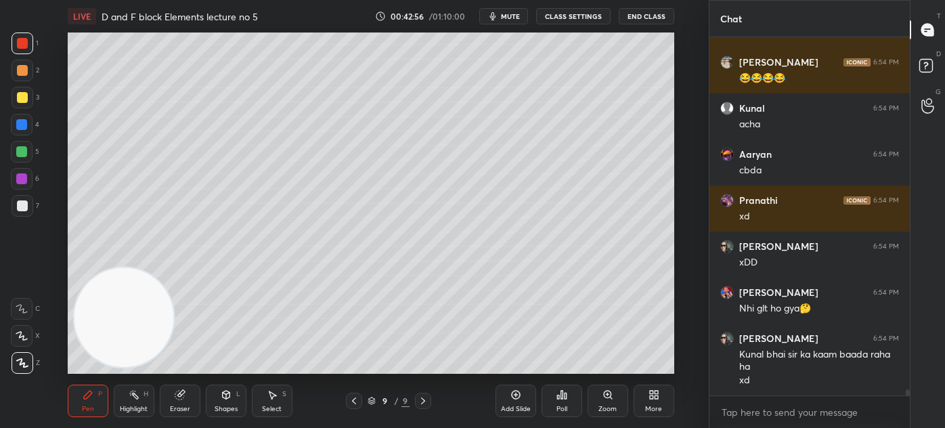
scroll to position [21012, 0]
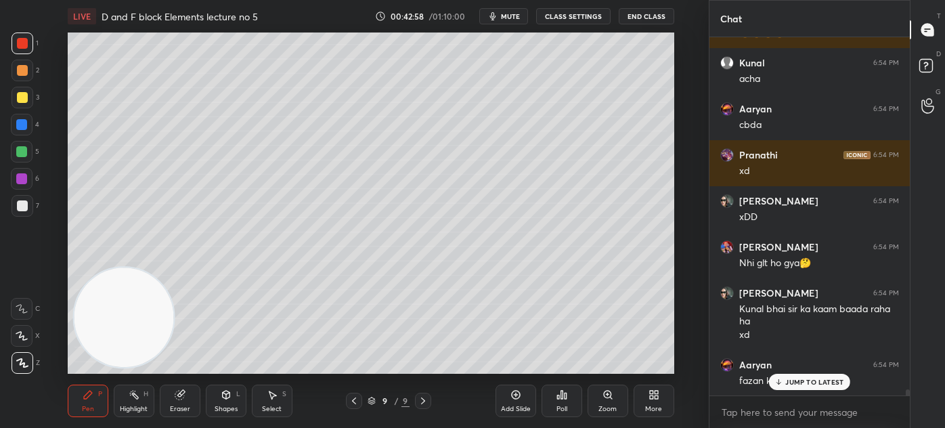
click at [788, 382] on p "JUMP TO LATEST" at bounding box center [814, 382] width 58 height 8
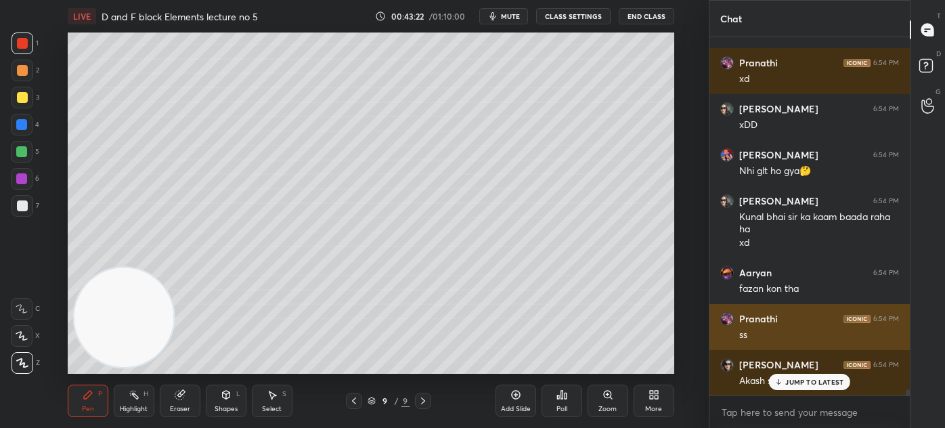
scroll to position [21150, 0]
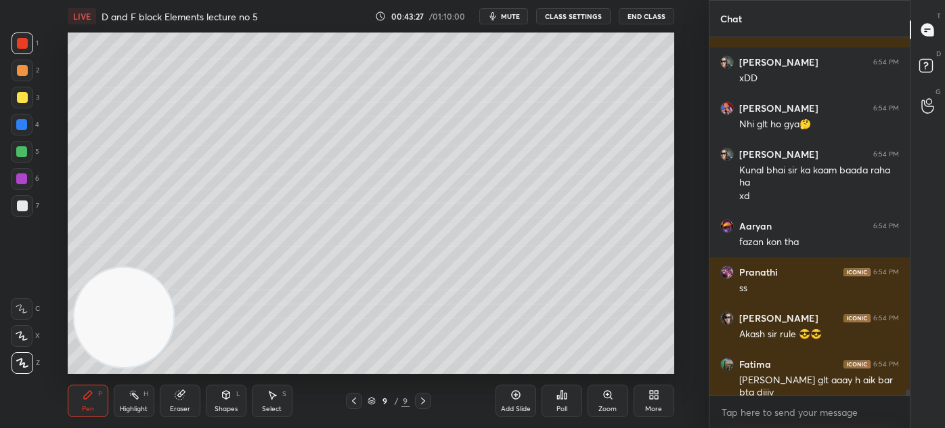
click at [20, 98] on div at bounding box center [22, 97] width 11 height 11
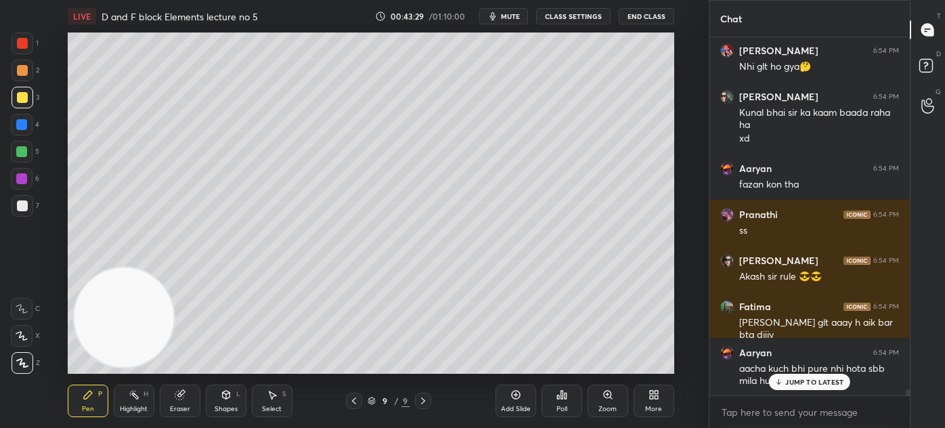
click at [22, 37] on div at bounding box center [23, 43] width 22 height 22
click at [26, 326] on div "X" at bounding box center [25, 333] width 29 height 27
click at [512, 13] on span "mute" at bounding box center [510, 16] width 19 height 9
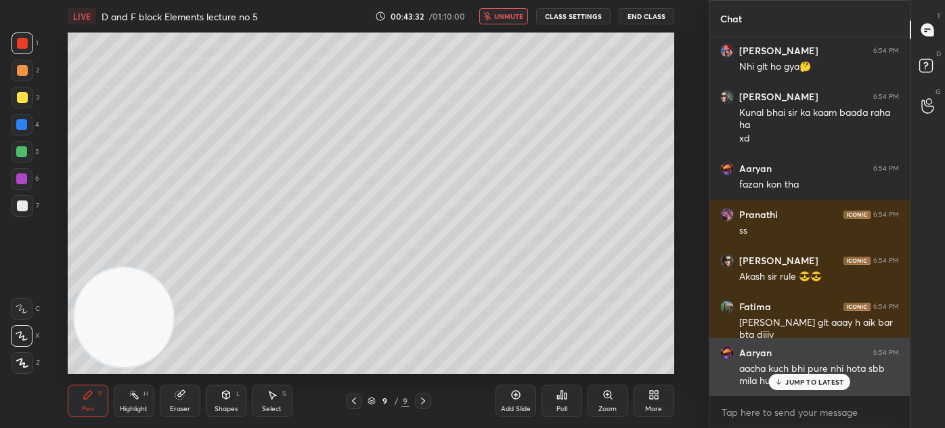
click at [803, 384] on p "JUMP TO LATEST" at bounding box center [814, 382] width 58 height 8
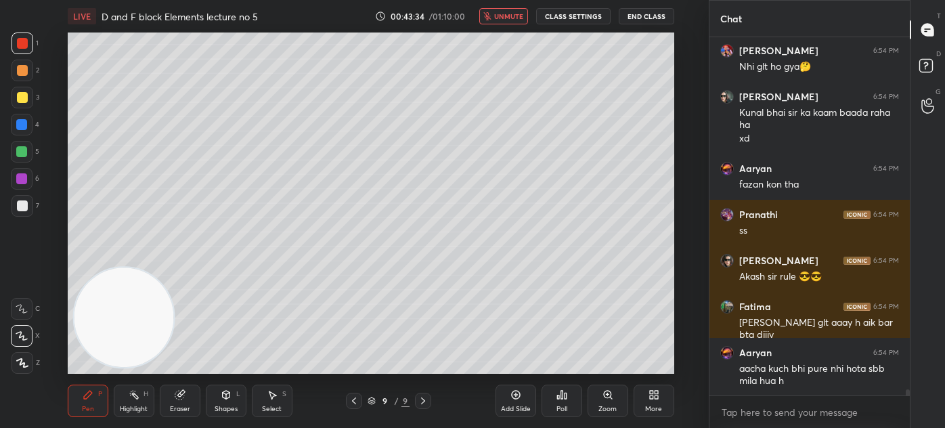
click at [498, 16] on span "unmute" at bounding box center [508, 16] width 29 height 9
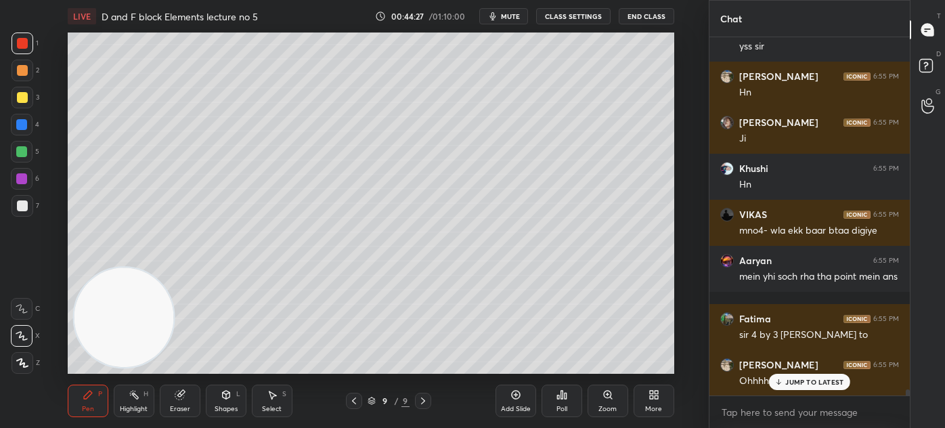
scroll to position [21845, 0]
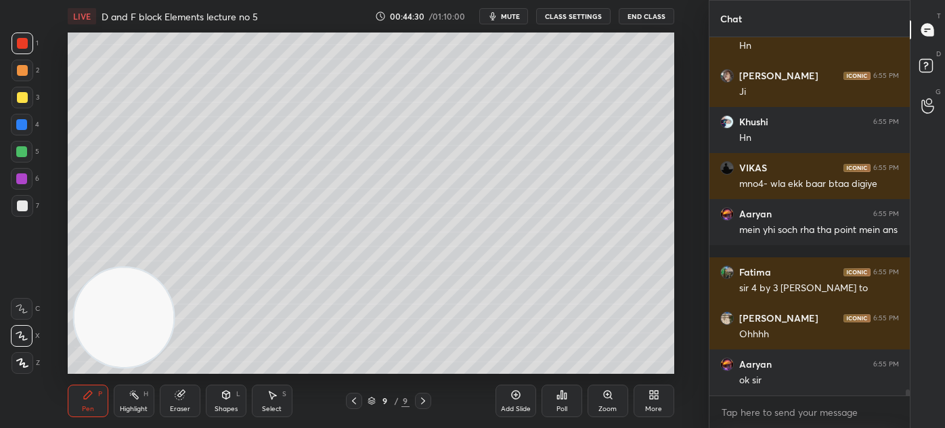
click at [171, 408] on div "Eraser" at bounding box center [180, 408] width 20 height 7
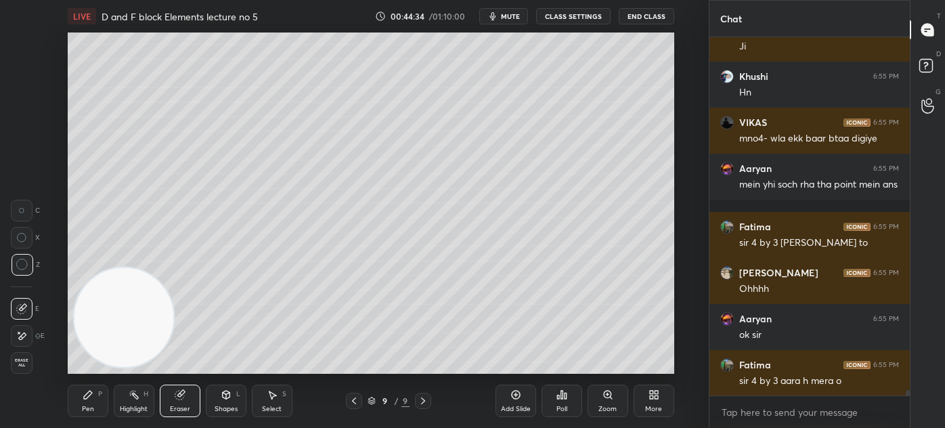
scroll to position [21937, 0]
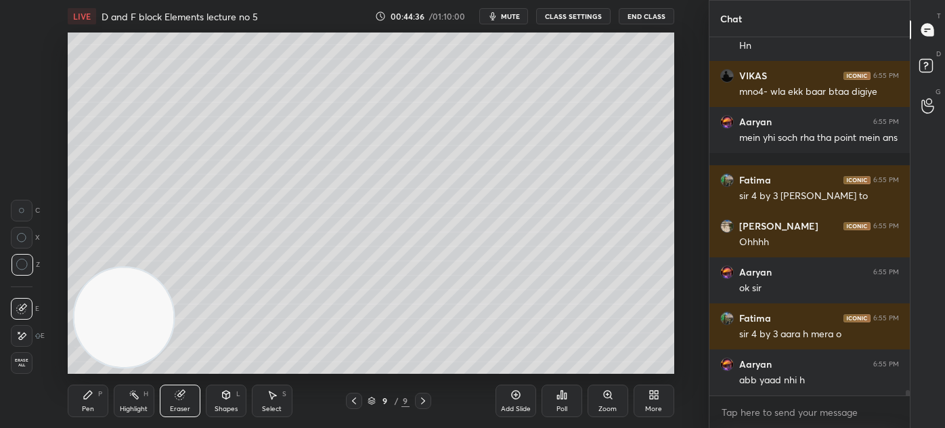
click at [74, 405] on div "Pen P" at bounding box center [88, 400] width 41 height 32
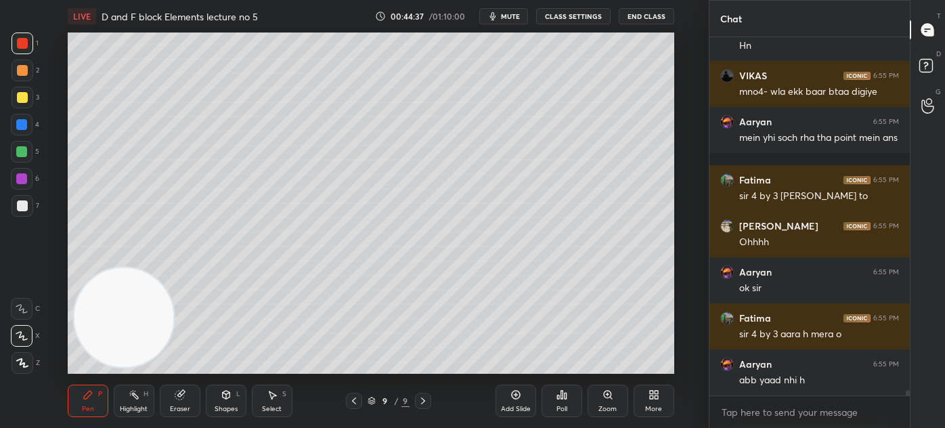
click at [24, 74] on div at bounding box center [22, 70] width 11 height 11
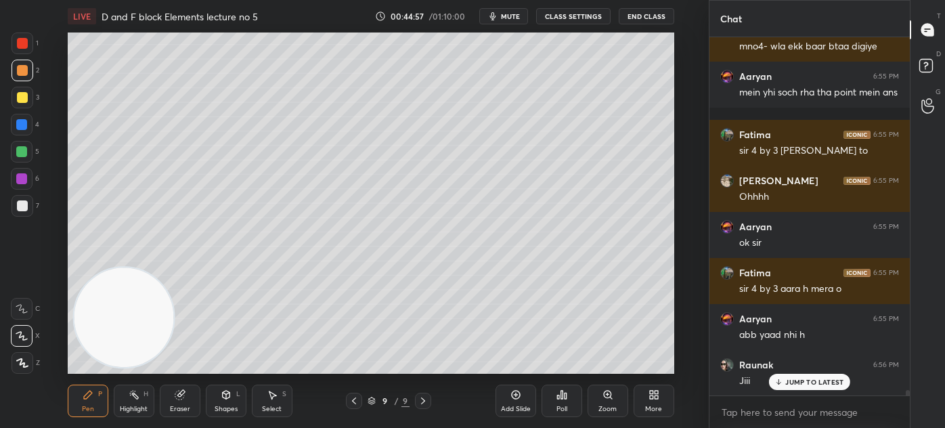
click at [504, 20] on span "mute" at bounding box center [510, 16] width 19 height 9
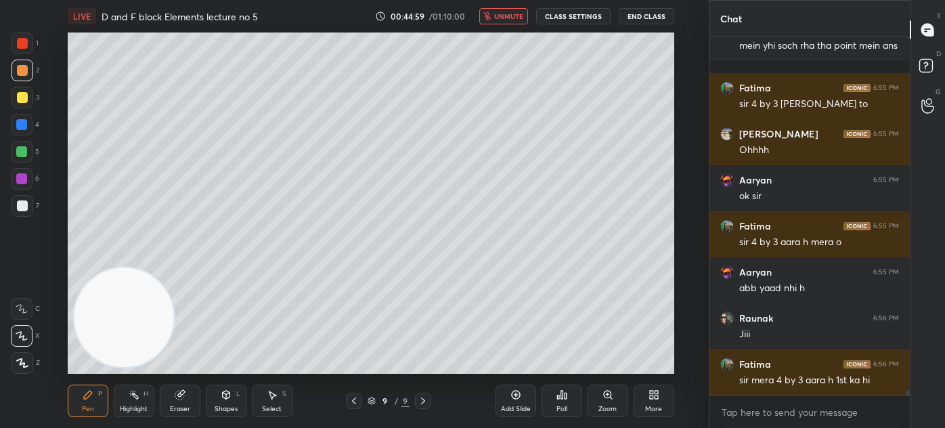
scroll to position [22074, 0]
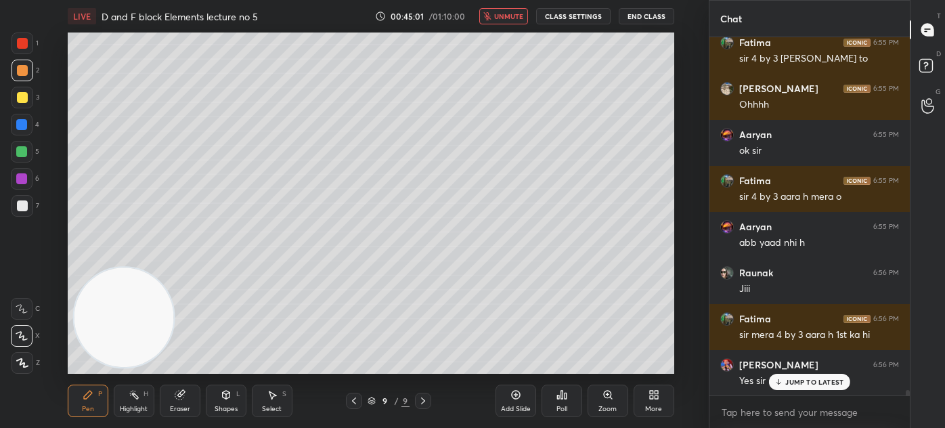
click at [510, 17] on span "unmute" at bounding box center [508, 16] width 29 height 9
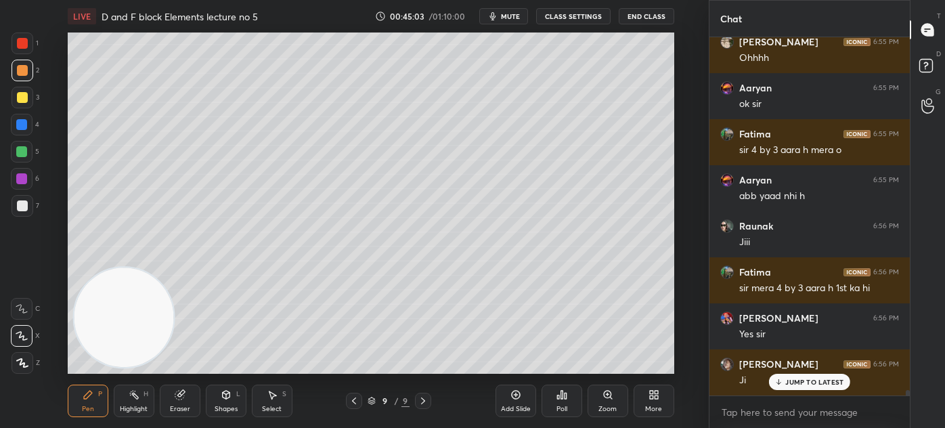
scroll to position [22166, 0]
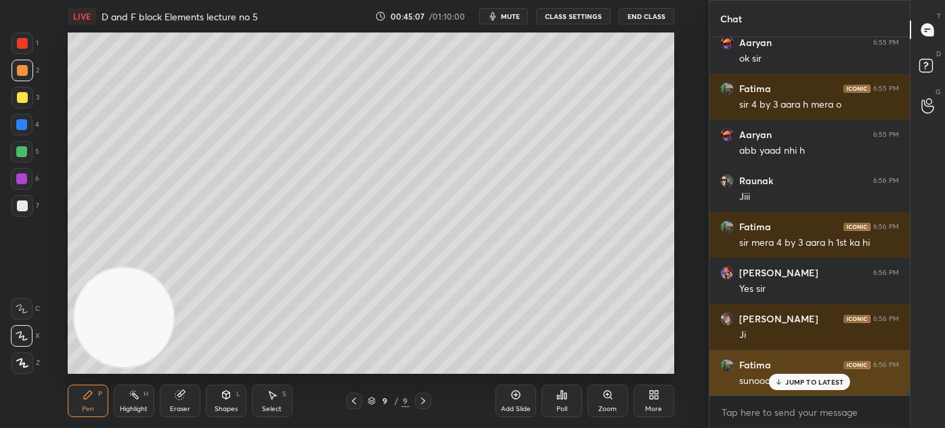
click at [803, 384] on p "JUMP TO LATEST" at bounding box center [814, 382] width 58 height 8
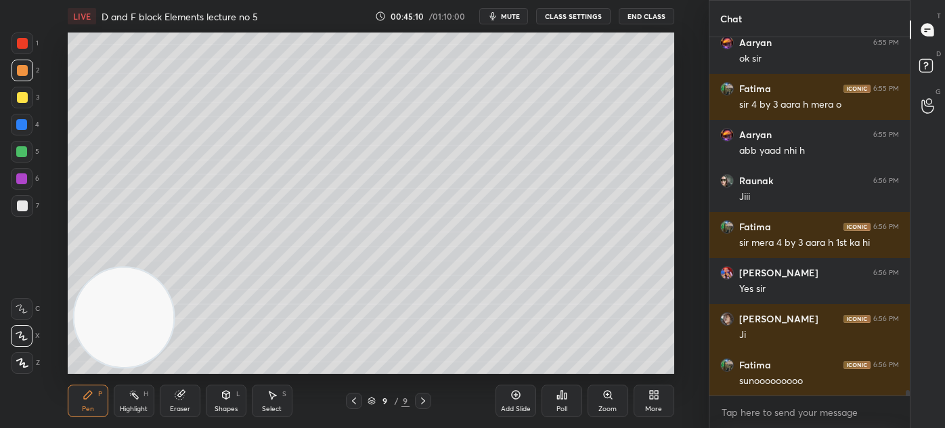
click at [502, 8] on div "LIVE D and F block Elements lecture no 5 00:45:10 / 01:10:00 mute CLASS SETTING…" at bounding box center [371, 16] width 607 height 32
click at [505, 20] on span "mute" at bounding box center [510, 16] width 19 height 9
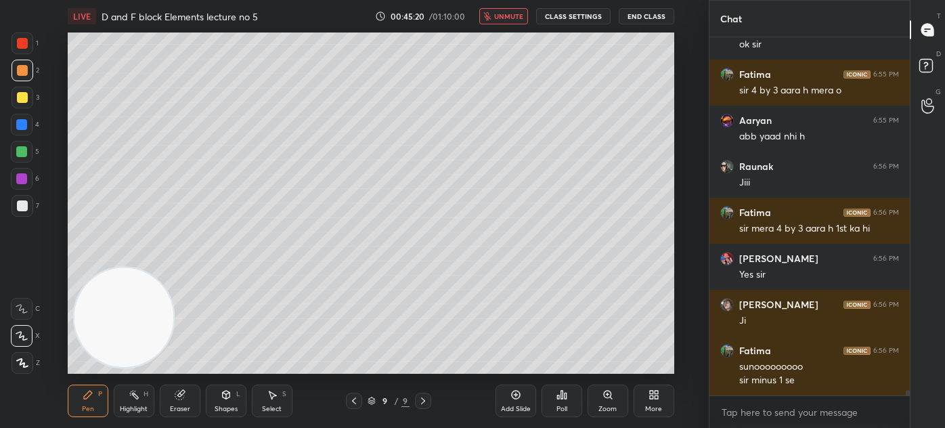
click at [515, 22] on button "unmute" at bounding box center [503, 16] width 49 height 16
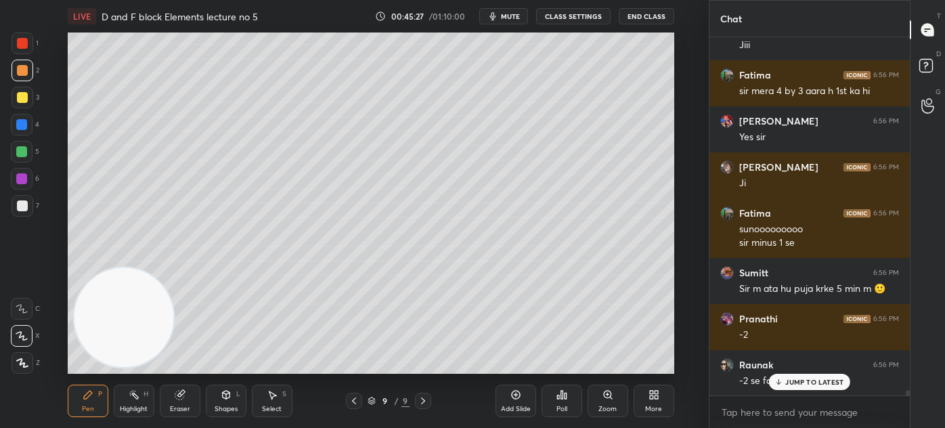
scroll to position [22410, 0]
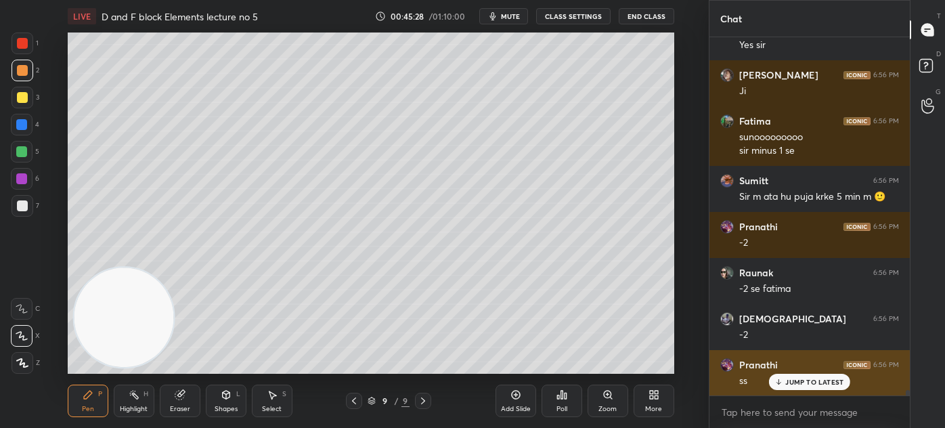
click at [782, 384] on icon at bounding box center [778, 382] width 9 height 8
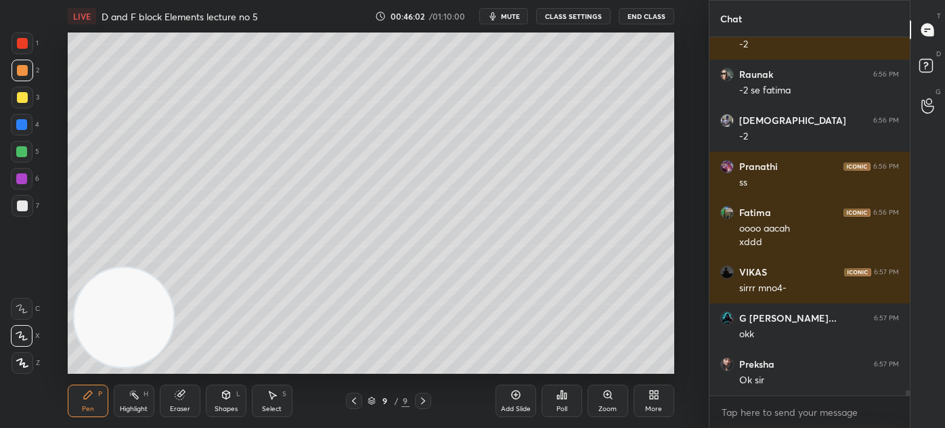
scroll to position [22654, 0]
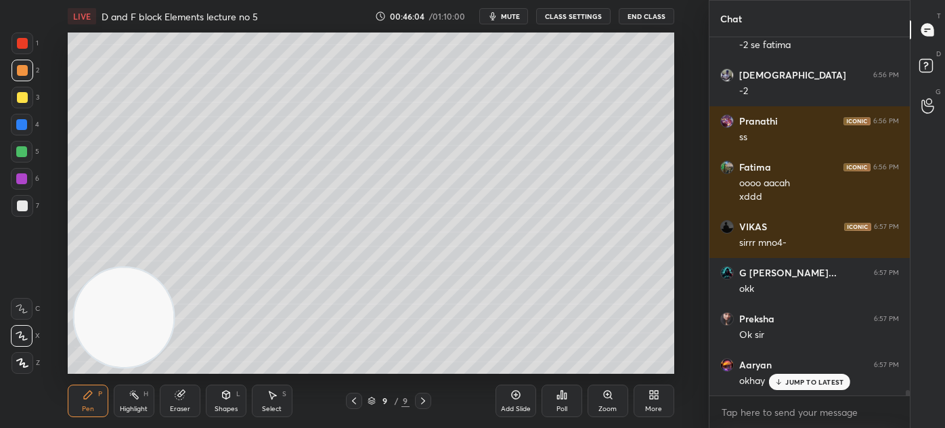
click at [517, 405] on div "Add Slide" at bounding box center [516, 408] width 30 height 7
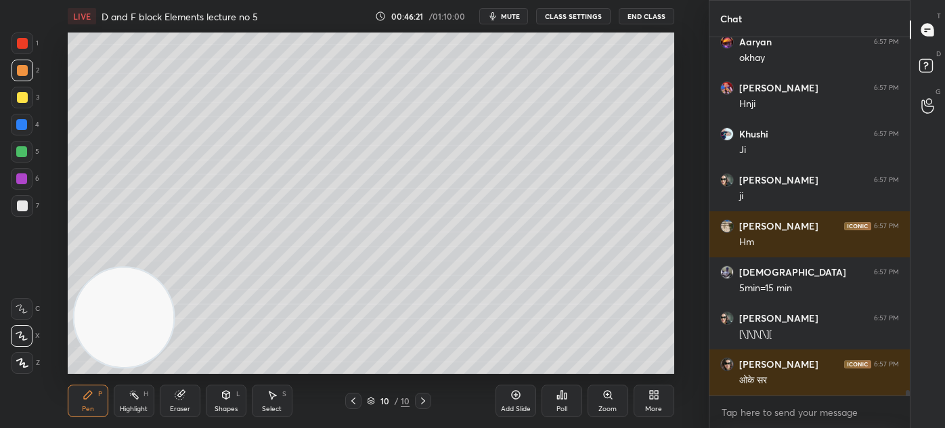
scroll to position [23022, 0]
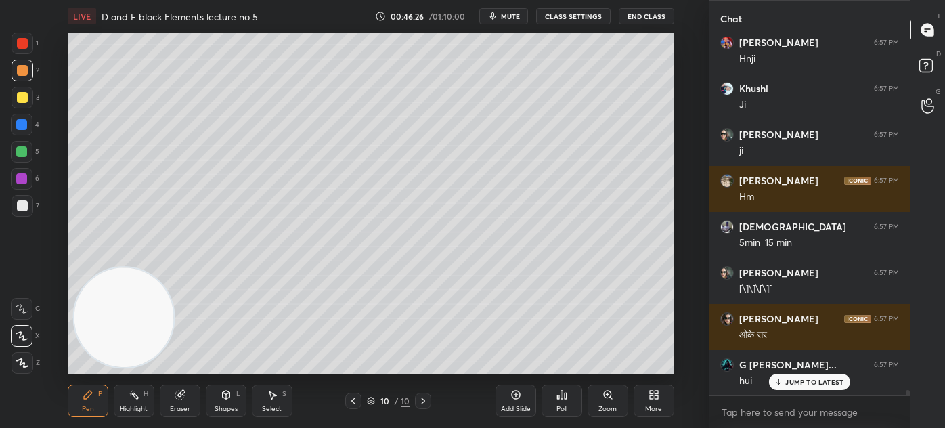
click at [23, 145] on div at bounding box center [22, 152] width 22 height 22
click at [21, 335] on icon at bounding box center [22, 335] width 12 height 9
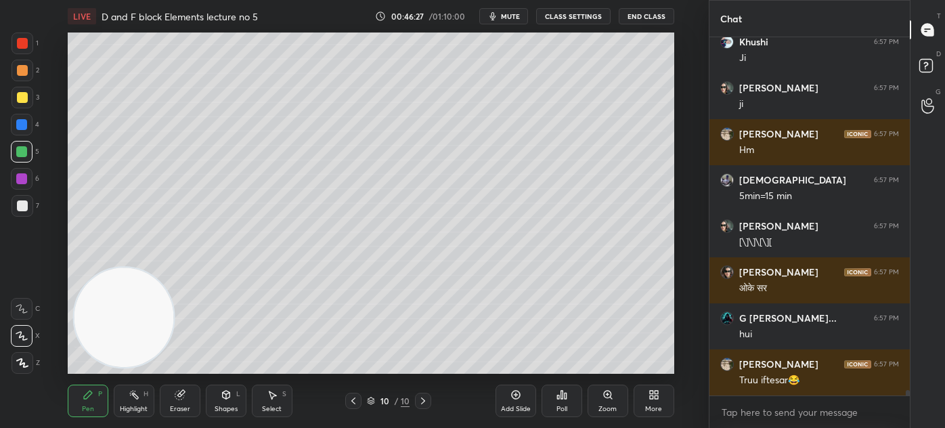
click at [15, 66] on div at bounding box center [23, 71] width 22 height 22
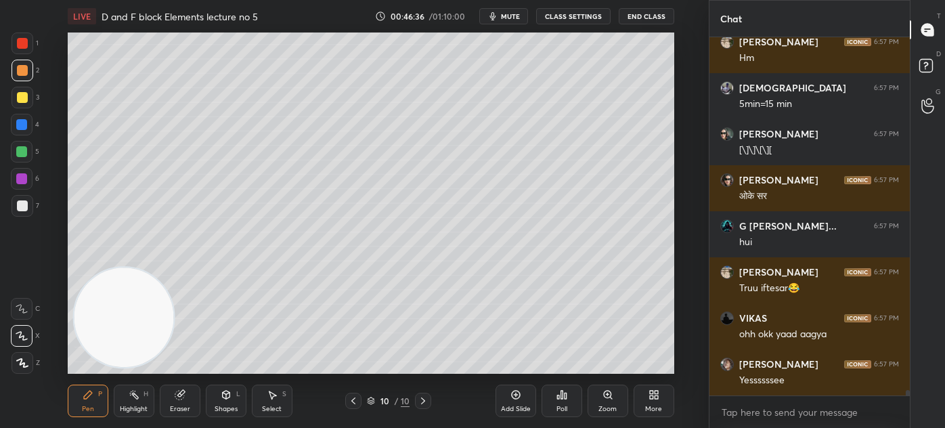
scroll to position [23206, 0]
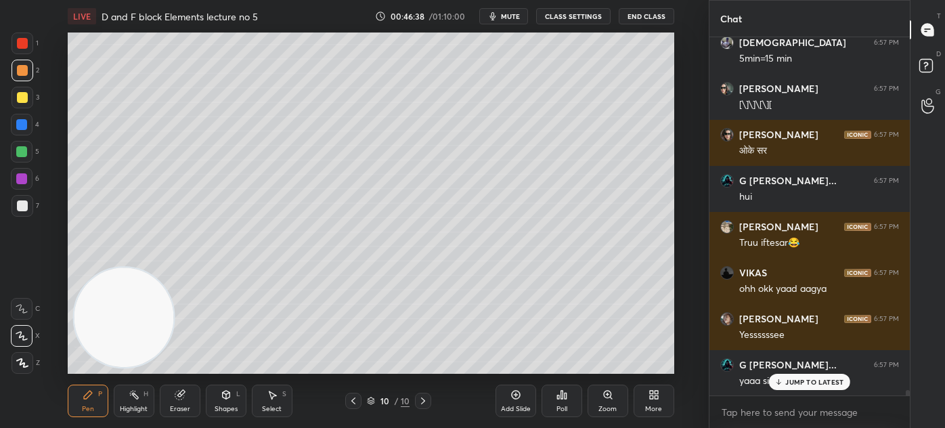
click at [559, 13] on button "CLASS SETTINGS" at bounding box center [573, 16] width 74 height 16
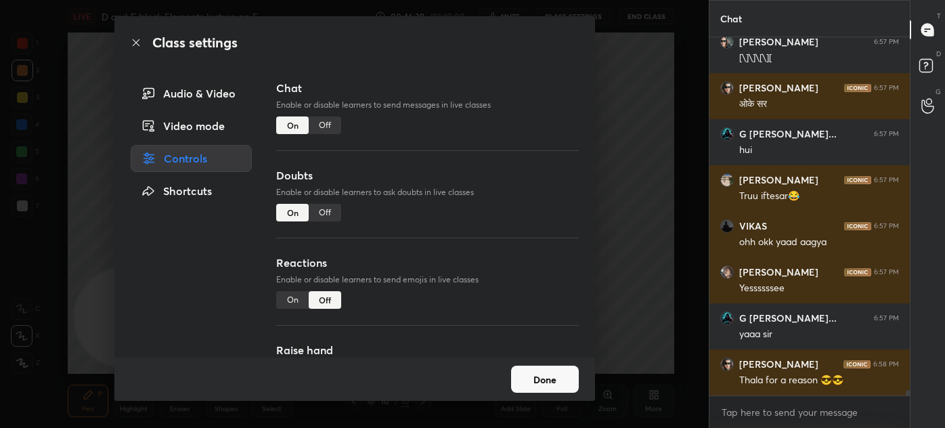
drag, startPoint x: 326, startPoint y: 130, endPoint x: 382, endPoint y: 104, distance: 61.8
click at [325, 129] on div "Off" at bounding box center [325, 125] width 32 height 18
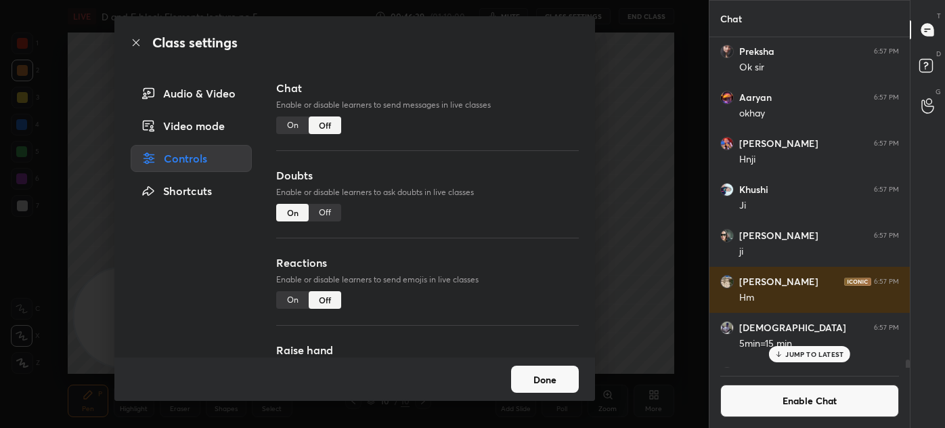
click at [639, 73] on div "Class settings Audio & Video Video mode Controls Shortcuts Chat Enable or disab…" at bounding box center [354, 214] width 709 height 428
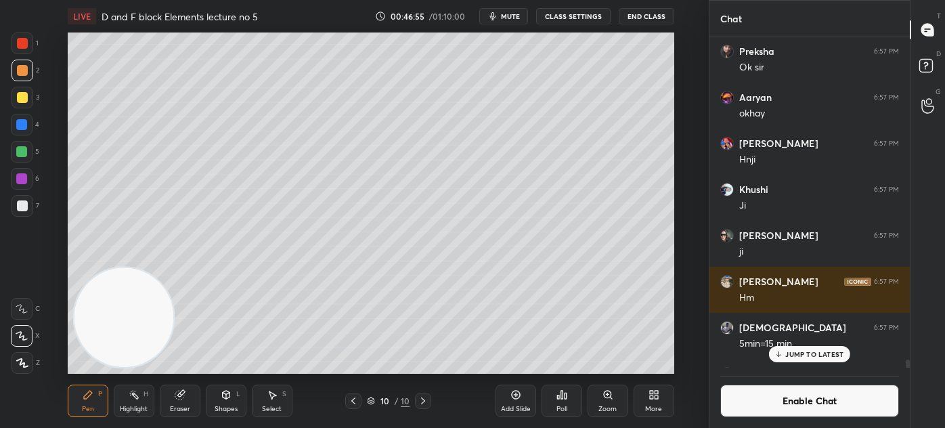
click at [502, 400] on div "Add Slide" at bounding box center [516, 400] width 41 height 32
click at [17, 97] on div at bounding box center [22, 97] width 11 height 11
drag, startPoint x: 27, startPoint y: 335, endPoint x: 39, endPoint y: 331, distance: 12.2
click at [26, 335] on icon at bounding box center [22, 335] width 12 height 9
drag, startPoint x: 506, startPoint y: 12, endPoint x: 515, endPoint y: 20, distance: 12.5
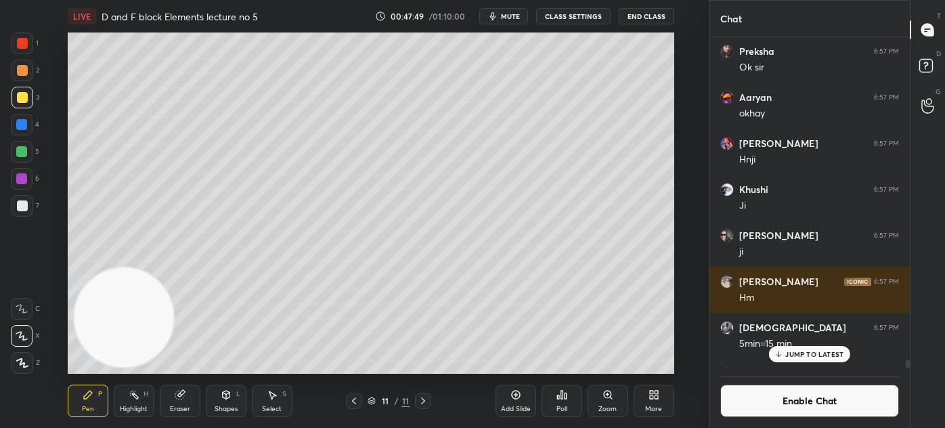
click at [507, 12] on span "mute" at bounding box center [510, 16] width 19 height 9
click at [521, 16] on span "unmute" at bounding box center [508, 16] width 29 height 9
click at [802, 357] on p "JUMP TO LATEST" at bounding box center [814, 354] width 58 height 8
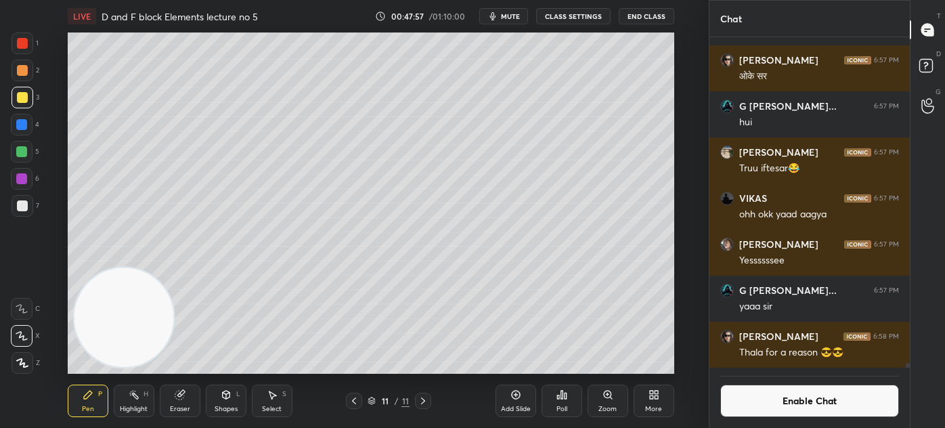
click at [791, 403] on button "Enable Chat" at bounding box center [809, 400] width 179 height 32
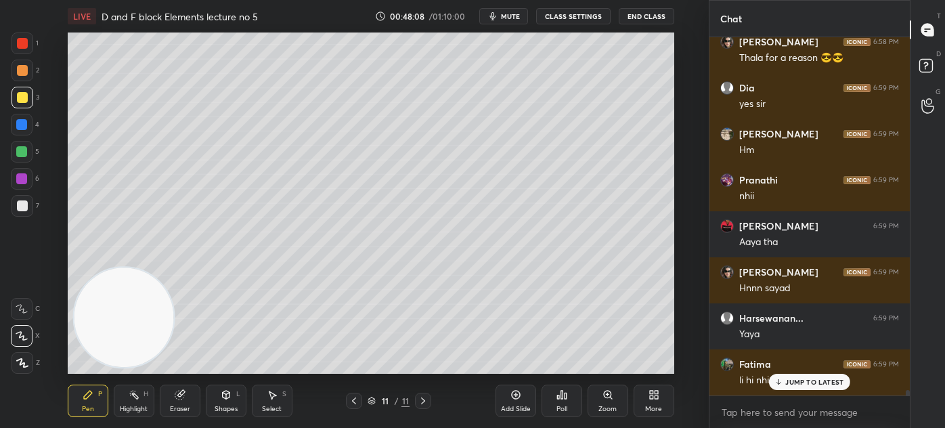
scroll to position [22593, 0]
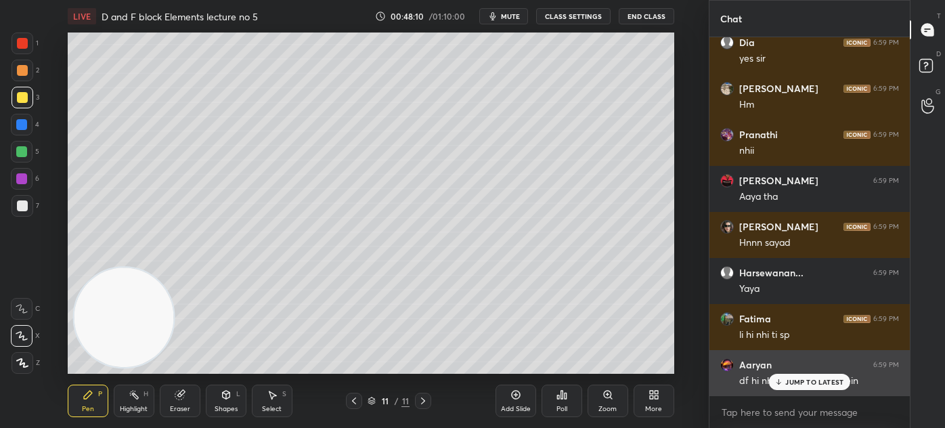
click at [795, 387] on div "JUMP TO LATEST" at bounding box center [809, 382] width 81 height 16
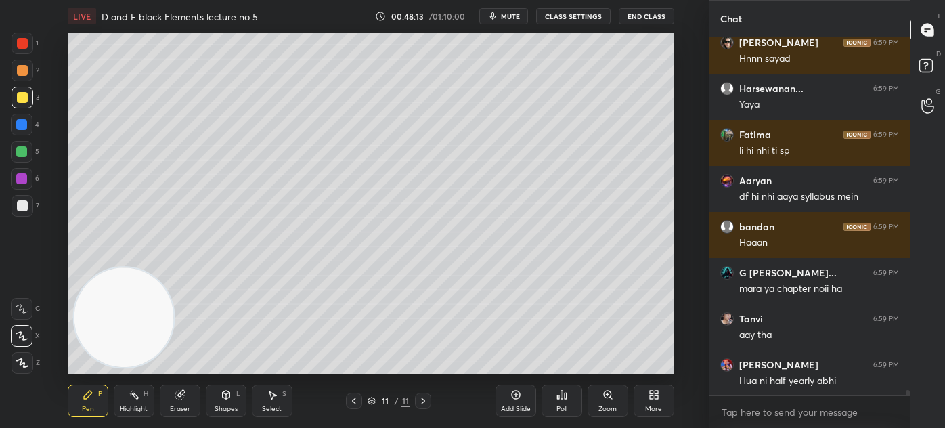
scroll to position [22824, 0]
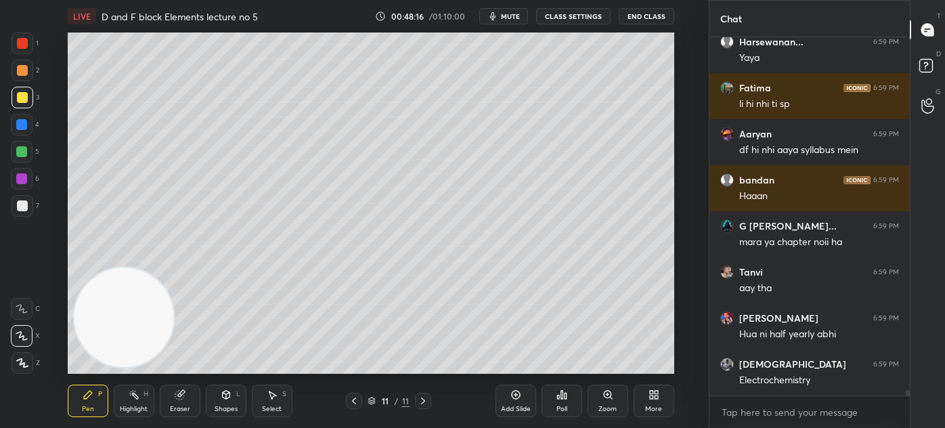
click at [22, 45] on div at bounding box center [22, 43] width 11 height 11
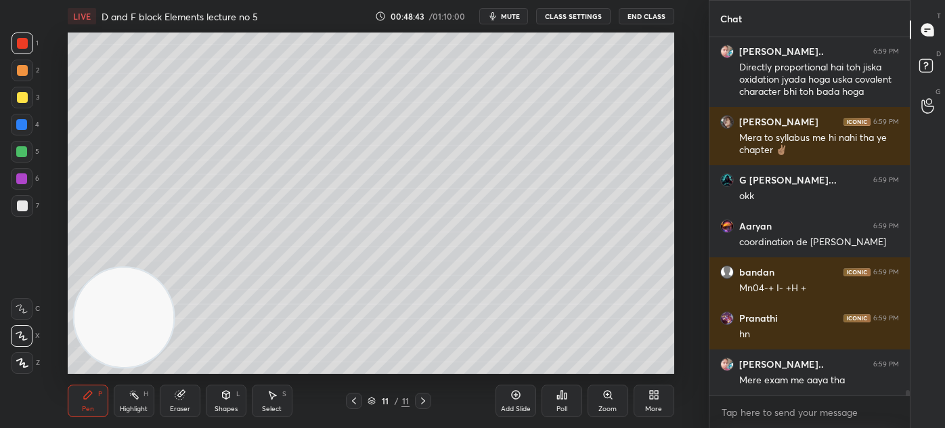
scroll to position [23228, 0]
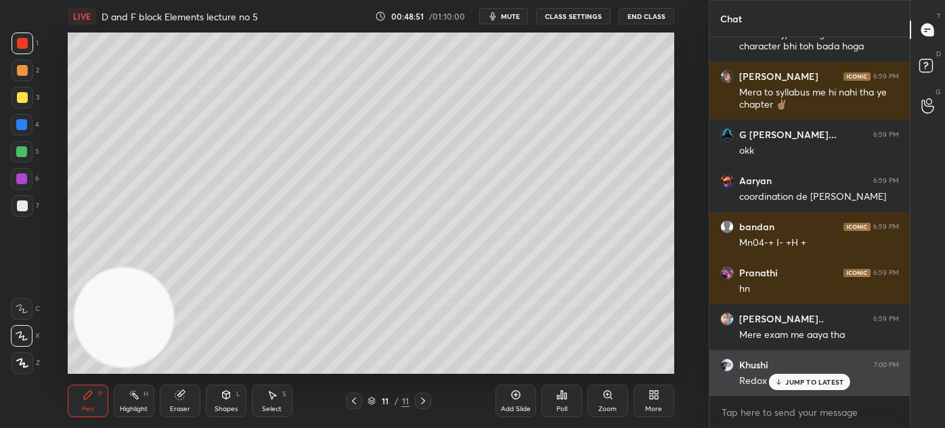
click at [781, 386] on div "JUMP TO LATEST" at bounding box center [809, 382] width 81 height 16
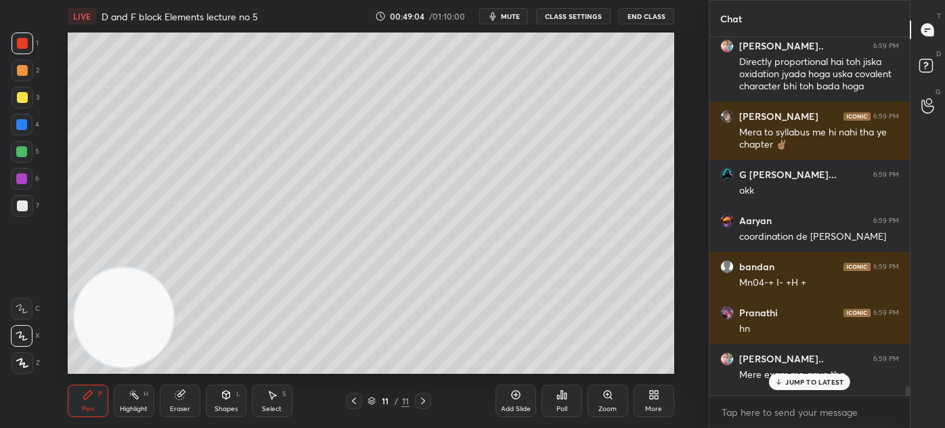
scroll to position [23143, 0]
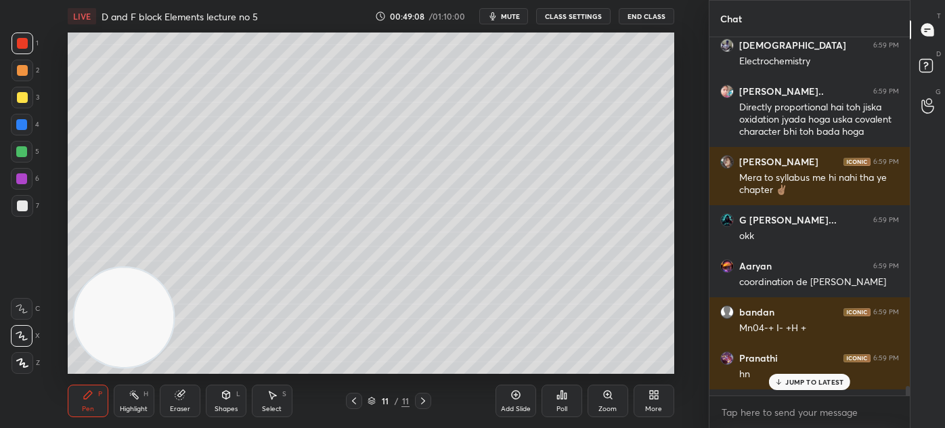
click at [908, 389] on div at bounding box center [908, 391] width 4 height 11
click at [22, 46] on div at bounding box center [22, 43] width 11 height 11
click at [28, 151] on div at bounding box center [22, 152] width 22 height 22
click at [791, 382] on p "2 NEW MESSAGES" at bounding box center [814, 382] width 62 height 8
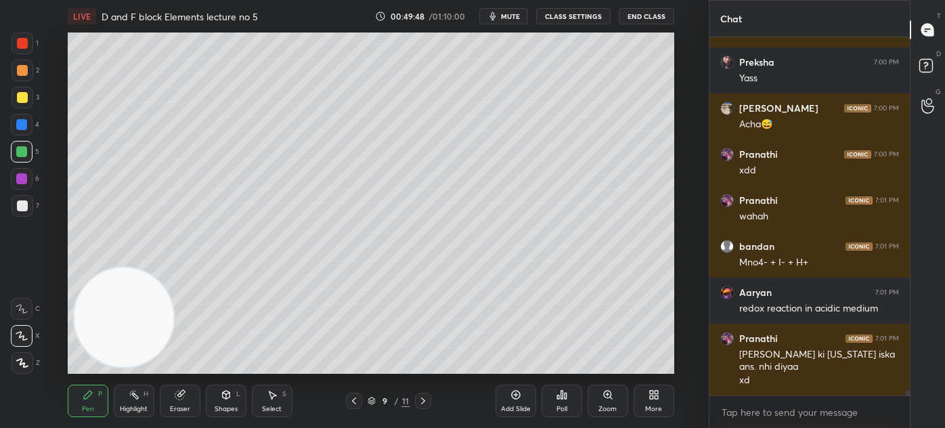
scroll to position [24002, 0]
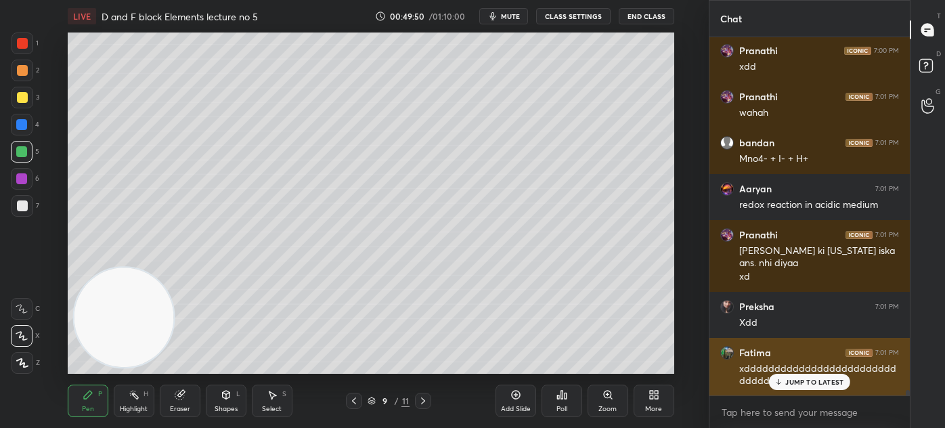
click at [786, 378] on p "JUMP TO LATEST" at bounding box center [814, 382] width 58 height 8
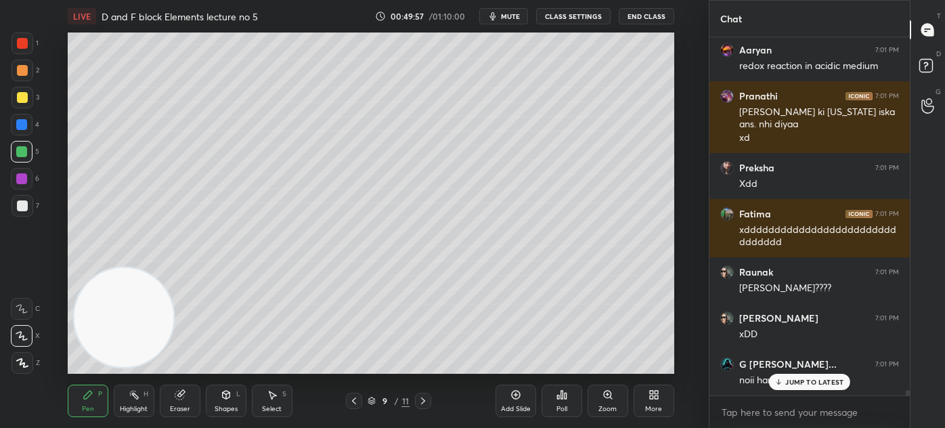
scroll to position [24245, 0]
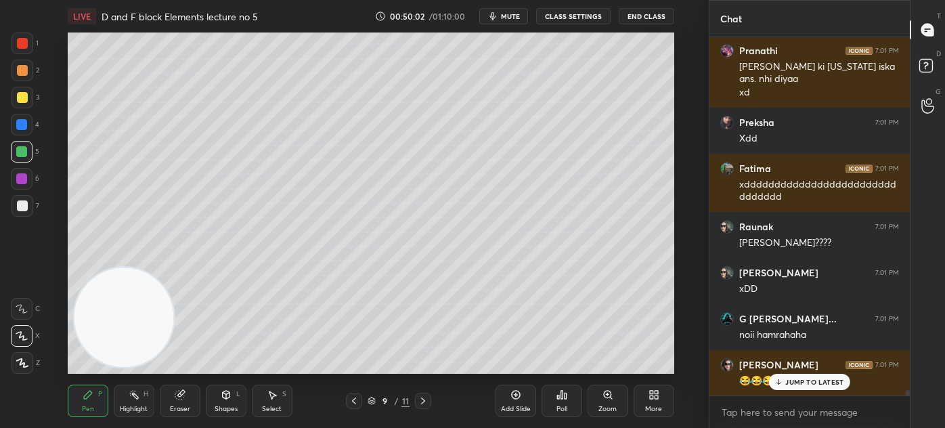
click at [569, 15] on button "CLASS SETTINGS" at bounding box center [573, 16] width 74 height 16
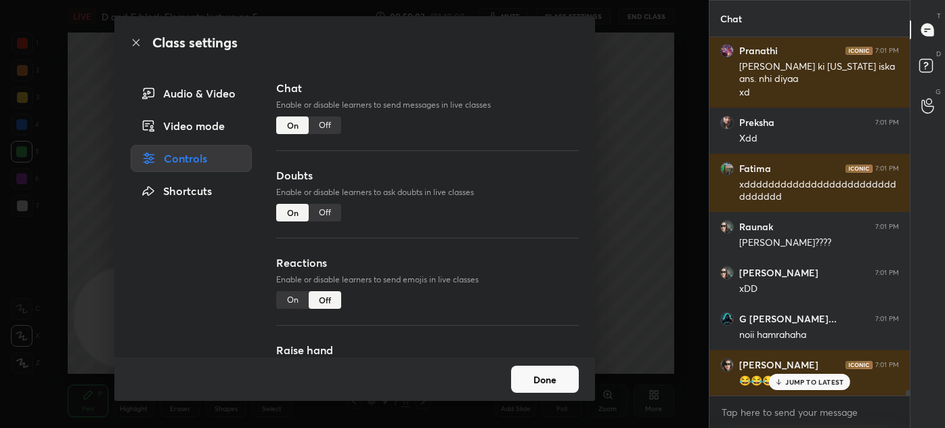
drag, startPoint x: 320, startPoint y: 123, endPoint x: 333, endPoint y: 116, distance: 14.8
click at [320, 123] on div "Off" at bounding box center [325, 125] width 32 height 18
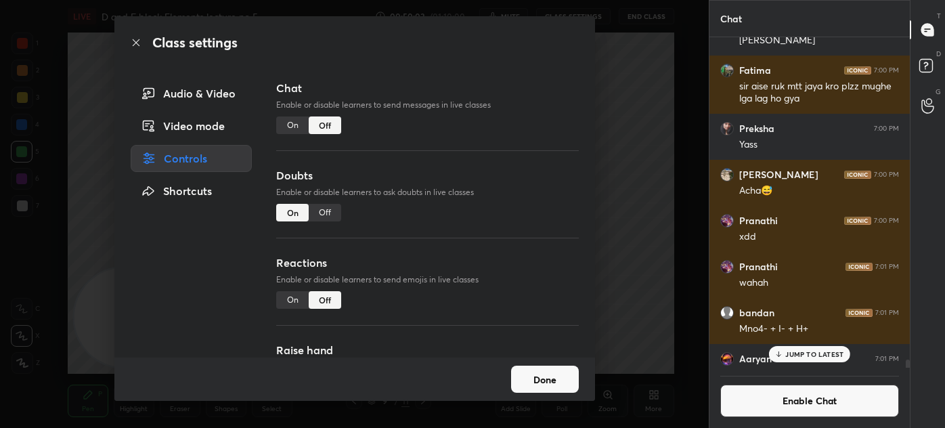
click at [620, 72] on div "Class settings Audio & Video Video mode Controls Shortcuts Chat Enable or disab…" at bounding box center [354, 214] width 709 height 428
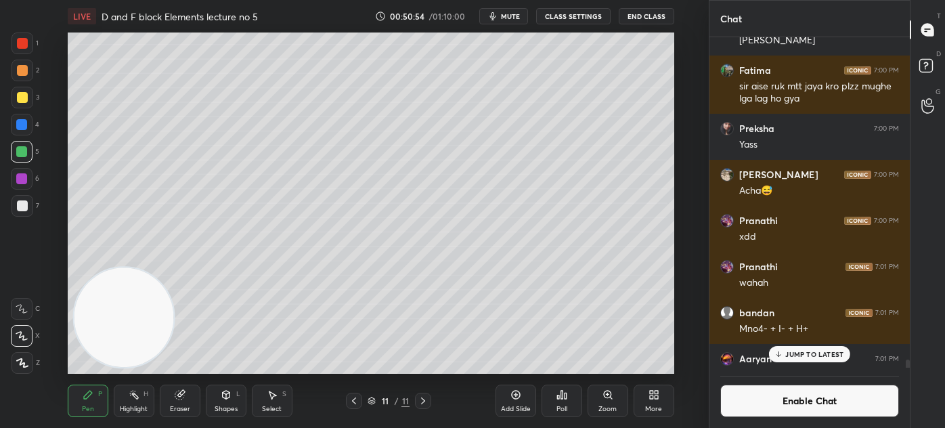
click at [510, 16] on span "mute" at bounding box center [510, 16] width 19 height 9
click at [504, 14] on span "unmute" at bounding box center [508, 16] width 29 height 9
click at [20, 70] on div at bounding box center [22, 70] width 11 height 11
click at [24, 155] on div at bounding box center [21, 151] width 11 height 11
drag, startPoint x: 27, startPoint y: 70, endPoint x: 24, endPoint y: 86, distance: 16.6
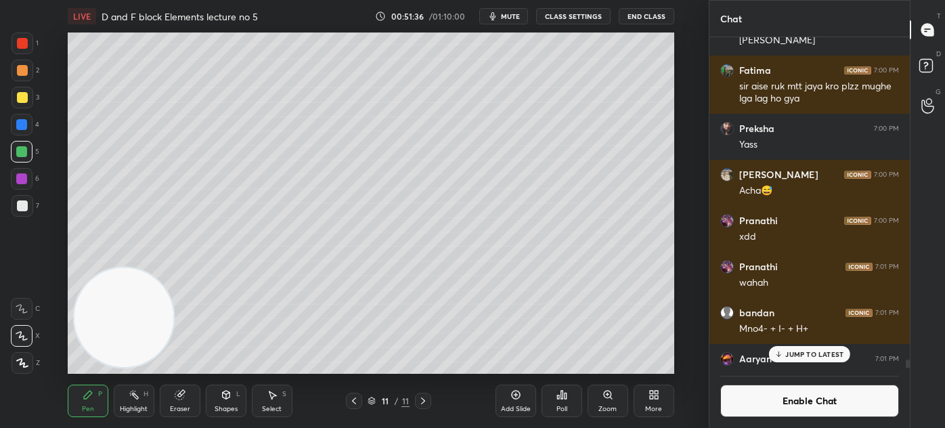
click at [26, 72] on div at bounding box center [23, 71] width 22 height 22
click at [23, 364] on icon at bounding box center [22, 362] width 12 height 9
click at [519, 16] on span "mute" at bounding box center [510, 16] width 19 height 9
click at [796, 355] on p "JUMP TO LATEST" at bounding box center [814, 354] width 58 height 8
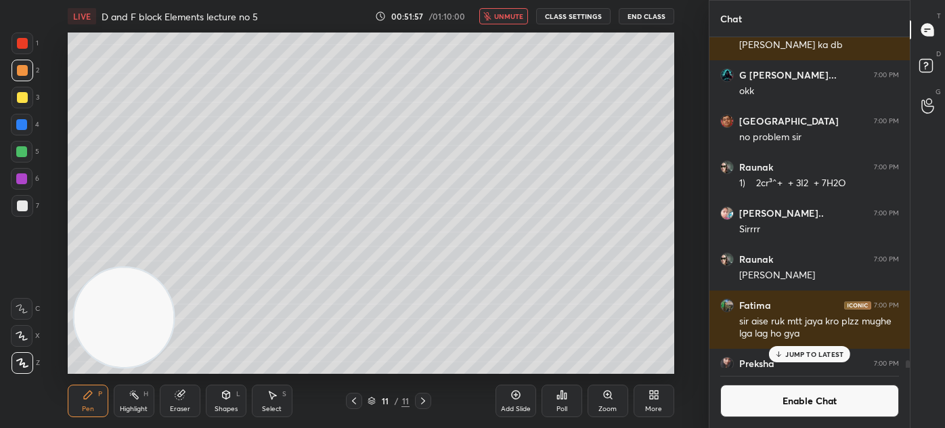
scroll to position [23092, 0]
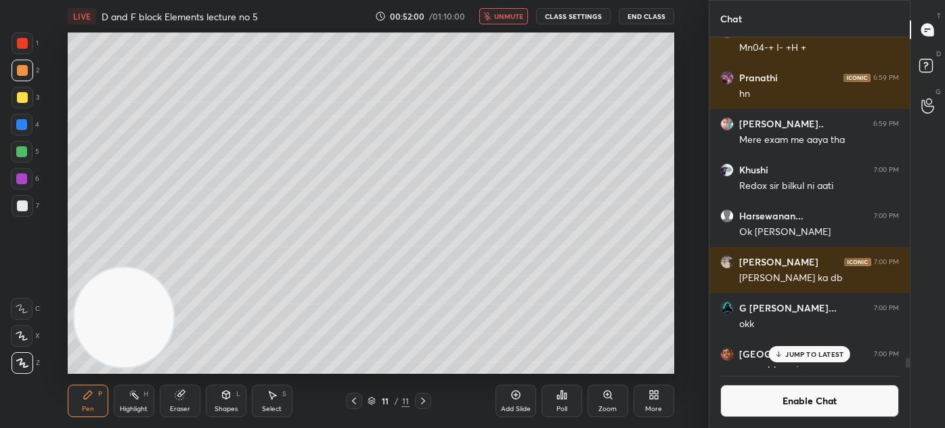
drag, startPoint x: 906, startPoint y: 364, endPoint x: 900, endPoint y: 353, distance: 12.4
click at [907, 355] on div at bounding box center [906, 202] width 8 height 330
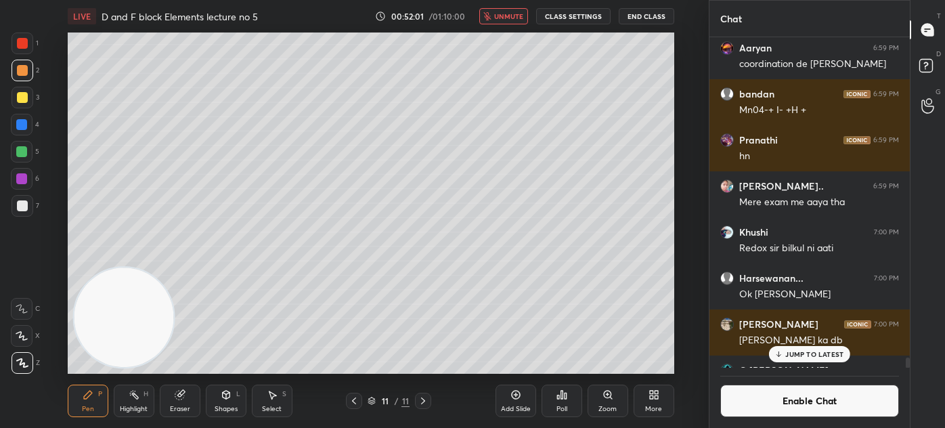
click at [803, 351] on p "JUMP TO LATEST" at bounding box center [814, 354] width 58 height 8
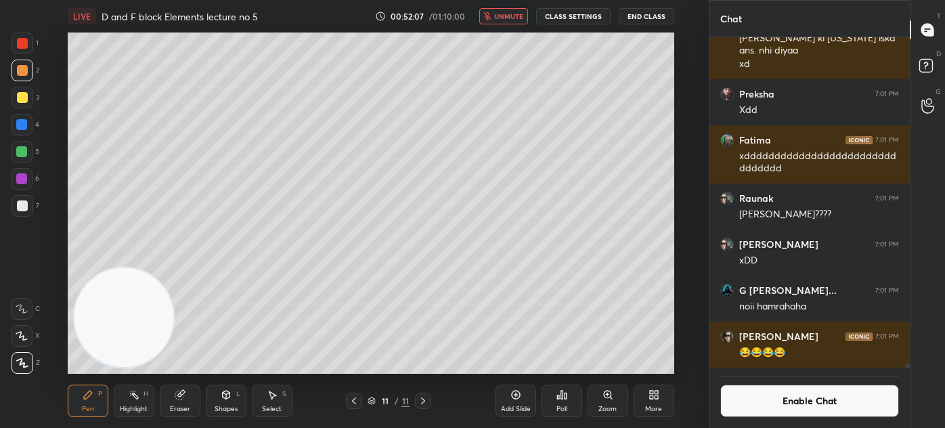
click at [512, 18] on span "unmute" at bounding box center [508, 16] width 29 height 9
click at [517, 18] on span "mute" at bounding box center [510, 16] width 19 height 9
click at [512, 402] on div "Add Slide" at bounding box center [516, 400] width 41 height 32
click at [18, 69] on div at bounding box center [22, 70] width 11 height 11
click at [19, 332] on icon at bounding box center [21, 336] width 11 height 8
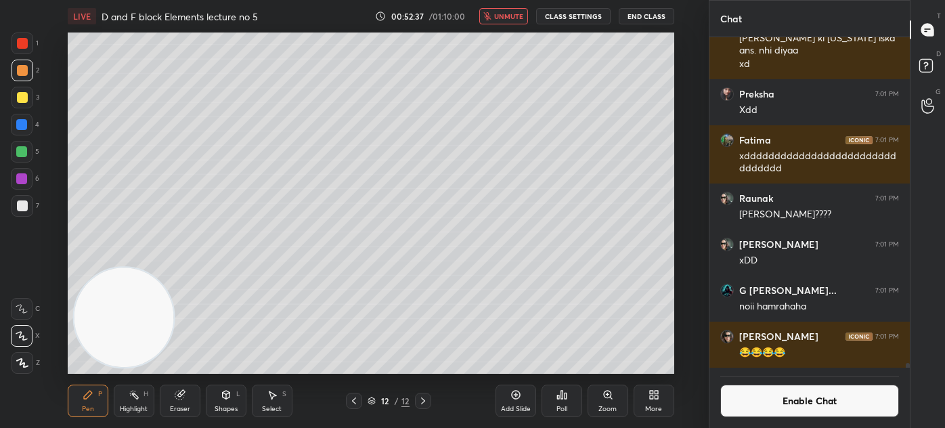
drag, startPoint x: 180, startPoint y: 416, endPoint x: 196, endPoint y: 393, distance: 28.2
click at [181, 414] on div "Pen P Highlight H Eraser Shapes L Select S 12 / 12 Add Slide Poll Zoom More" at bounding box center [371, 401] width 607 height 54
drag, startPoint x: 171, startPoint y: 389, endPoint x: 185, endPoint y: 375, distance: 20.6
click at [171, 389] on div "Eraser" at bounding box center [180, 400] width 41 height 32
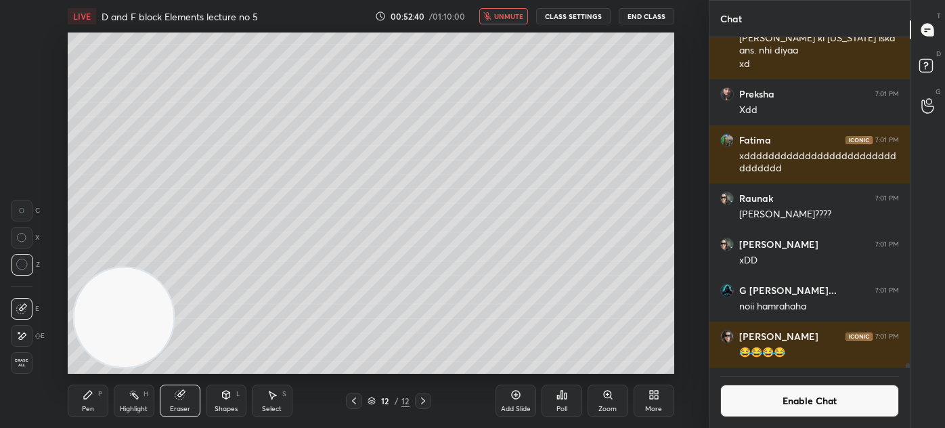
click at [72, 411] on div "Pen P" at bounding box center [88, 400] width 41 height 32
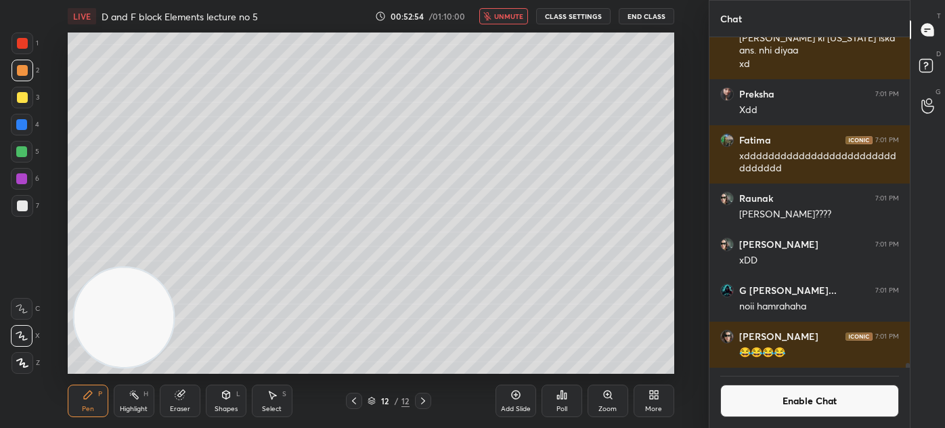
click at [514, 21] on button "unmute" at bounding box center [503, 16] width 49 height 16
click at [21, 88] on div at bounding box center [23, 98] width 22 height 22
click at [18, 43] on div at bounding box center [22, 43] width 11 height 11
click at [182, 404] on div "Eraser" at bounding box center [180, 400] width 41 height 32
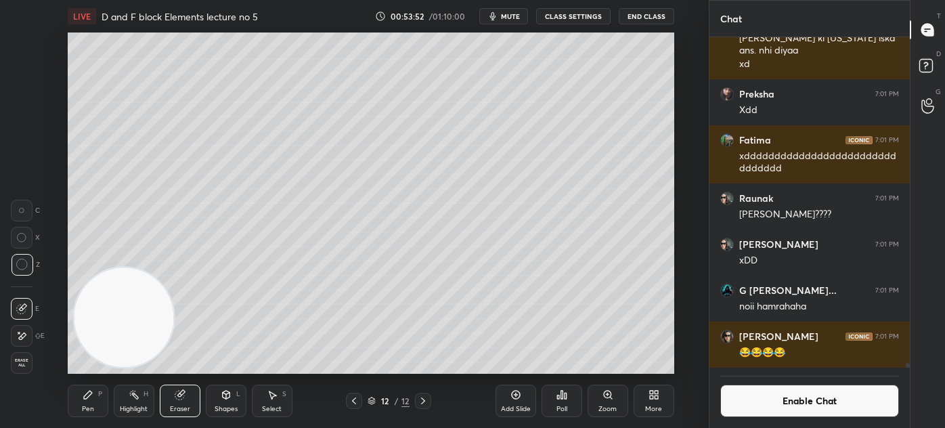
click at [99, 399] on div "Pen P" at bounding box center [88, 400] width 41 height 32
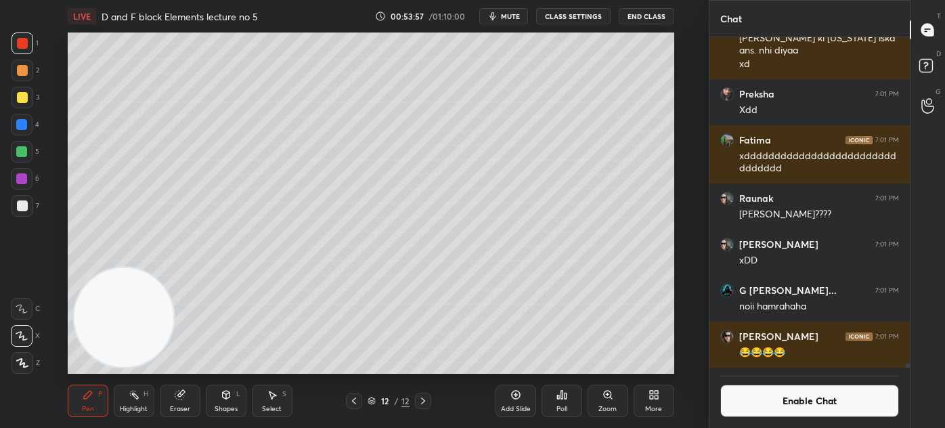
click at [813, 406] on button "Enable Chat" at bounding box center [809, 400] width 179 height 32
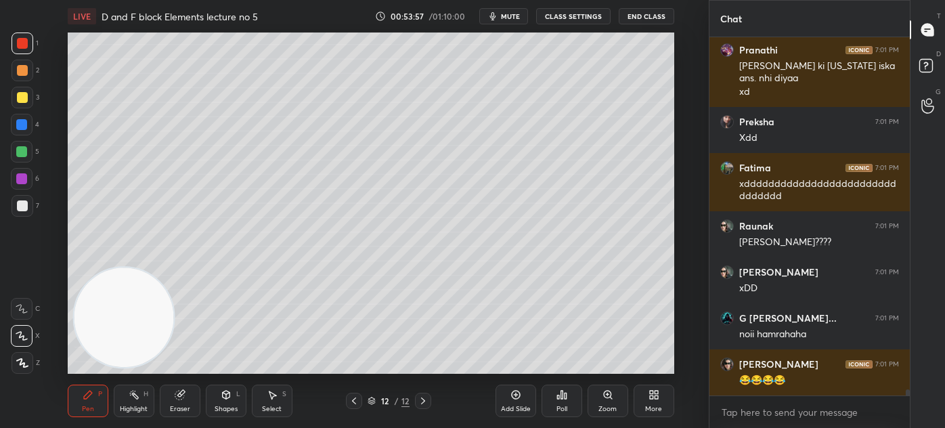
scroll to position [354, 196]
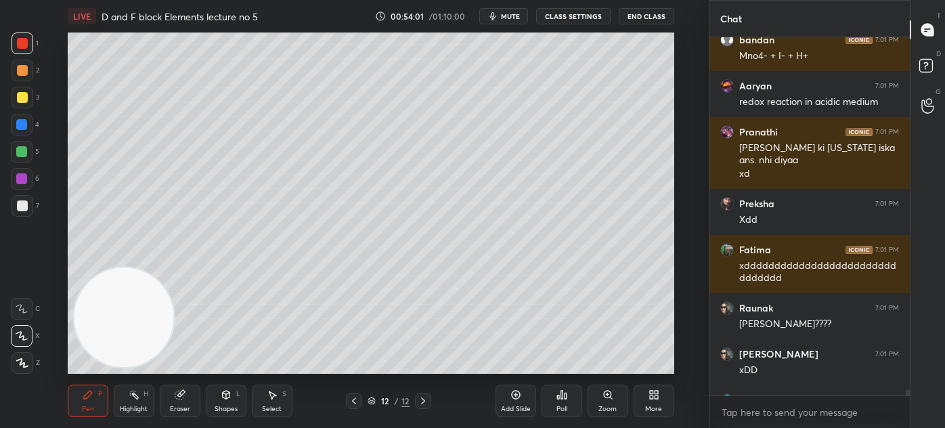
click at [506, 12] on span "mute" at bounding box center [510, 16] width 19 height 9
click at [504, 14] on span "unmute" at bounding box center [508, 16] width 29 height 9
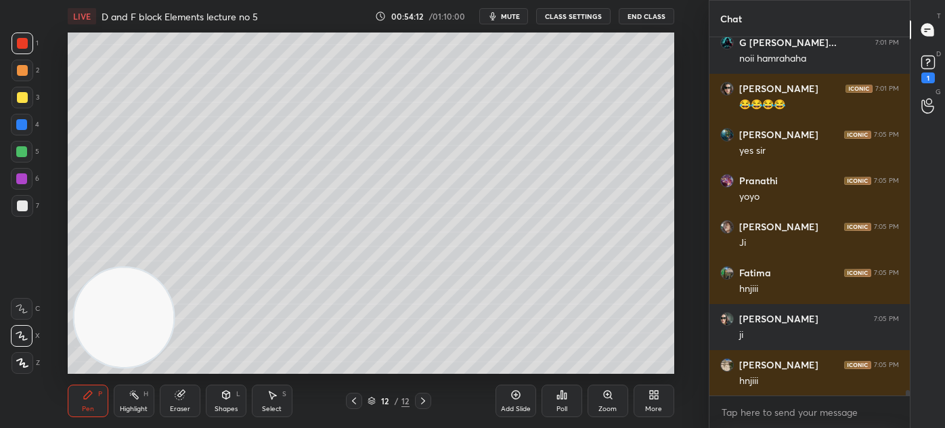
scroll to position [24006, 0]
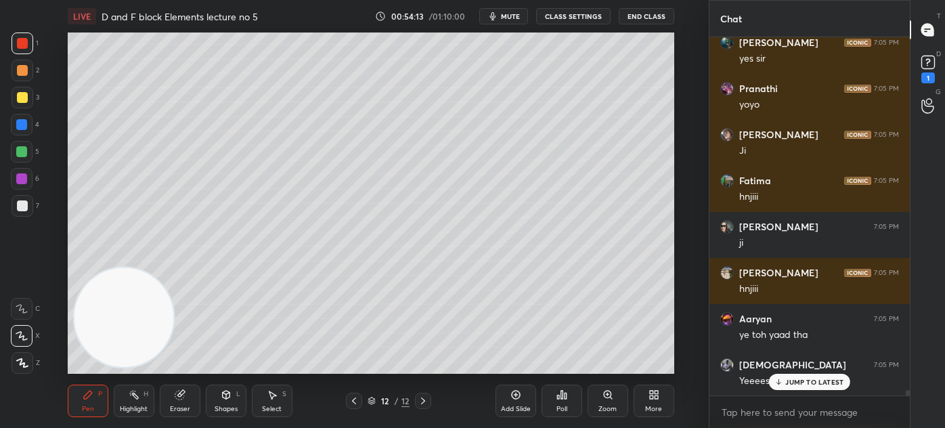
click at [513, 12] on span "mute" at bounding box center [510, 16] width 19 height 9
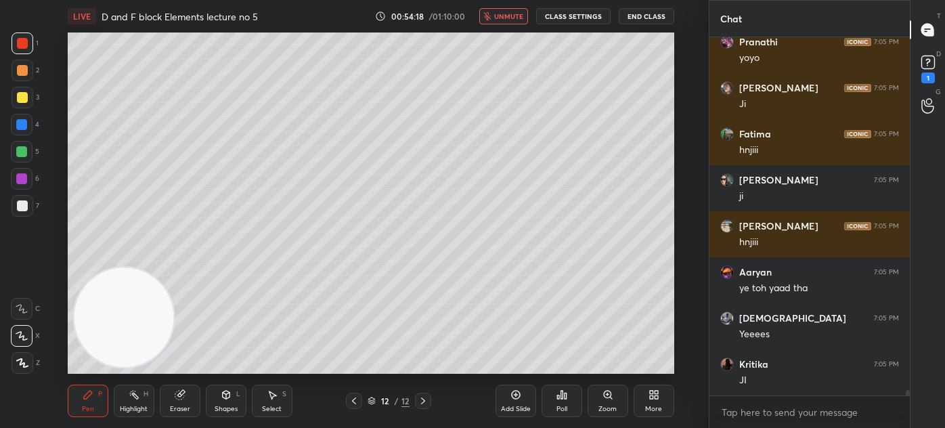
click at [501, 13] on span "unmute" at bounding box center [508, 16] width 29 height 9
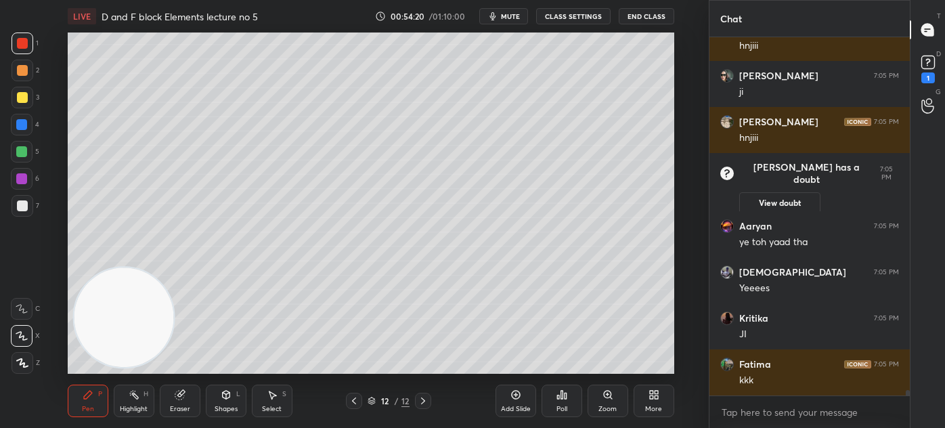
scroll to position [24080, 0]
click at [277, 405] on div "Select" at bounding box center [272, 408] width 20 height 7
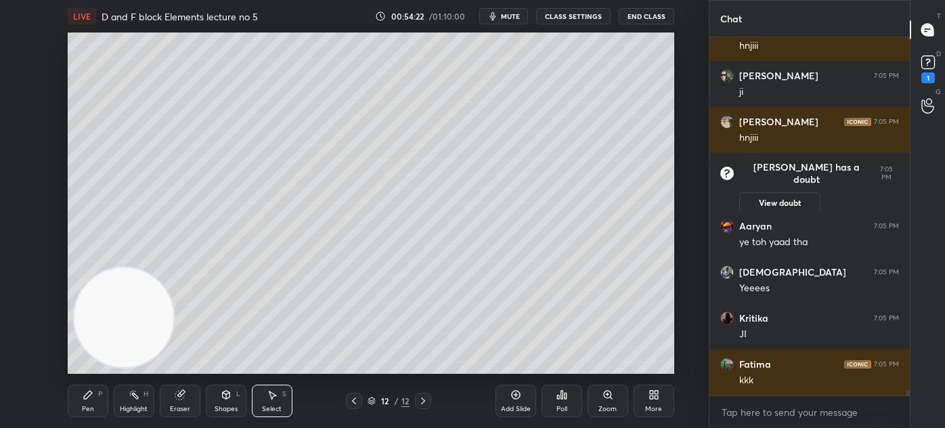
scroll to position [24125, 0]
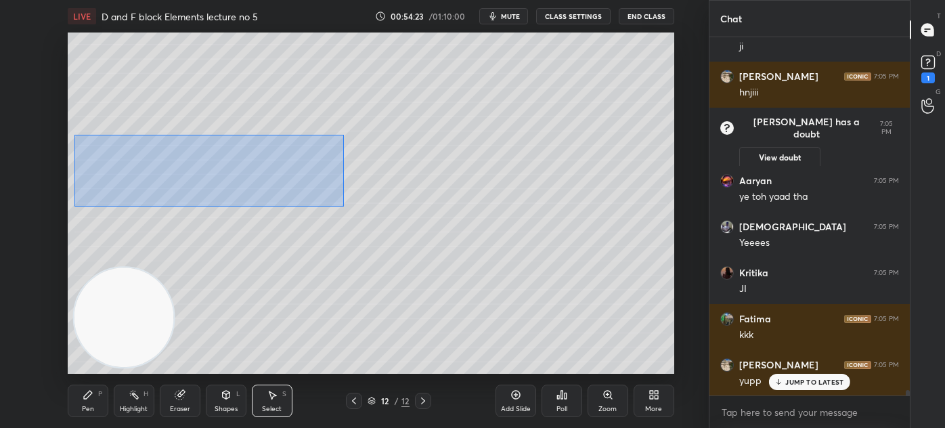
drag, startPoint x: 73, startPoint y: 135, endPoint x: 284, endPoint y: 191, distance: 218.5
click at [343, 205] on div "0 ° Undo Copy Duplicate Duplicate to new slide Delete" at bounding box center [371, 202] width 607 height 341
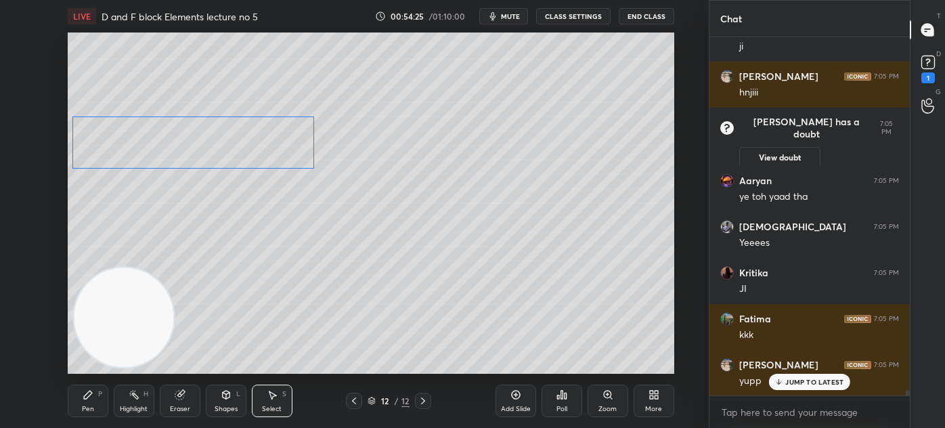
drag, startPoint x: 258, startPoint y: 164, endPoint x: 257, endPoint y: 149, distance: 15.0
click at [257, 149] on div "0 ° Undo Copy Duplicate Duplicate to new slide Delete" at bounding box center [371, 202] width 607 height 341
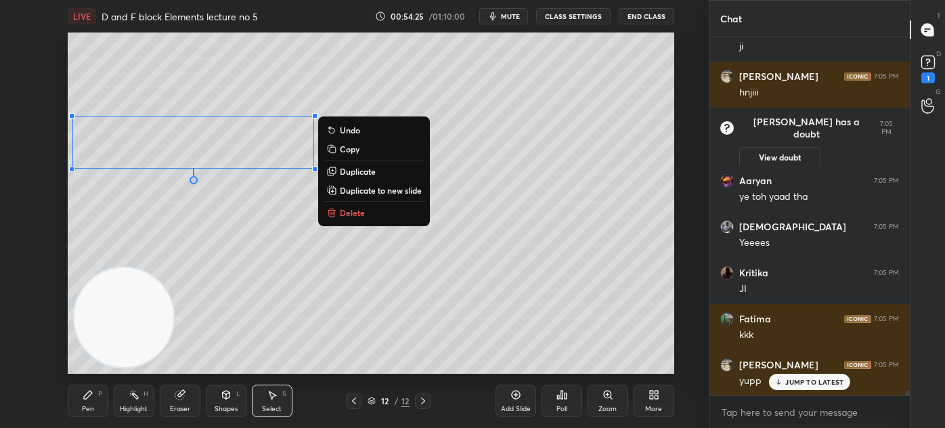
click at [228, 218] on div "0 ° Undo Copy Duplicate Duplicate to new slide Delete" at bounding box center [371, 202] width 607 height 341
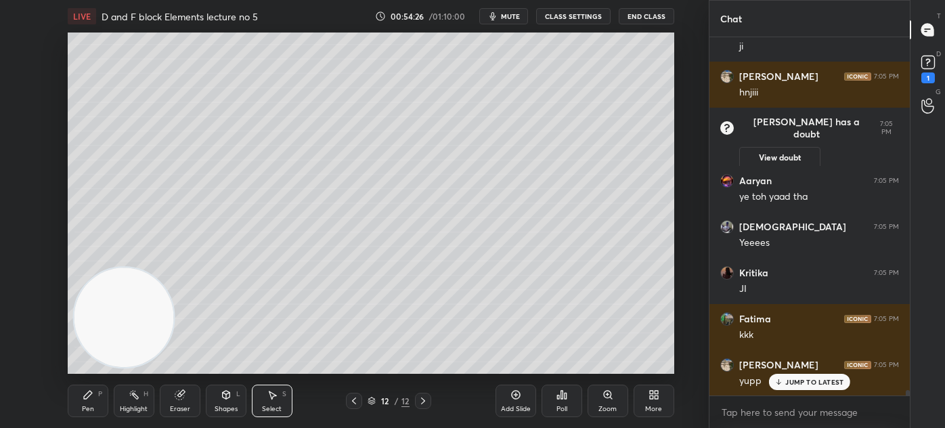
click at [126, 340] on video at bounding box center [124, 317] width 100 height 100
click at [272, 397] on icon at bounding box center [272, 394] width 11 height 11
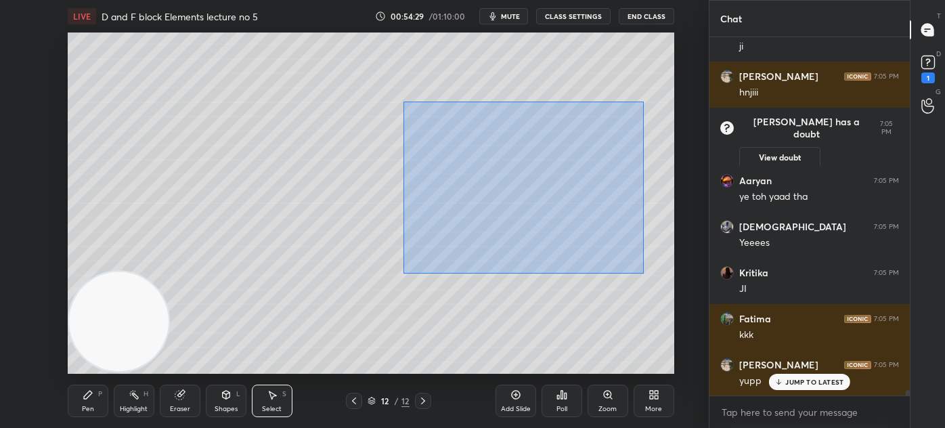
drag, startPoint x: 403, startPoint y: 100, endPoint x: 631, endPoint y: 260, distance: 277.9
click at [644, 273] on div "0 ° Undo Copy Duplicate Duplicate to new slide Delete" at bounding box center [371, 202] width 607 height 341
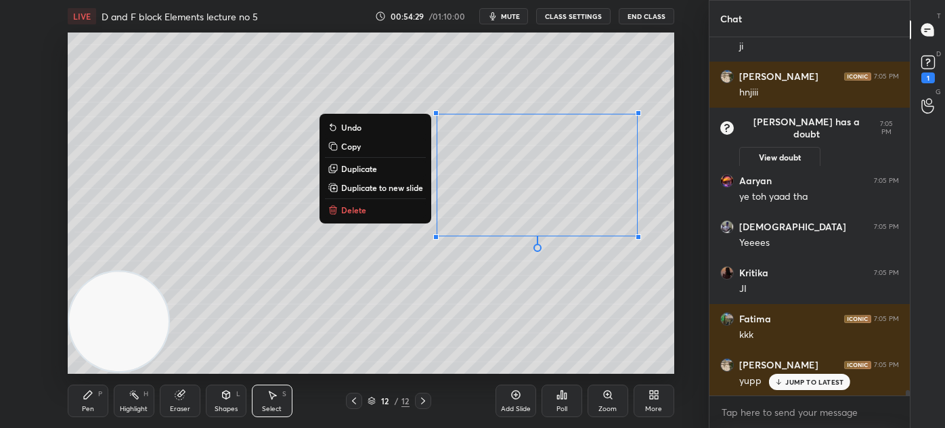
click at [343, 218] on button "Delete" at bounding box center [375, 210] width 101 height 16
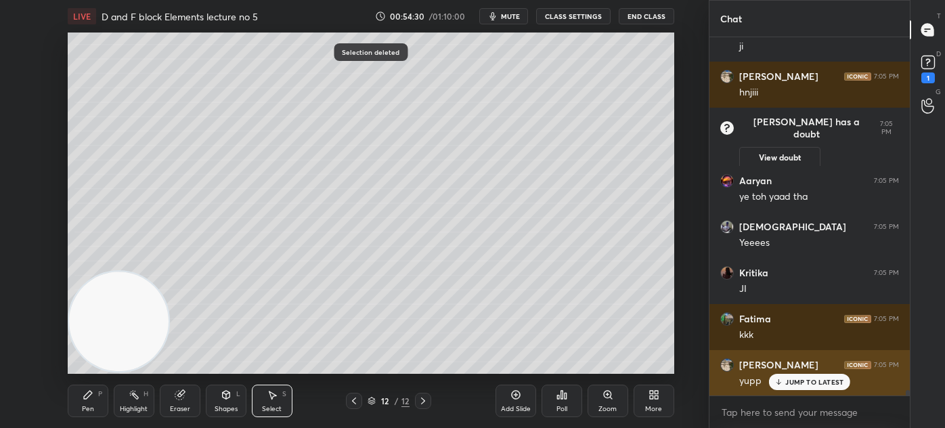
click at [793, 384] on p "JUMP TO LATEST" at bounding box center [814, 382] width 58 height 8
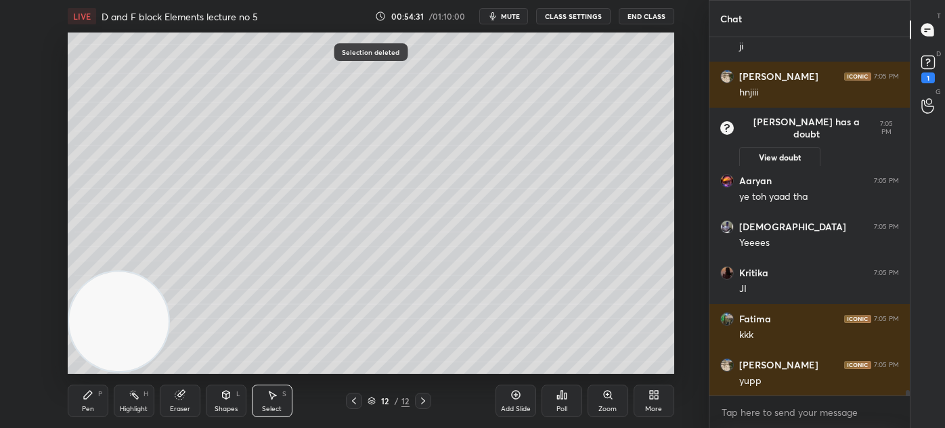
click at [79, 398] on div "Pen P" at bounding box center [88, 400] width 41 height 32
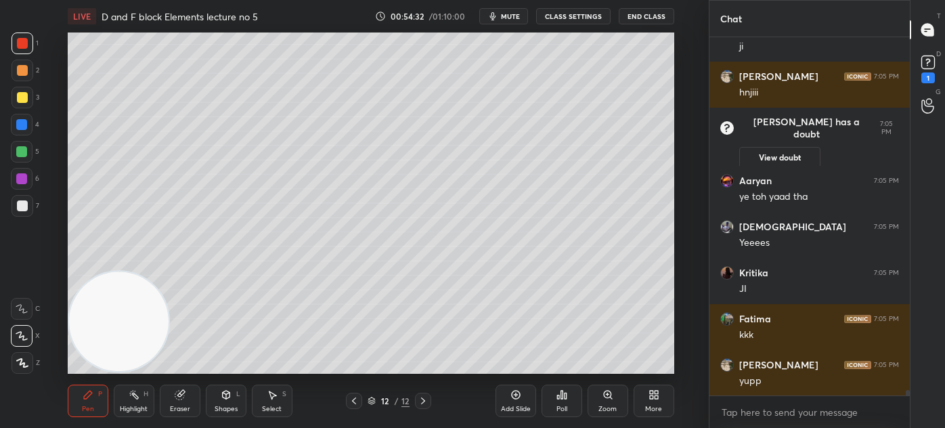
click at [22, 97] on div at bounding box center [22, 97] width 11 height 11
click at [178, 403] on div "Eraser" at bounding box center [180, 400] width 41 height 32
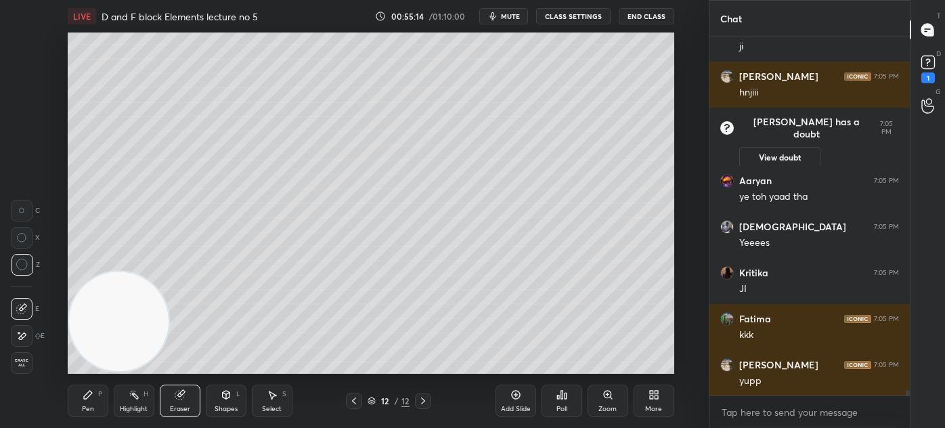
click at [78, 401] on div "Pen P" at bounding box center [88, 400] width 41 height 32
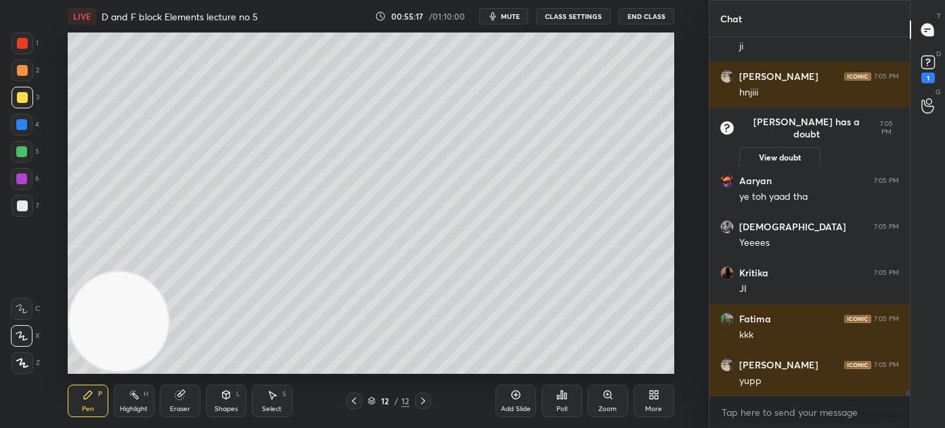
scroll to position [24172, 0]
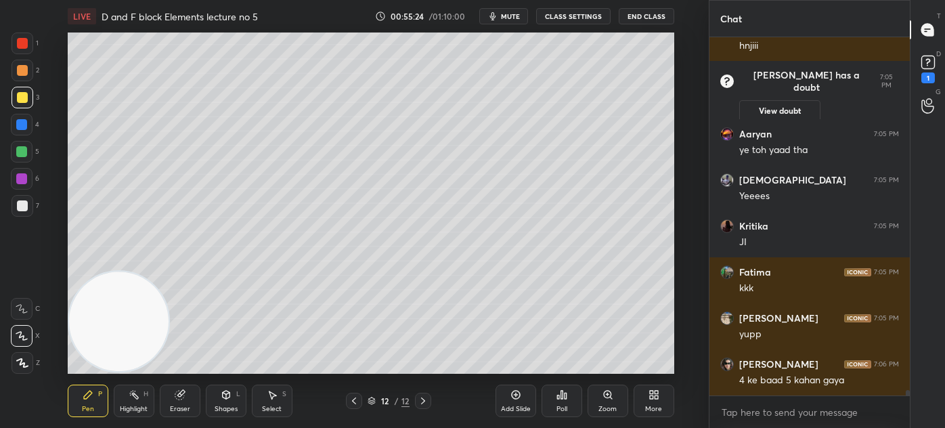
click at [14, 41] on div at bounding box center [23, 43] width 22 height 22
drag, startPoint x: 521, startPoint y: 18, endPoint x: 531, endPoint y: 12, distance: 12.1
click at [520, 16] on span "mute" at bounding box center [510, 16] width 19 height 9
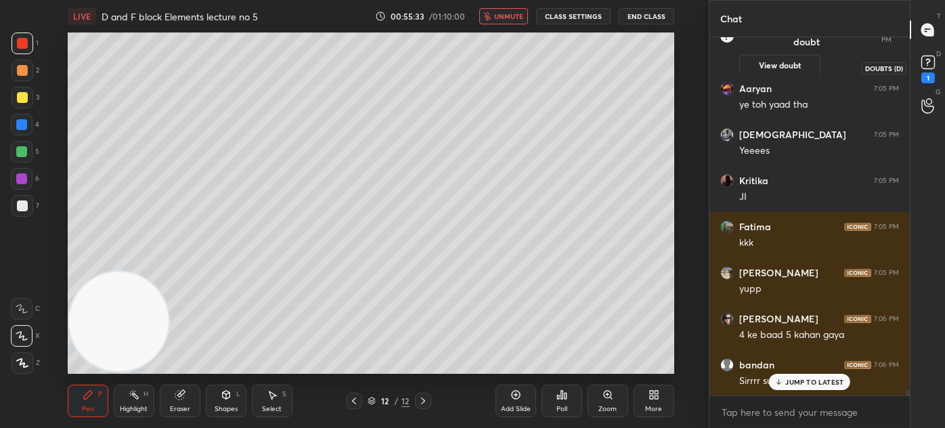
click at [930, 66] on rect at bounding box center [927, 62] width 13 height 13
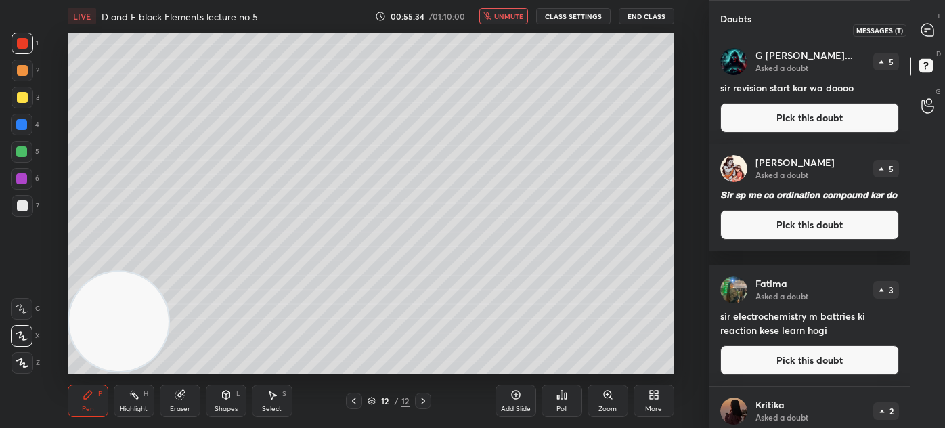
click at [927, 24] on icon at bounding box center [927, 30] width 12 height 12
type textarea "x"
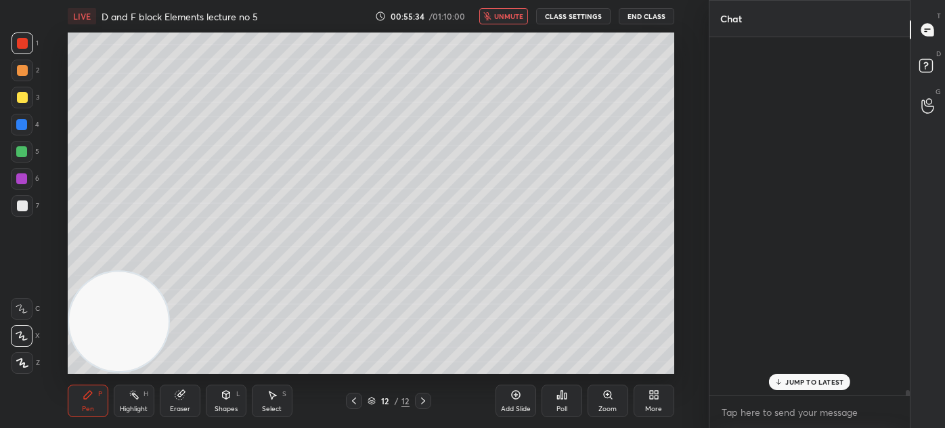
scroll to position [354, 196]
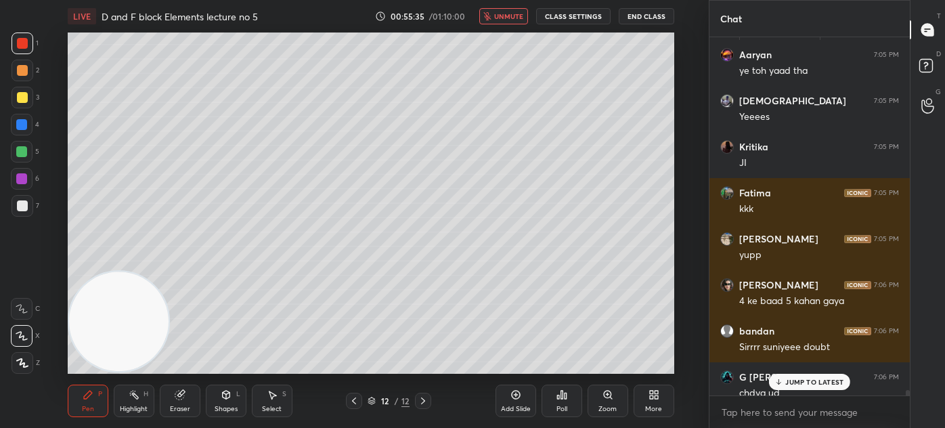
click at [810, 383] on p "JUMP TO LATEST" at bounding box center [814, 382] width 58 height 8
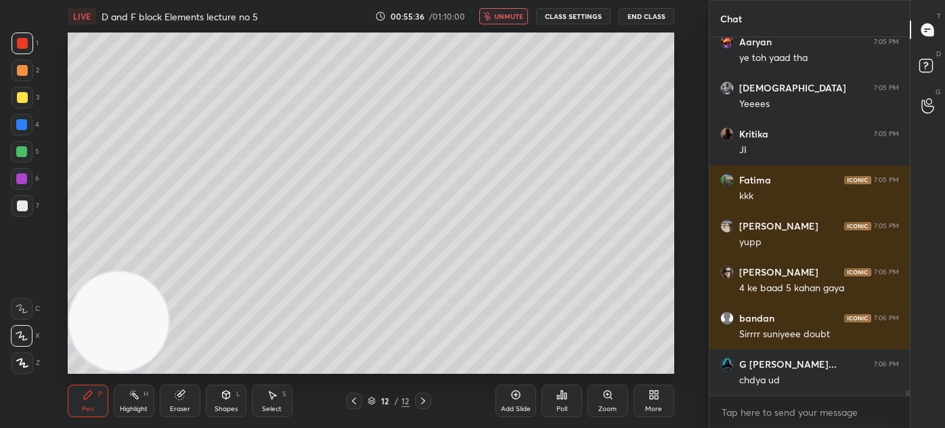
scroll to position [24651, 0]
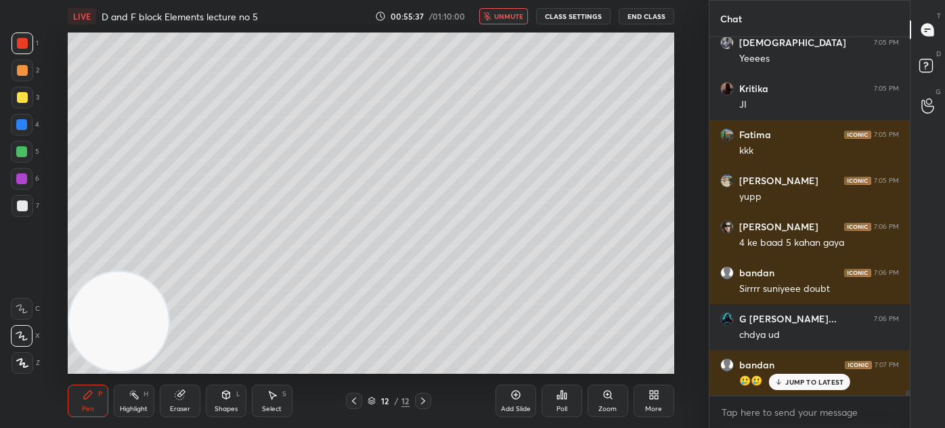
click at [513, 7] on div "LIVE D and F block Elements lecture no 5 00:55:37 / 01:10:00 unmute CLASS SETTI…" at bounding box center [371, 16] width 607 height 32
click at [510, 16] on span "unmute" at bounding box center [508, 16] width 29 height 9
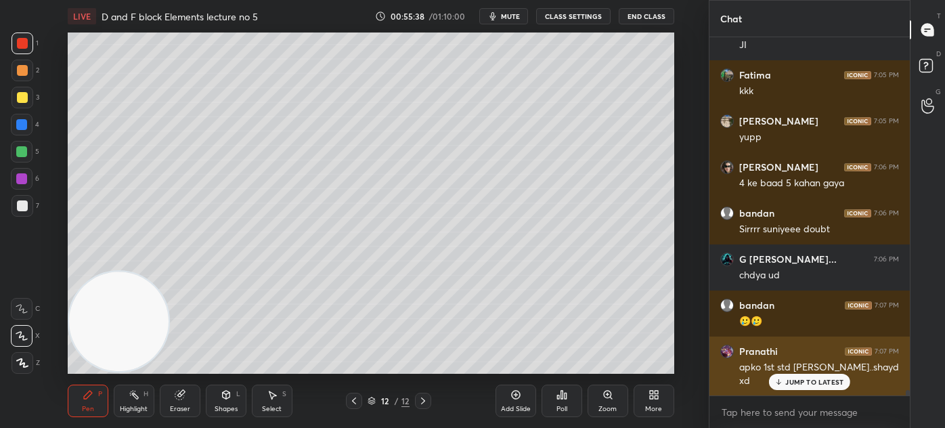
click at [801, 382] on p "JUMP TO LATEST" at bounding box center [814, 382] width 58 height 8
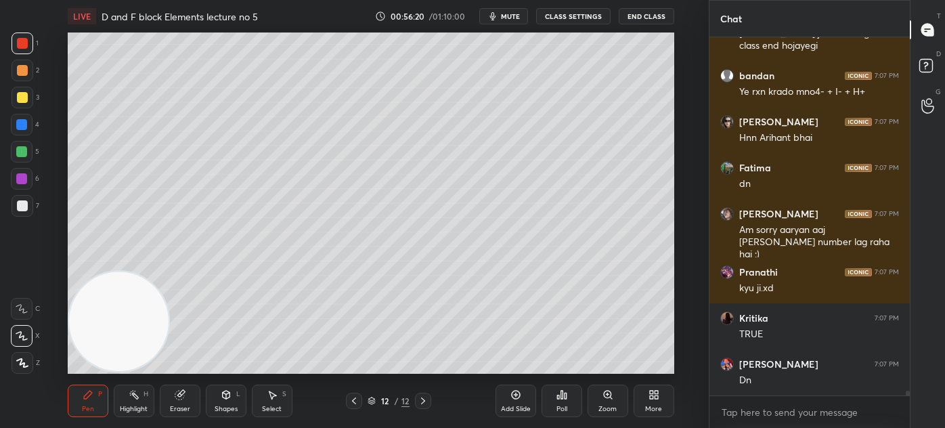
scroll to position [25313, 0]
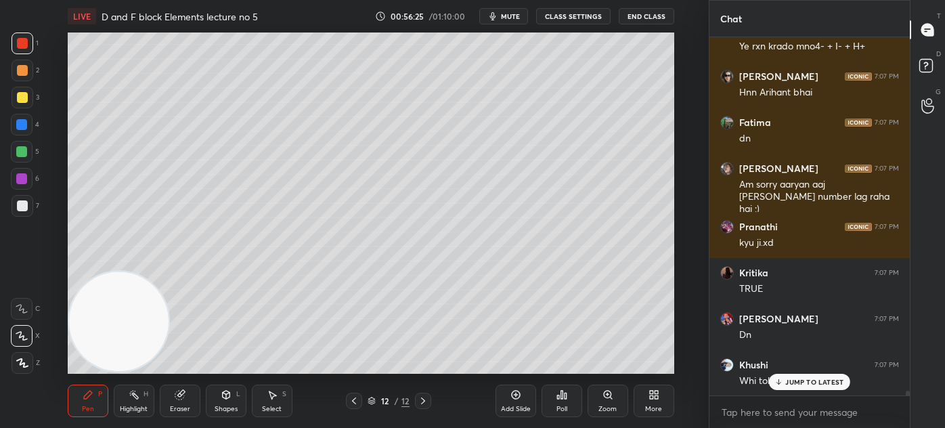
click at [573, 12] on button "CLASS SETTINGS" at bounding box center [573, 16] width 74 height 16
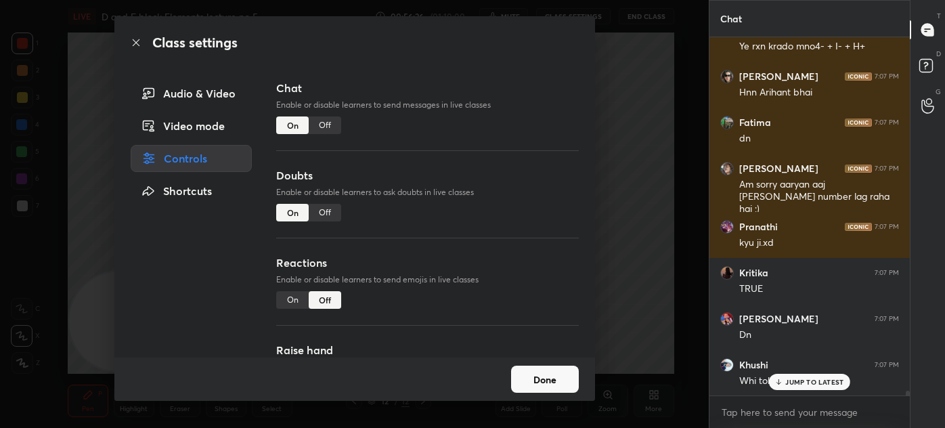
click at [332, 125] on div "Off" at bounding box center [325, 125] width 32 height 18
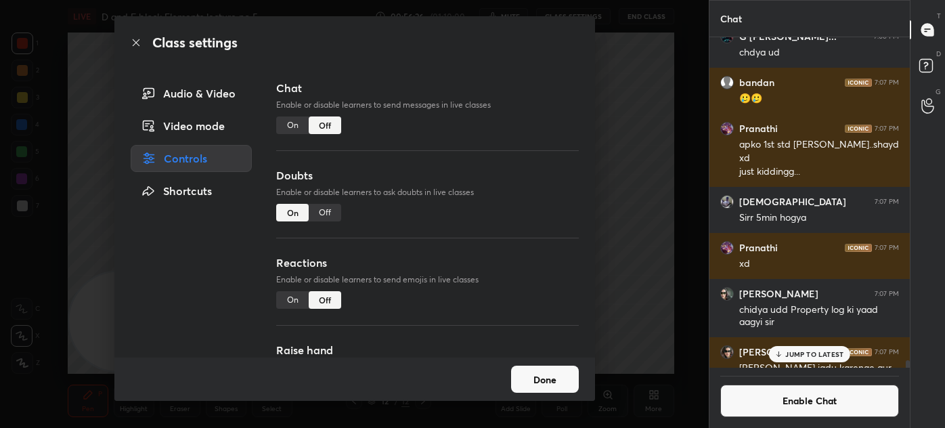
scroll to position [326, 196]
drag, startPoint x: 640, startPoint y: 123, endPoint x: 633, endPoint y: 118, distance: 8.5
click at [640, 123] on div "Class settings Audio & Video Video mode Controls Shortcuts Chat Enable or disab…" at bounding box center [354, 214] width 709 height 428
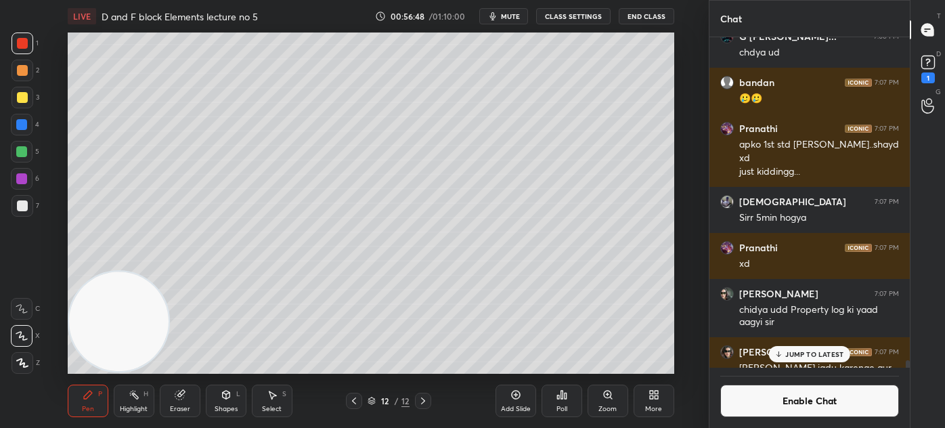
click at [813, 357] on div "JUMP TO LATEST" at bounding box center [809, 354] width 81 height 16
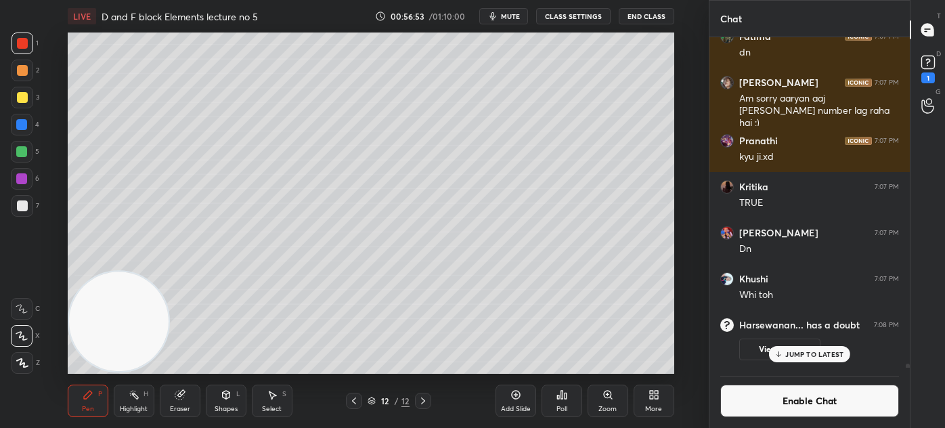
click at [516, 405] on div "Add Slide" at bounding box center [516, 408] width 30 height 7
click at [14, 99] on div at bounding box center [23, 98] width 22 height 22
click at [179, 403] on div "Eraser" at bounding box center [180, 400] width 41 height 32
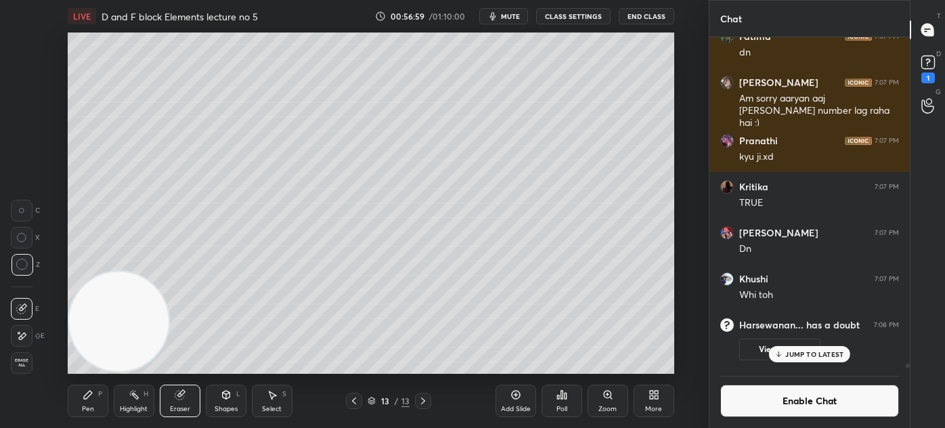
click at [90, 403] on div "Pen P" at bounding box center [88, 400] width 41 height 32
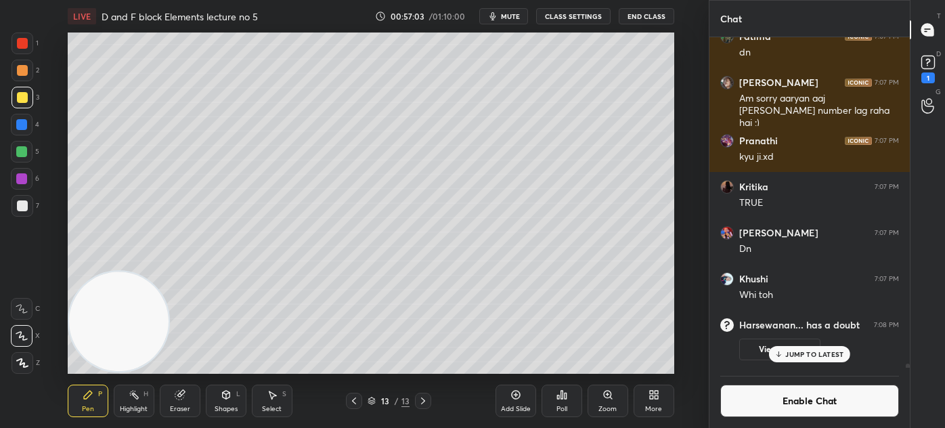
click at [221, 405] on div "Shapes" at bounding box center [226, 408] width 23 height 7
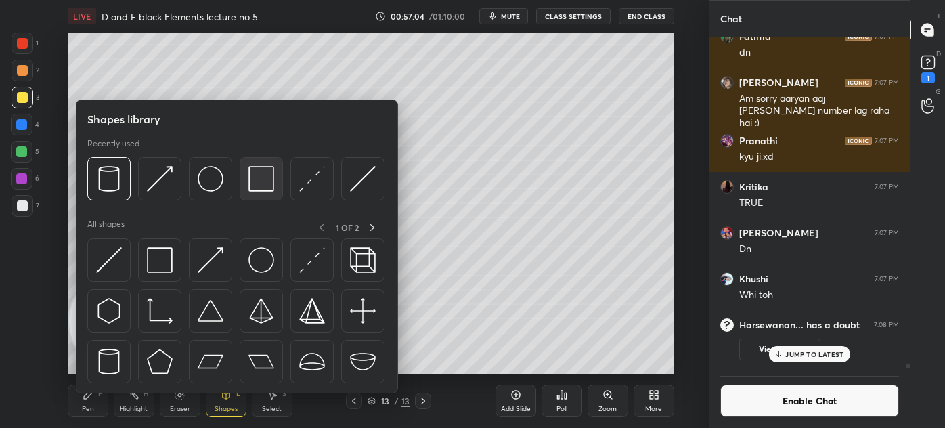
click at [261, 185] on img at bounding box center [261, 179] width 26 height 26
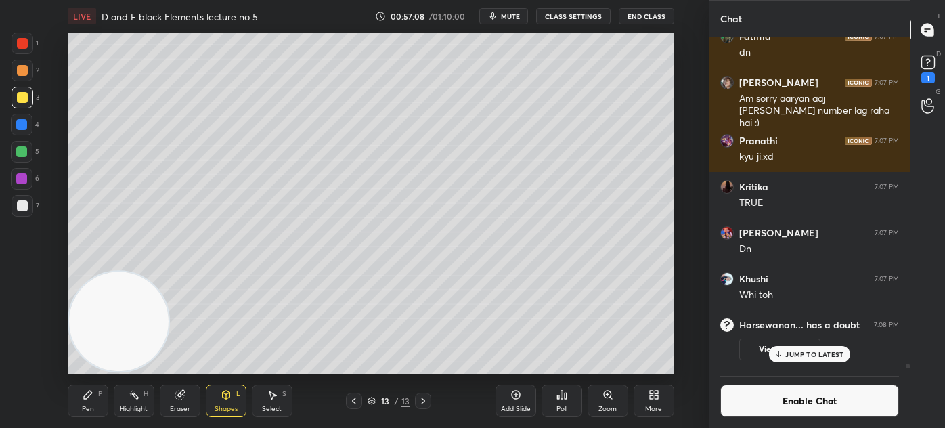
click at [76, 414] on div "Pen P" at bounding box center [88, 400] width 41 height 32
click at [27, 150] on div at bounding box center [22, 152] width 22 height 22
click at [181, 405] on div "Eraser" at bounding box center [180, 408] width 20 height 7
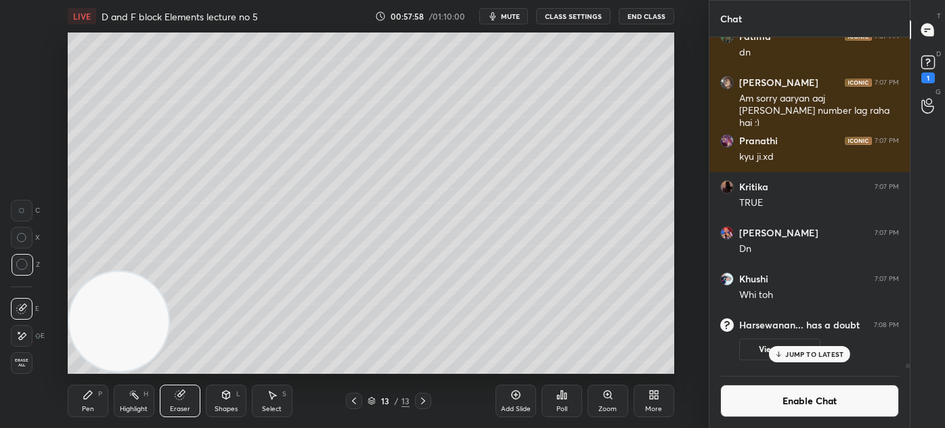
drag, startPoint x: 101, startPoint y: 390, endPoint x: 120, endPoint y: 375, distance: 24.6
click at [102, 391] on div "P" at bounding box center [100, 394] width 4 height 7
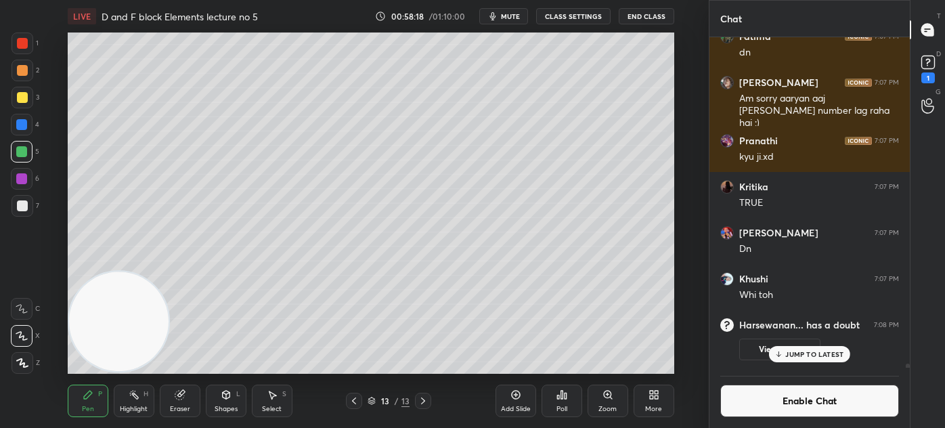
drag, startPoint x: 267, startPoint y: 402, endPoint x: 284, endPoint y: 384, distance: 24.5
click at [267, 402] on div "Select S" at bounding box center [272, 400] width 41 height 32
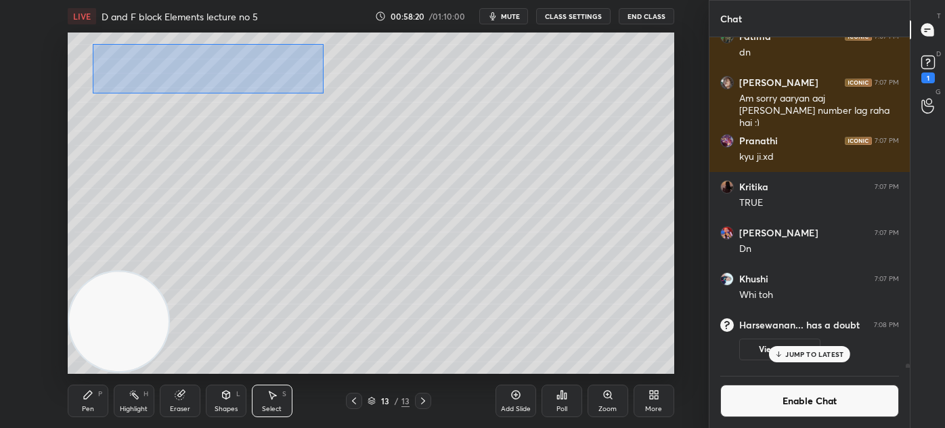
drag, startPoint x: 93, startPoint y: 40, endPoint x: 316, endPoint y: 91, distance: 228.4
click at [323, 93] on div "0 ° Undo Copy Duplicate Duplicate to new slide Delete" at bounding box center [371, 202] width 607 height 341
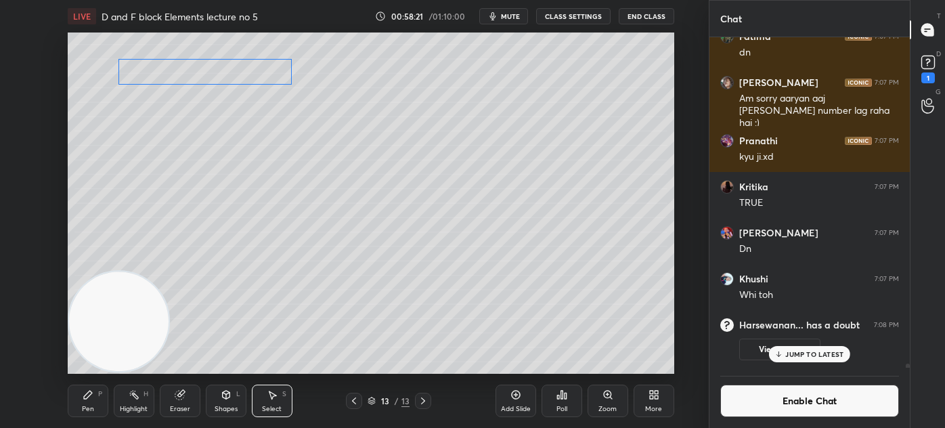
click at [252, 66] on div "0 ° Undo Copy Duplicate Duplicate to new slide Delete" at bounding box center [371, 202] width 607 height 341
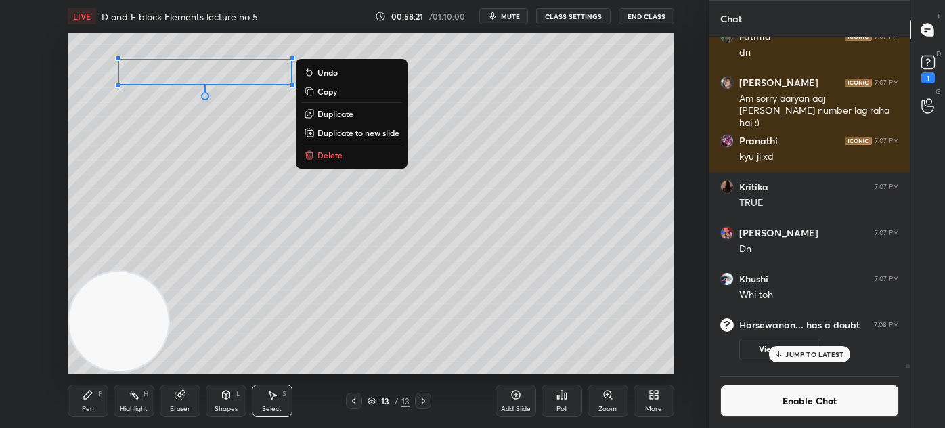
click at [231, 135] on div "0 ° Undo Copy Duplicate Duplicate to new slide Delete" at bounding box center [371, 202] width 607 height 341
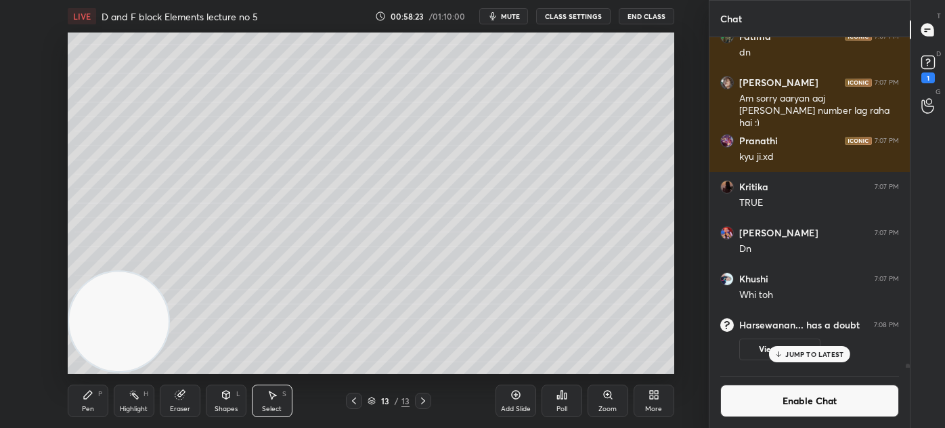
click at [92, 399] on div "Pen P" at bounding box center [88, 400] width 41 height 32
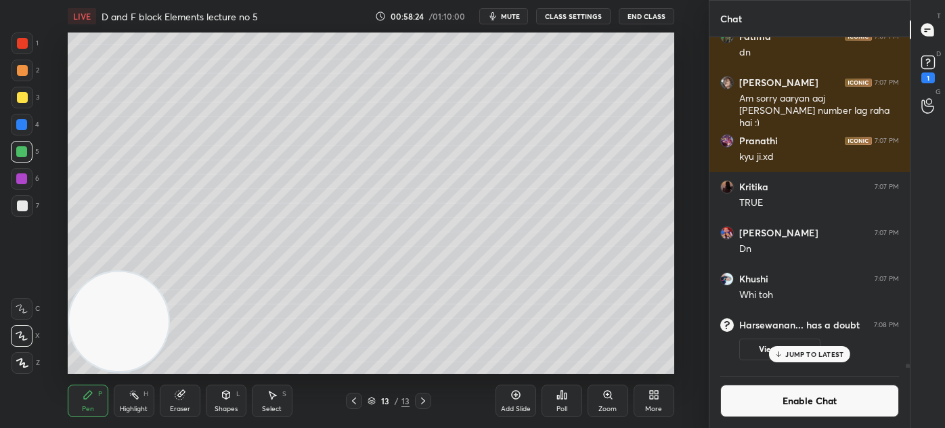
click at [19, 103] on div at bounding box center [23, 98] width 22 height 22
click at [797, 355] on p "JUMP TO LATEST" at bounding box center [814, 354] width 58 height 8
click at [797, 411] on button "Enable Chat" at bounding box center [809, 400] width 179 height 32
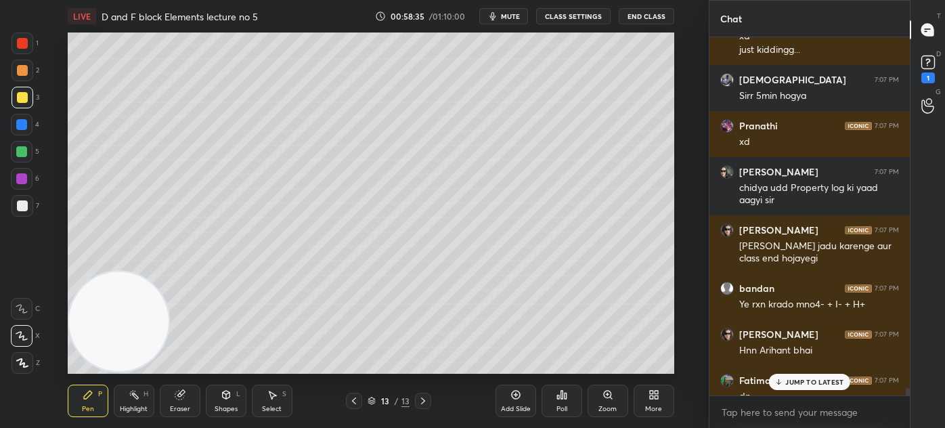
click at [816, 380] on p "JUMP TO LATEST" at bounding box center [814, 382] width 58 height 8
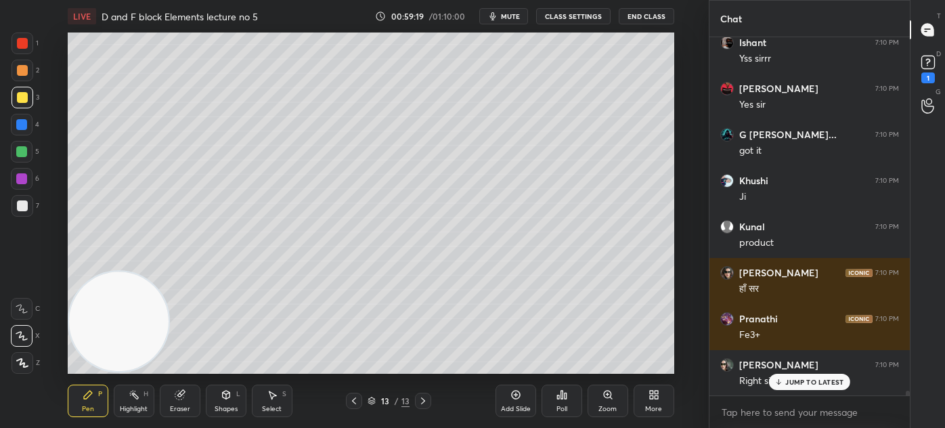
scroll to position [25948, 0]
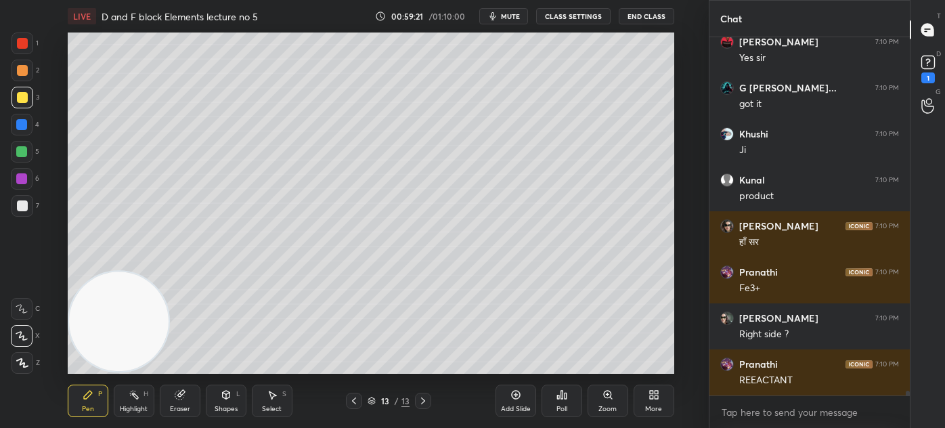
click at [190, 397] on div "Eraser" at bounding box center [180, 400] width 41 height 32
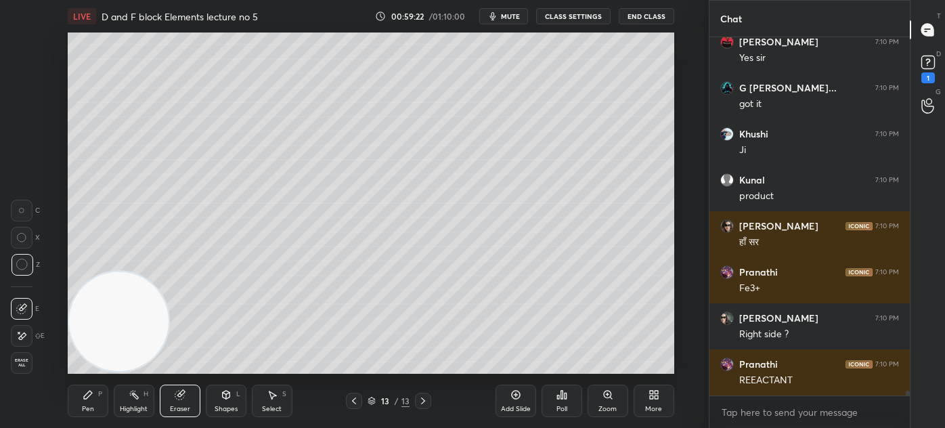
scroll to position [25994, 0]
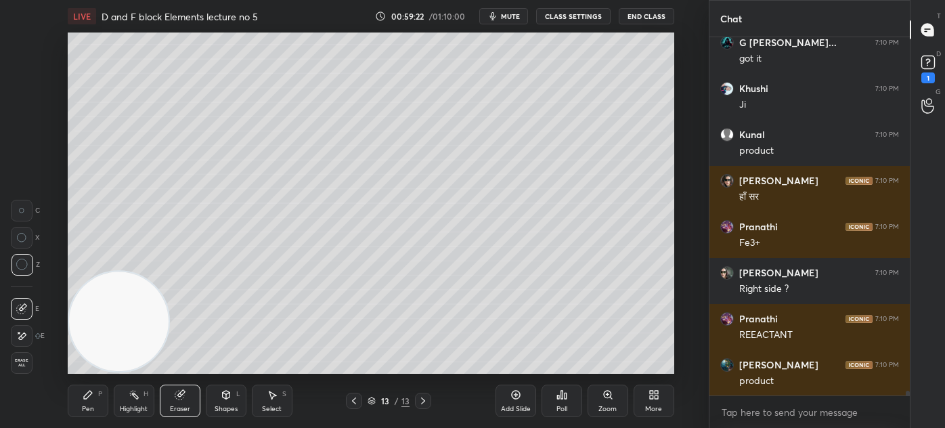
click at [79, 397] on div "Pen P" at bounding box center [88, 400] width 41 height 32
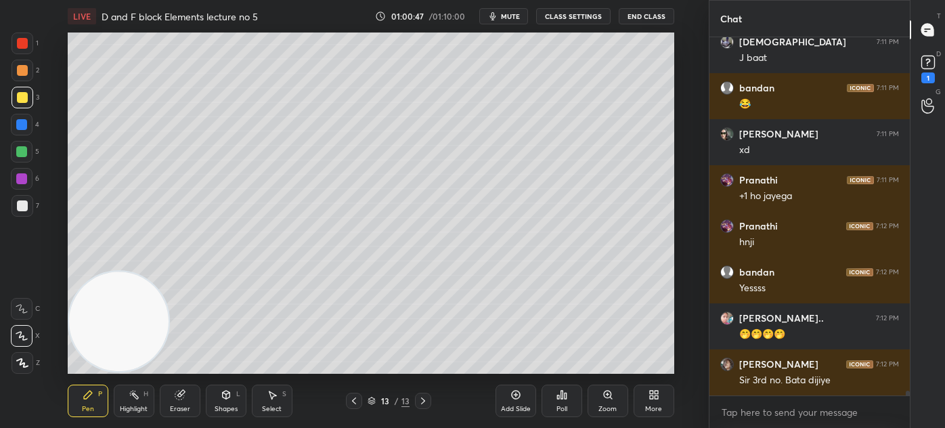
scroll to position [27781, 0]
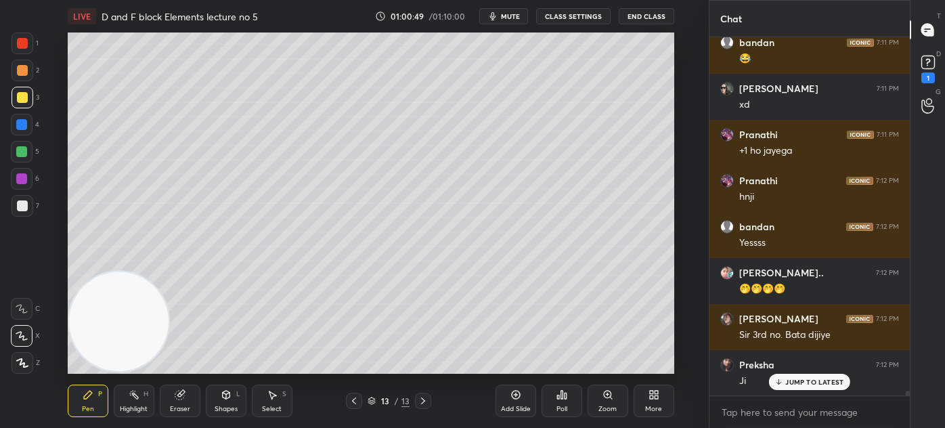
click at [180, 397] on icon at bounding box center [179, 395] width 9 height 9
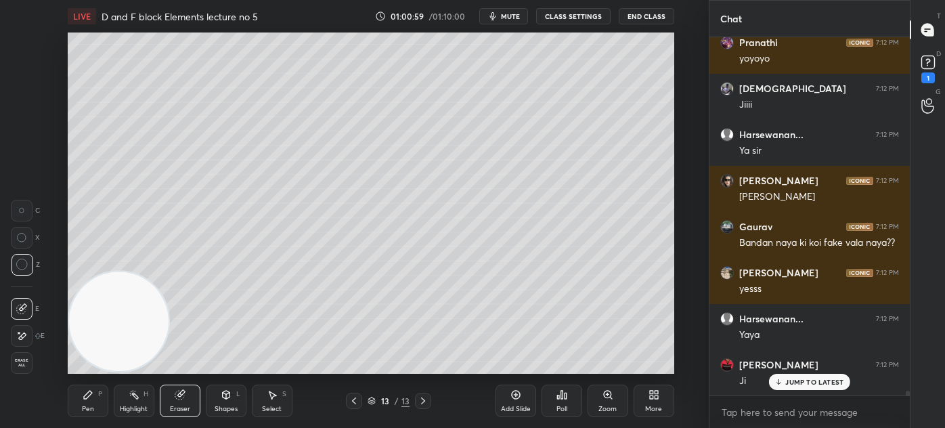
scroll to position [28196, 0]
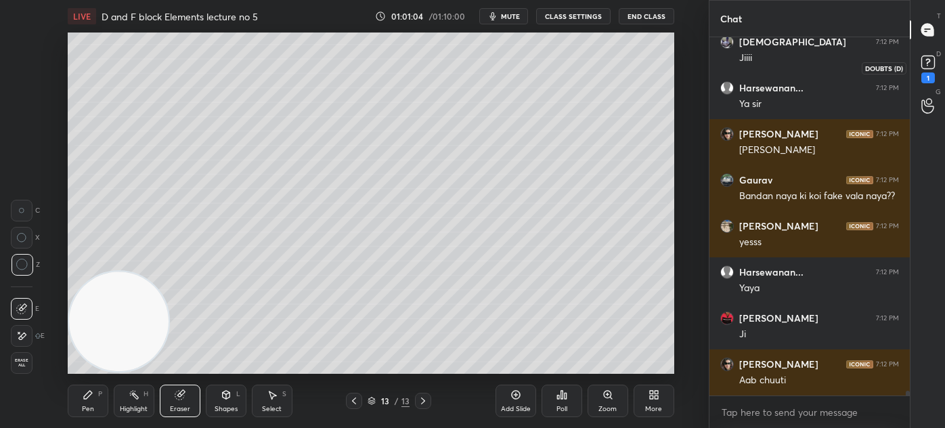
click at [931, 67] on rect at bounding box center [927, 62] width 13 height 13
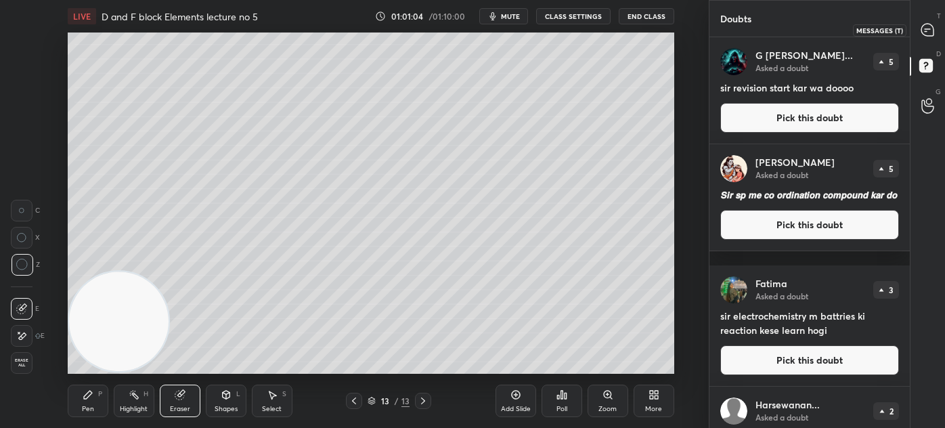
click at [931, 30] on icon at bounding box center [927, 30] width 12 height 12
type textarea "x"
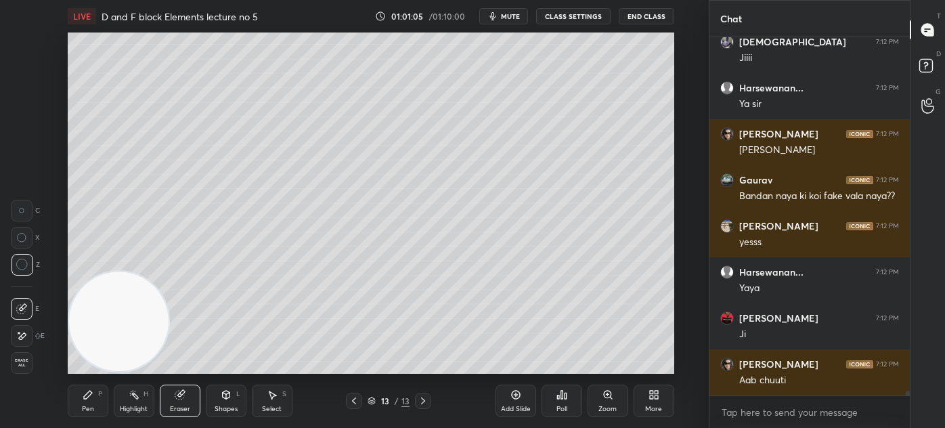
scroll to position [28582, 0]
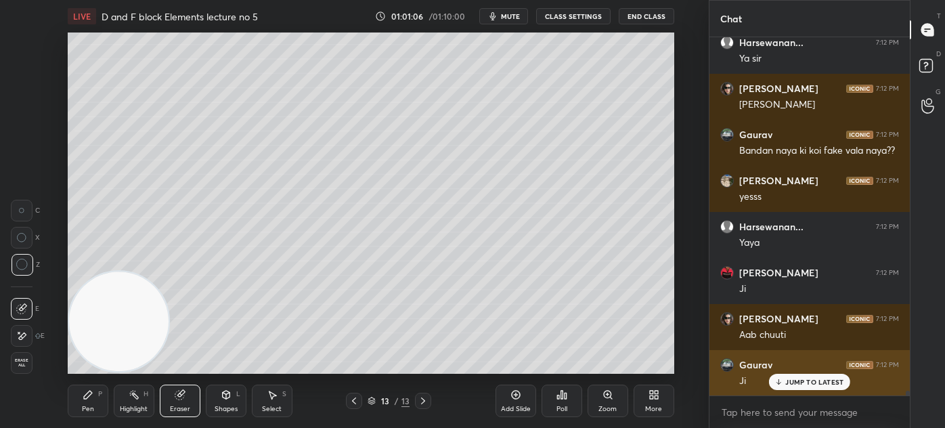
click at [818, 378] on p "JUMP TO LATEST" at bounding box center [814, 382] width 58 height 8
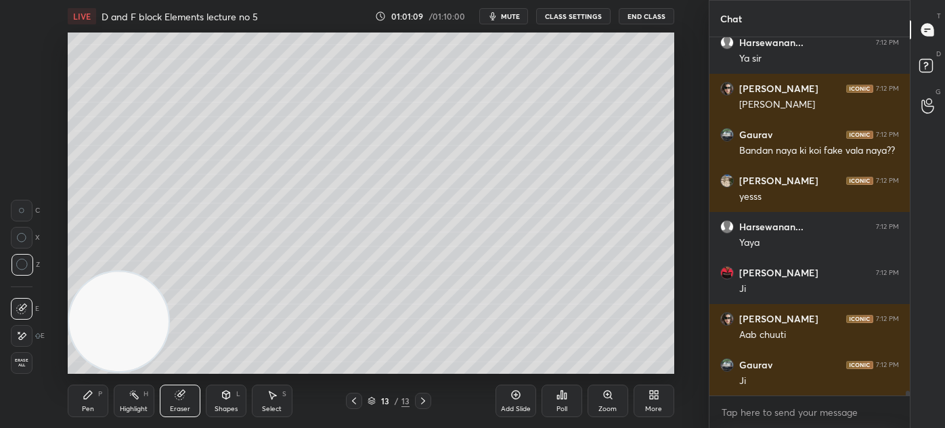
click at [560, 16] on button "CLASS SETTINGS" at bounding box center [573, 16] width 74 height 16
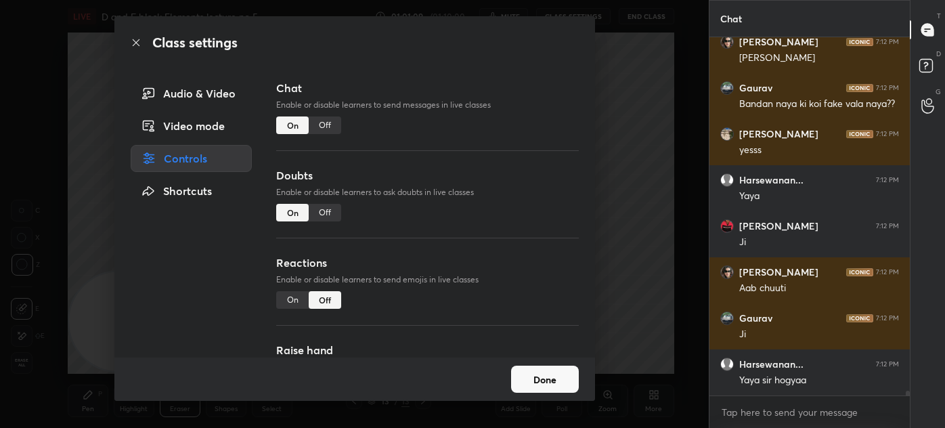
drag, startPoint x: 321, startPoint y: 129, endPoint x: 341, endPoint y: 123, distance: 21.4
click at [322, 129] on div "Off" at bounding box center [325, 125] width 32 height 18
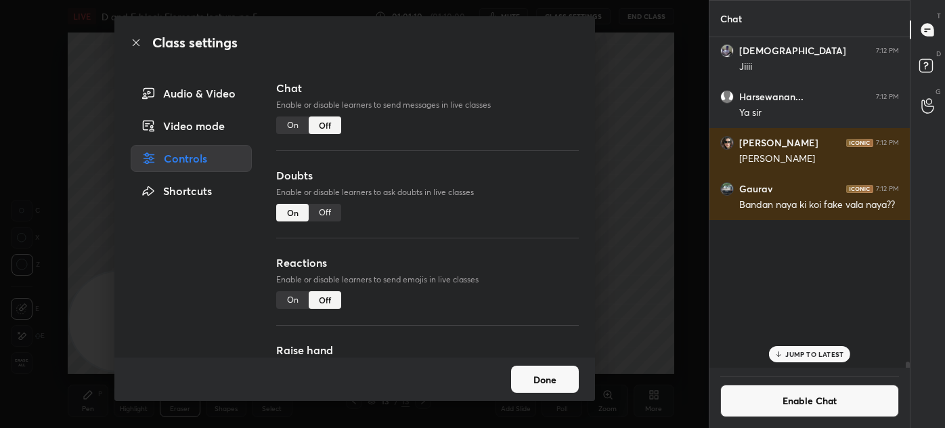
scroll to position [326, 196]
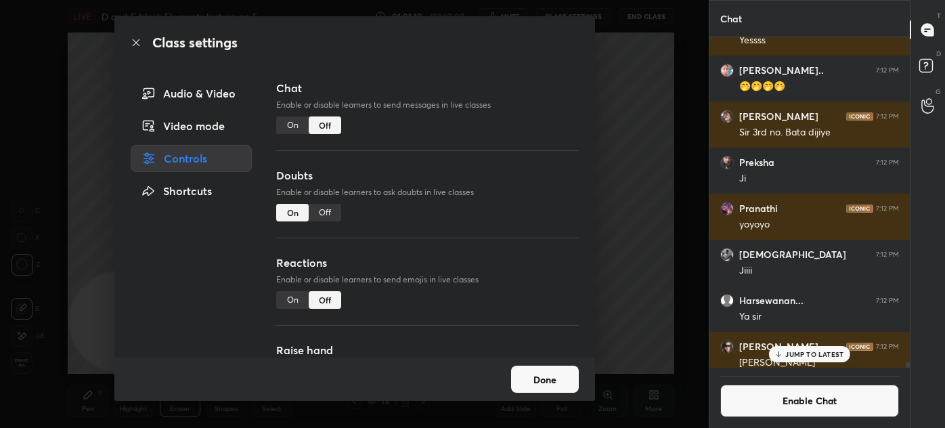
click at [650, 89] on div "Class settings Audio & Video Video mode Controls Shortcuts Chat Enable or disab…" at bounding box center [354, 214] width 709 height 428
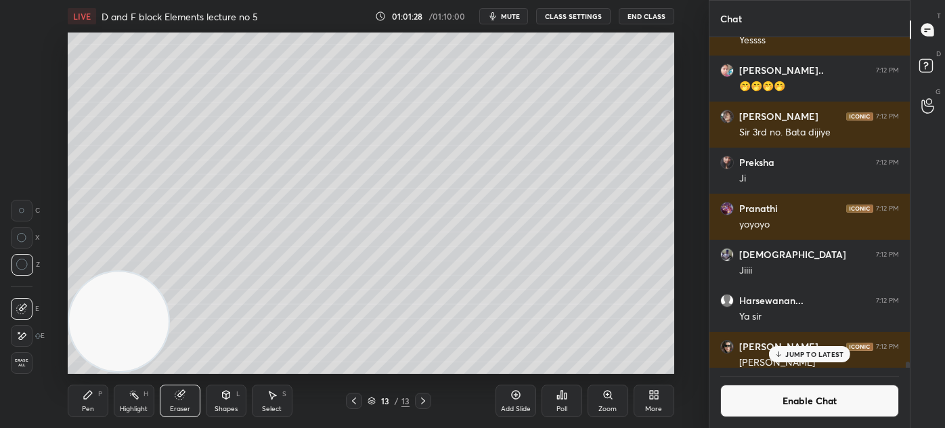
click at [789, 352] on p "JUMP TO LATEST" at bounding box center [814, 354] width 58 height 8
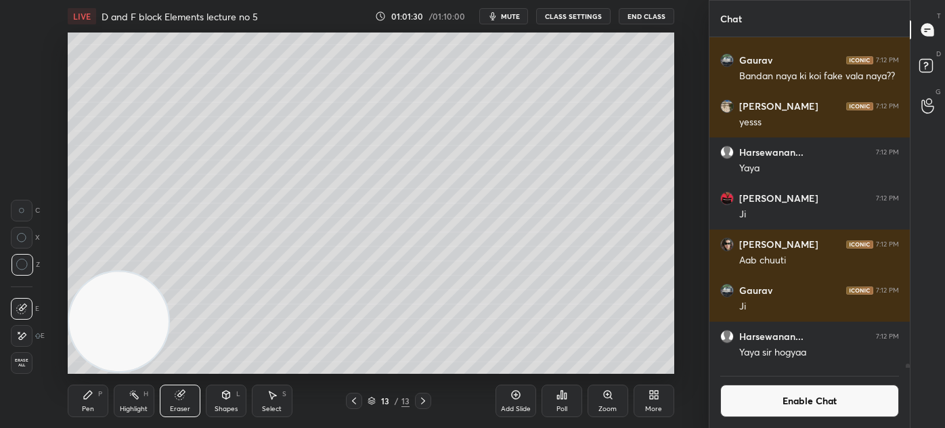
click at [517, 404] on div "Add Slide" at bounding box center [516, 400] width 41 height 32
click at [96, 410] on div "Pen P" at bounding box center [88, 400] width 41 height 32
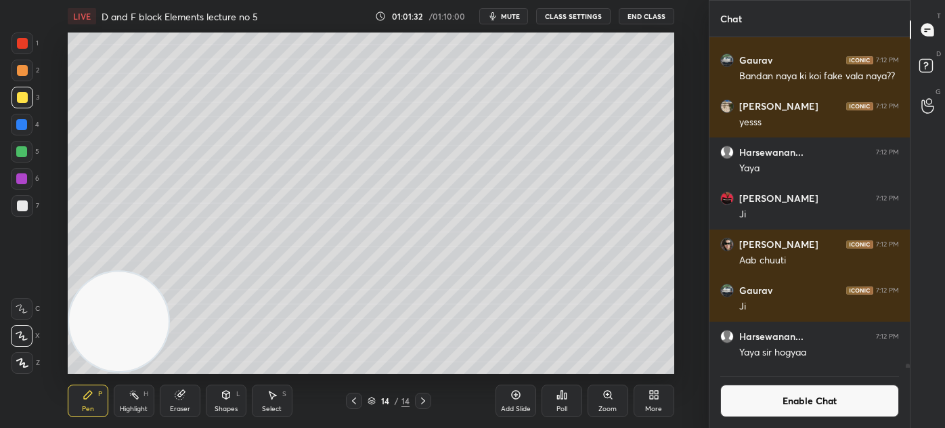
click at [22, 107] on div at bounding box center [23, 98] width 22 height 22
drag, startPoint x: 181, startPoint y: 405, endPoint x: 201, endPoint y: 379, distance: 32.4
click at [181, 403] on div "Eraser" at bounding box center [180, 400] width 41 height 32
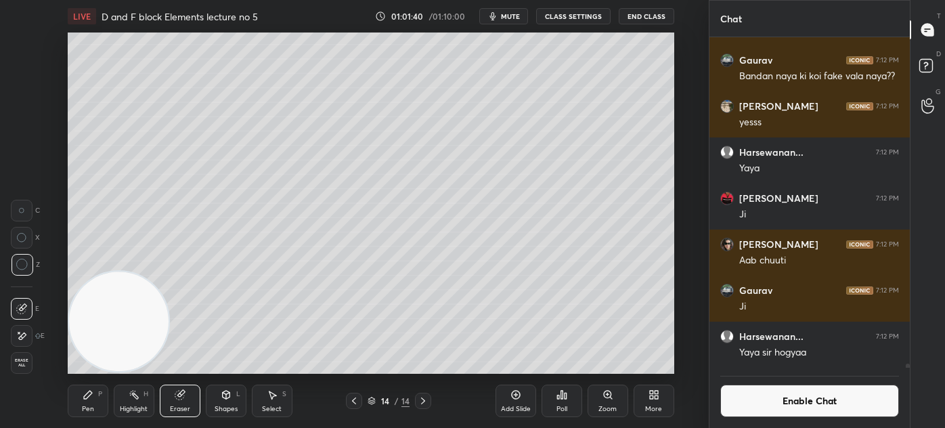
click at [88, 407] on div "Pen" at bounding box center [88, 408] width 12 height 7
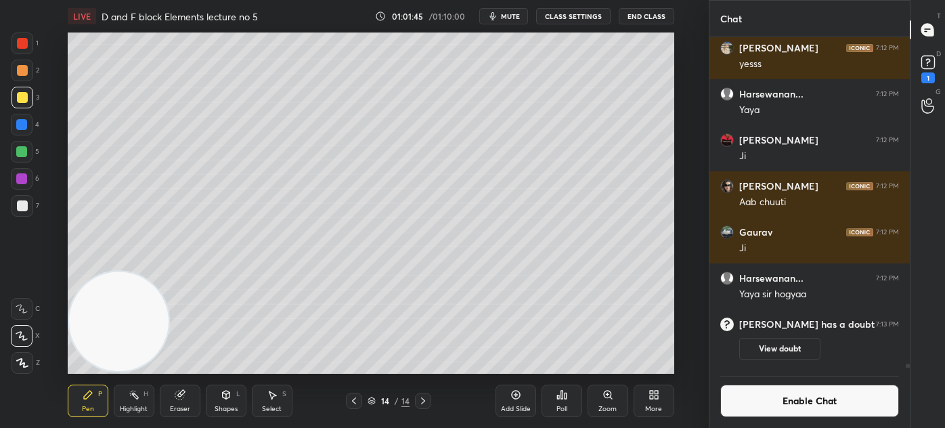
scroll to position [27273, 0]
click at [565, 14] on button "CLASS SETTINGS" at bounding box center [573, 16] width 74 height 16
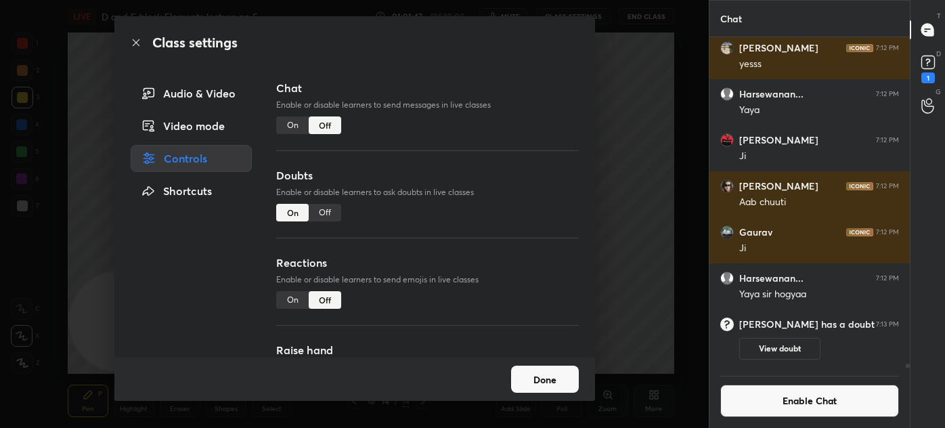
click at [328, 218] on div "Off" at bounding box center [325, 213] width 32 height 18
click at [644, 156] on div "Class settings Audio & Video Video mode Controls Shortcuts Chat Enable or disab…" at bounding box center [354, 214] width 709 height 428
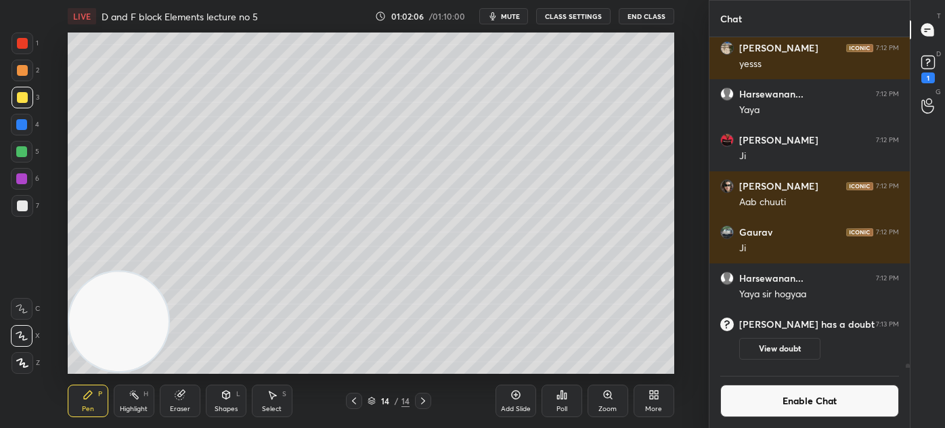
click at [647, 26] on div "LIVE D and F block Elements lecture no 5 01:02:06 / 01:10:00 mute CLASS SETTING…" at bounding box center [370, 214] width 655 height 428
drag, startPoint x: 13, startPoint y: 39, endPoint x: 9, endPoint y: 45, distance: 7.3
click at [14, 39] on div at bounding box center [23, 43] width 22 height 22
click at [25, 205] on div at bounding box center [22, 205] width 11 height 11
click at [24, 43] on div at bounding box center [22, 43] width 11 height 11
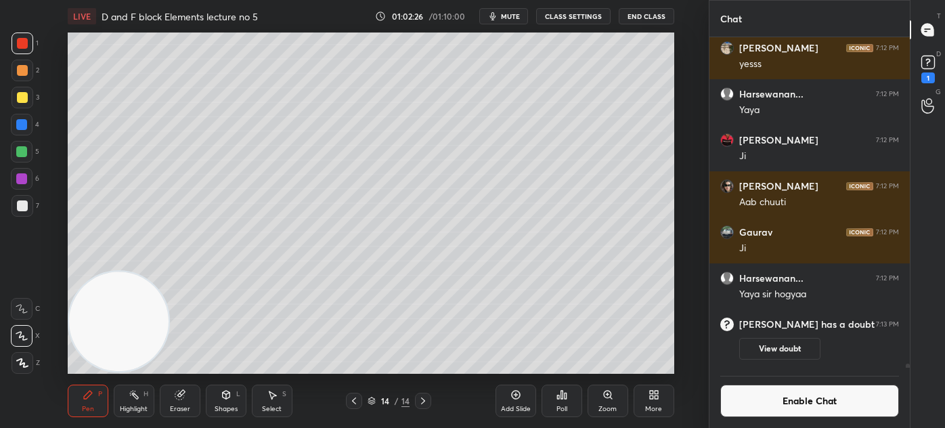
click at [19, 362] on icon at bounding box center [22, 362] width 12 height 9
click at [812, 414] on button "Enable Chat" at bounding box center [809, 400] width 179 height 32
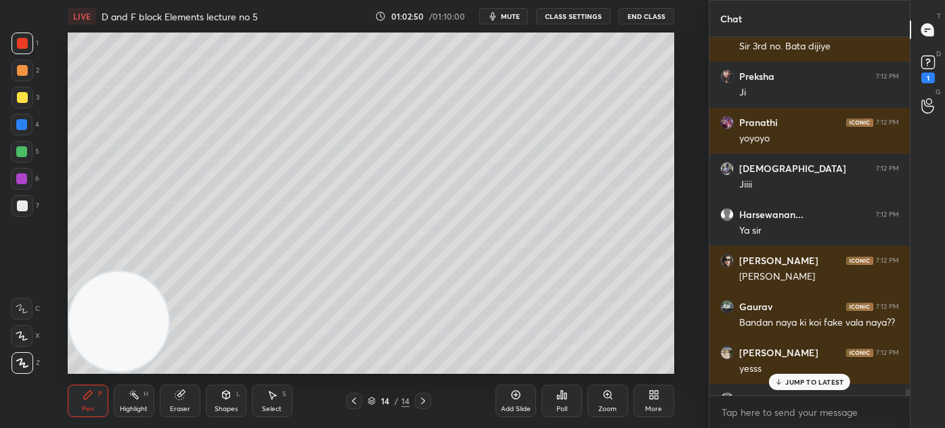
click at [797, 380] on p "JUMP TO LATEST" at bounding box center [814, 382] width 58 height 8
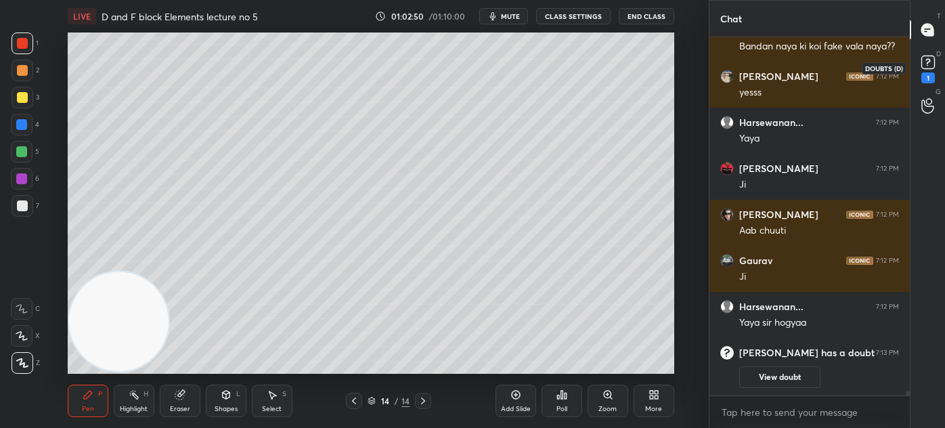
click at [933, 73] on div "1" at bounding box center [928, 77] width 14 height 11
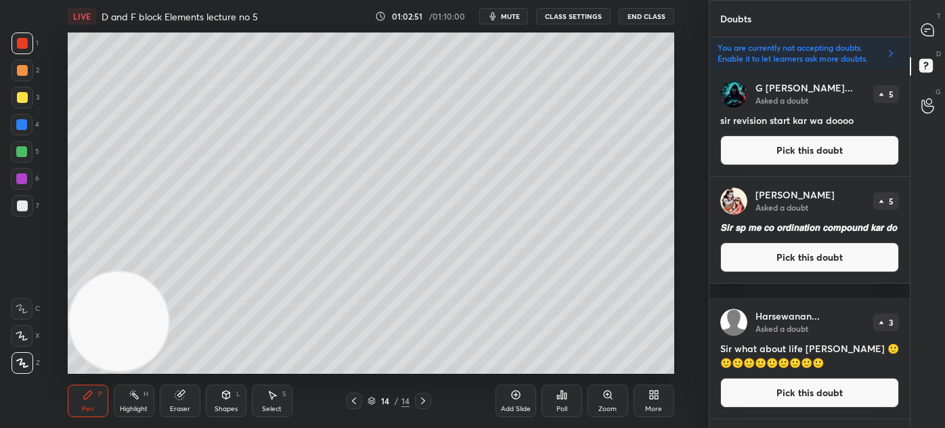
click at [922, 30] on icon at bounding box center [927, 30] width 12 height 12
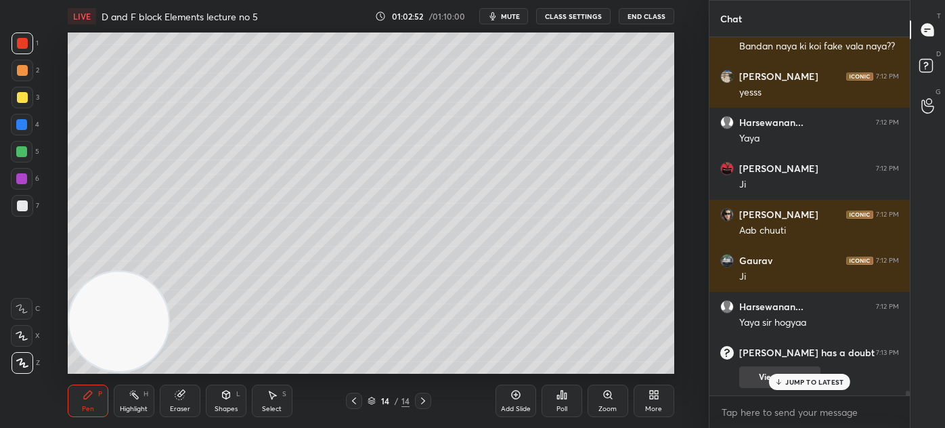
click at [800, 383] on p "JUMP TO LATEST" at bounding box center [814, 382] width 58 height 8
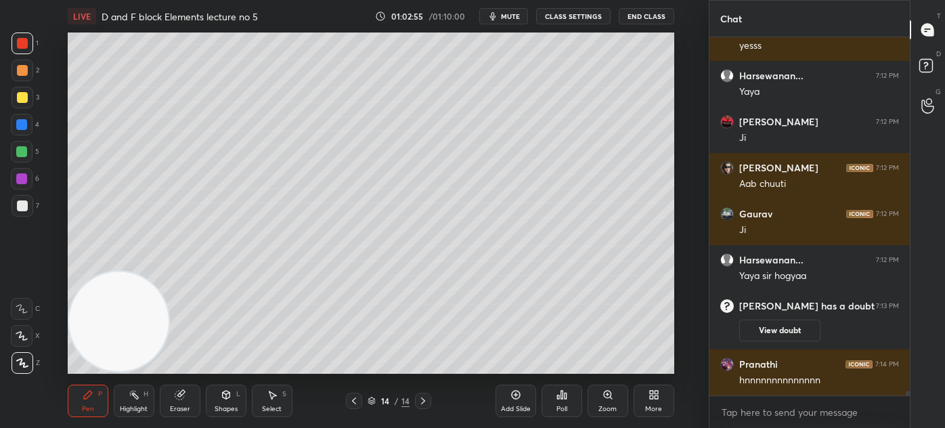
click at [556, 16] on button "CLASS SETTINGS" at bounding box center [573, 16] width 74 height 16
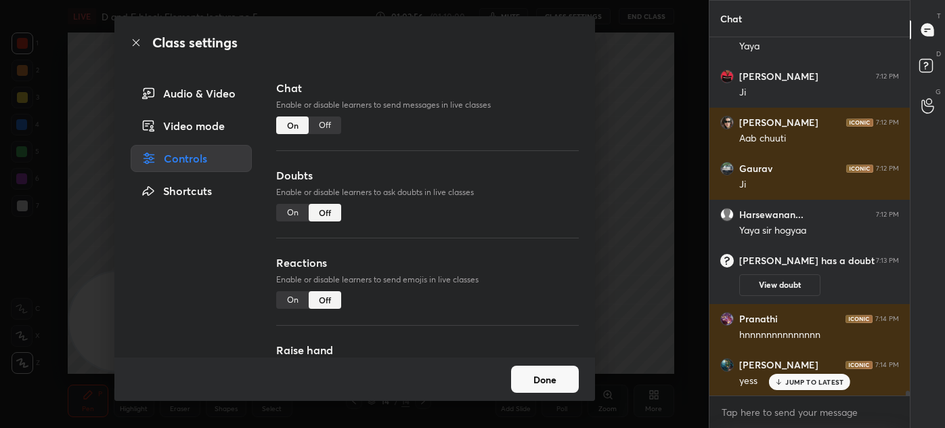
click at [288, 210] on div "On" at bounding box center [292, 213] width 32 height 18
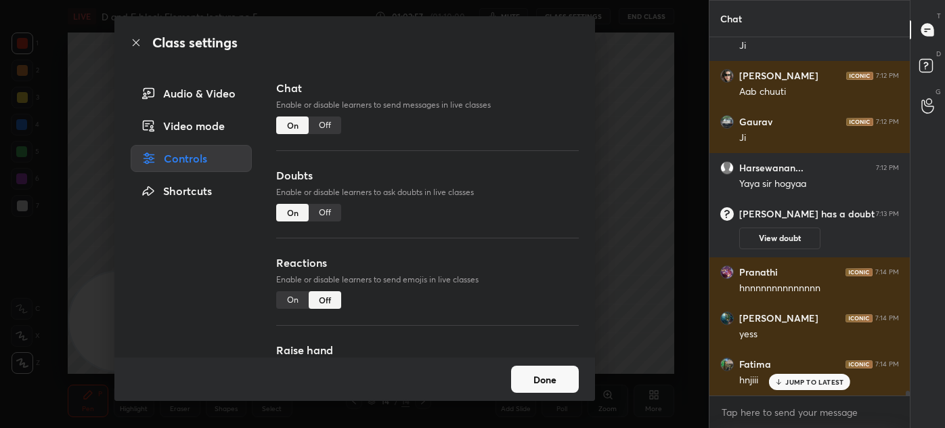
scroll to position [27819, 0]
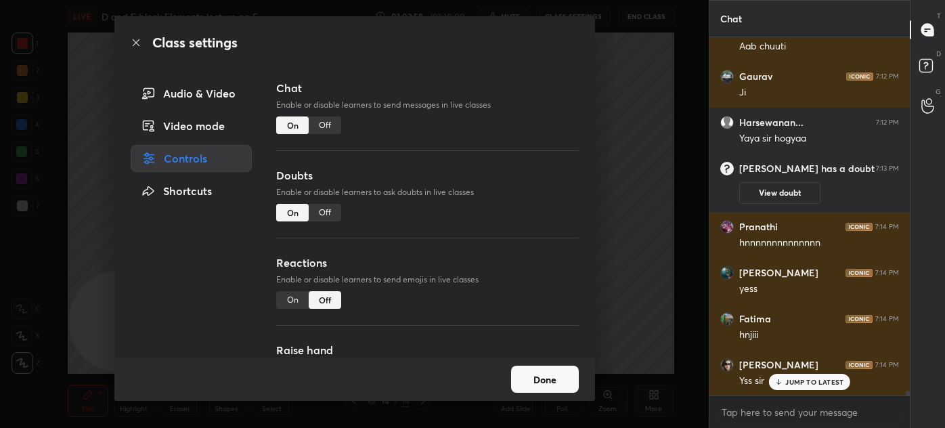
click at [643, 203] on div "Class settings Audio & Video Video mode Controls Shortcuts Chat Enable or disab…" at bounding box center [354, 214] width 709 height 428
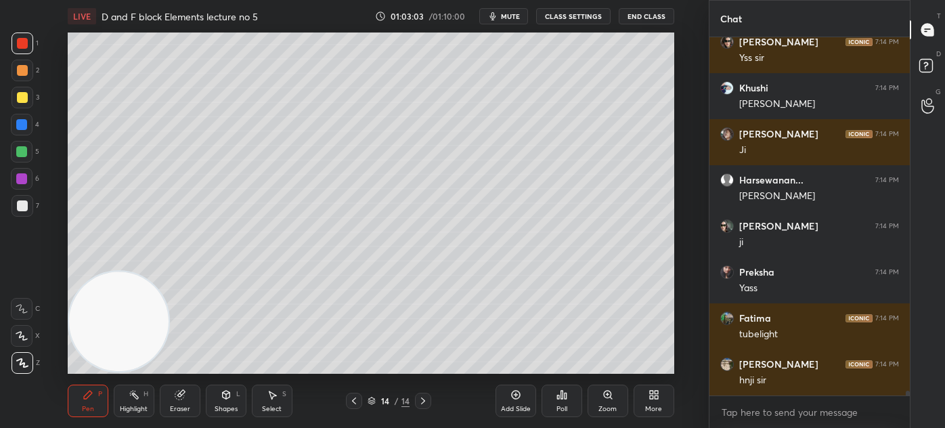
scroll to position [27676, 0]
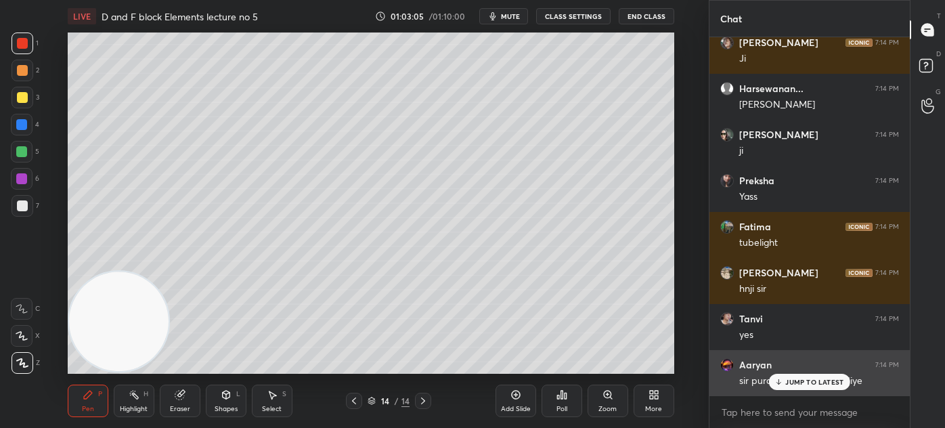
click at [799, 384] on p "JUMP TO LATEST" at bounding box center [814, 382] width 58 height 8
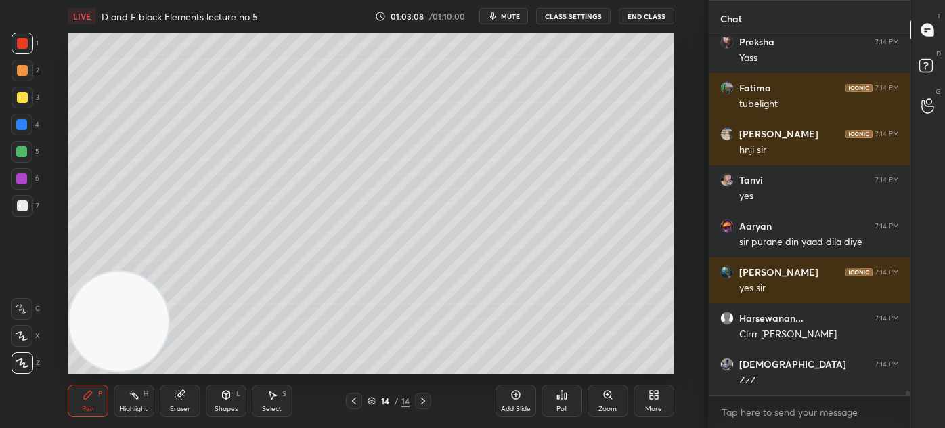
scroll to position [27905, 0]
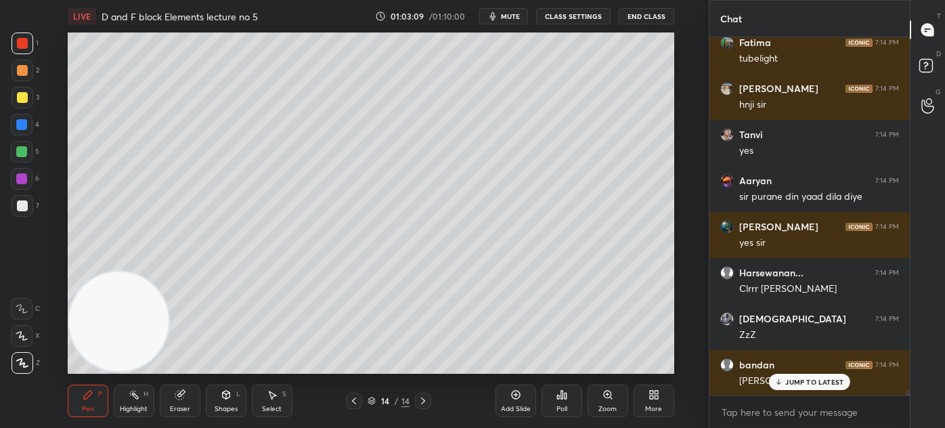
click at [780, 382] on icon at bounding box center [778, 382] width 9 height 8
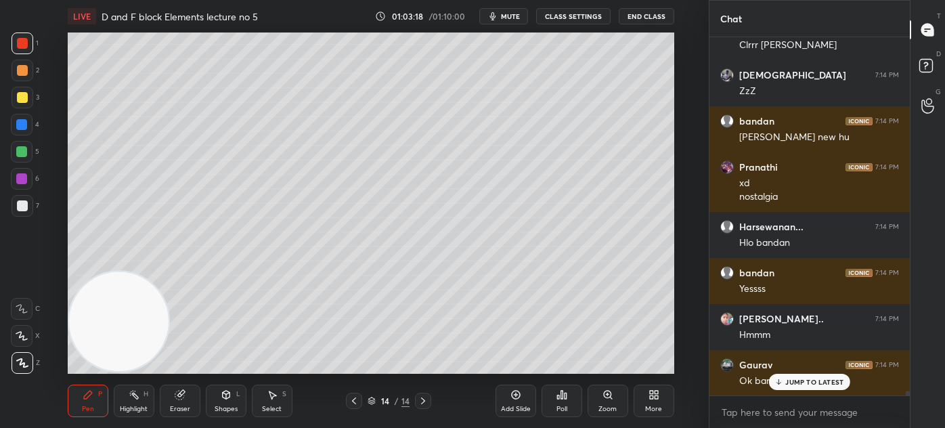
scroll to position [28241, 0]
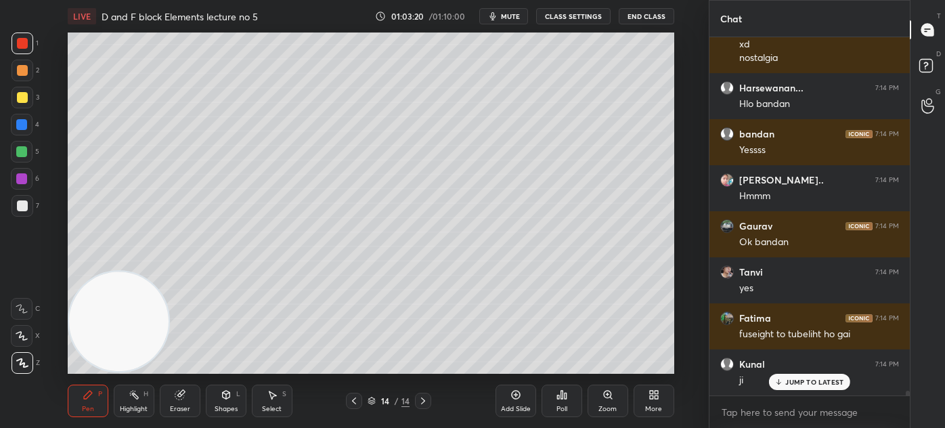
click at [800, 384] on p "JUMP TO LATEST" at bounding box center [814, 382] width 58 height 8
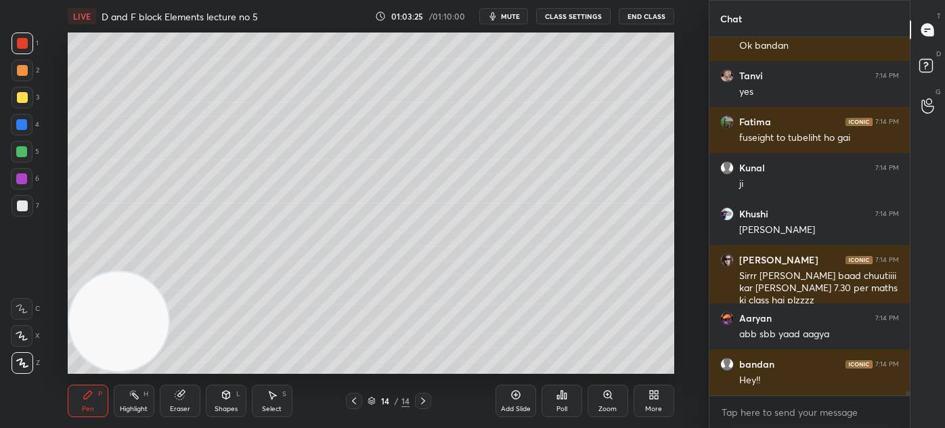
scroll to position [28529, 0]
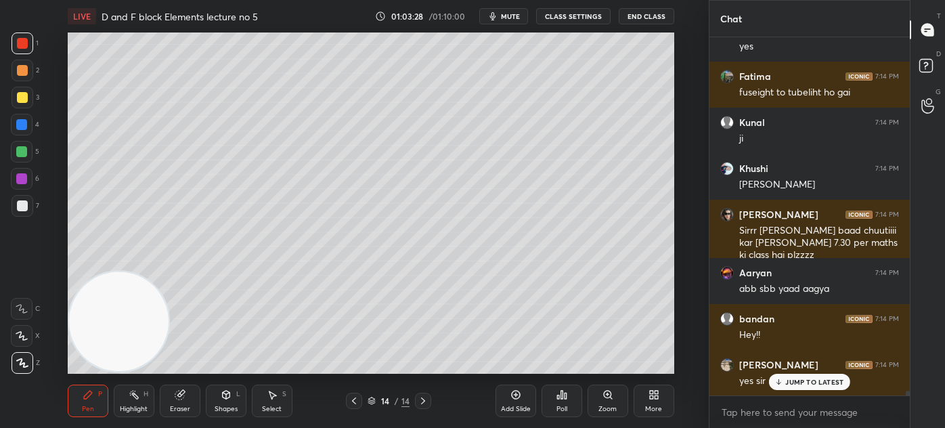
click at [20, 152] on div at bounding box center [21, 151] width 11 height 11
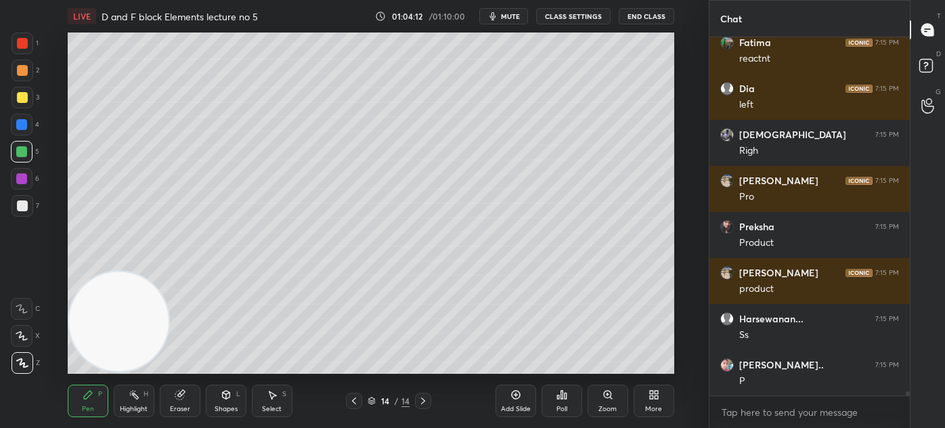
scroll to position [29221, 0]
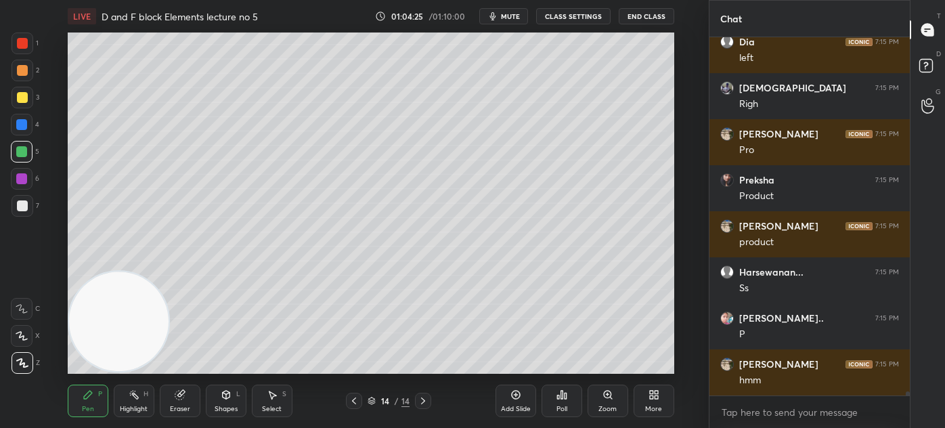
click at [23, 87] on div at bounding box center [23, 98] width 22 height 22
click at [24, 33] on div at bounding box center [23, 43] width 22 height 22
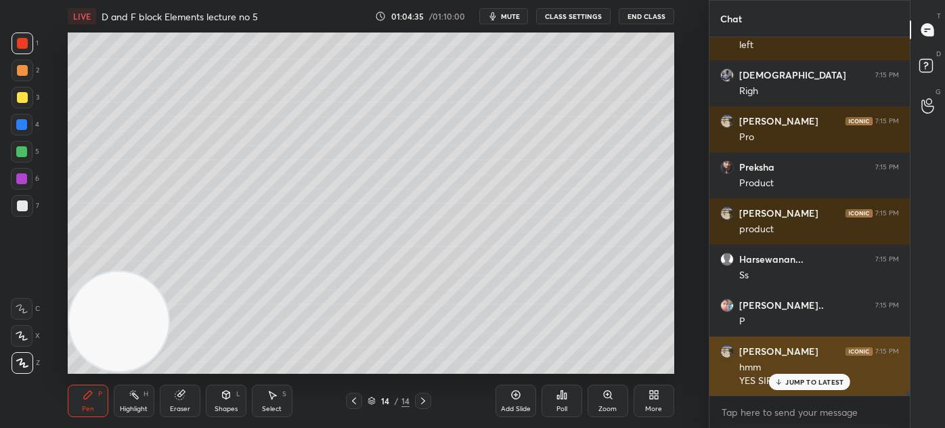
click at [803, 381] on p "JUMP TO LATEST" at bounding box center [814, 382] width 58 height 8
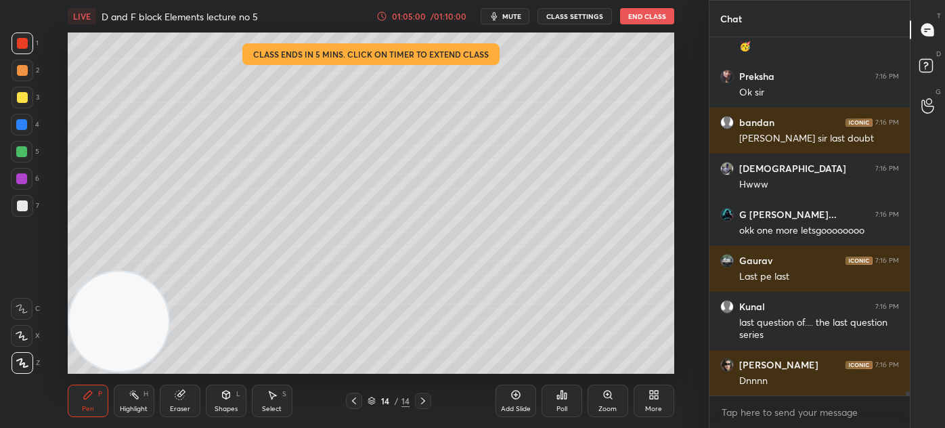
scroll to position [29799, 0]
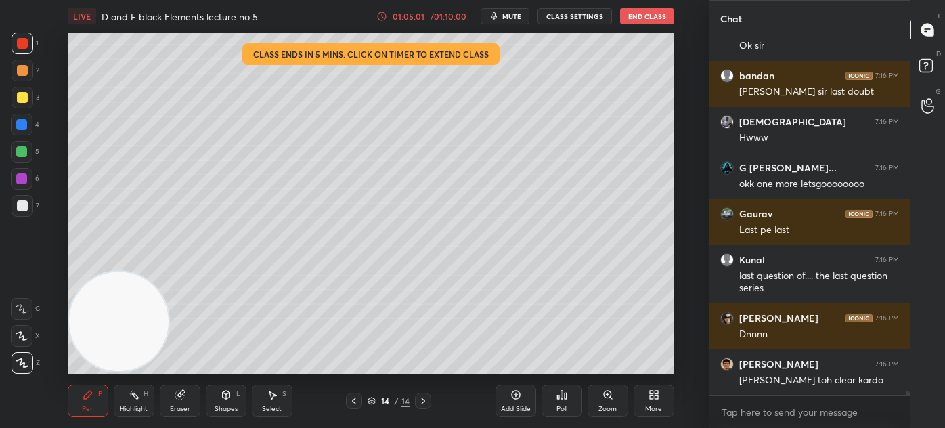
click at [387, 17] on div "01:05:01 / 01:10:00" at bounding box center [422, 16] width 93 height 11
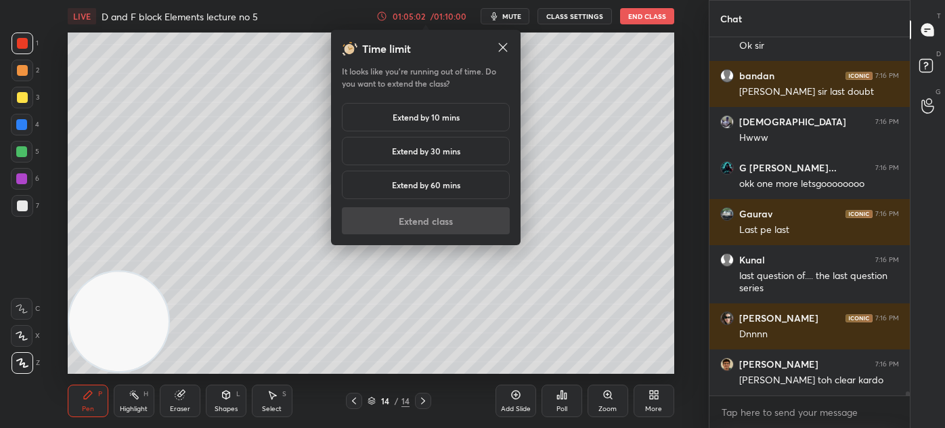
click at [393, 115] on h5 "Extend by 10 mins" at bounding box center [426, 117] width 67 height 12
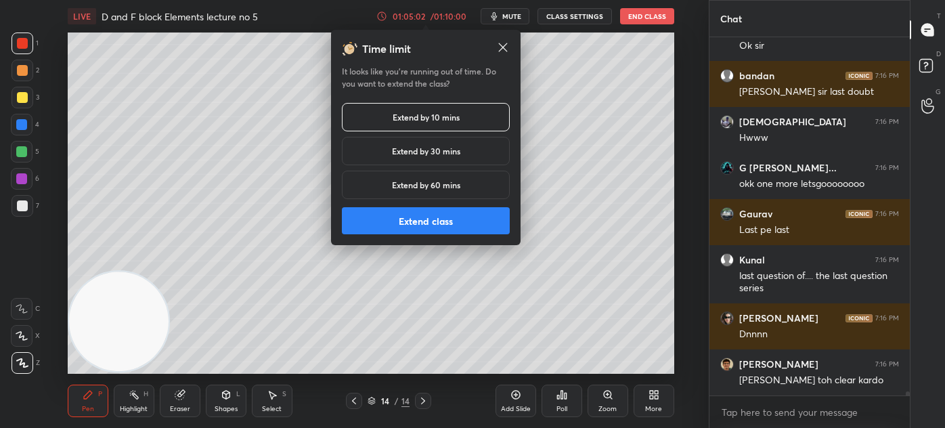
scroll to position [29844, 0]
click at [402, 225] on button "Extend class" at bounding box center [426, 220] width 168 height 27
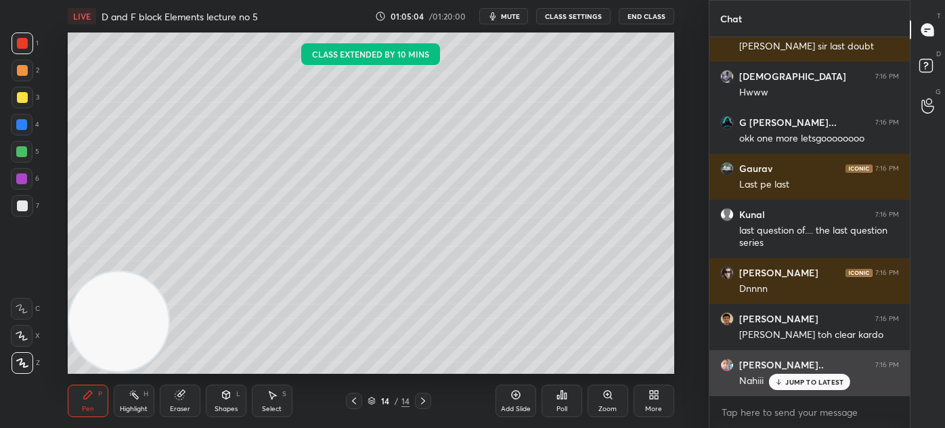
click at [793, 384] on p "JUMP TO LATEST" at bounding box center [814, 382] width 58 height 8
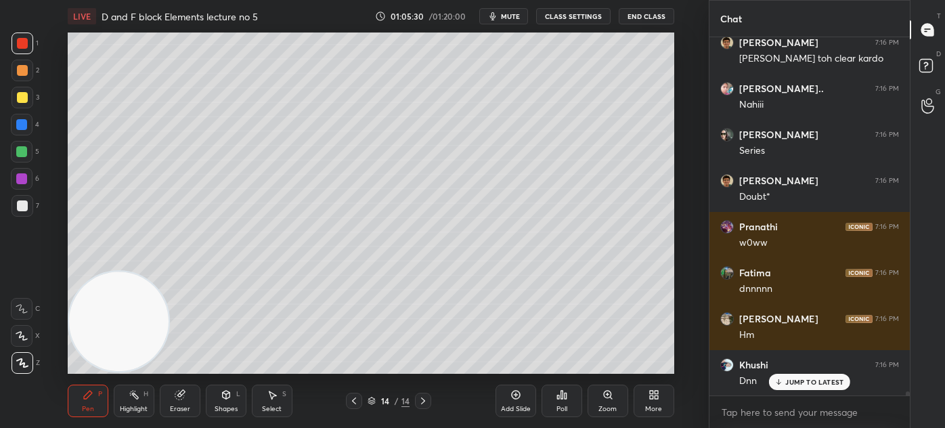
scroll to position [30191, 0]
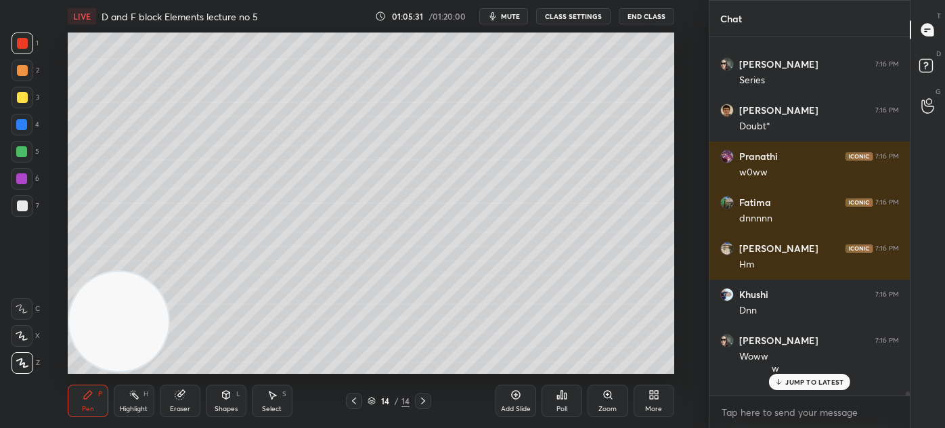
click at [789, 382] on p "JUMP TO LATEST" at bounding box center [814, 382] width 58 height 8
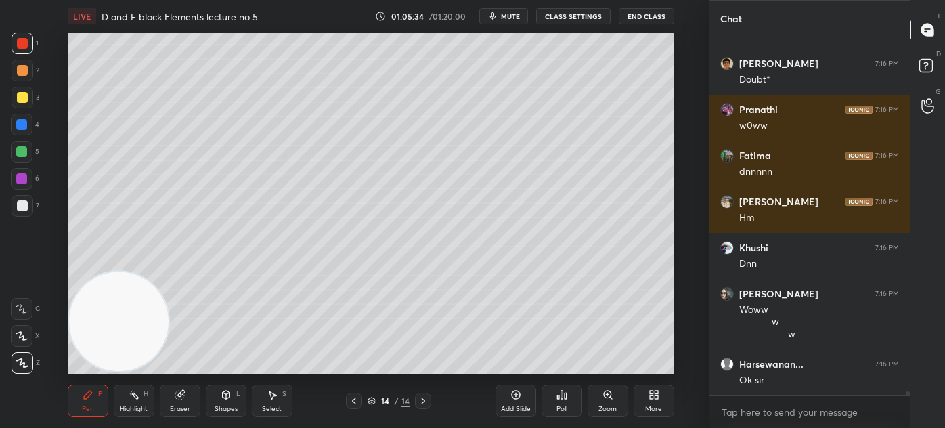
scroll to position [30283, 0]
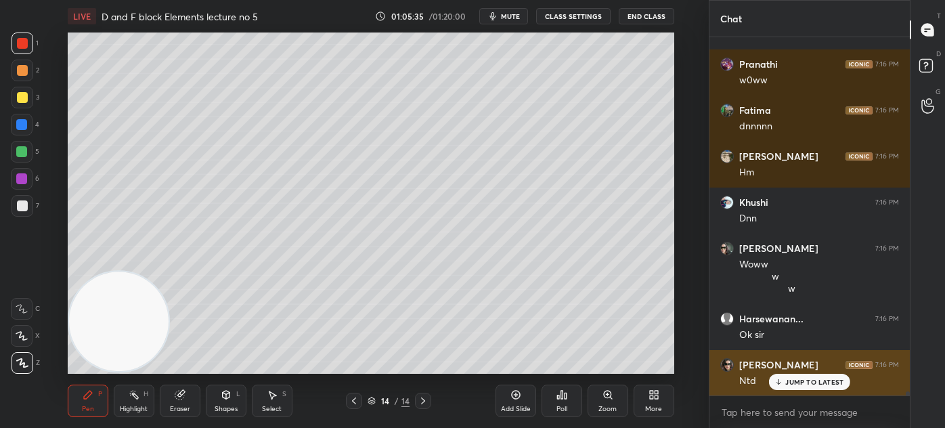
click at [793, 391] on div "[PERSON_NAME] 7:16 PM Ntd" at bounding box center [809, 373] width 200 height 46
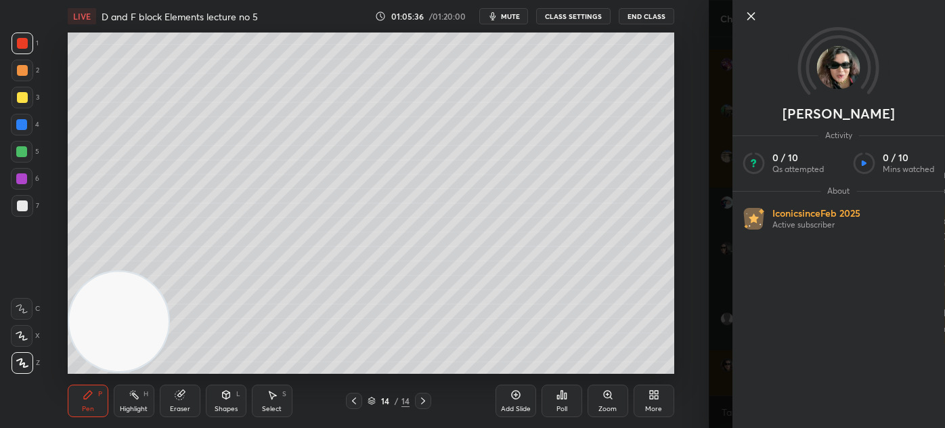
click at [720, 366] on div "[PERSON_NAME] Activity 0 / 10 Qs attempted 0 / 10 Mins watched About Iconic sin…" at bounding box center [827, 214] width 236 height 428
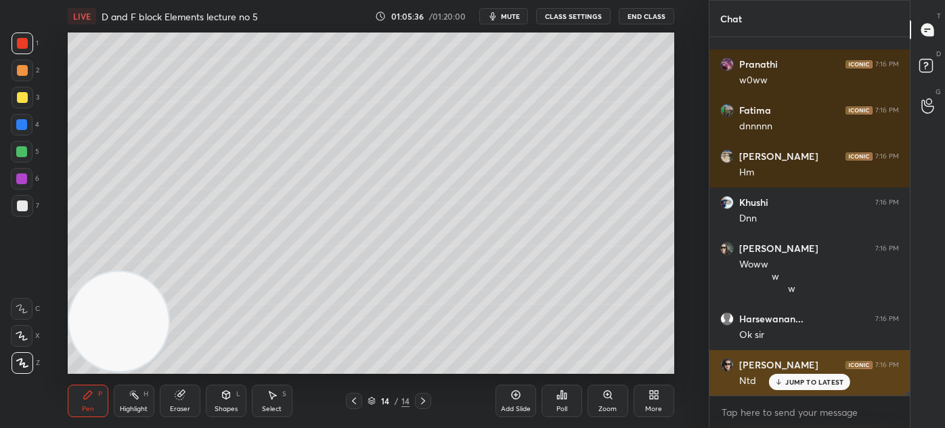
click at [789, 384] on p "JUMP TO LATEST" at bounding box center [814, 382] width 58 height 8
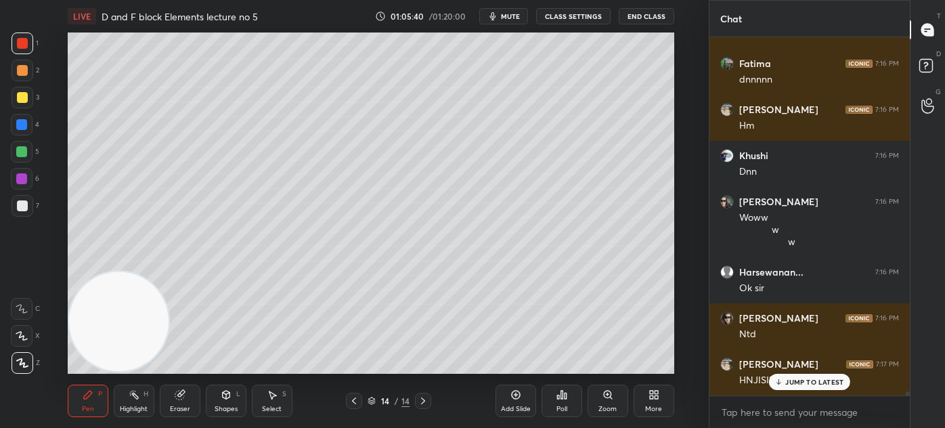
scroll to position [30375, 0]
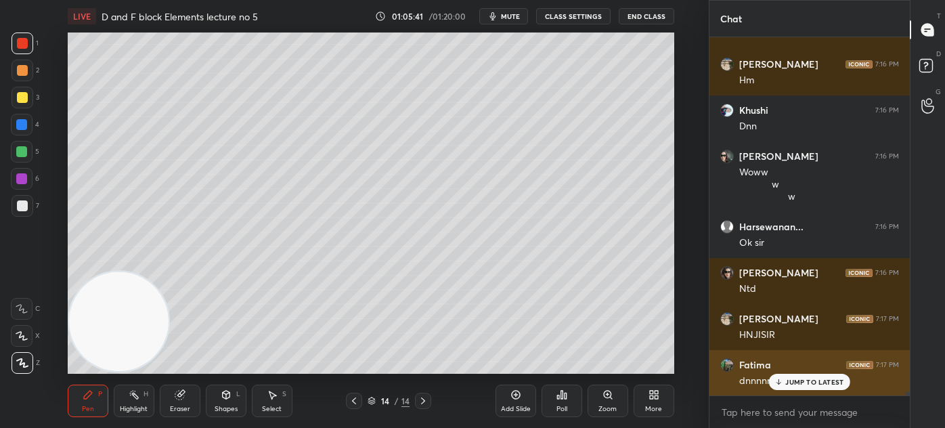
click at [810, 387] on div "JUMP TO LATEST" at bounding box center [809, 382] width 81 height 16
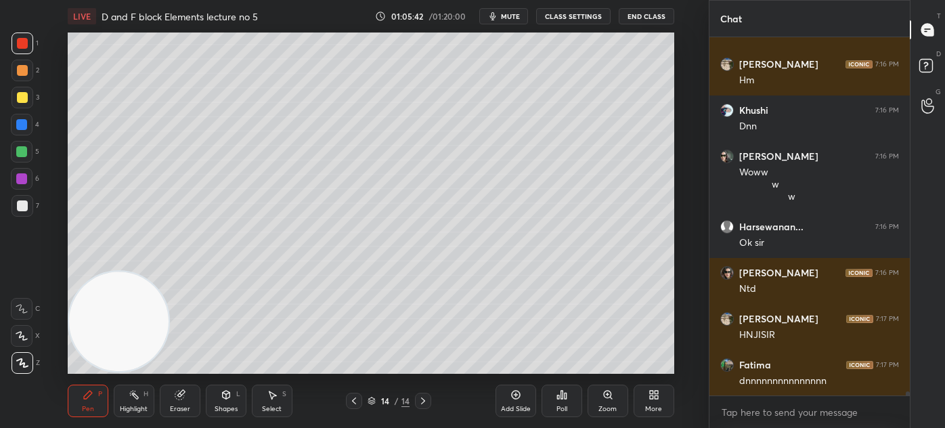
click at [514, 399] on icon at bounding box center [515, 395] width 9 height 9
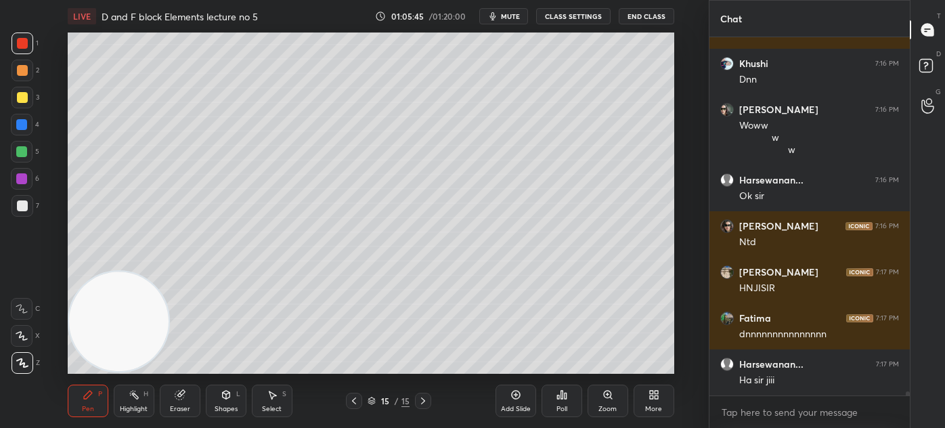
click at [23, 95] on div at bounding box center [22, 97] width 11 height 11
click at [16, 320] on div "C X Z" at bounding box center [25, 332] width 29 height 81
click at [18, 330] on div at bounding box center [22, 336] width 22 height 22
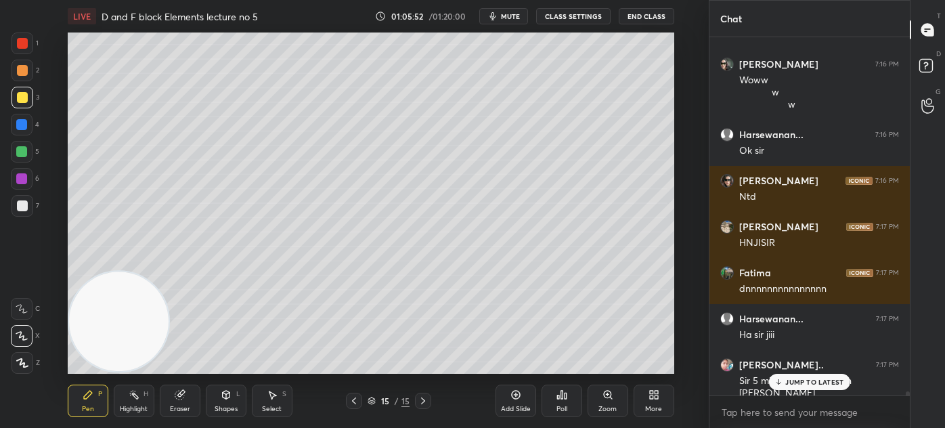
click at [181, 414] on div "Eraser" at bounding box center [180, 400] width 41 height 32
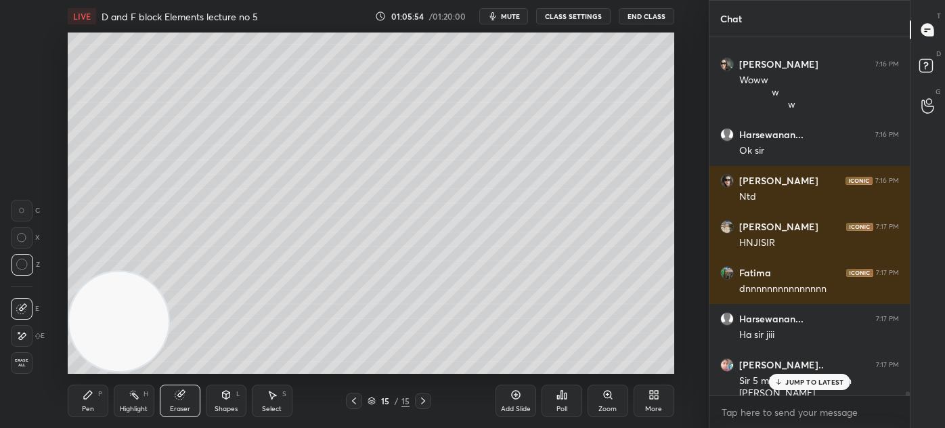
click at [77, 412] on div "Pen P" at bounding box center [88, 400] width 41 height 32
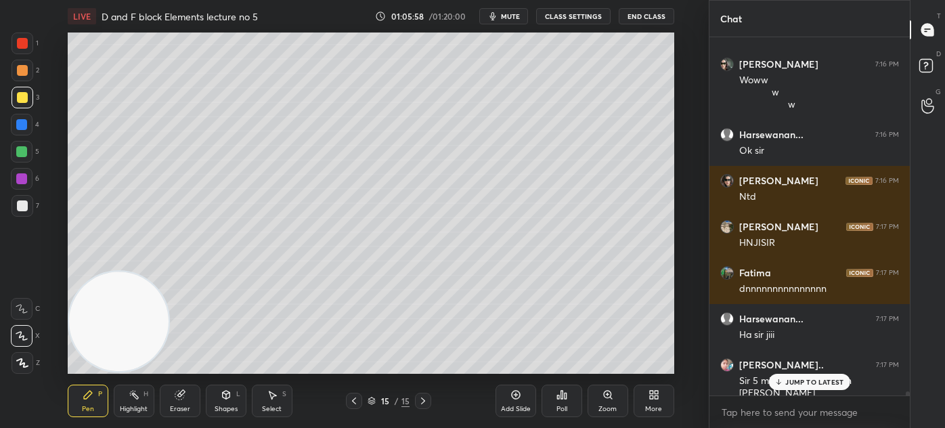
scroll to position [30513, 0]
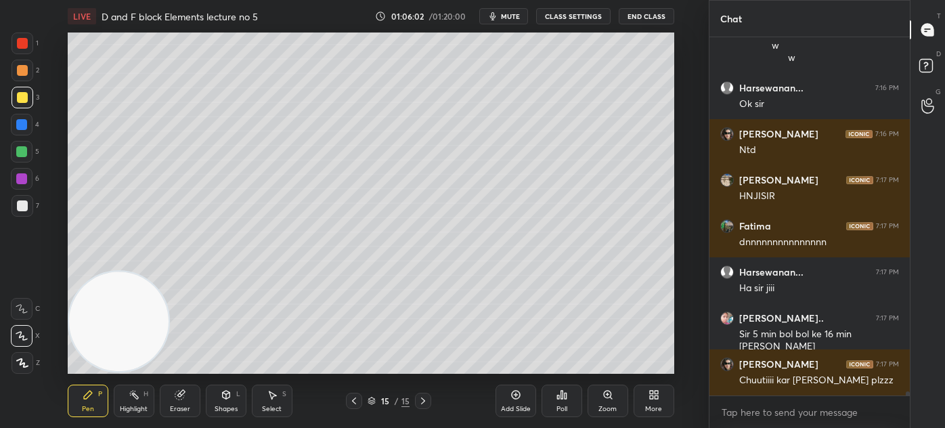
click at [189, 413] on div "Eraser" at bounding box center [180, 400] width 41 height 32
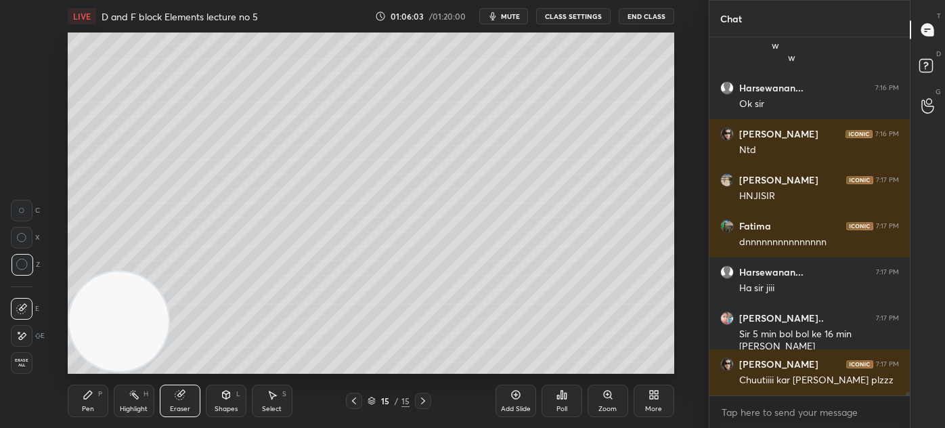
click at [85, 401] on div "Pen P" at bounding box center [88, 400] width 41 height 32
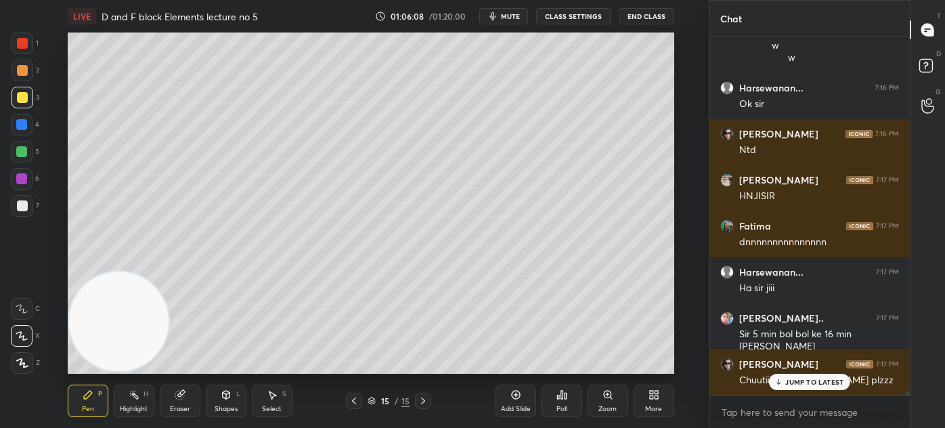
scroll to position [30559, 0]
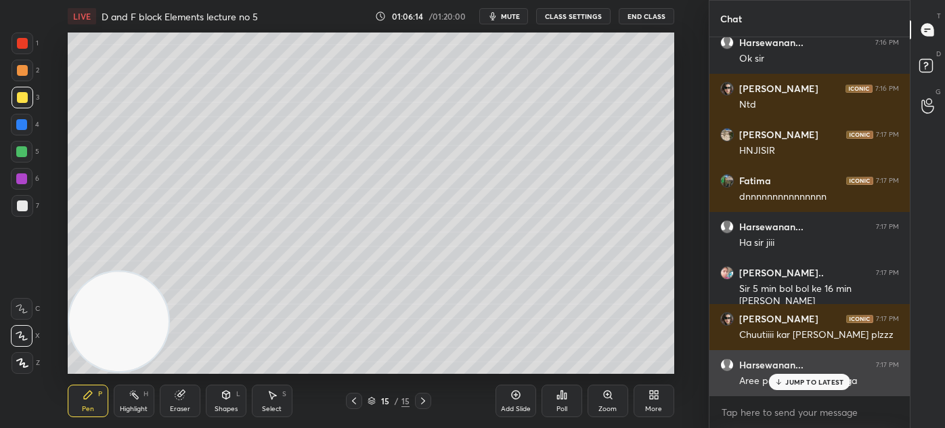
click at [797, 382] on p "JUMP TO LATEST" at bounding box center [814, 382] width 58 height 8
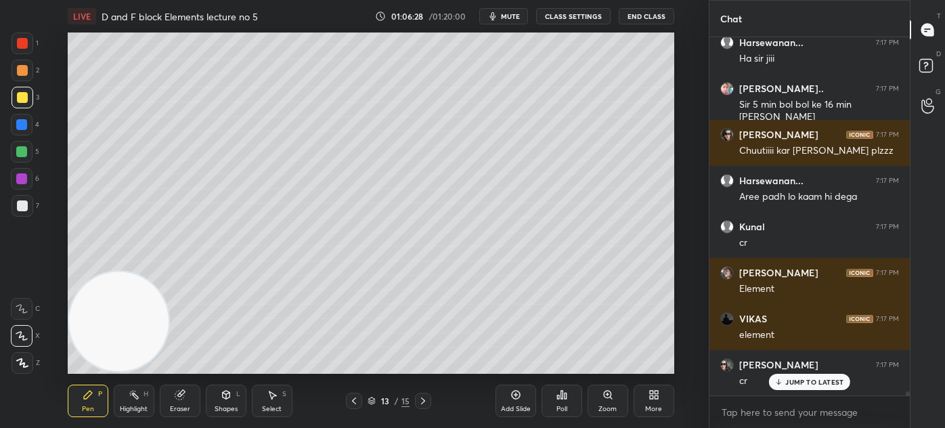
scroll to position [30790, 0]
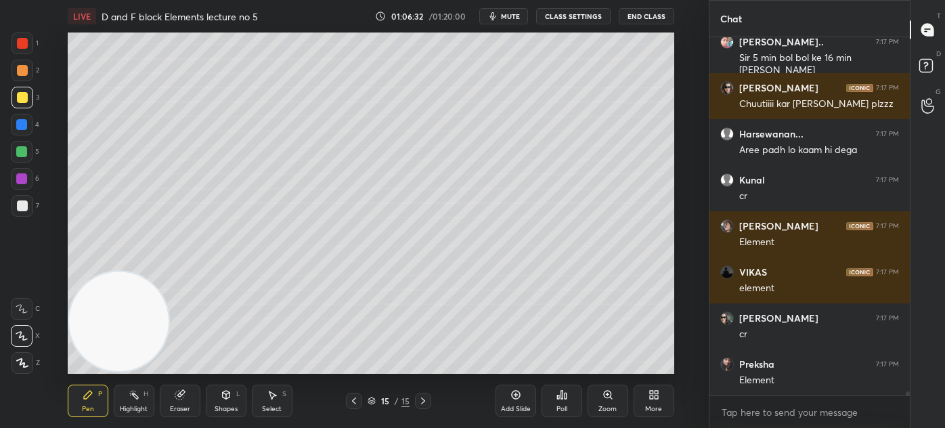
drag, startPoint x: 168, startPoint y: 408, endPoint x: 197, endPoint y: 373, distance: 45.2
click at [168, 405] on div "Eraser" at bounding box center [180, 400] width 41 height 32
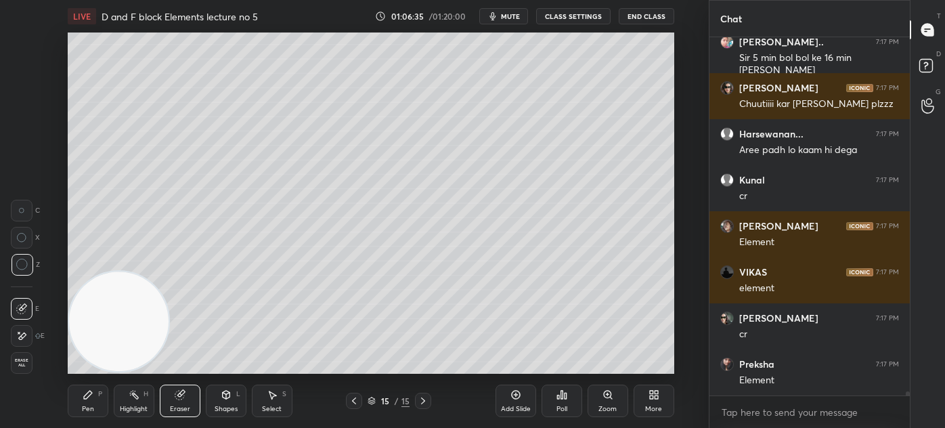
click at [90, 403] on div "Pen P" at bounding box center [88, 400] width 41 height 32
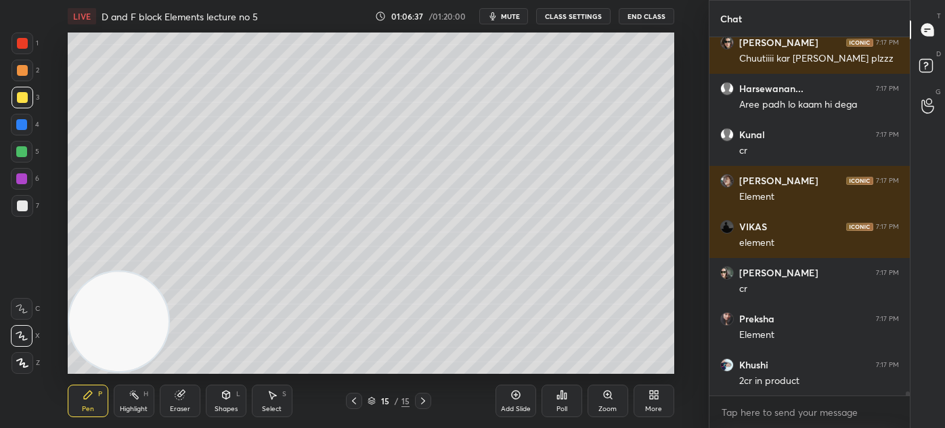
scroll to position [30882, 0]
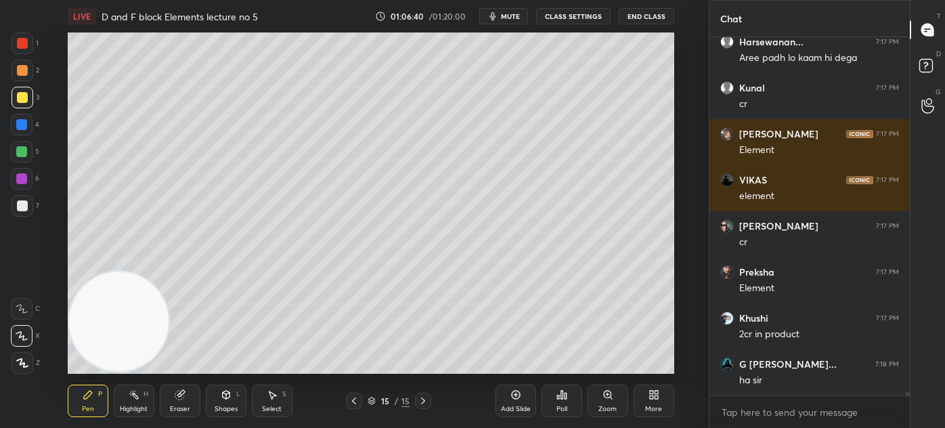
drag, startPoint x: 20, startPoint y: 204, endPoint x: 34, endPoint y: 194, distance: 16.9
click at [21, 204] on div at bounding box center [22, 205] width 11 height 11
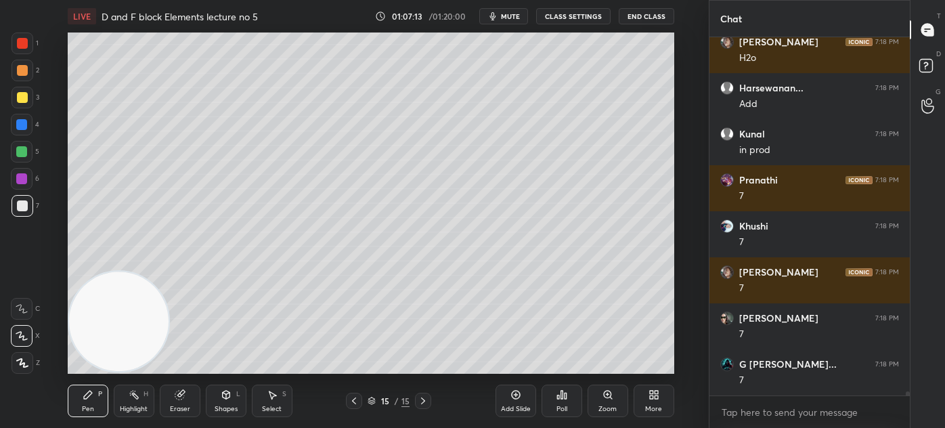
scroll to position [31952, 0]
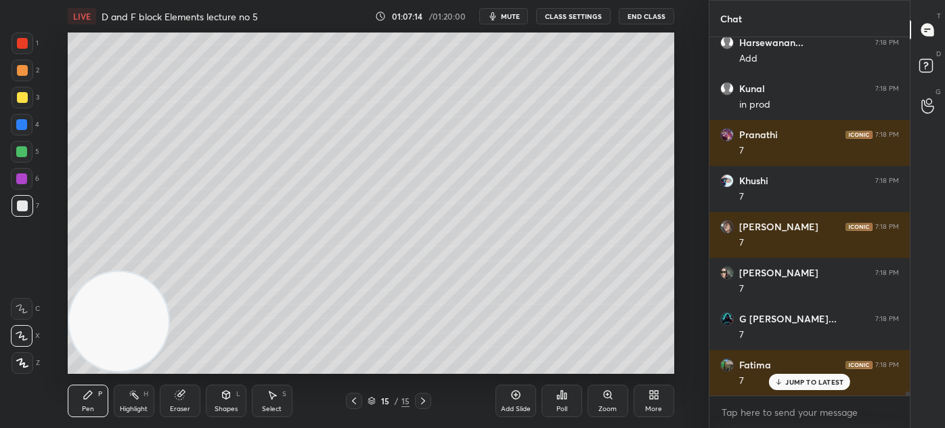
click at [18, 49] on div at bounding box center [23, 43] width 22 height 22
click at [24, 340] on div at bounding box center [22, 336] width 22 height 22
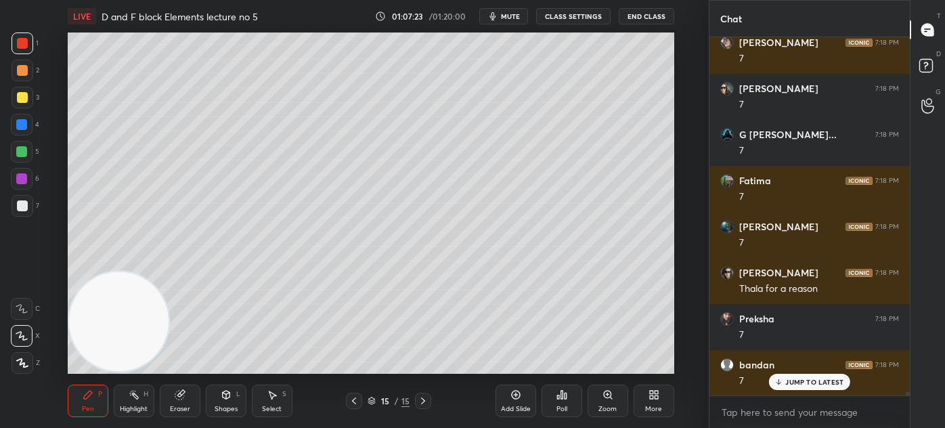
scroll to position [32183, 0]
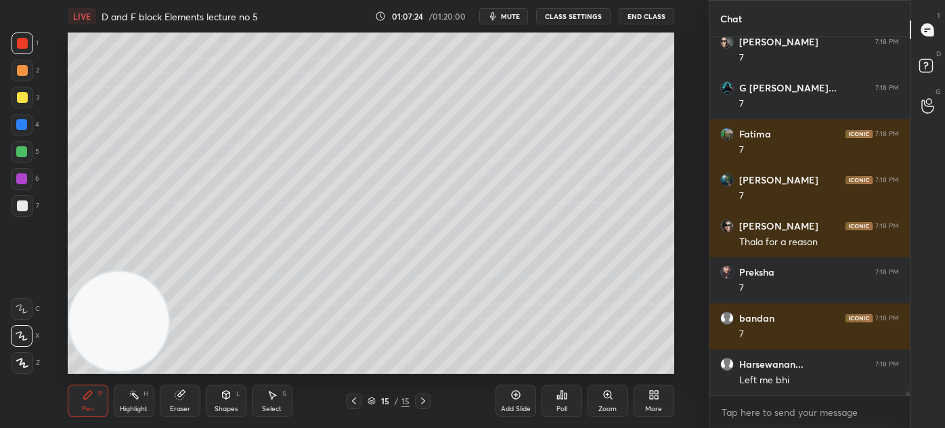
click at [268, 388] on div "Select S" at bounding box center [272, 400] width 41 height 32
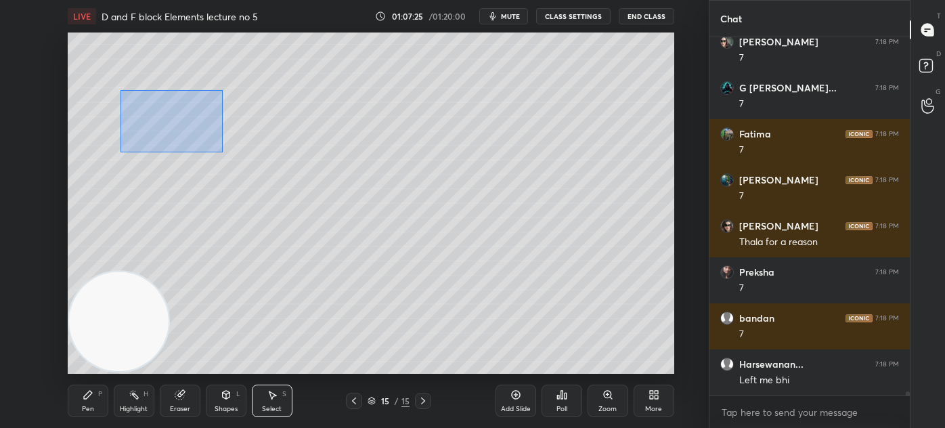
drag, startPoint x: 125, startPoint y: 122, endPoint x: 205, endPoint y: 142, distance: 82.4
click at [225, 152] on div "0 ° Undo Copy Duplicate Duplicate to new slide Delete" at bounding box center [371, 202] width 607 height 341
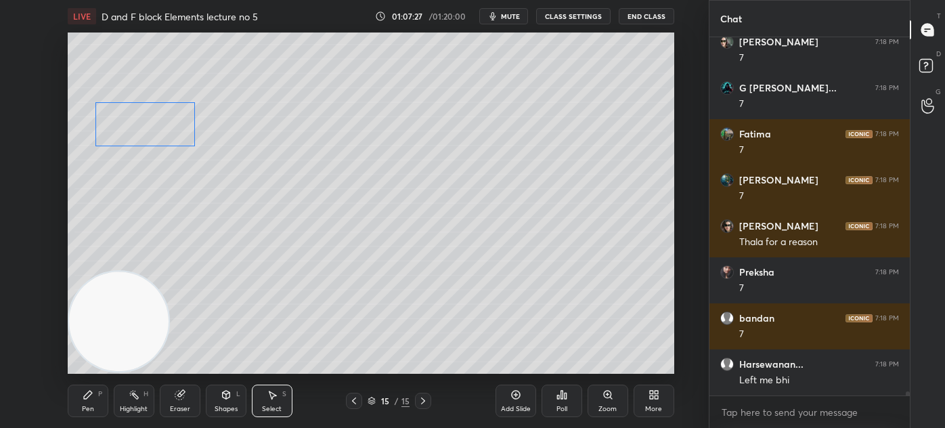
drag, startPoint x: 164, startPoint y: 125, endPoint x: 144, endPoint y: 177, distance: 55.7
click at [128, 125] on div "0 ° Undo Copy Duplicate Duplicate to new slide Delete" at bounding box center [371, 202] width 607 height 341
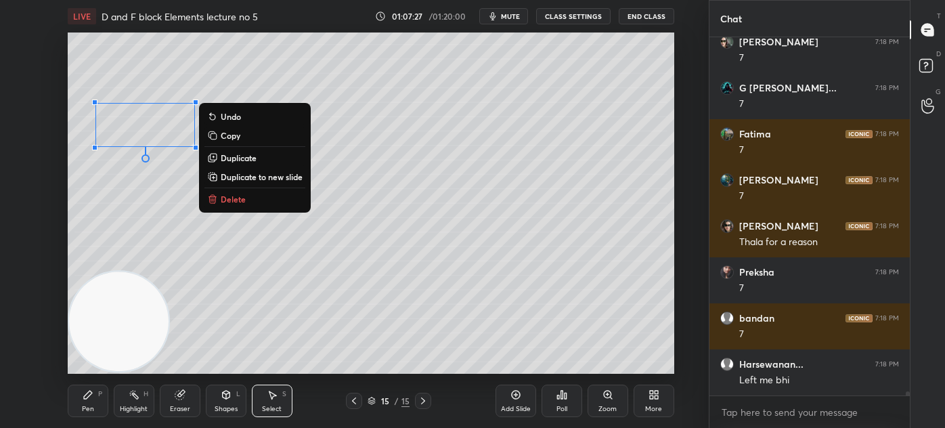
click at [144, 192] on div "0 ° Undo Copy Duplicate Duplicate to new slide Delete" at bounding box center [371, 202] width 607 height 341
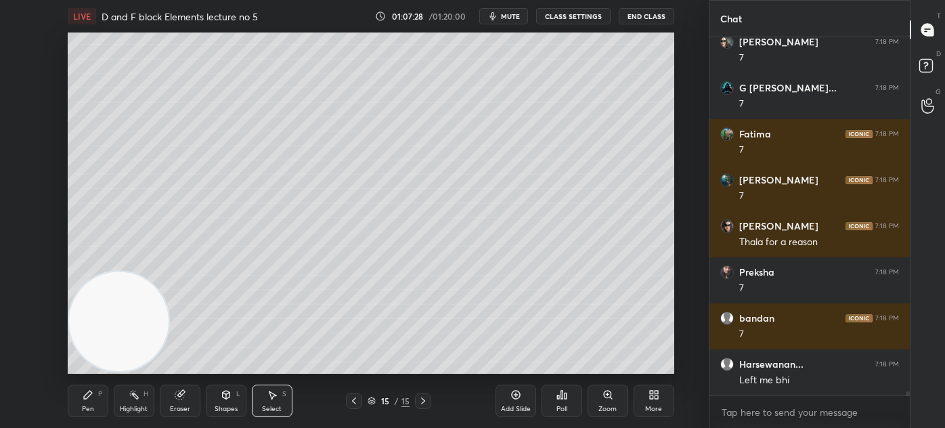
click at [90, 402] on div "Pen P" at bounding box center [88, 400] width 41 height 32
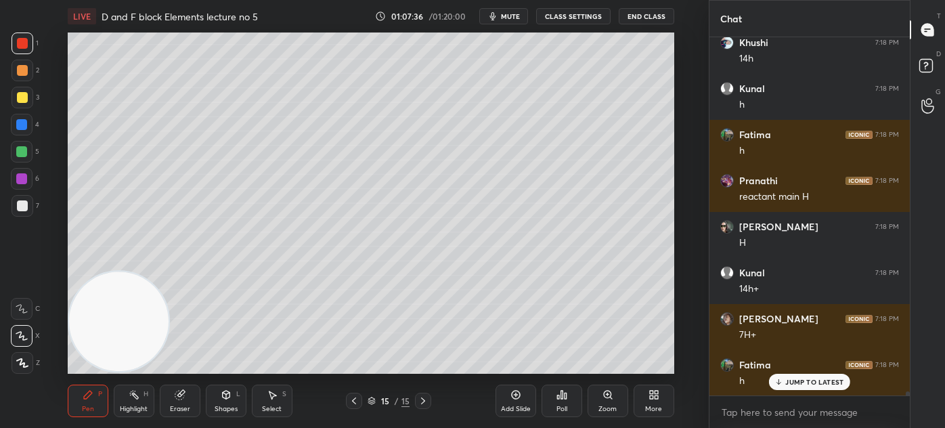
scroll to position [32688, 0]
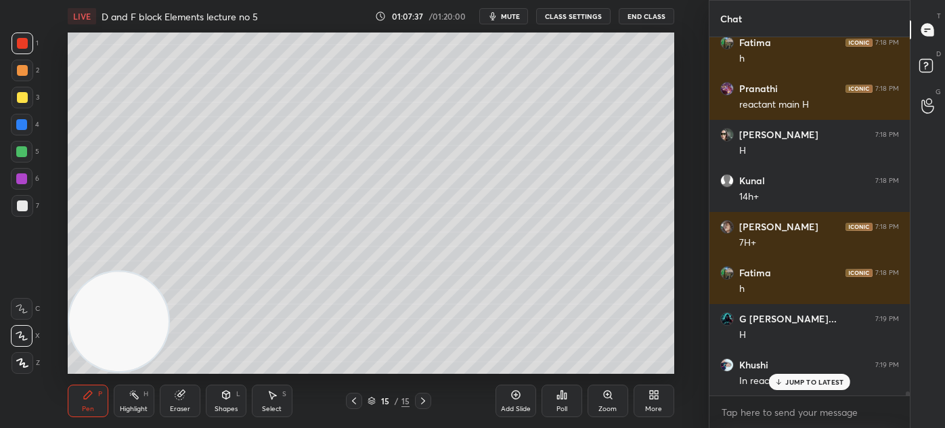
click at [22, 157] on div at bounding box center [22, 152] width 22 height 22
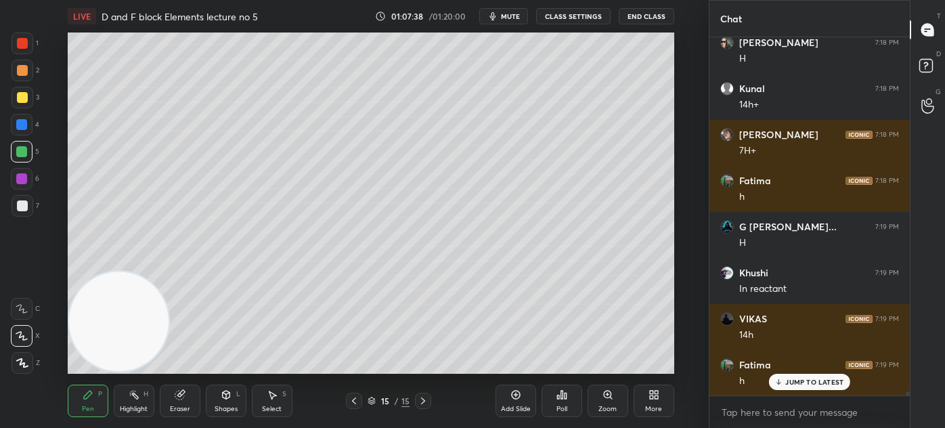
click at [22, 364] on icon at bounding box center [22, 363] width 11 height 8
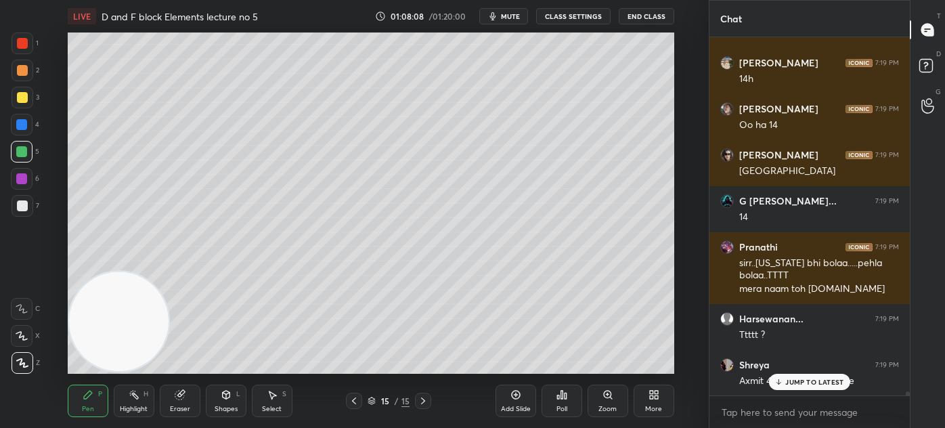
scroll to position [33681, 0]
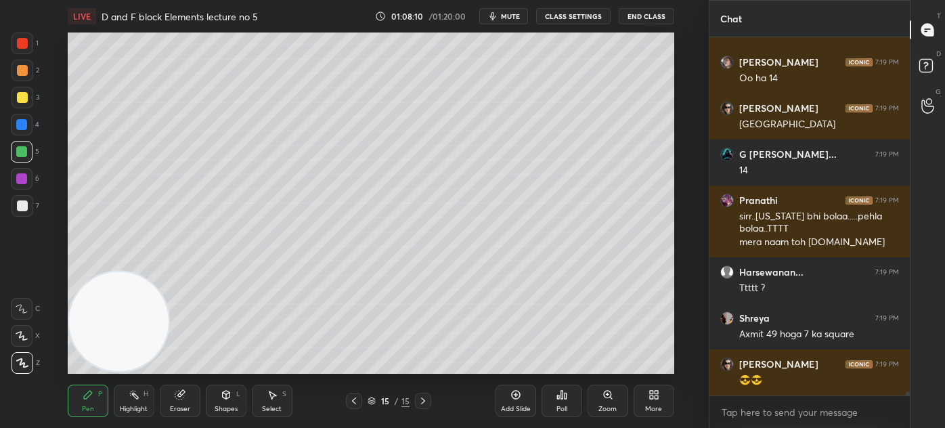
click at [185, 398] on icon at bounding box center [180, 394] width 11 height 11
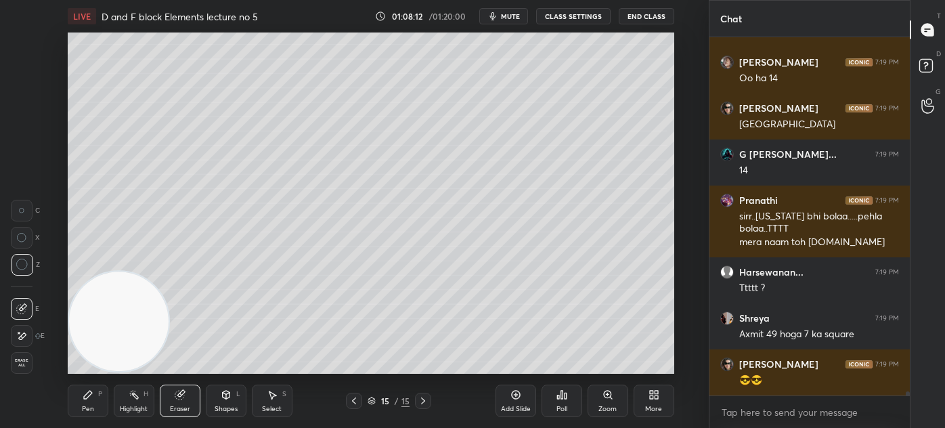
click at [85, 408] on div "Pen" at bounding box center [88, 408] width 12 height 7
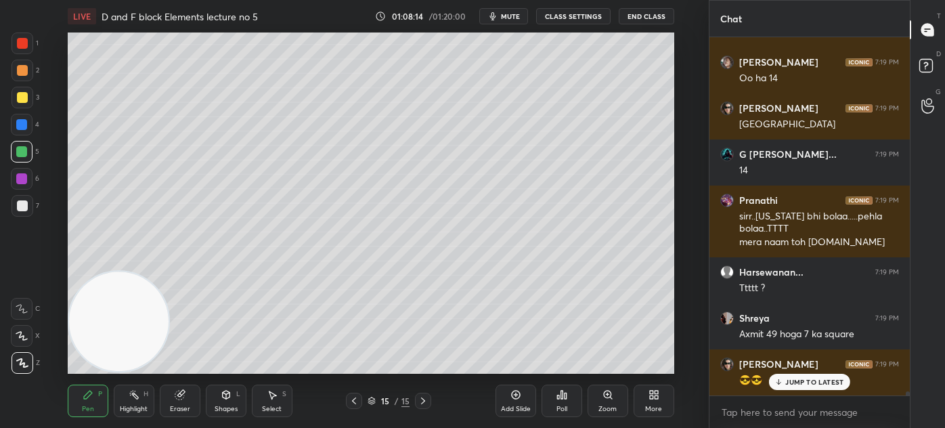
scroll to position [33727, 0]
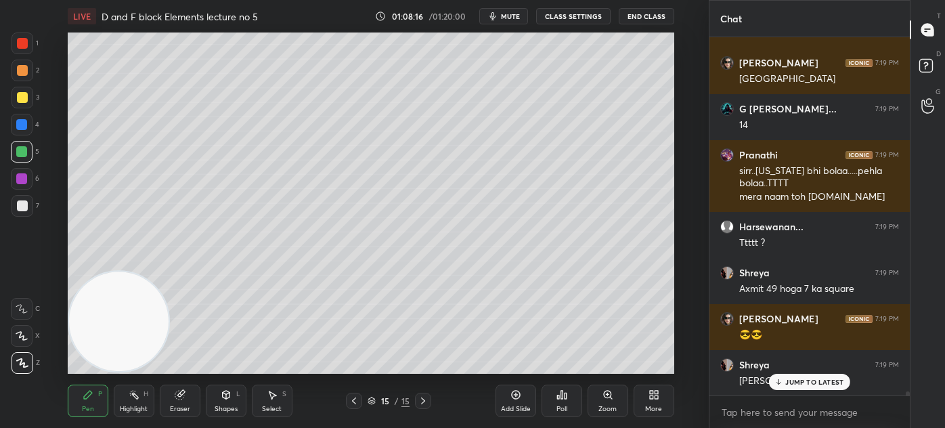
drag, startPoint x: 23, startPoint y: 149, endPoint x: 35, endPoint y: 162, distance: 17.3
click at [23, 149] on div at bounding box center [21, 151] width 11 height 11
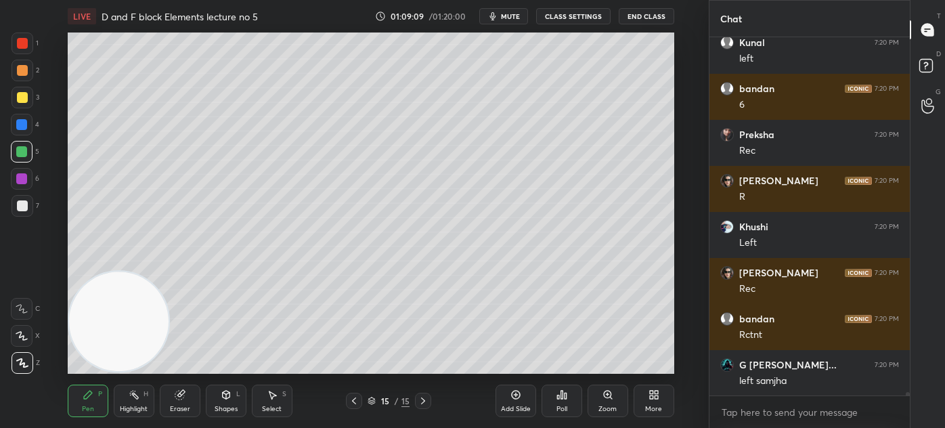
scroll to position [34694, 0]
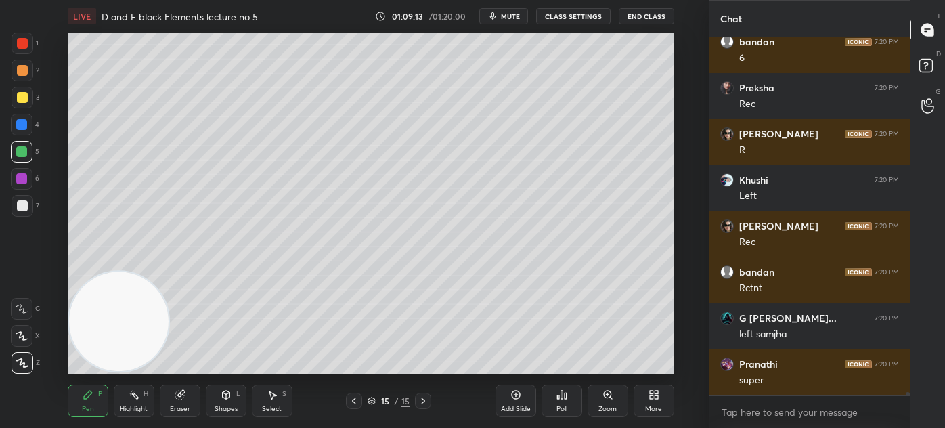
click at [20, 102] on div at bounding box center [22, 97] width 11 height 11
click at [23, 336] on icon at bounding box center [22, 335] width 12 height 9
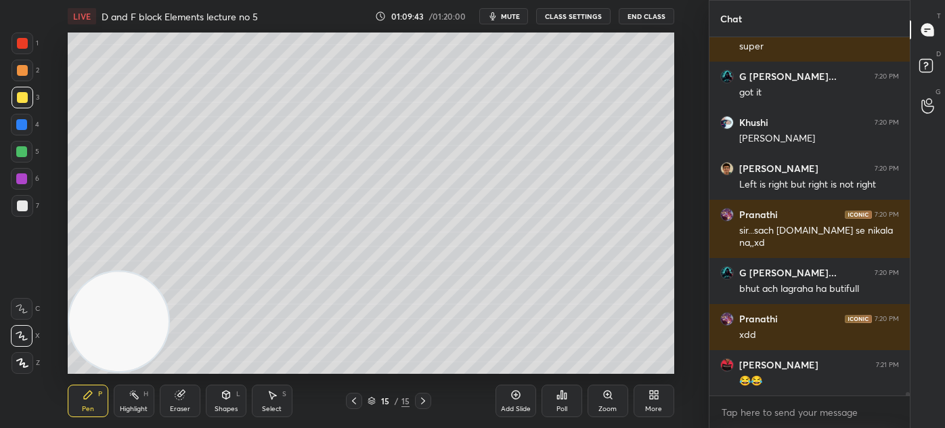
scroll to position [35075, 0]
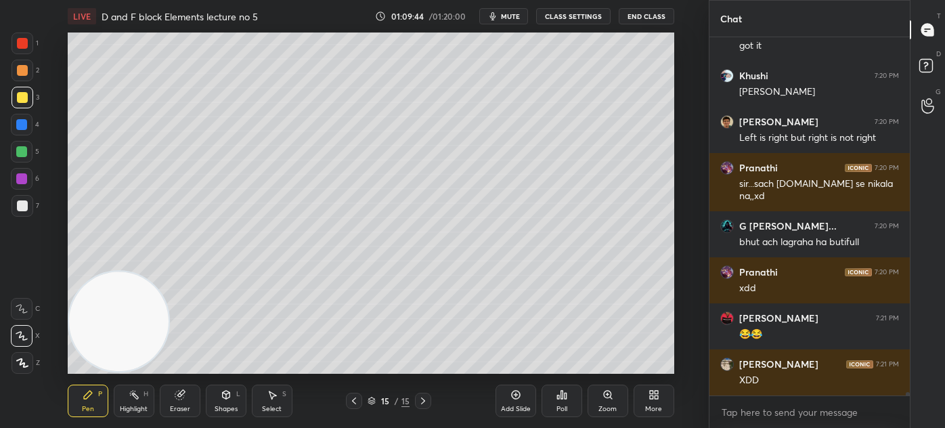
drag, startPoint x: 185, startPoint y: 405, endPoint x: 240, endPoint y: 373, distance: 62.8
click at [184, 403] on div "Eraser" at bounding box center [180, 400] width 41 height 32
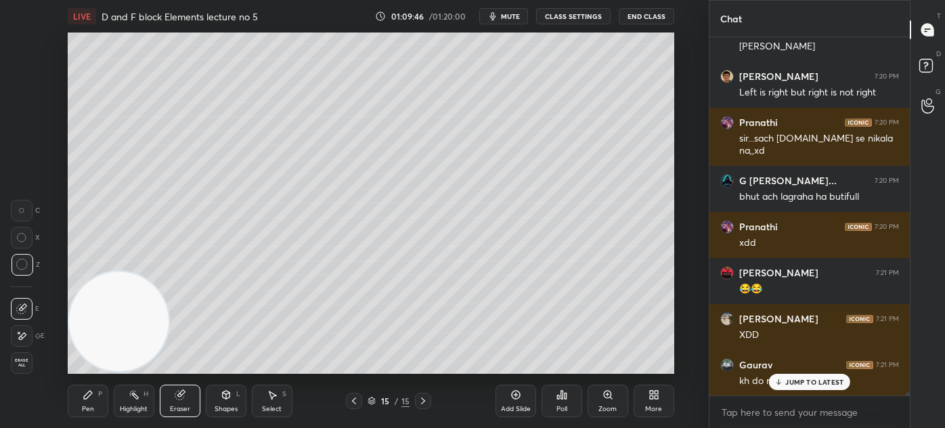
click at [97, 395] on div "Pen P" at bounding box center [88, 400] width 41 height 32
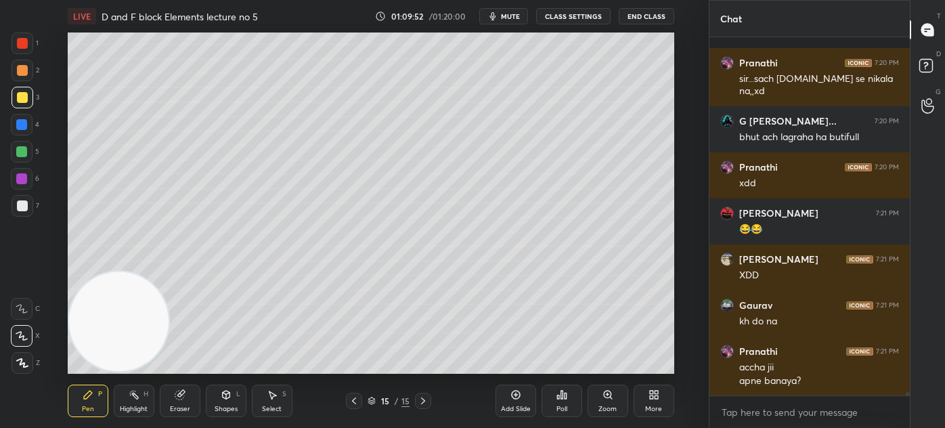
scroll to position [35272, 0]
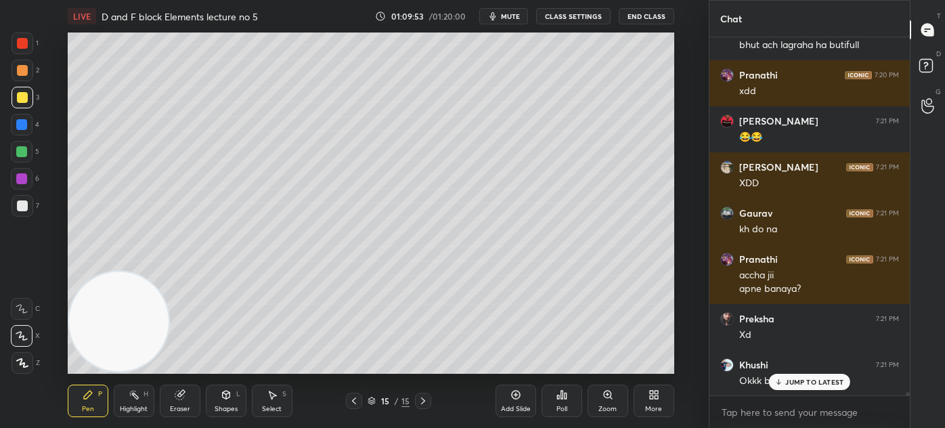
click at [808, 380] on p "JUMP TO LATEST" at bounding box center [814, 382] width 58 height 8
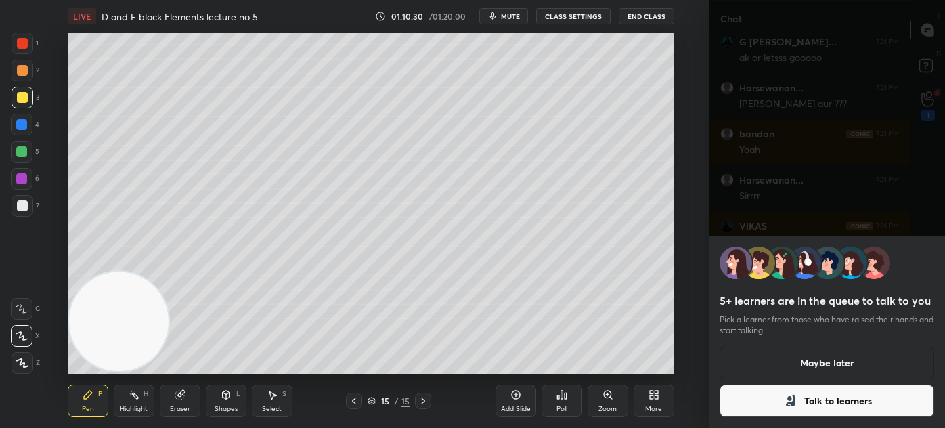
scroll to position [36160, 0]
click at [793, 399] on icon at bounding box center [790, 401] width 9 height 12
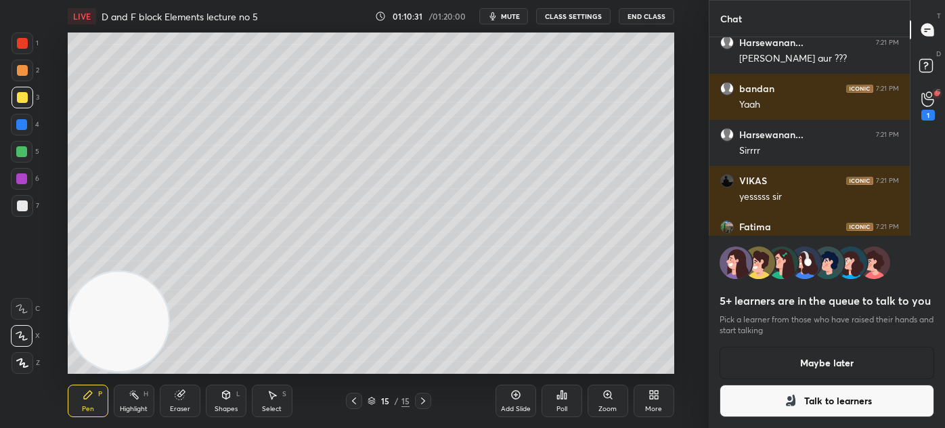
scroll to position [4, 3]
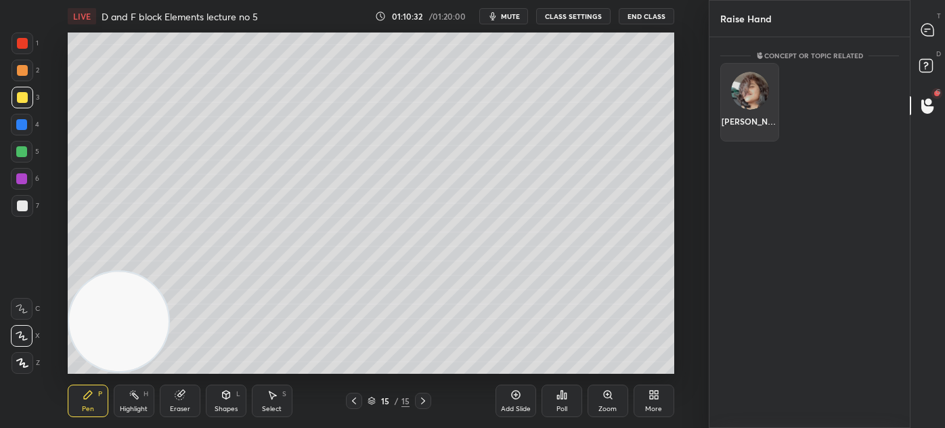
click at [748, 92] on img "grid" at bounding box center [750, 91] width 38 height 38
click at [742, 129] on button "INVITE" at bounding box center [749, 131] width 47 height 18
click at [926, 26] on icon at bounding box center [927, 30] width 12 height 12
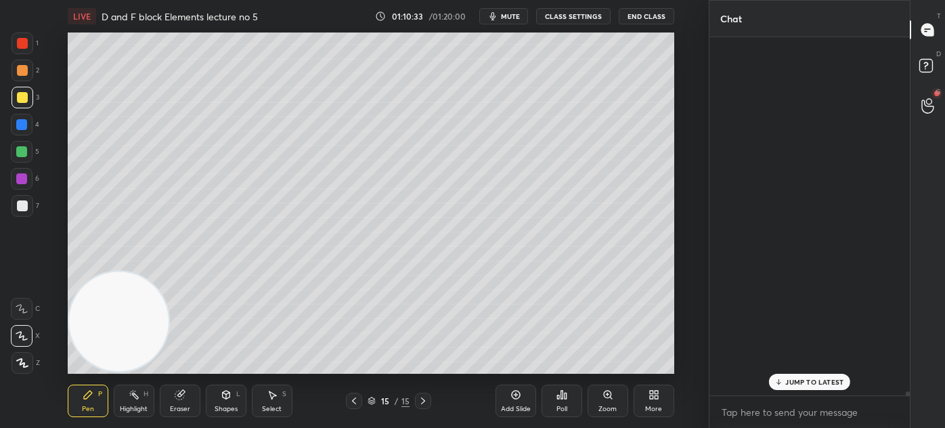
scroll to position [354, 196]
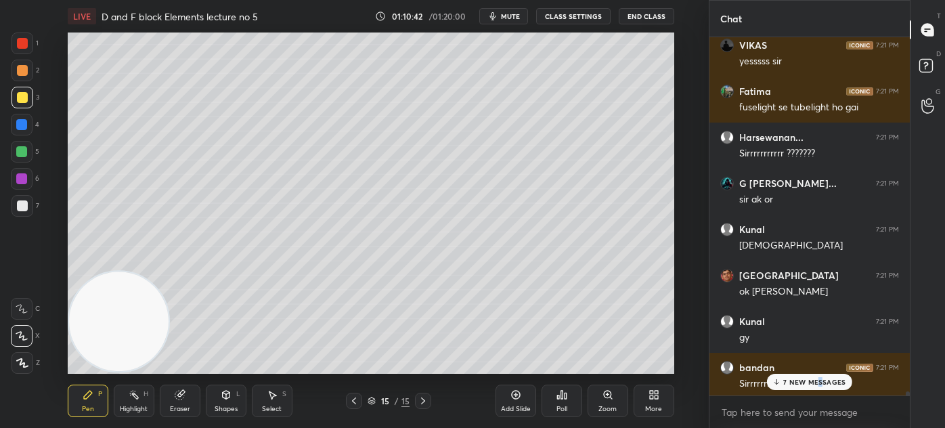
click at [820, 384] on p "7 NEW MESSAGES" at bounding box center [814, 382] width 62 height 8
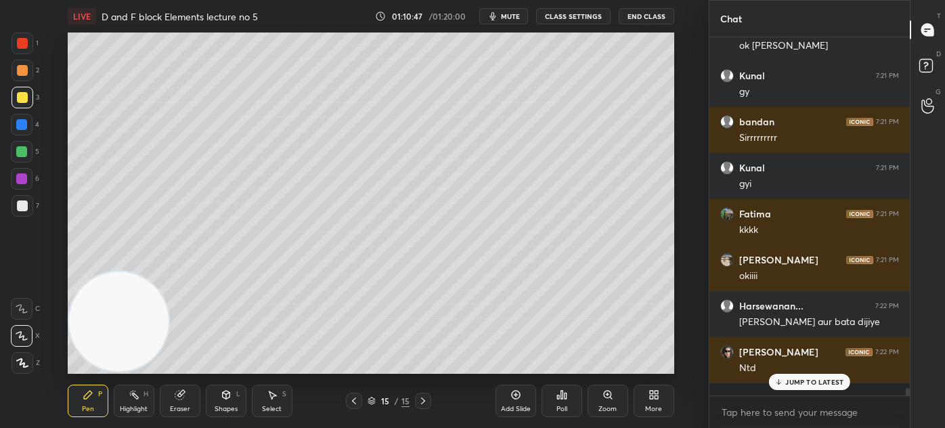
scroll to position [36812, 0]
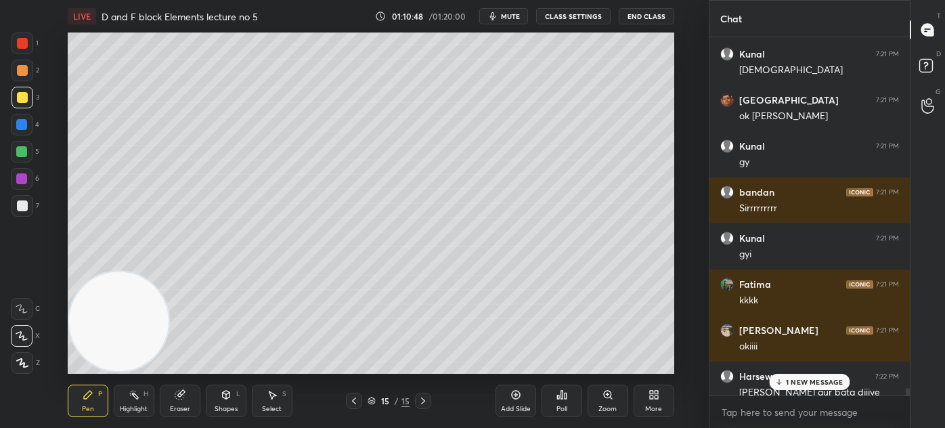
click at [908, 389] on div at bounding box center [908, 393] width 4 height 11
click at [806, 382] on p "1 NEW MESSAGE" at bounding box center [815, 382] width 58 height 8
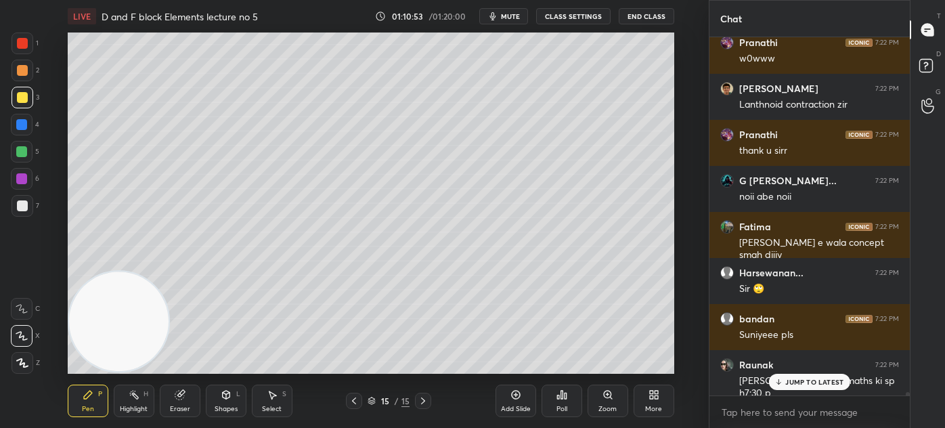
scroll to position [37388, 0]
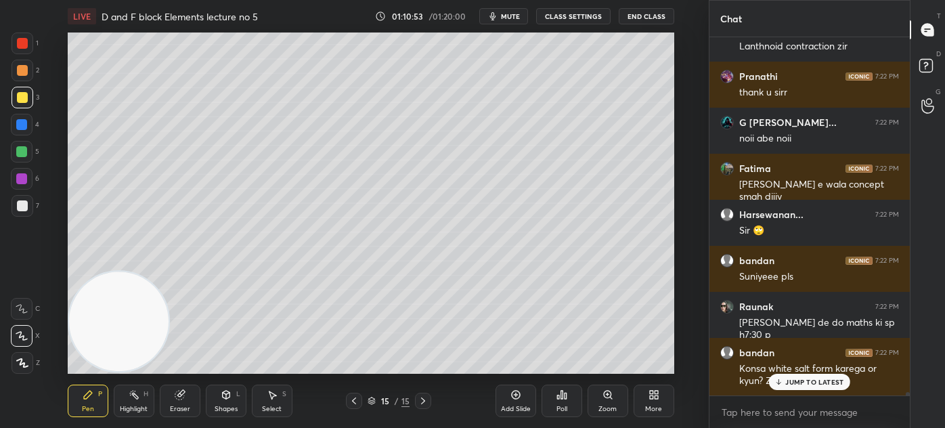
click at [804, 381] on p "JUMP TO LATEST" at bounding box center [814, 382] width 58 height 8
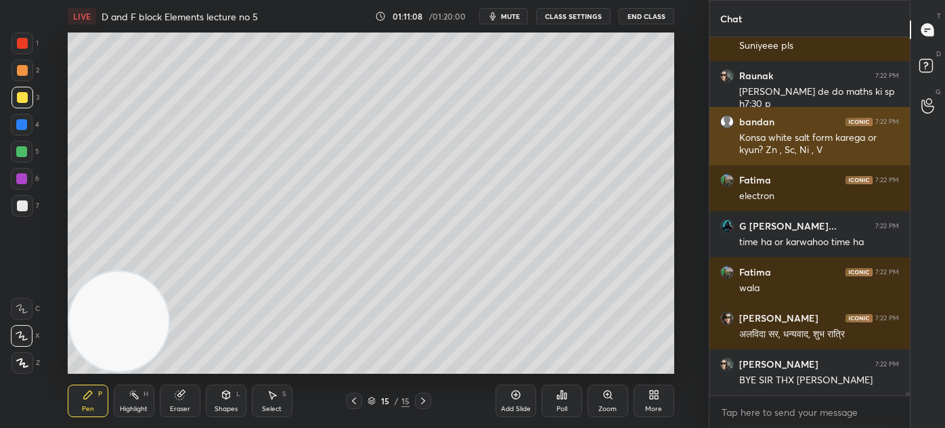
scroll to position [37664, 0]
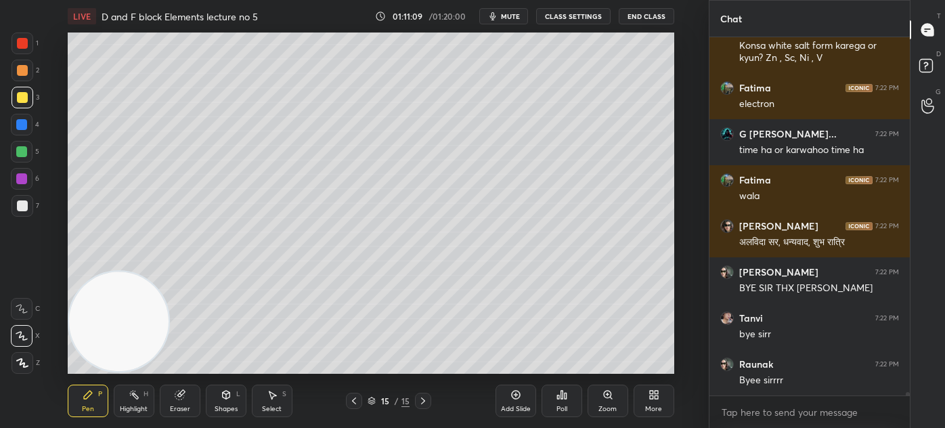
click at [177, 405] on div "Eraser" at bounding box center [180, 408] width 20 height 7
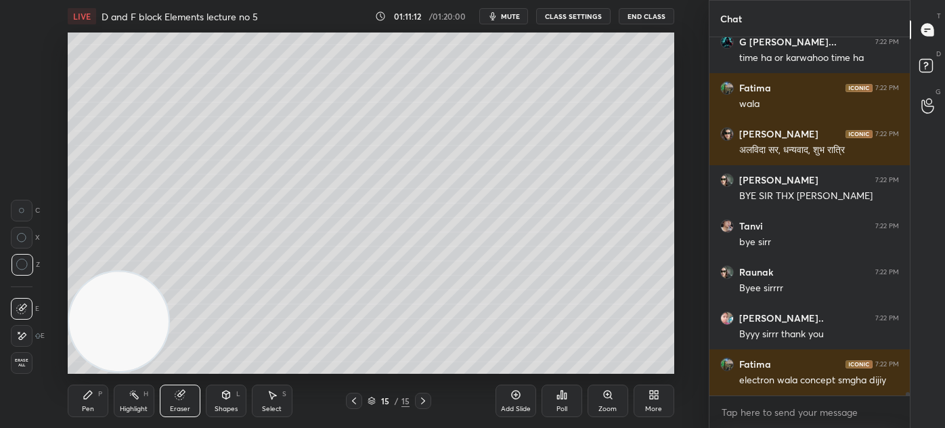
scroll to position [37815, 0]
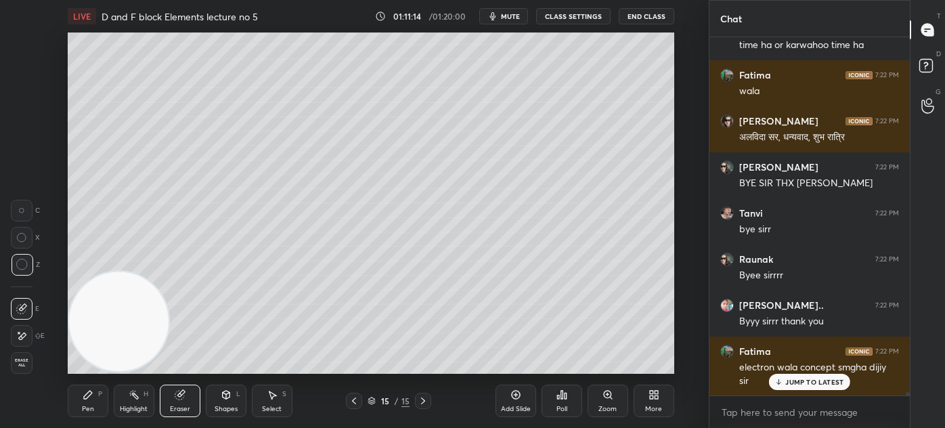
click at [93, 399] on icon at bounding box center [88, 394] width 11 height 11
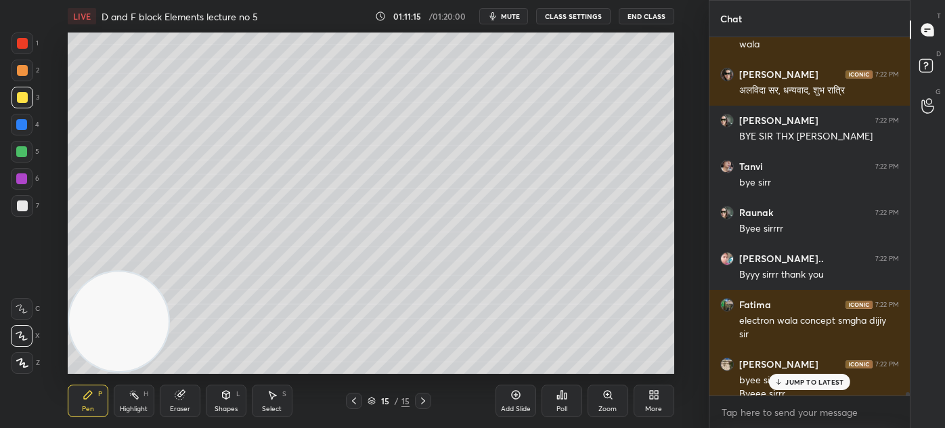
scroll to position [37875, 0]
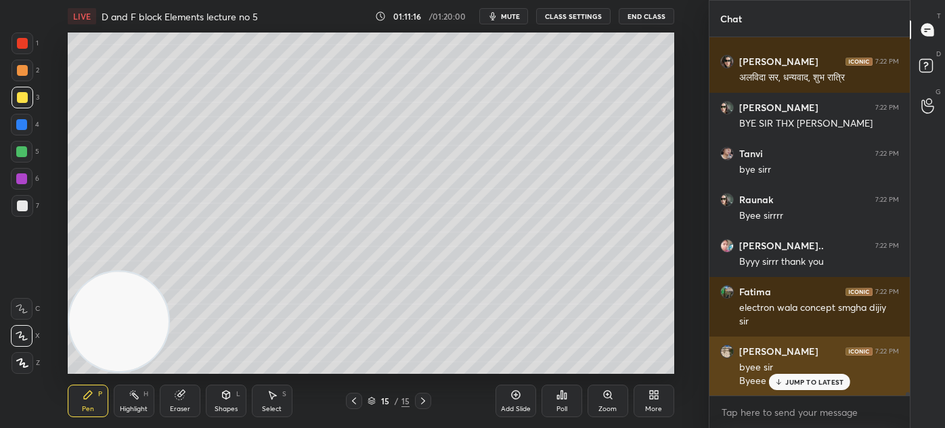
click at [820, 382] on p "JUMP TO LATEST" at bounding box center [814, 382] width 58 height 8
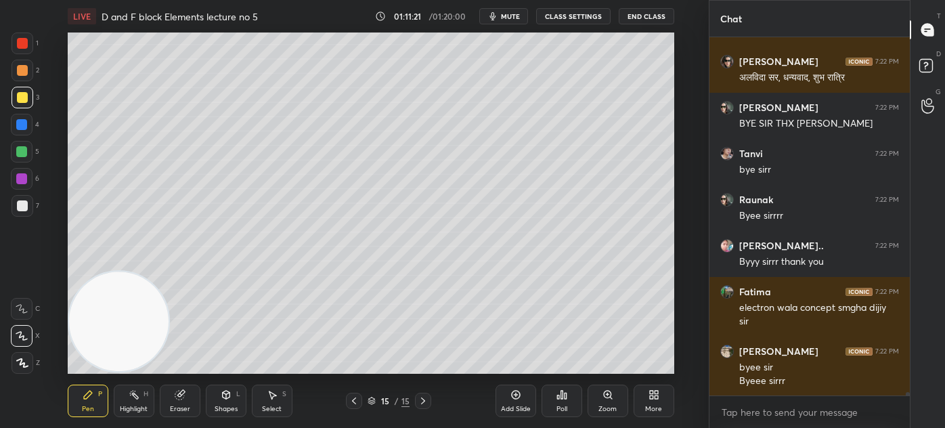
click at [511, 414] on div "Add Slide" at bounding box center [516, 400] width 41 height 32
click at [24, 95] on div at bounding box center [22, 97] width 11 height 11
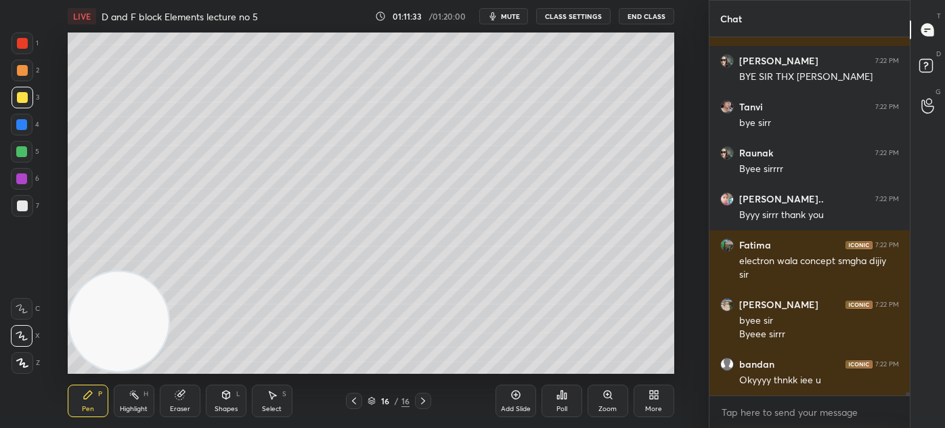
scroll to position [37967, 0]
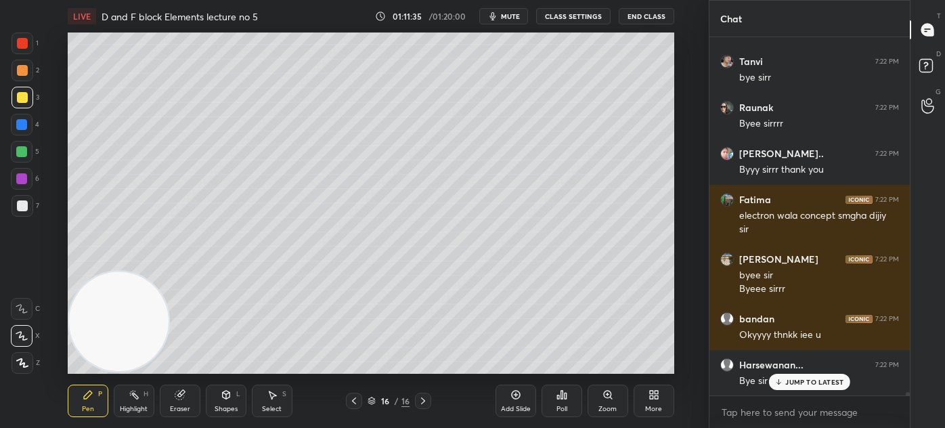
click at [789, 380] on div "G [PERSON_NAME]... 7:22 PM noii abe noii Fatima 7:22 PM [PERSON_NAME] e wala co…" at bounding box center [809, 216] width 200 height 358
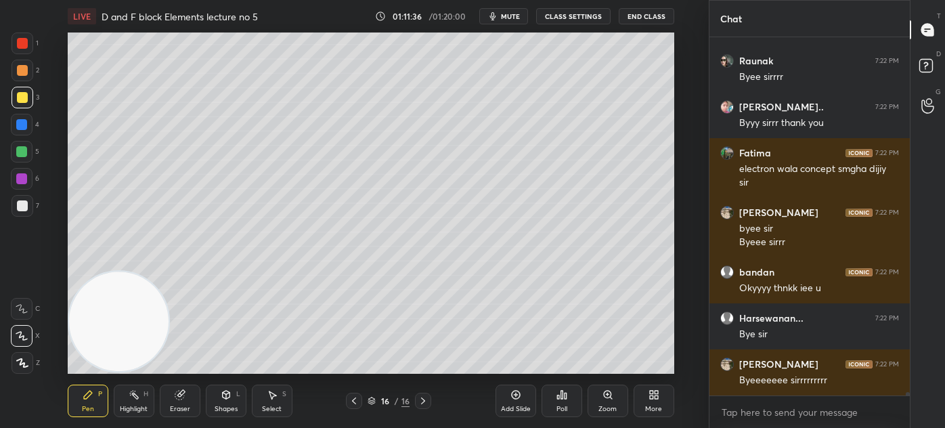
scroll to position [38059, 0]
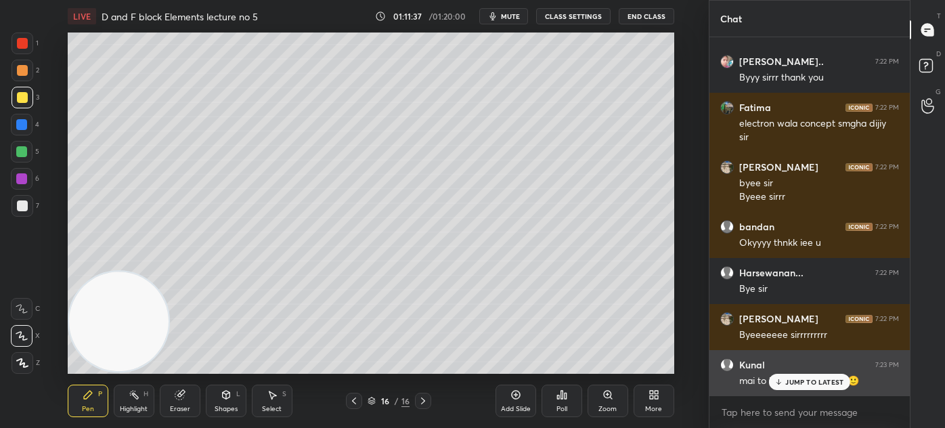
click at [797, 383] on p "JUMP TO LATEST" at bounding box center [814, 382] width 58 height 8
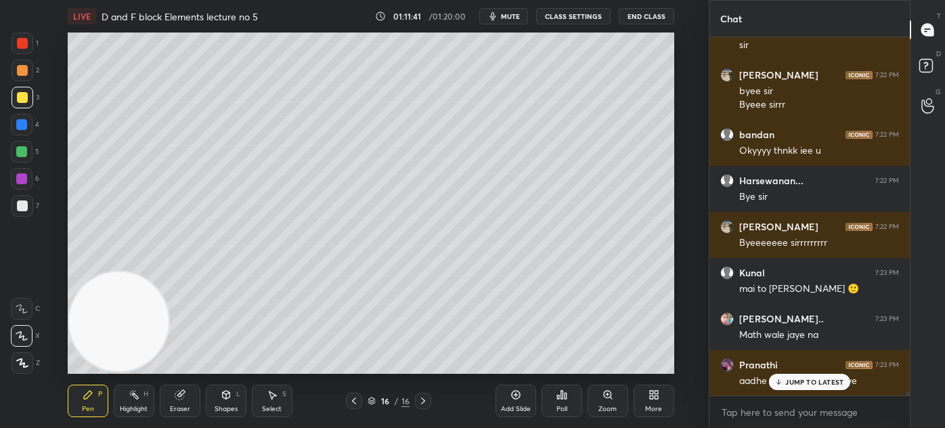
scroll to position [38198, 0]
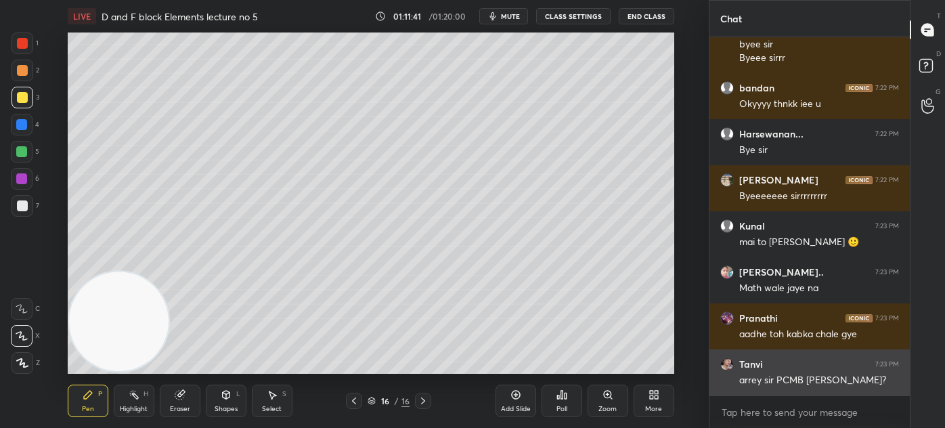
click at [799, 379] on div "arrey sir PCMB [PERSON_NAME]?" at bounding box center [819, 381] width 160 height 14
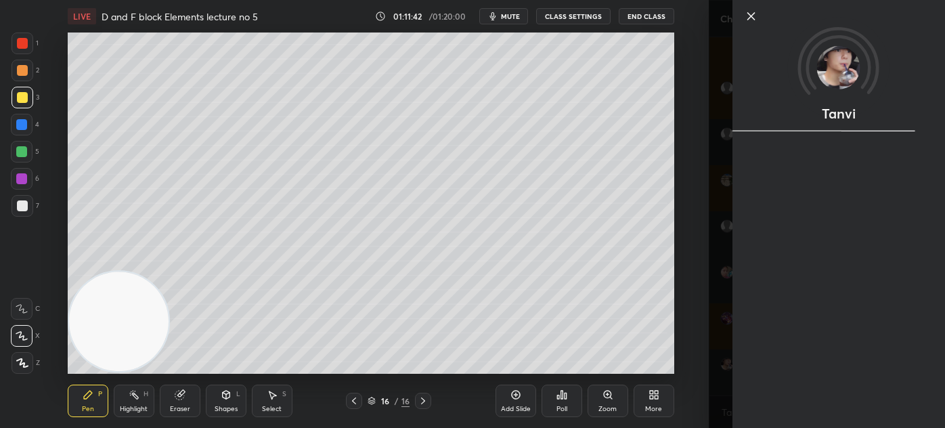
click at [730, 369] on div "Tanvi" at bounding box center [827, 214] width 236 height 428
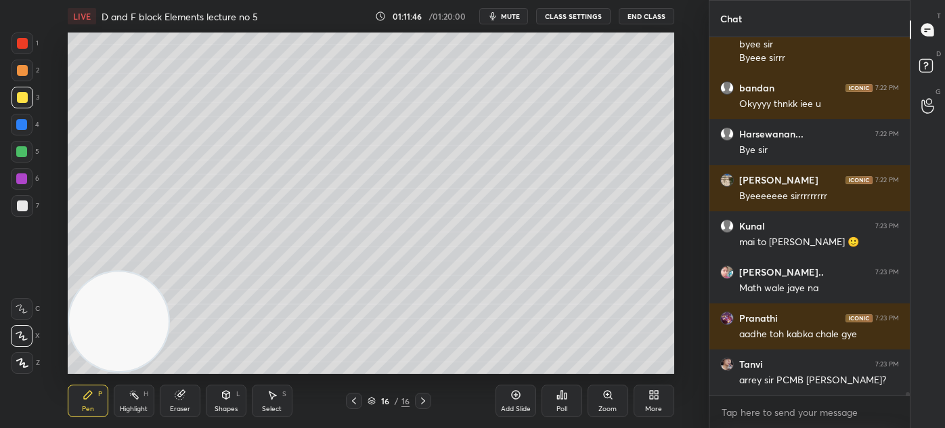
click at [177, 403] on div "Eraser" at bounding box center [180, 400] width 41 height 32
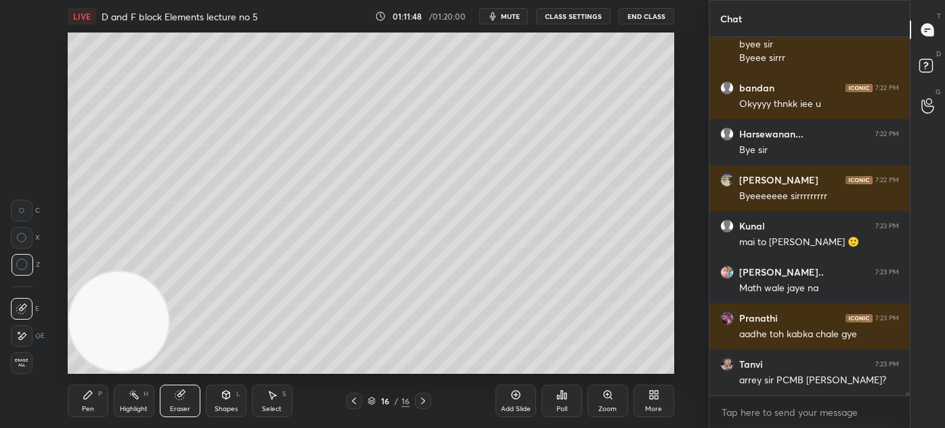
click at [90, 398] on icon at bounding box center [88, 394] width 11 height 11
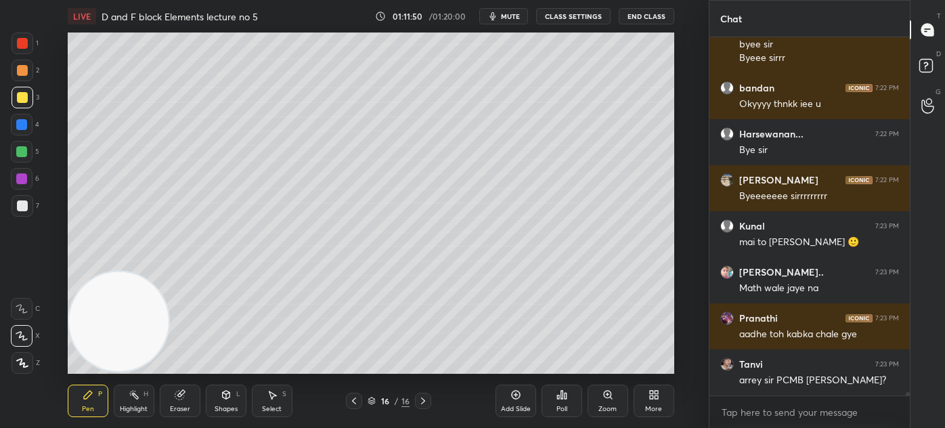
click at [190, 399] on div "Eraser" at bounding box center [180, 400] width 41 height 32
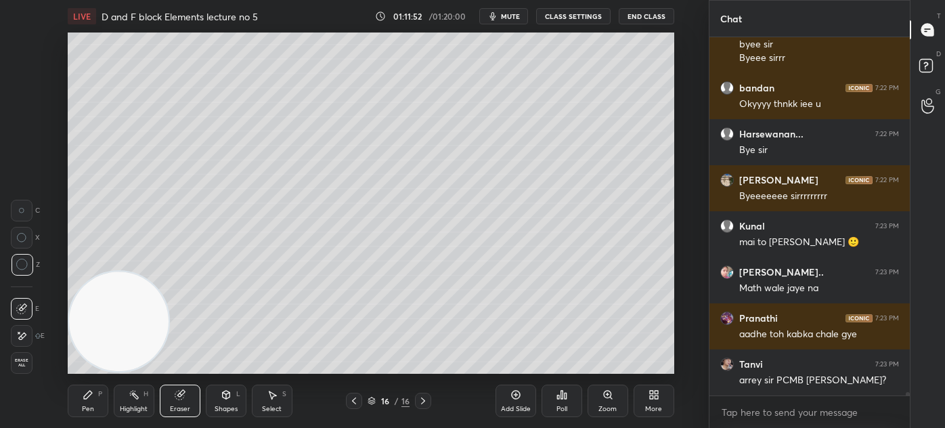
click at [87, 394] on icon at bounding box center [88, 395] width 8 height 8
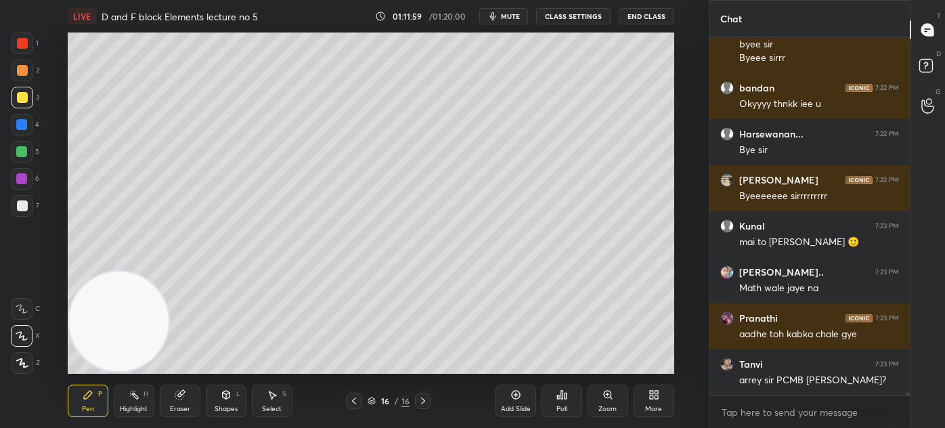
click at [261, 403] on div "Select S" at bounding box center [272, 400] width 41 height 32
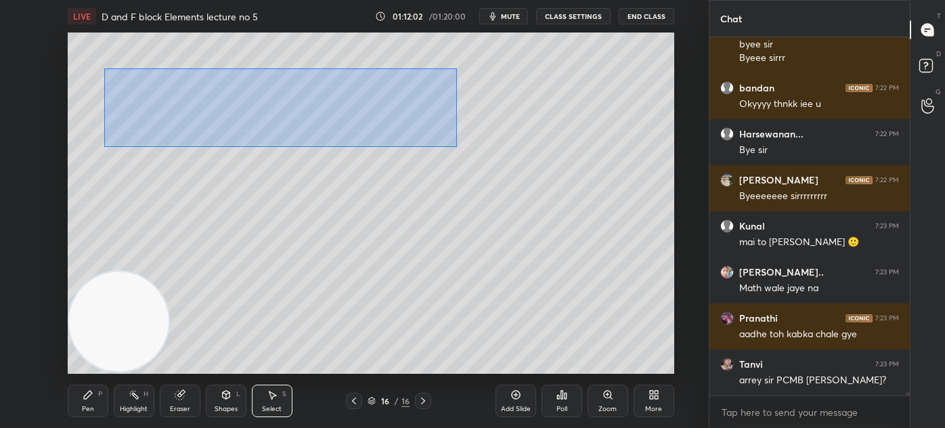
drag, startPoint x: 106, startPoint y: 89, endPoint x: 447, endPoint y: 140, distance: 344.4
click at [456, 146] on div "0 ° Undo Copy Duplicate Duplicate to new slide Delete" at bounding box center [371, 202] width 607 height 341
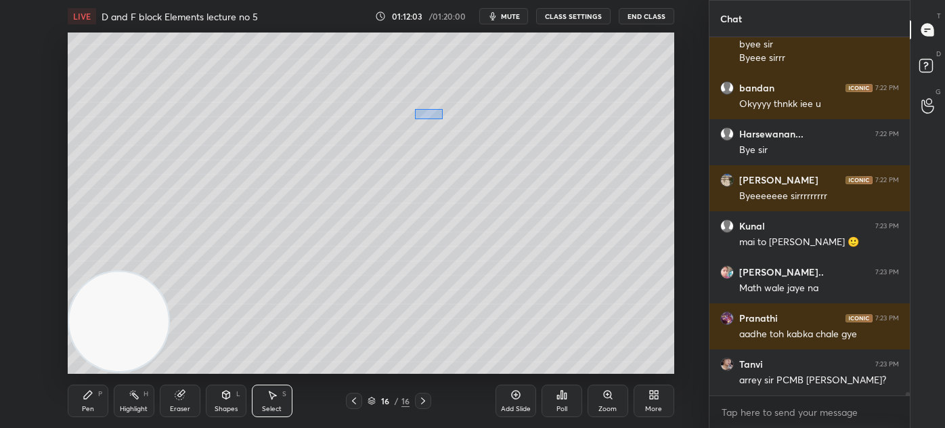
drag, startPoint x: 415, startPoint y: 109, endPoint x: 441, endPoint y: 117, distance: 27.0
click at [442, 118] on div "0 ° Undo Copy Duplicate Duplicate to new slide Delete" at bounding box center [371, 202] width 607 height 341
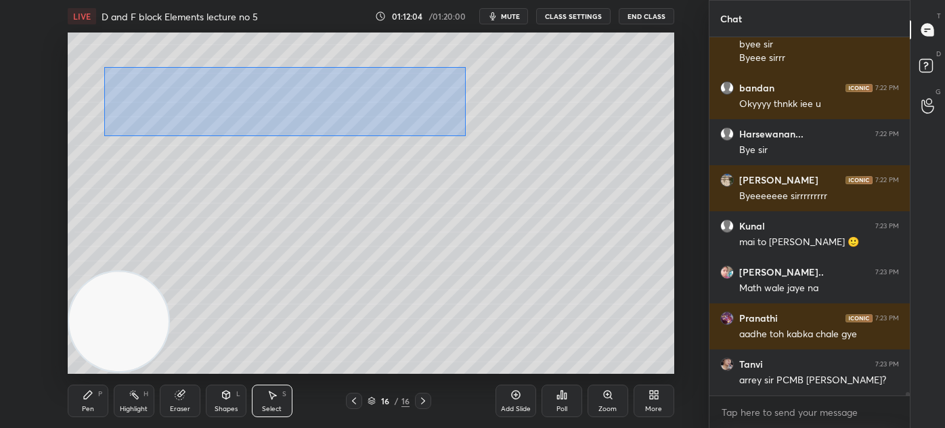
drag, startPoint x: 104, startPoint y: 66, endPoint x: 428, endPoint y: 116, distance: 327.4
click at [467, 135] on div "0 ° Undo Copy Duplicate Duplicate to new slide Delete" at bounding box center [371, 202] width 607 height 341
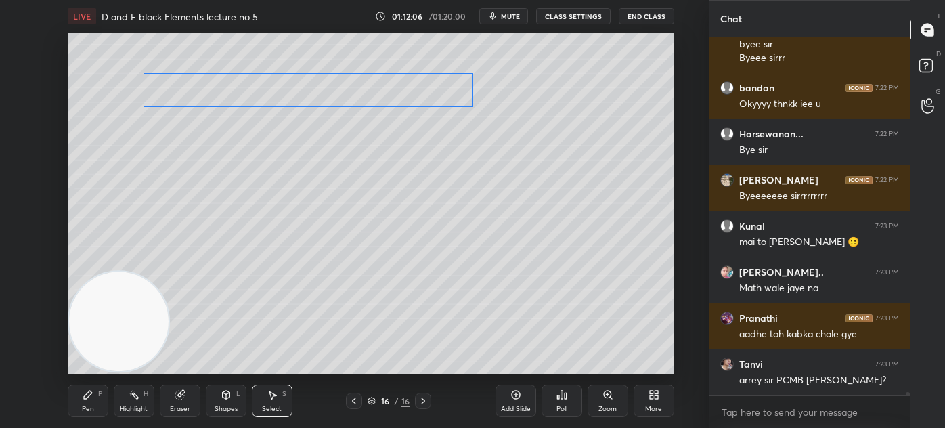
drag, startPoint x: 364, startPoint y: 83, endPoint x: 398, endPoint y: 83, distance: 34.5
click at [398, 83] on div "0 ° Undo Copy Duplicate Duplicate to new slide Delete" at bounding box center [371, 202] width 607 height 341
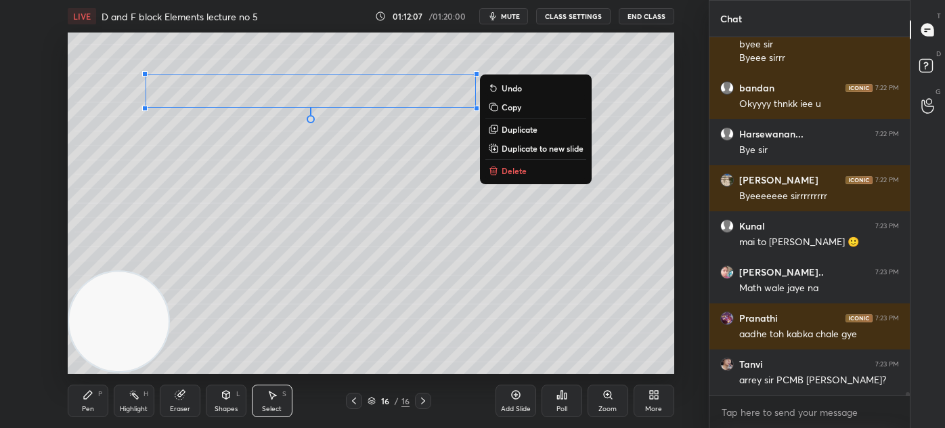
click at [372, 162] on div "0 ° Undo Copy Duplicate Duplicate to new slide Delete" at bounding box center [371, 202] width 607 height 341
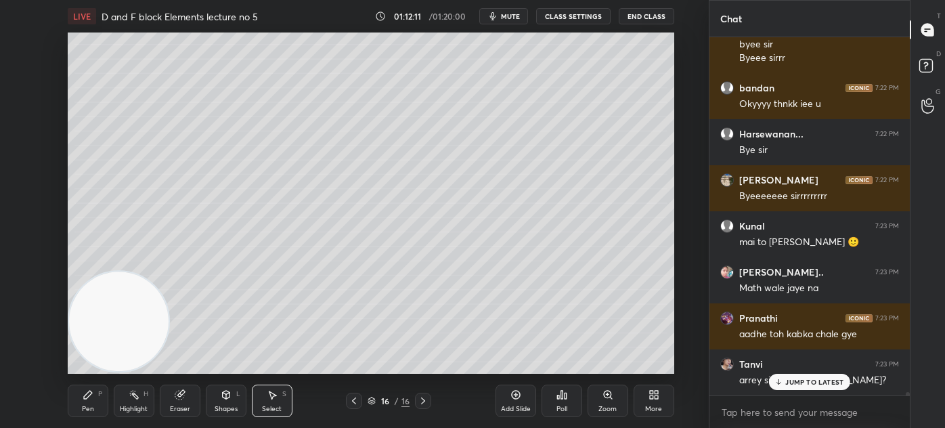
scroll to position [38243, 0]
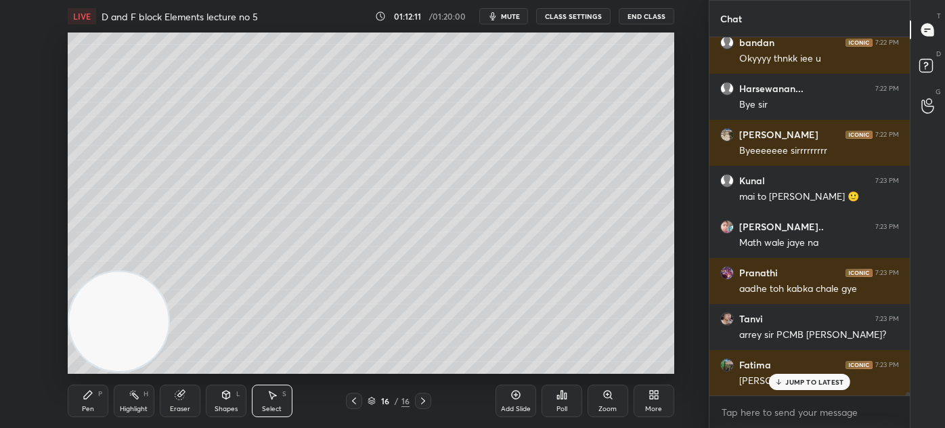
click at [85, 400] on div "Pen P" at bounding box center [88, 400] width 41 height 32
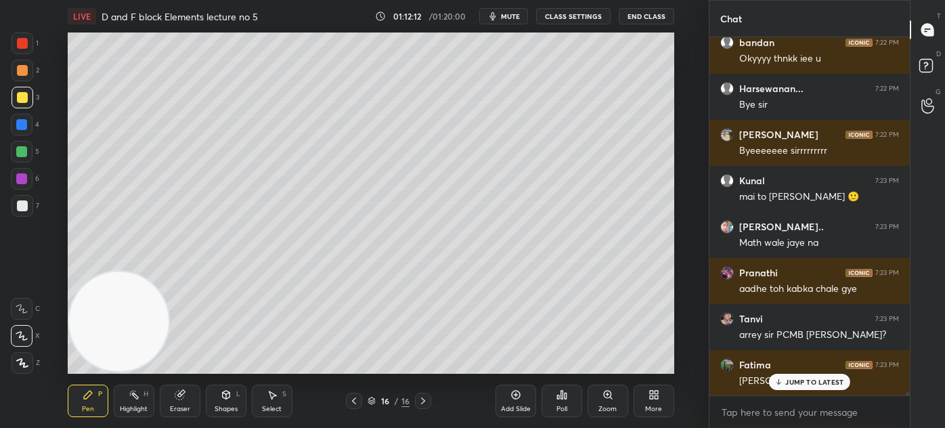
click at [793, 380] on p "JUMP TO LATEST" at bounding box center [814, 382] width 58 height 8
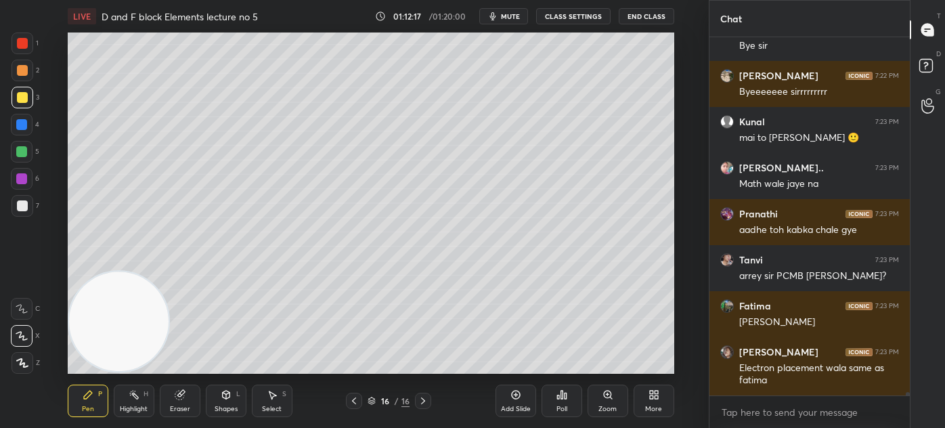
click at [22, 37] on div at bounding box center [23, 43] width 22 height 22
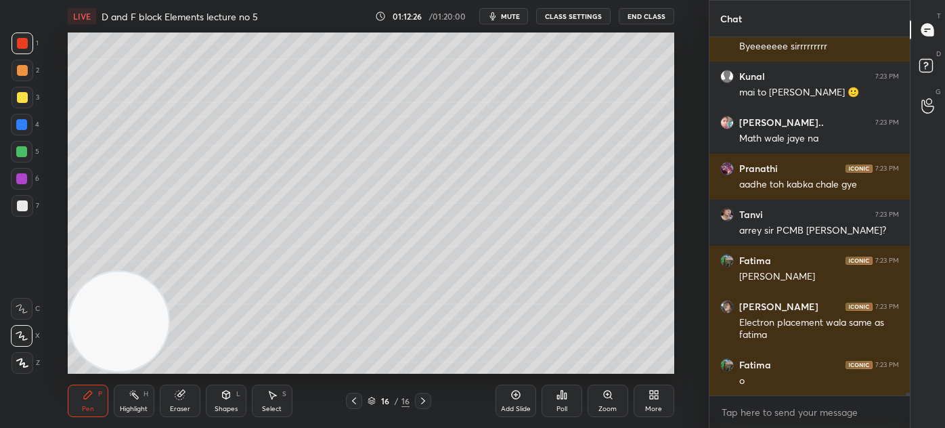
scroll to position [38394, 0]
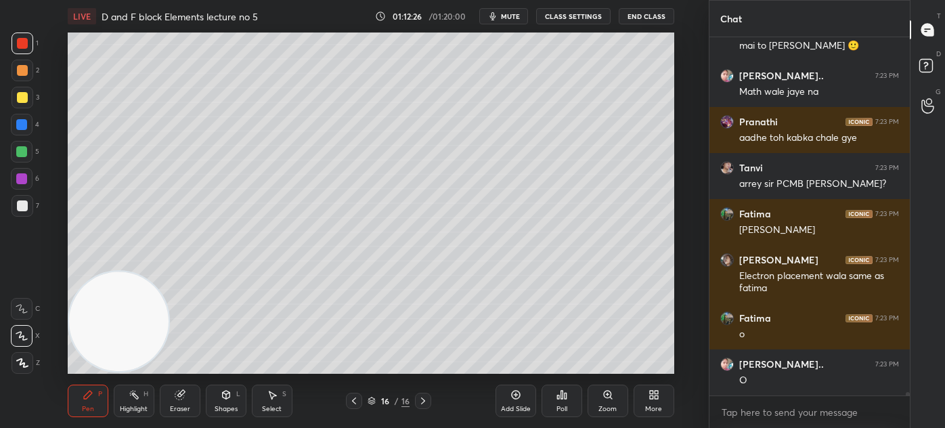
click at [22, 154] on div at bounding box center [21, 151] width 11 height 11
click at [27, 360] on icon at bounding box center [22, 362] width 12 height 9
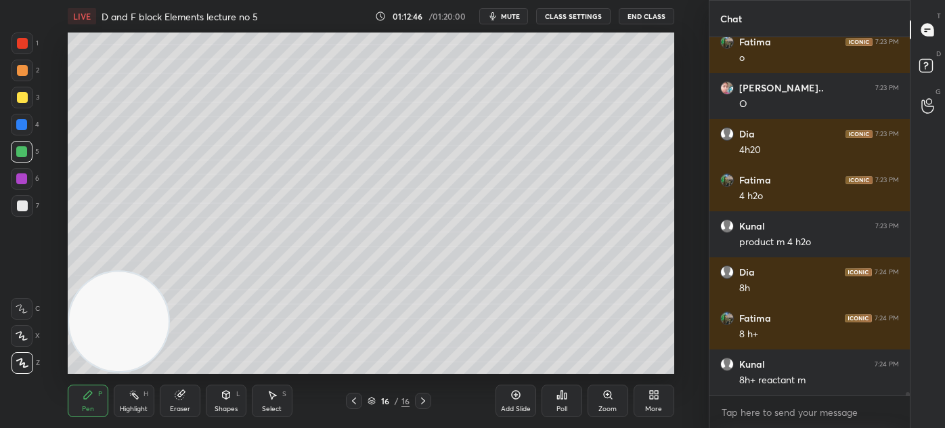
scroll to position [38762, 0]
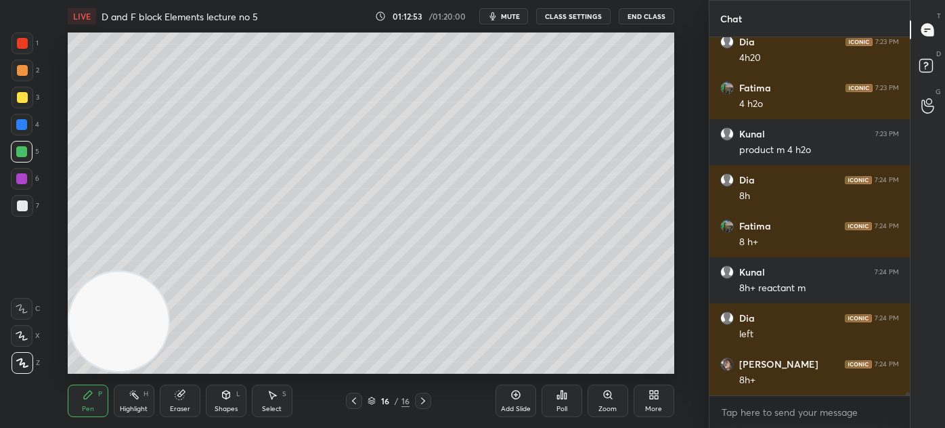
click at [22, 45] on div at bounding box center [22, 43] width 11 height 11
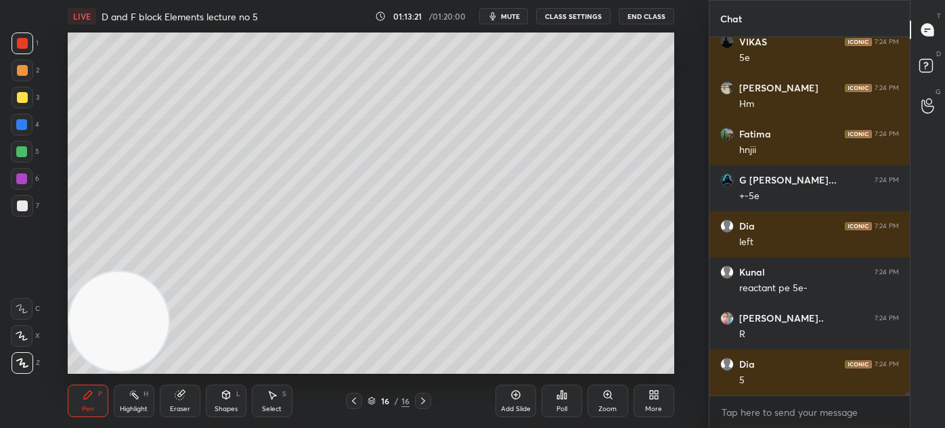
scroll to position [39328, 0]
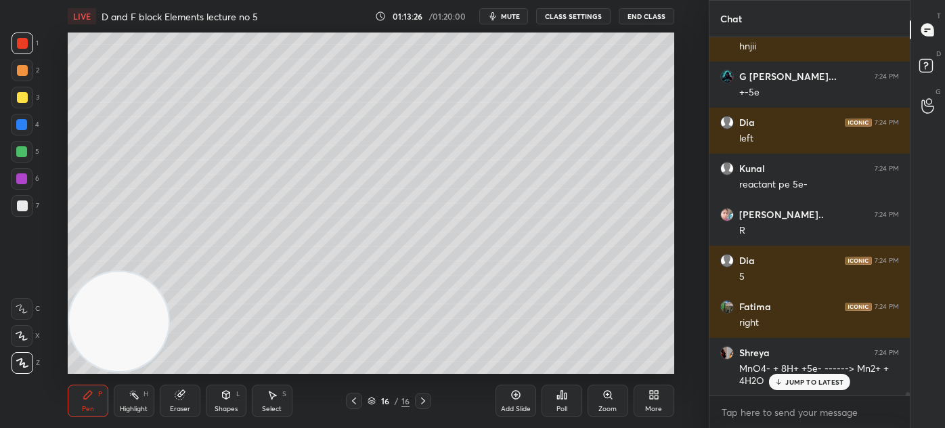
click at [787, 380] on div "Dia 7:24 PM 8h Fatima 7:24 PM 8 h+ Kunal 7:24 PM 8h+ reactant m Dia 7:24 PM lef…" at bounding box center [809, 216] width 200 height 358
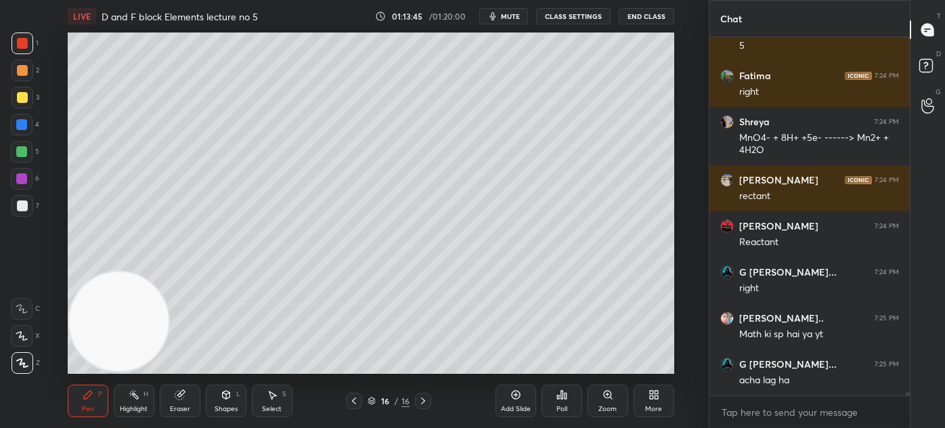
scroll to position [39674, 0]
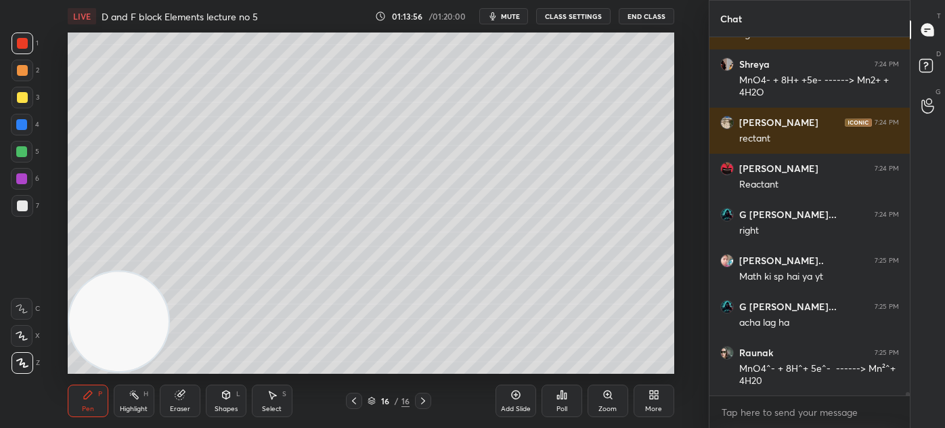
click at [20, 94] on div at bounding box center [22, 97] width 11 height 11
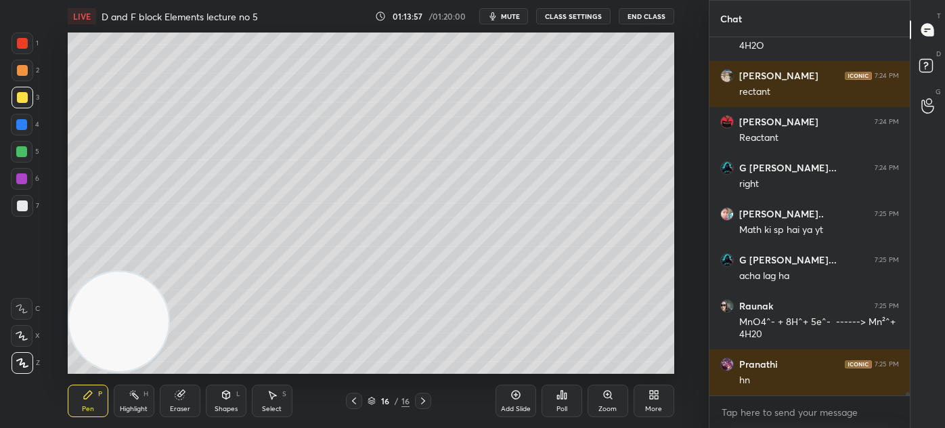
click at [16, 331] on icon at bounding box center [22, 335] width 12 height 9
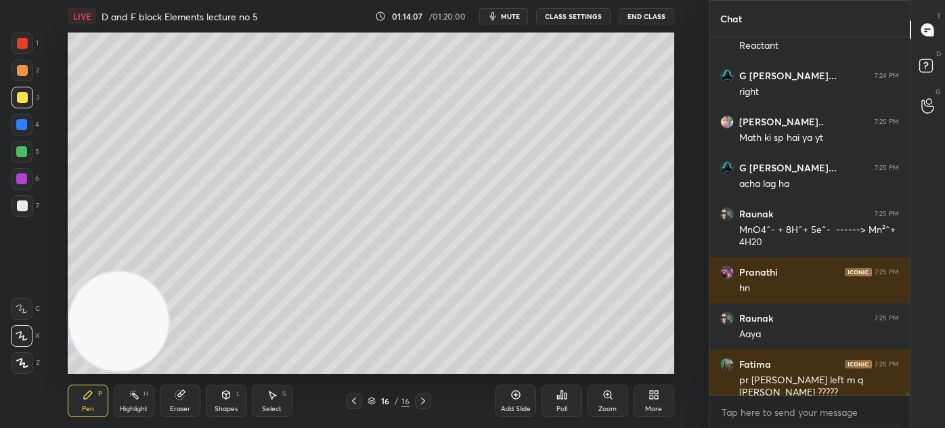
scroll to position [39858, 0]
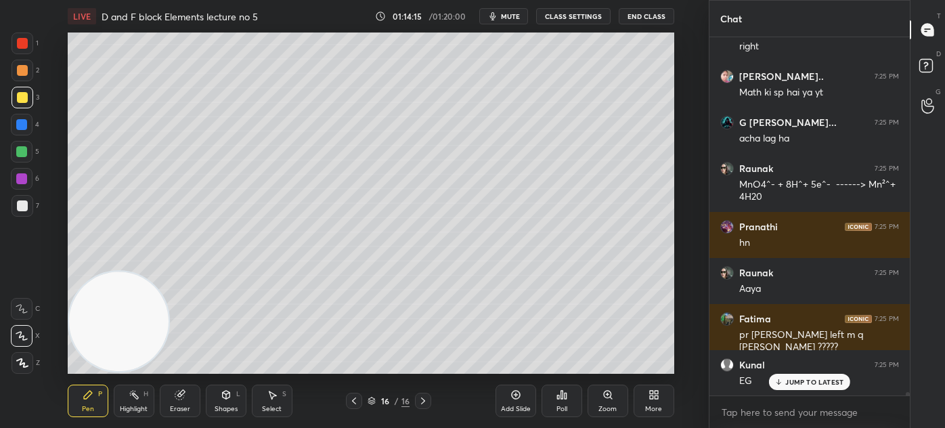
click at [16, 118] on div at bounding box center [22, 125] width 22 height 22
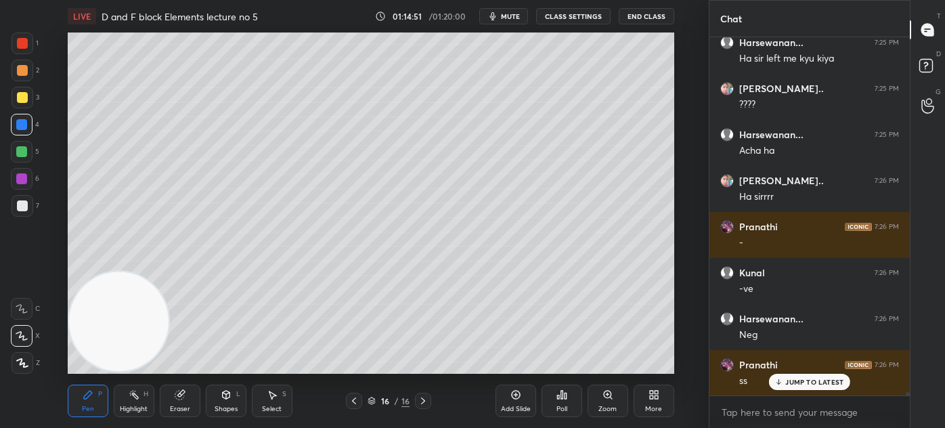
scroll to position [40310, 0]
drag, startPoint x: 179, startPoint y: 405, endPoint x: 207, endPoint y: 382, distance: 37.0
click at [179, 405] on div "Eraser" at bounding box center [180, 408] width 20 height 7
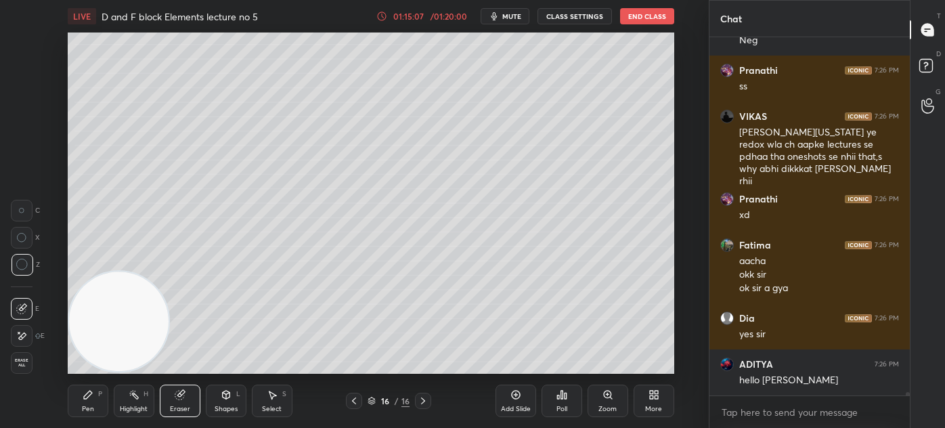
scroll to position [40566, 0]
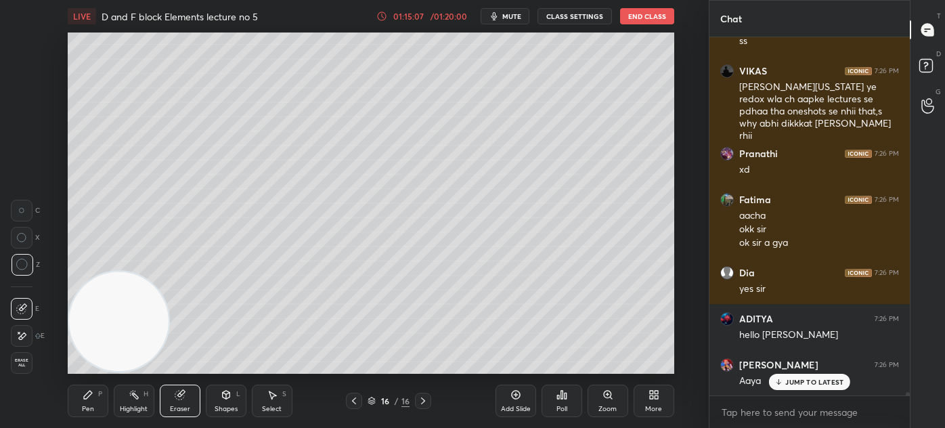
click at [81, 407] on div "Pen P" at bounding box center [88, 400] width 41 height 32
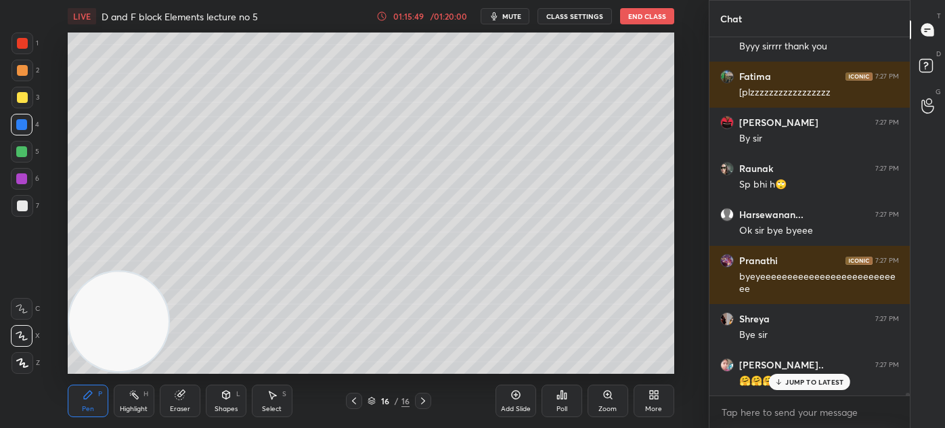
scroll to position [41880, 0]
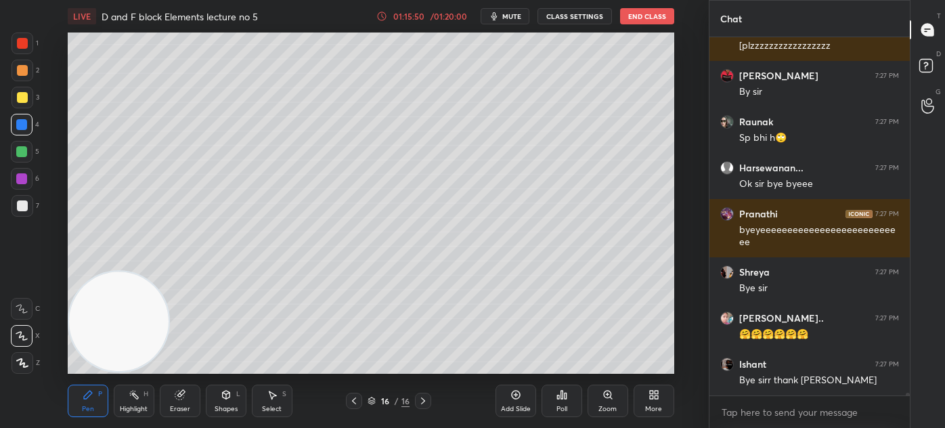
drag, startPoint x: 509, startPoint y: 409, endPoint x: 515, endPoint y: 398, distance: 12.4
click at [507, 409] on div "Add Slide" at bounding box center [516, 408] width 30 height 7
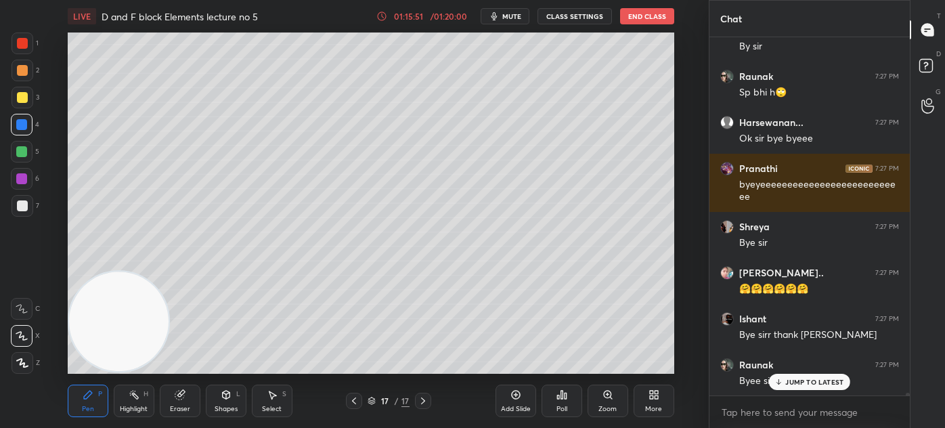
click at [17, 93] on div at bounding box center [23, 98] width 22 height 22
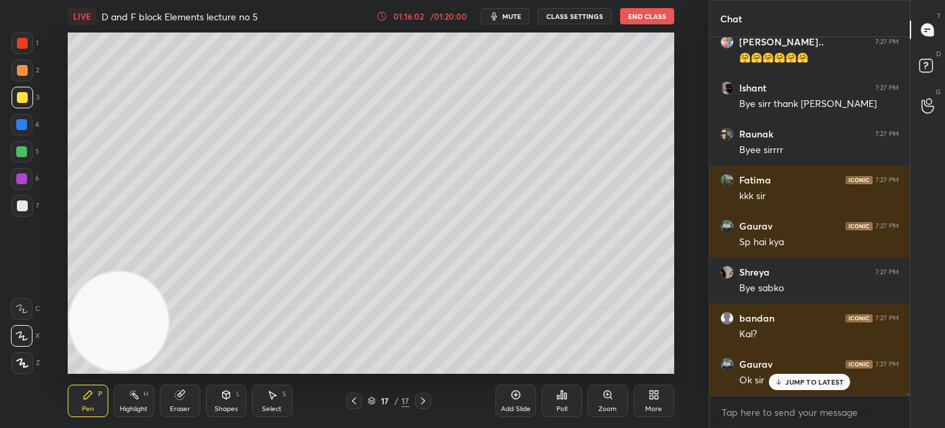
scroll to position [42202, 0]
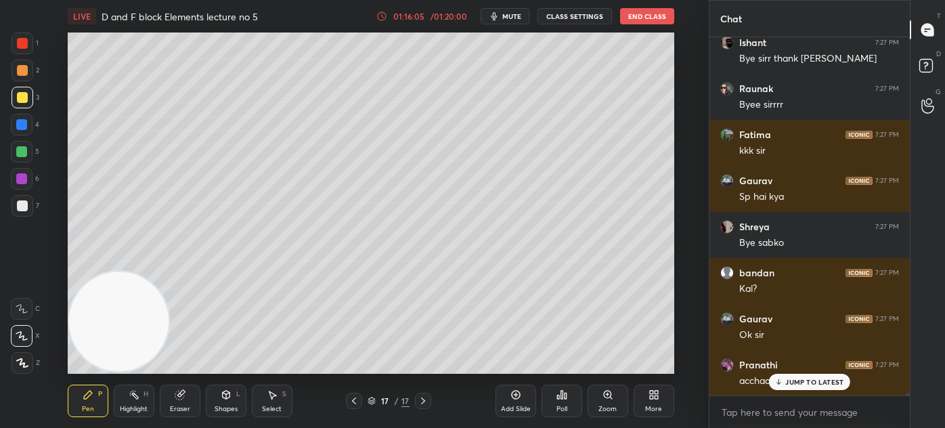
click at [184, 401] on div "Eraser" at bounding box center [180, 400] width 41 height 32
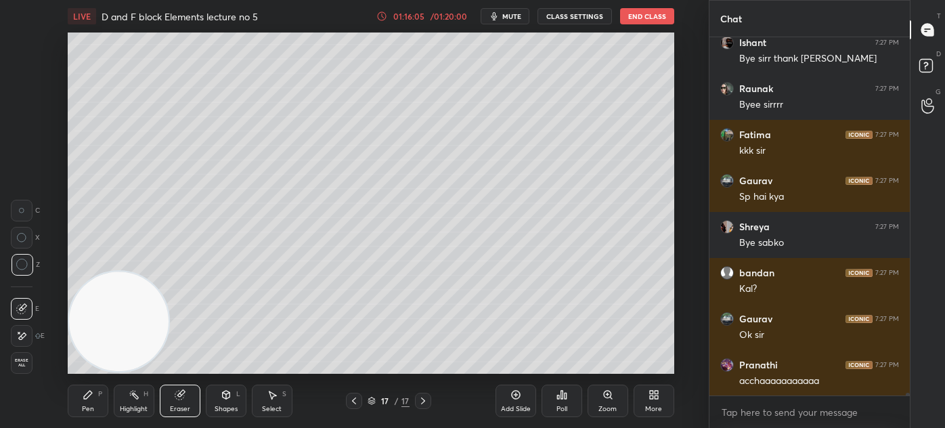
scroll to position [42249, 0]
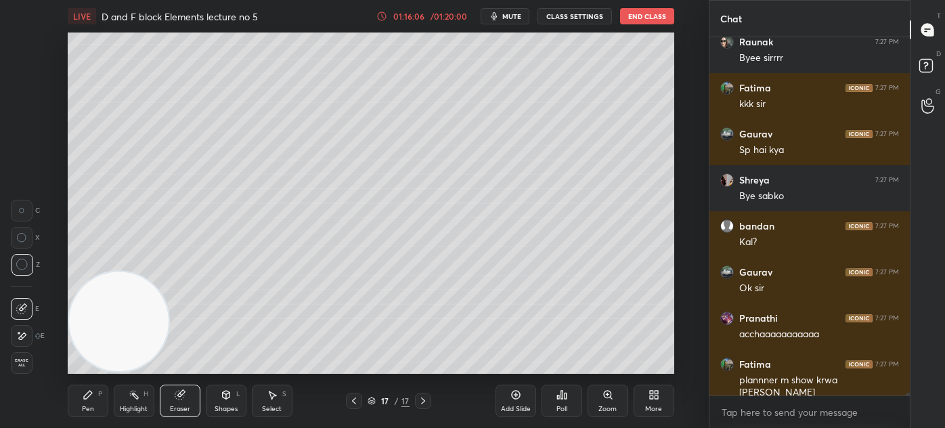
click at [92, 398] on div "Pen P" at bounding box center [88, 400] width 41 height 32
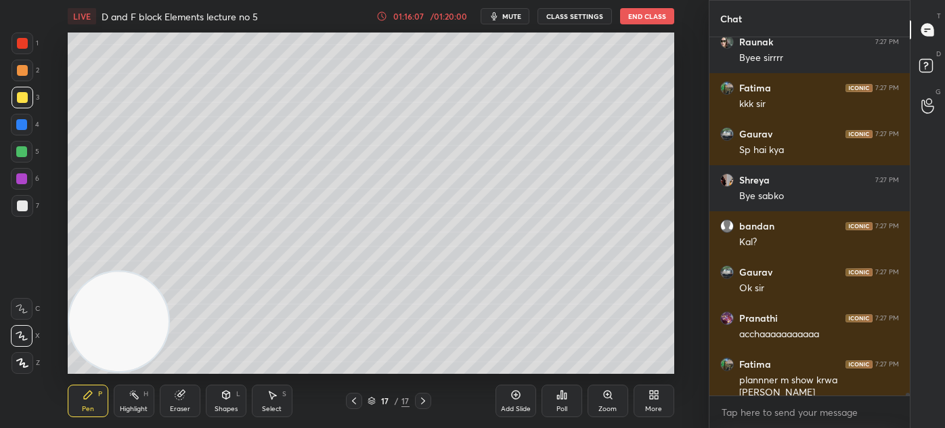
scroll to position [42261, 0]
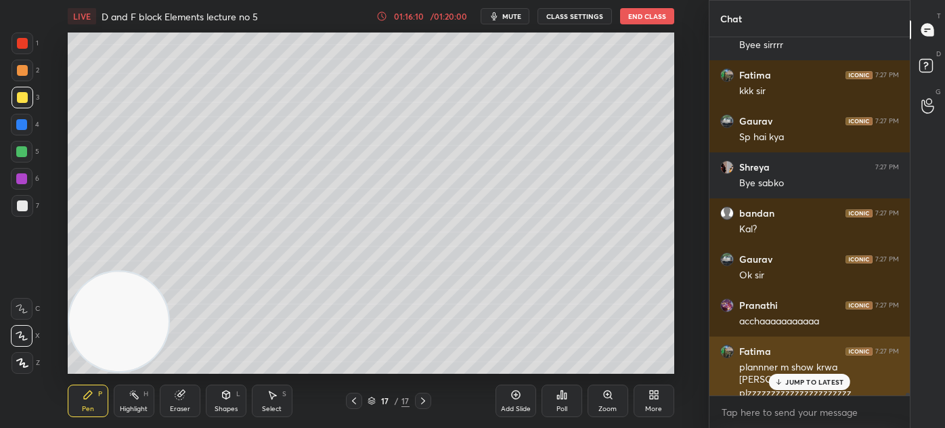
click at [819, 383] on p "JUMP TO LATEST" at bounding box center [814, 382] width 58 height 8
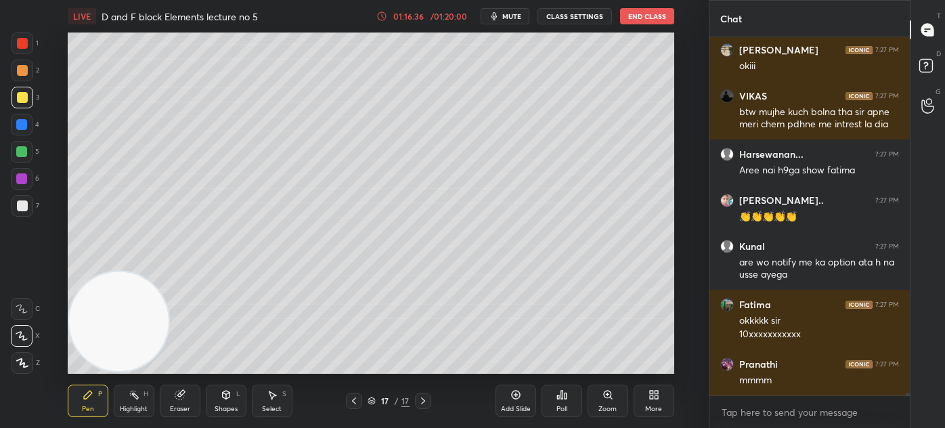
scroll to position [42668, 0]
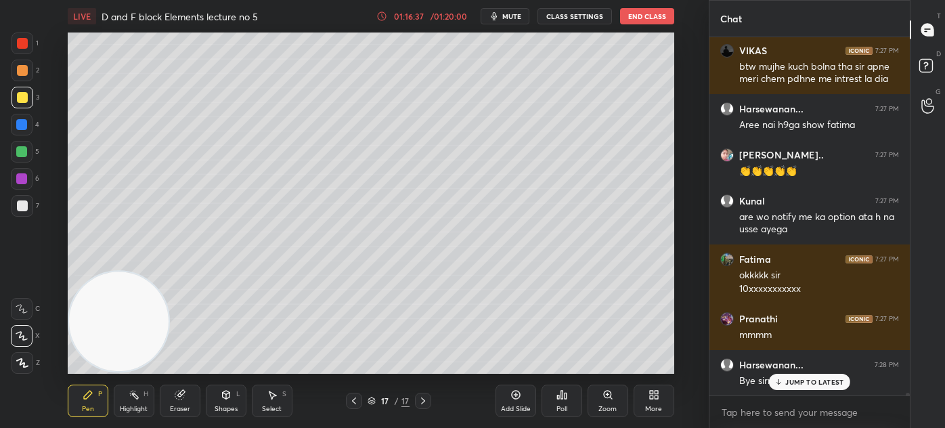
click at [640, 13] on button "End Class" at bounding box center [647, 16] width 54 height 16
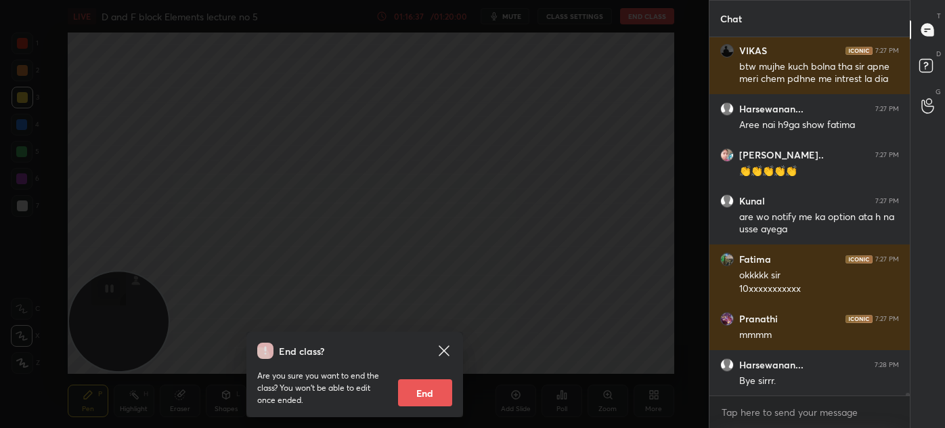
scroll to position [42714, 0]
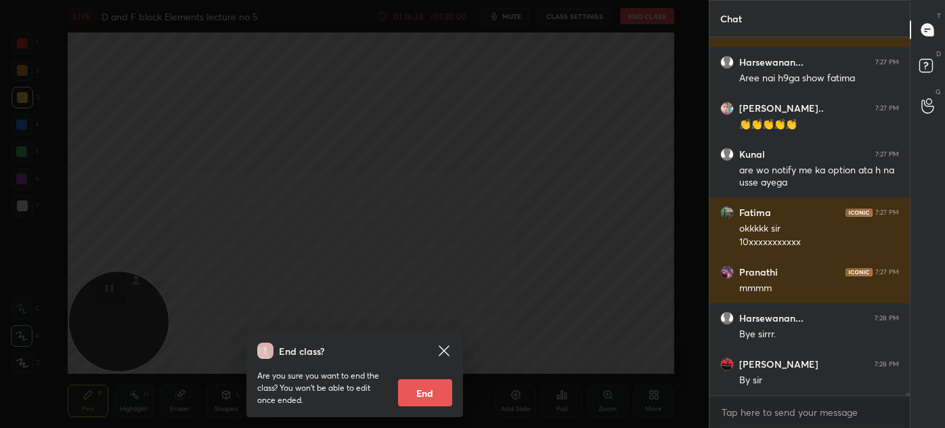
click at [419, 393] on button "End" at bounding box center [425, 392] width 54 height 27
type textarea "x"
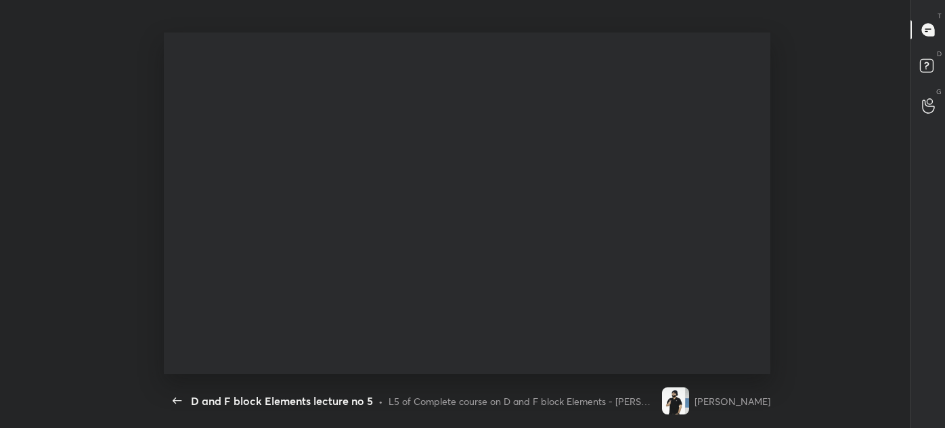
scroll to position [0, 0]
